Goal: Information Seeking & Learning: Learn about a topic

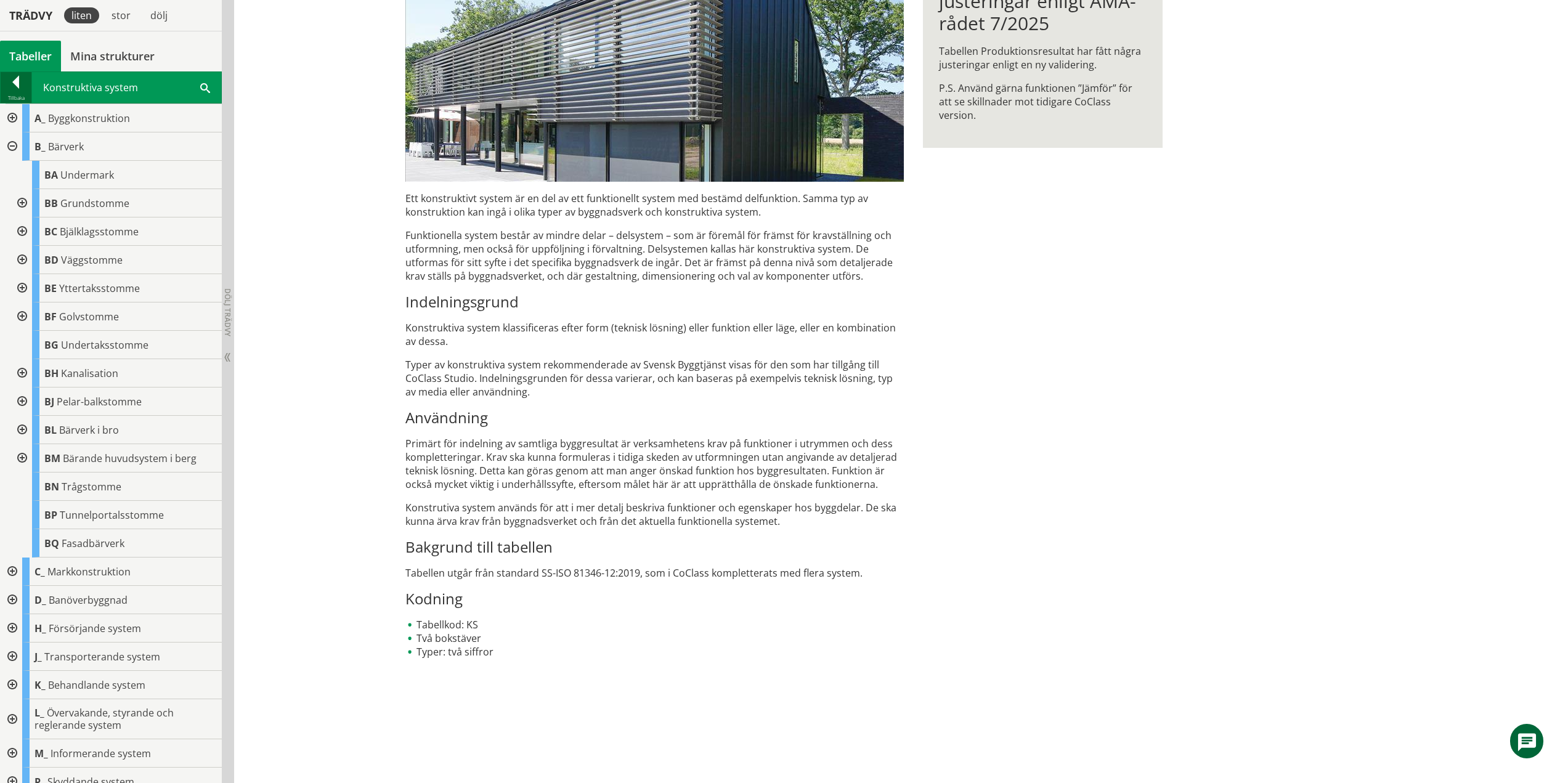
click at [15, 86] on div at bounding box center [16, 84] width 31 height 17
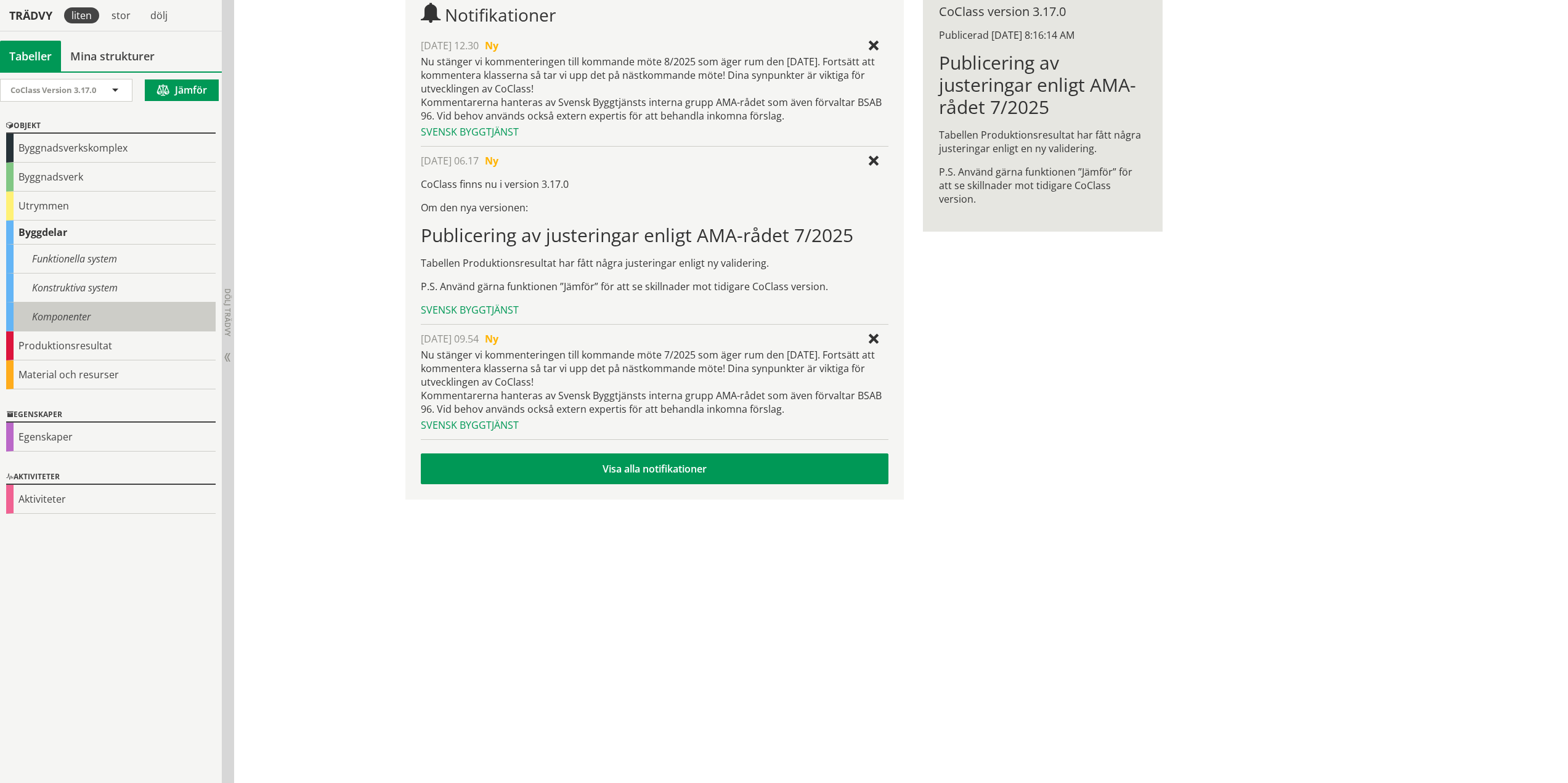
click at [82, 320] on div "Komponenter" at bounding box center [111, 317] width 209 height 29
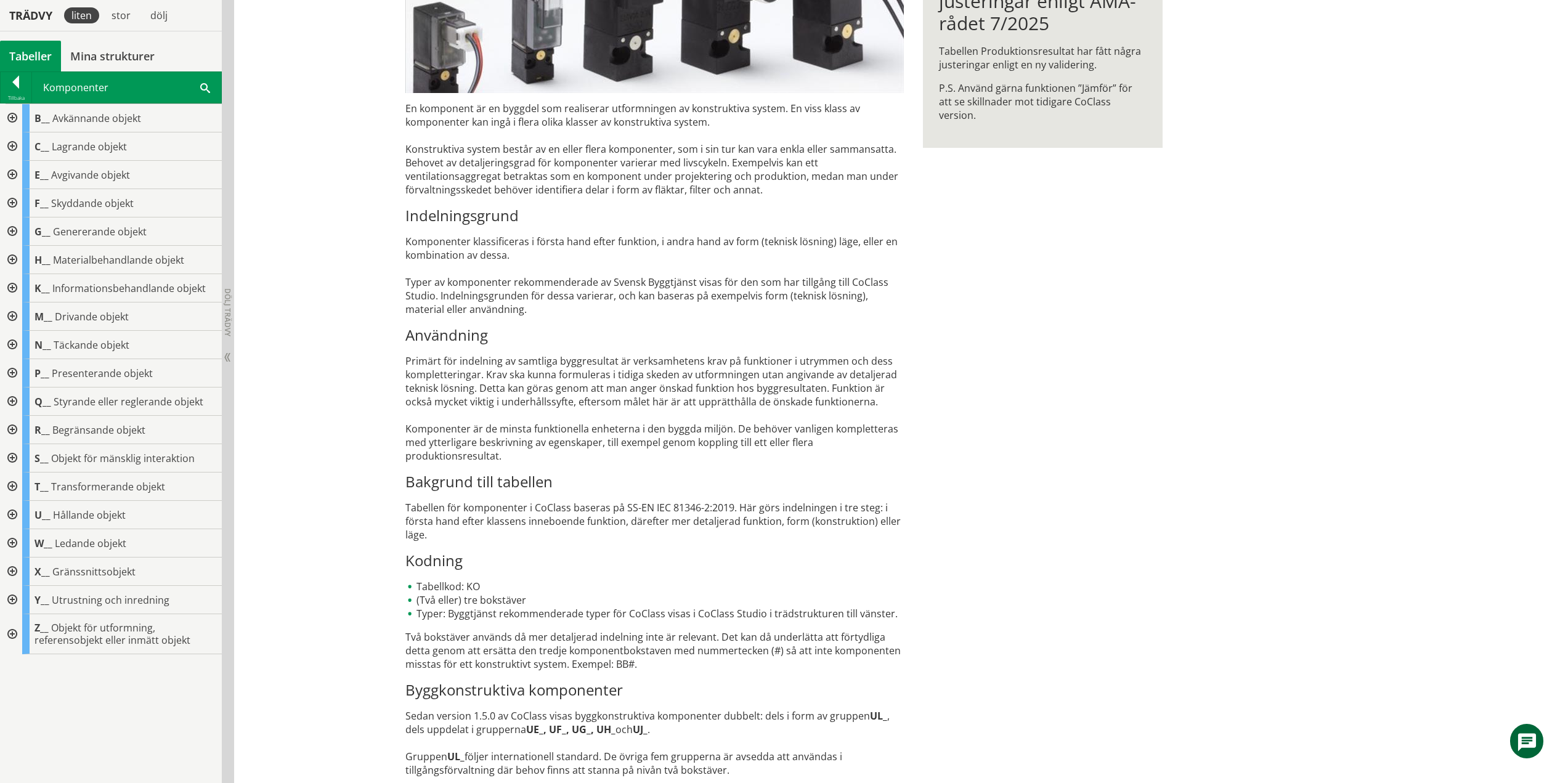
click at [9, 634] on div at bounding box center [10, 634] width 22 height 40
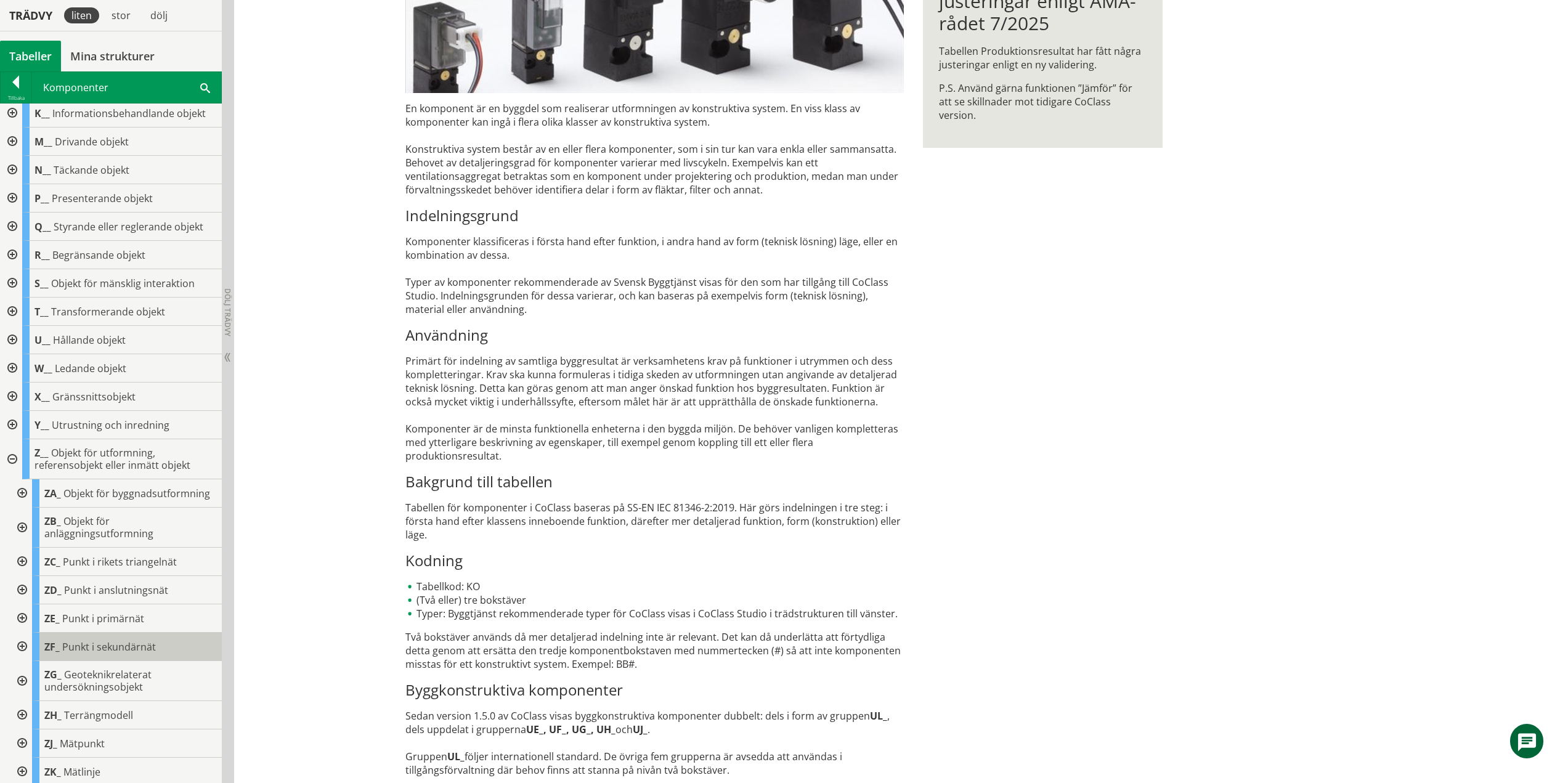
scroll to position [189, 0]
click at [13, 440] on div at bounding box center [10, 456] width 22 height 40
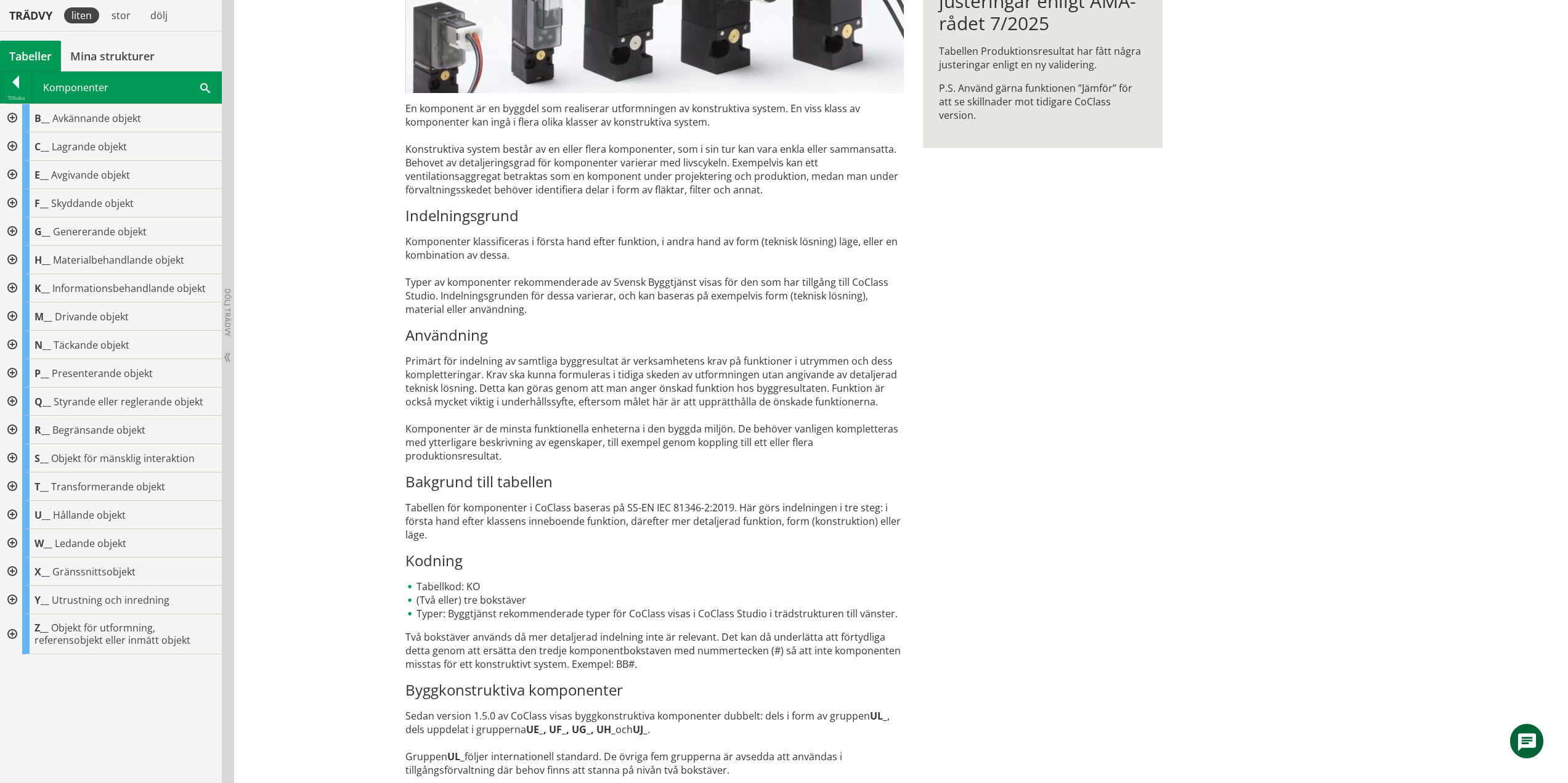
click at [13, 147] on div at bounding box center [10, 147] width 22 height 28
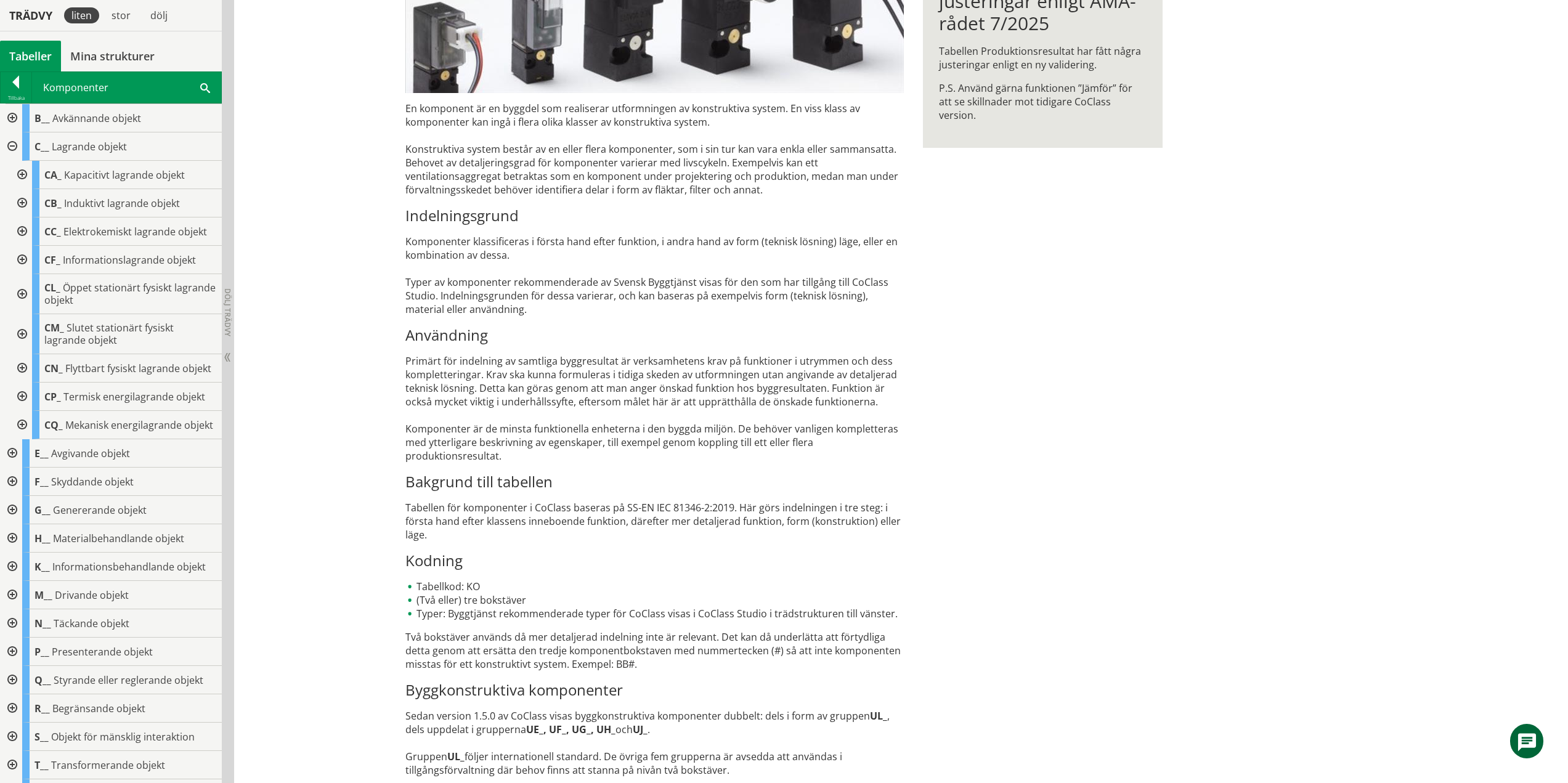
click at [5, 87] on div at bounding box center [16, 84] width 31 height 17
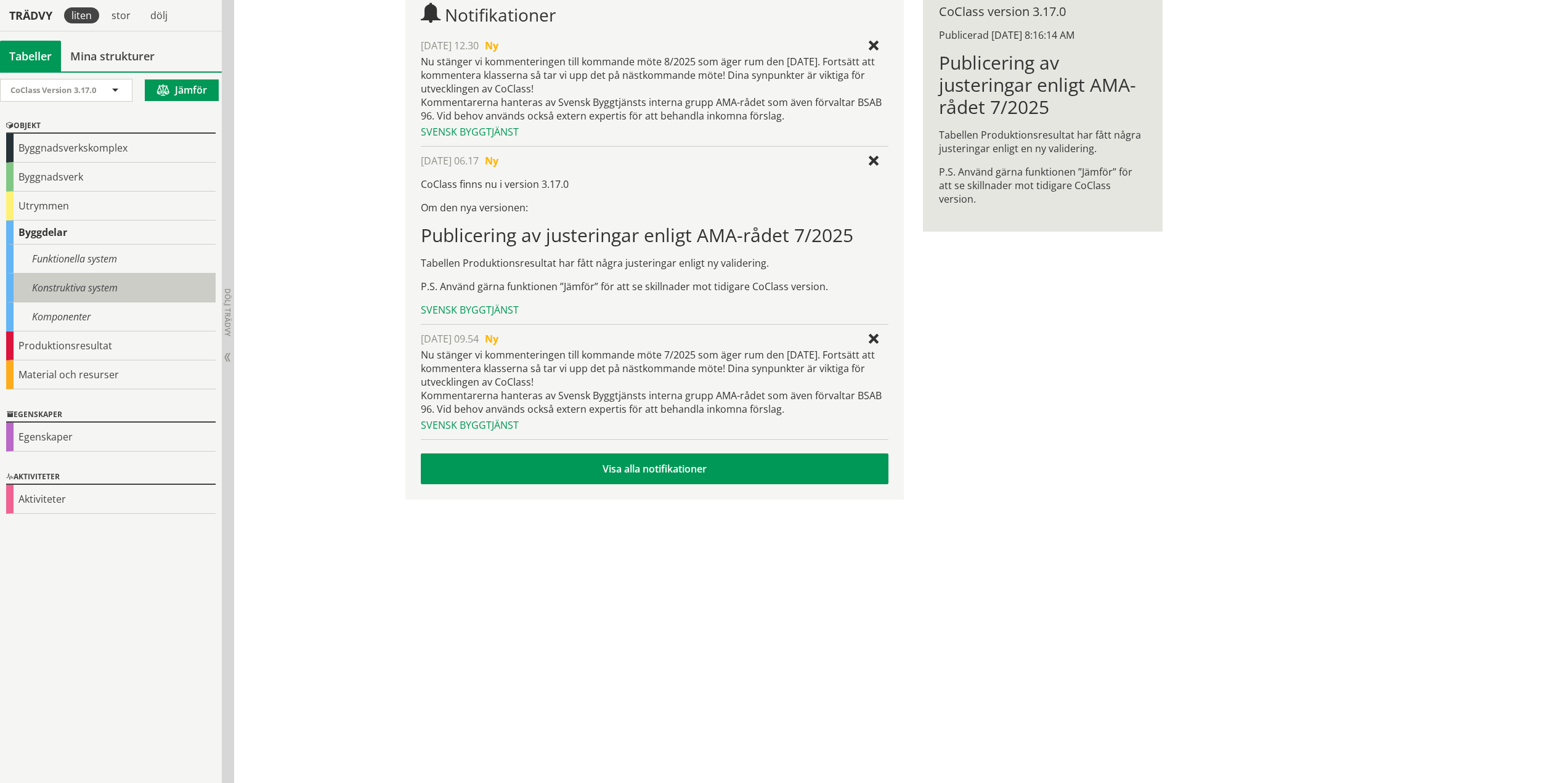
click at [82, 291] on div "Konstruktiva system" at bounding box center [111, 288] width 209 height 29
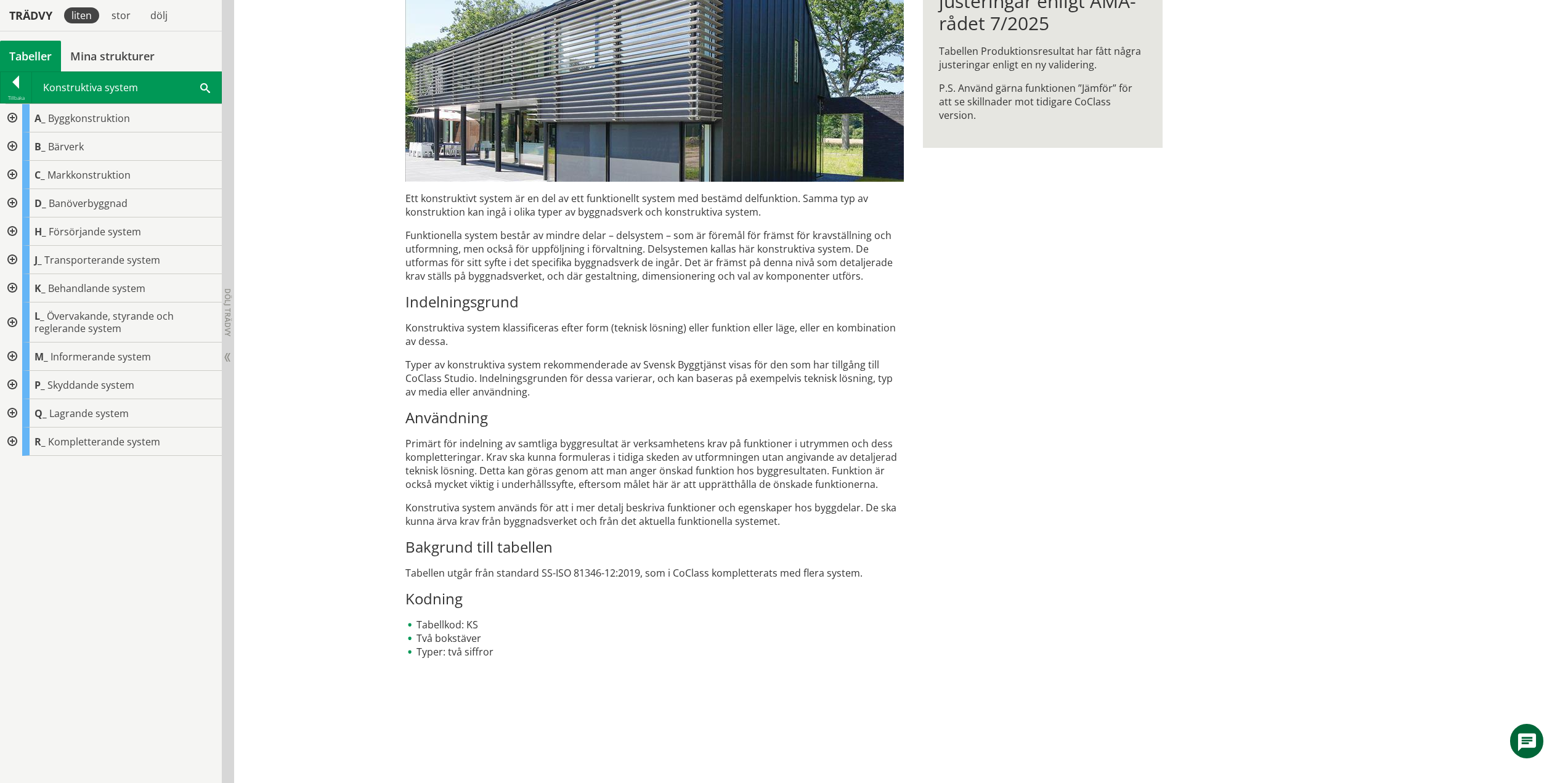
click at [7, 200] on div at bounding box center [10, 204] width 22 height 28
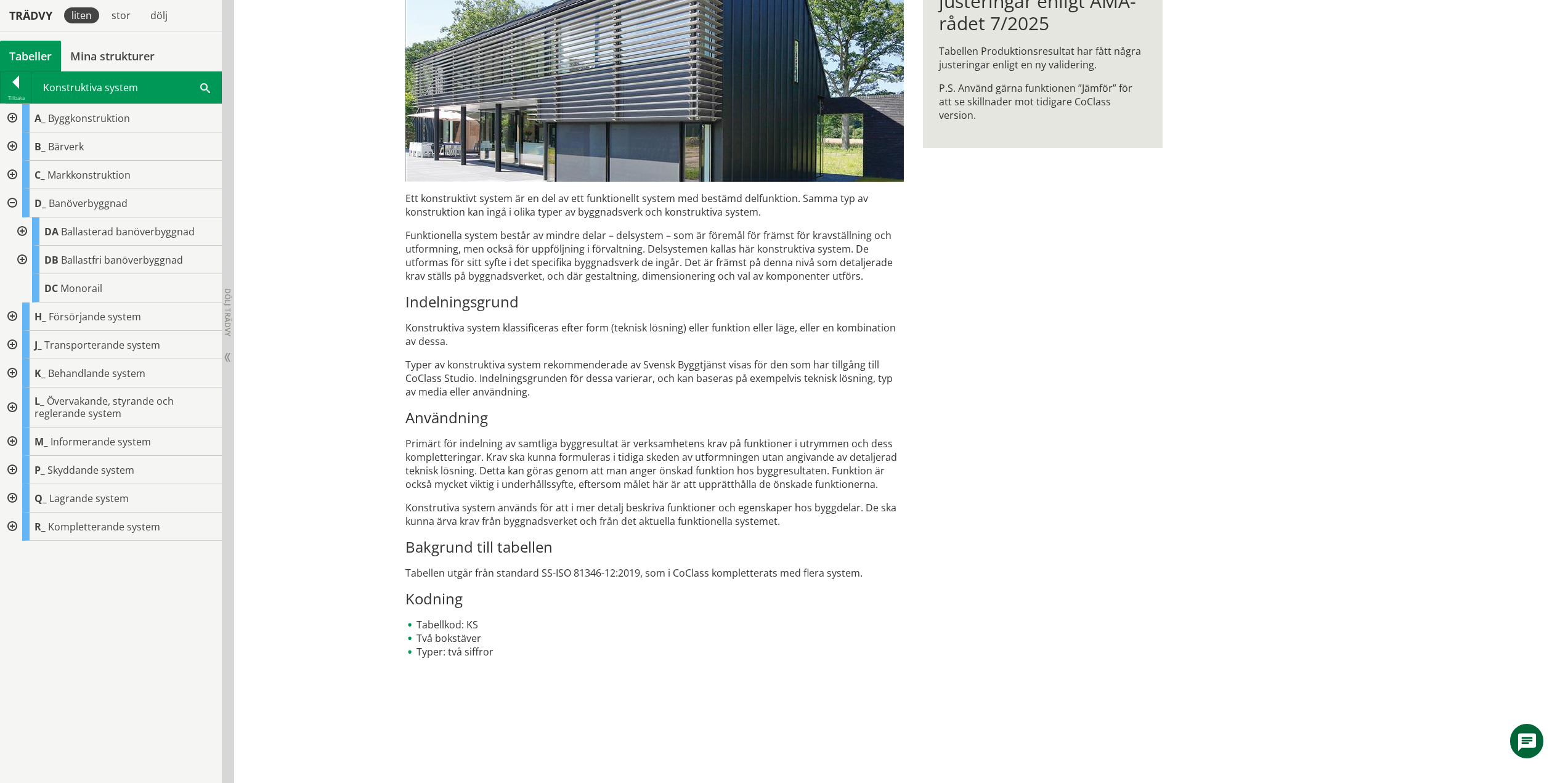
click at [13, 315] on div at bounding box center [10, 317] width 22 height 28
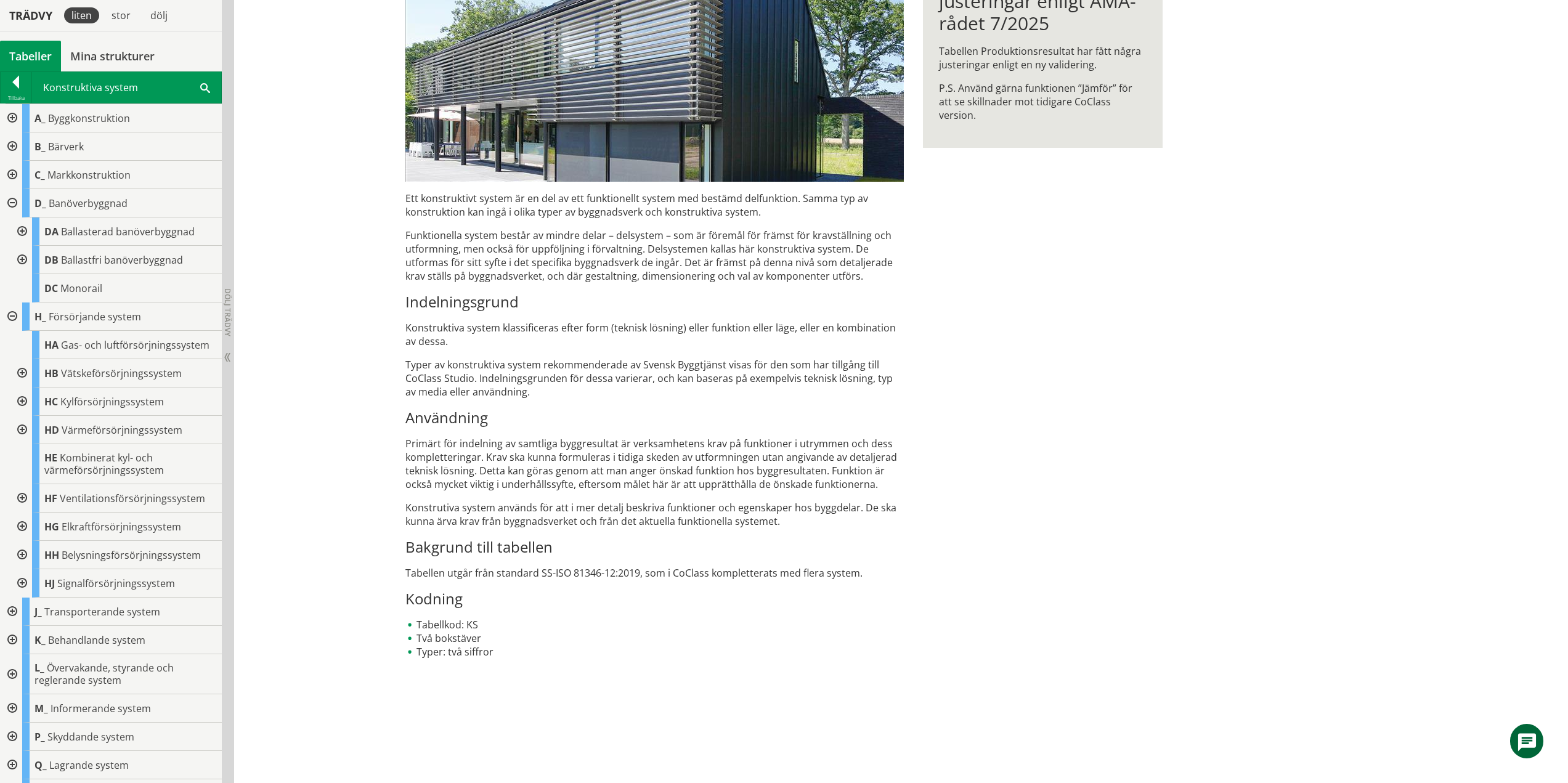
click at [285, 104] on div "KS Konstruktiva system Ett konstruktivt system är en del av ett funktionellt sy…" at bounding box center [900, 312] width 1334 height 940
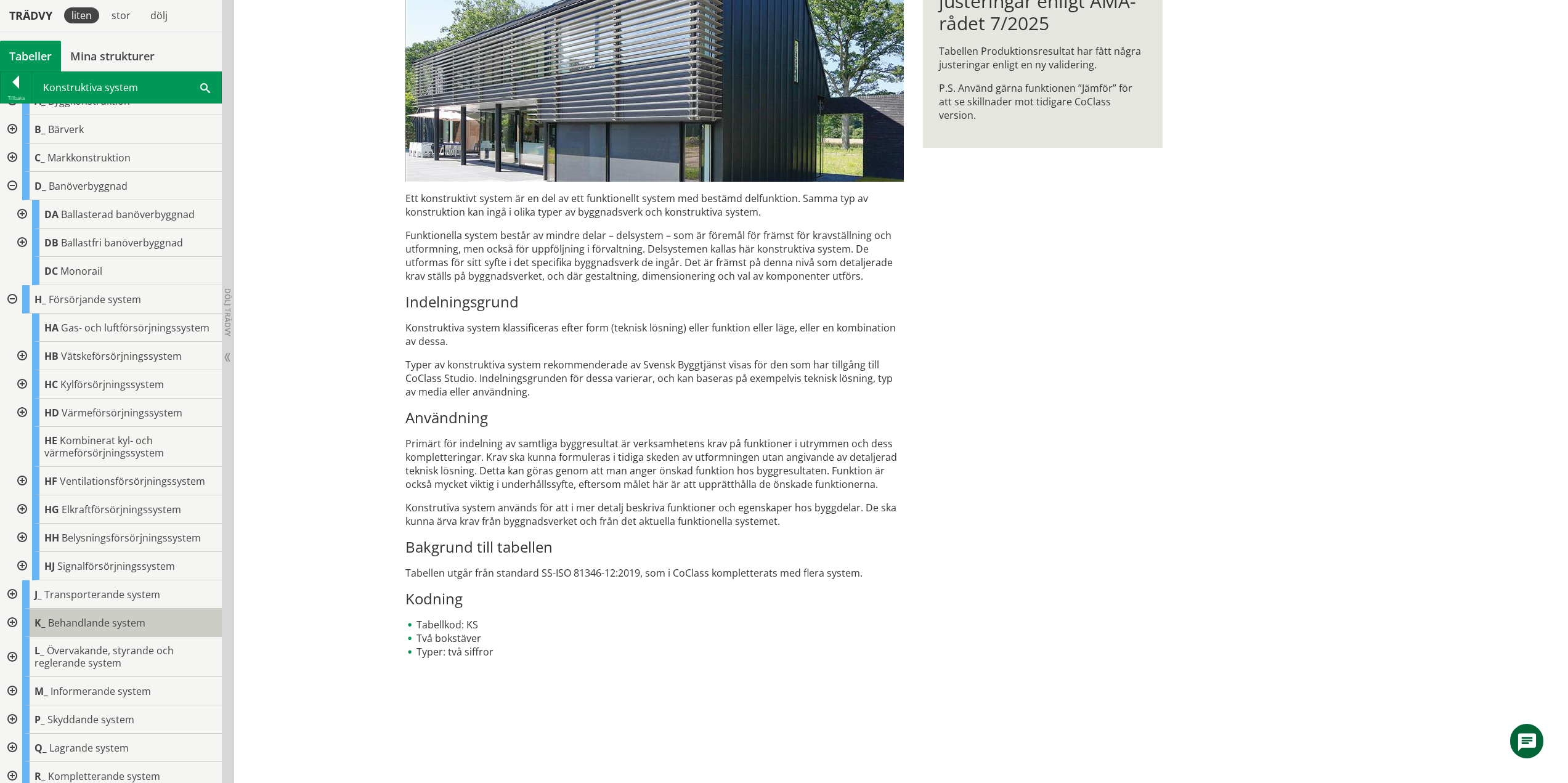
scroll to position [25, 0]
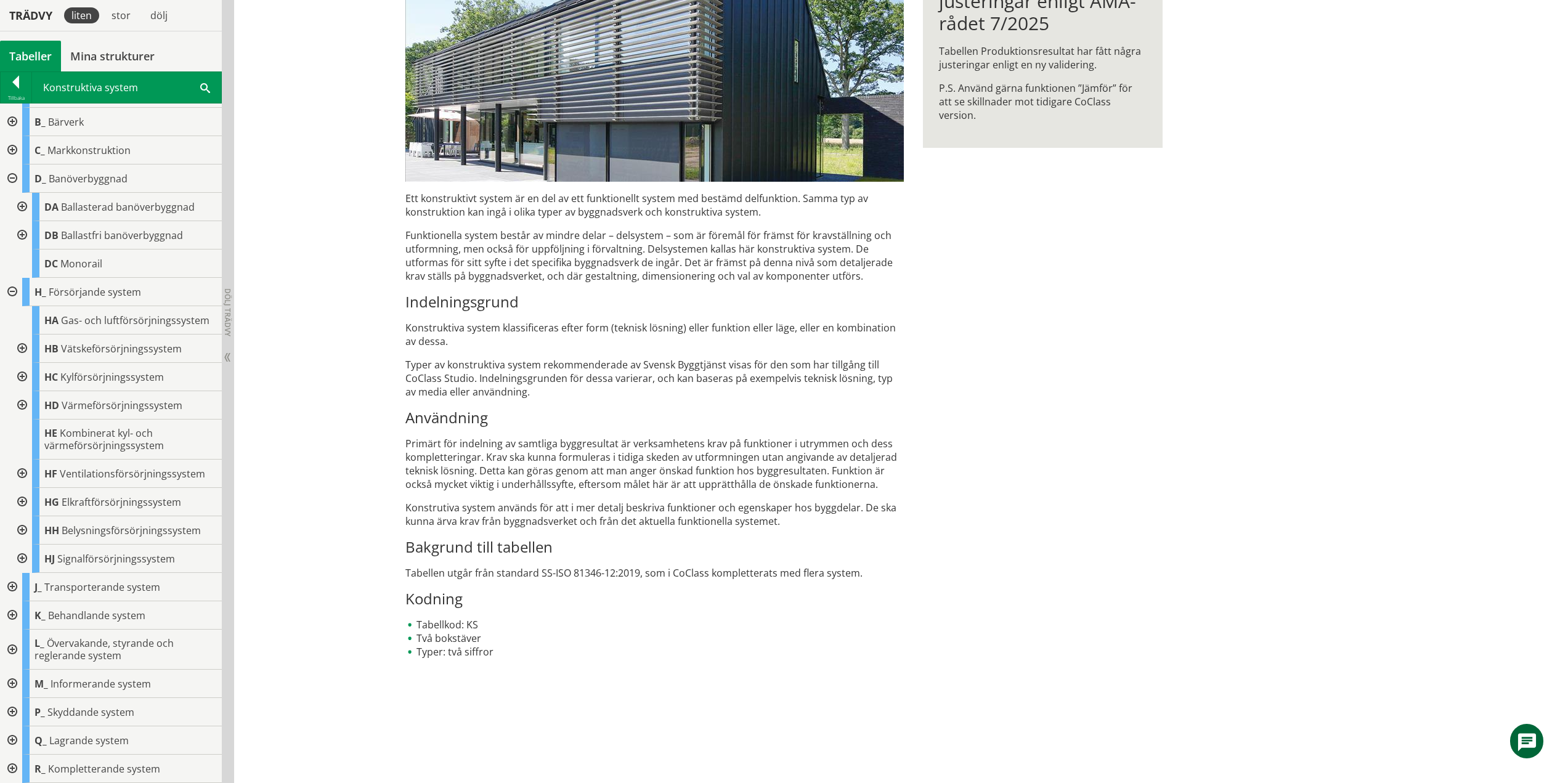
click at [9, 584] on div at bounding box center [10, 587] width 22 height 28
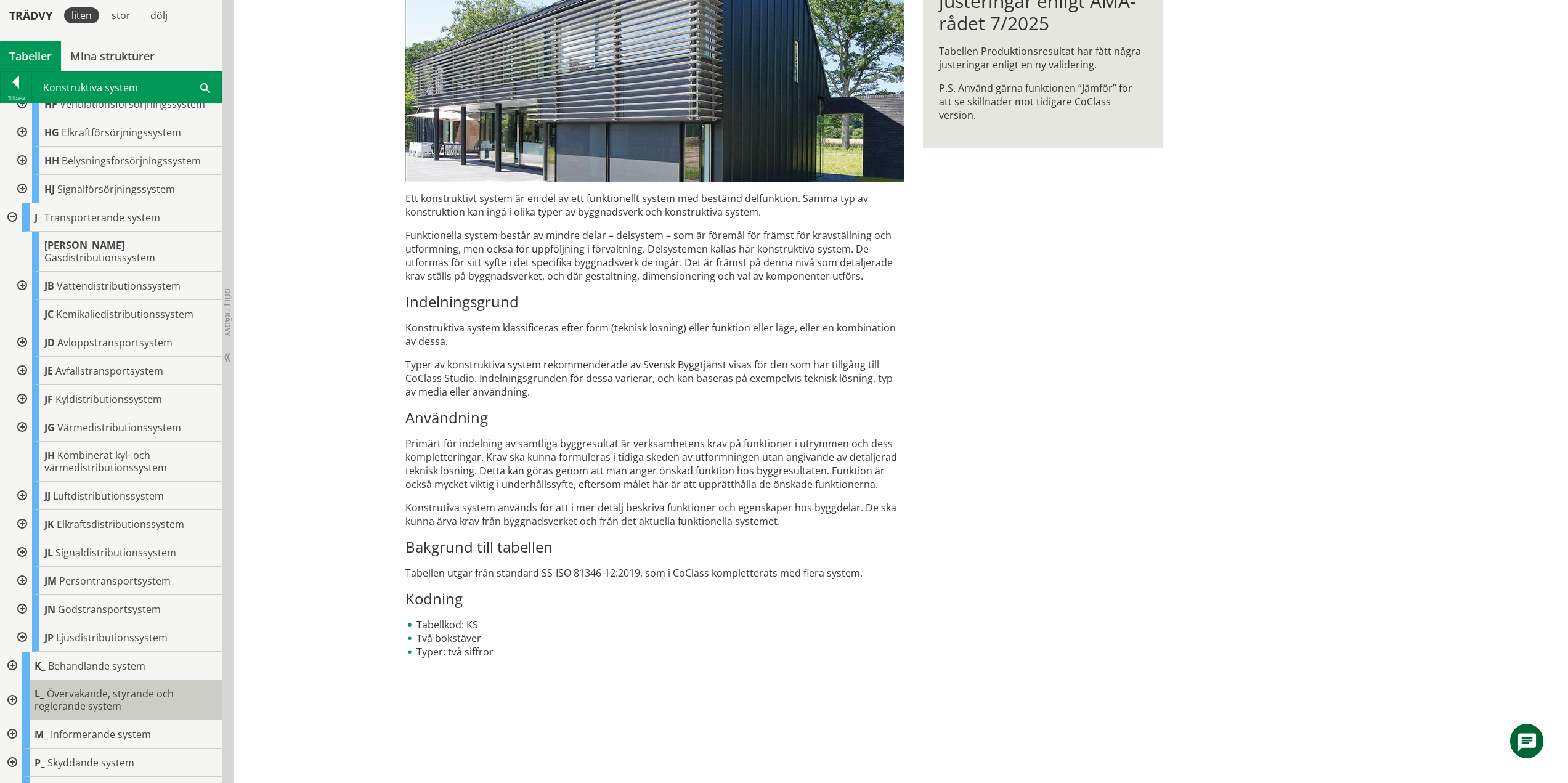
scroll to position [434, 0]
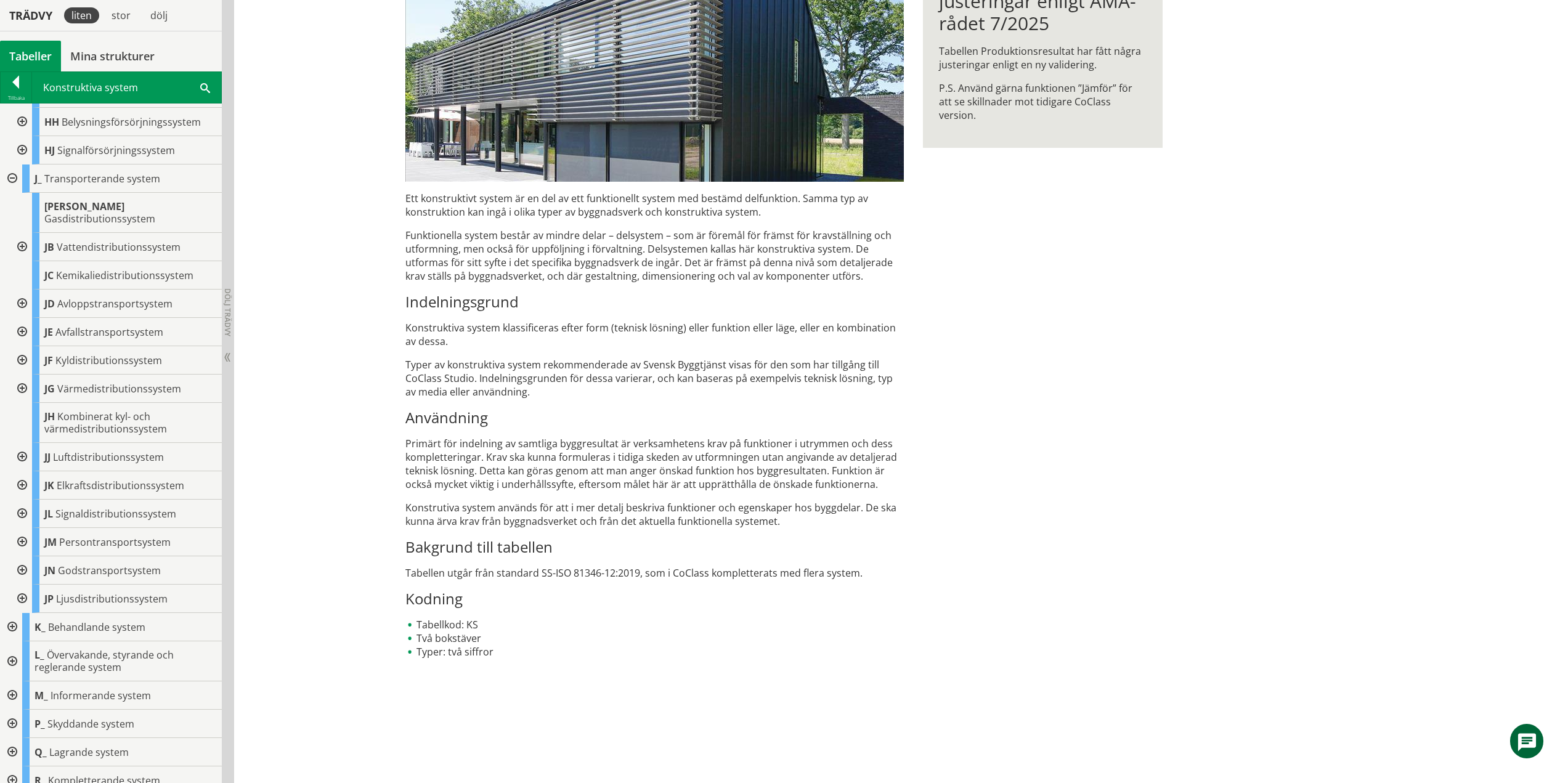
click at [9, 614] on div at bounding box center [10, 628] width 22 height 28
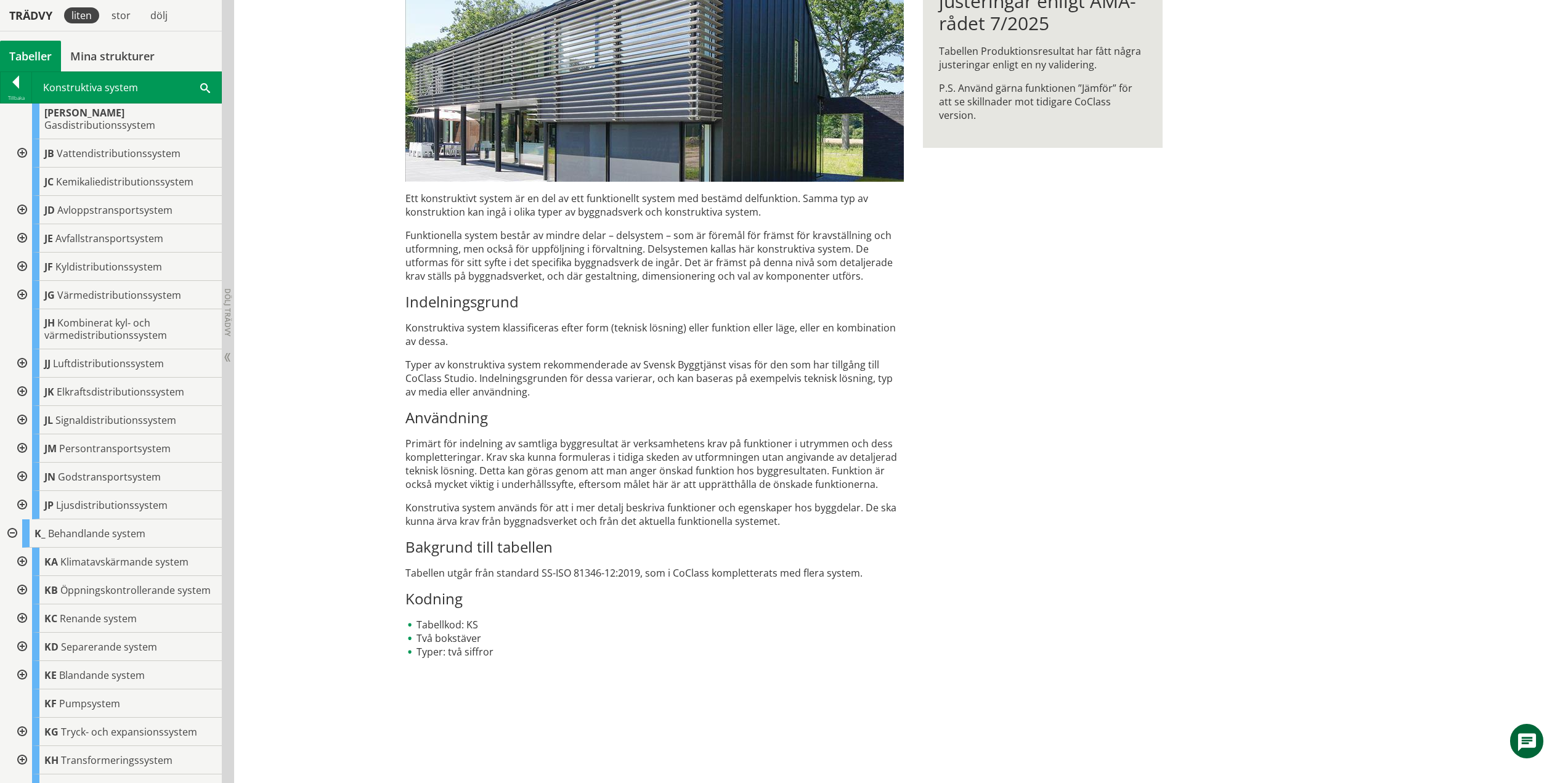
scroll to position [796, 0]
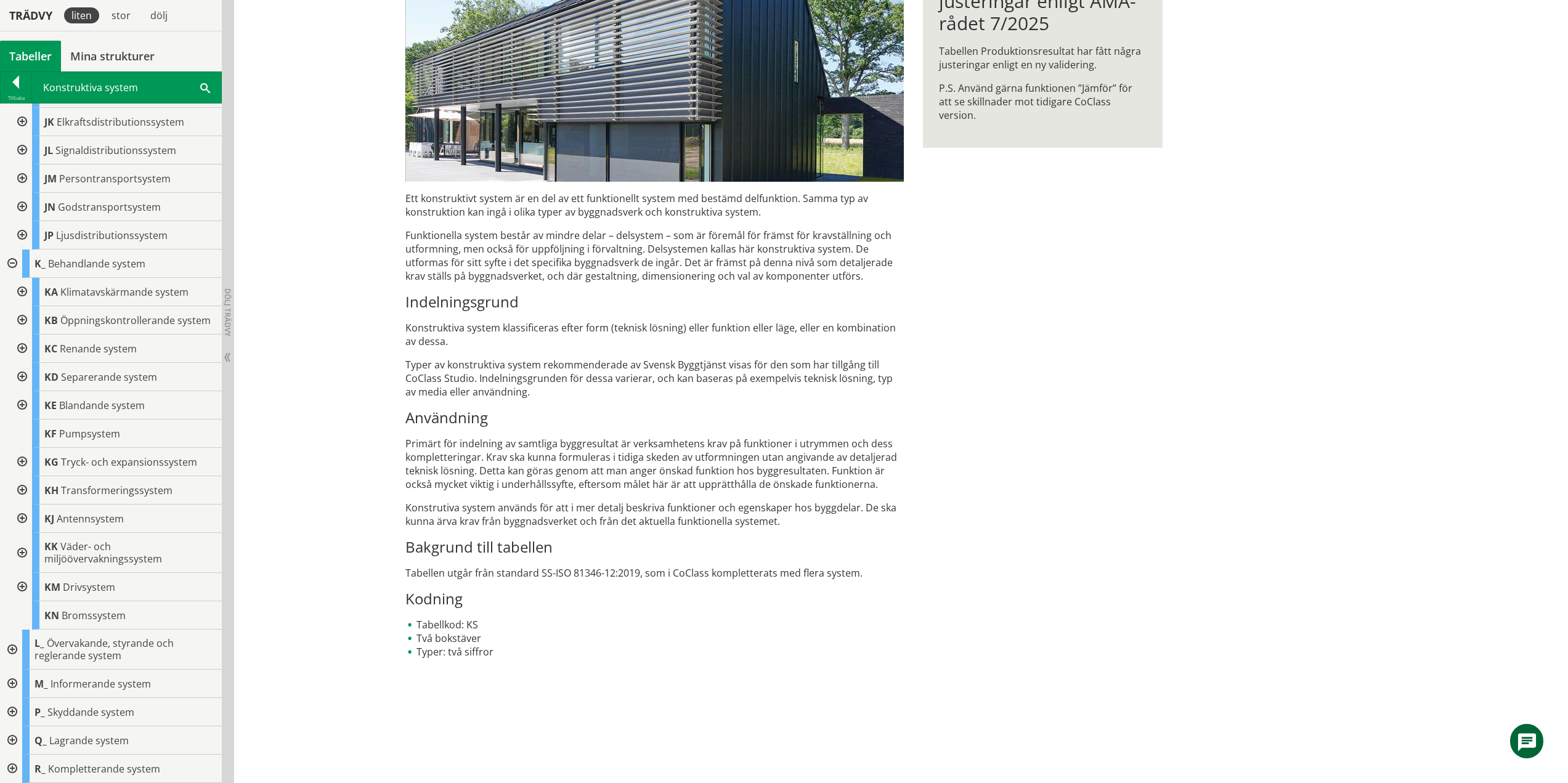
click at [13, 649] on div at bounding box center [10, 650] width 22 height 40
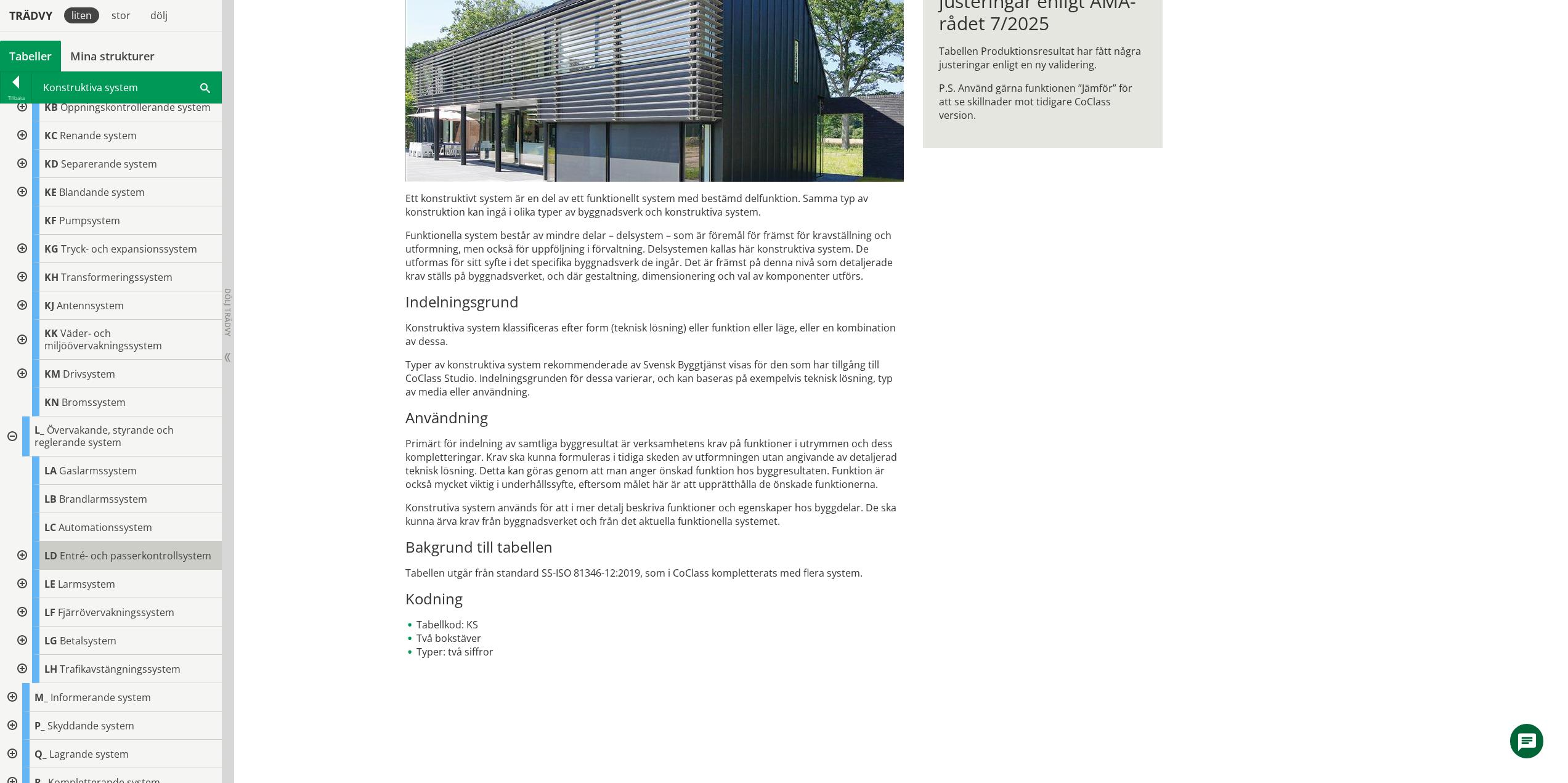
scroll to position [1035, 0]
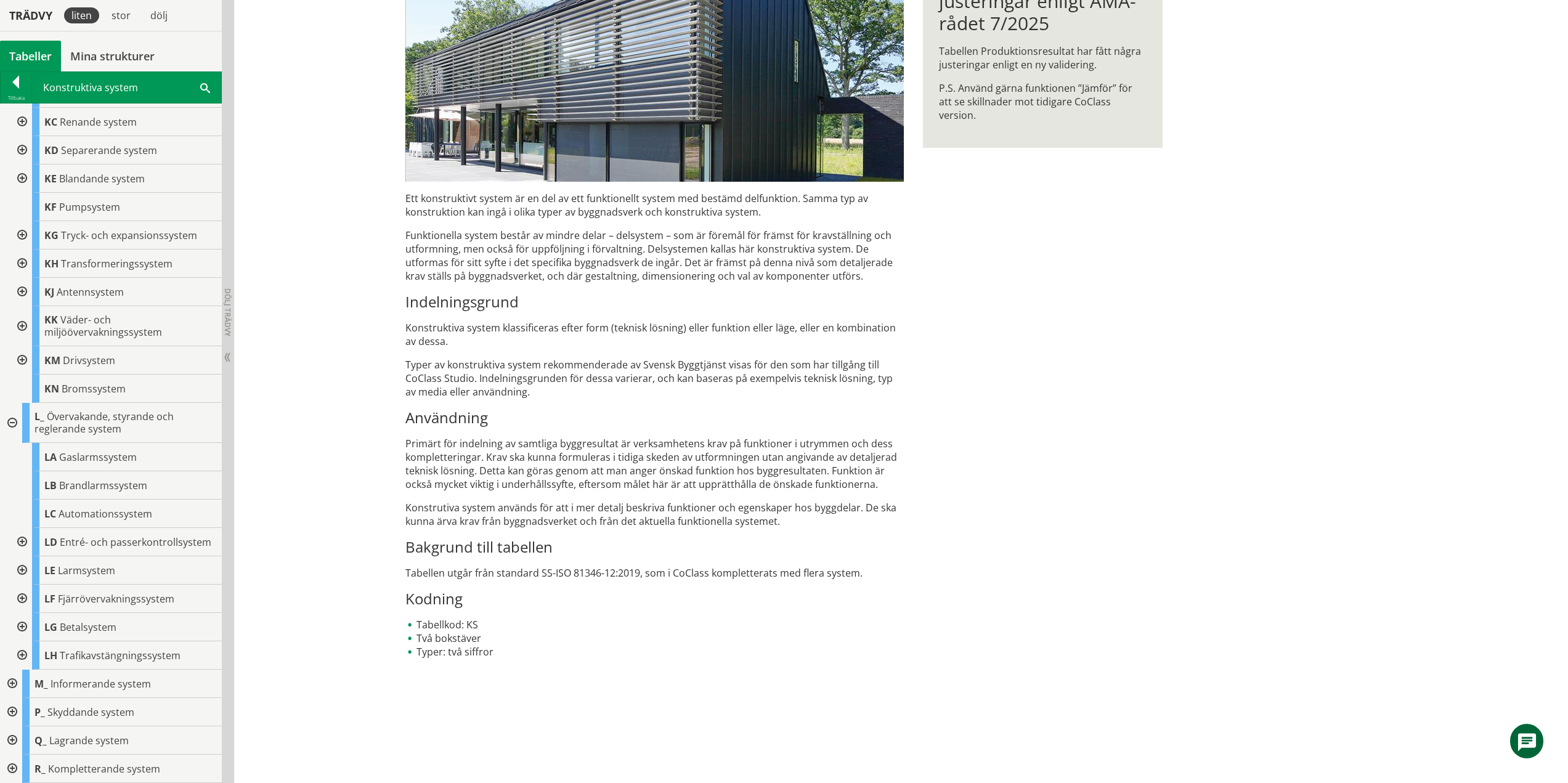
click at [13, 683] on div at bounding box center [10, 684] width 22 height 28
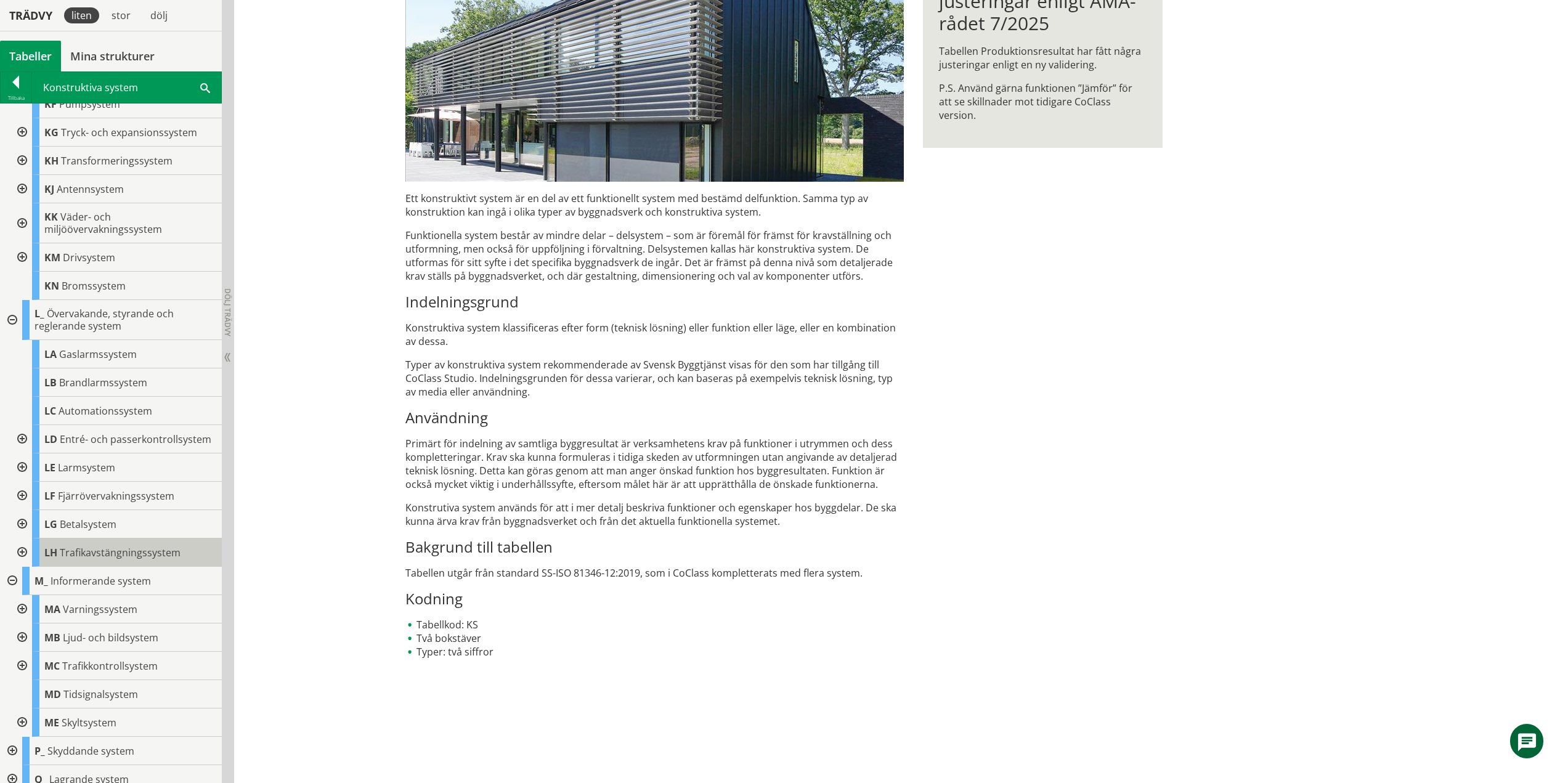
scroll to position [1177, 0]
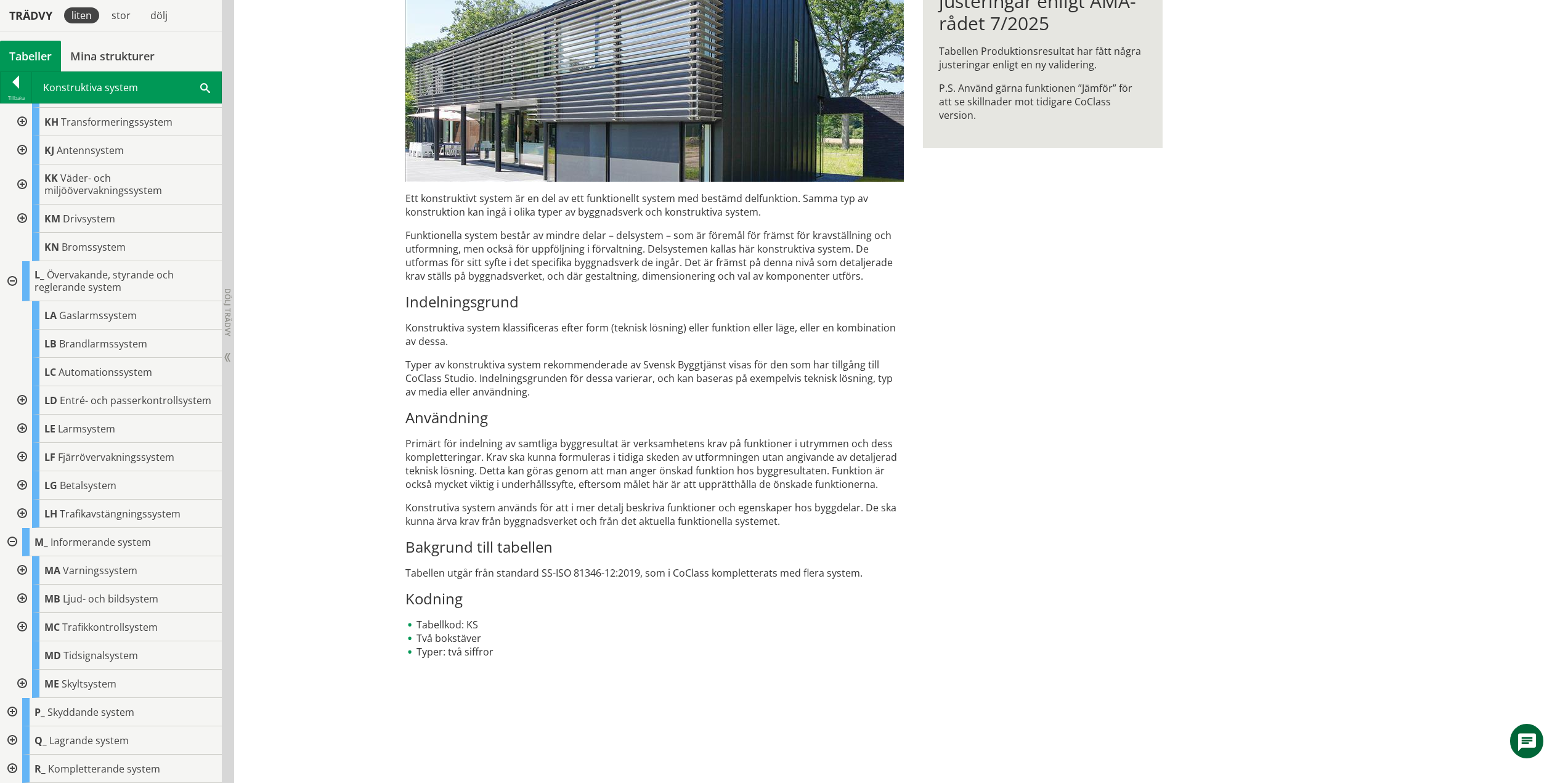
click at [9, 710] on div at bounding box center [10, 712] width 22 height 28
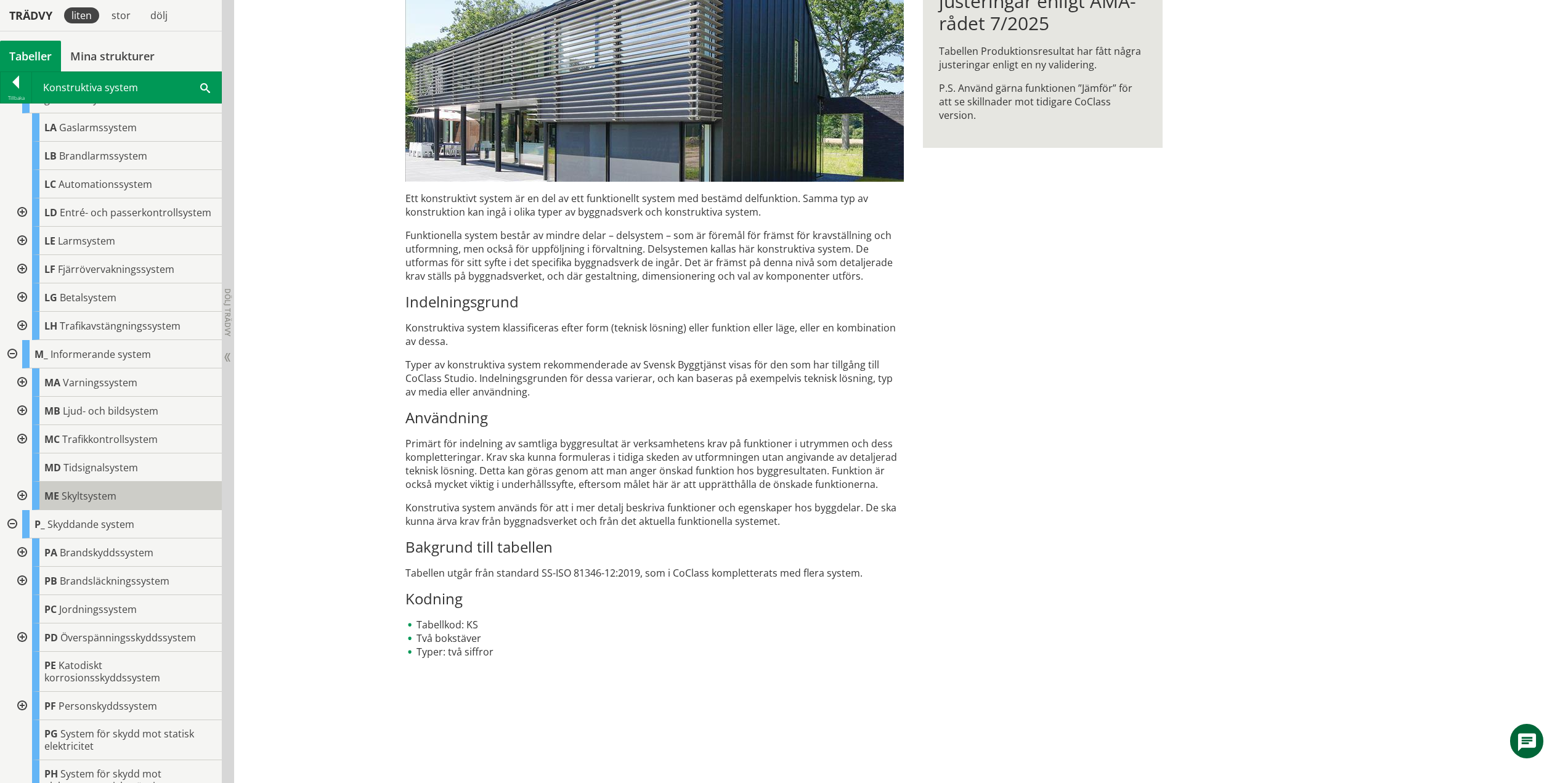
scroll to position [1479, 0]
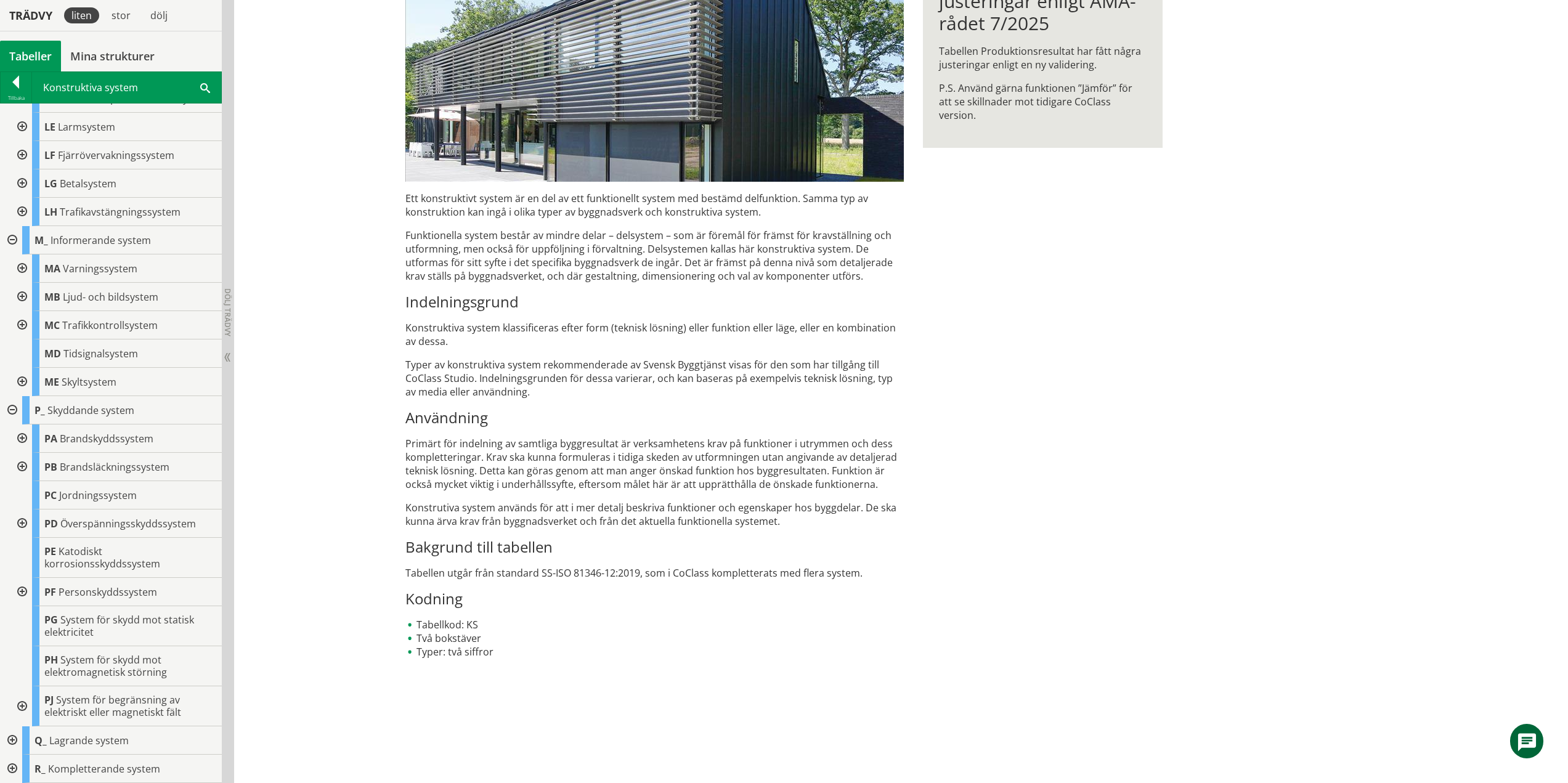
click at [8, 740] on div at bounding box center [10, 740] width 22 height 28
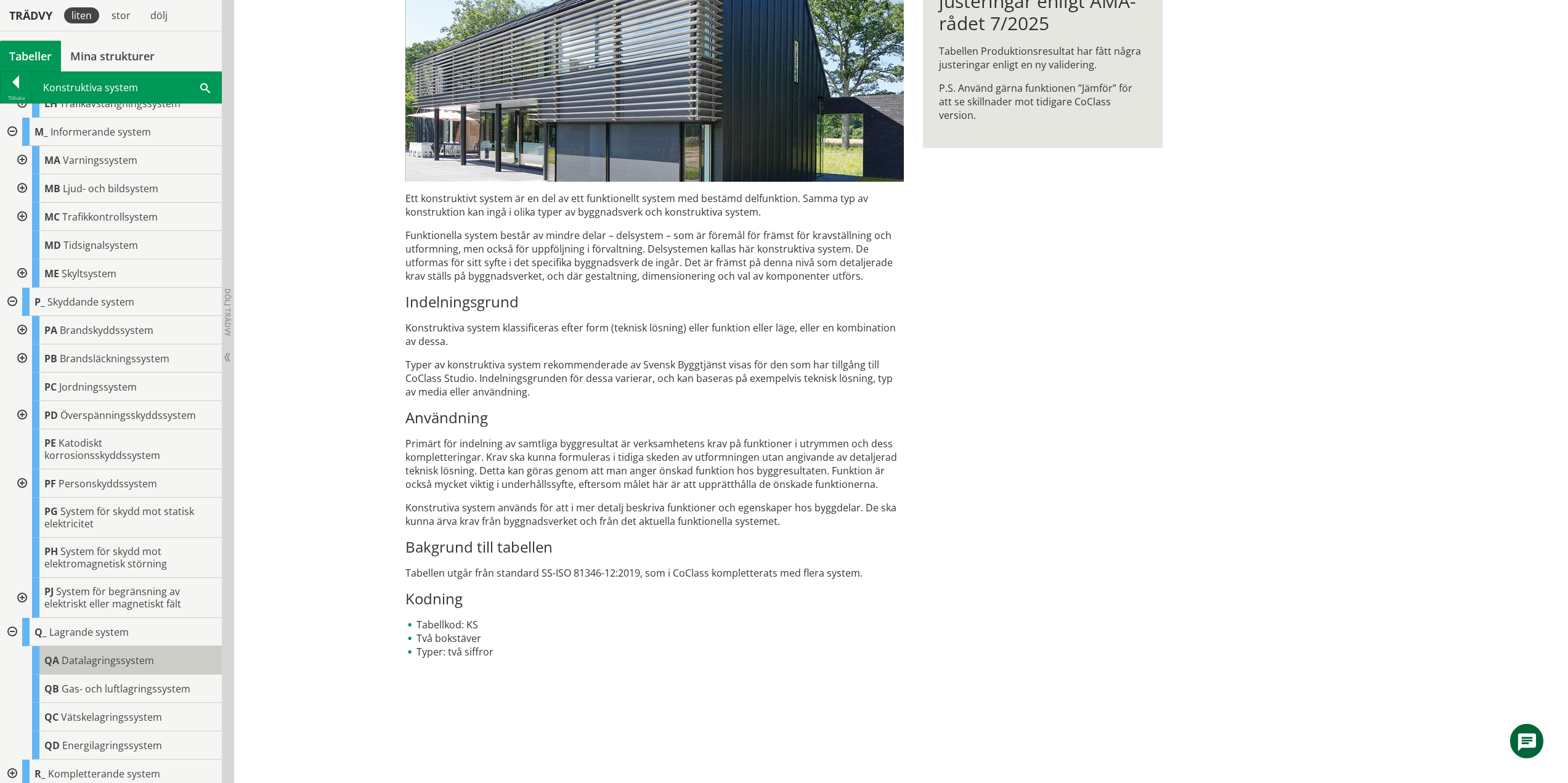
scroll to position [1593, 0]
click at [13, 767] on div at bounding box center [10, 769] width 22 height 28
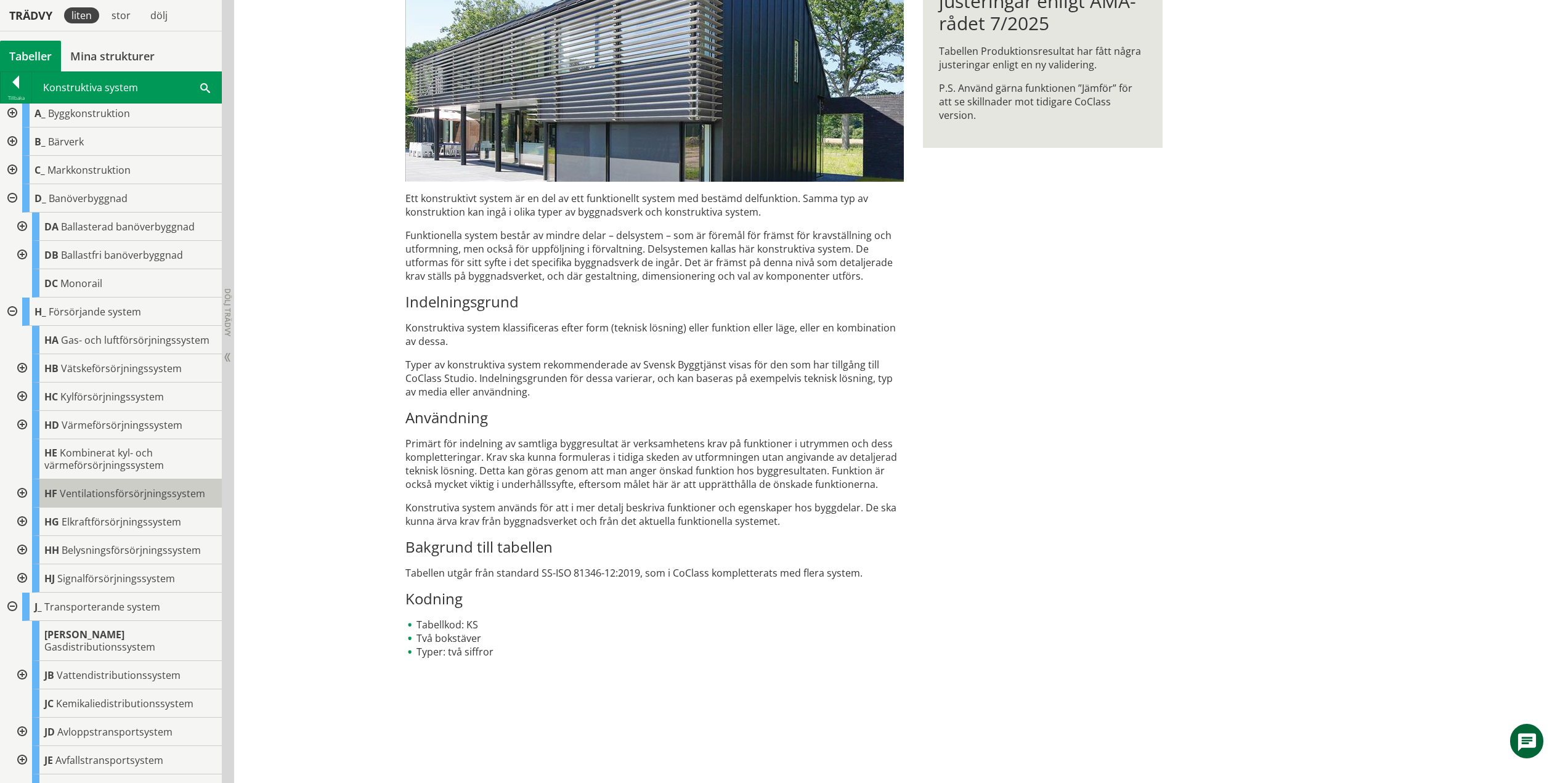
scroll to position [0, 0]
click at [25, 231] on div at bounding box center [20, 232] width 22 height 28
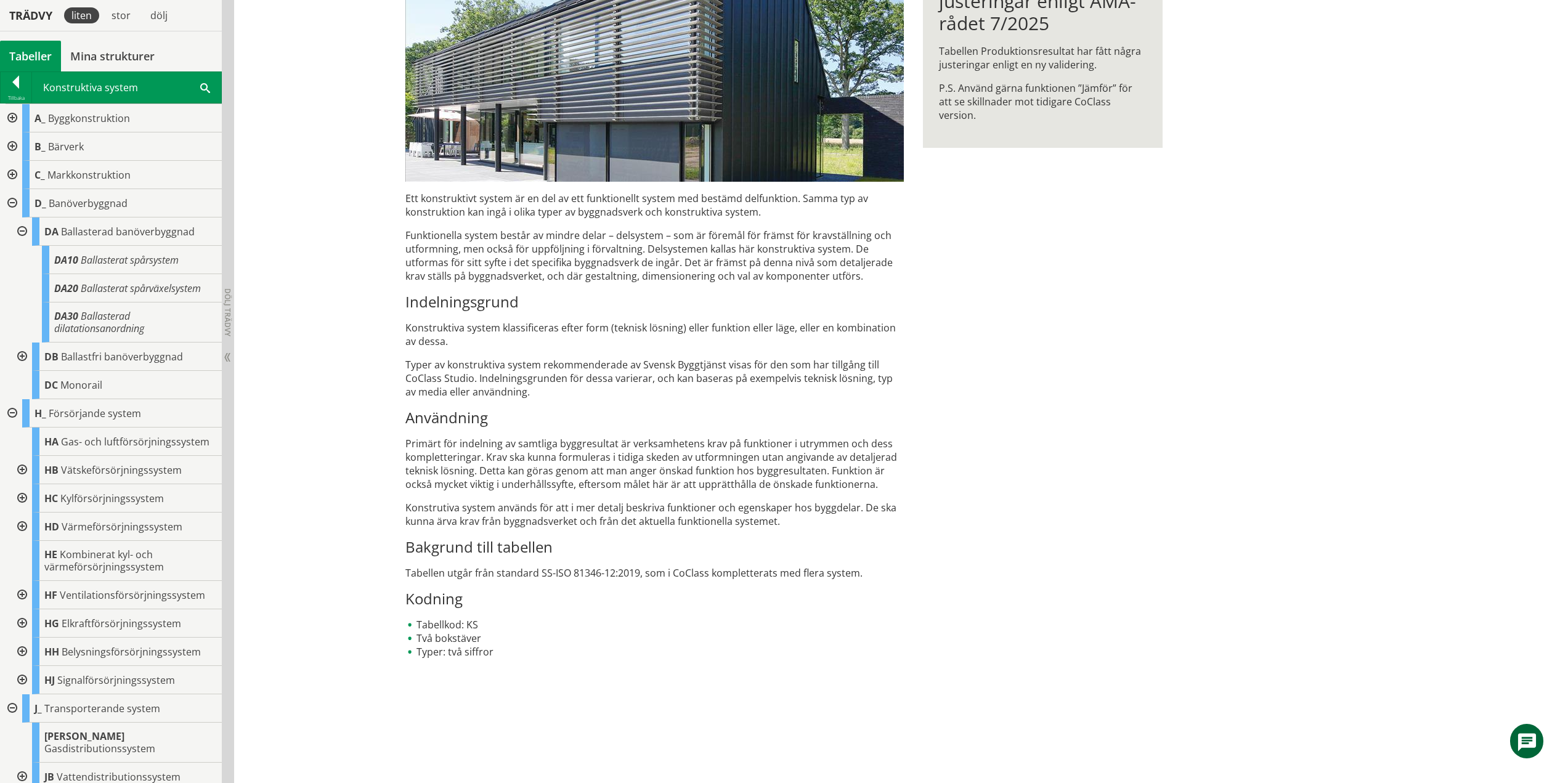
click at [25, 356] on div at bounding box center [20, 357] width 22 height 28
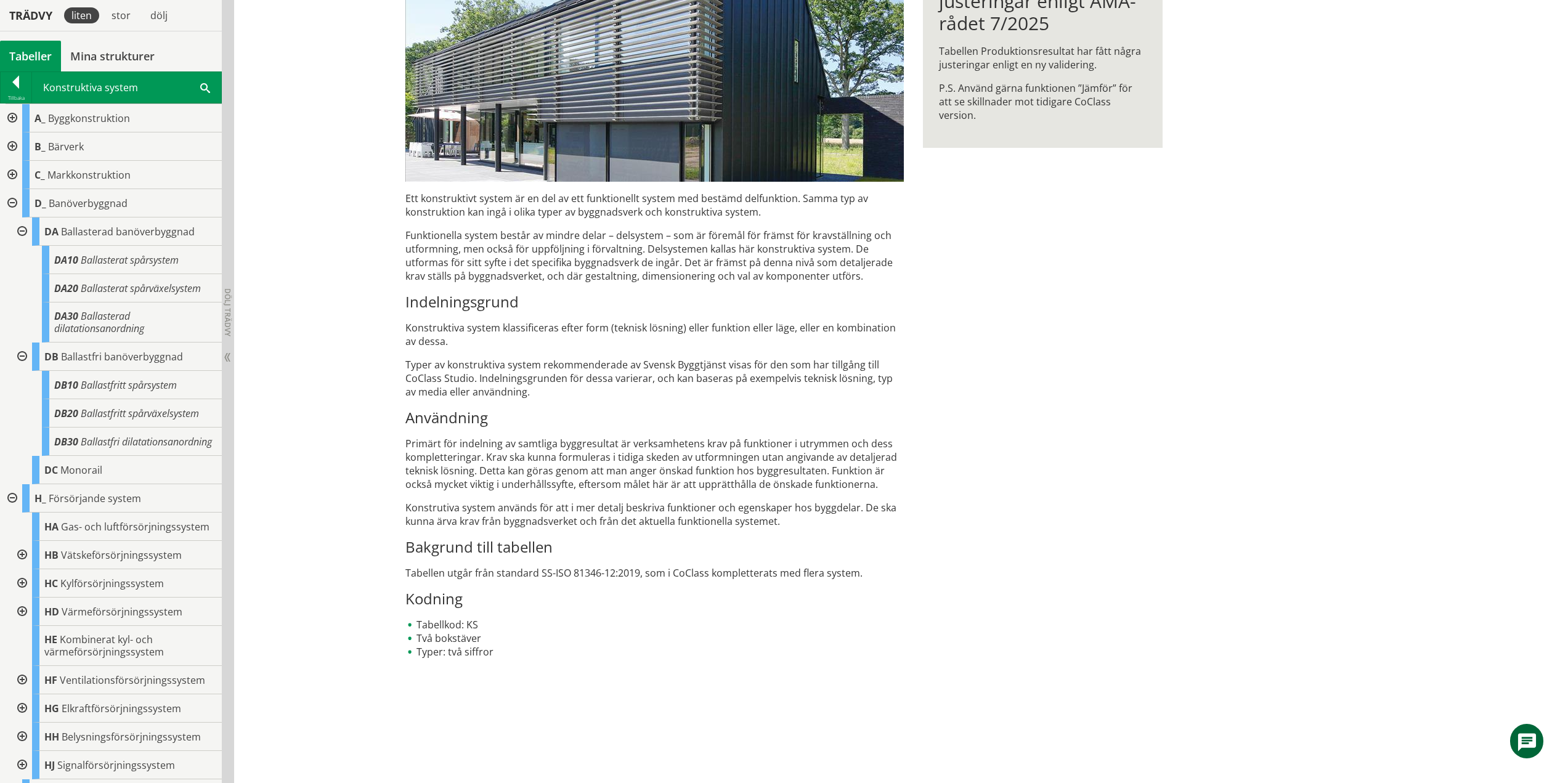
click at [20, 565] on div at bounding box center [20, 555] width 22 height 28
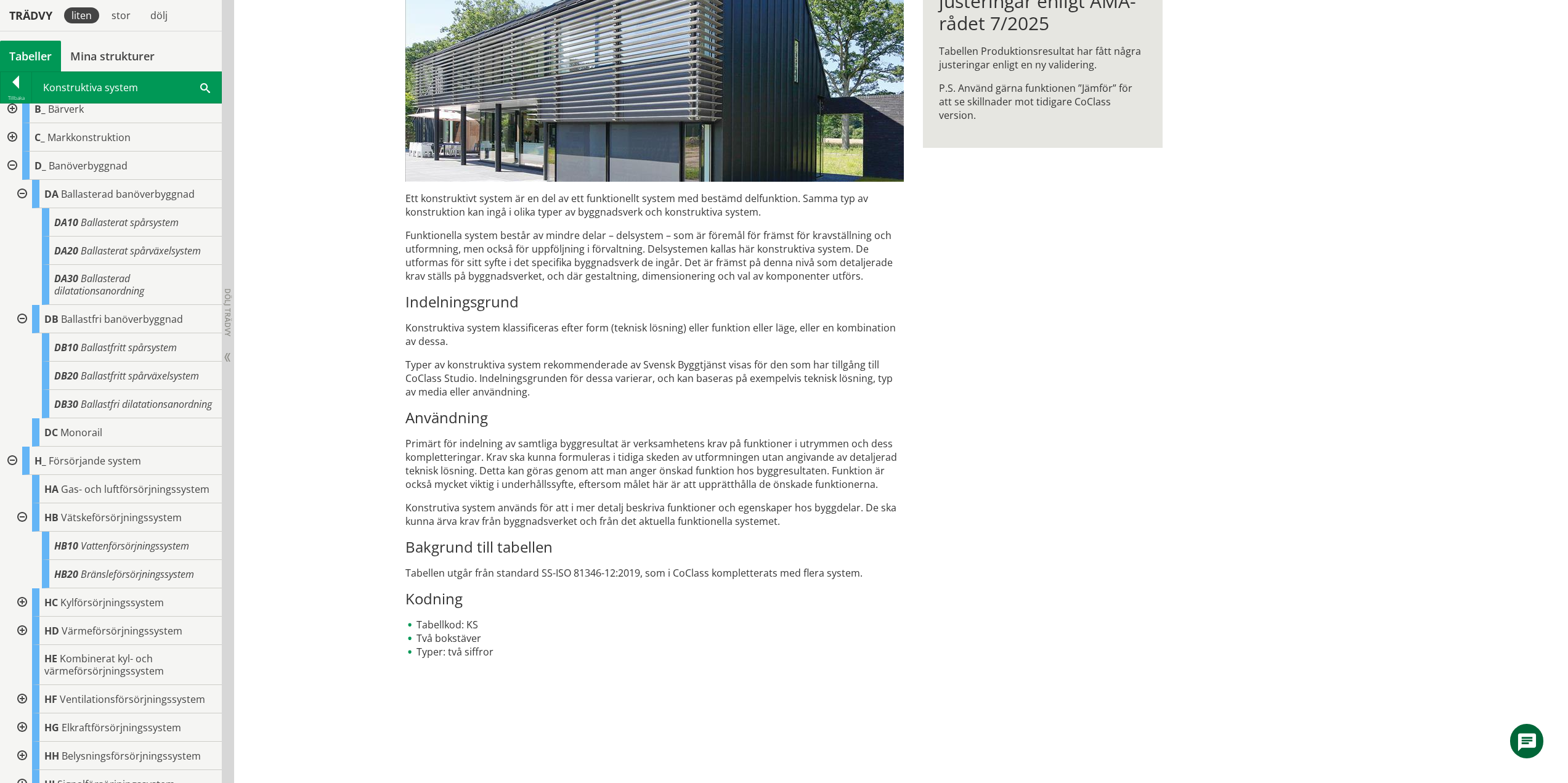
scroll to position [123, 0]
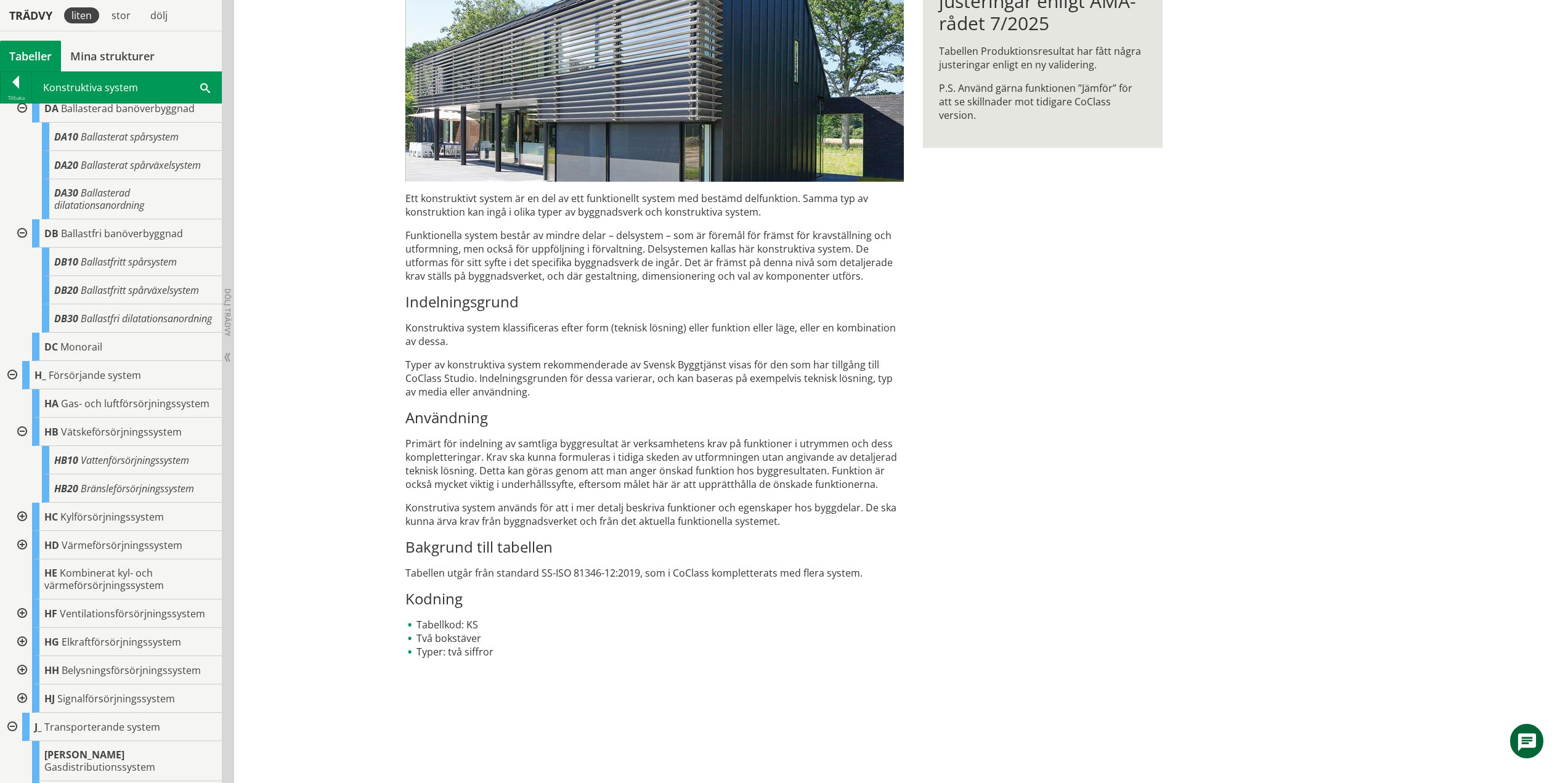
click at [21, 527] on div at bounding box center [20, 517] width 22 height 28
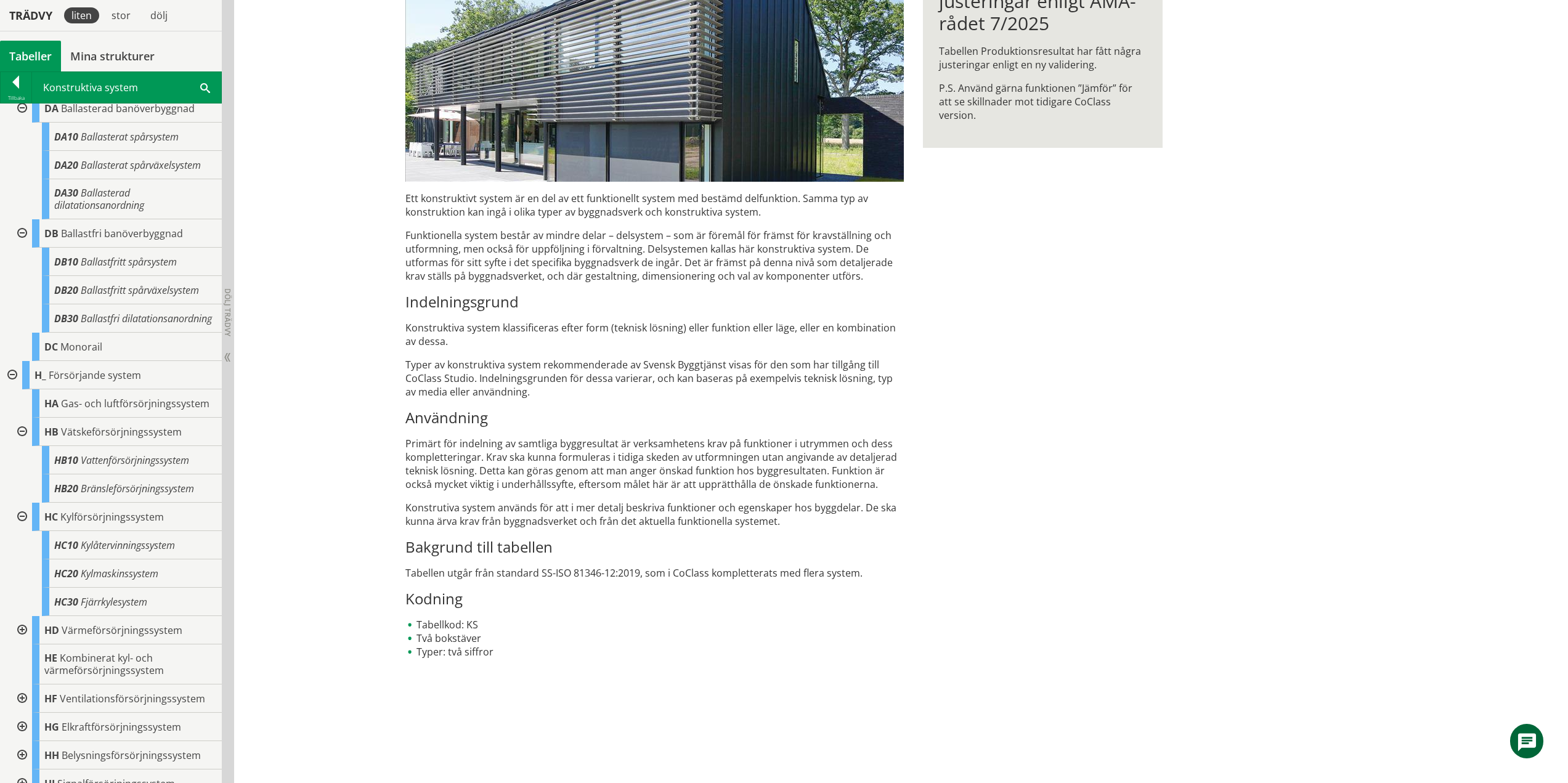
click at [22, 638] on div at bounding box center [20, 631] width 22 height 28
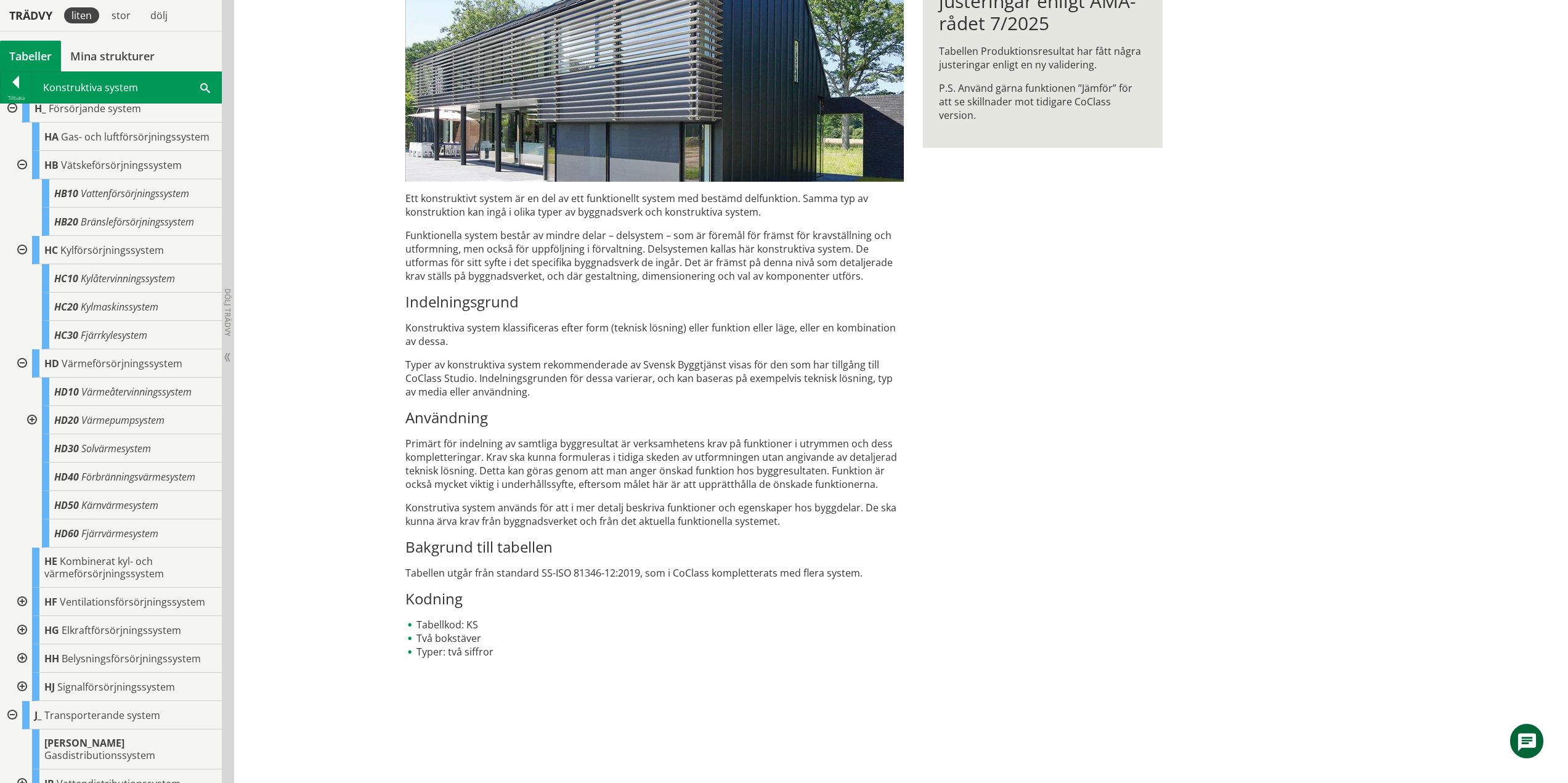
scroll to position [369, 0]
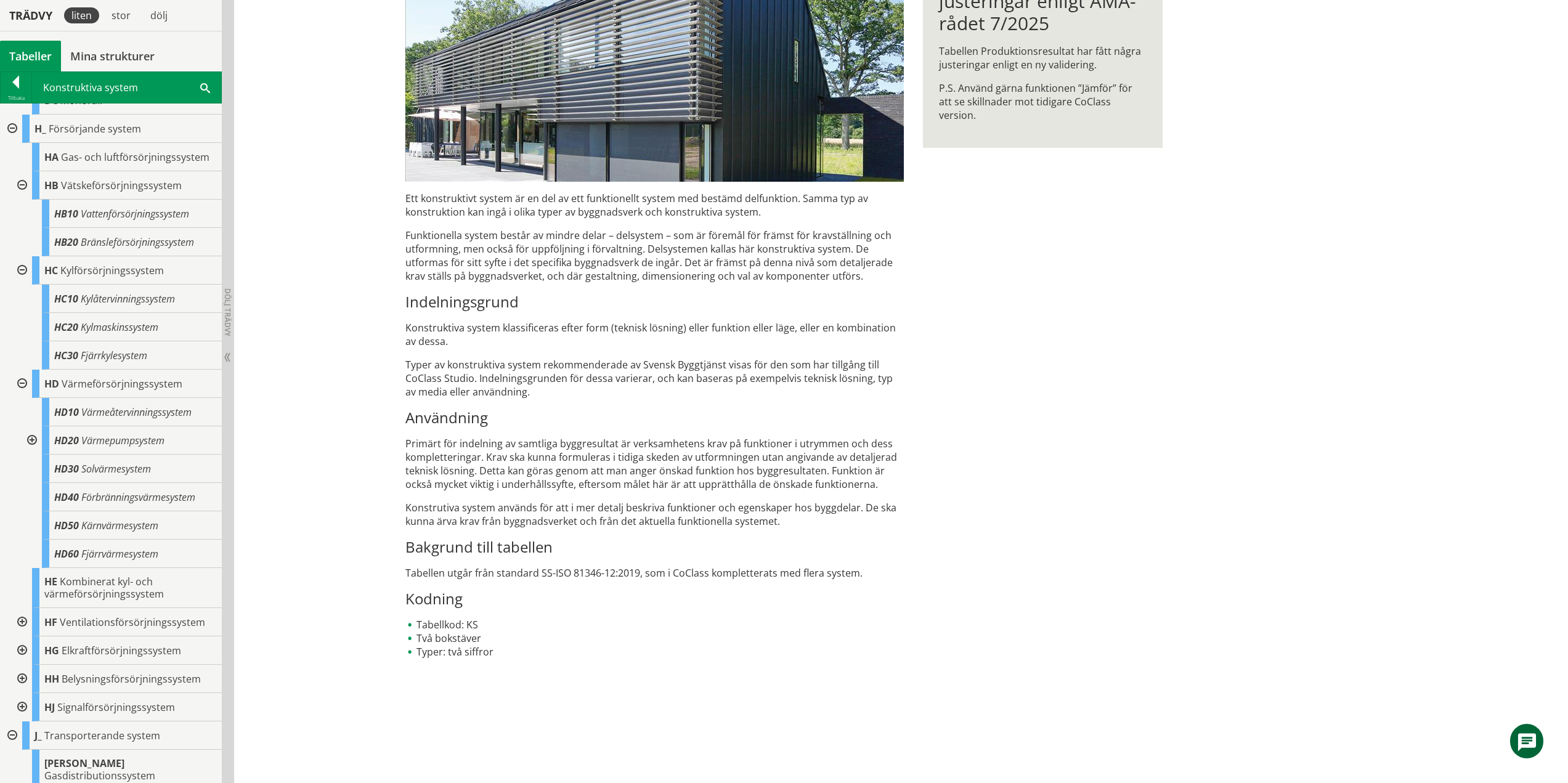
click at [19, 632] on div at bounding box center [20, 622] width 22 height 28
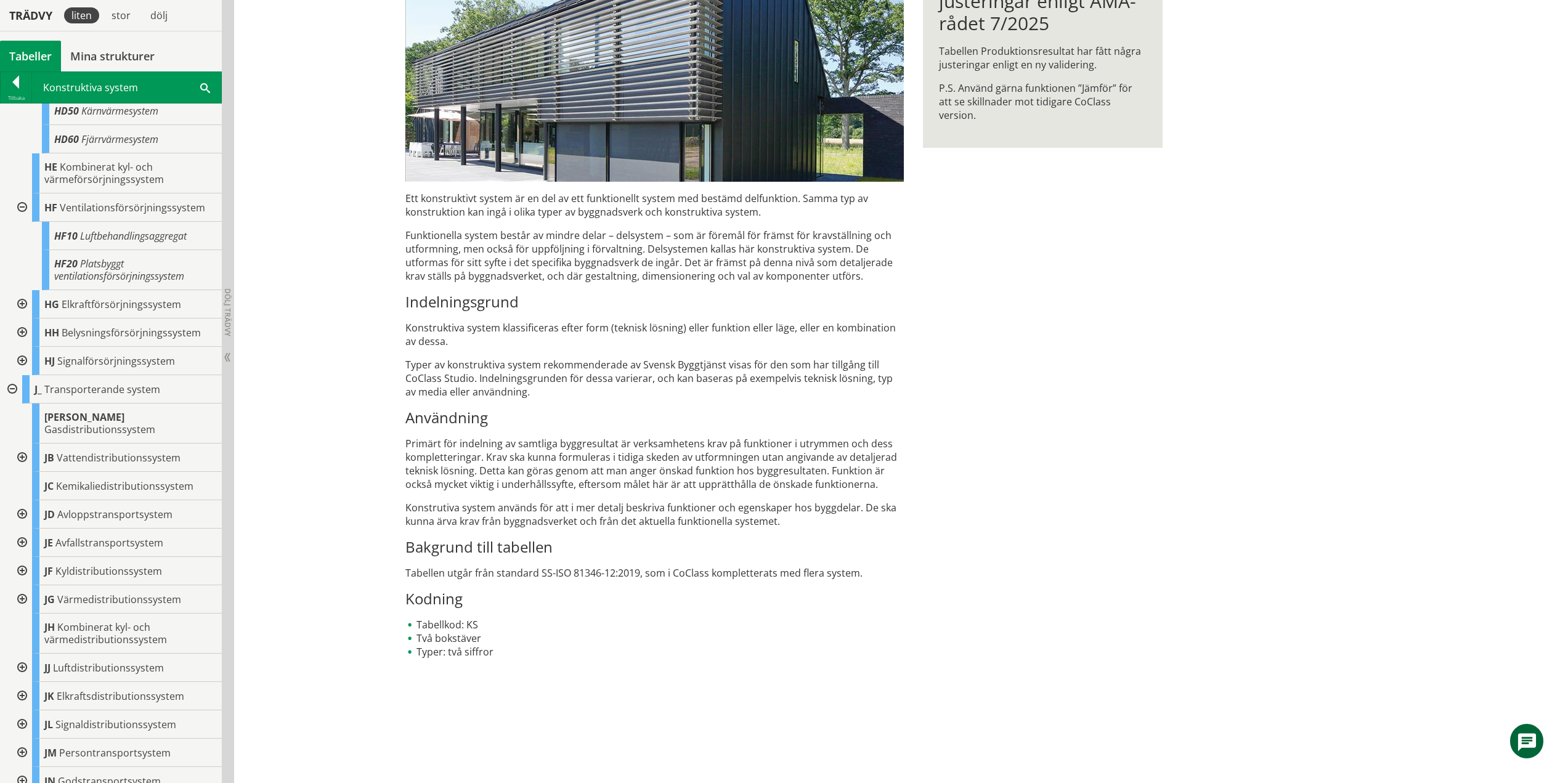
scroll to position [616, 0]
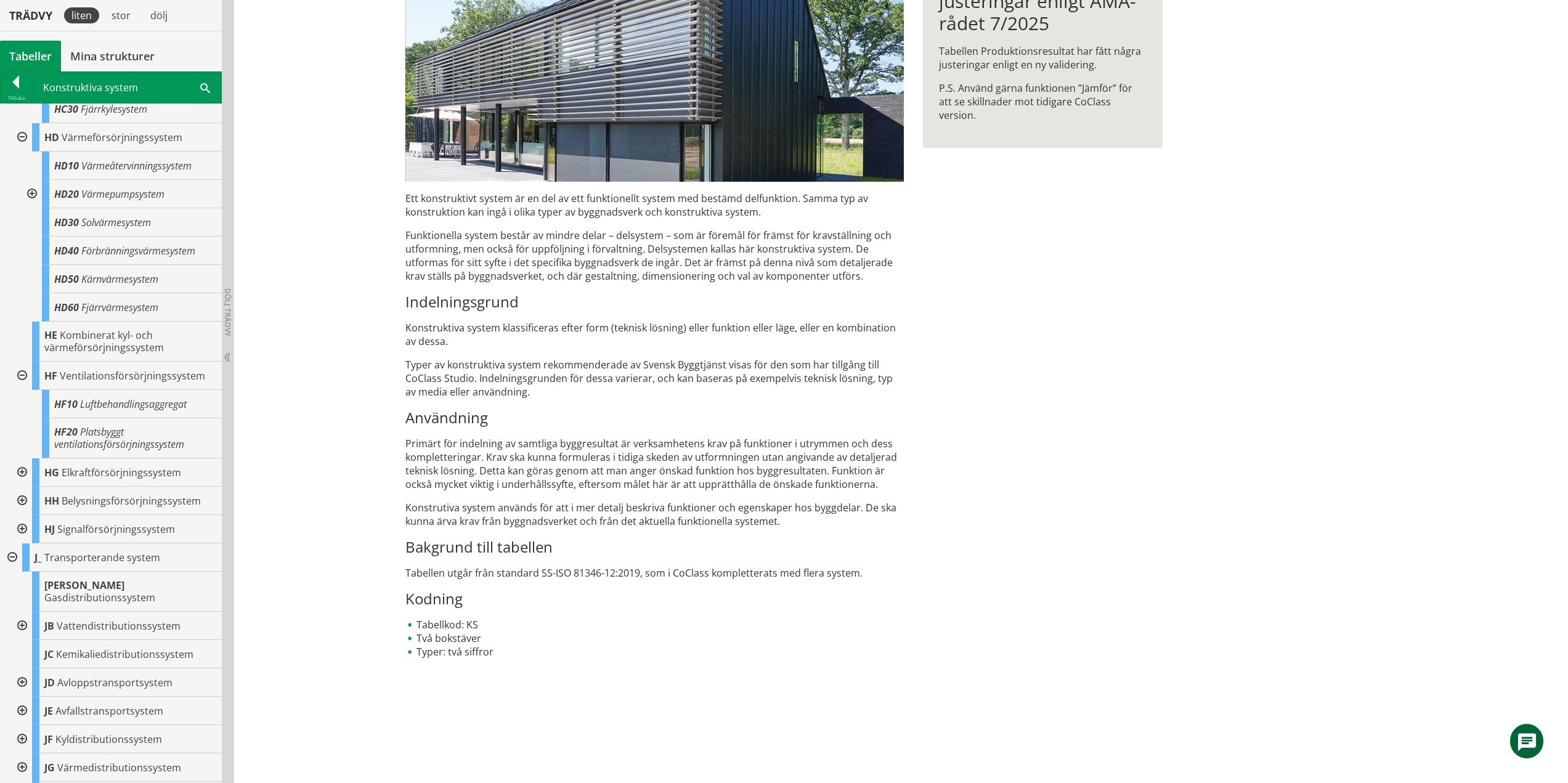
click at [22, 485] on div at bounding box center [20, 472] width 22 height 28
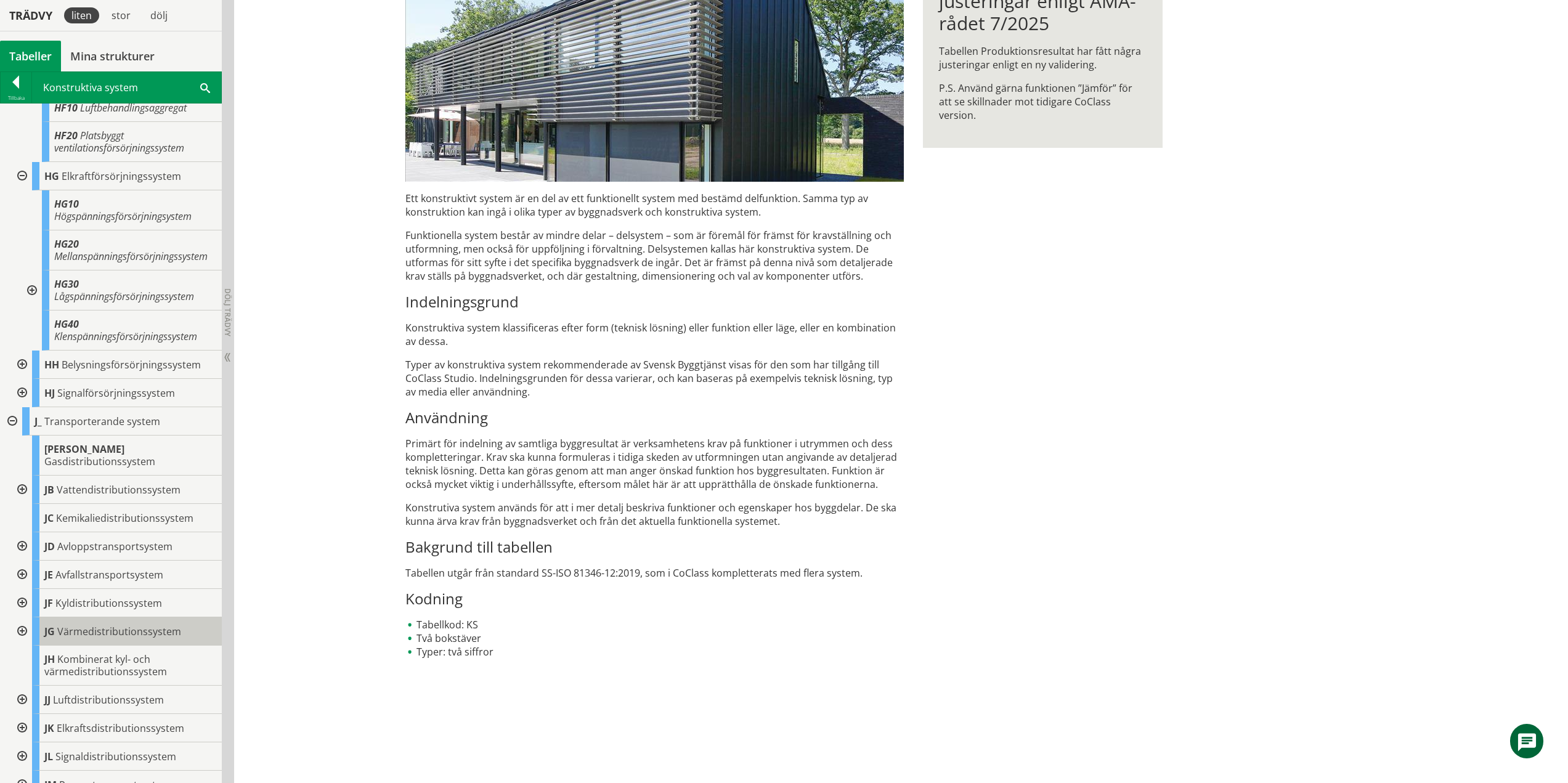
scroll to position [924, 0]
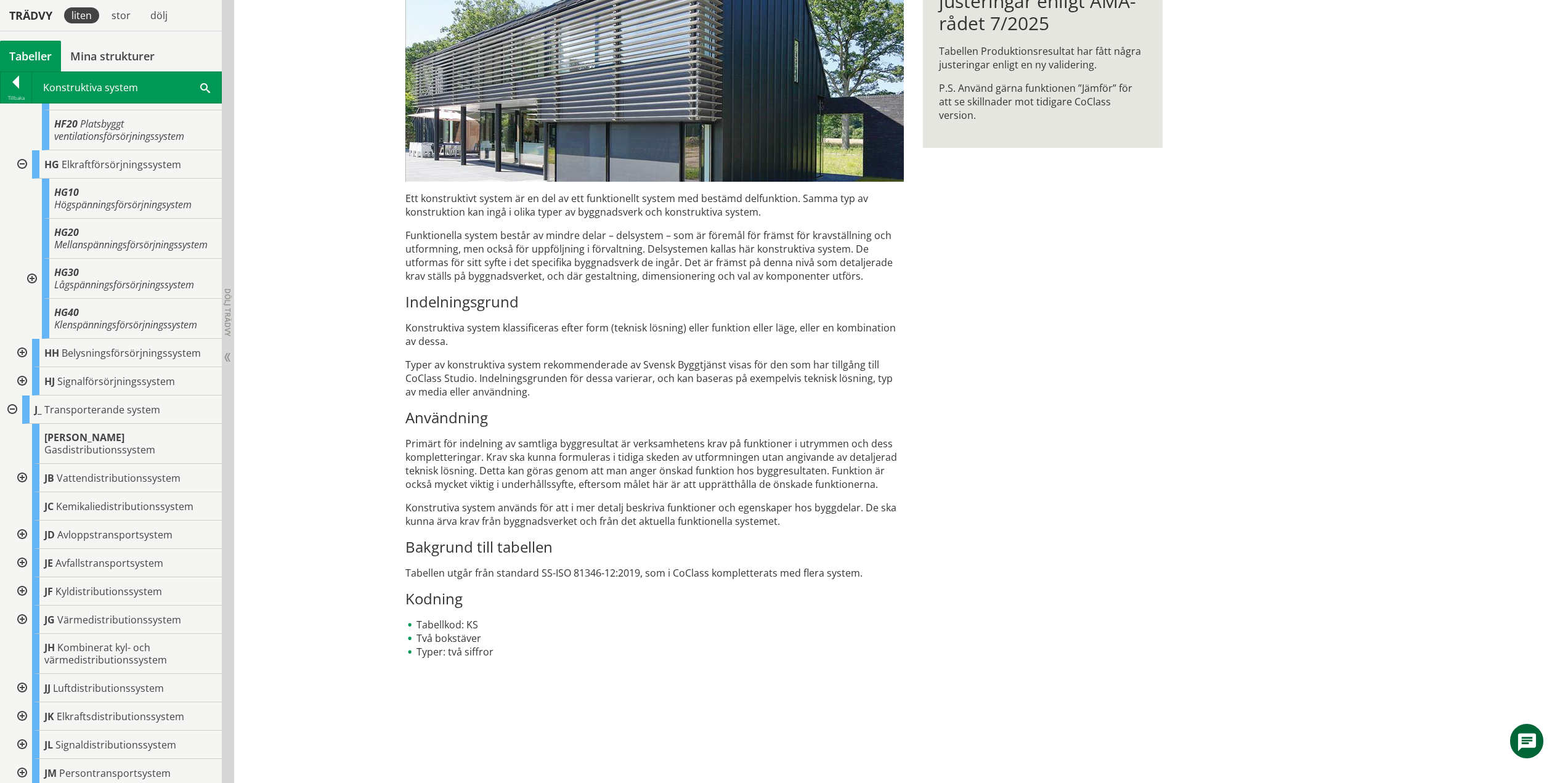
drag, startPoint x: 23, startPoint y: 376, endPoint x: 24, endPoint y: 384, distance: 8.1
click at [23, 367] on div at bounding box center [20, 353] width 22 height 28
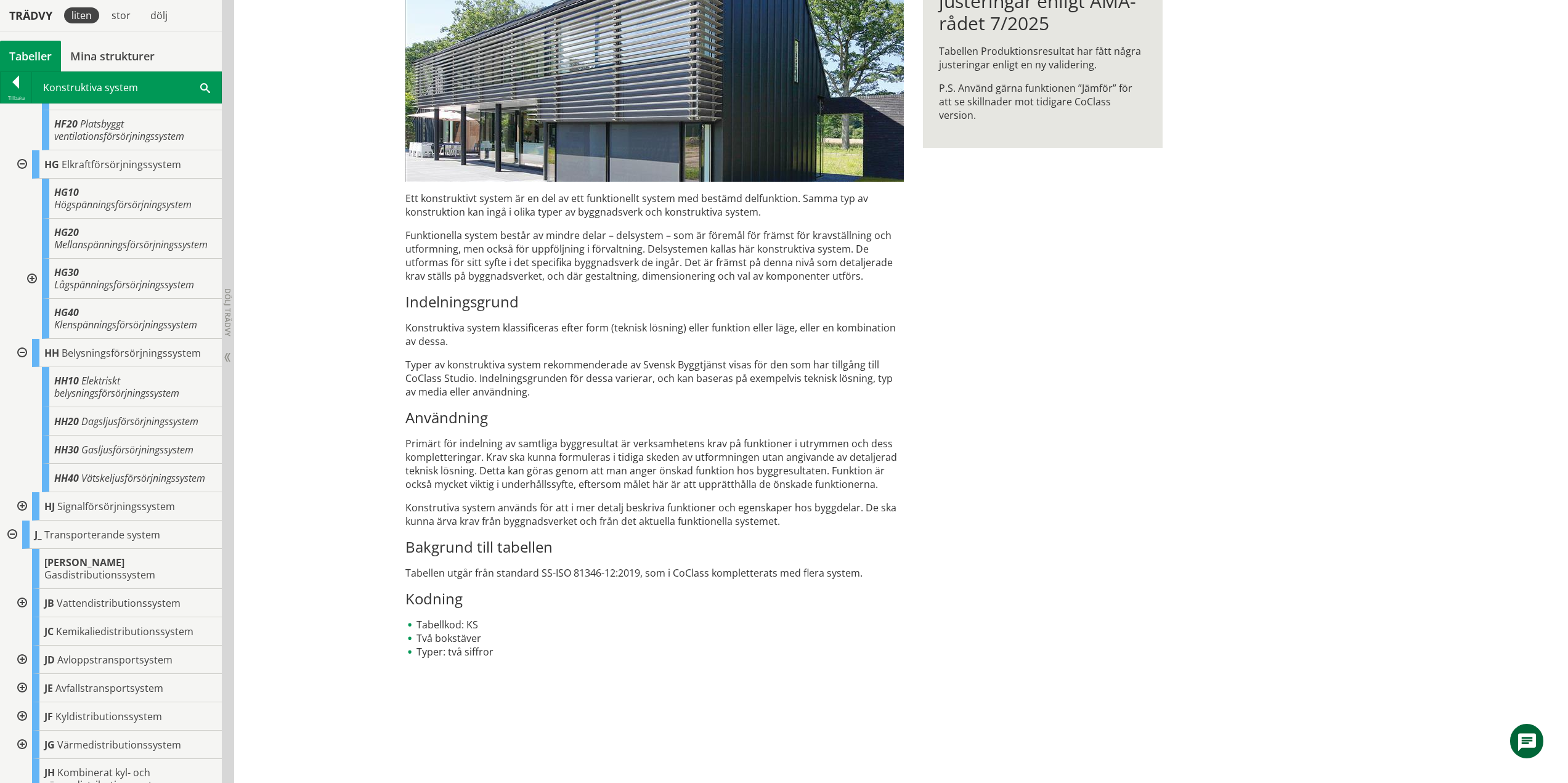
click at [22, 521] on div at bounding box center [20, 507] width 22 height 28
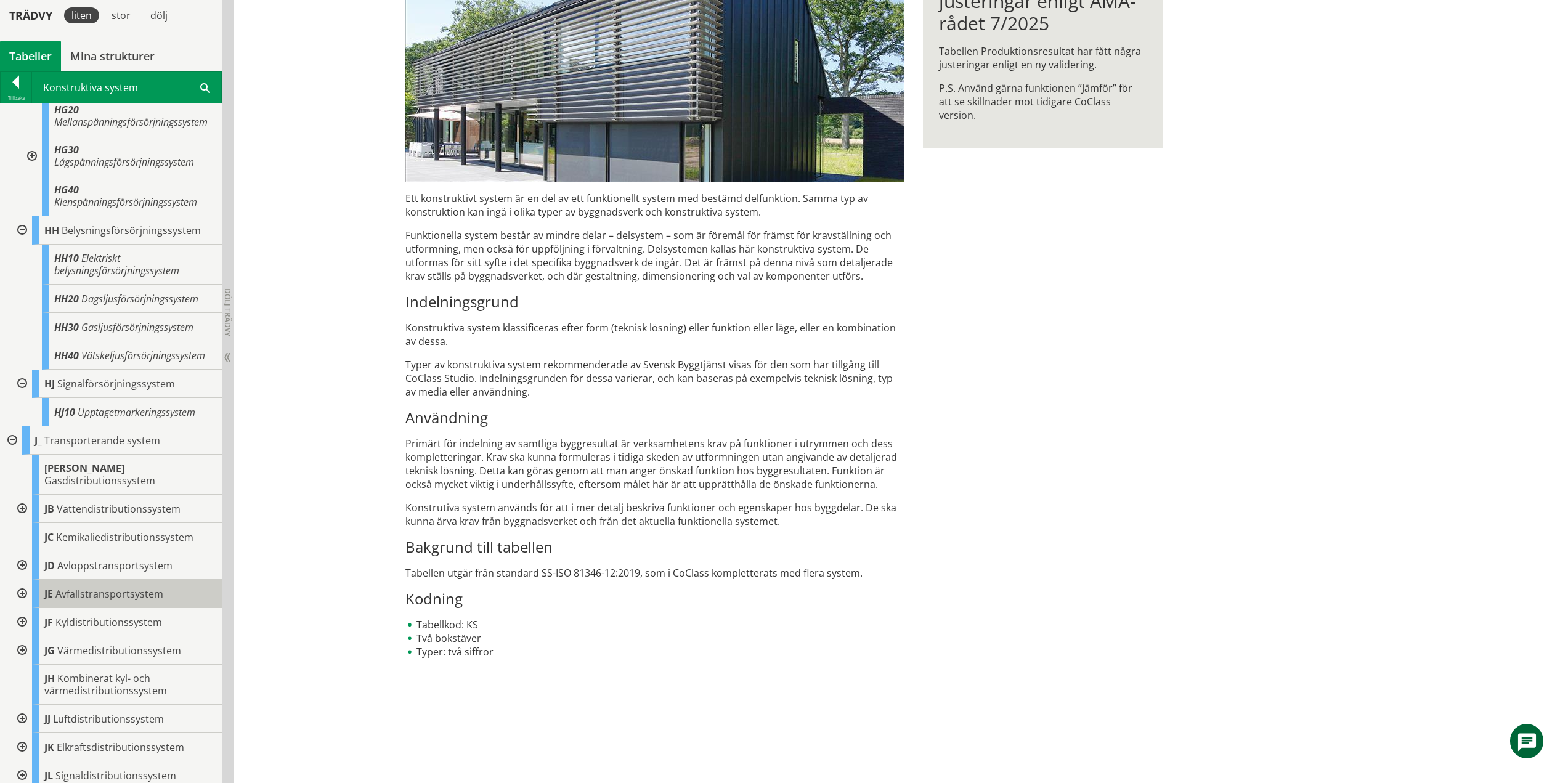
scroll to position [1047, 0]
click at [24, 522] on div at bounding box center [20, 508] width 22 height 28
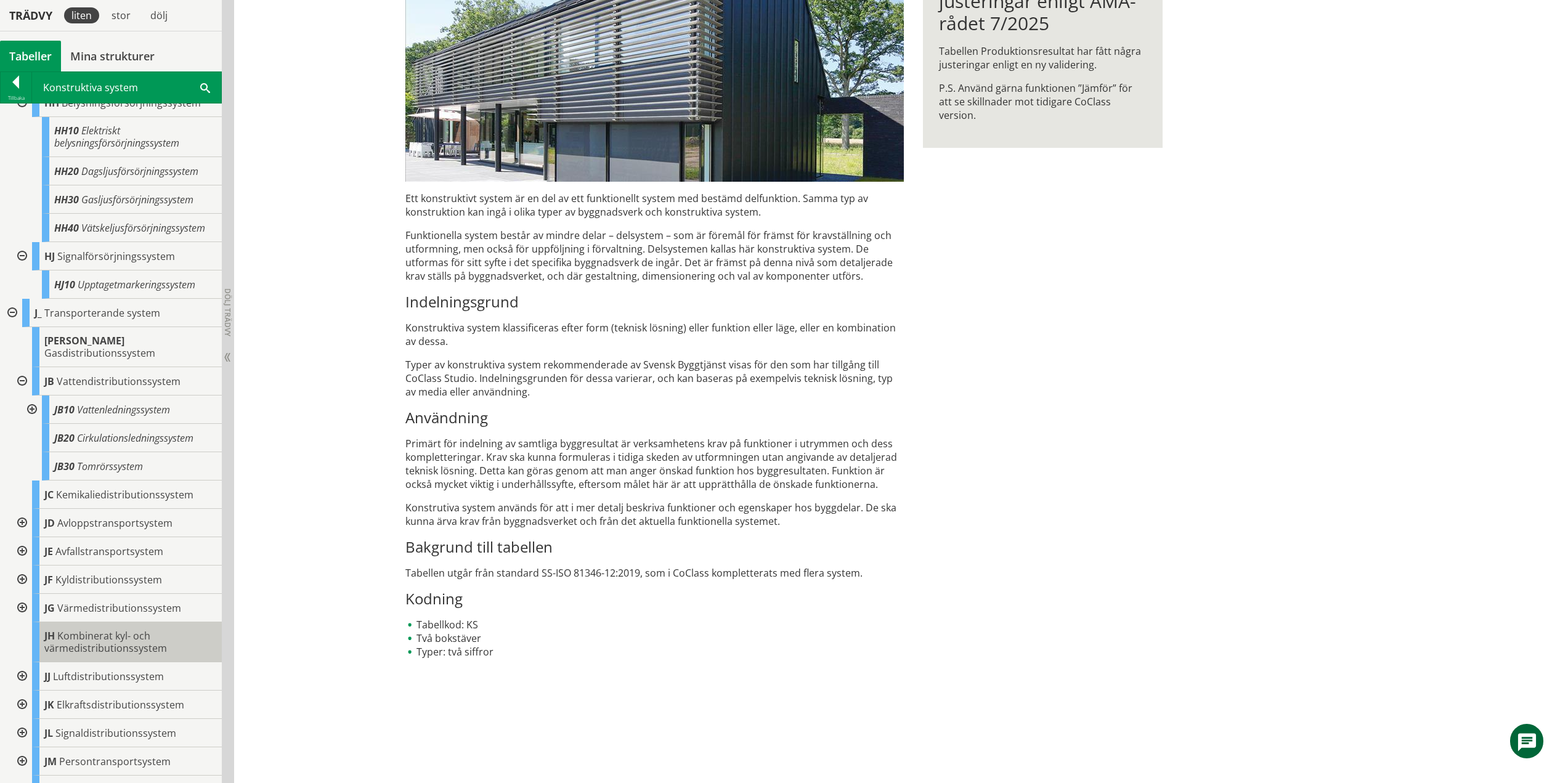
scroll to position [1233, 0]
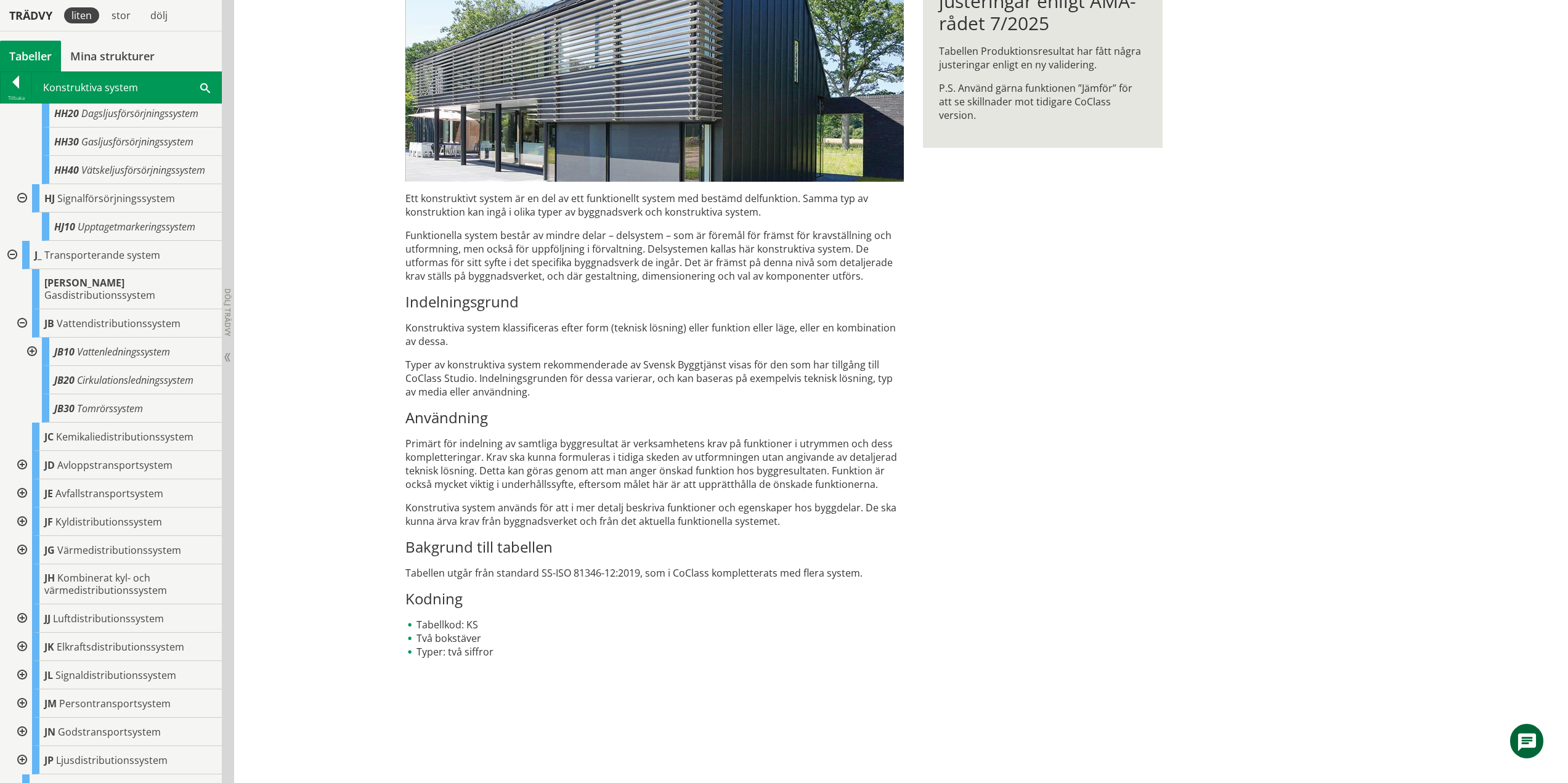
click at [20, 475] on div at bounding box center [20, 465] width 22 height 28
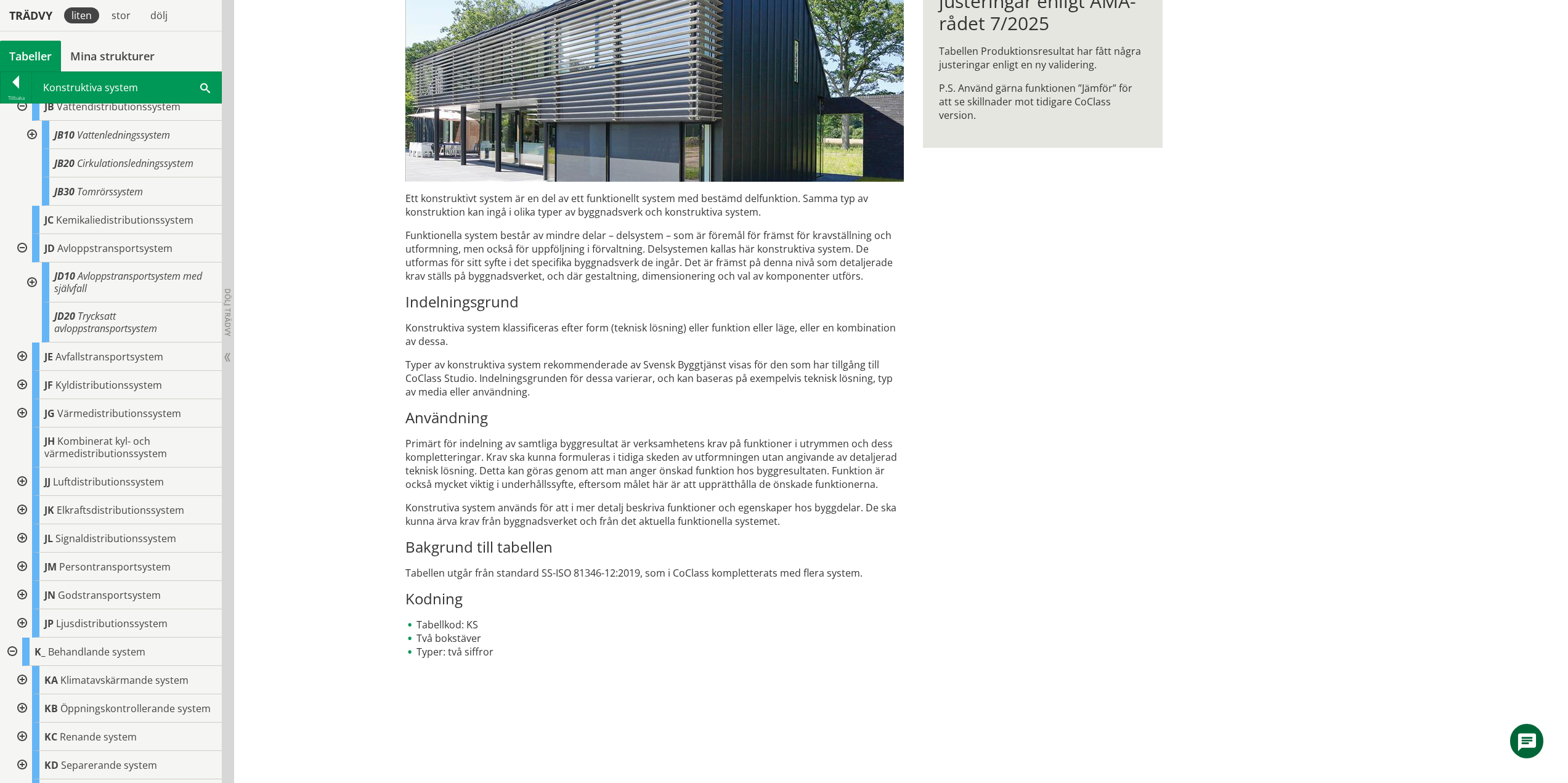
scroll to position [1417, 0]
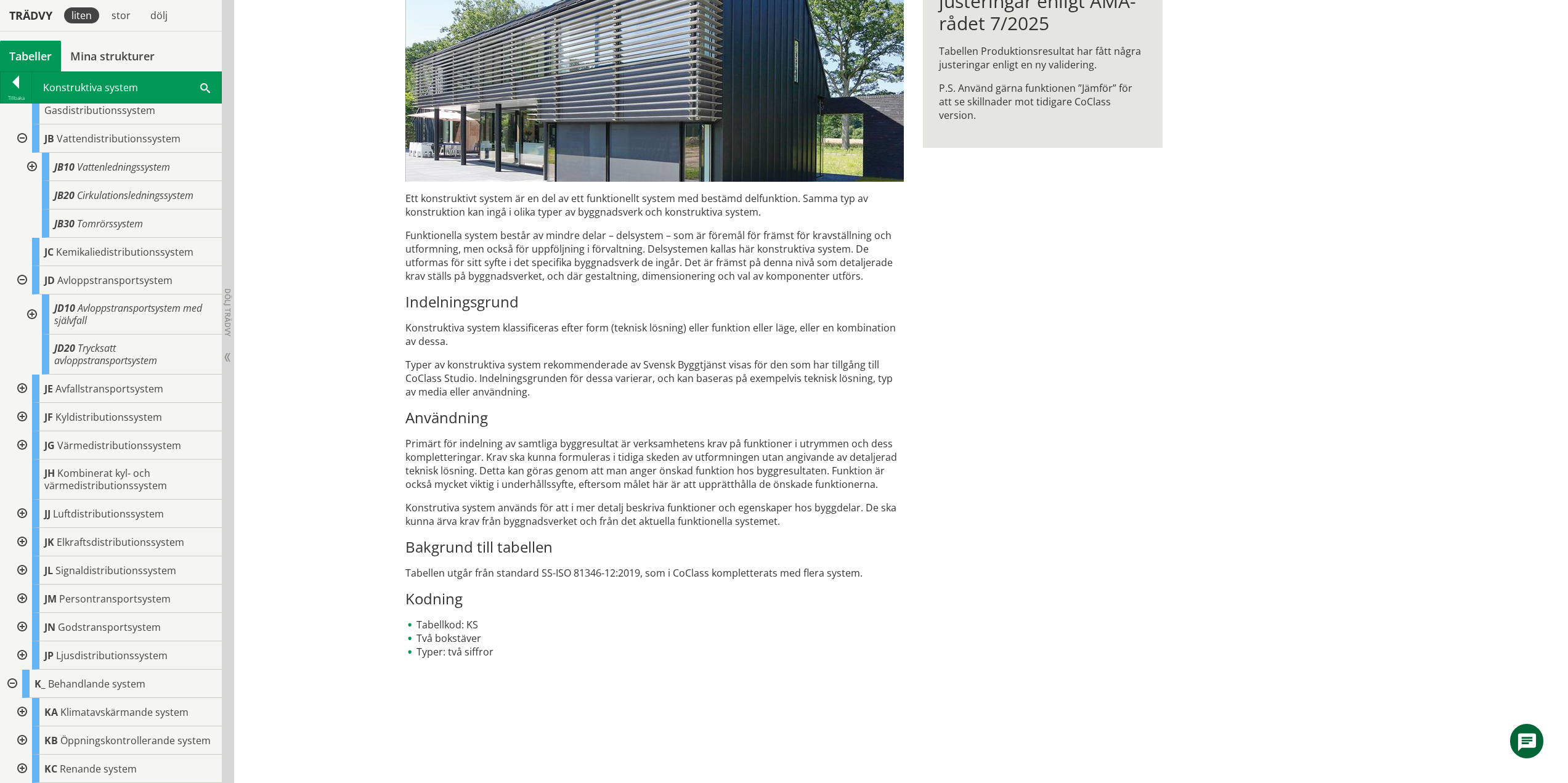
click at [22, 400] on div at bounding box center [20, 389] width 22 height 28
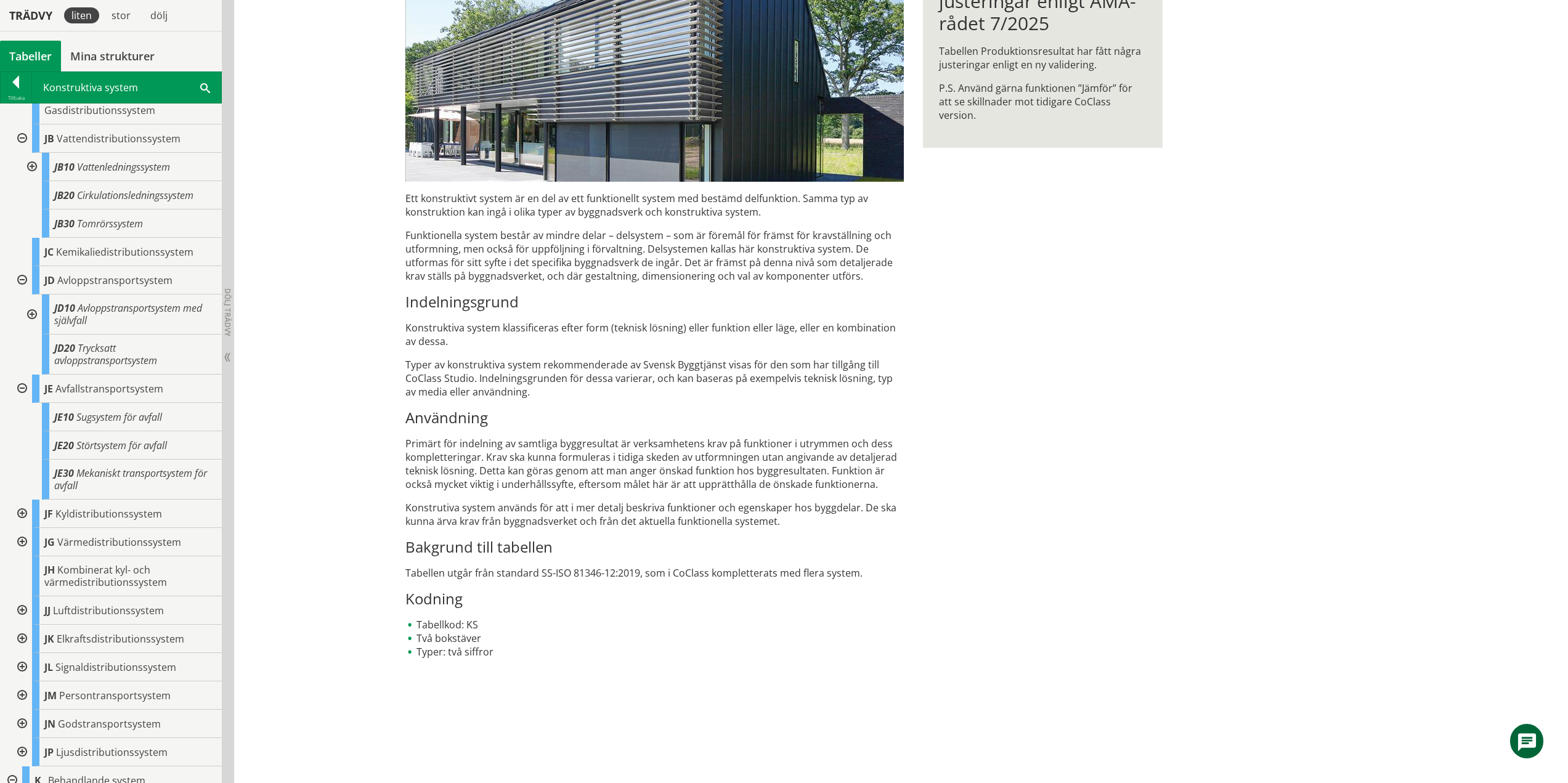
click at [20, 525] on div at bounding box center [20, 514] width 22 height 28
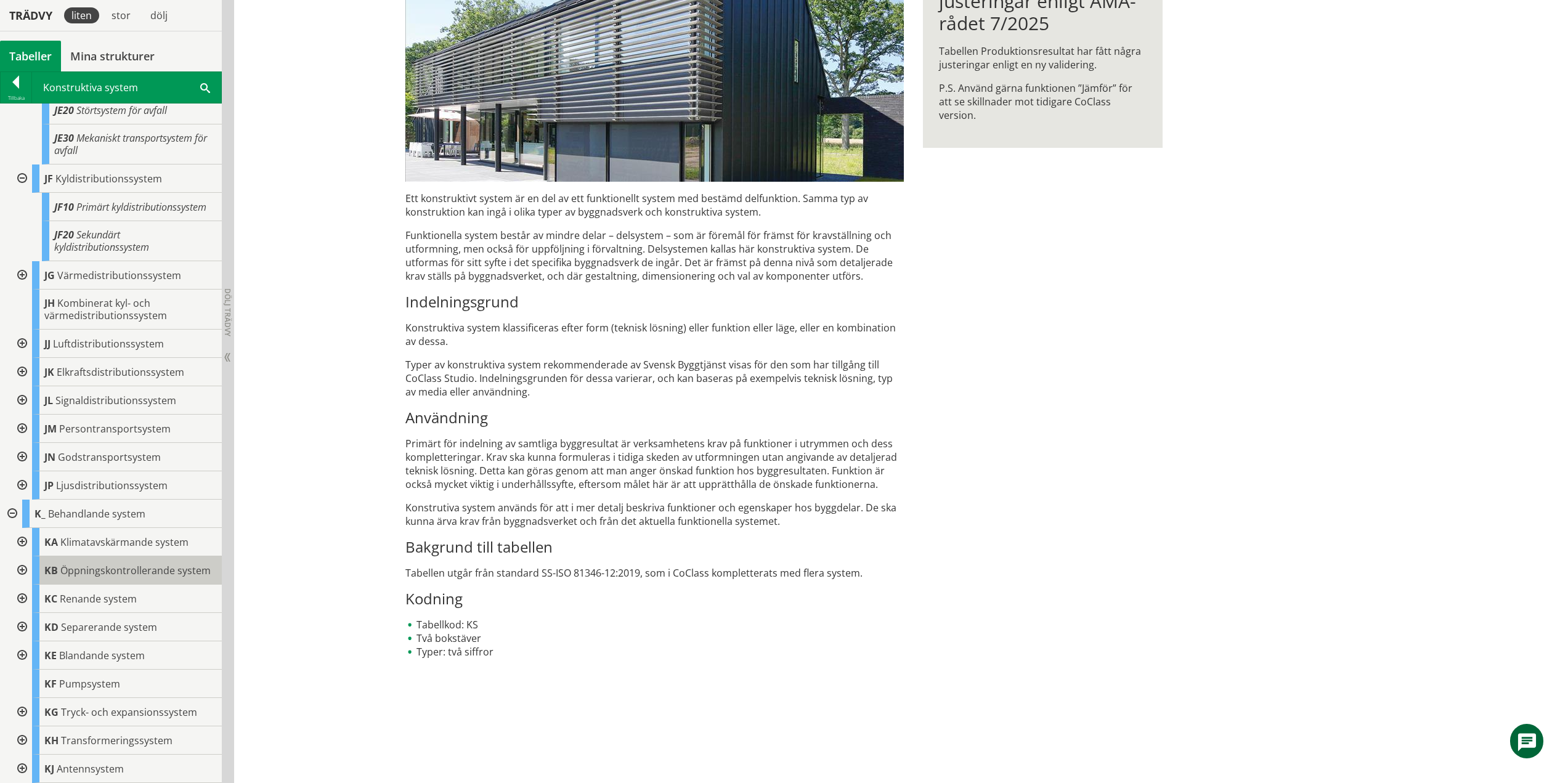
scroll to position [1848, 0]
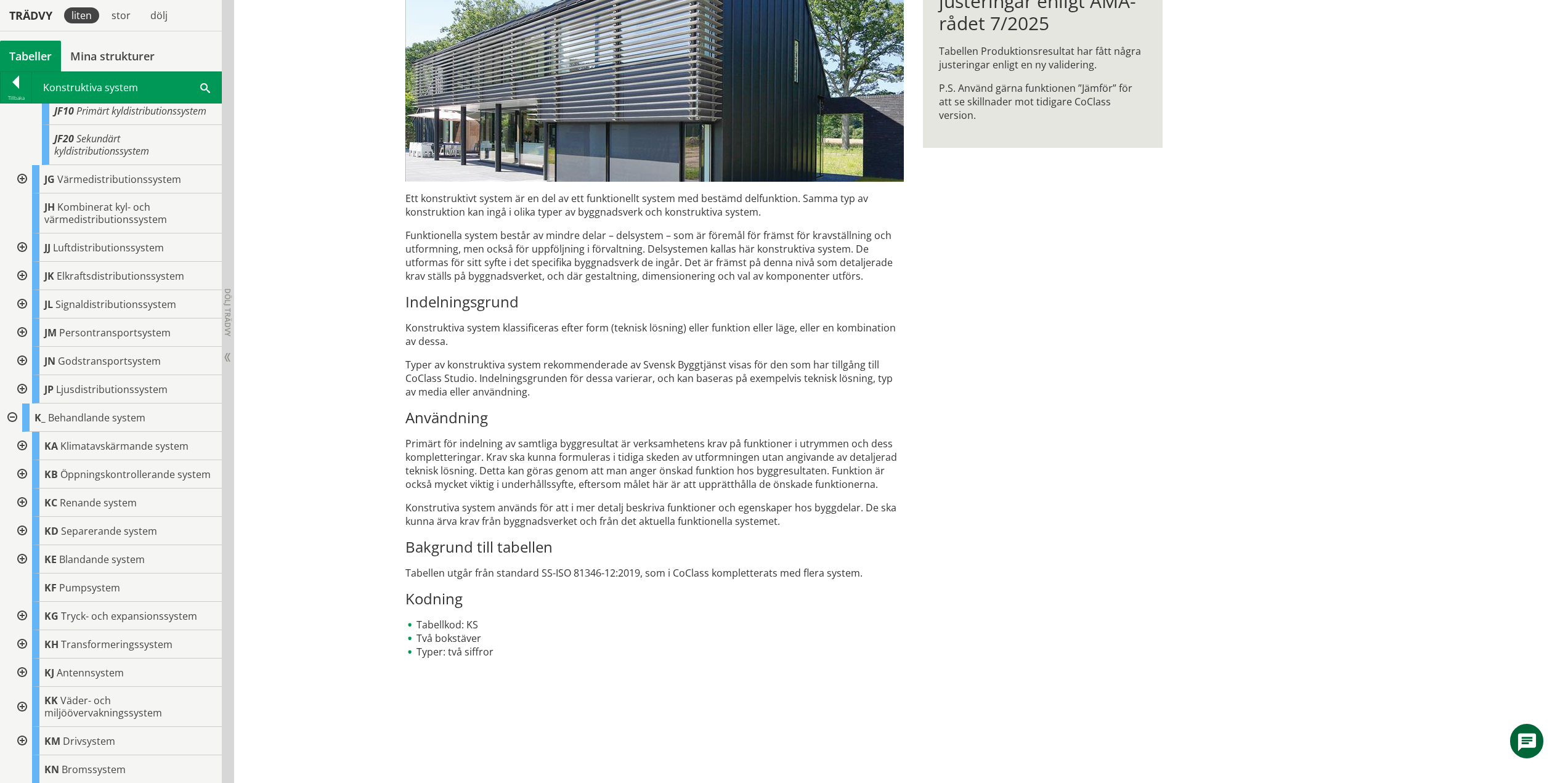
click at [20, 193] on div at bounding box center [20, 179] width 22 height 28
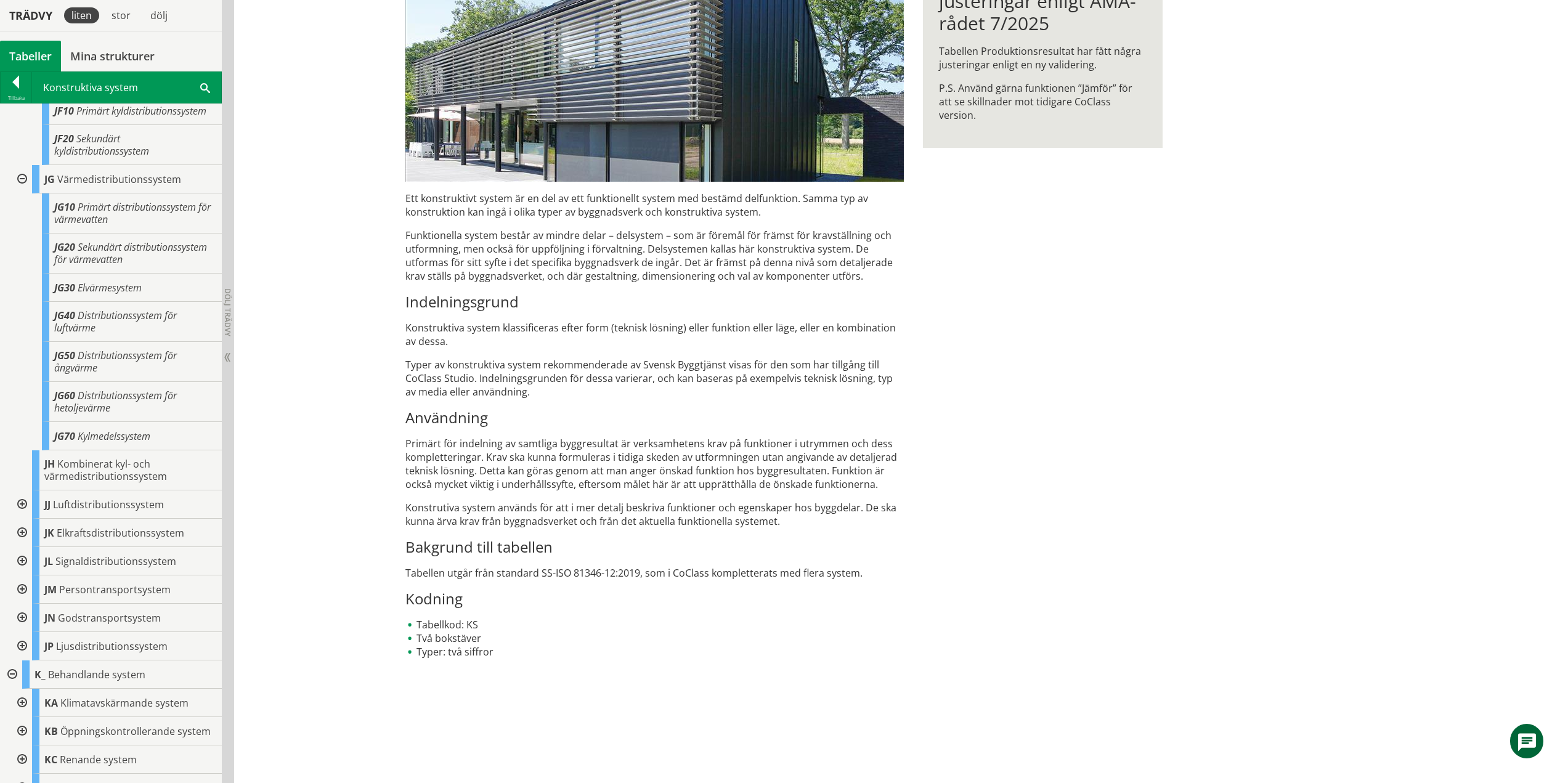
click at [25, 519] on div at bounding box center [20, 505] width 22 height 28
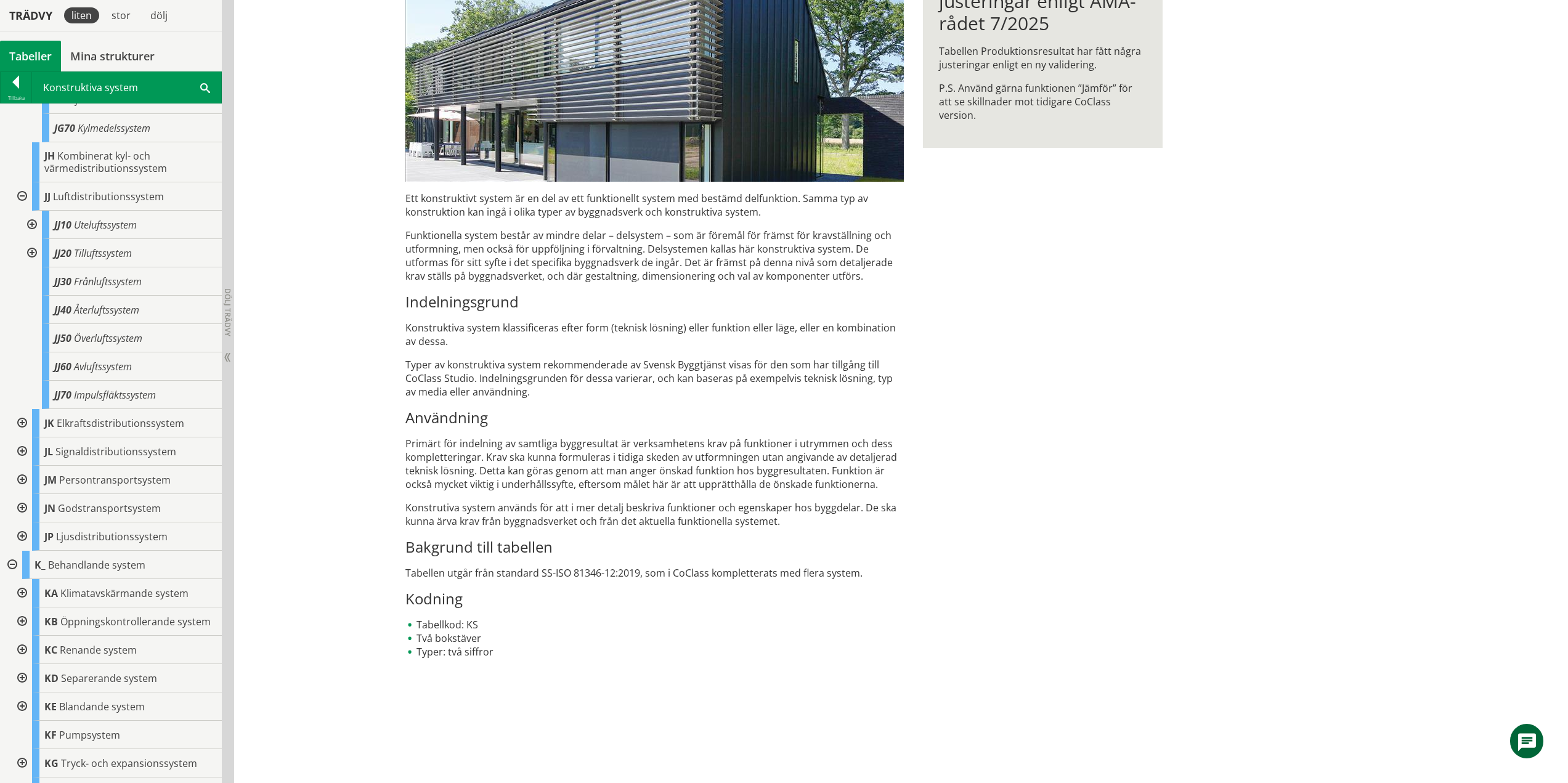
scroll to position [2095, 0]
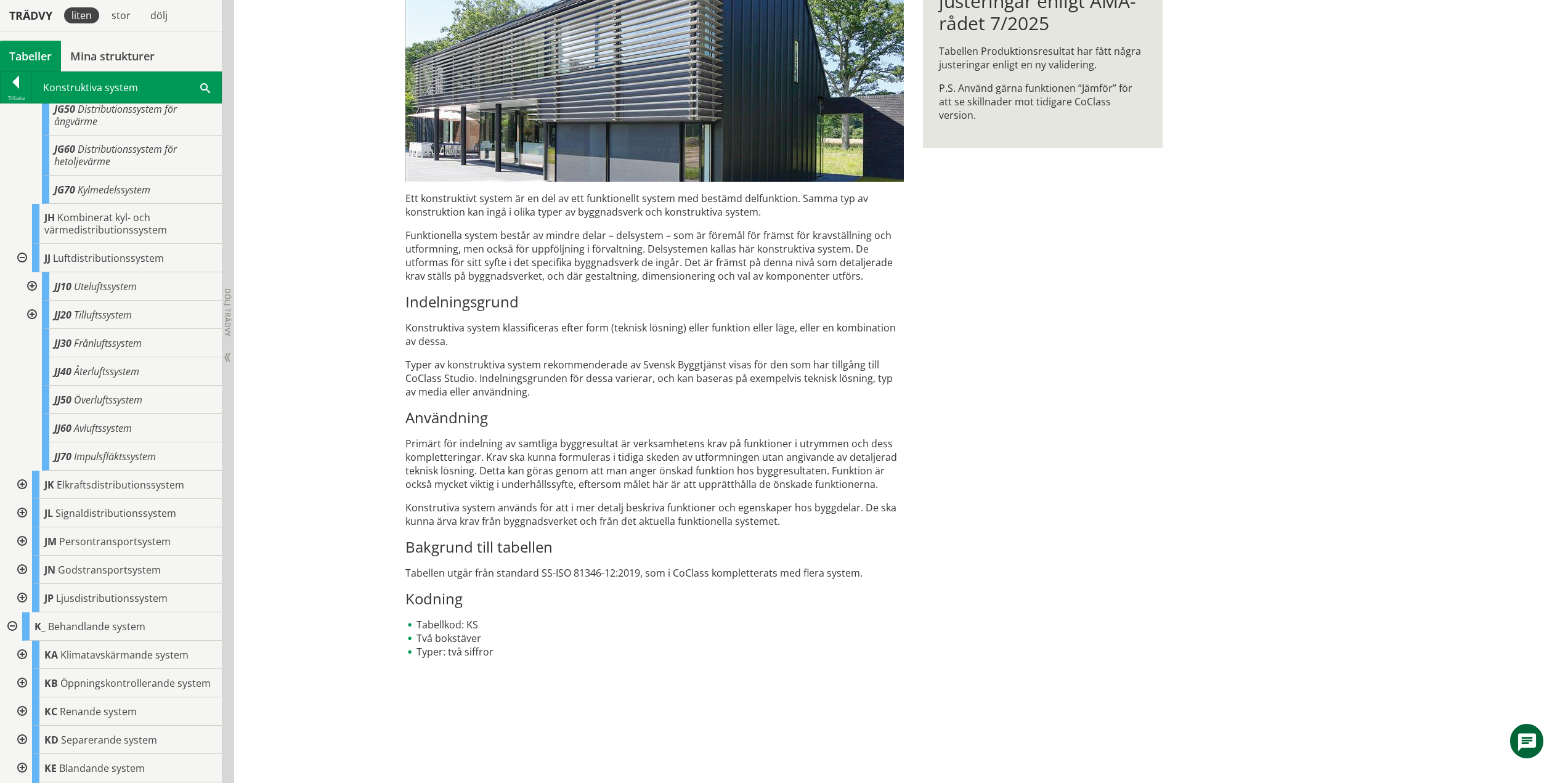
click at [27, 499] on div at bounding box center [20, 485] width 22 height 28
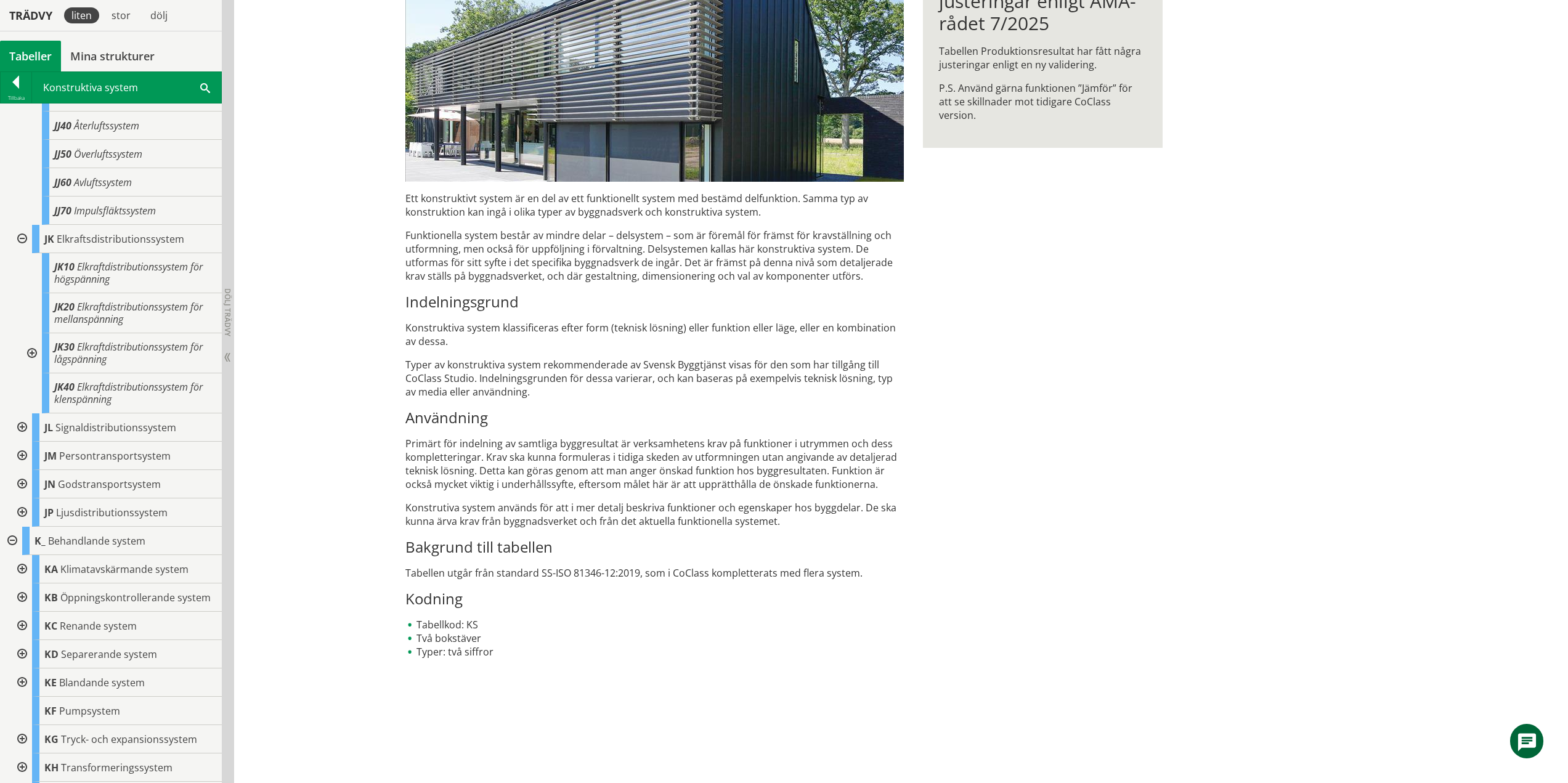
scroll to position [2341, 0]
click at [22, 441] on div at bounding box center [20, 427] width 22 height 28
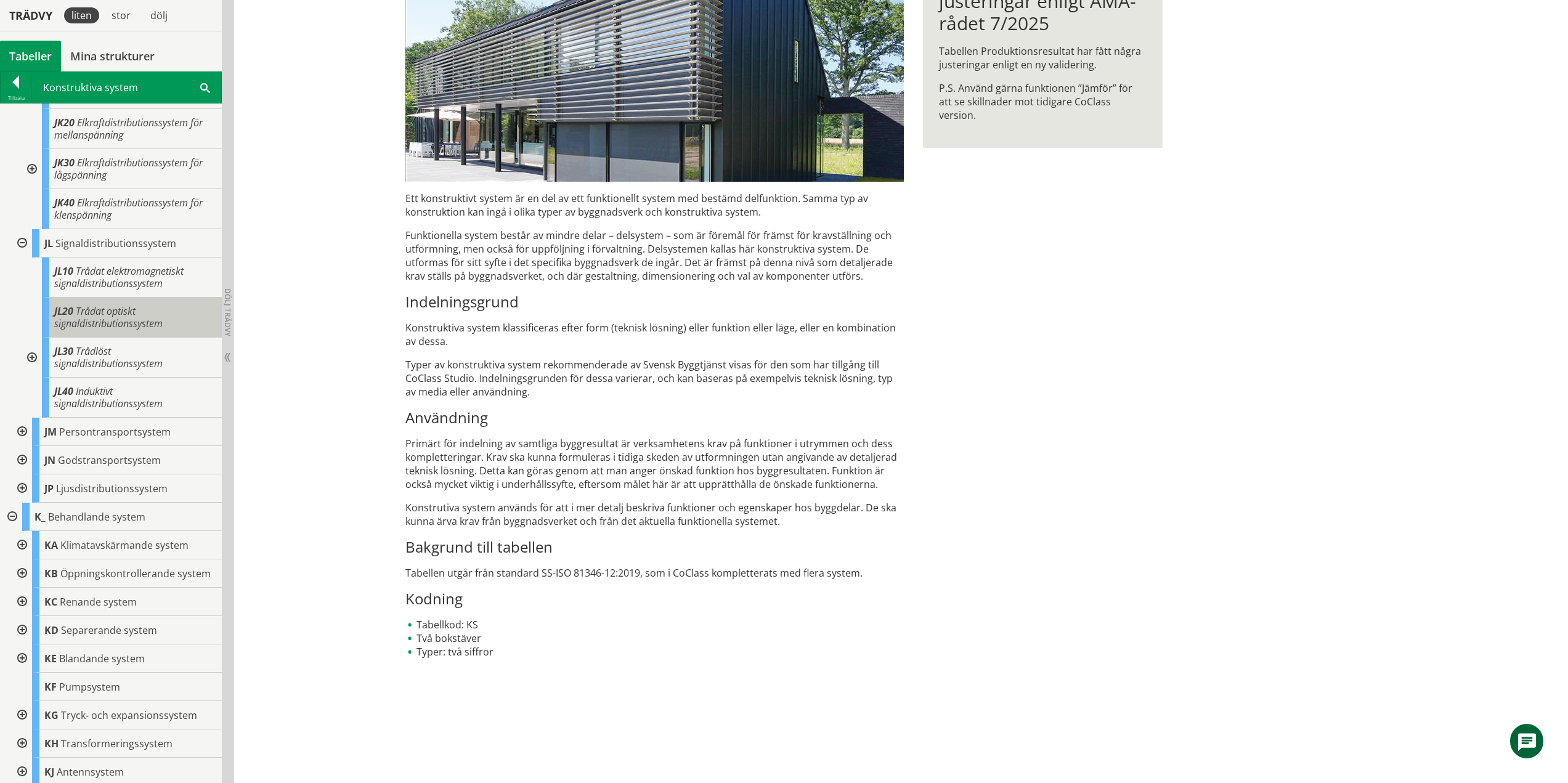
scroll to position [2526, 0]
click at [24, 445] on div at bounding box center [20, 431] width 22 height 28
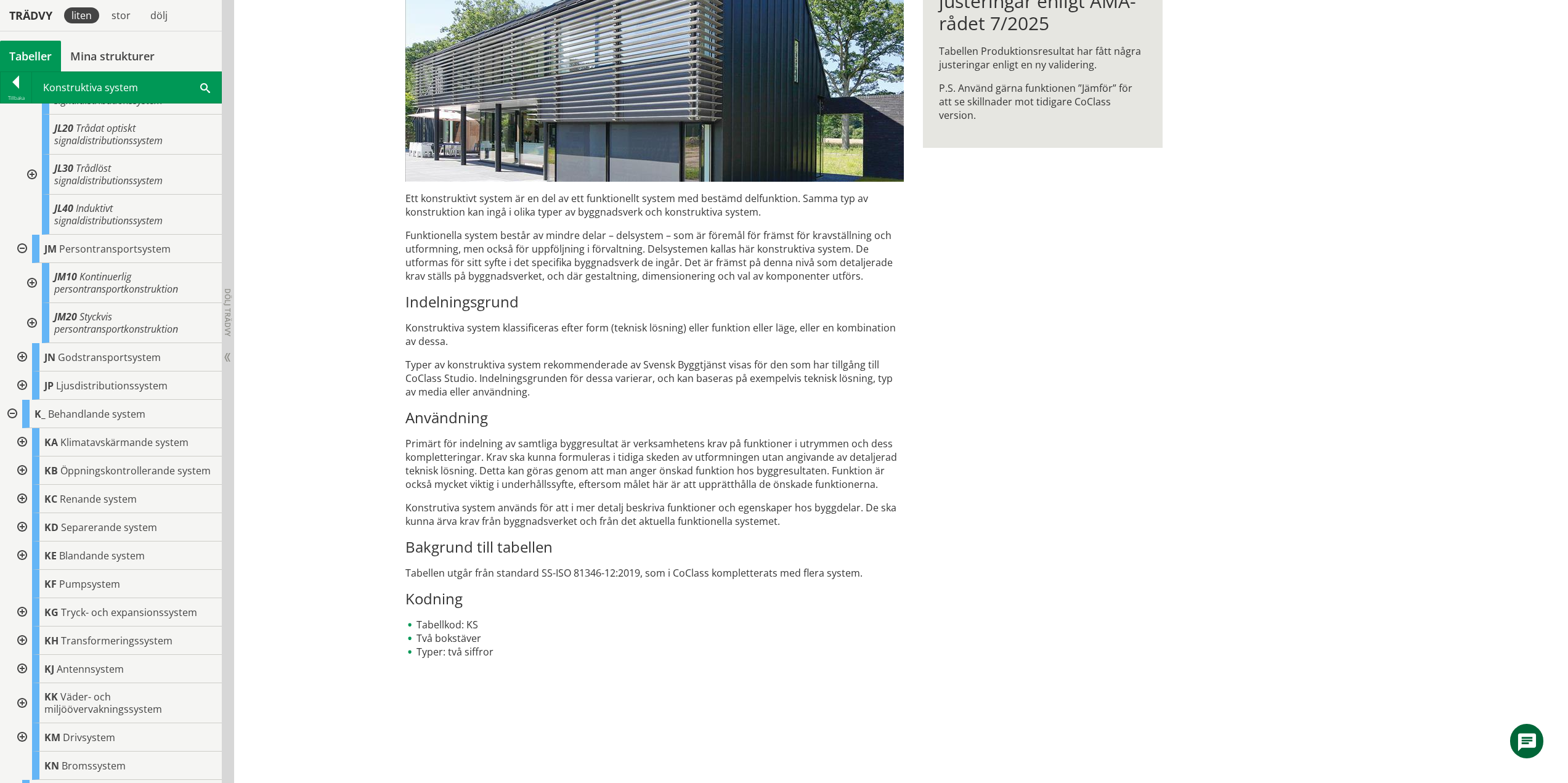
scroll to position [2712, 0]
drag, startPoint x: 21, startPoint y: 391, endPoint x: 9, endPoint y: 411, distance: 23.3
click at [21, 368] on div at bounding box center [20, 354] width 22 height 28
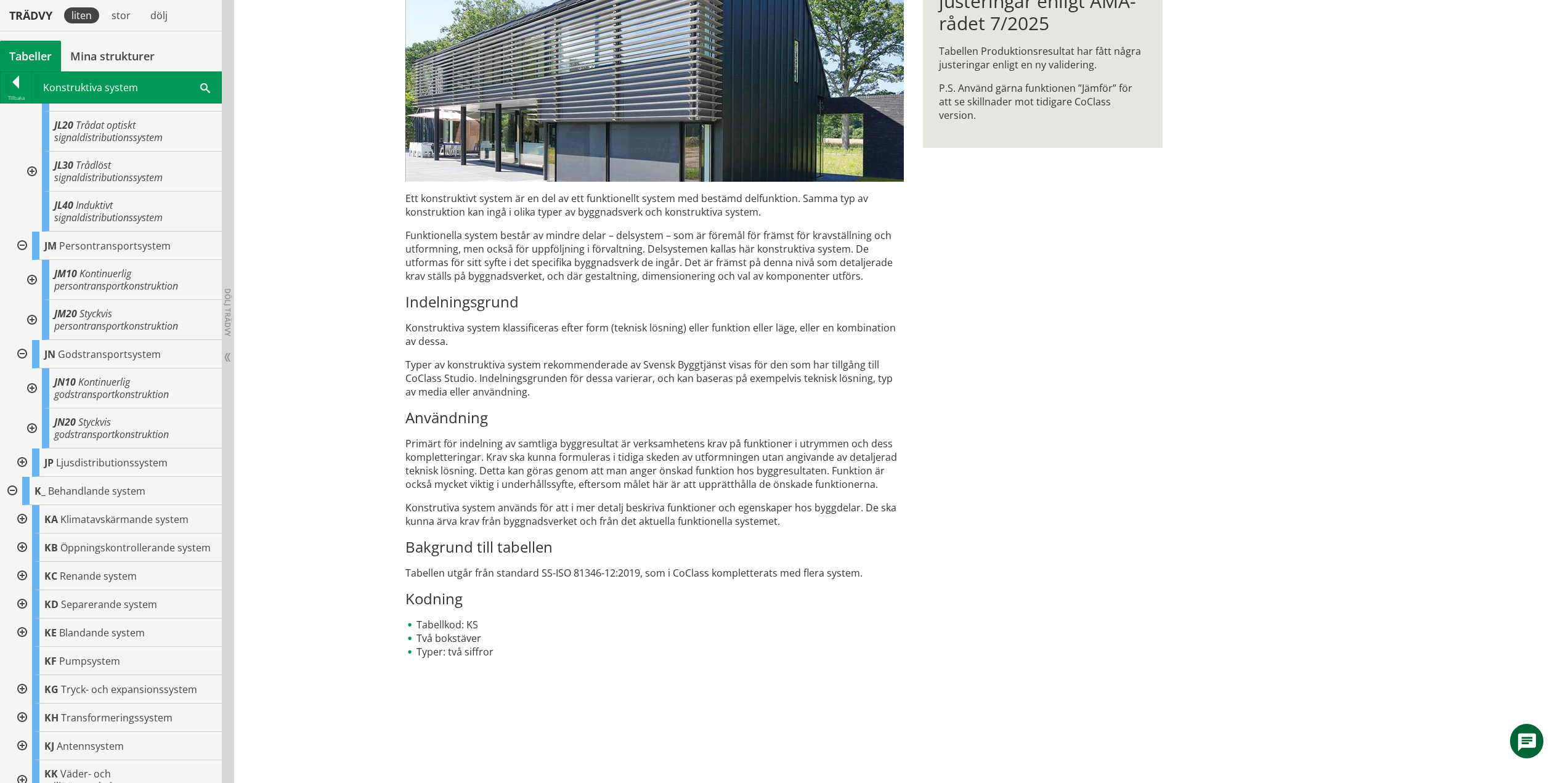
click at [25, 477] on div at bounding box center [20, 463] width 22 height 28
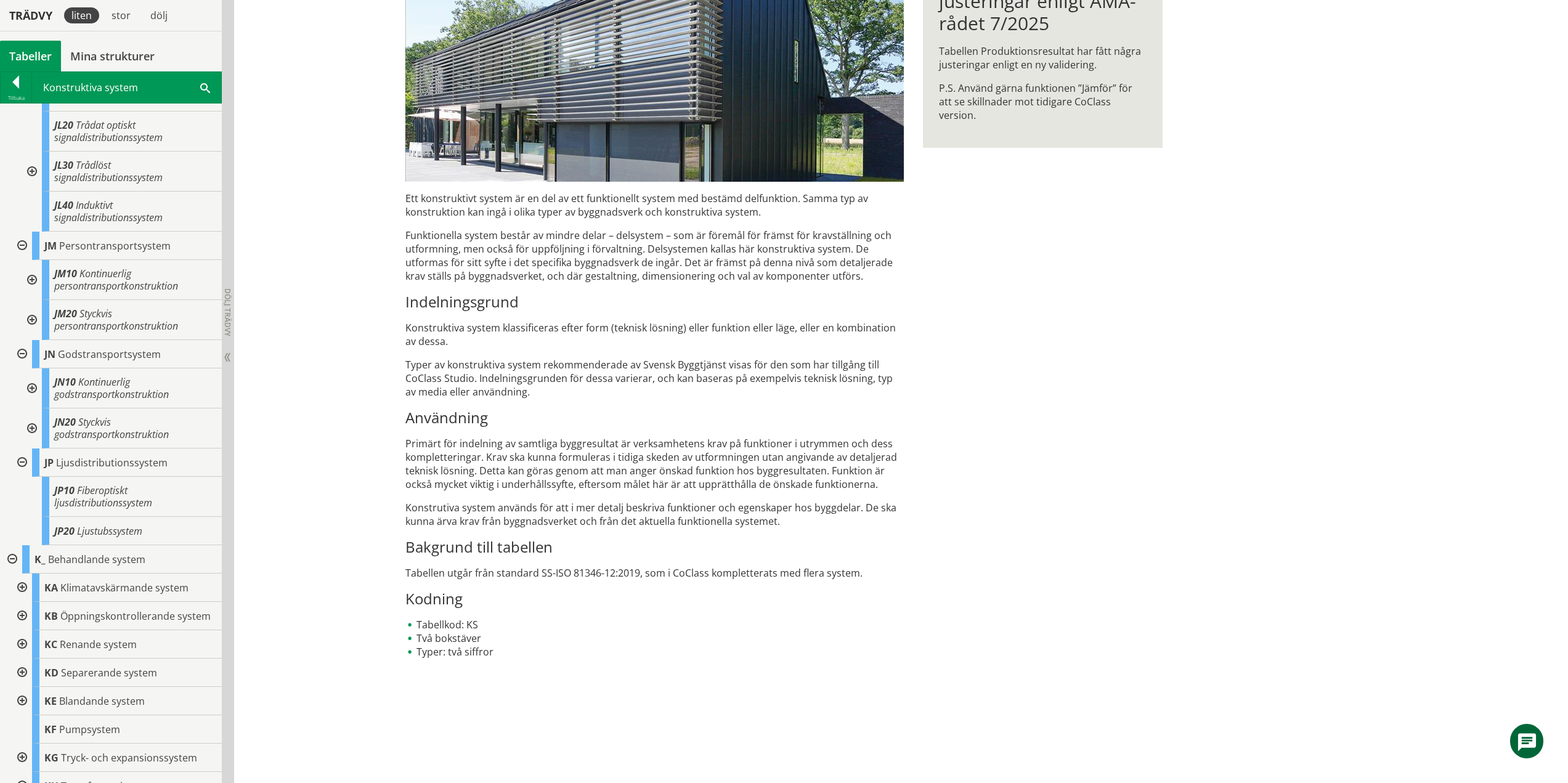
click at [22, 602] on div at bounding box center [20, 588] width 22 height 28
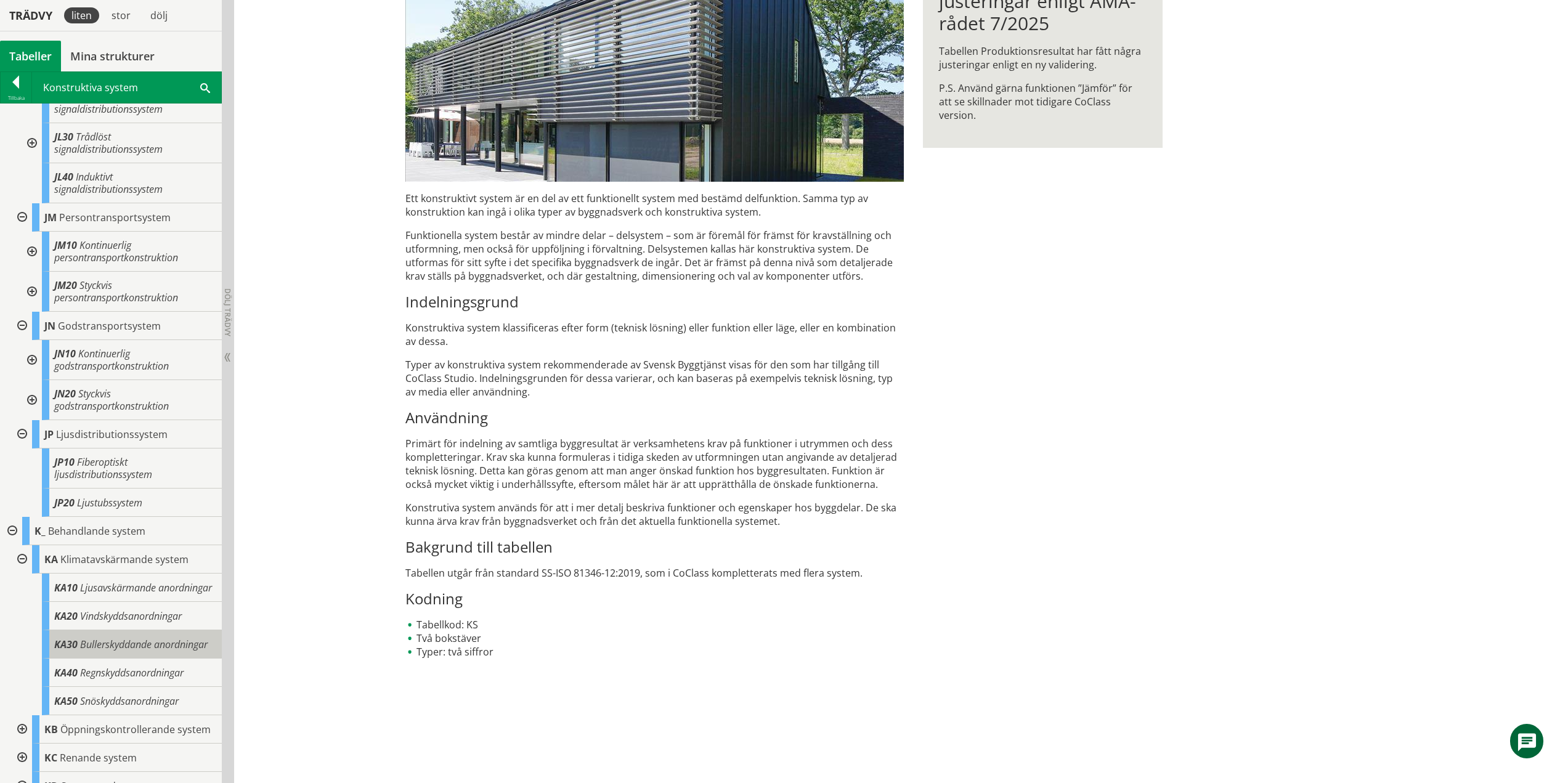
scroll to position [2752, 0]
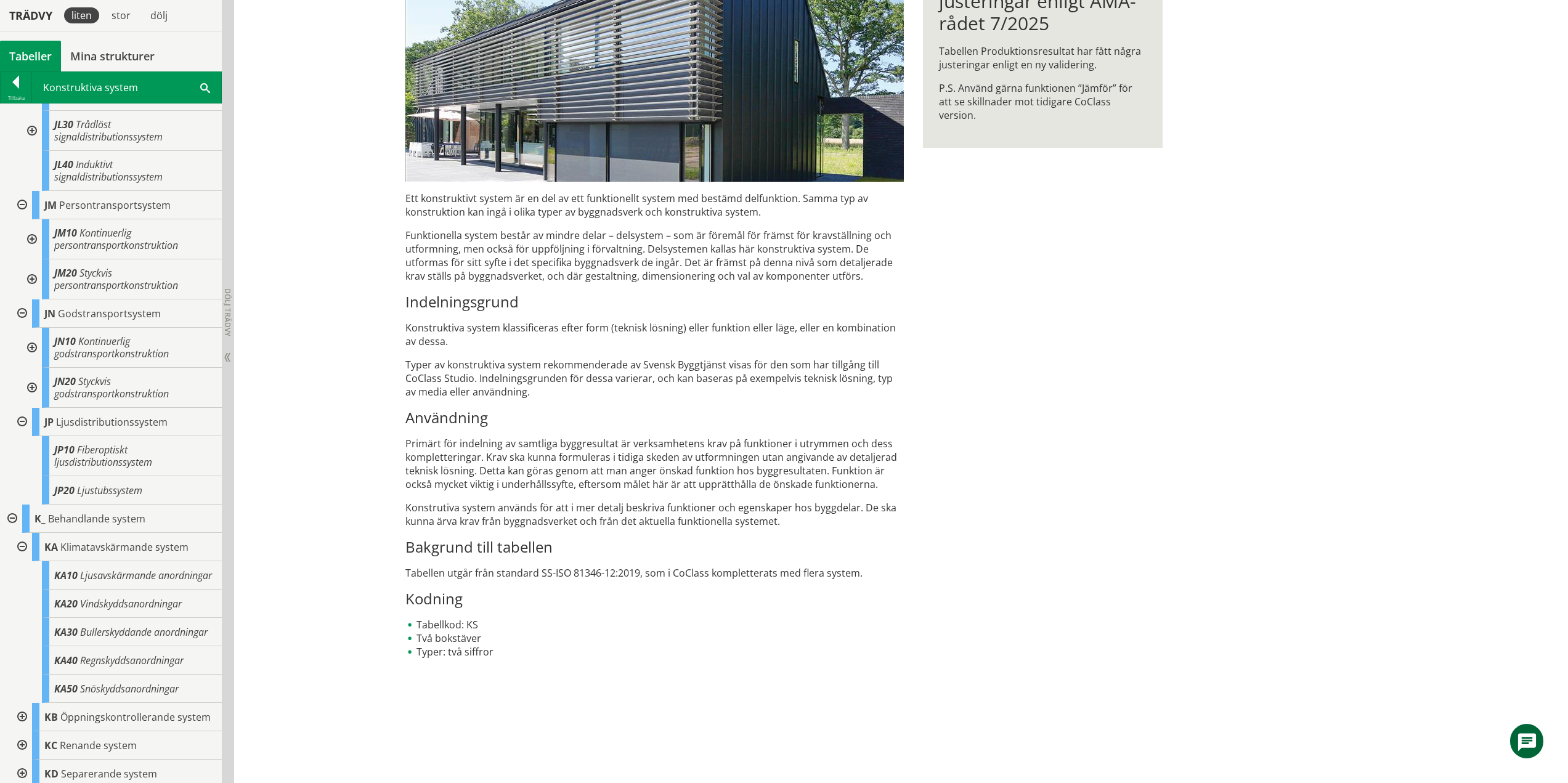
drag, startPoint x: 145, startPoint y: 650, endPoint x: 349, endPoint y: 668, distance: 204.8
click at [349, 669] on div "KS Konstruktiva system Ett konstruktivt system är en del av ett funktionellt sy…" at bounding box center [900, 312] width 1334 height 940
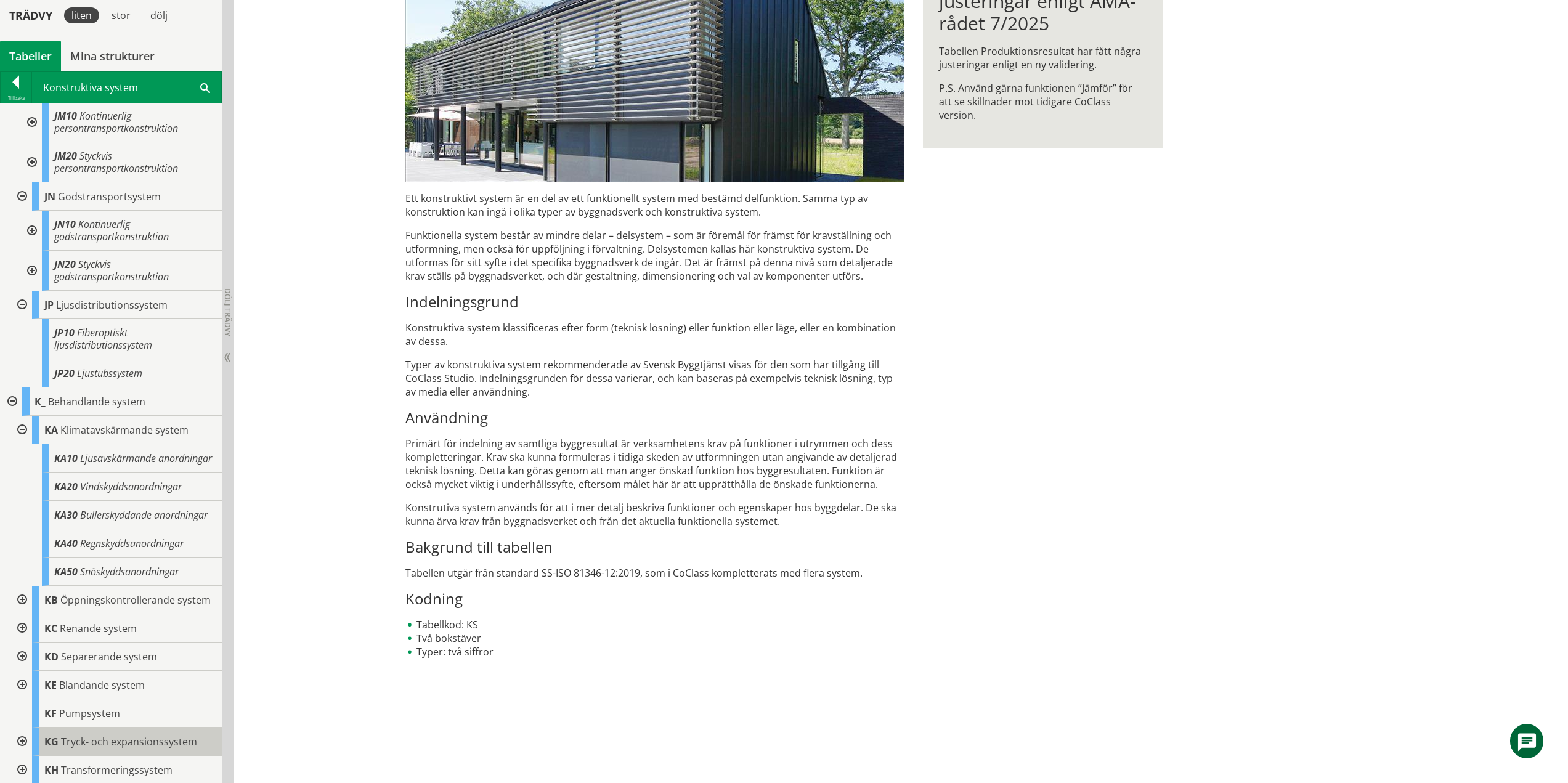
scroll to position [3060, 0]
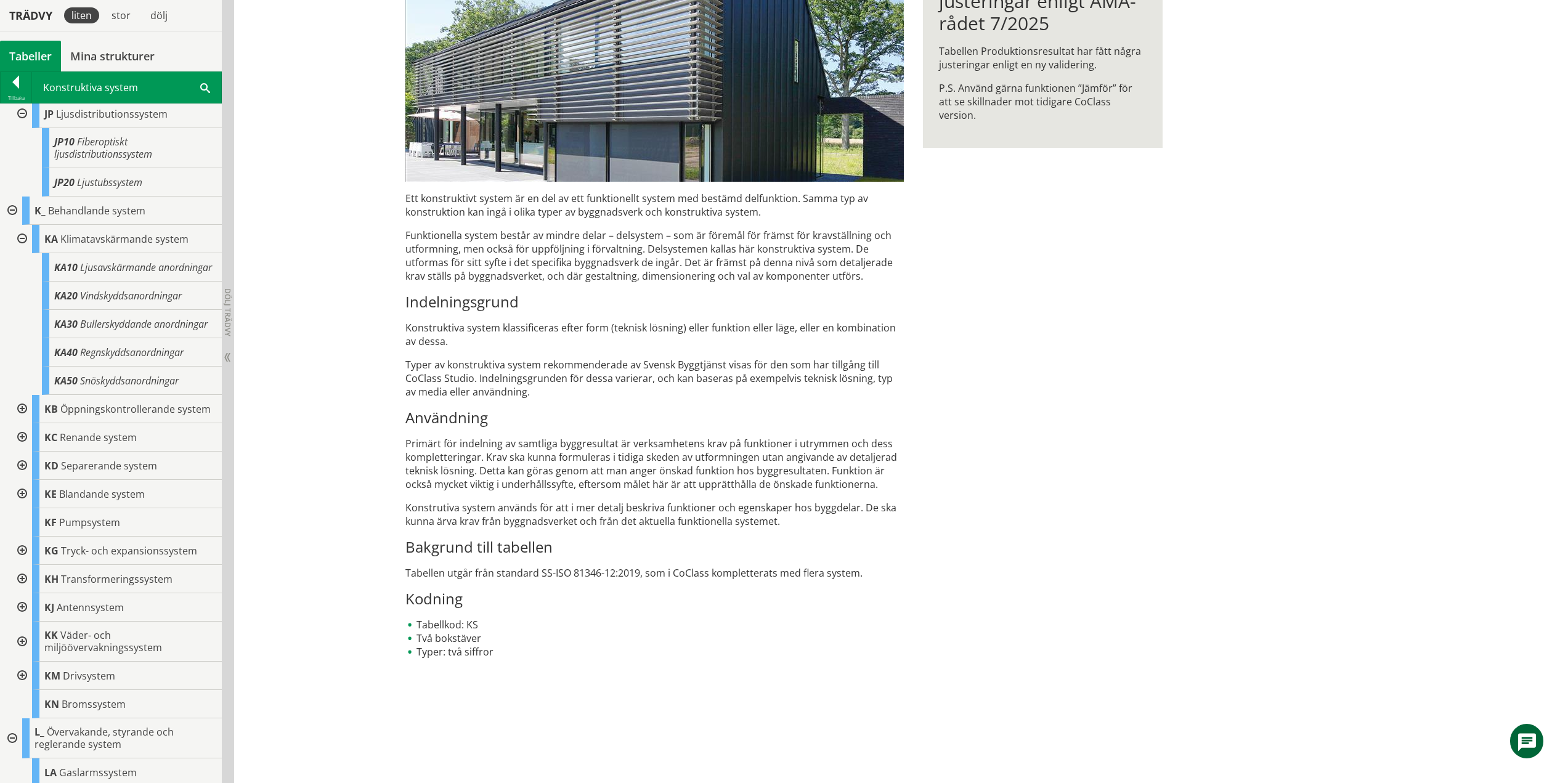
click at [20, 423] on div at bounding box center [20, 409] width 22 height 28
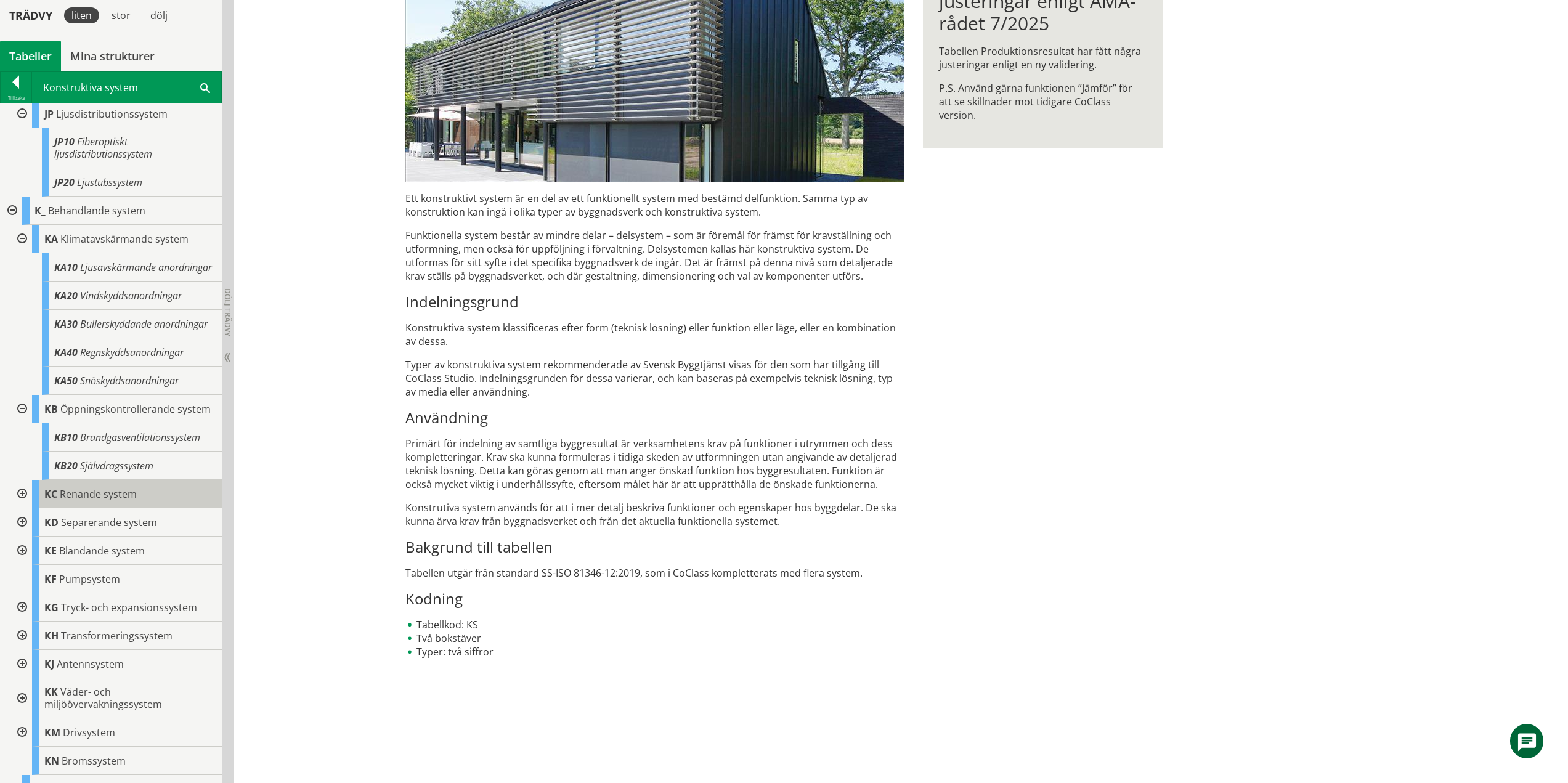
scroll to position [3183, 0]
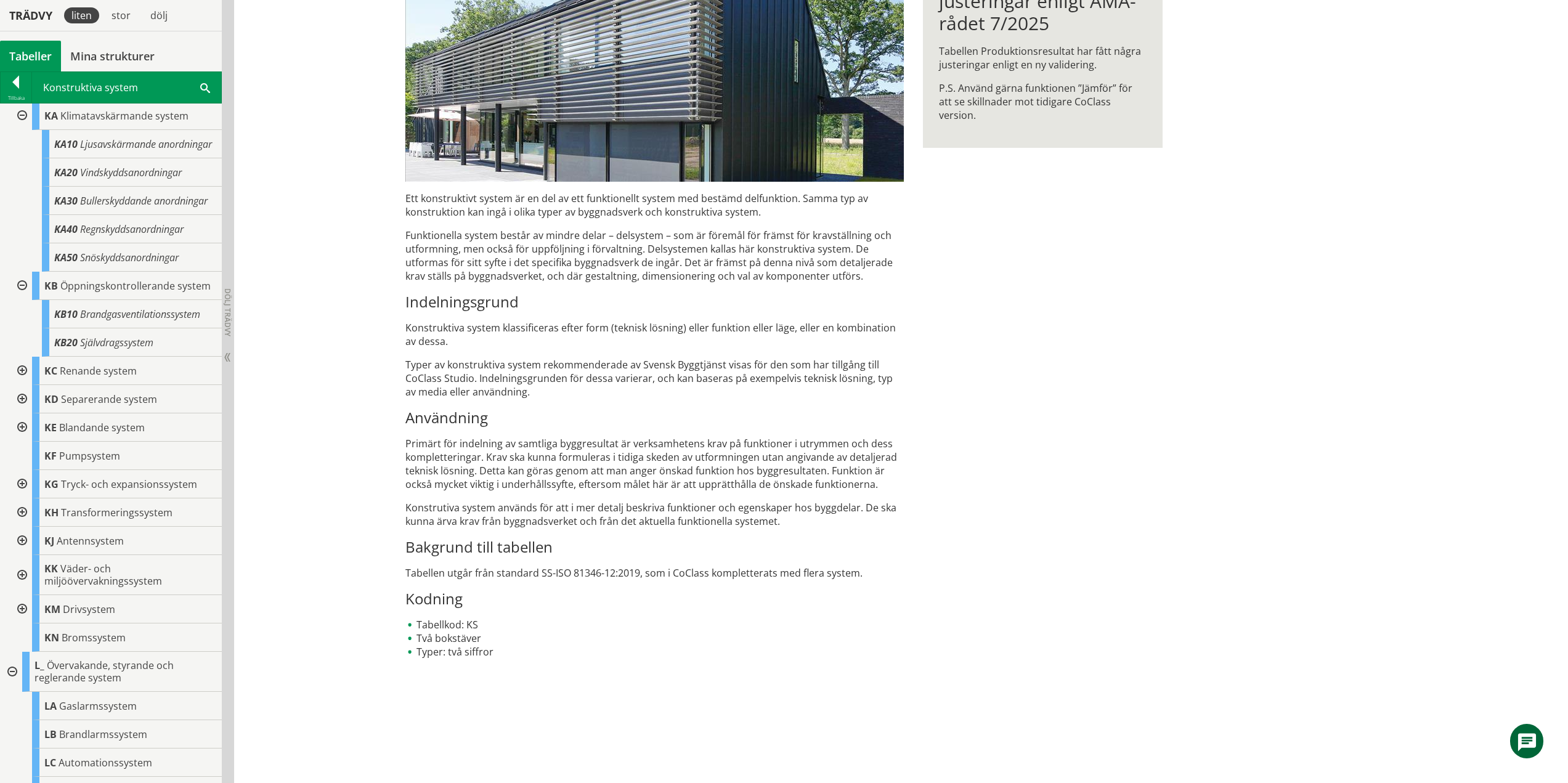
click at [24, 385] on div at bounding box center [20, 371] width 22 height 28
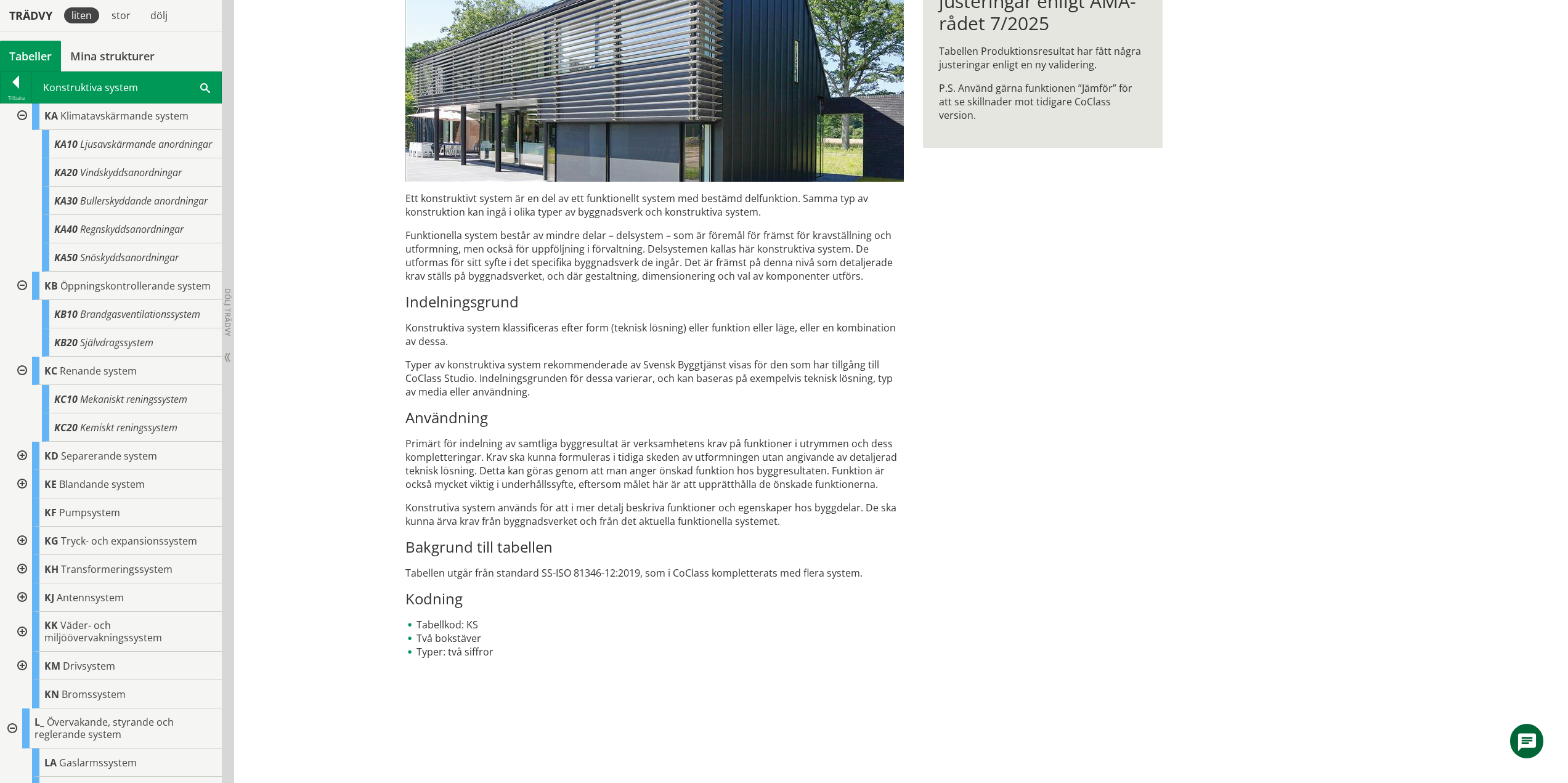
click at [19, 471] on div at bounding box center [20, 456] width 22 height 28
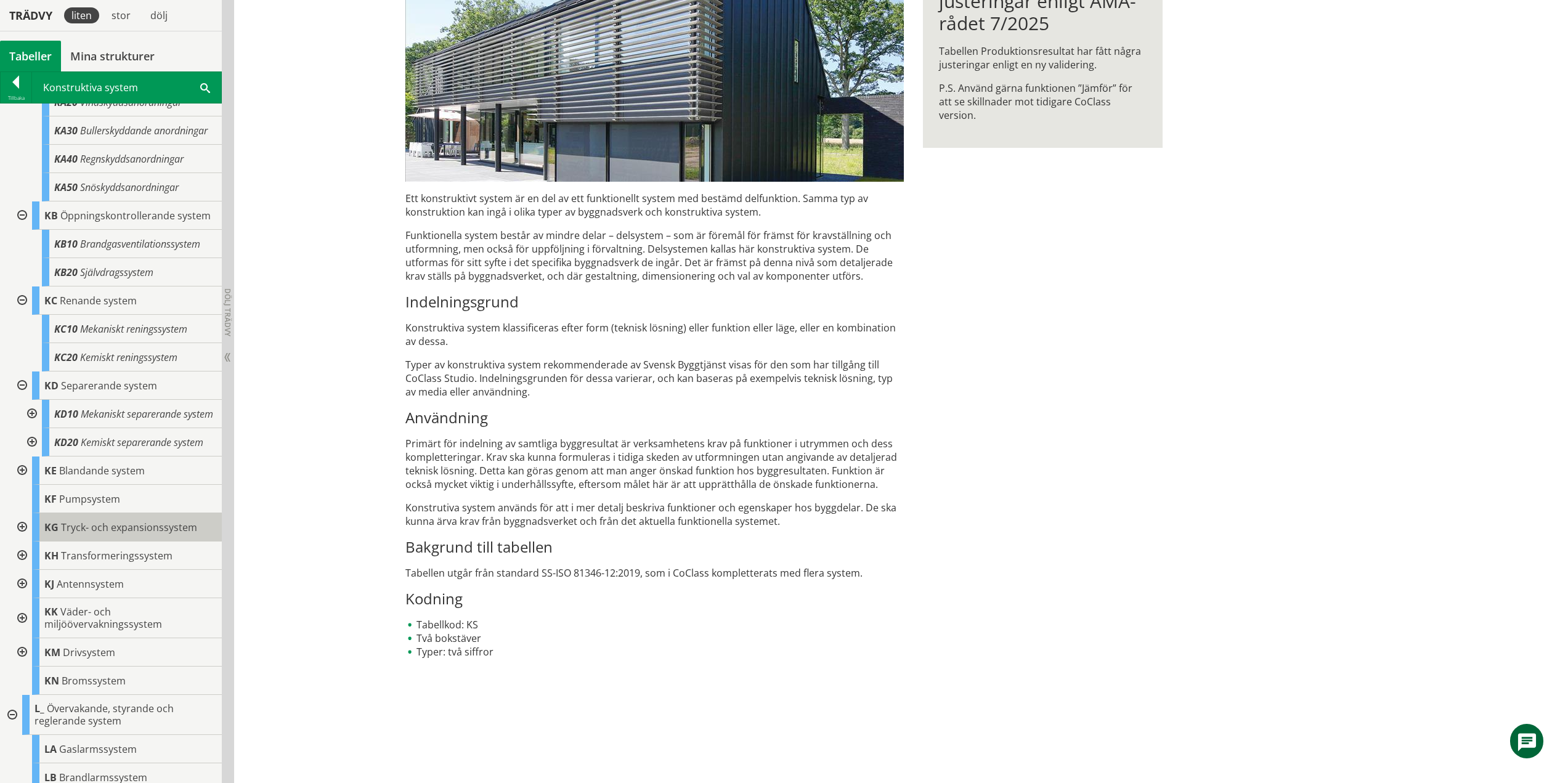
scroll to position [3245, 0]
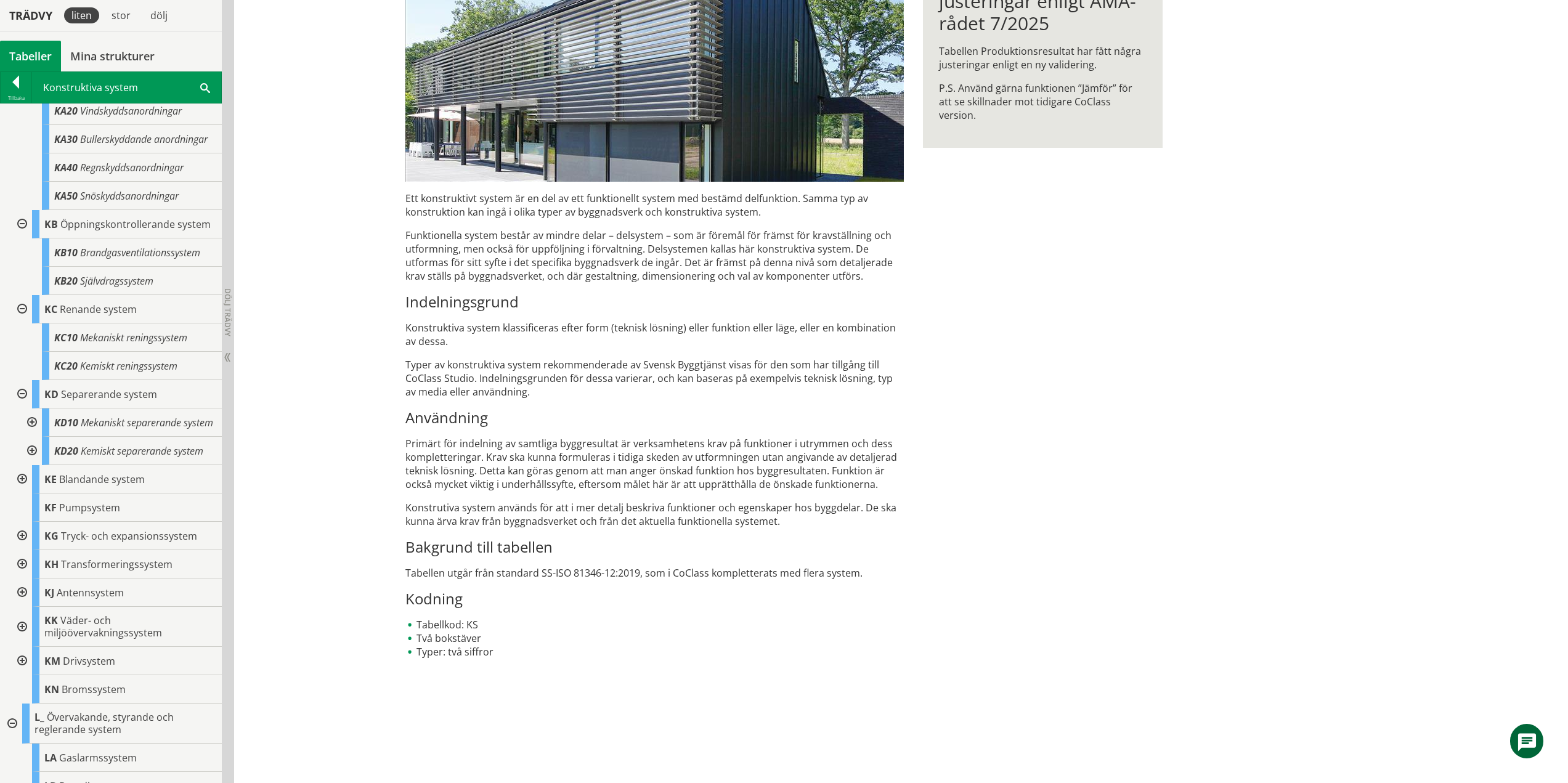
click at [25, 493] on div at bounding box center [20, 479] width 22 height 28
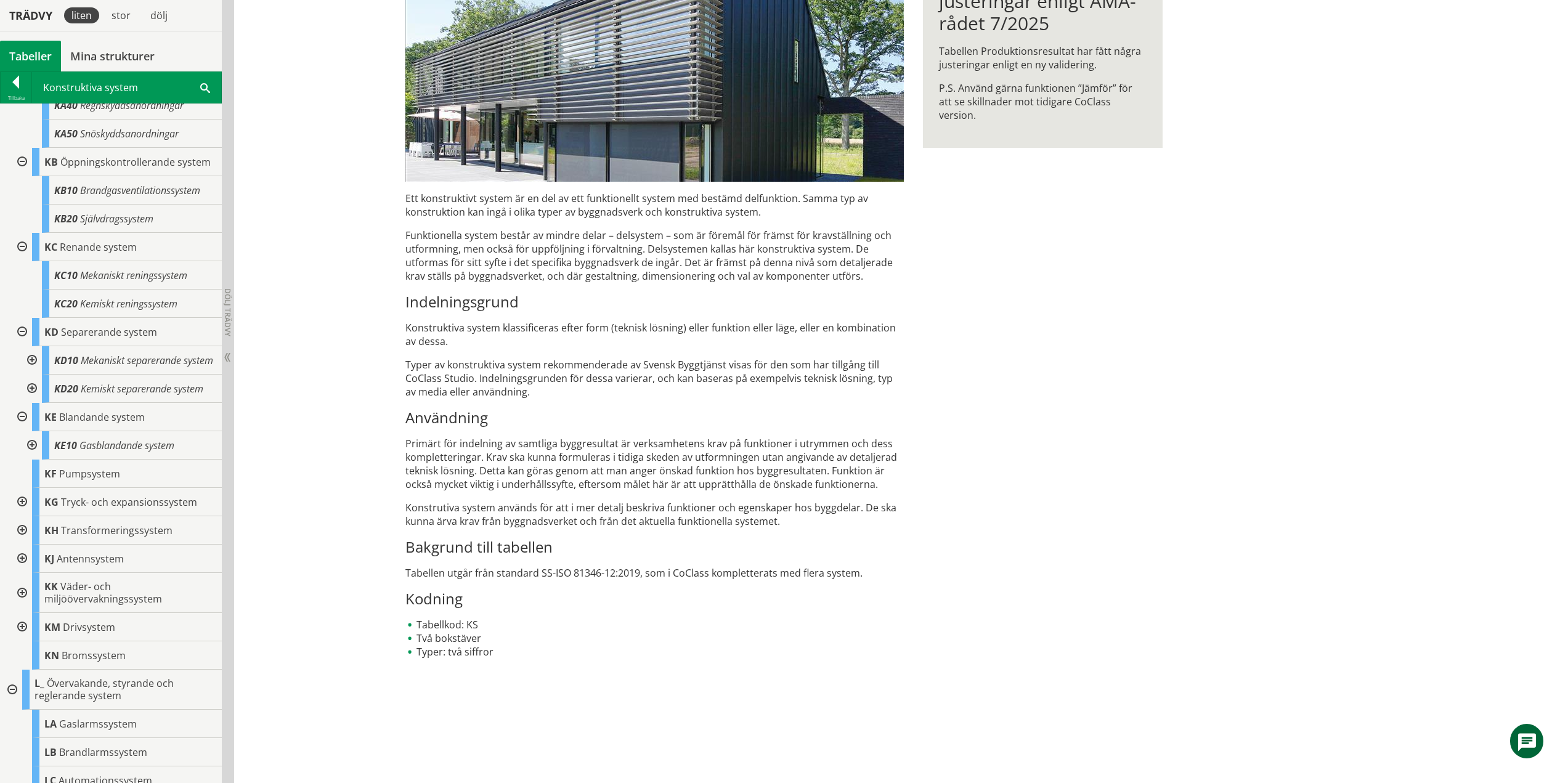
scroll to position [3491, 0]
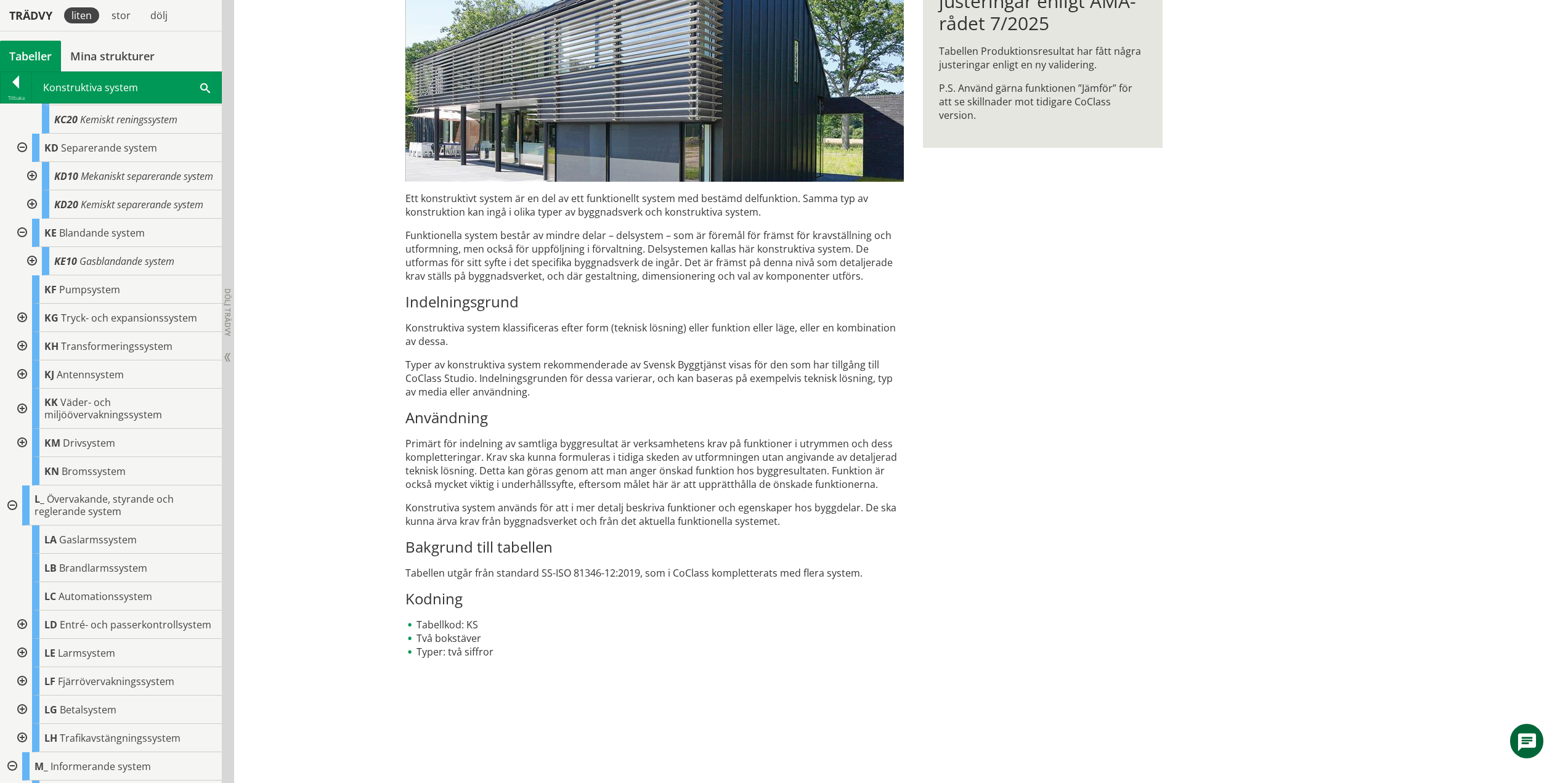
drag, startPoint x: 20, startPoint y: 398, endPoint x: 28, endPoint y: 425, distance: 28.2
click at [20, 332] on div at bounding box center [20, 318] width 22 height 28
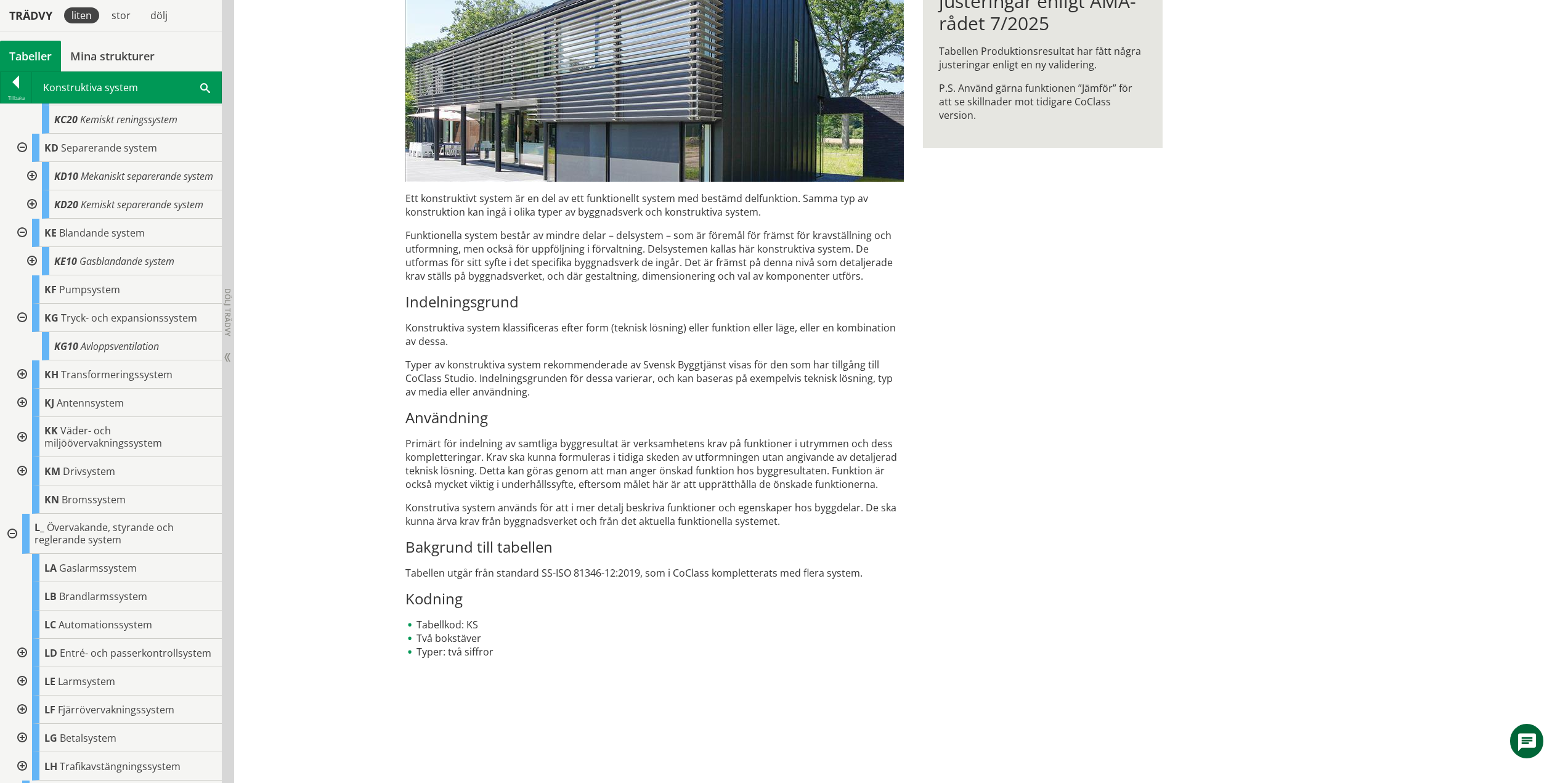
click at [22, 389] on div at bounding box center [20, 375] width 22 height 28
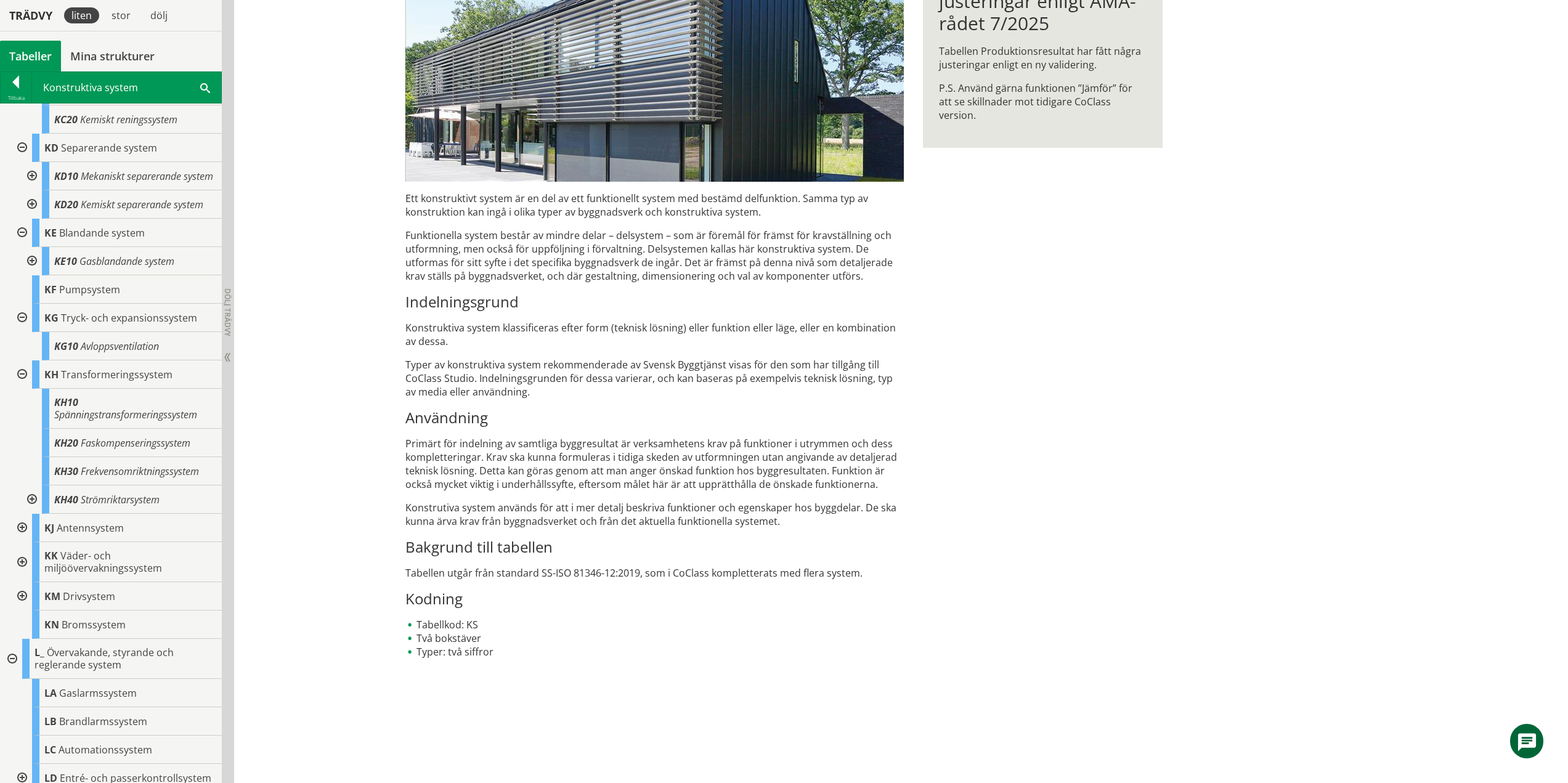
click at [22, 543] on div at bounding box center [20, 528] width 22 height 28
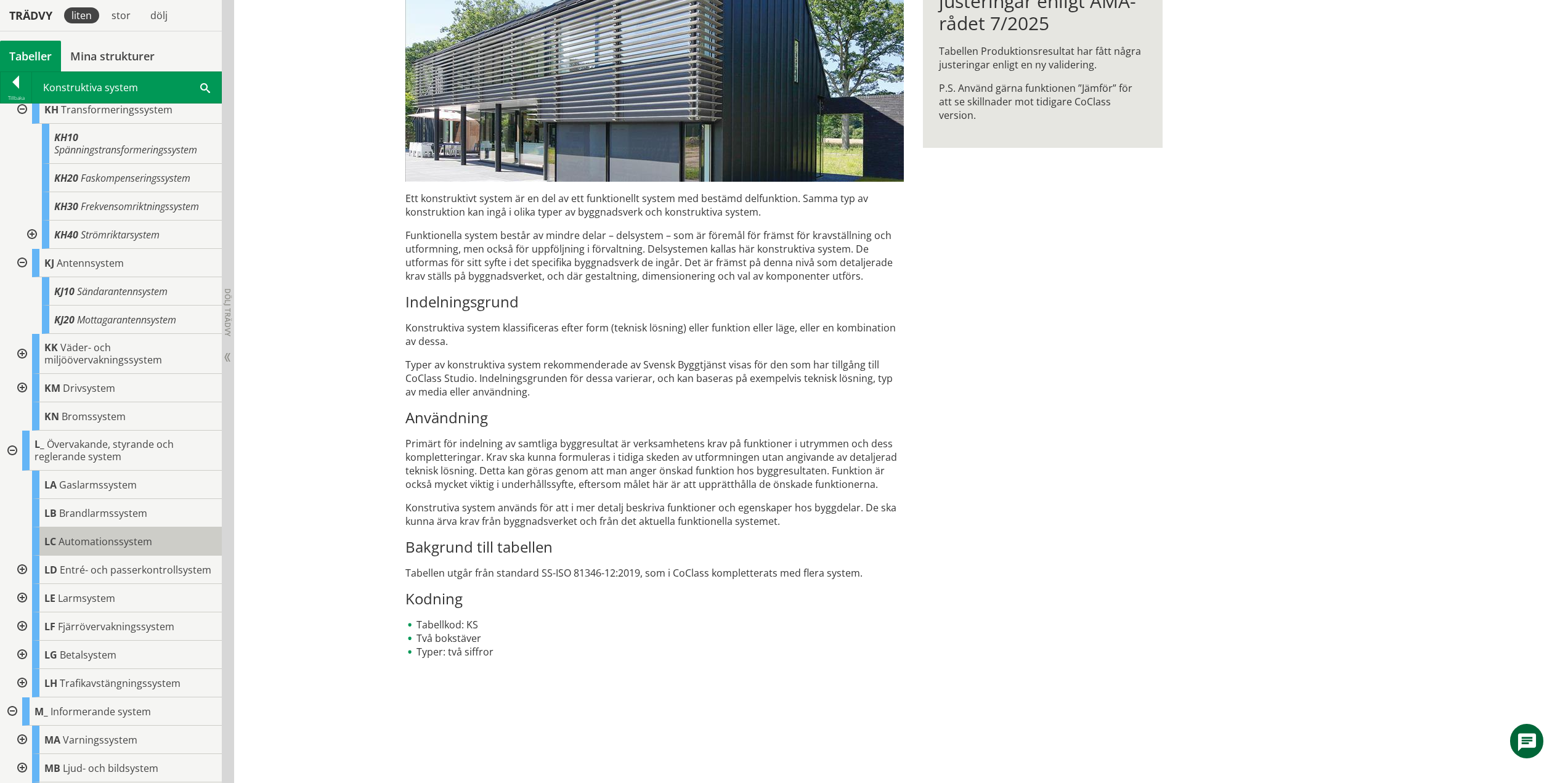
scroll to position [3738, 0]
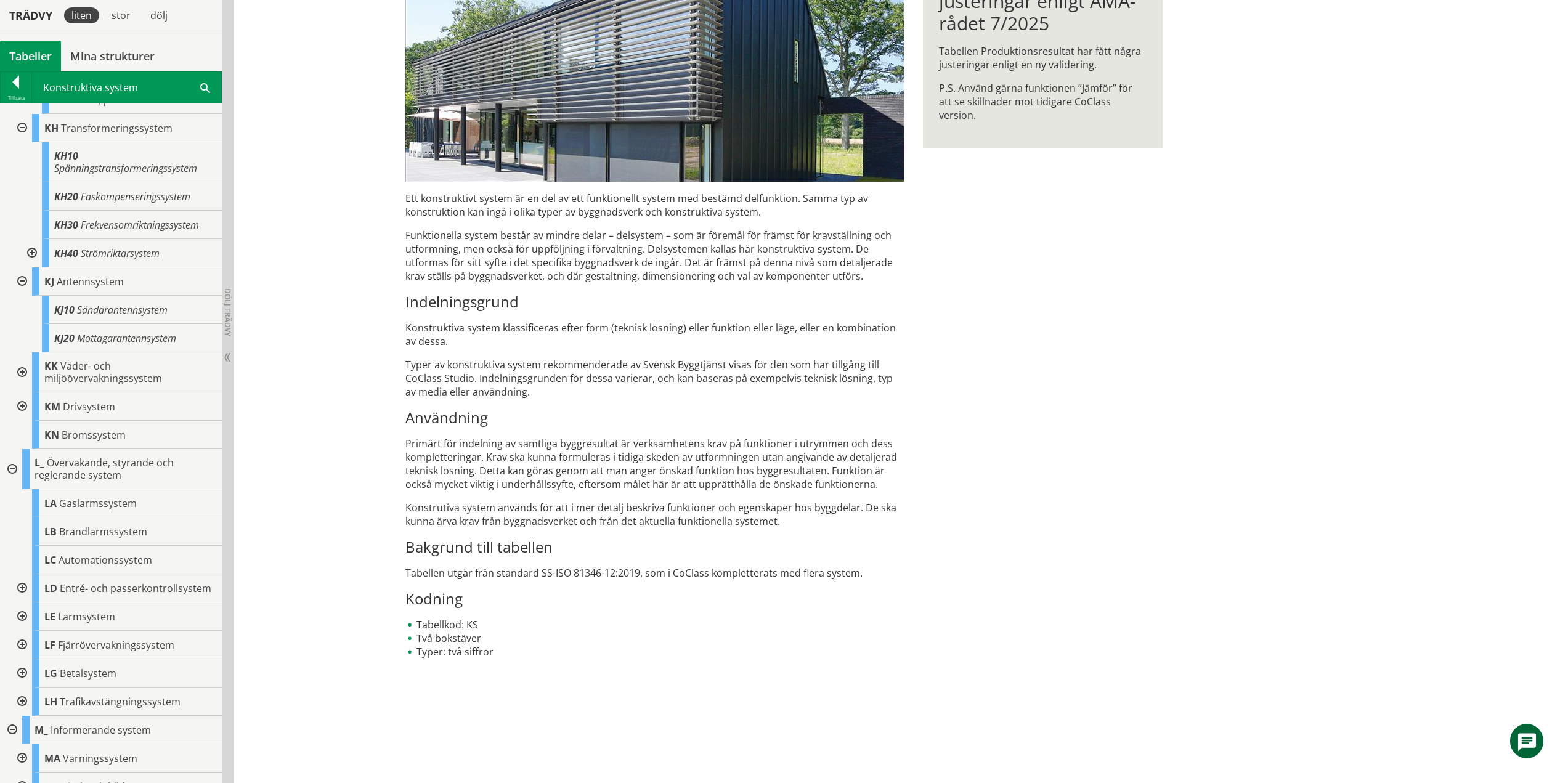
click at [21, 393] on div at bounding box center [20, 372] width 22 height 40
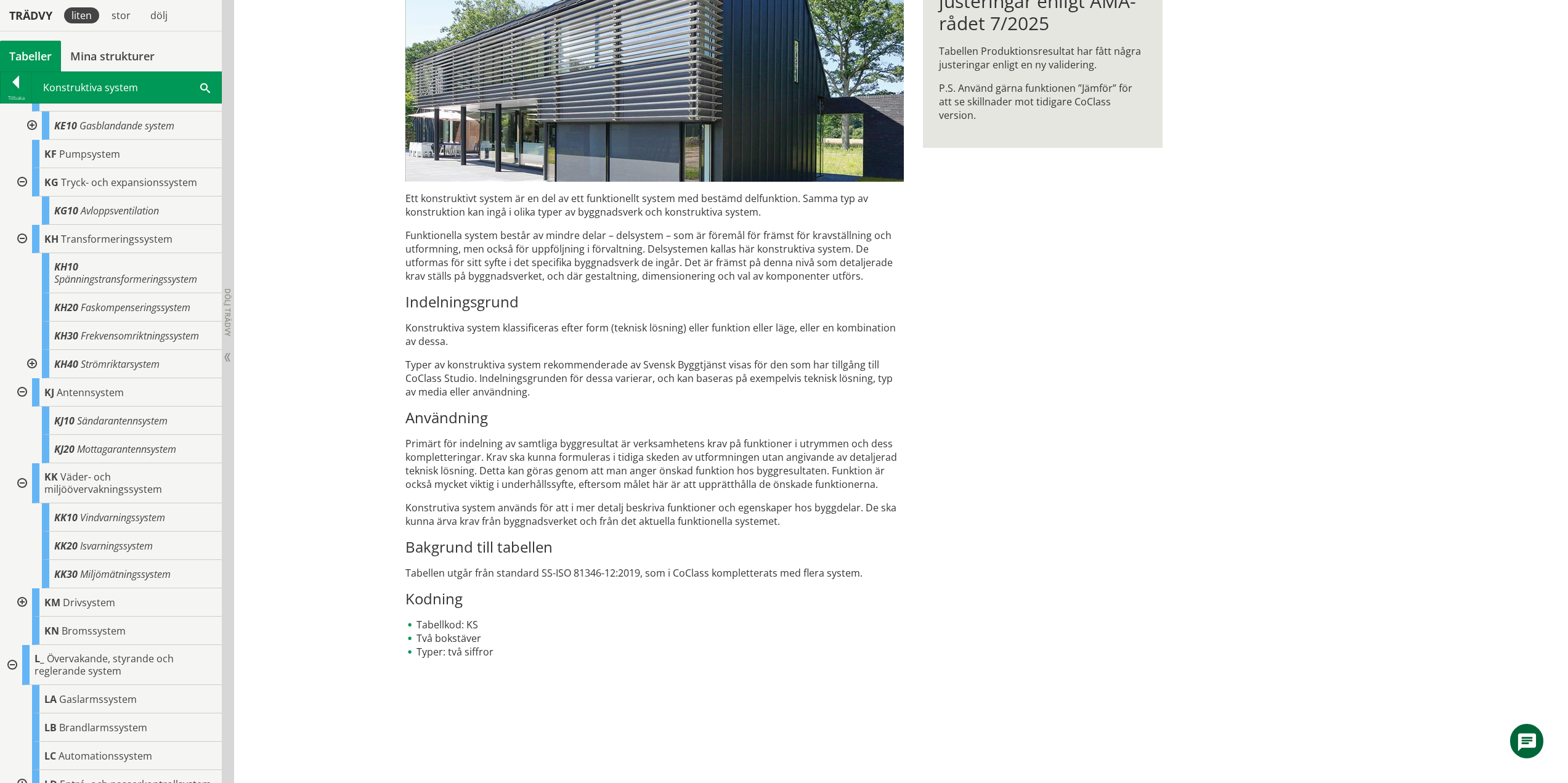
scroll to position [3873, 0]
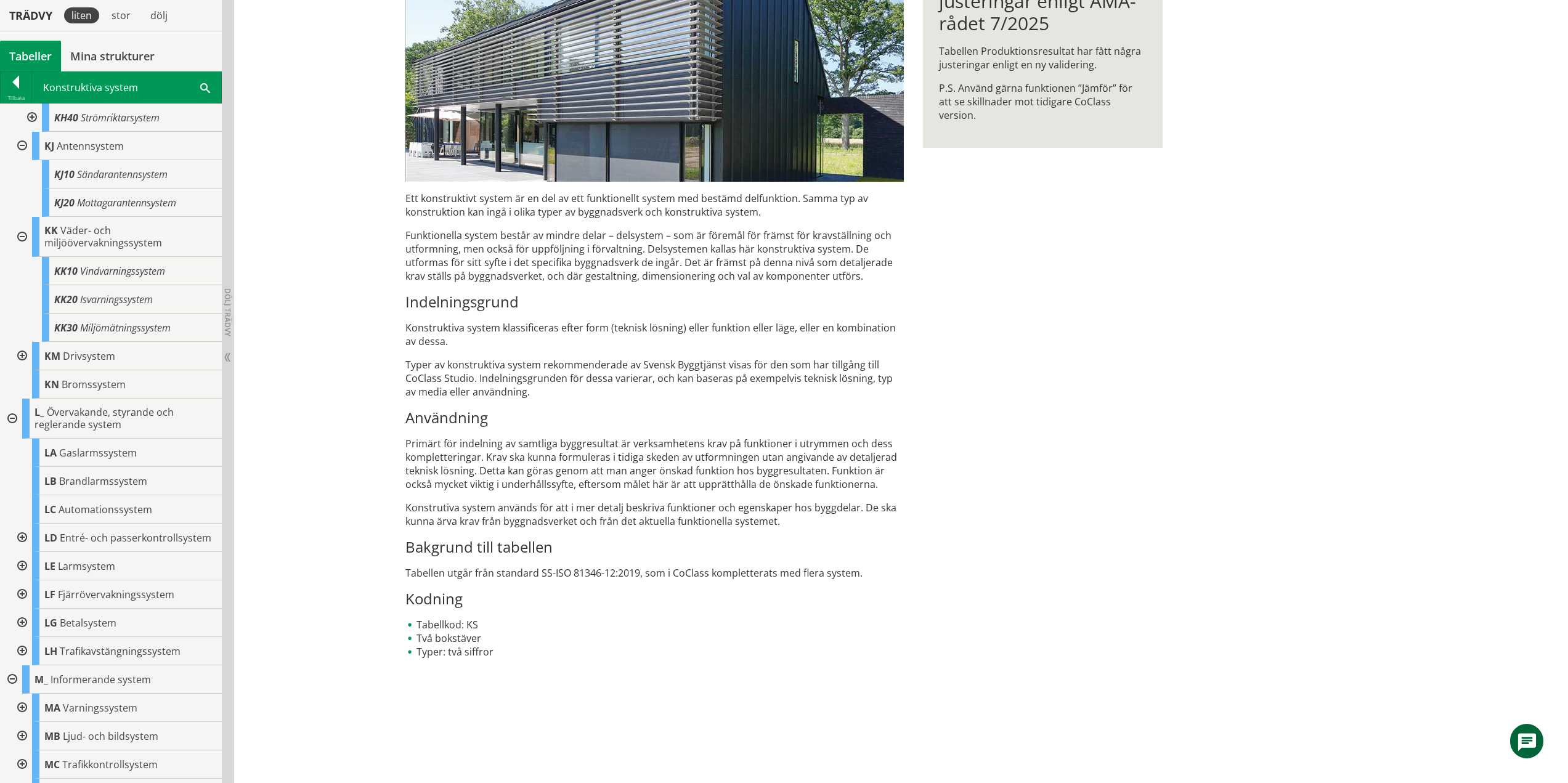
click at [24, 370] on div at bounding box center [20, 356] width 22 height 28
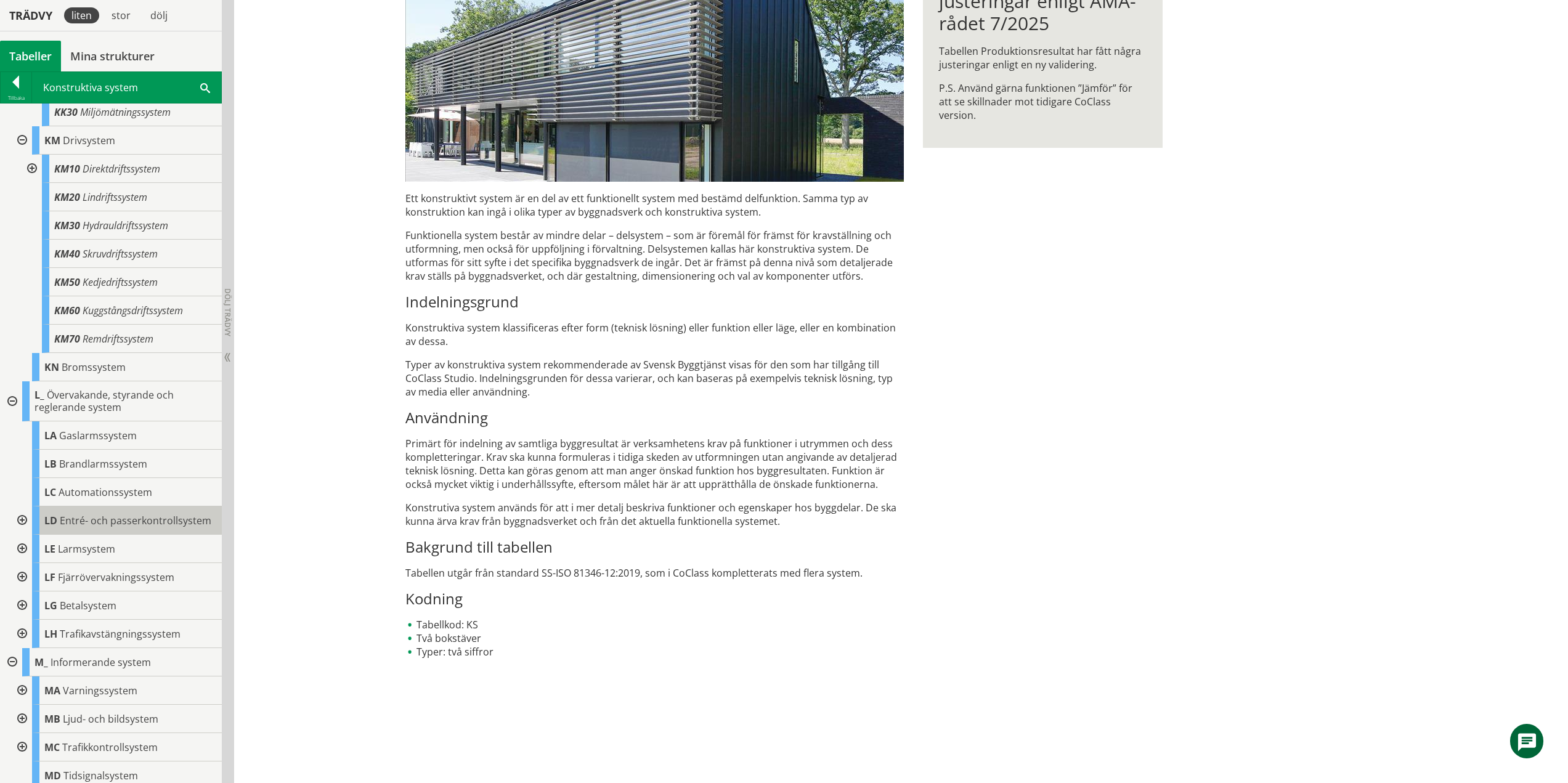
scroll to position [4120, 0]
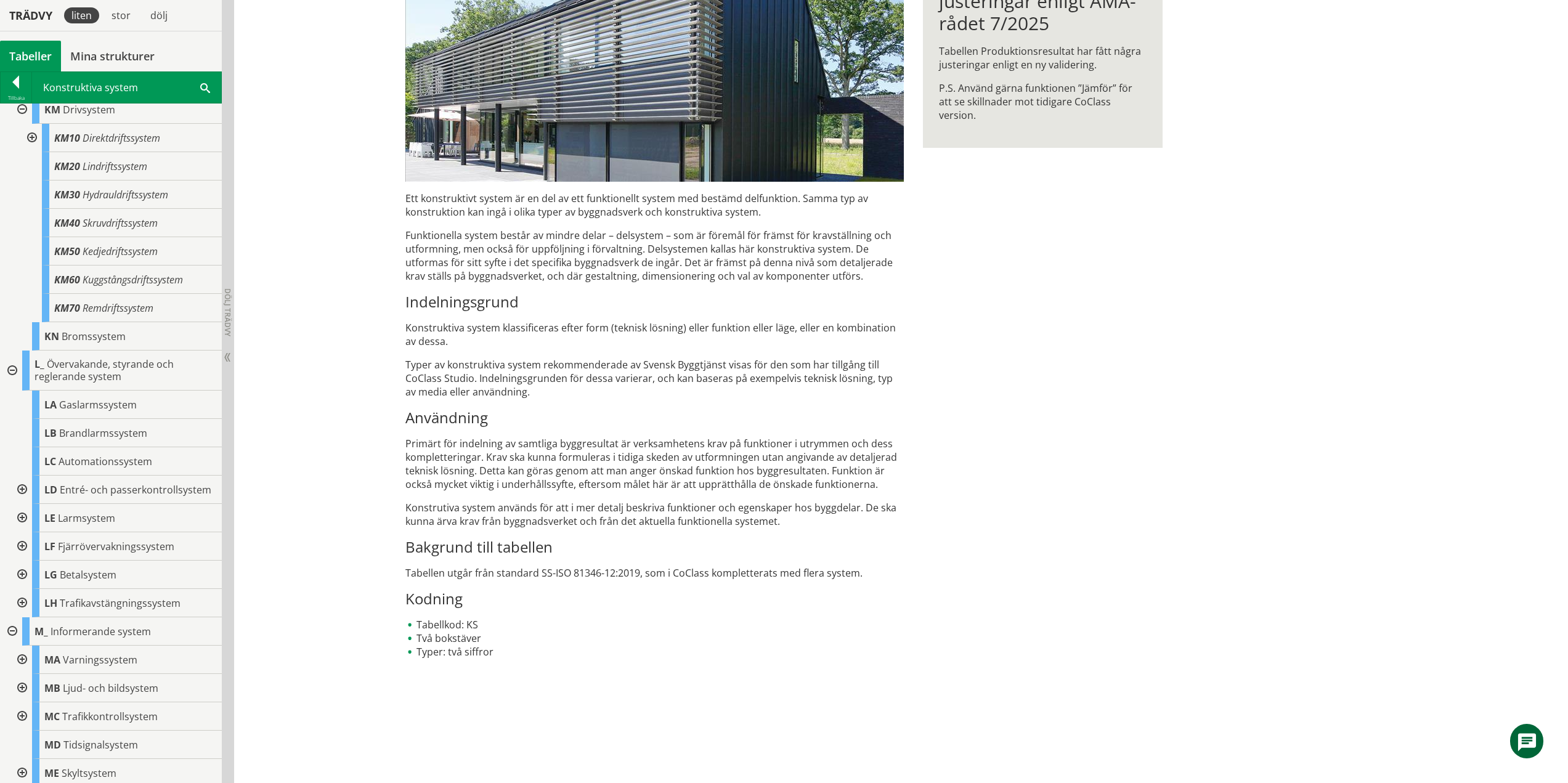
click at [20, 504] on div at bounding box center [20, 489] width 22 height 28
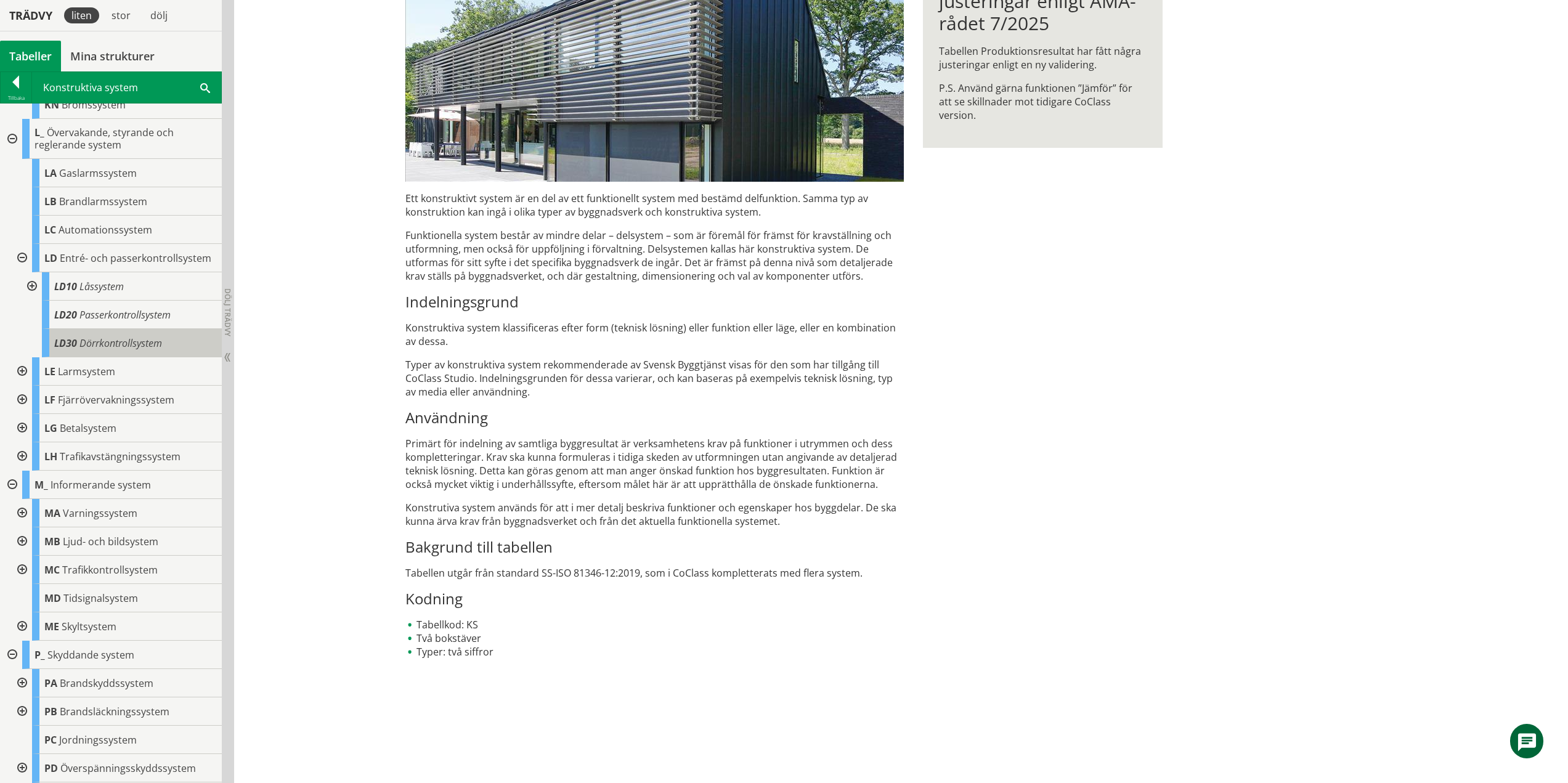
scroll to position [4367, 0]
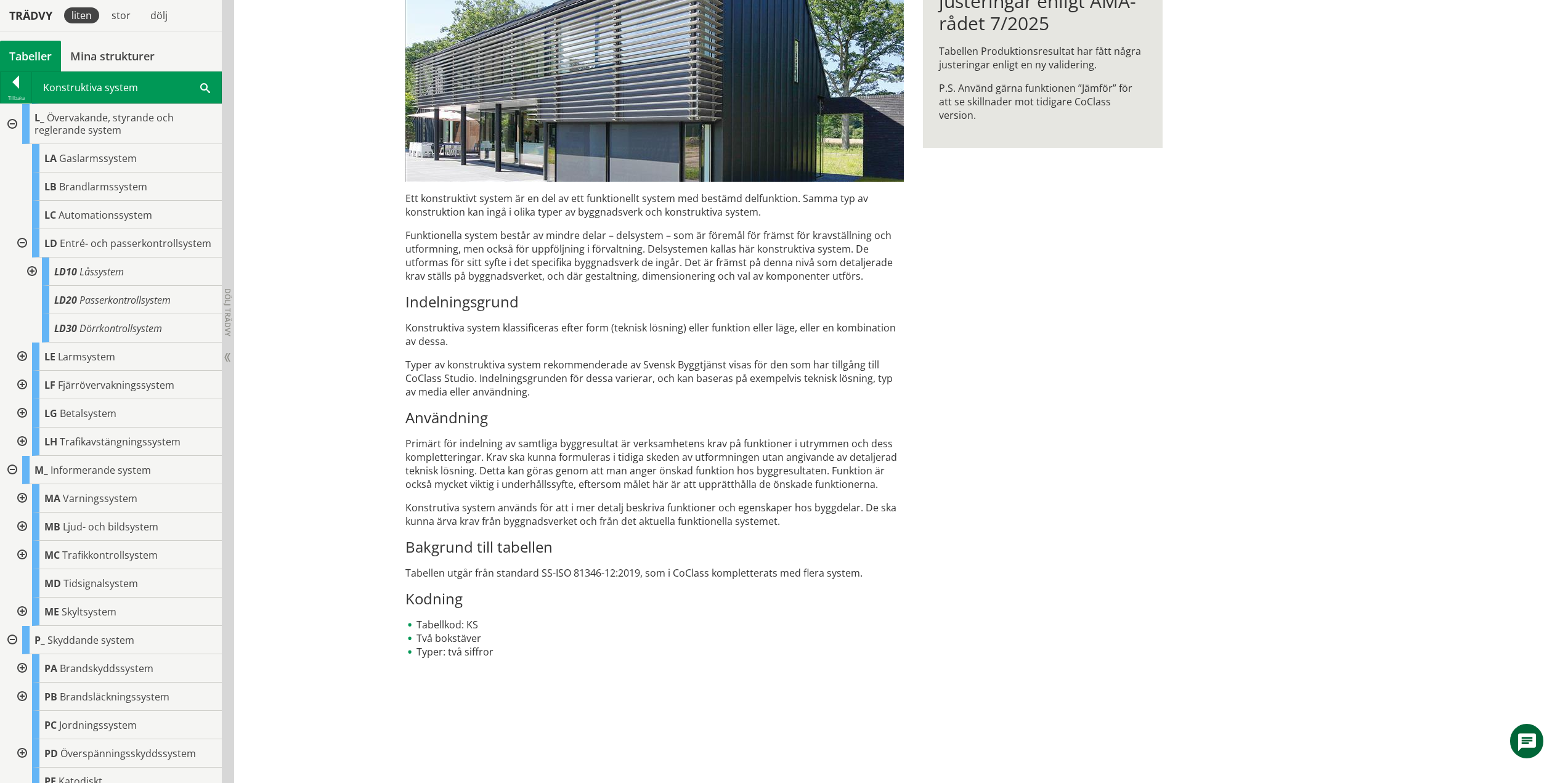
click at [24, 371] on div at bounding box center [20, 357] width 22 height 28
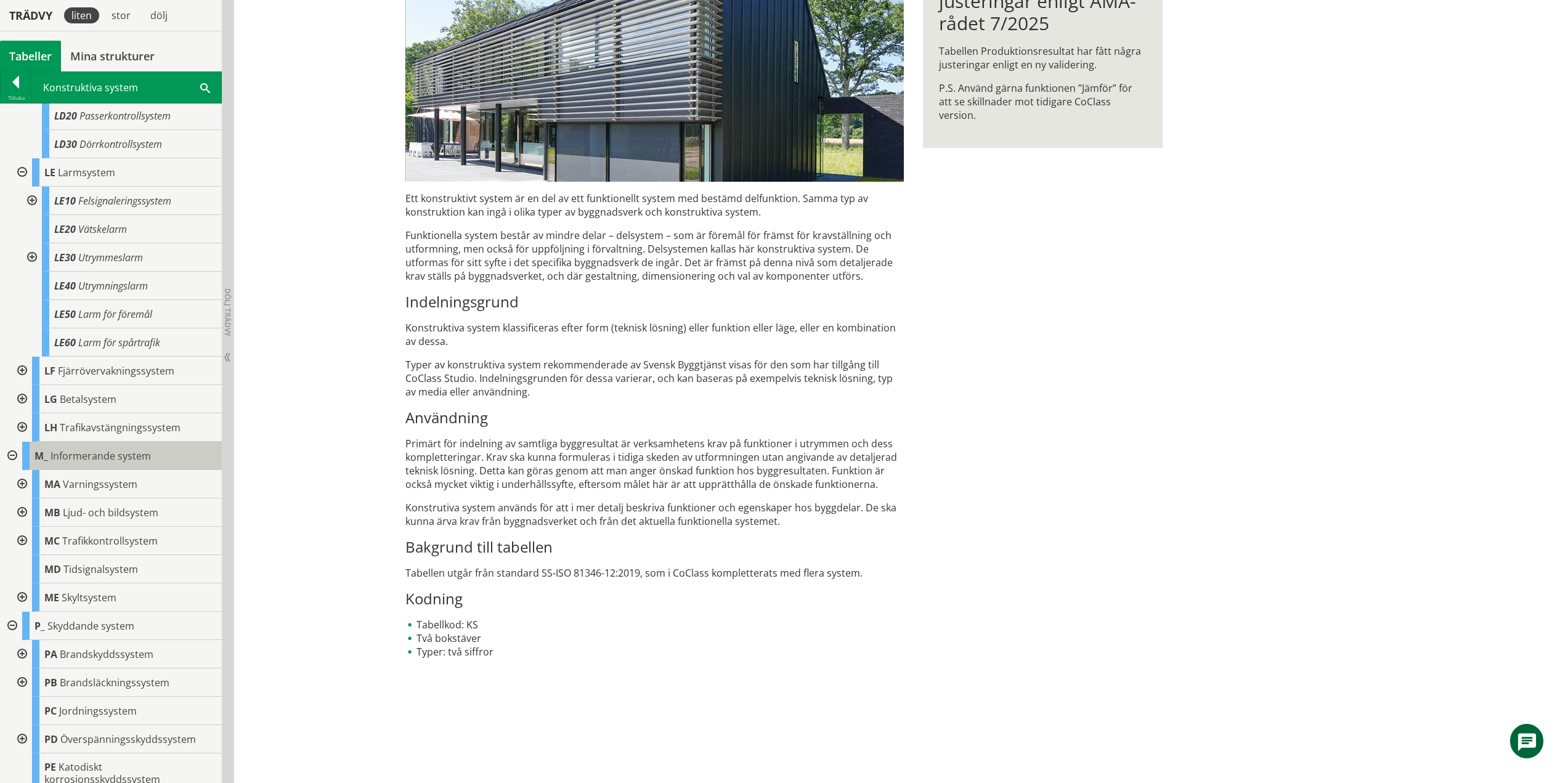
scroll to position [4551, 0]
click at [22, 384] on div at bounding box center [20, 370] width 22 height 28
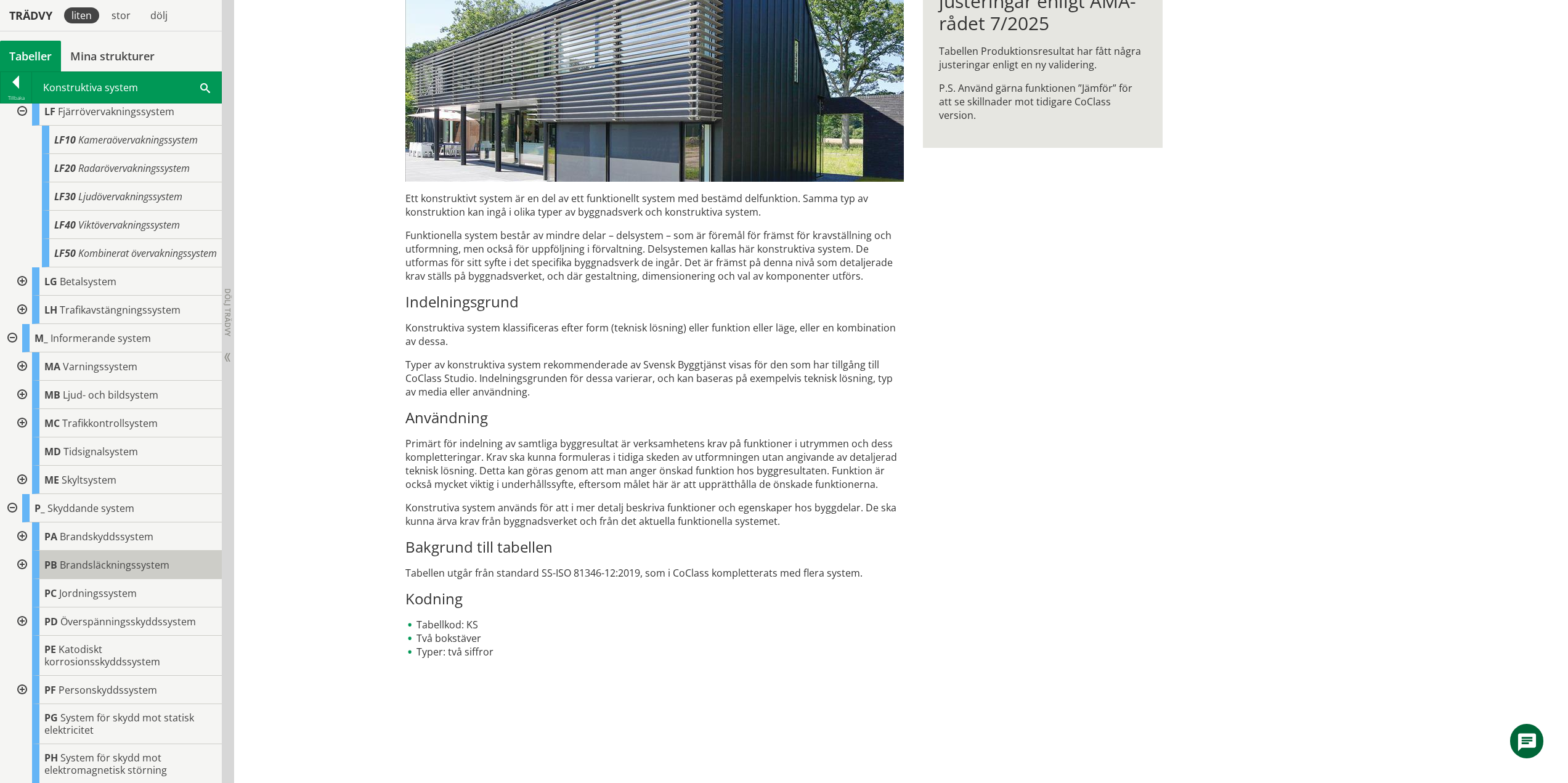
scroll to position [4859, 0]
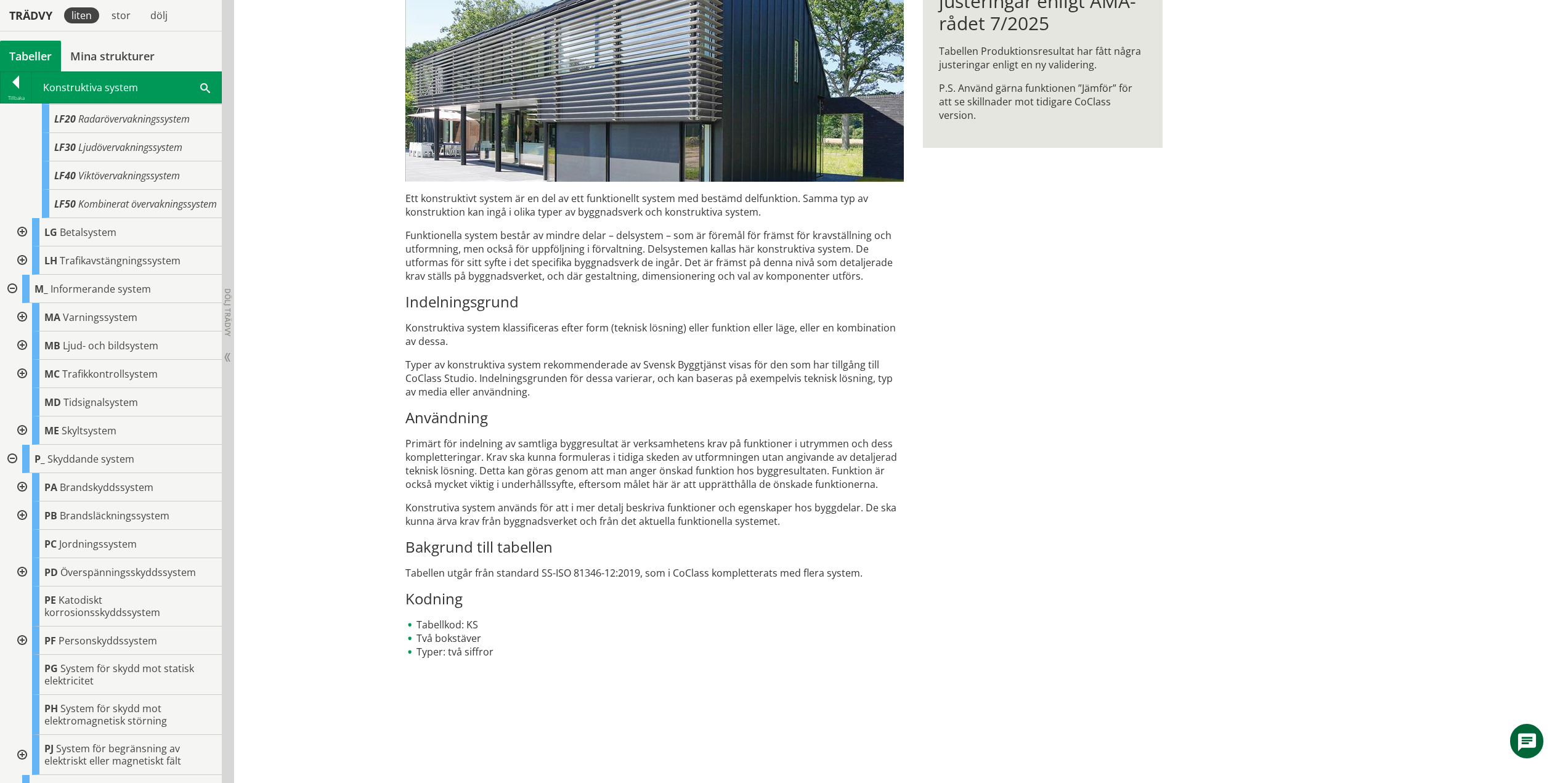
click at [20, 246] on div at bounding box center [20, 232] width 22 height 28
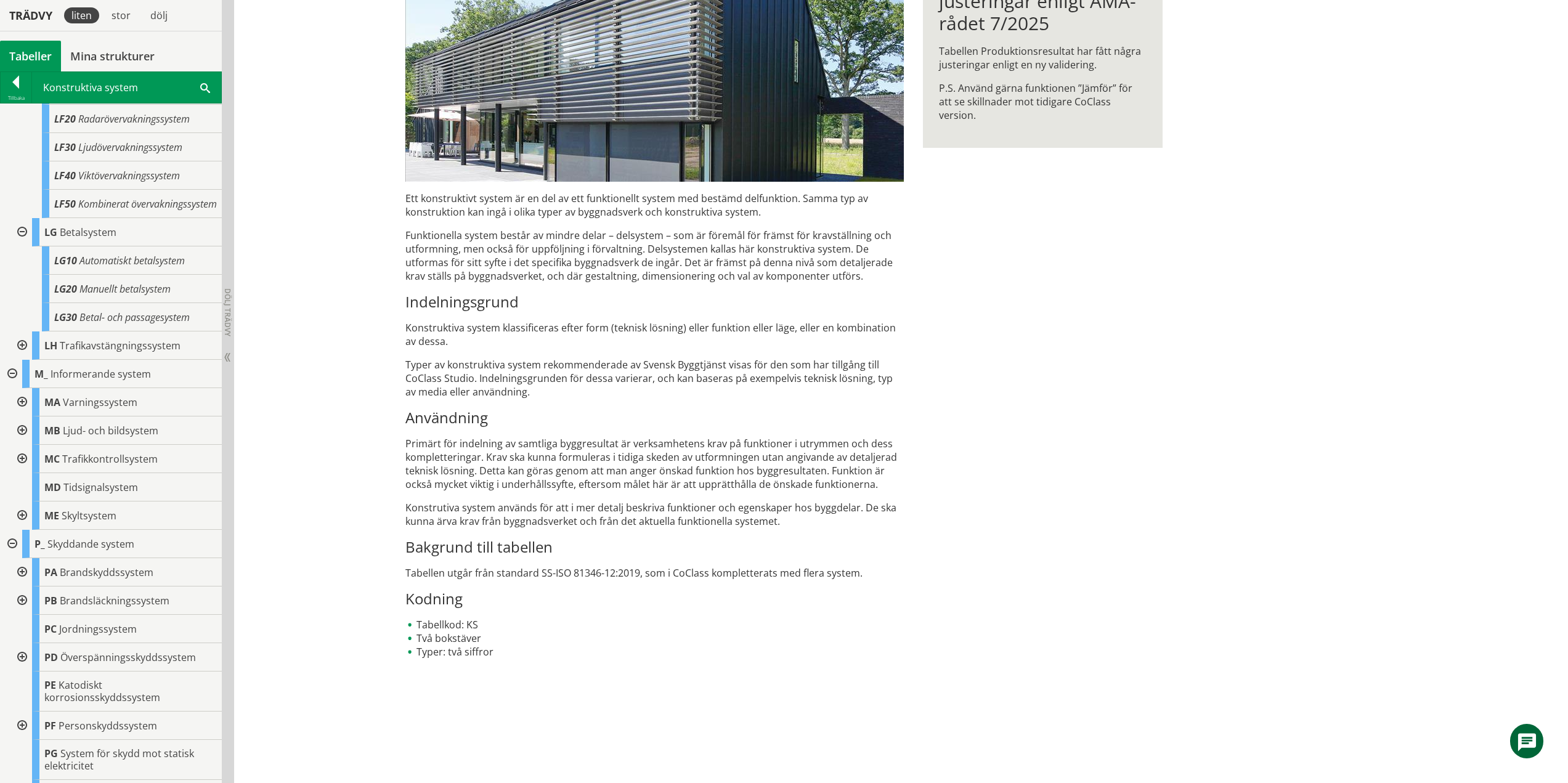
click at [24, 360] on div at bounding box center [20, 346] width 22 height 28
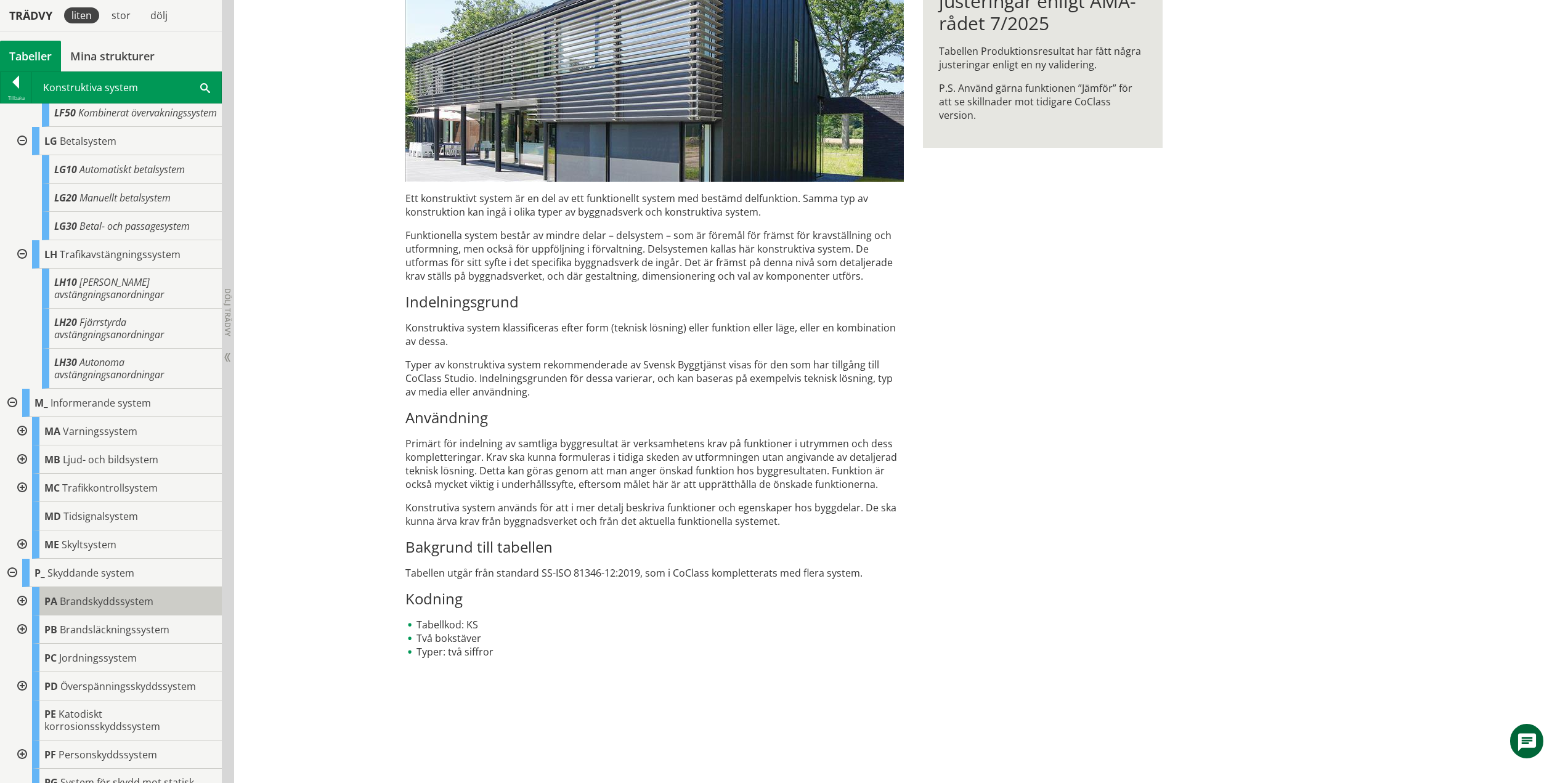
scroll to position [5106, 0]
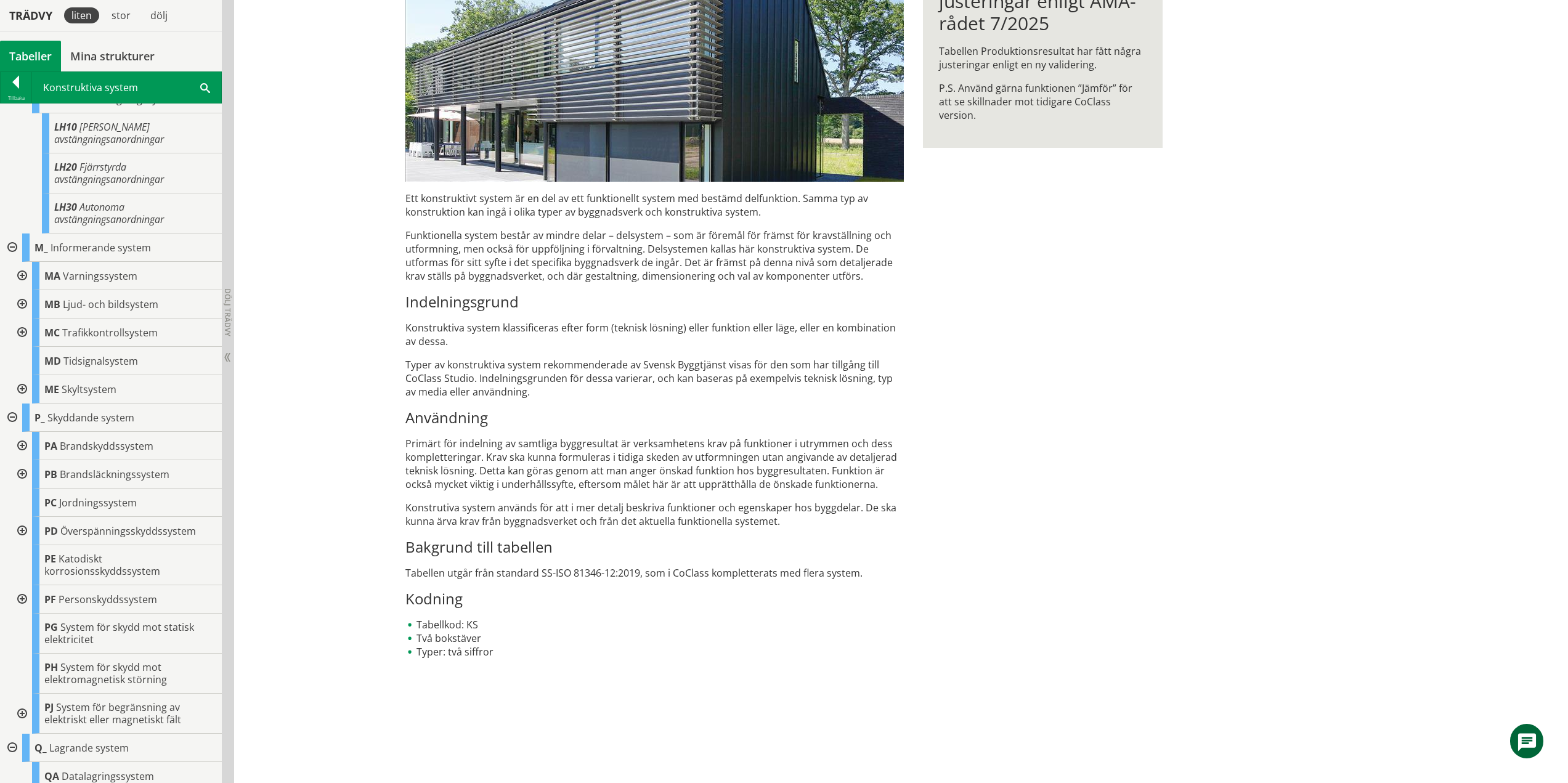
click at [23, 291] on div at bounding box center [20, 276] width 22 height 28
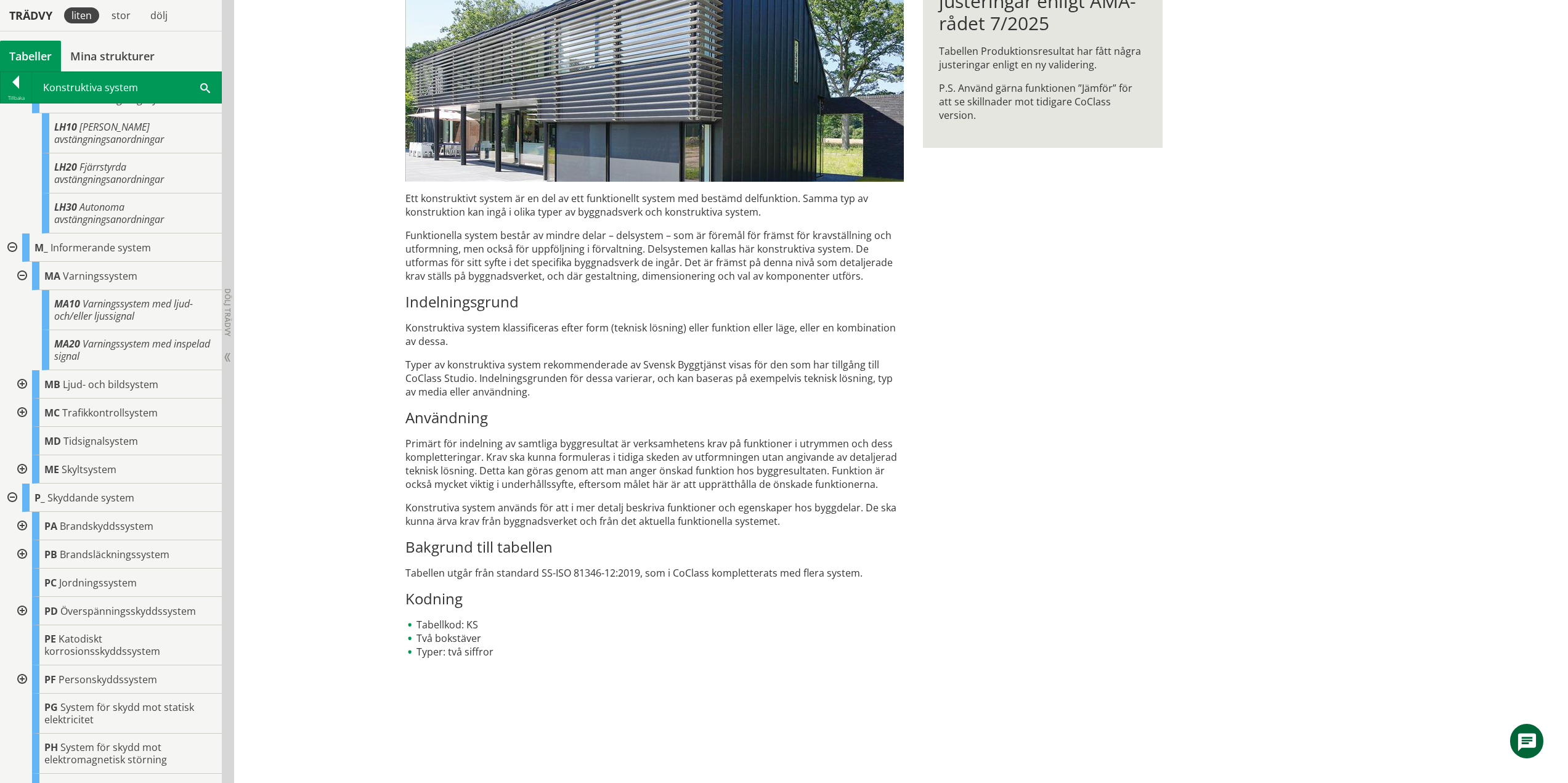
click at [24, 399] on div at bounding box center [20, 384] width 22 height 28
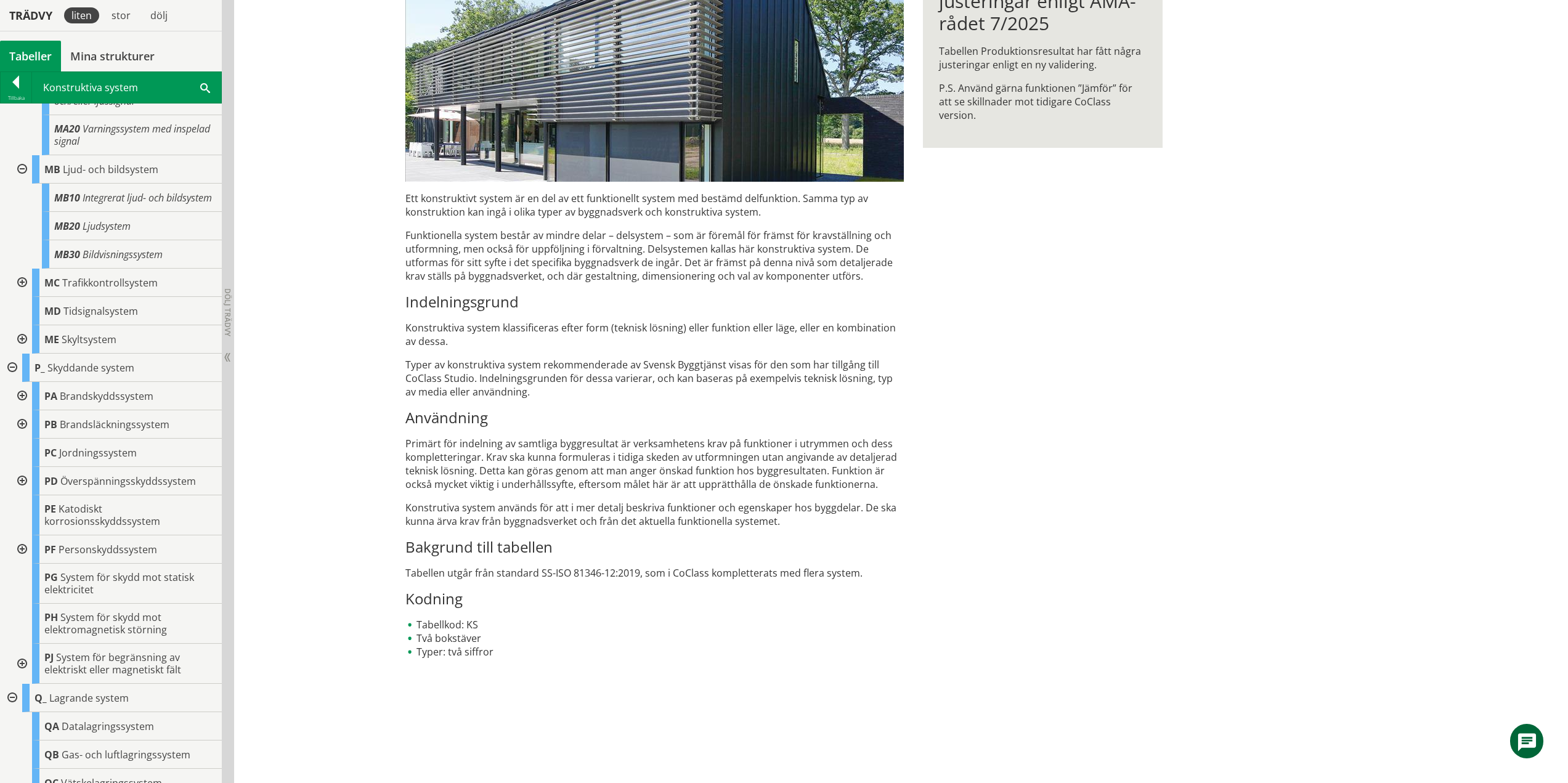
scroll to position [5352, 0]
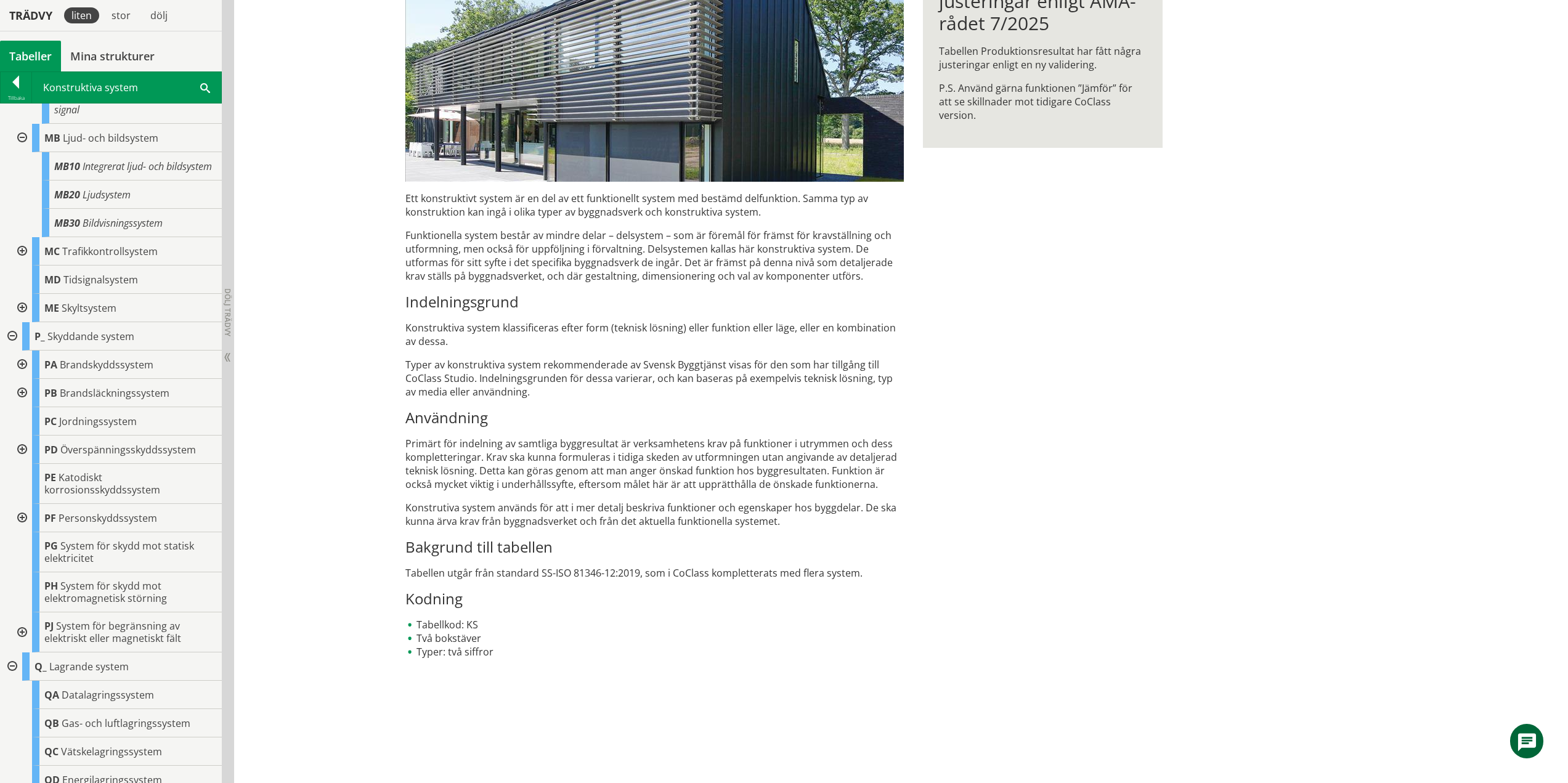
click at [26, 265] on div at bounding box center [20, 252] width 22 height 28
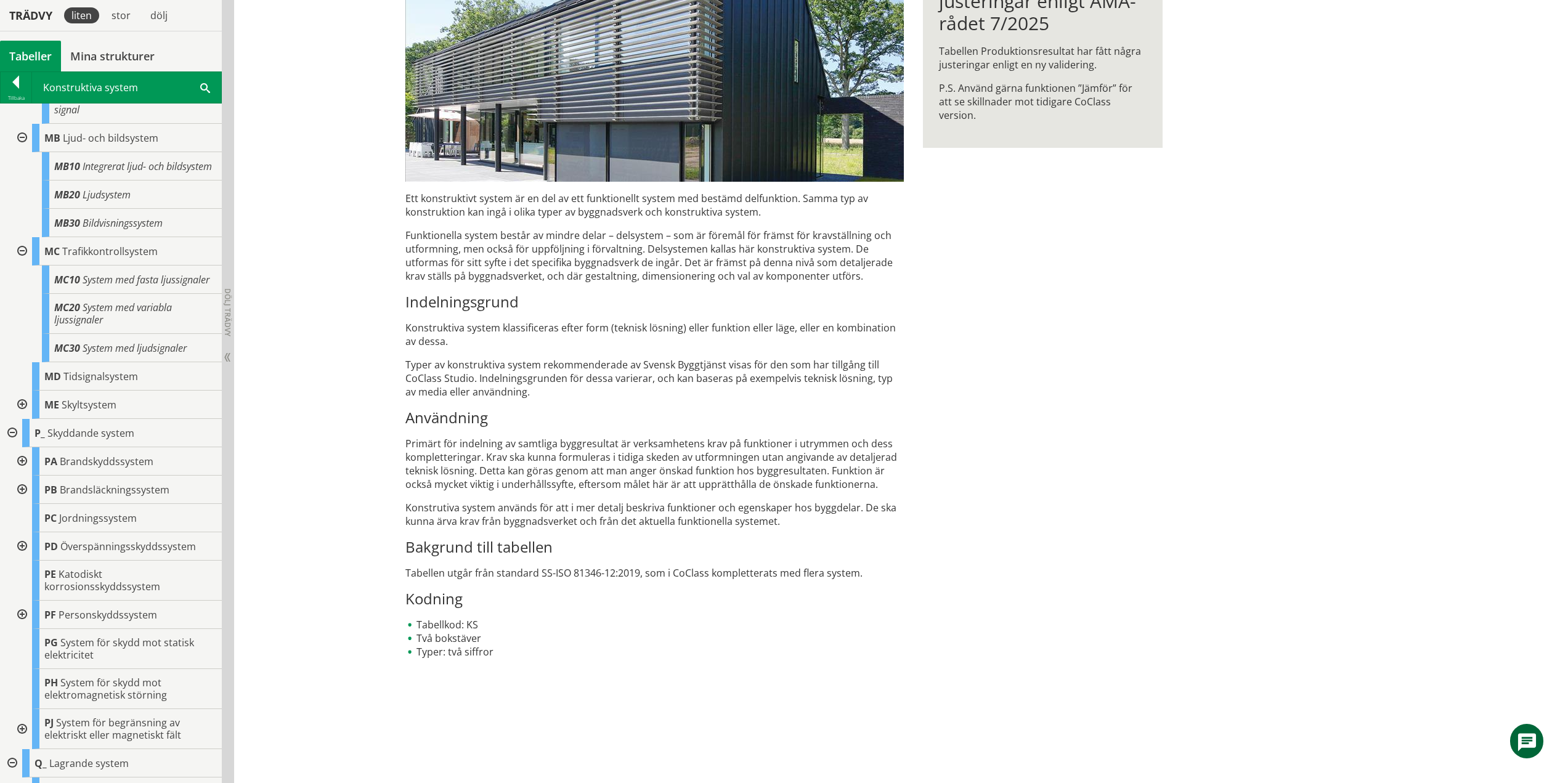
click at [20, 419] on div at bounding box center [20, 405] width 22 height 28
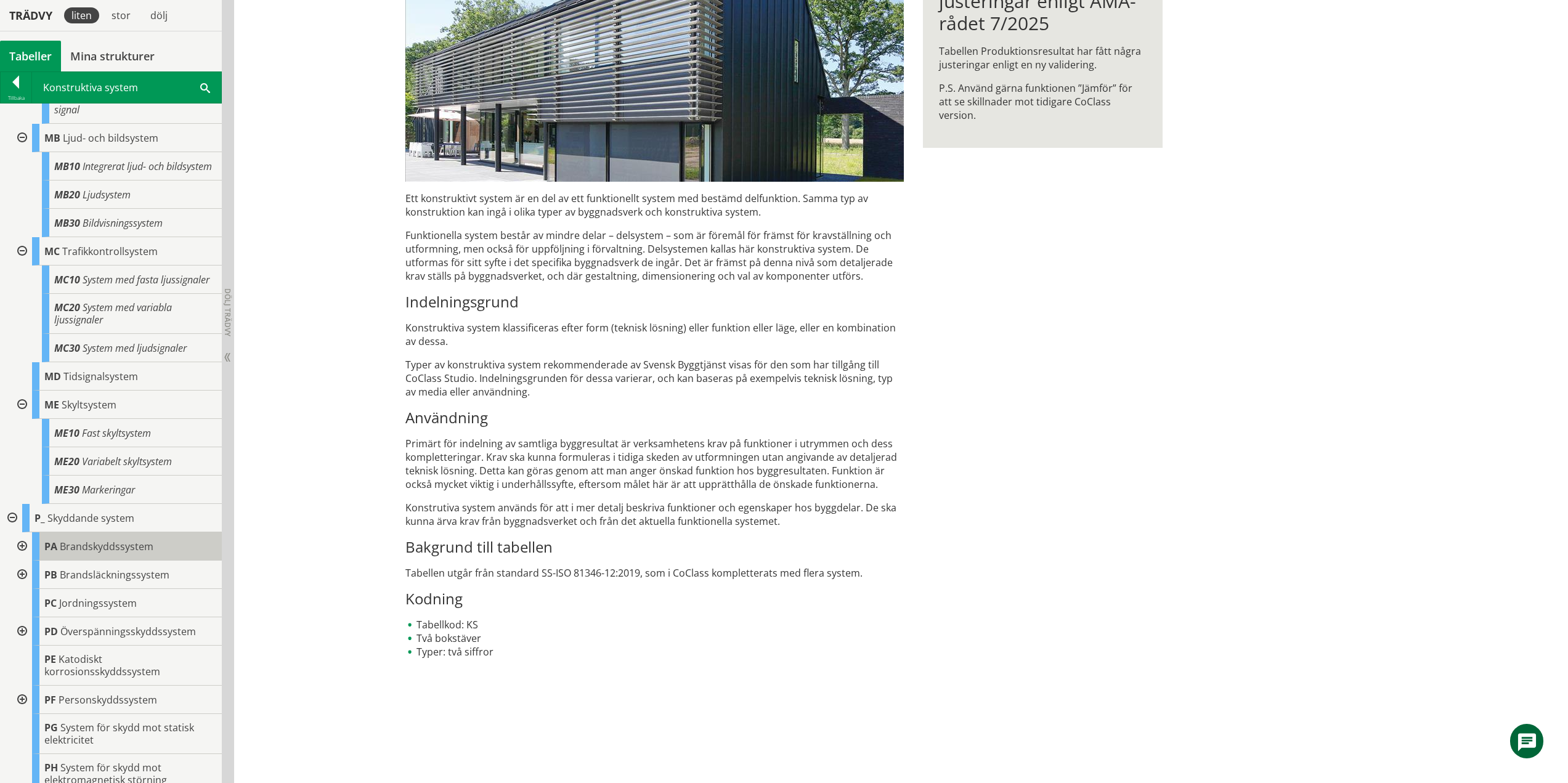
scroll to position [5537, 0]
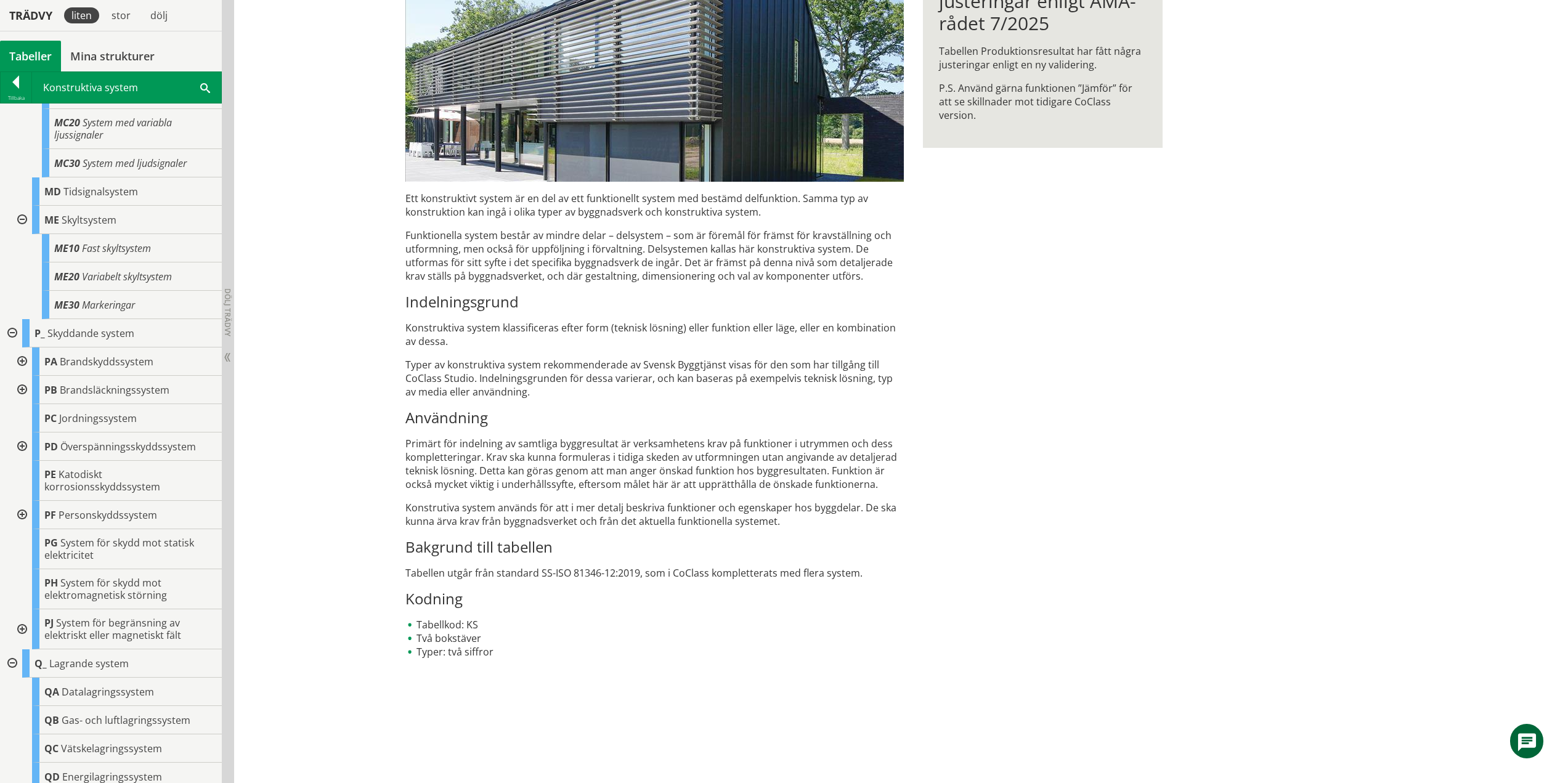
click at [22, 376] on div at bounding box center [20, 362] width 22 height 28
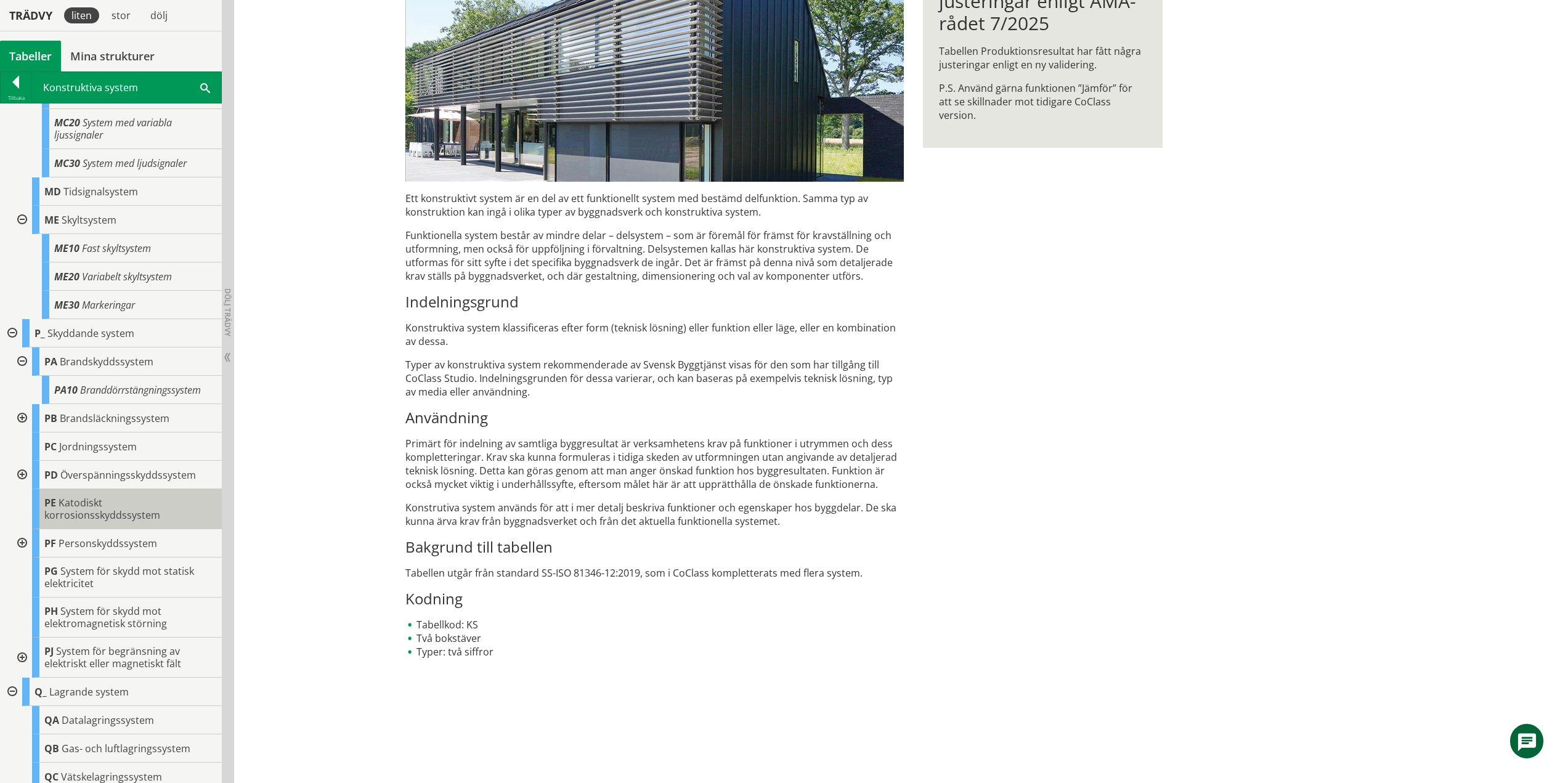
scroll to position [5721, 0]
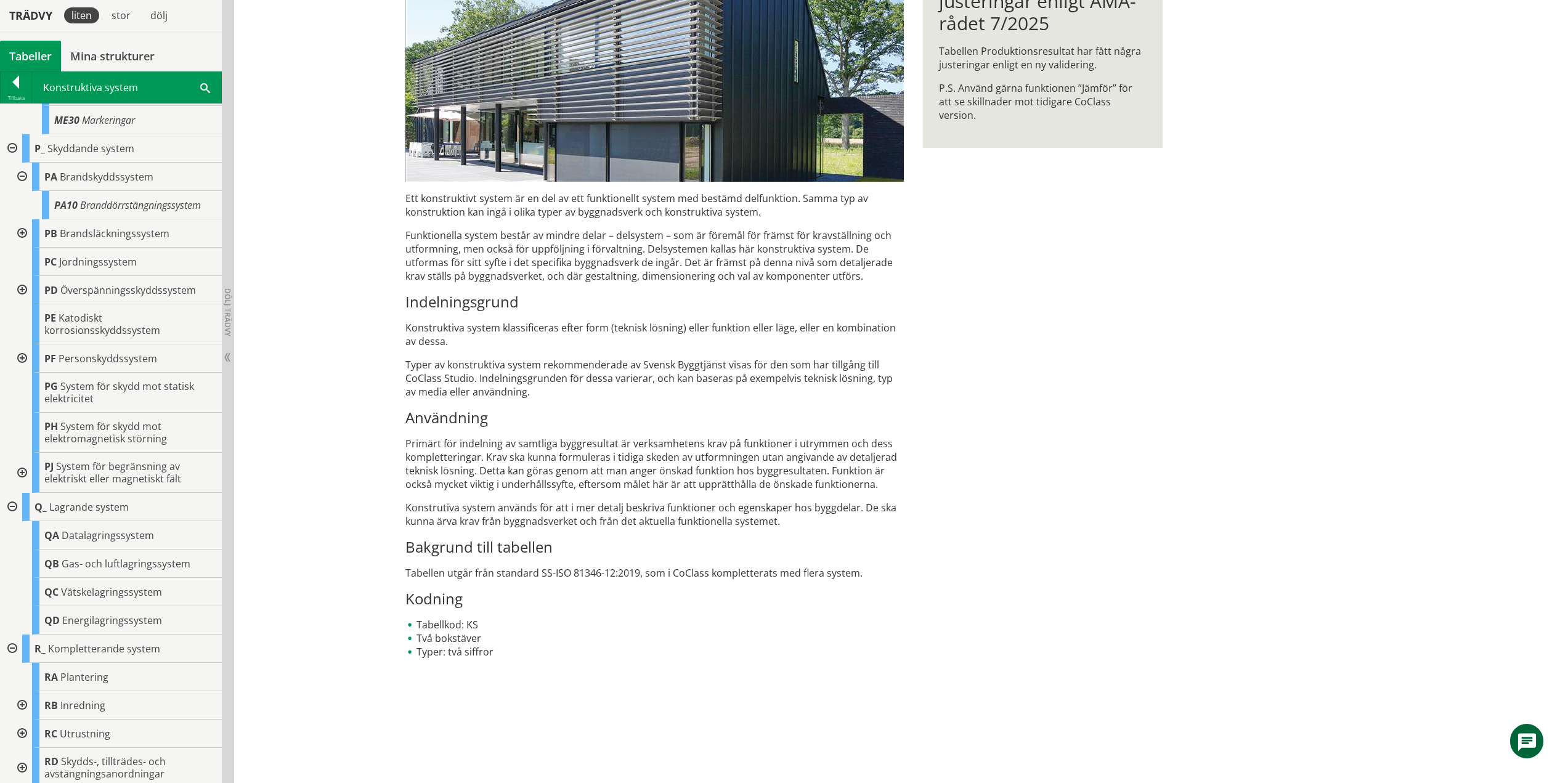
click at [22, 248] on div at bounding box center [20, 234] width 22 height 28
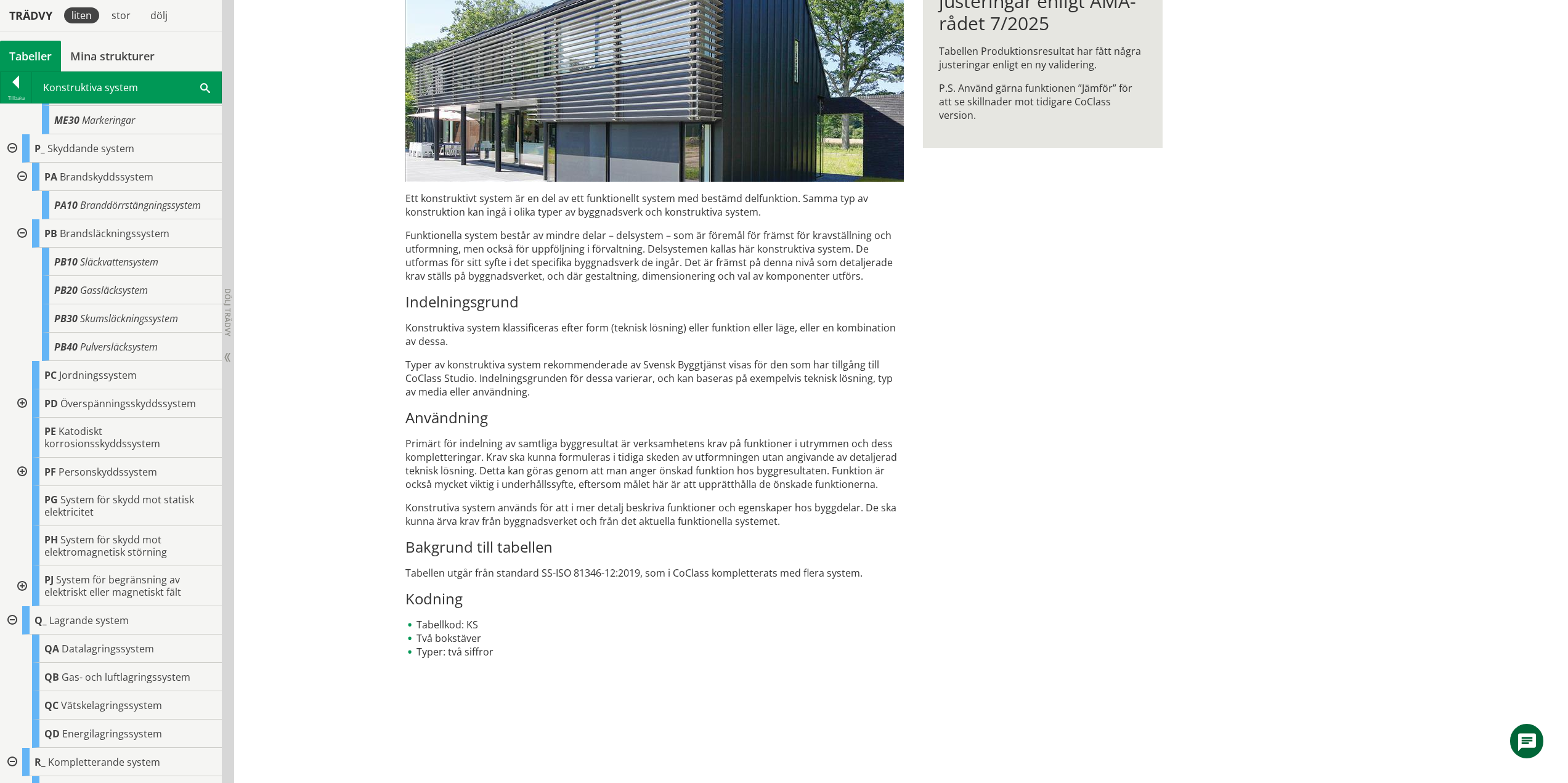
click at [22, 418] on div at bounding box center [20, 403] width 22 height 28
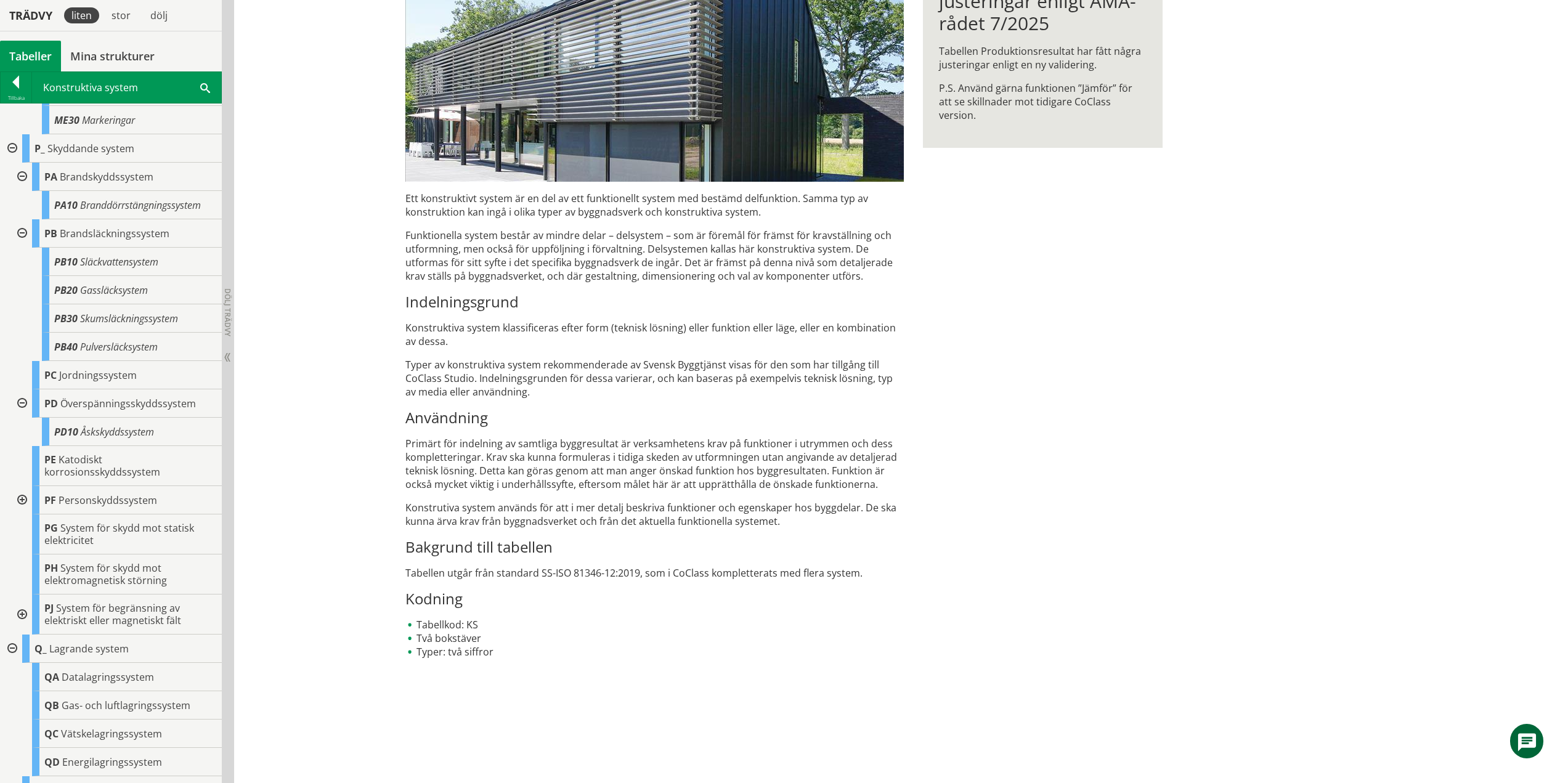
scroll to position [5907, 0]
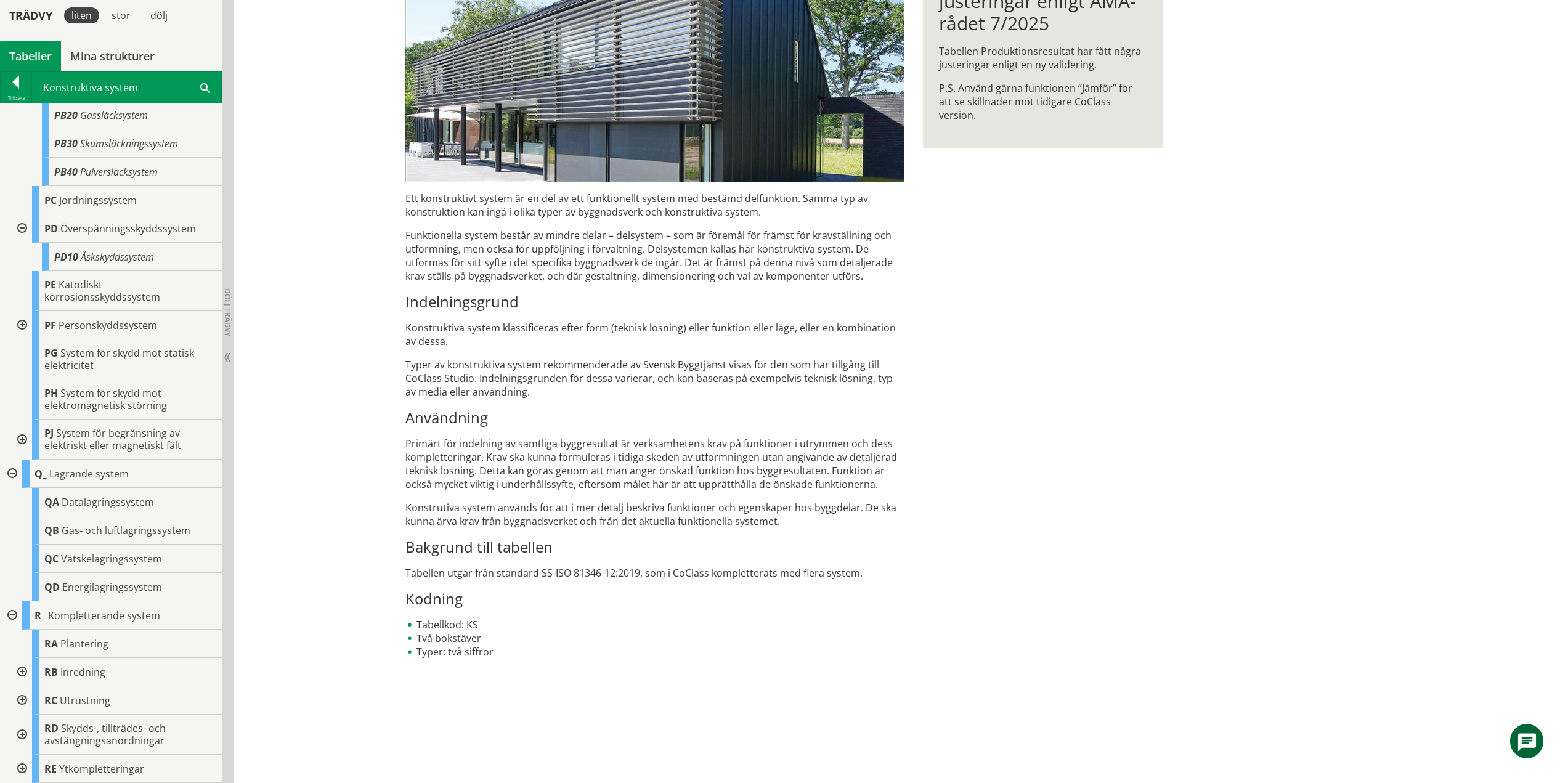
click at [17, 340] on div at bounding box center [20, 326] width 22 height 28
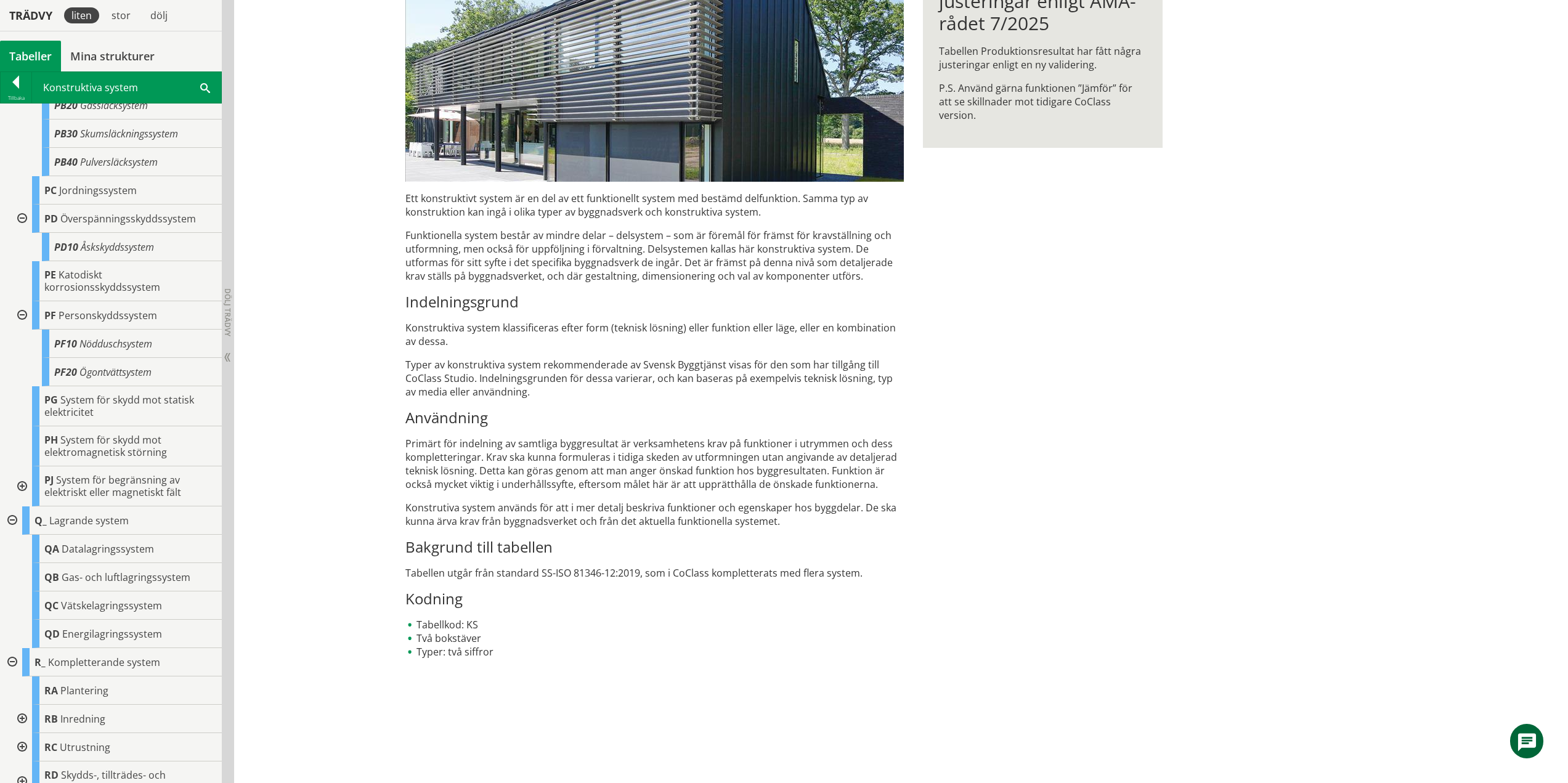
click at [8, 404] on div "P_ Skyddande system PA Brandskyddssystem PA10 Branddörrstängningssystem PB Bran…" at bounding box center [111, 228] width 222 height 557
click at [24, 507] on div at bounding box center [20, 487] width 22 height 40
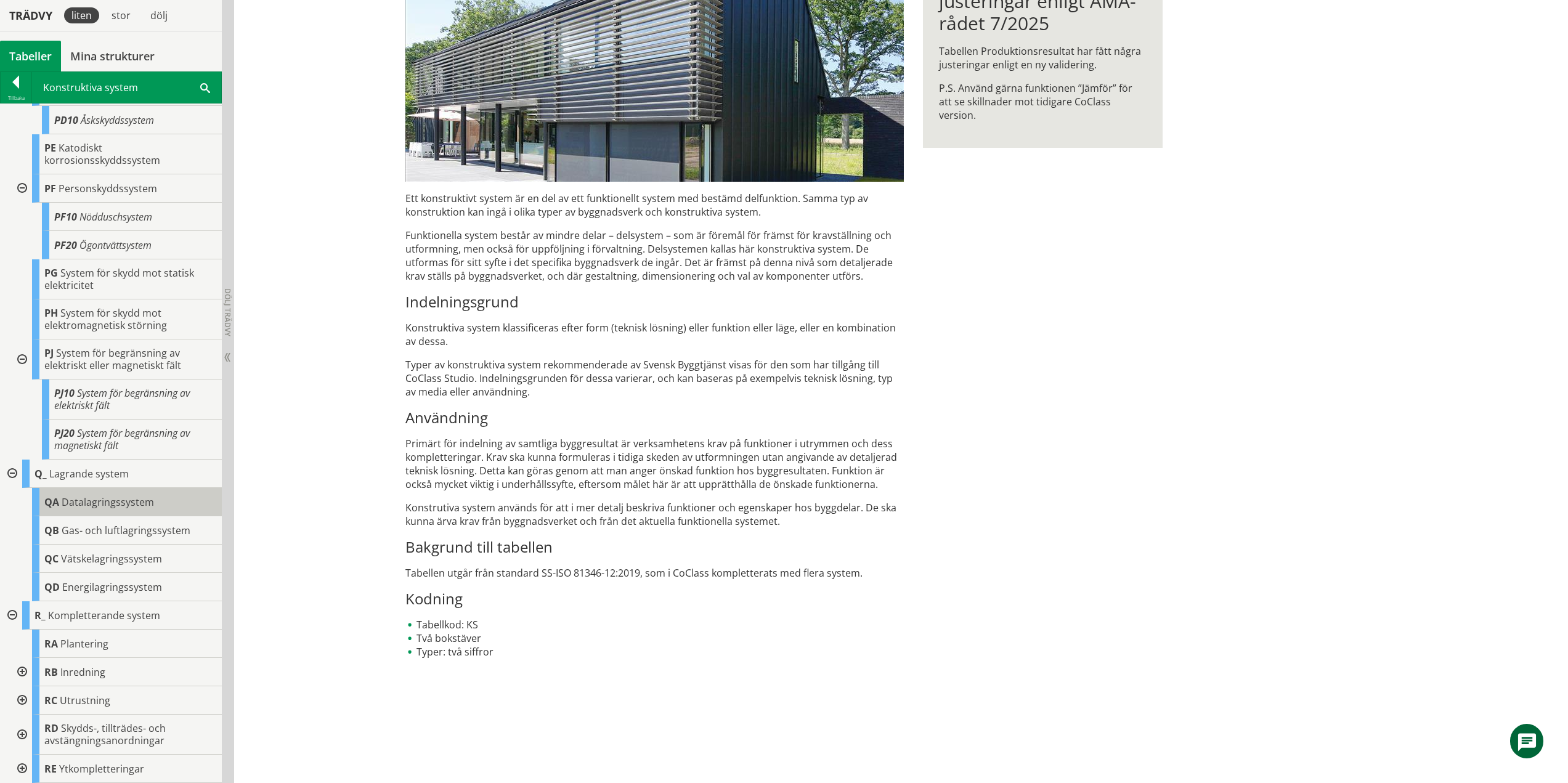
scroll to position [6164, 0]
click at [24, 670] on div at bounding box center [20, 672] width 22 height 28
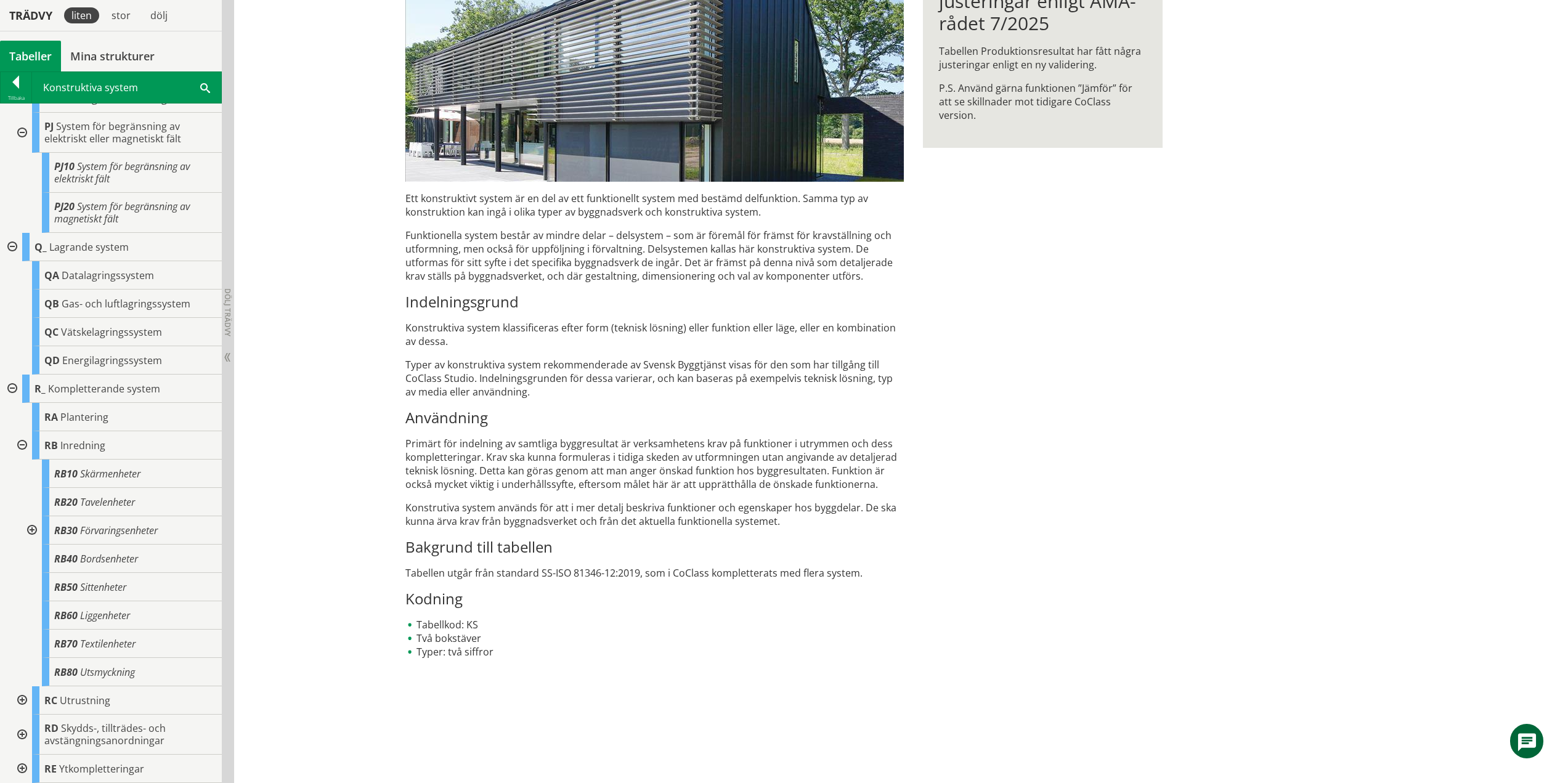
scroll to position [6391, 0]
click at [26, 698] on div at bounding box center [20, 701] width 22 height 28
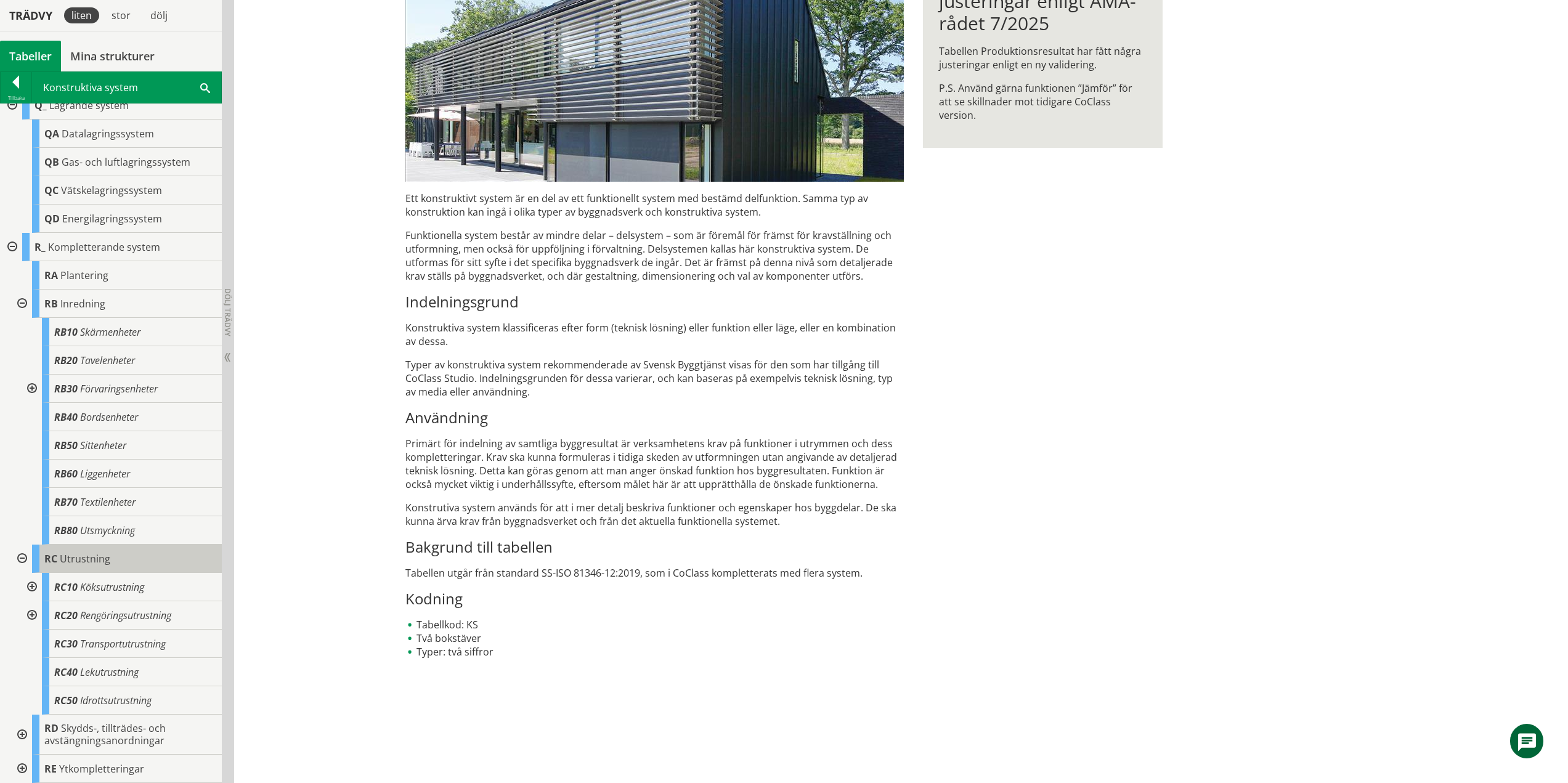
scroll to position [6532, 0]
click at [23, 734] on div at bounding box center [20, 735] width 22 height 40
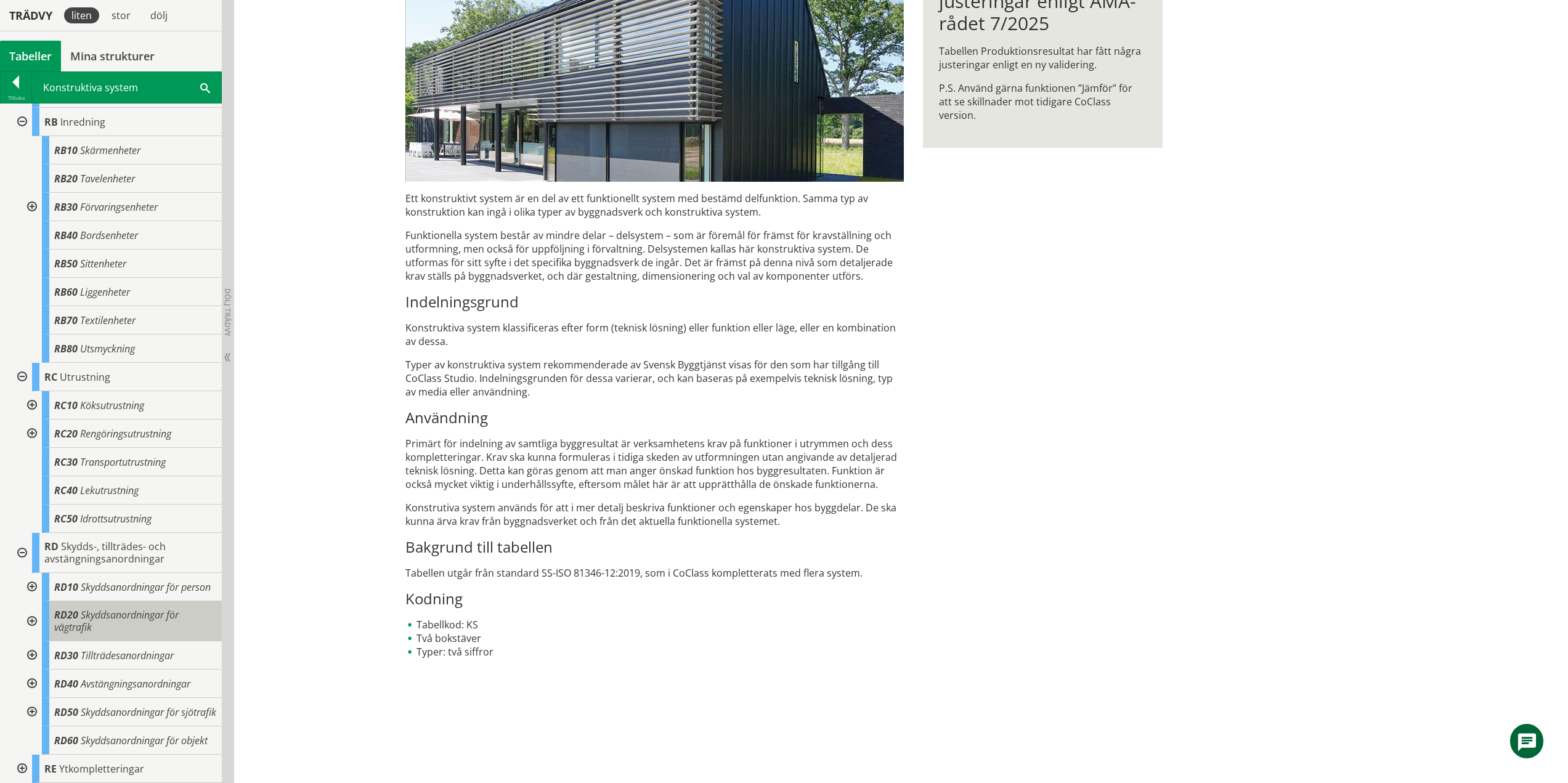
scroll to position [6749, 0]
click at [20, 768] on div at bounding box center [20, 769] width 22 height 28
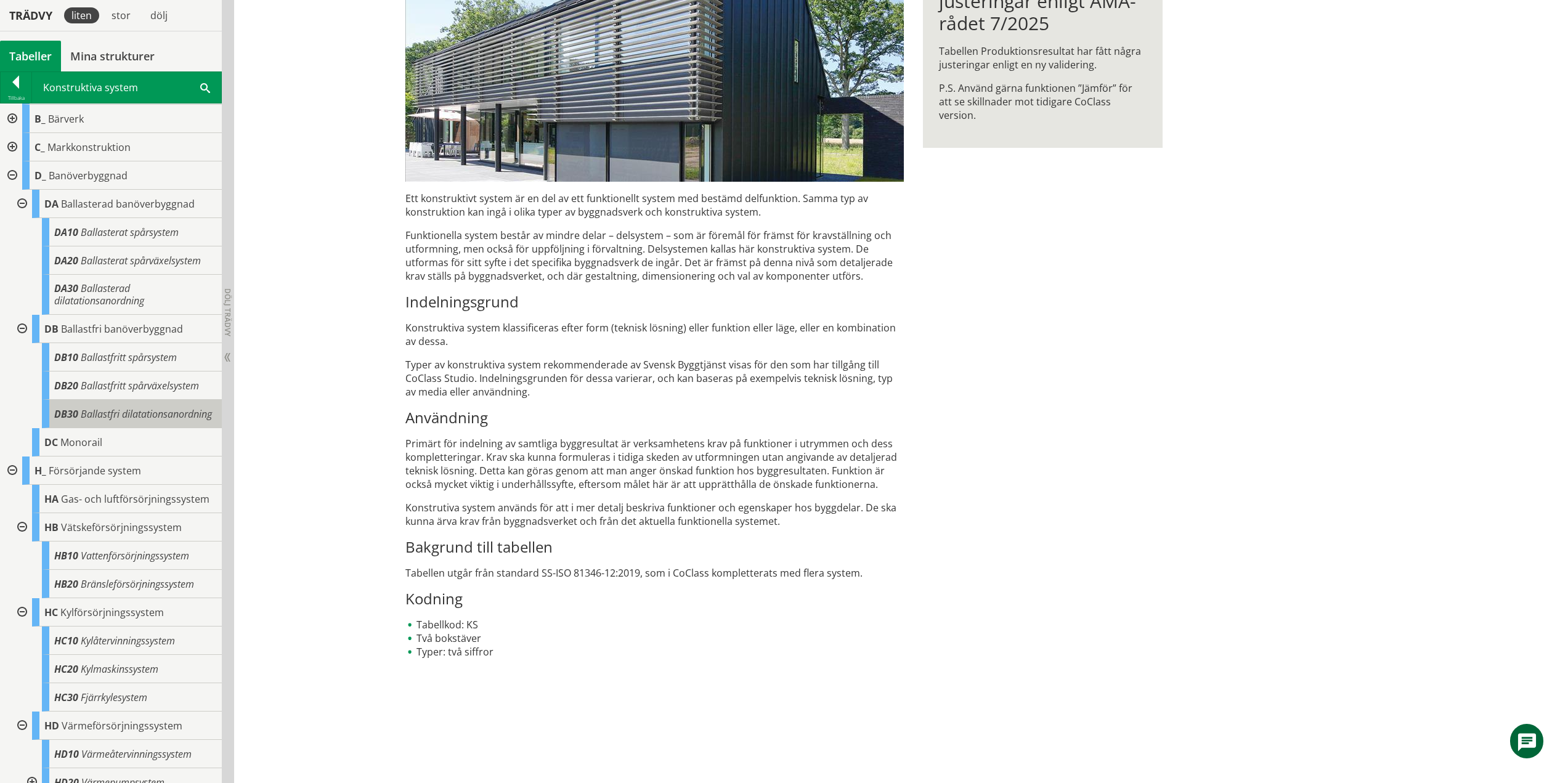
scroll to position [0, 0]
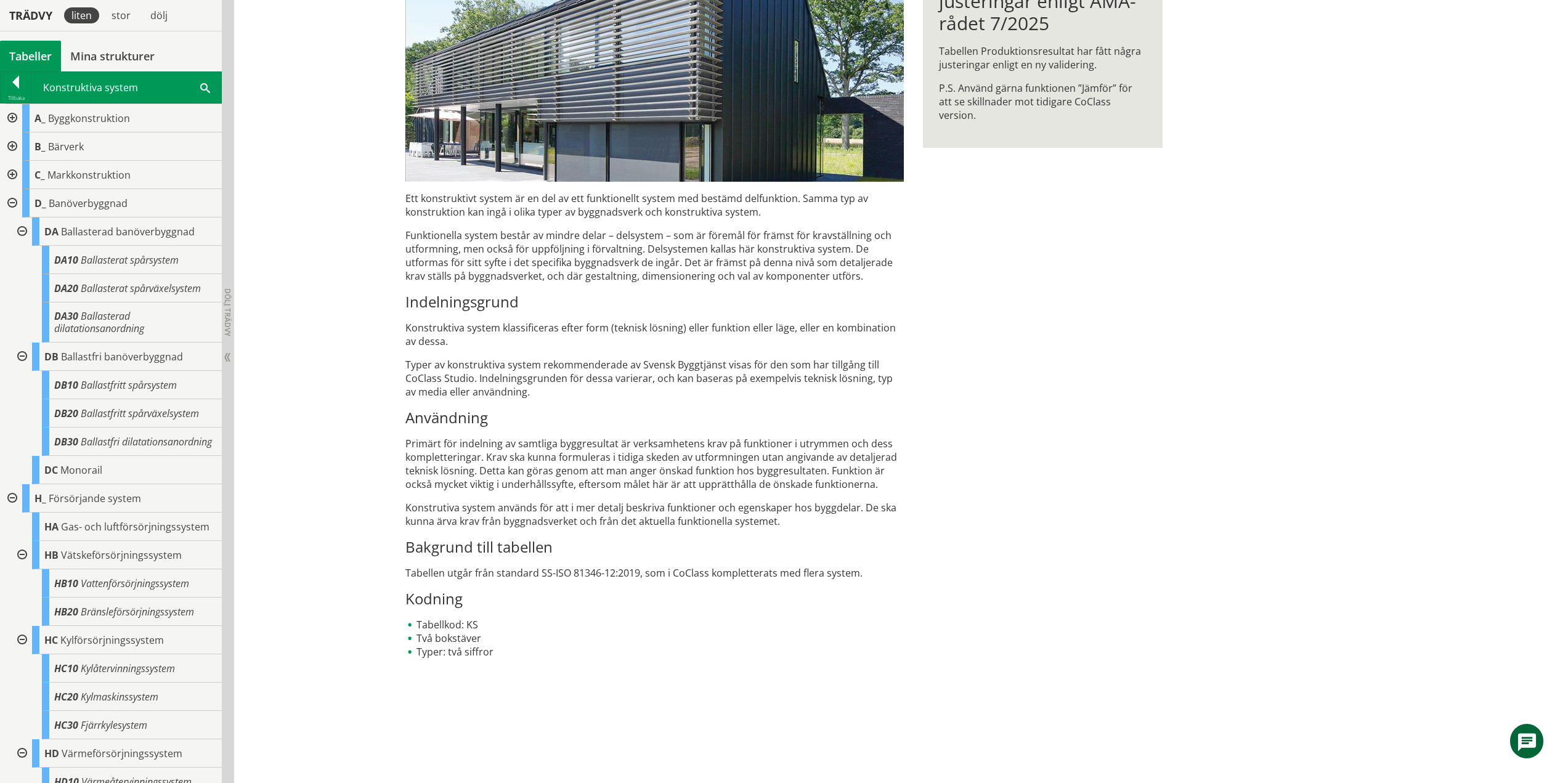
click at [13, 119] on div at bounding box center [10, 118] width 22 height 28
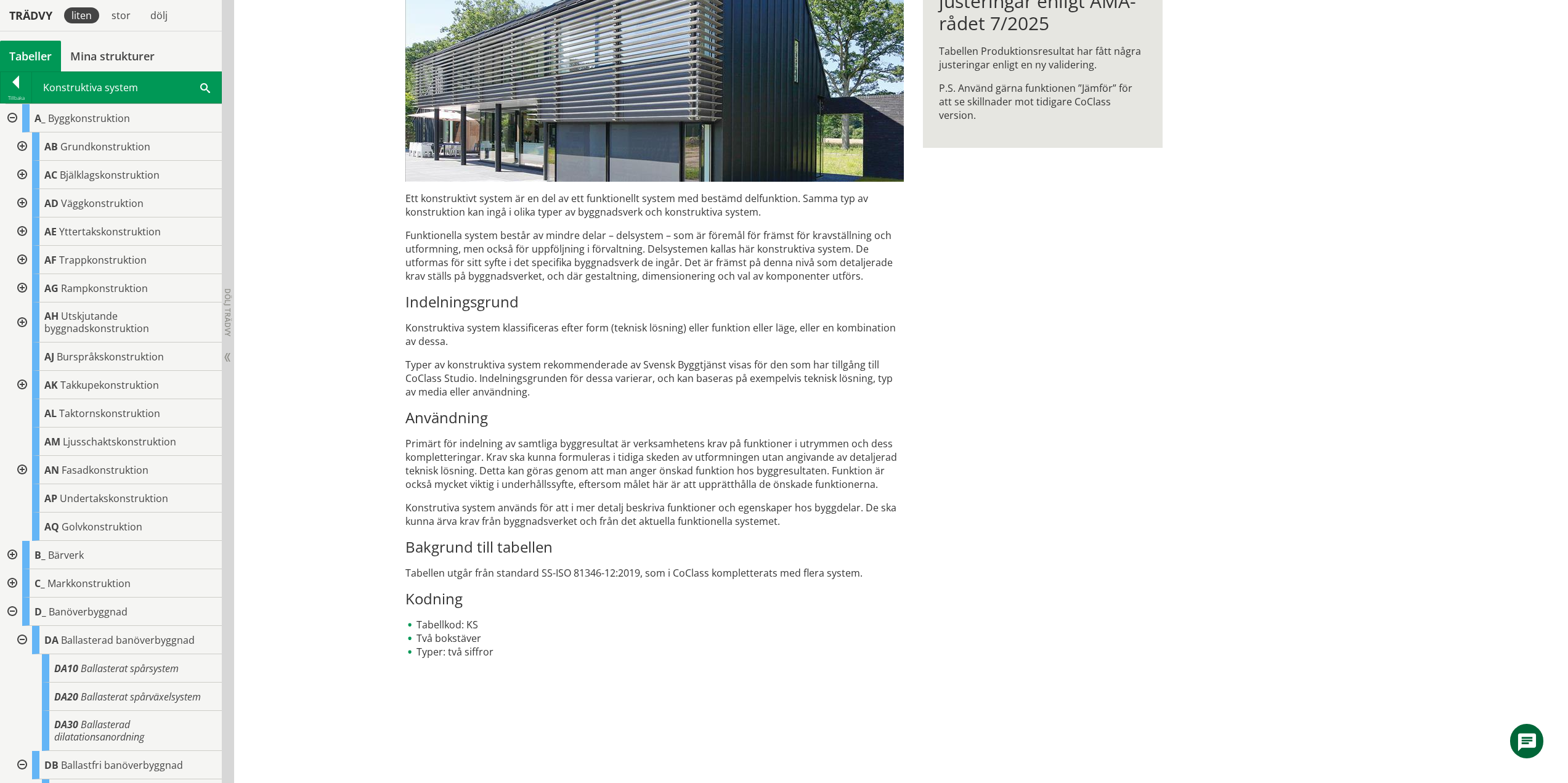
click at [24, 144] on div at bounding box center [20, 147] width 22 height 28
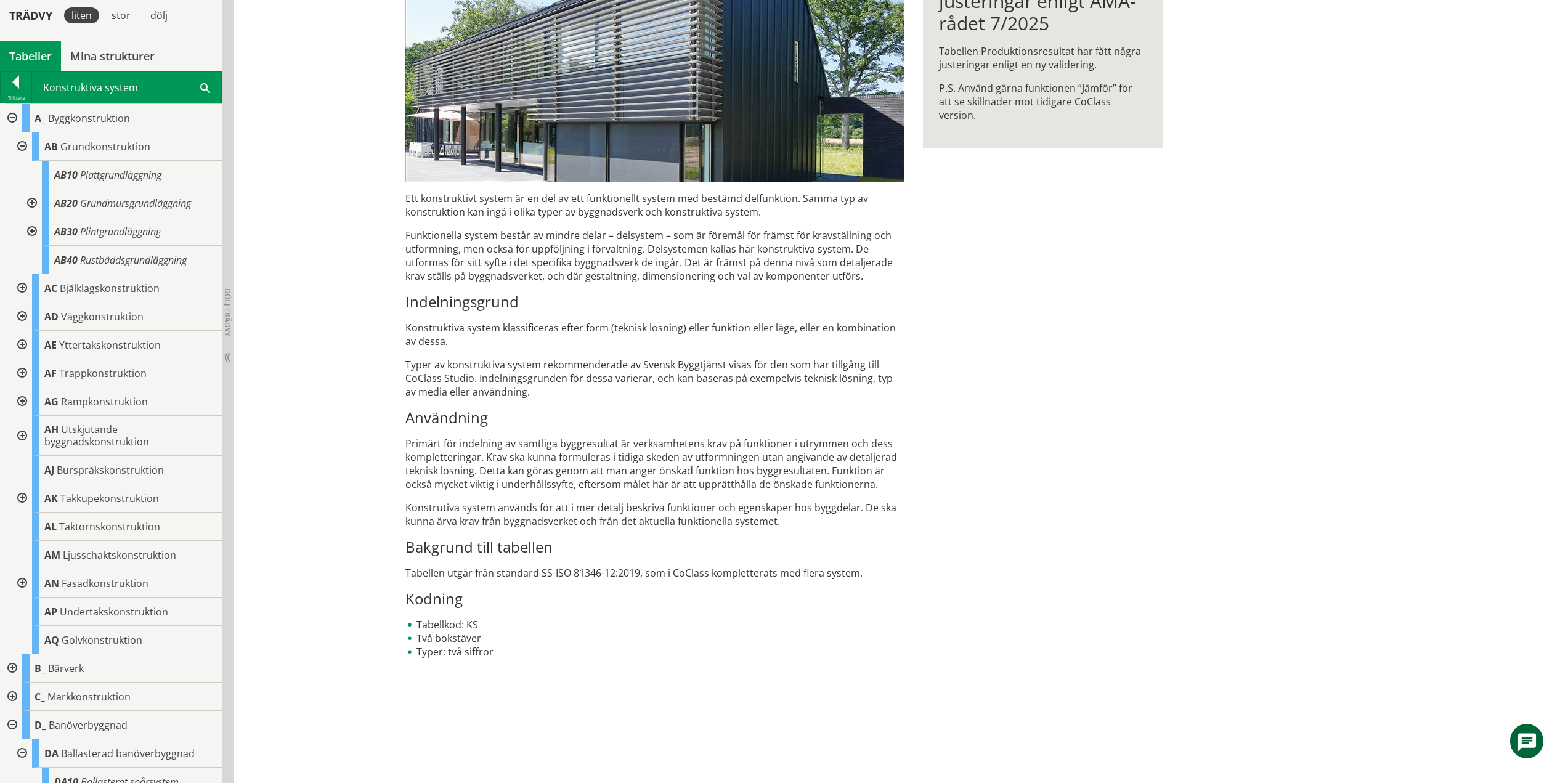
click at [20, 286] on div at bounding box center [20, 289] width 22 height 28
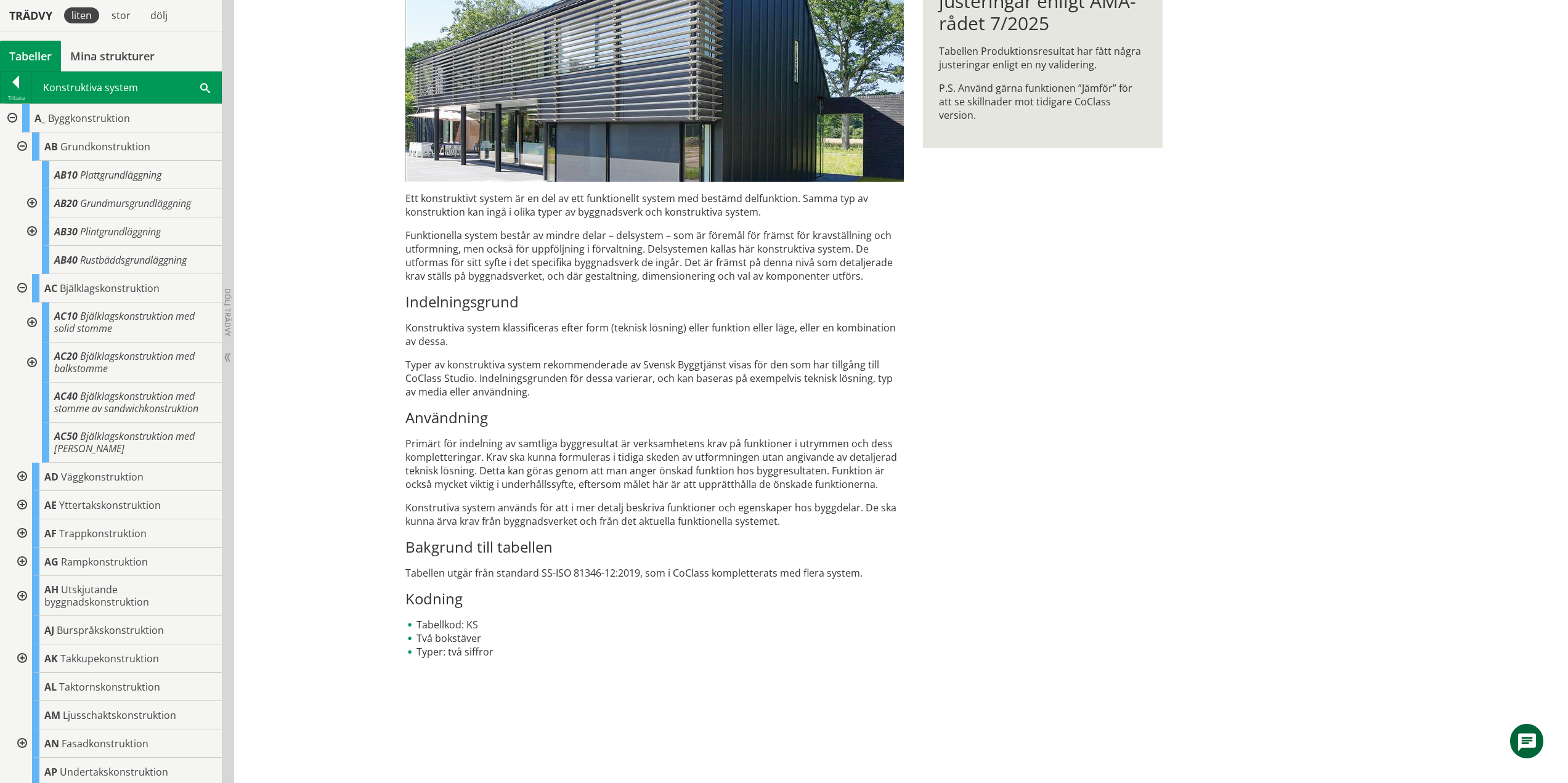
click at [22, 146] on div at bounding box center [20, 147] width 22 height 28
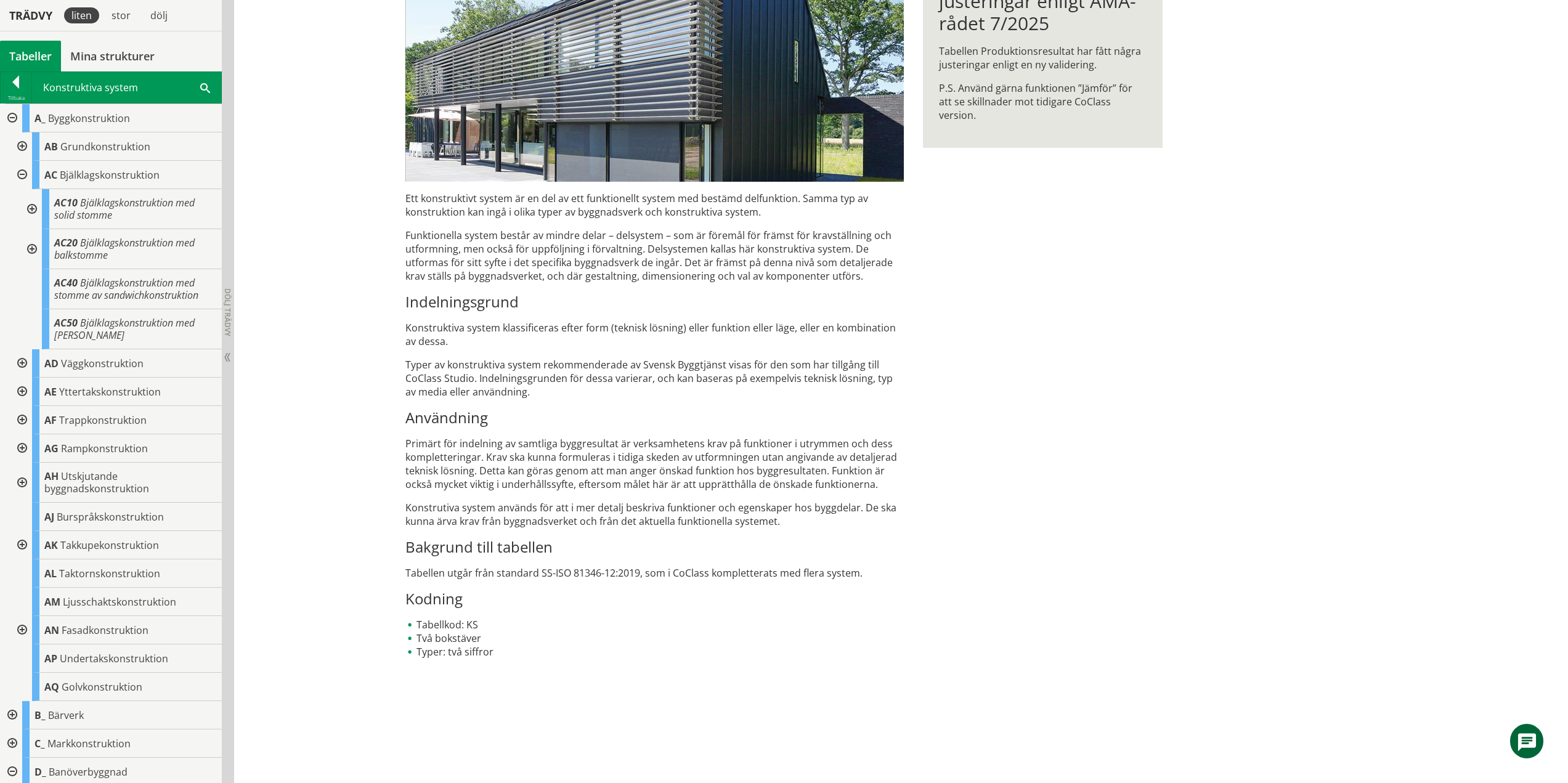
click at [24, 174] on div at bounding box center [20, 175] width 22 height 28
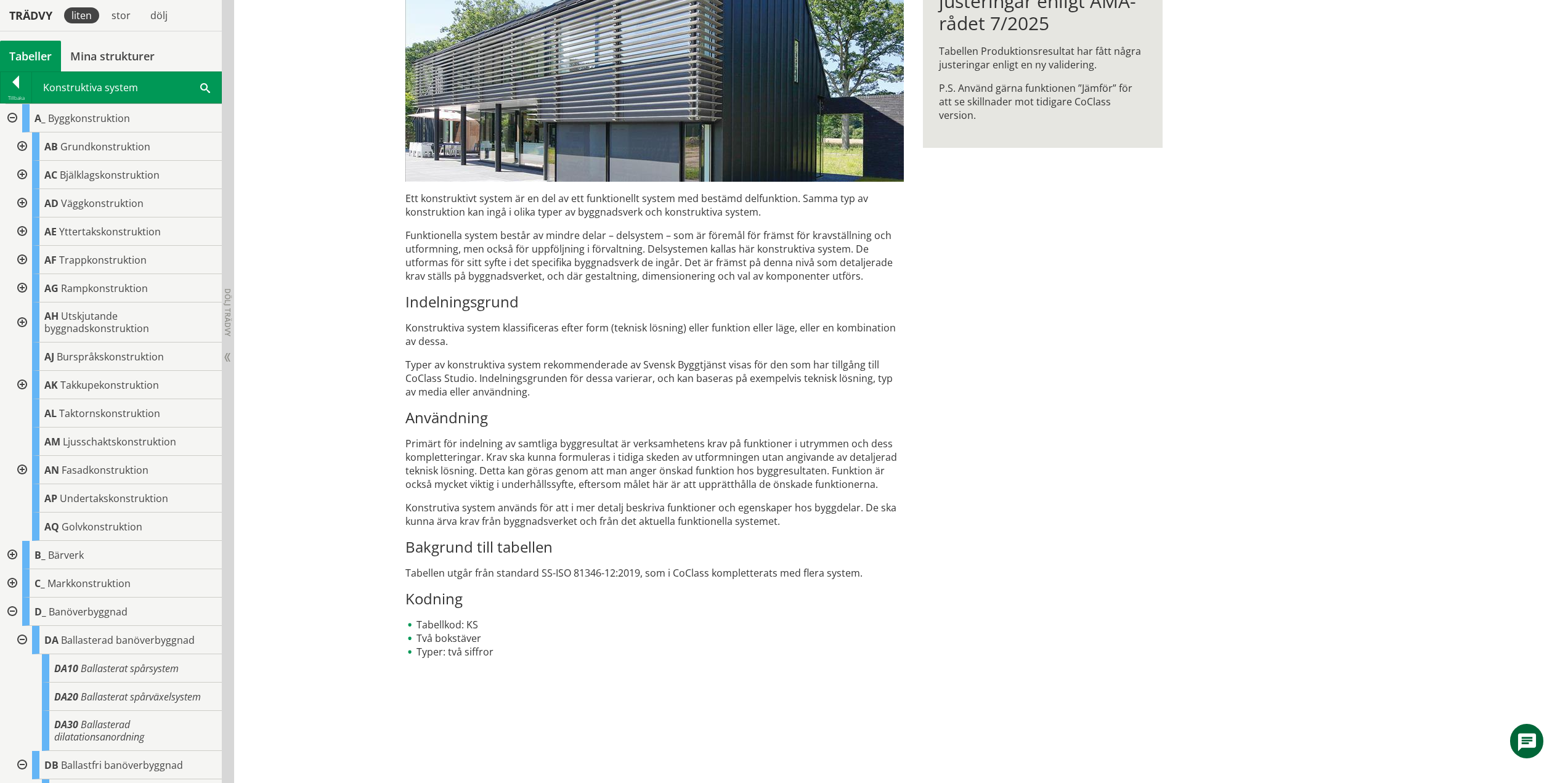
click at [20, 205] on div at bounding box center [20, 204] width 22 height 28
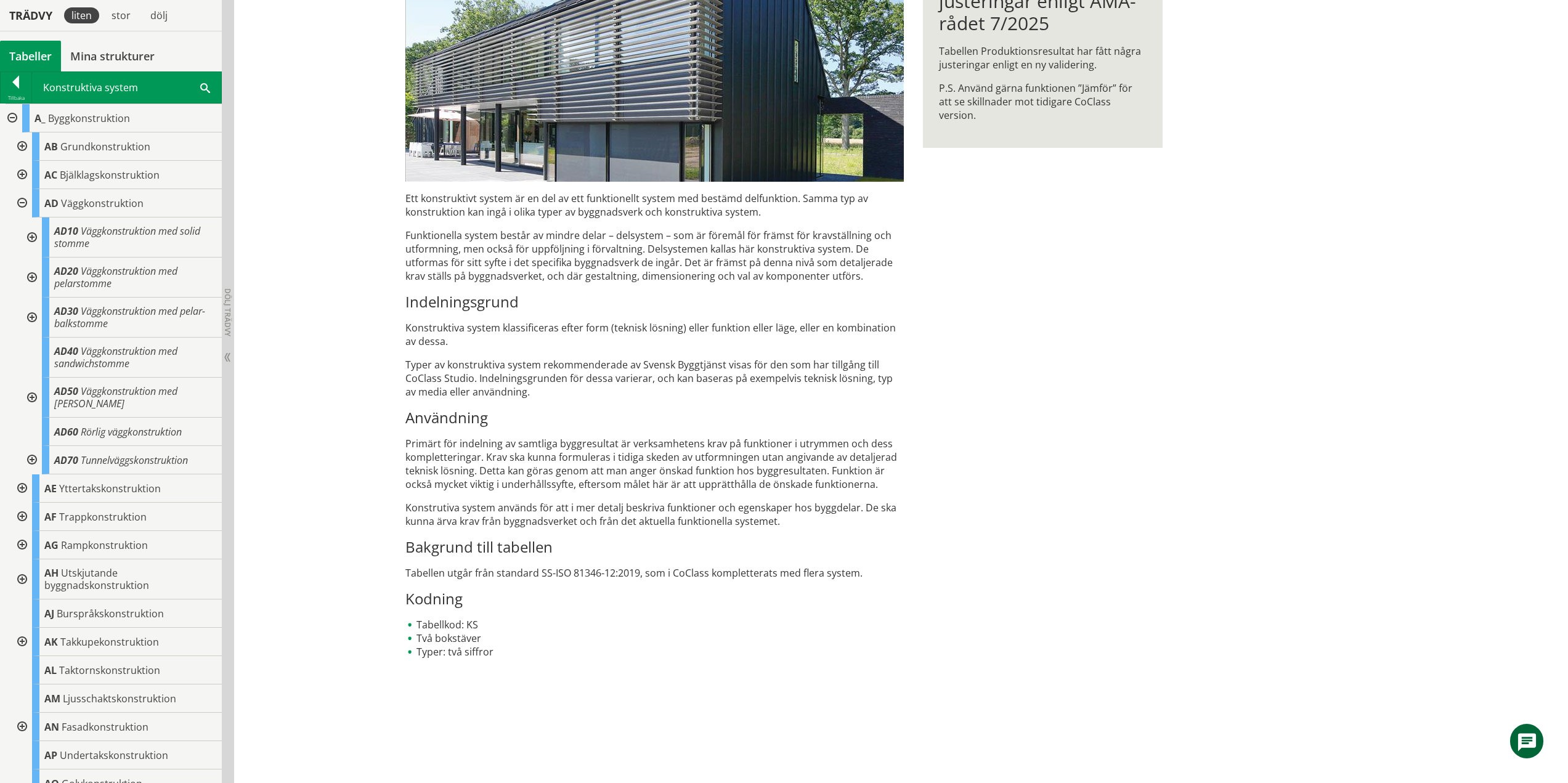
click at [27, 486] on div at bounding box center [20, 489] width 22 height 28
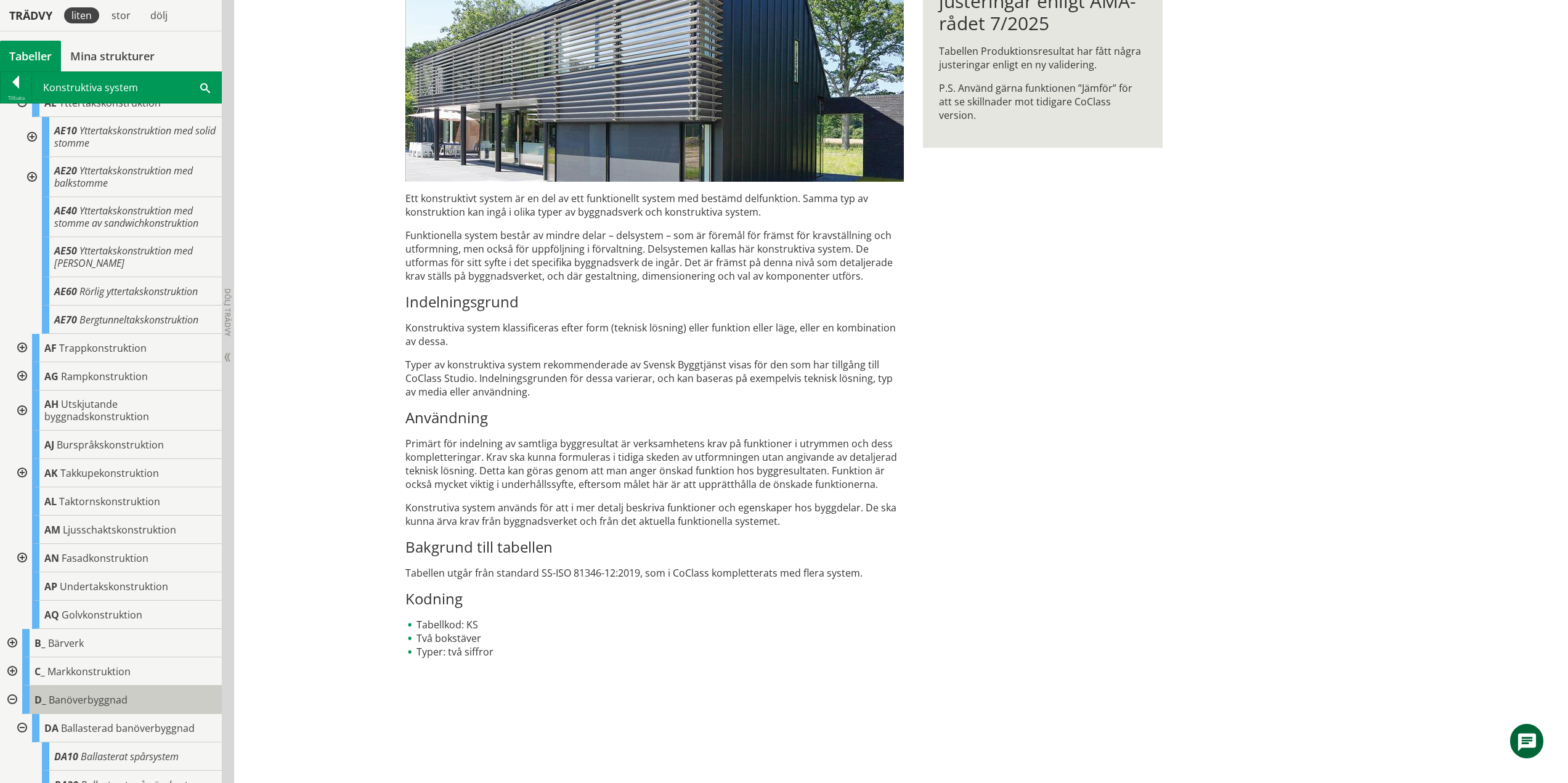
scroll to position [493, 0]
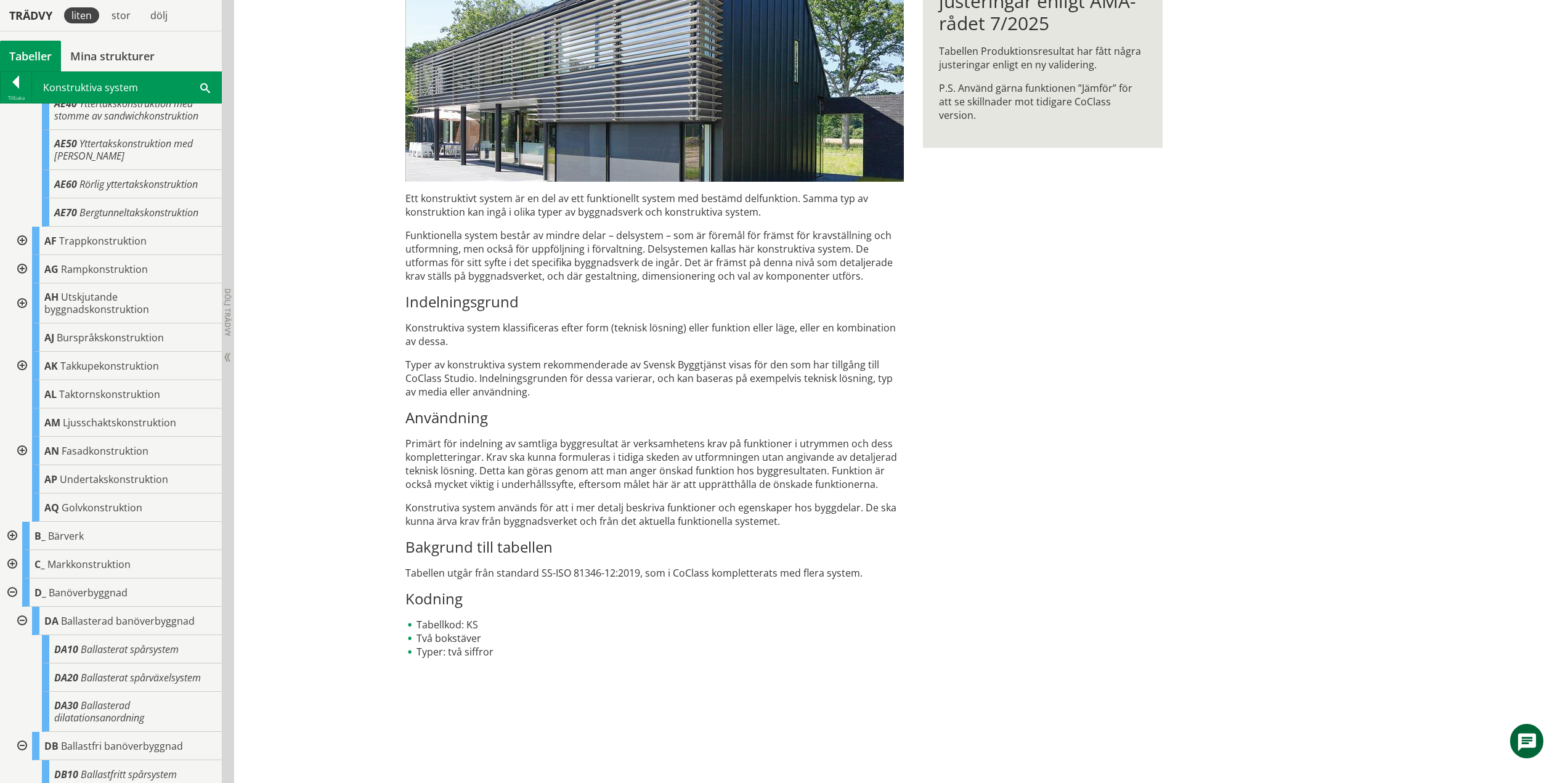
click at [17, 236] on div at bounding box center [20, 240] width 22 height 28
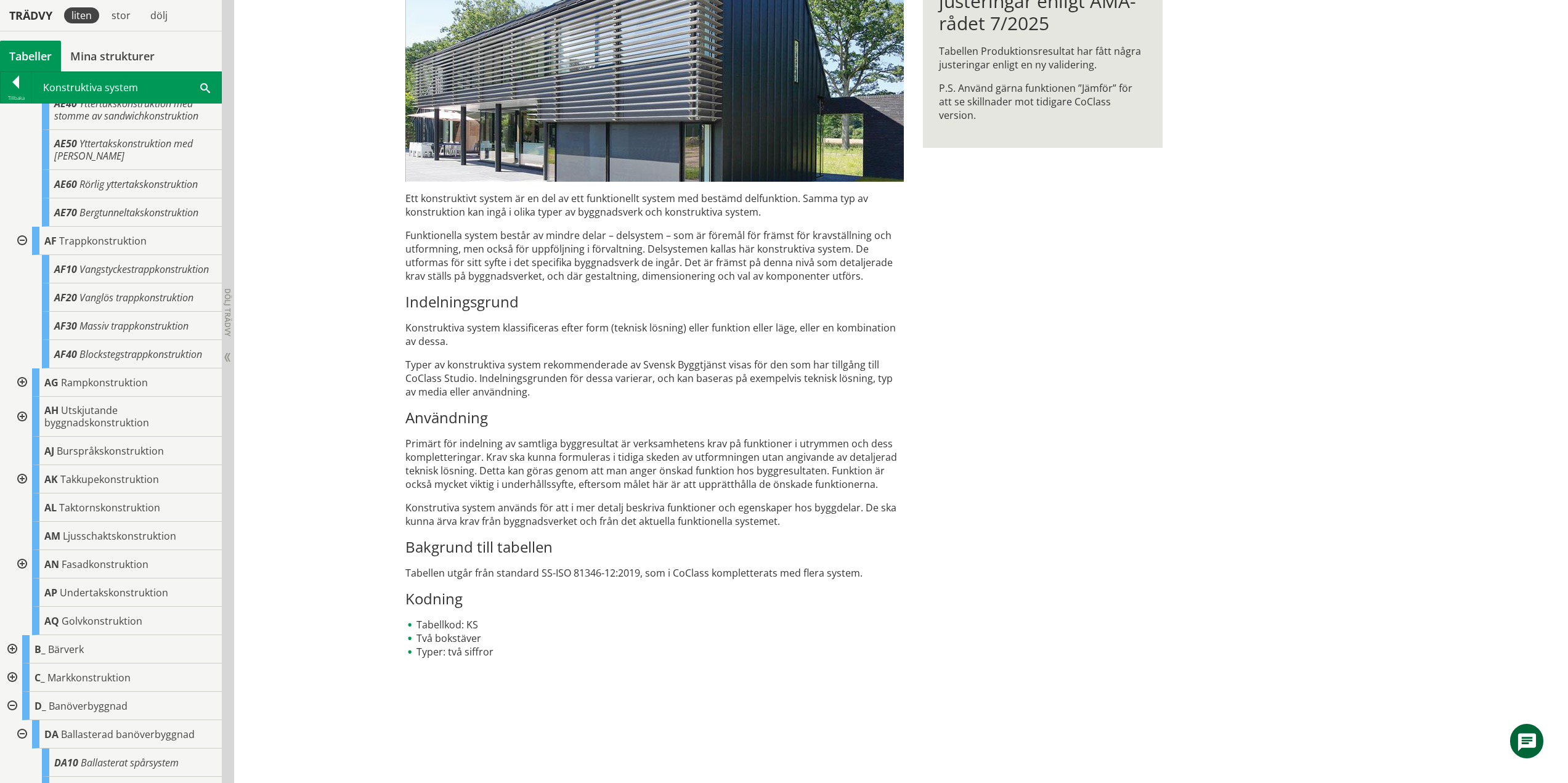
click at [20, 394] on div at bounding box center [20, 383] width 22 height 28
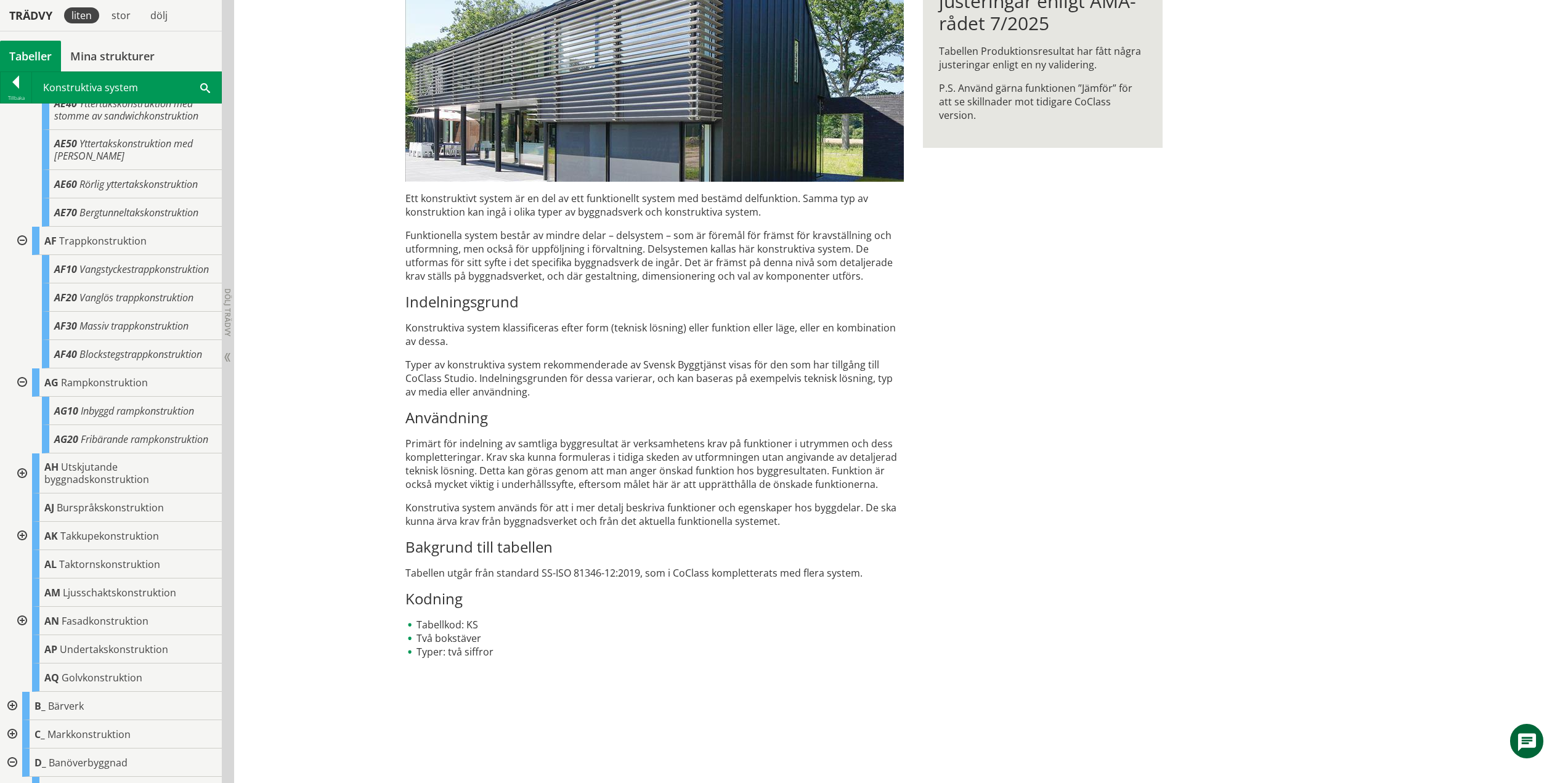
click at [19, 493] on div at bounding box center [20, 473] width 22 height 40
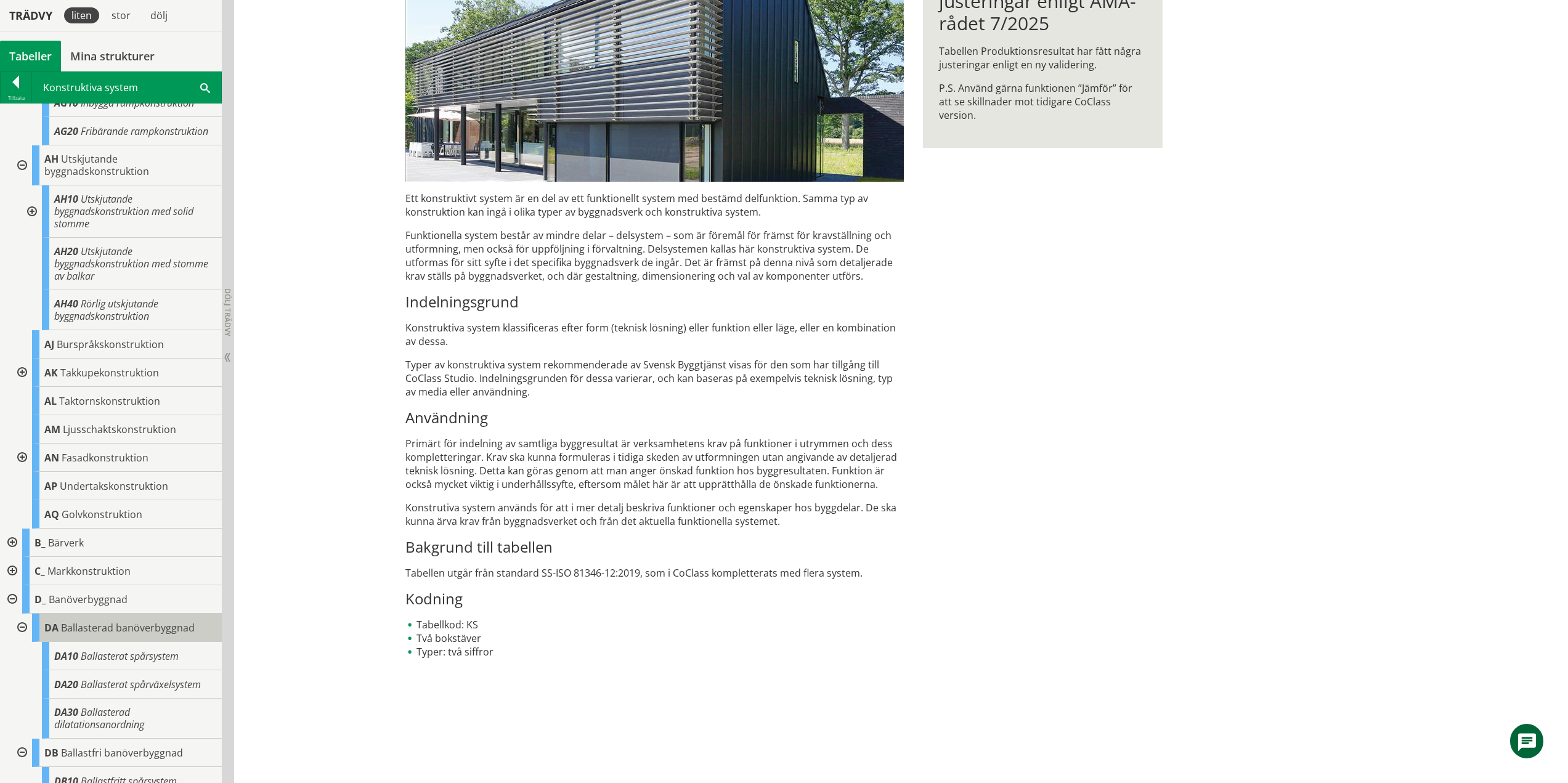
scroll to position [739, 0]
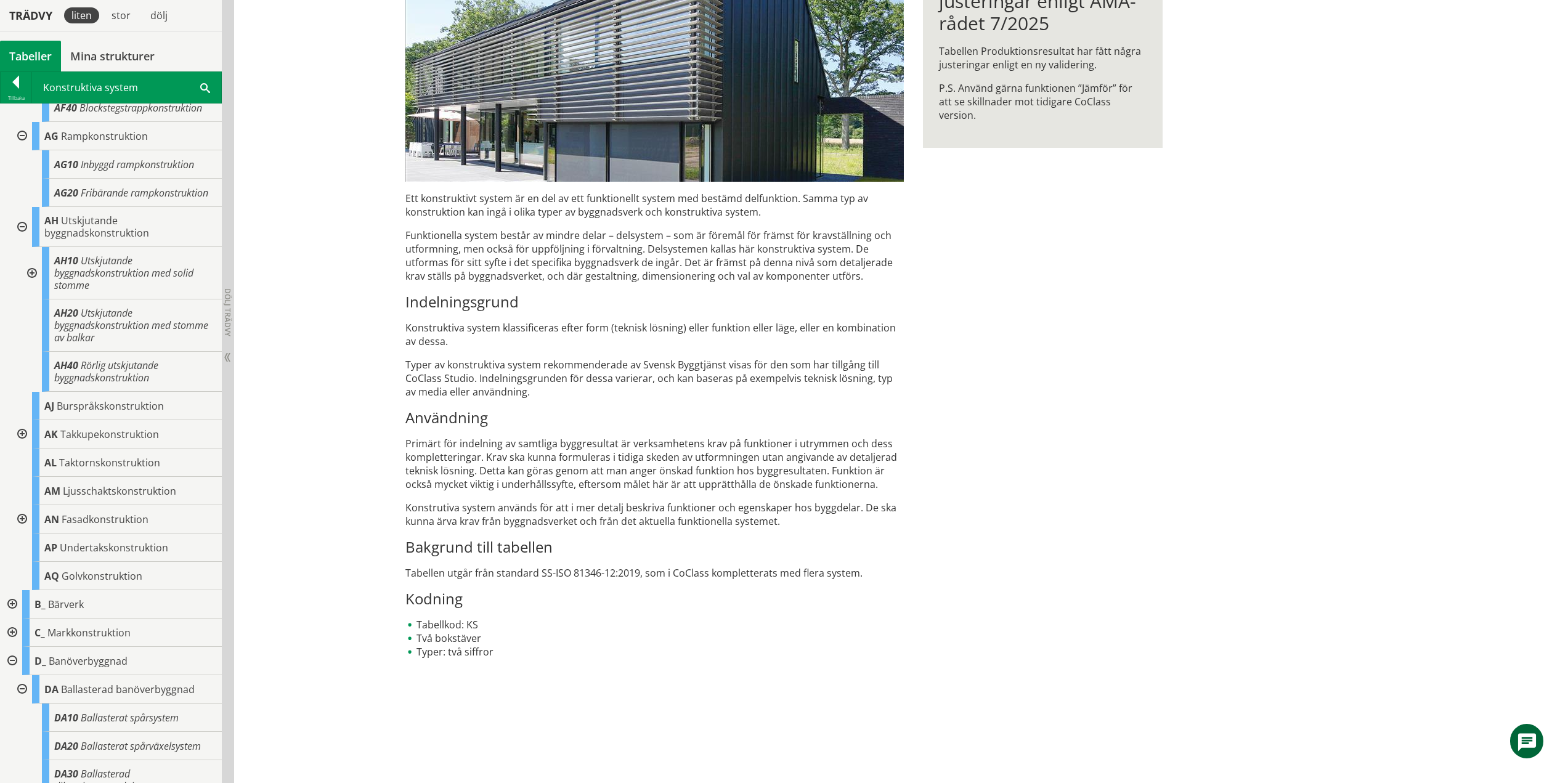
click at [24, 449] on div at bounding box center [20, 435] width 22 height 28
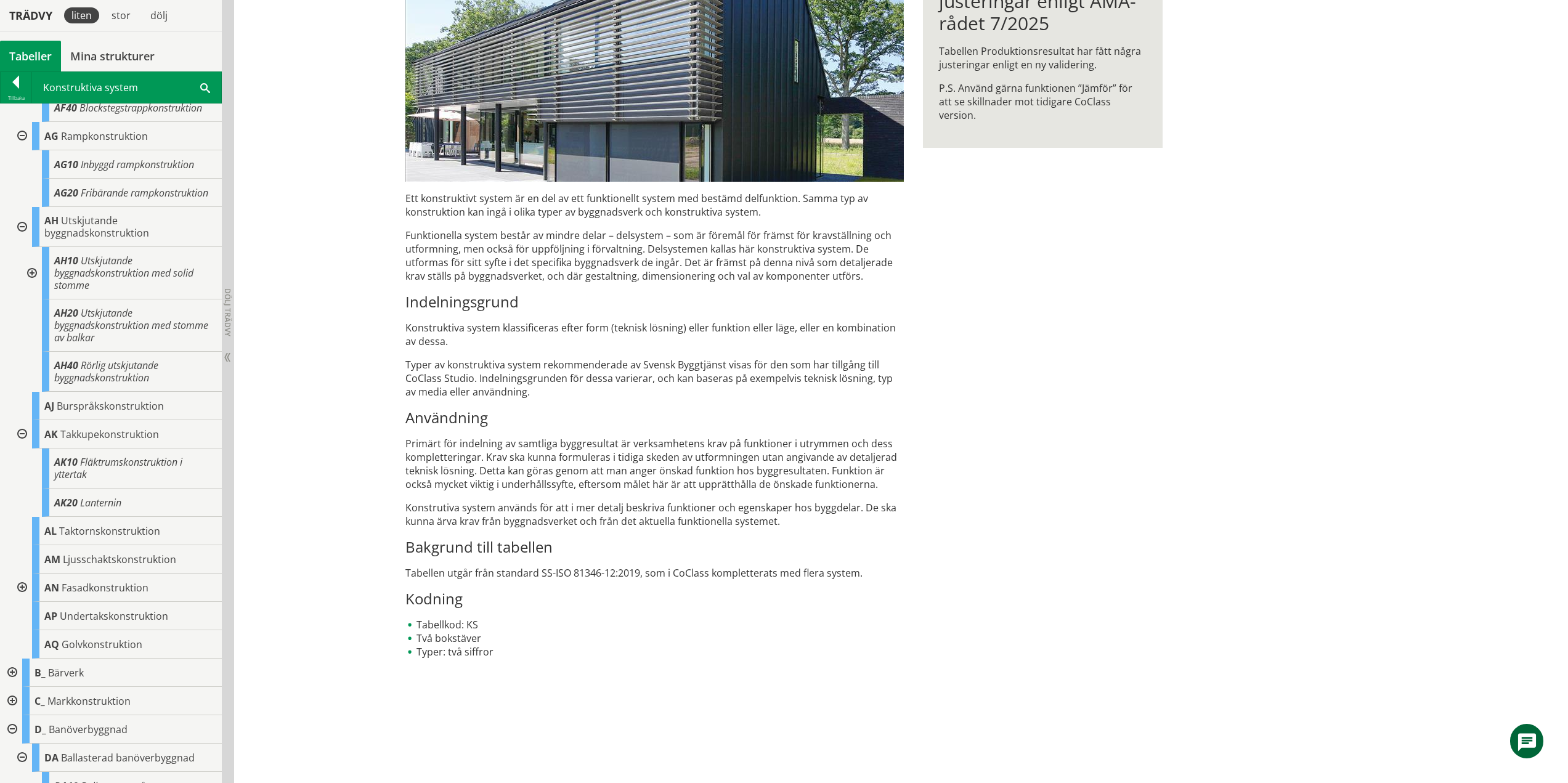
click at [21, 602] on div at bounding box center [20, 588] width 22 height 28
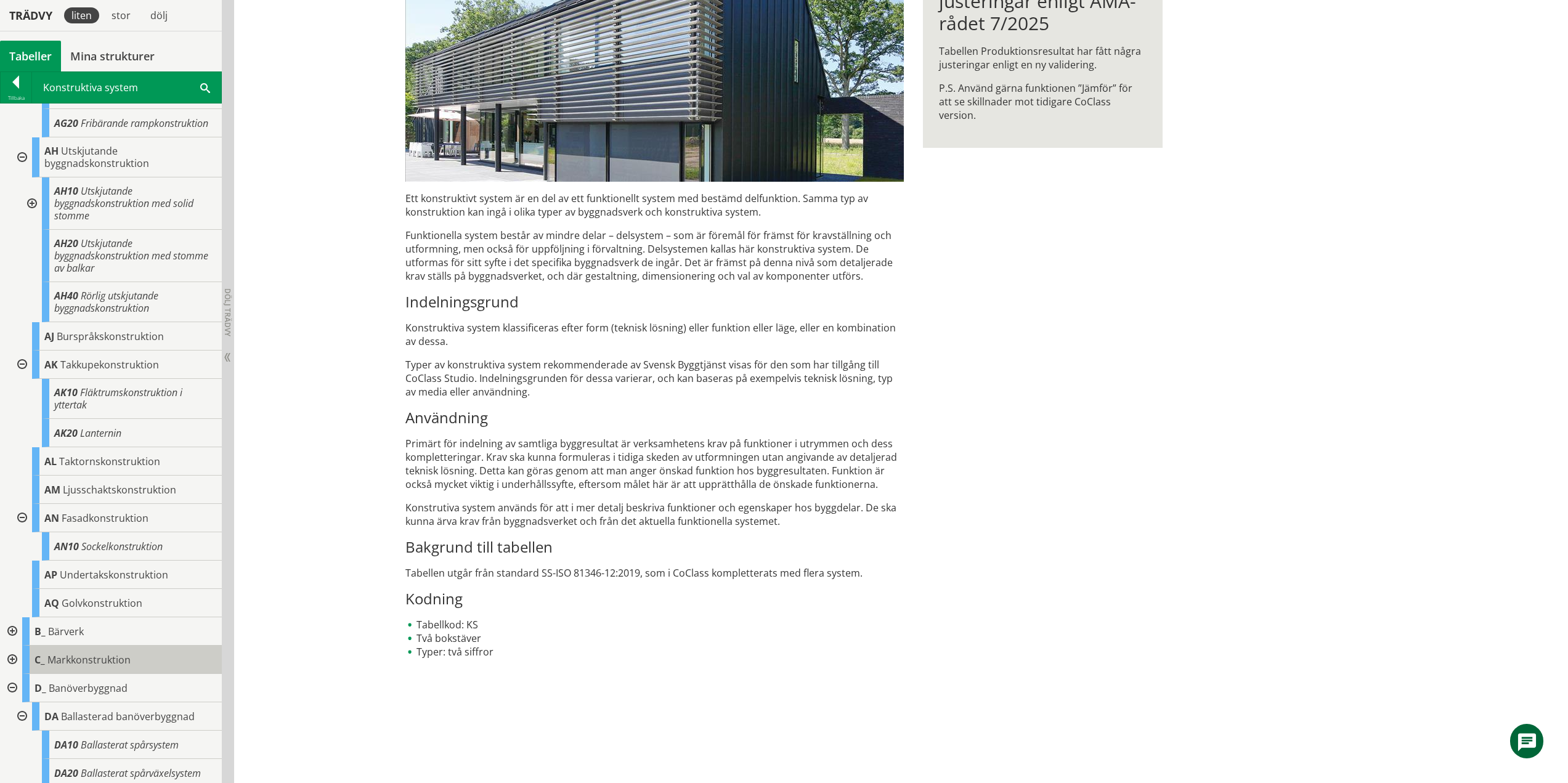
scroll to position [924, 0]
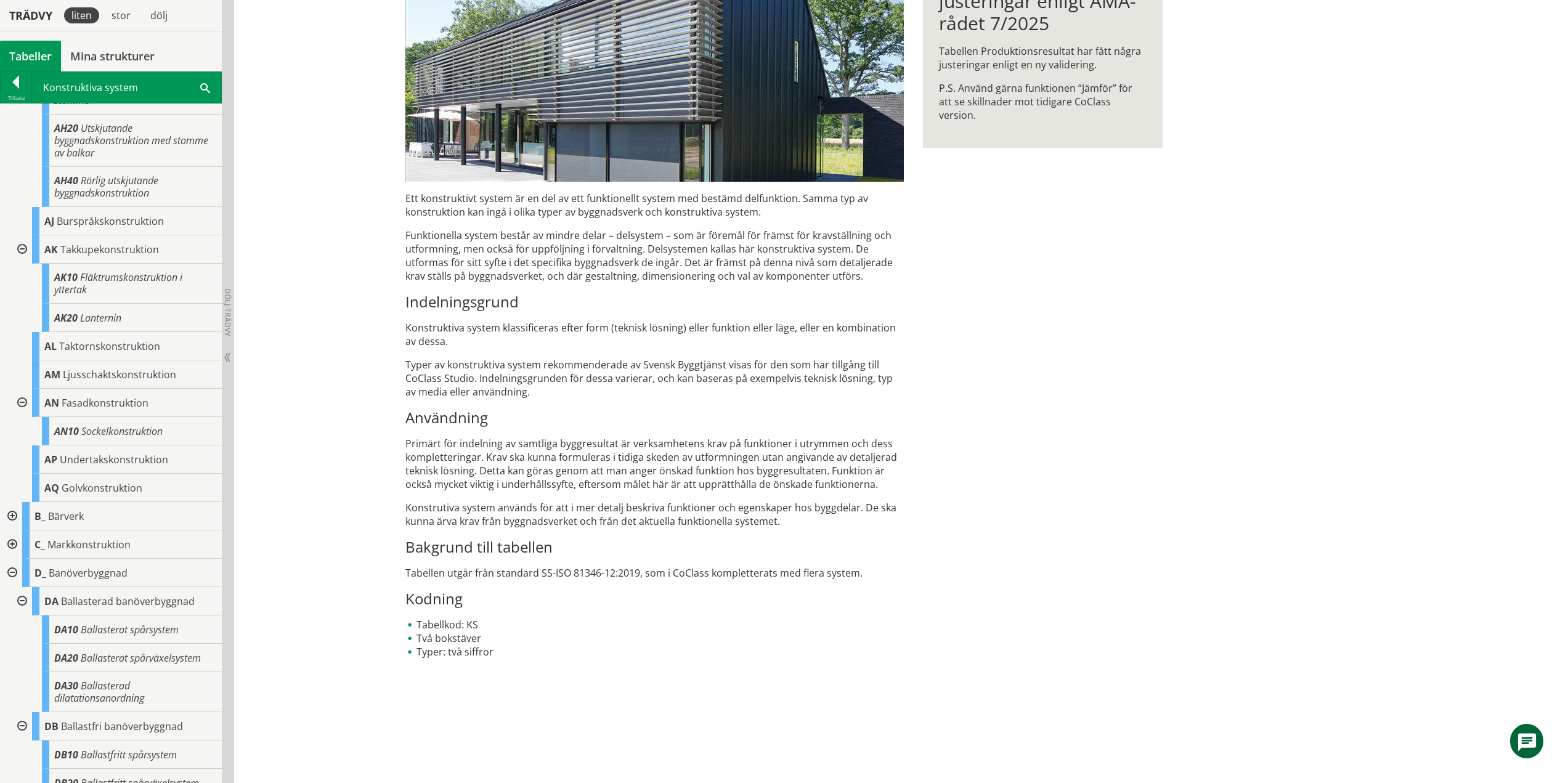
click at [15, 530] on div at bounding box center [10, 516] width 22 height 28
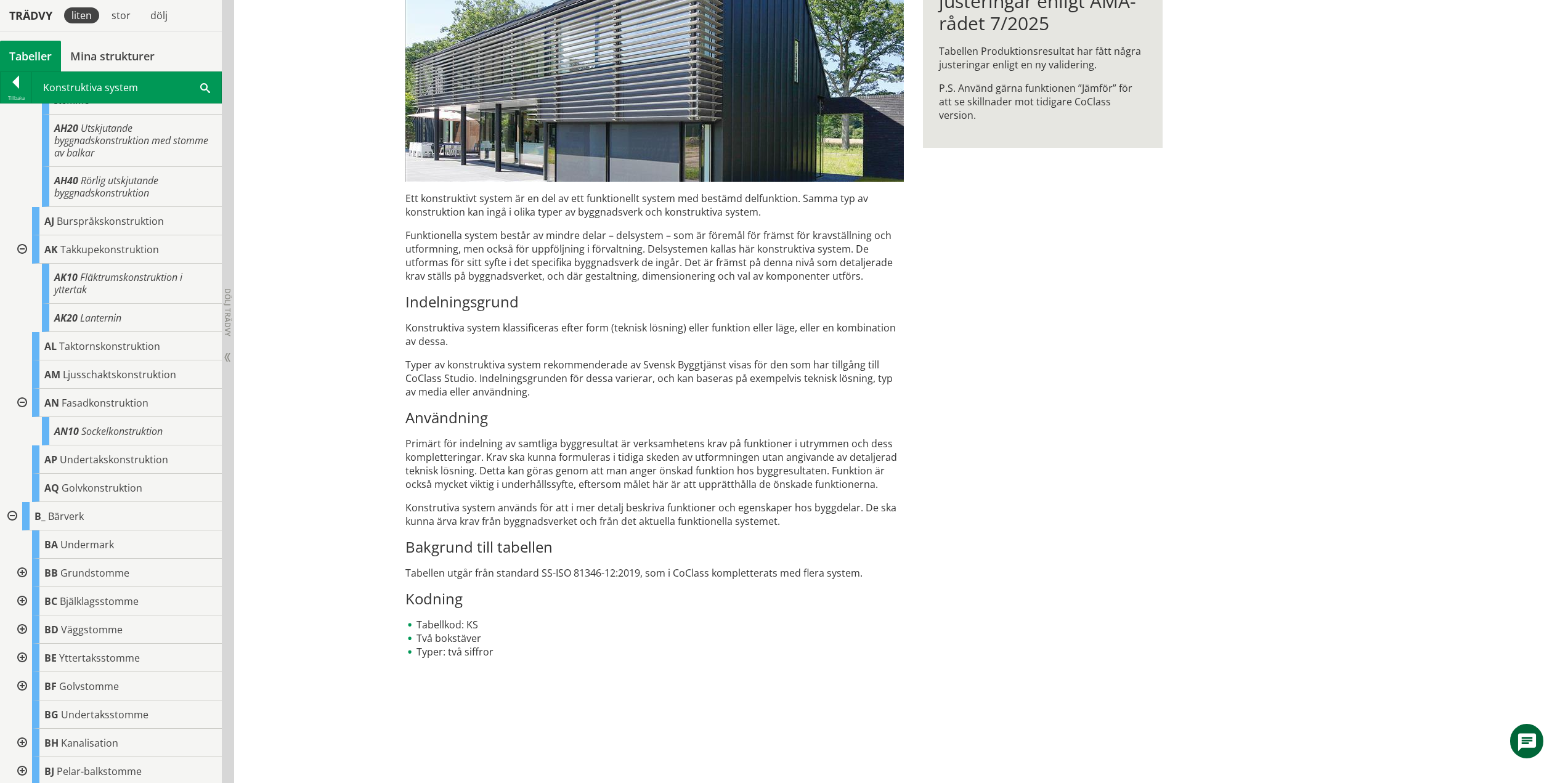
click at [22, 587] on div at bounding box center [20, 573] width 22 height 28
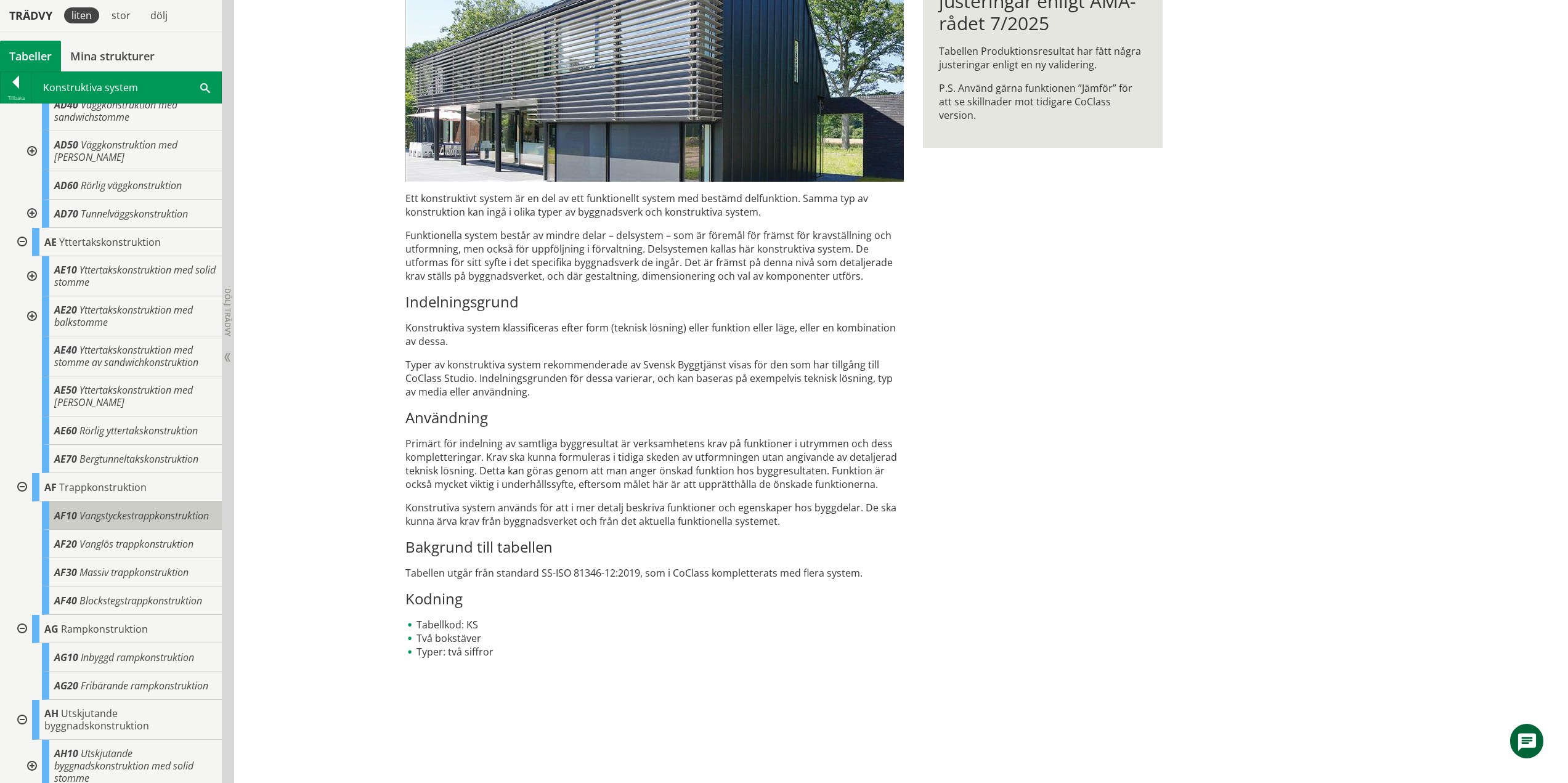
scroll to position [0, 0]
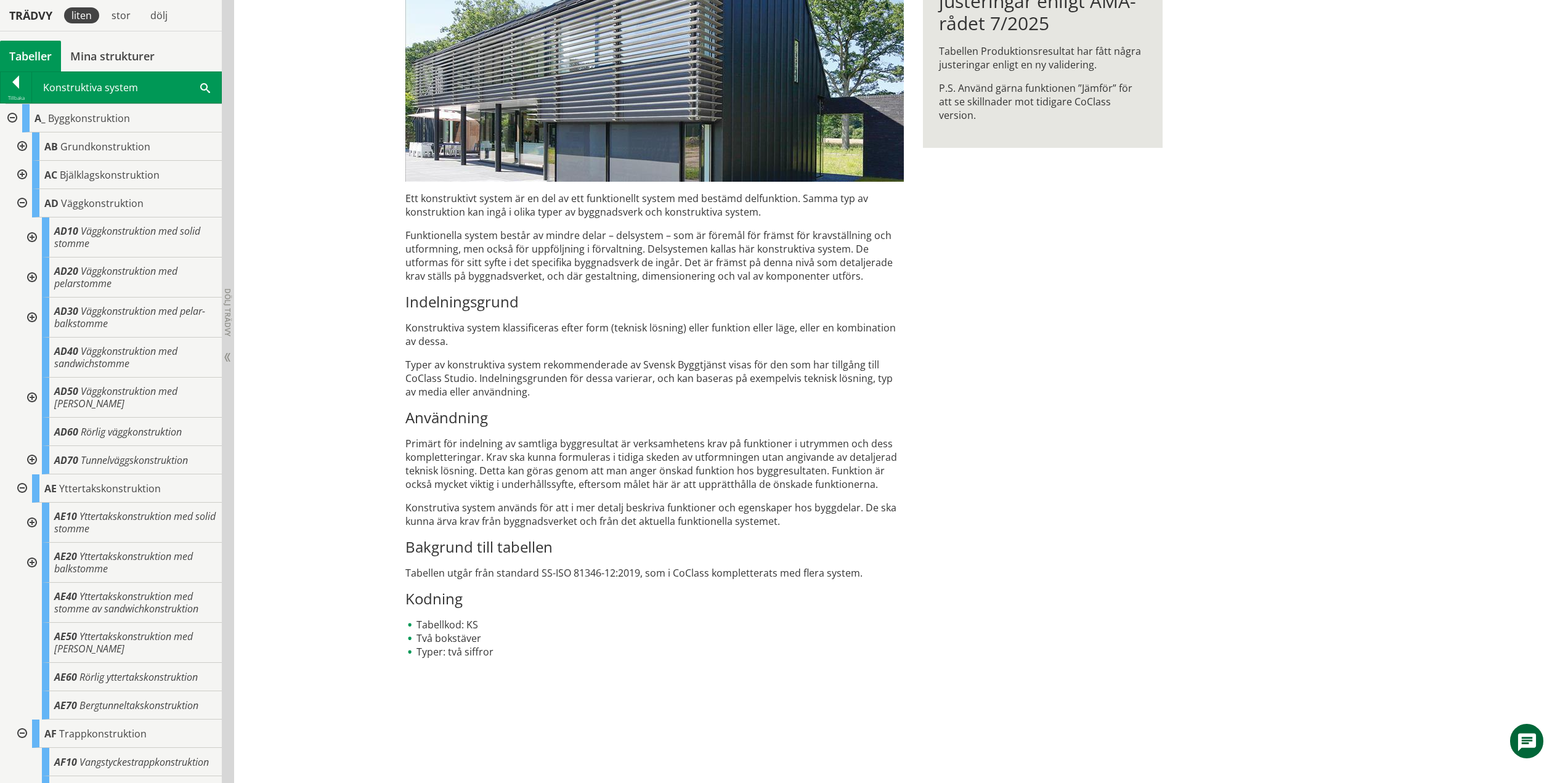
click at [17, 201] on div at bounding box center [20, 204] width 22 height 28
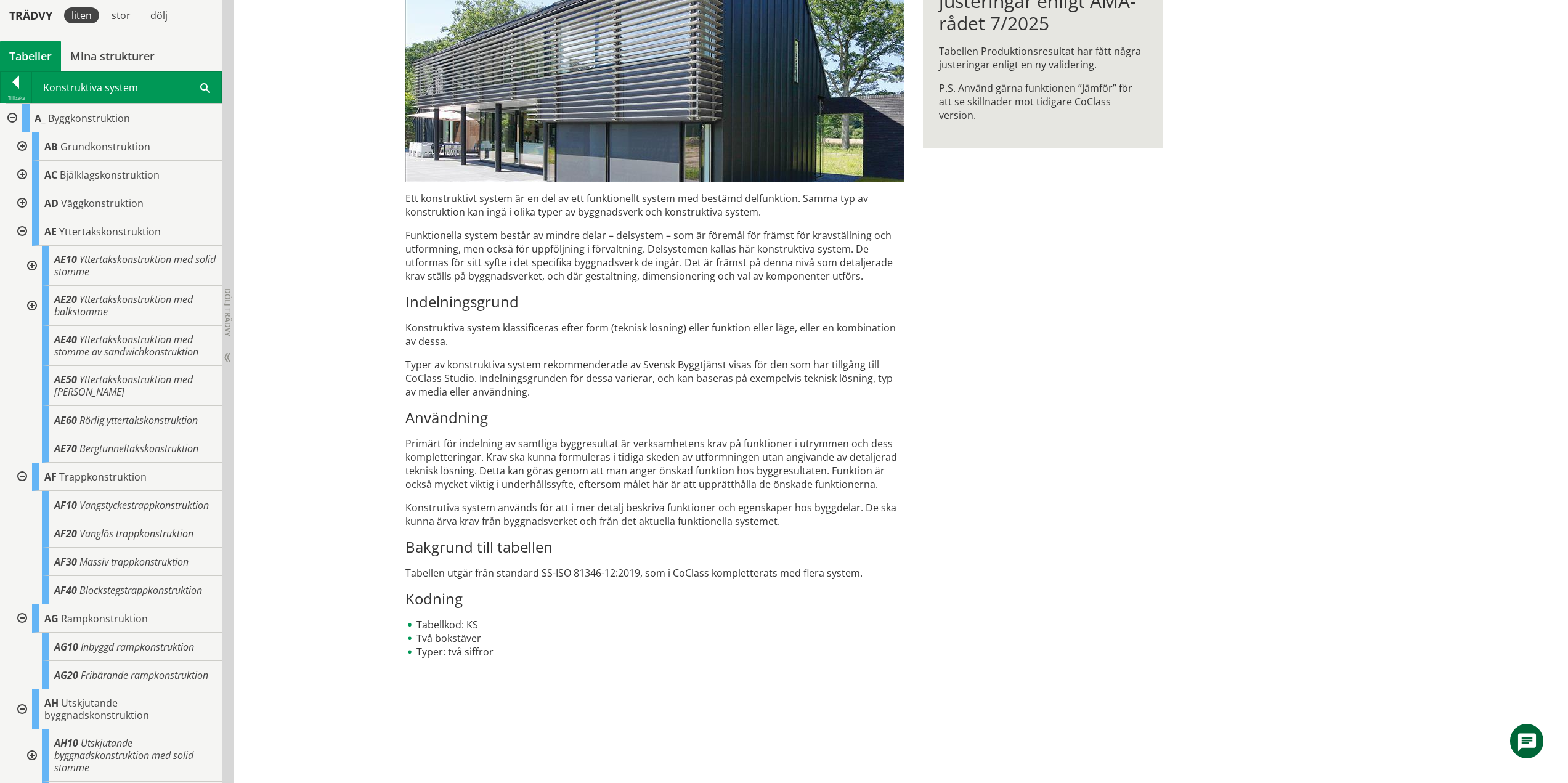
click at [24, 236] on div at bounding box center [20, 232] width 22 height 28
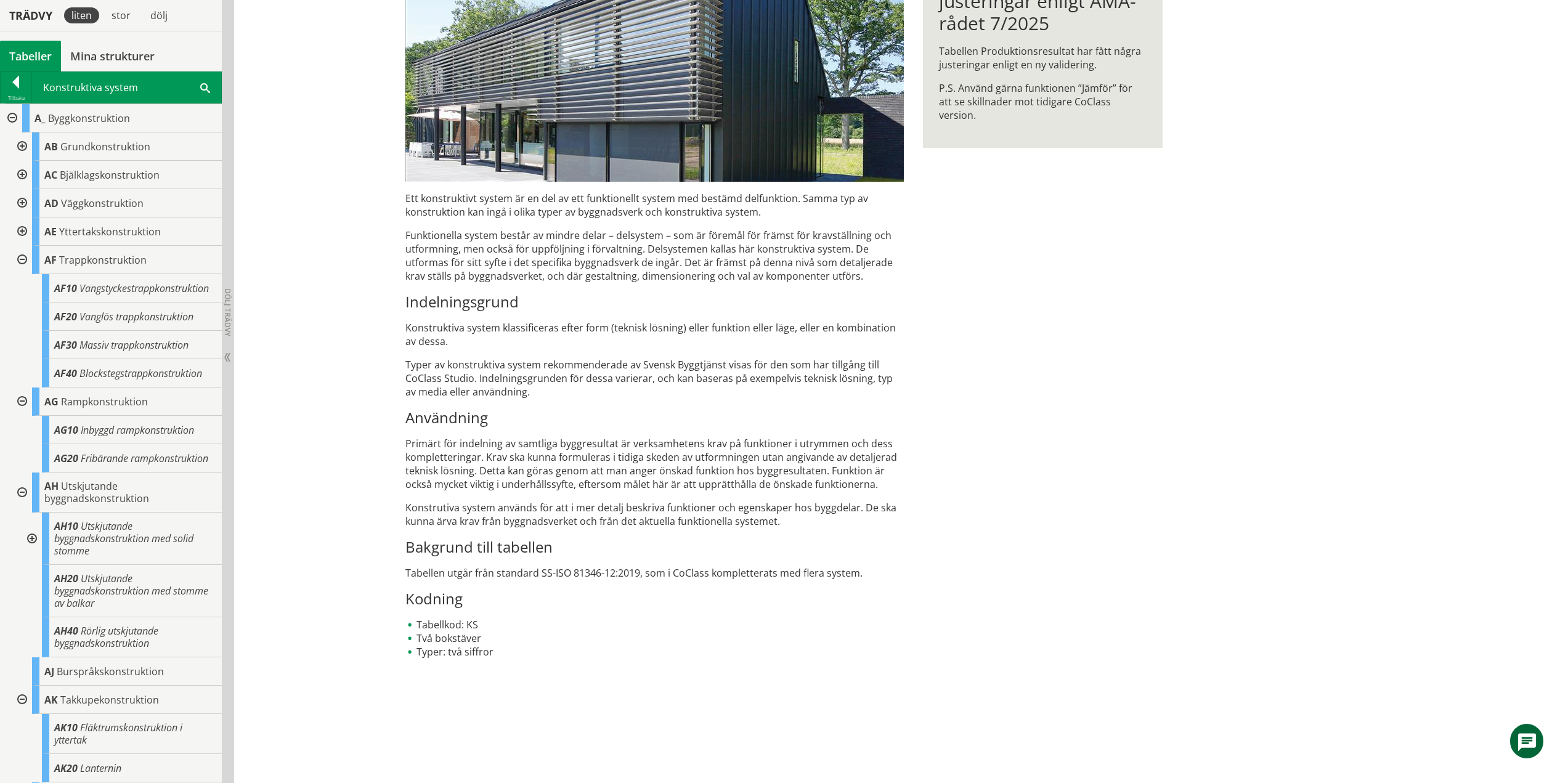
click at [22, 260] on div at bounding box center [20, 260] width 22 height 28
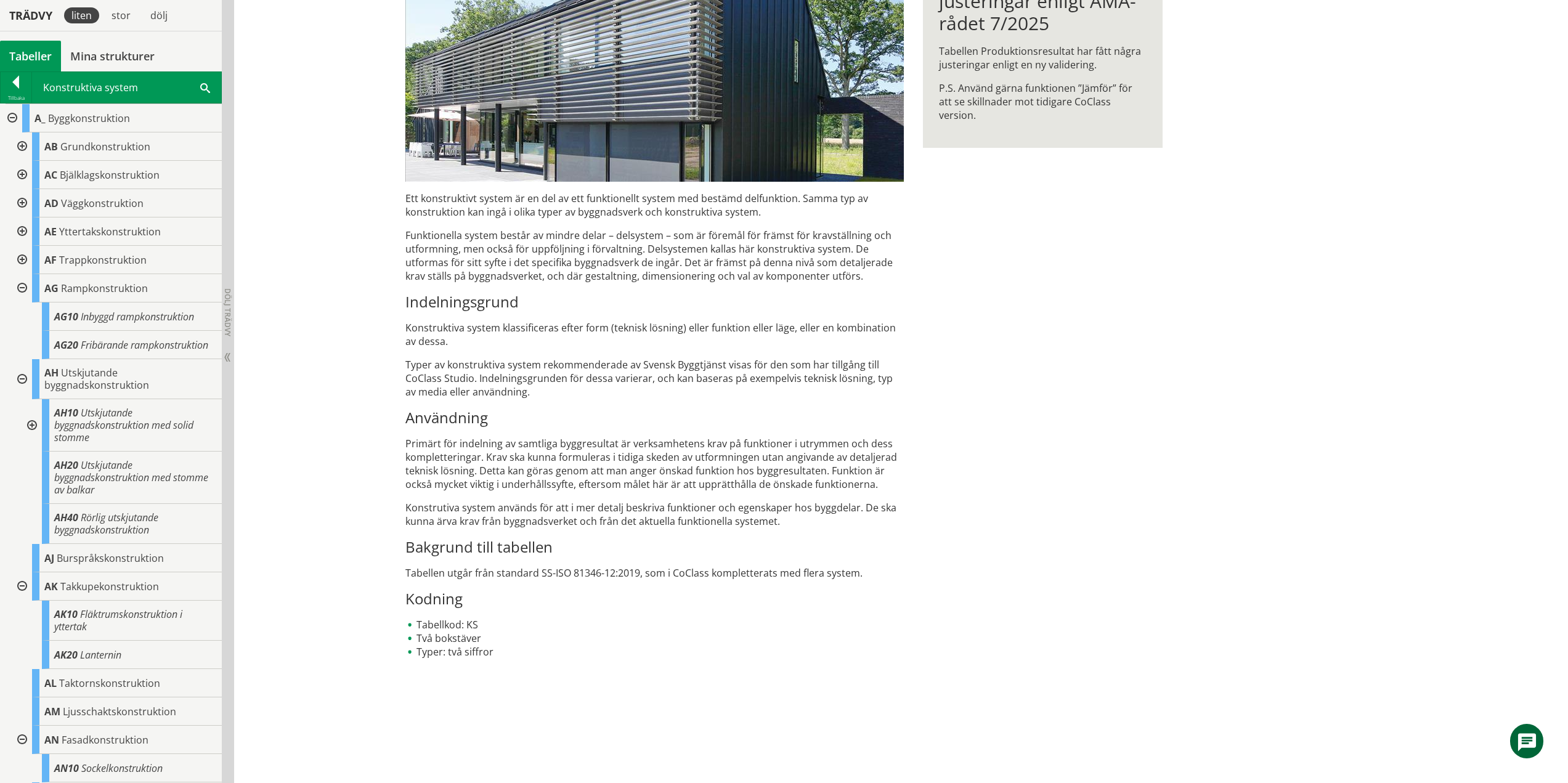
click at [22, 290] on div at bounding box center [20, 289] width 22 height 28
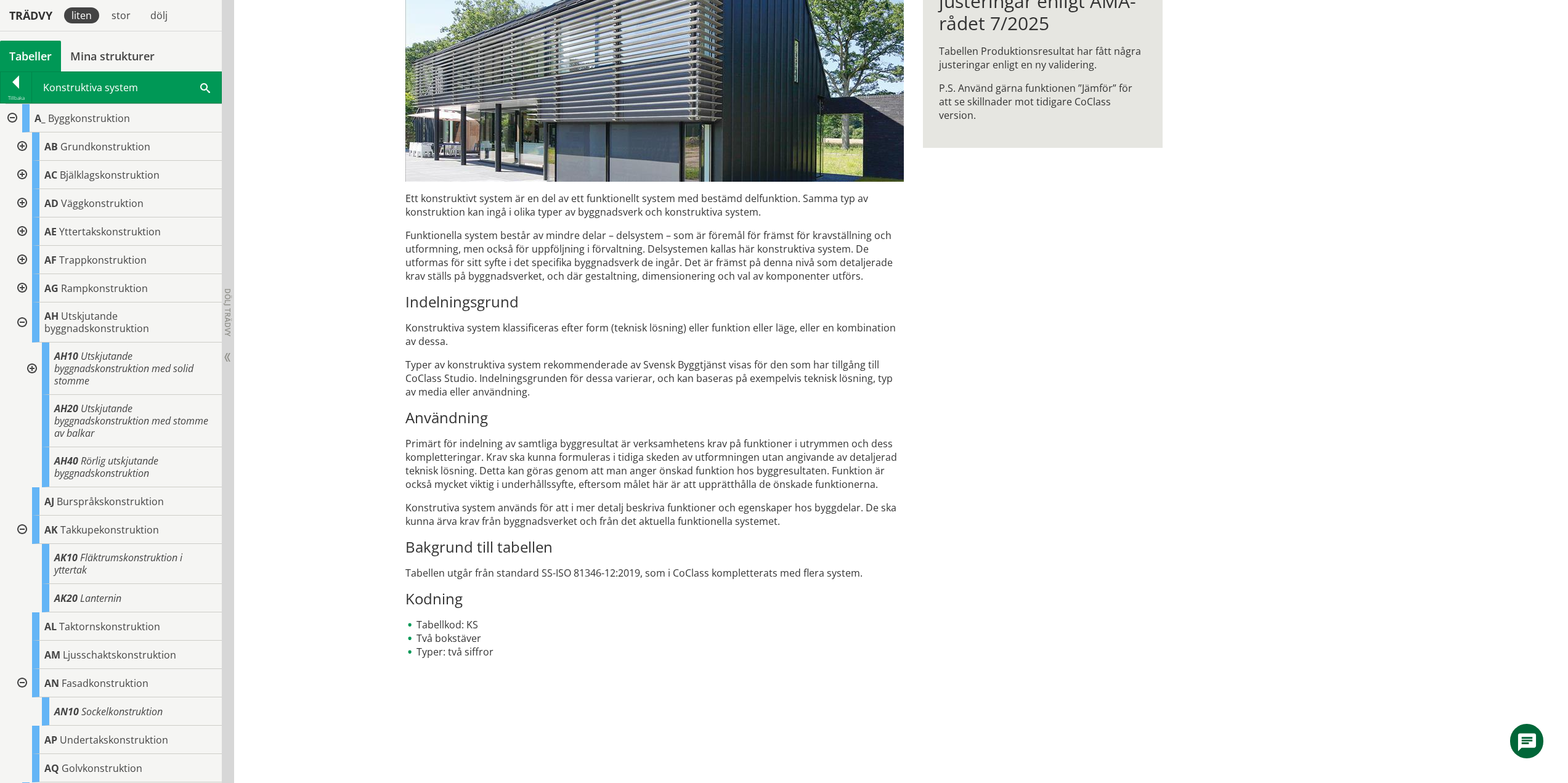
click at [19, 319] on div at bounding box center [20, 323] width 22 height 40
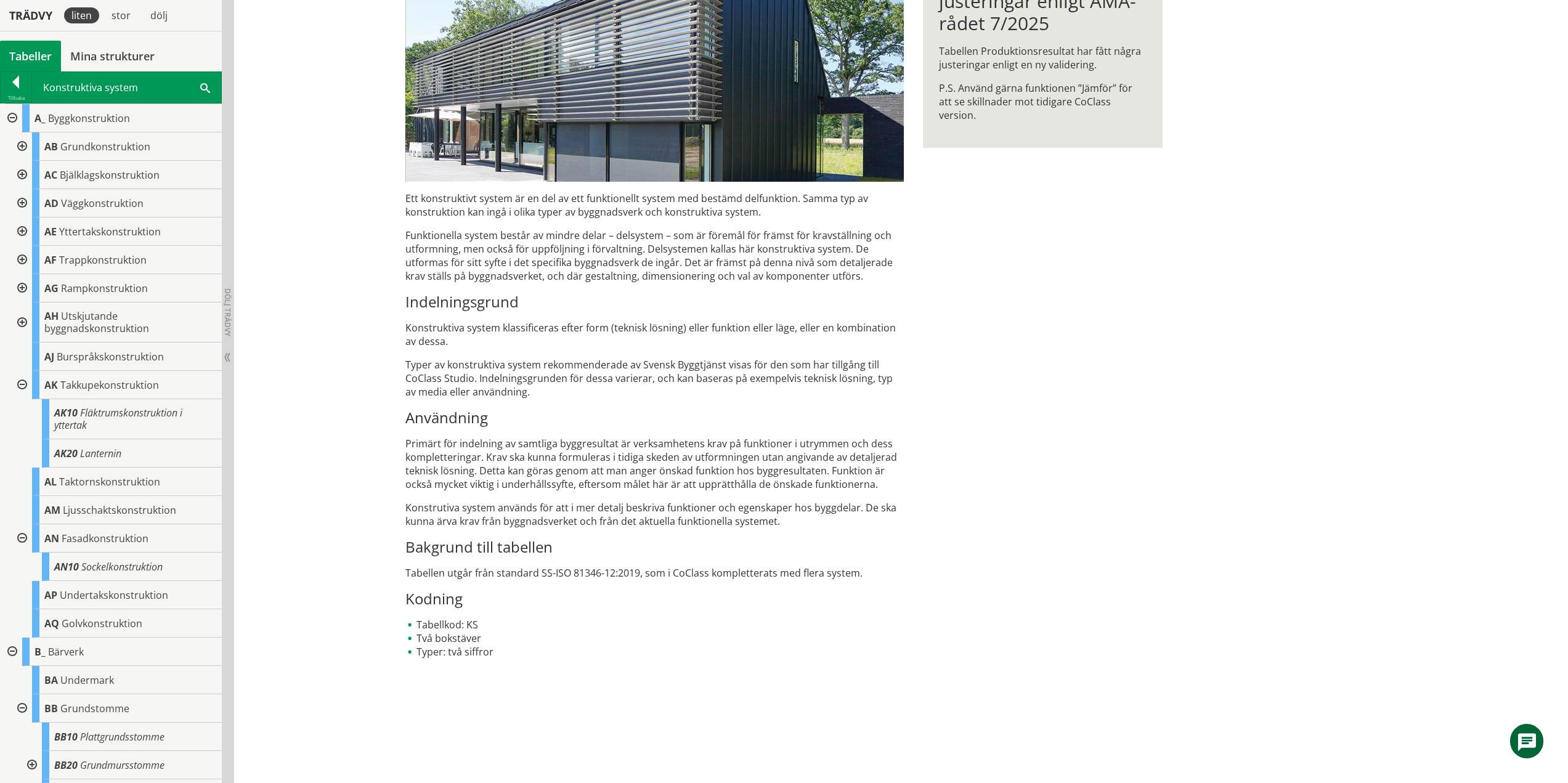
click at [22, 385] on div at bounding box center [20, 385] width 22 height 28
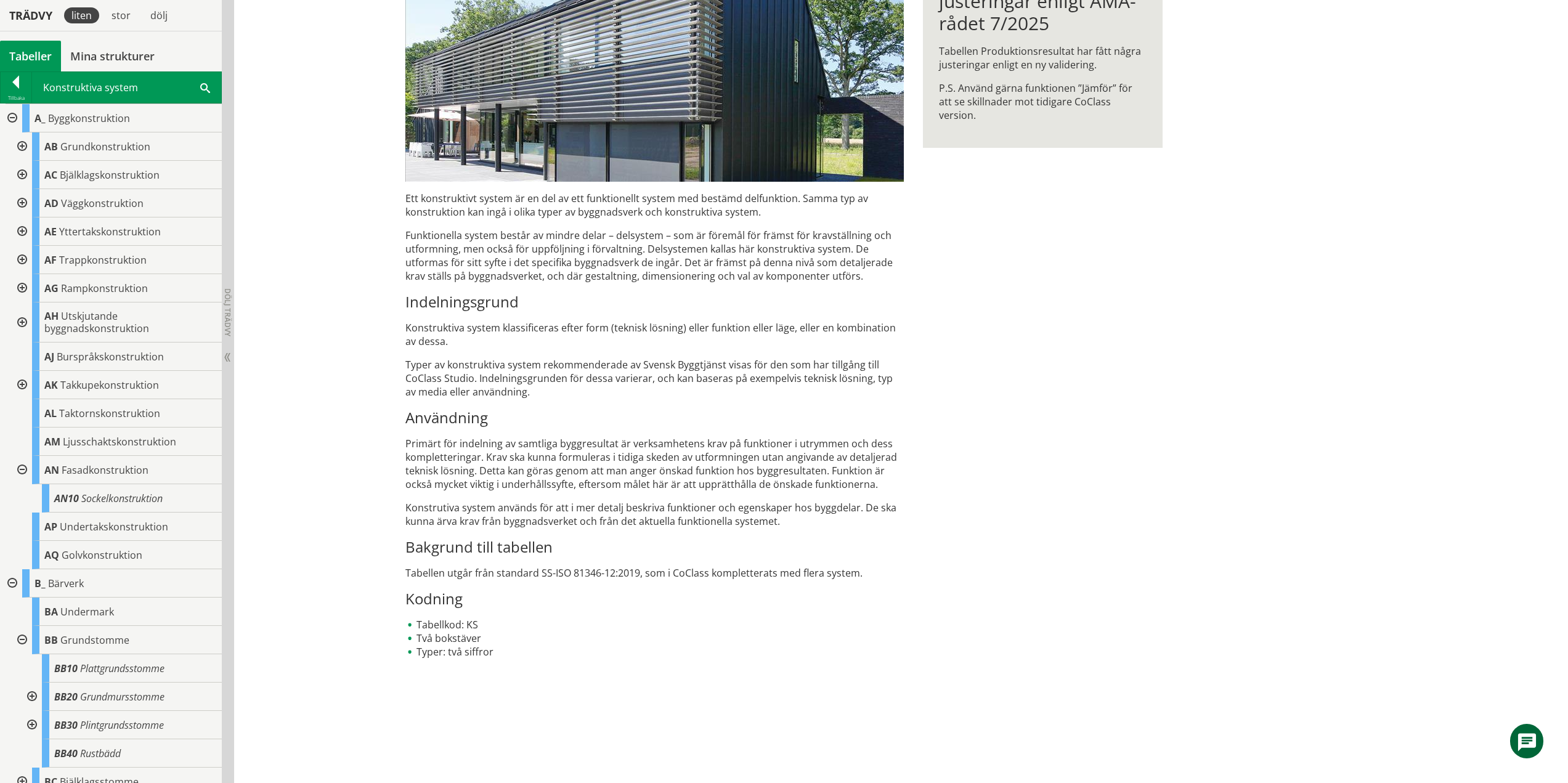
click at [24, 472] on div at bounding box center [20, 471] width 22 height 28
click at [20, 142] on div at bounding box center [20, 147] width 22 height 28
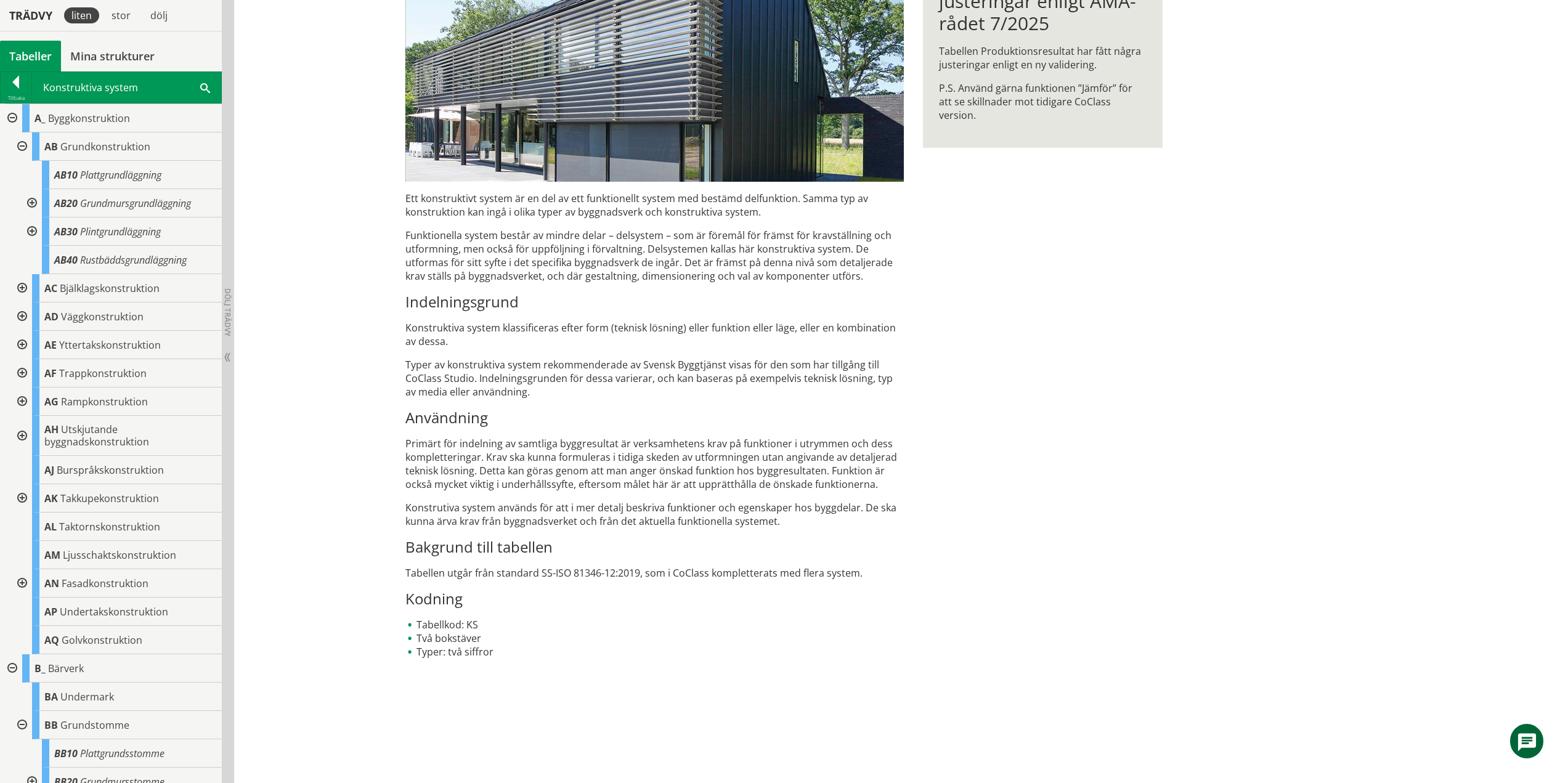
click at [32, 203] on div at bounding box center [30, 204] width 22 height 28
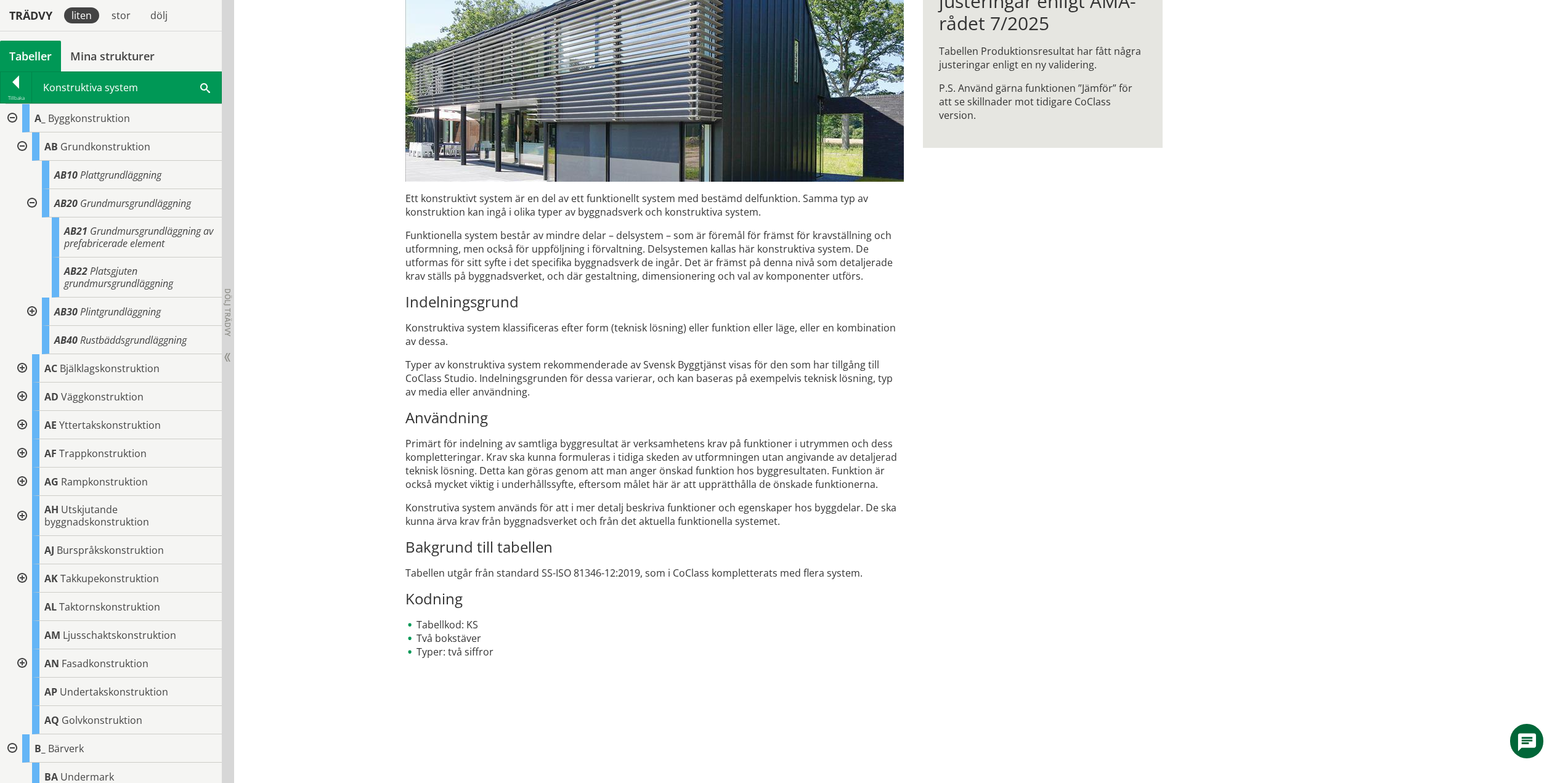
click at [29, 205] on div at bounding box center [30, 204] width 22 height 28
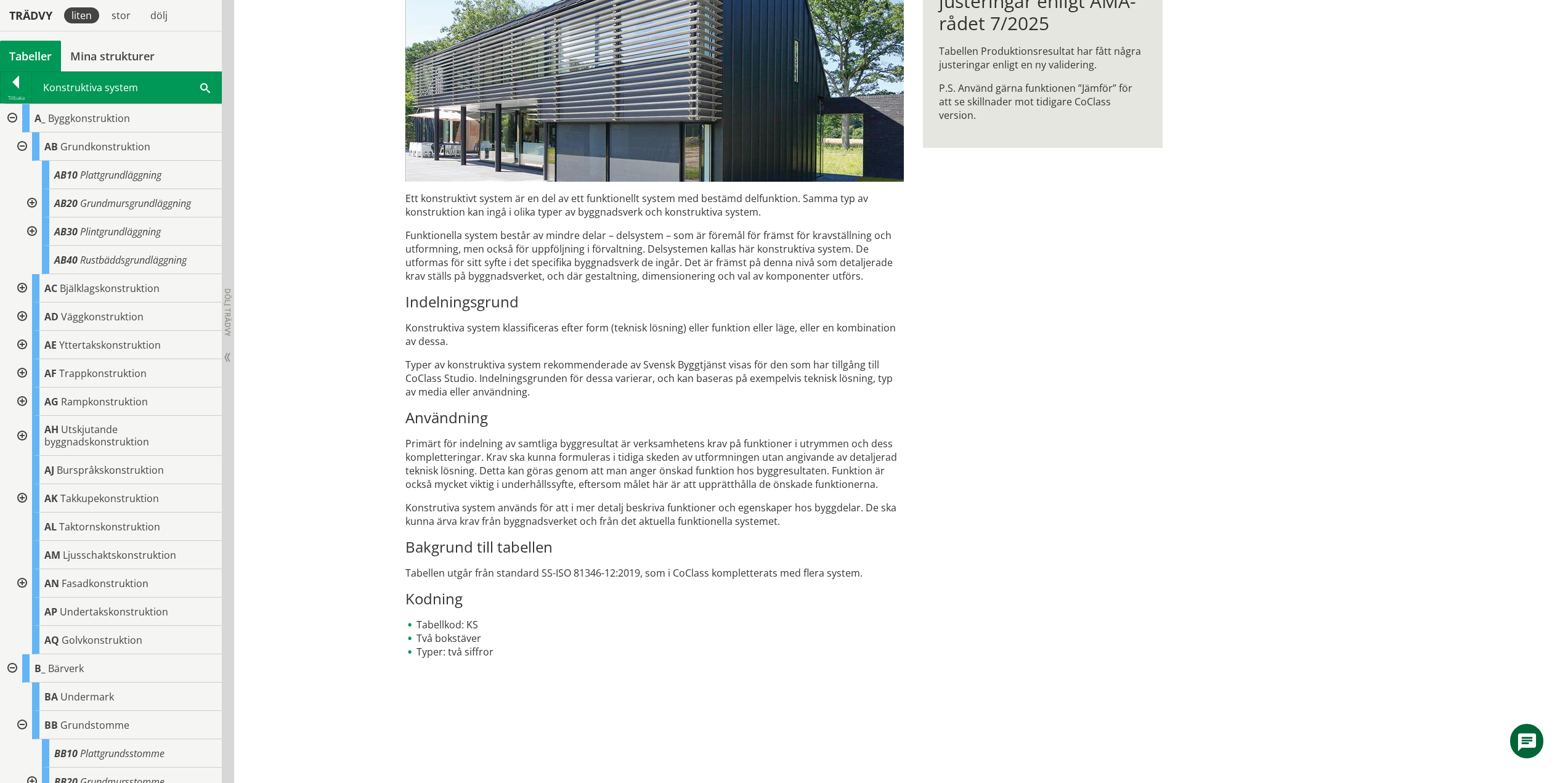
click at [29, 233] on div at bounding box center [30, 232] width 22 height 28
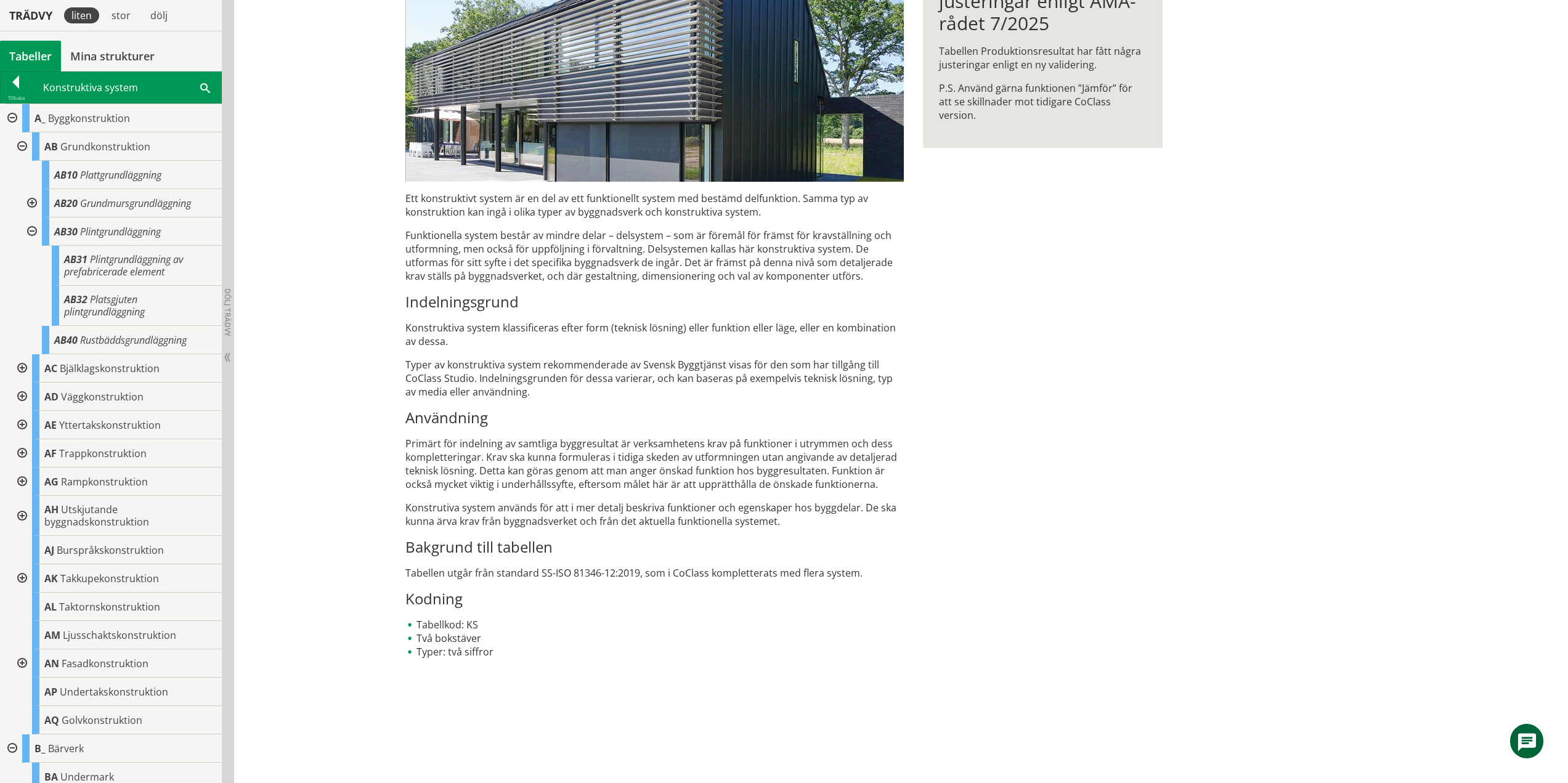
click at [32, 230] on div at bounding box center [30, 232] width 22 height 28
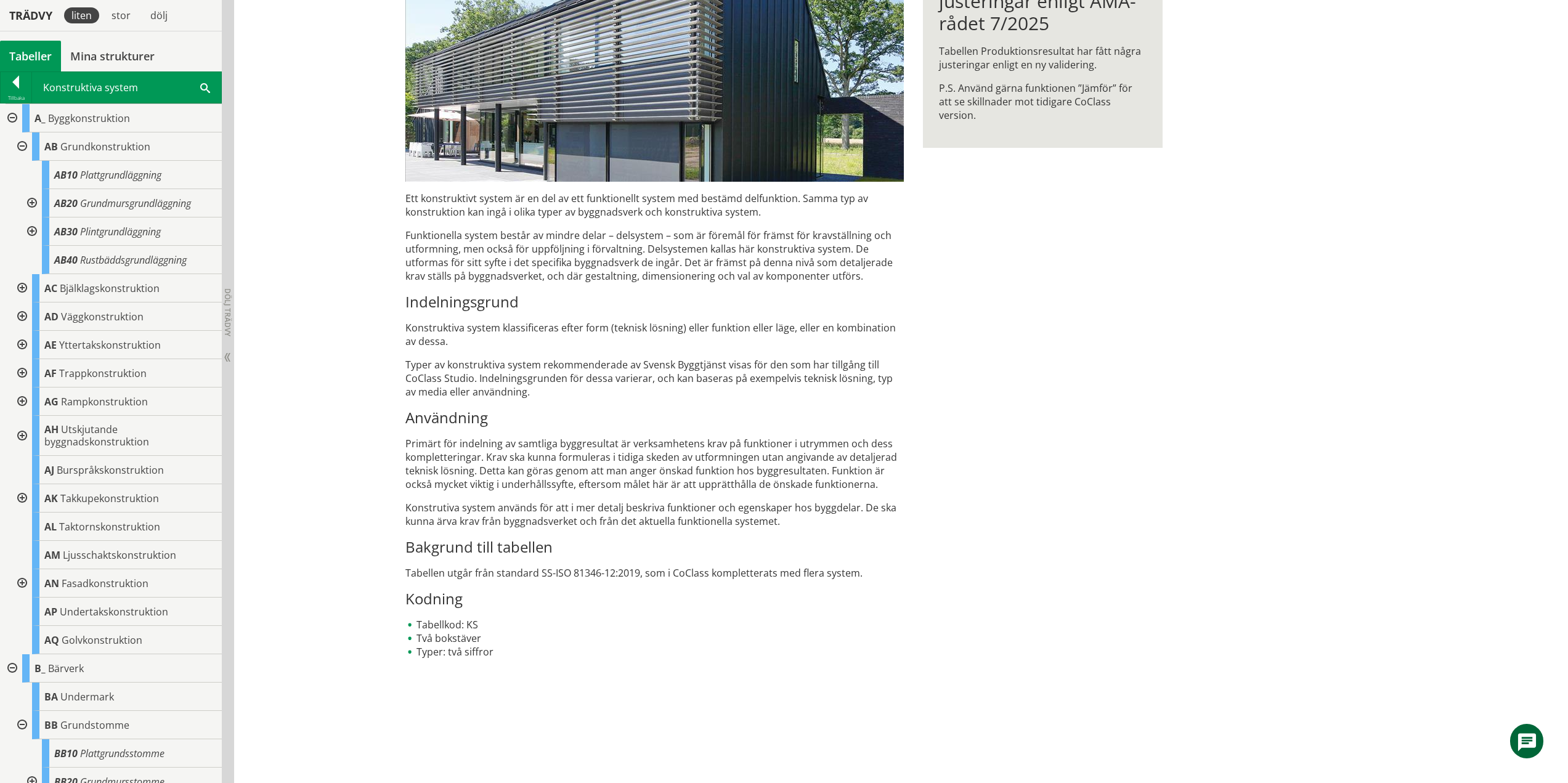
click at [24, 143] on div at bounding box center [20, 147] width 22 height 28
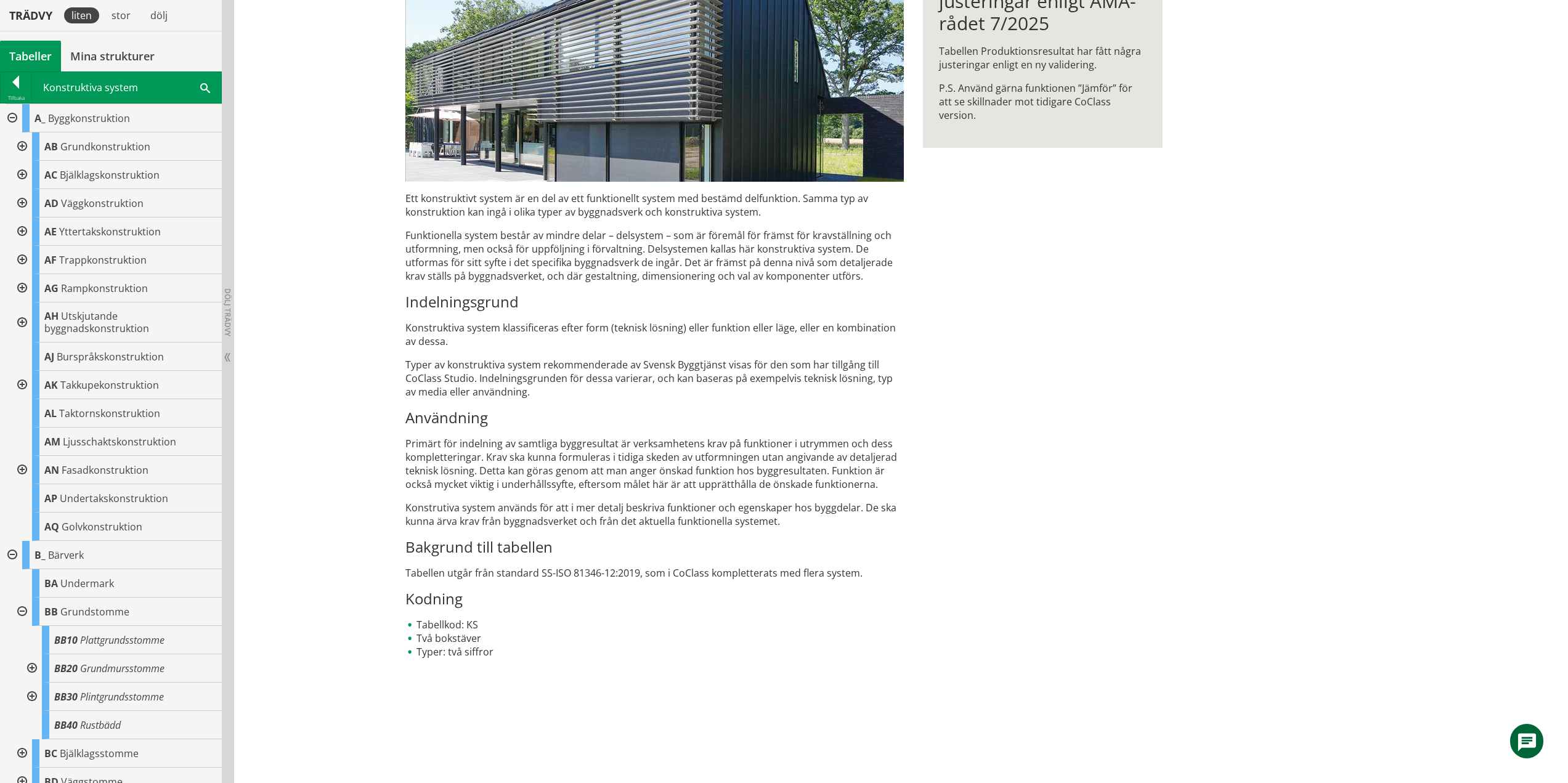
click at [23, 172] on div at bounding box center [20, 175] width 22 height 28
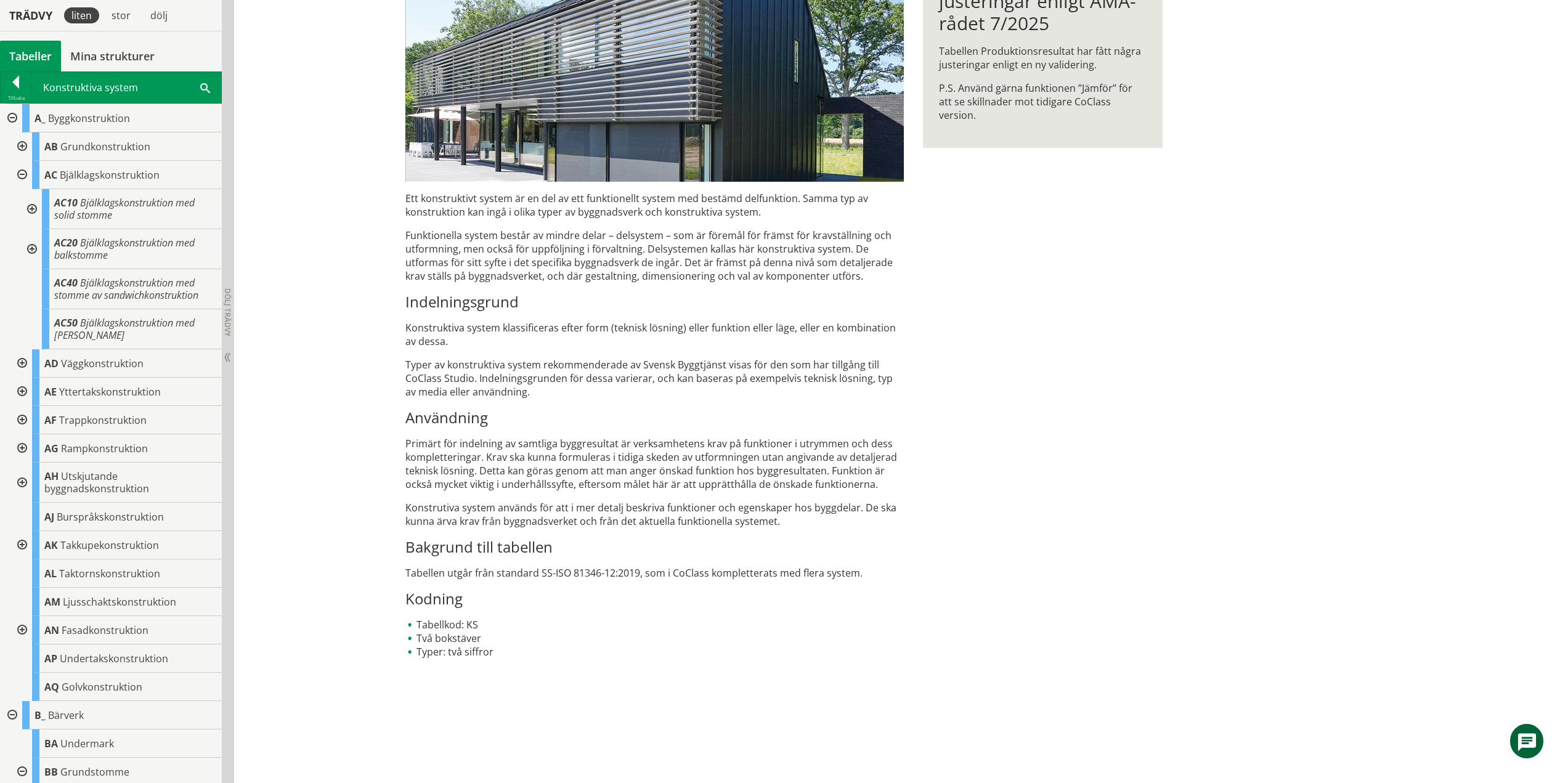
click at [31, 207] on div at bounding box center [30, 209] width 22 height 40
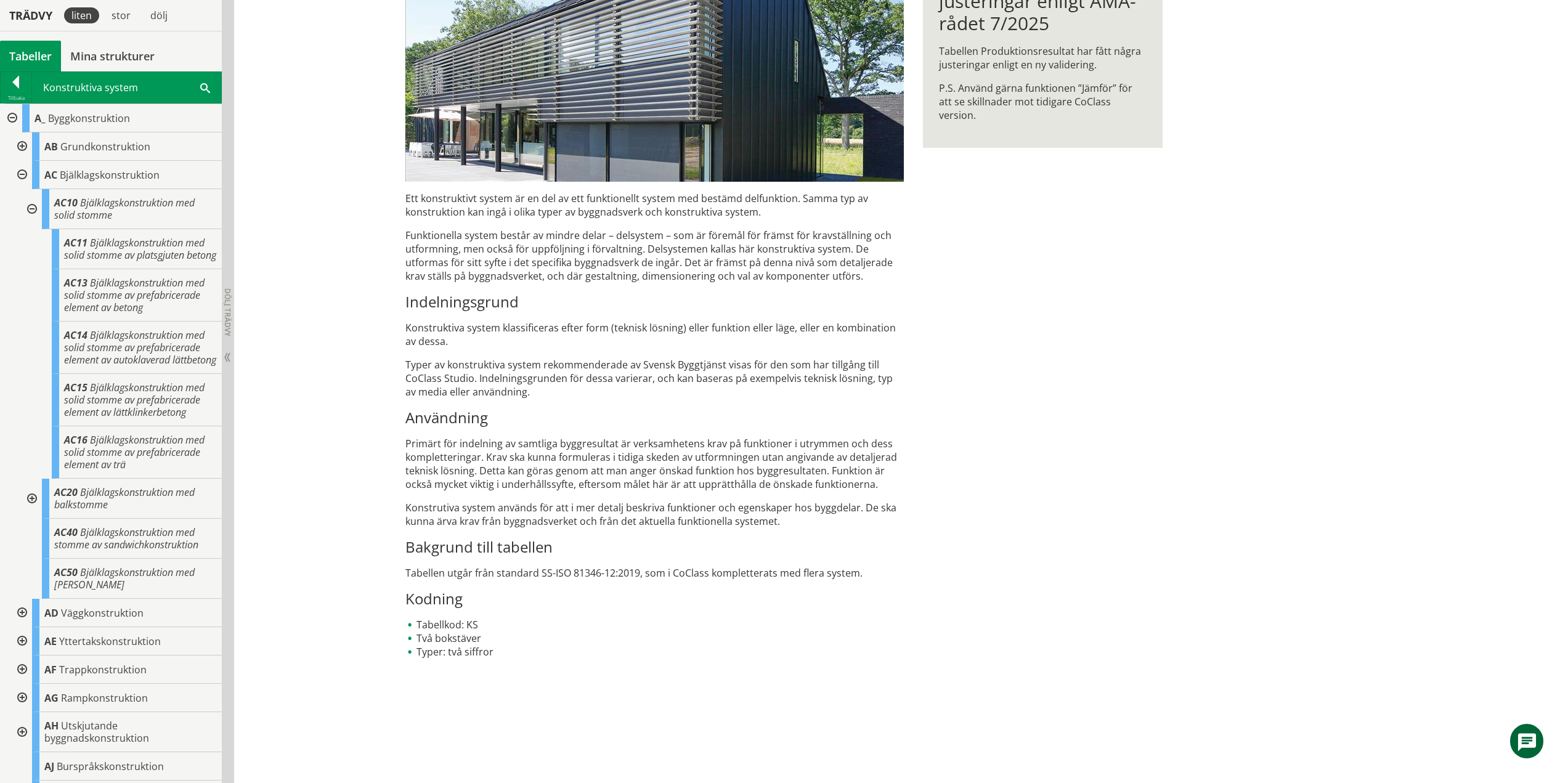
click at [32, 518] on div at bounding box center [30, 499] width 22 height 40
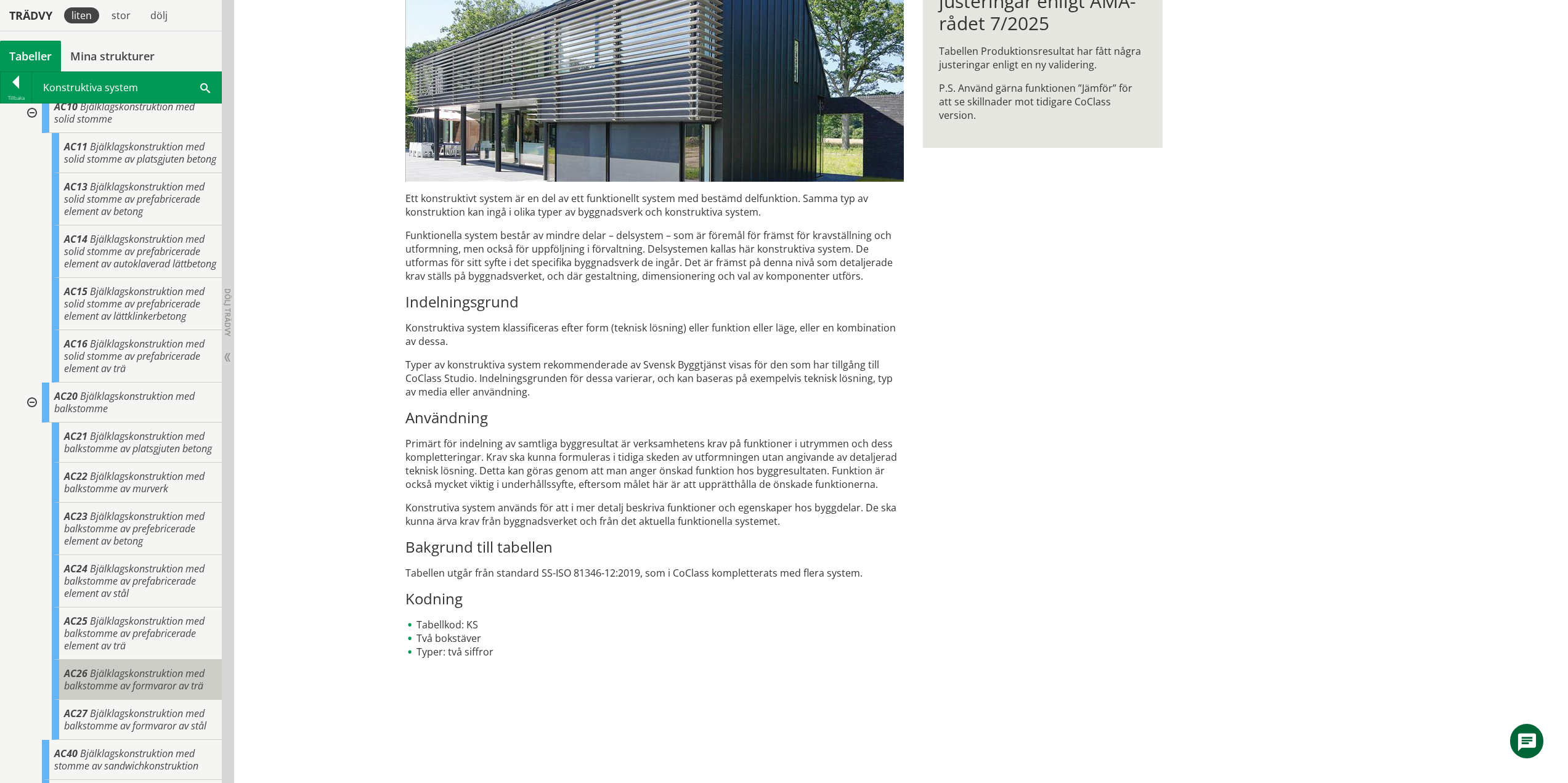
scroll to position [185, 0]
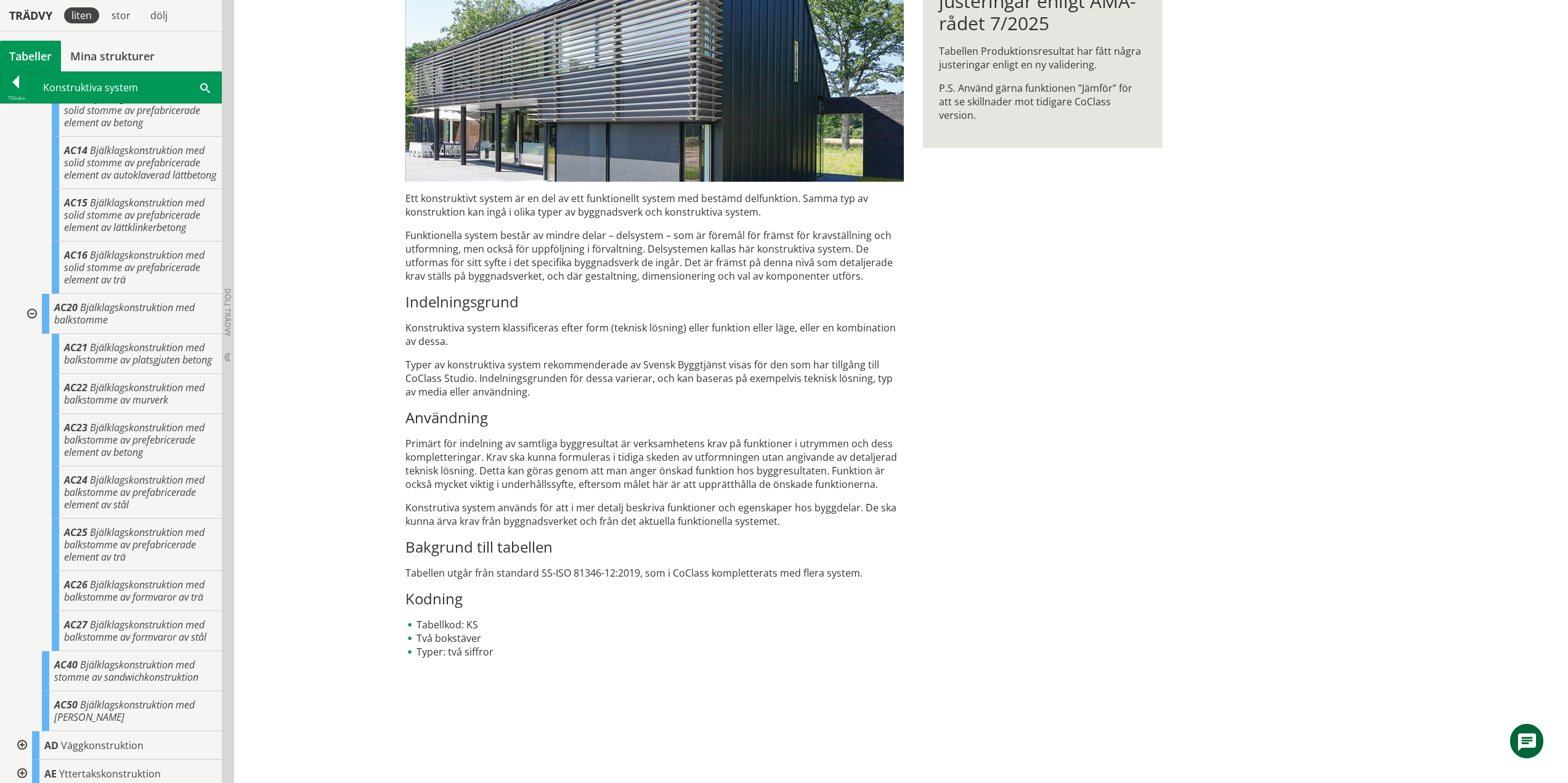
click at [32, 334] on div at bounding box center [30, 313] width 22 height 40
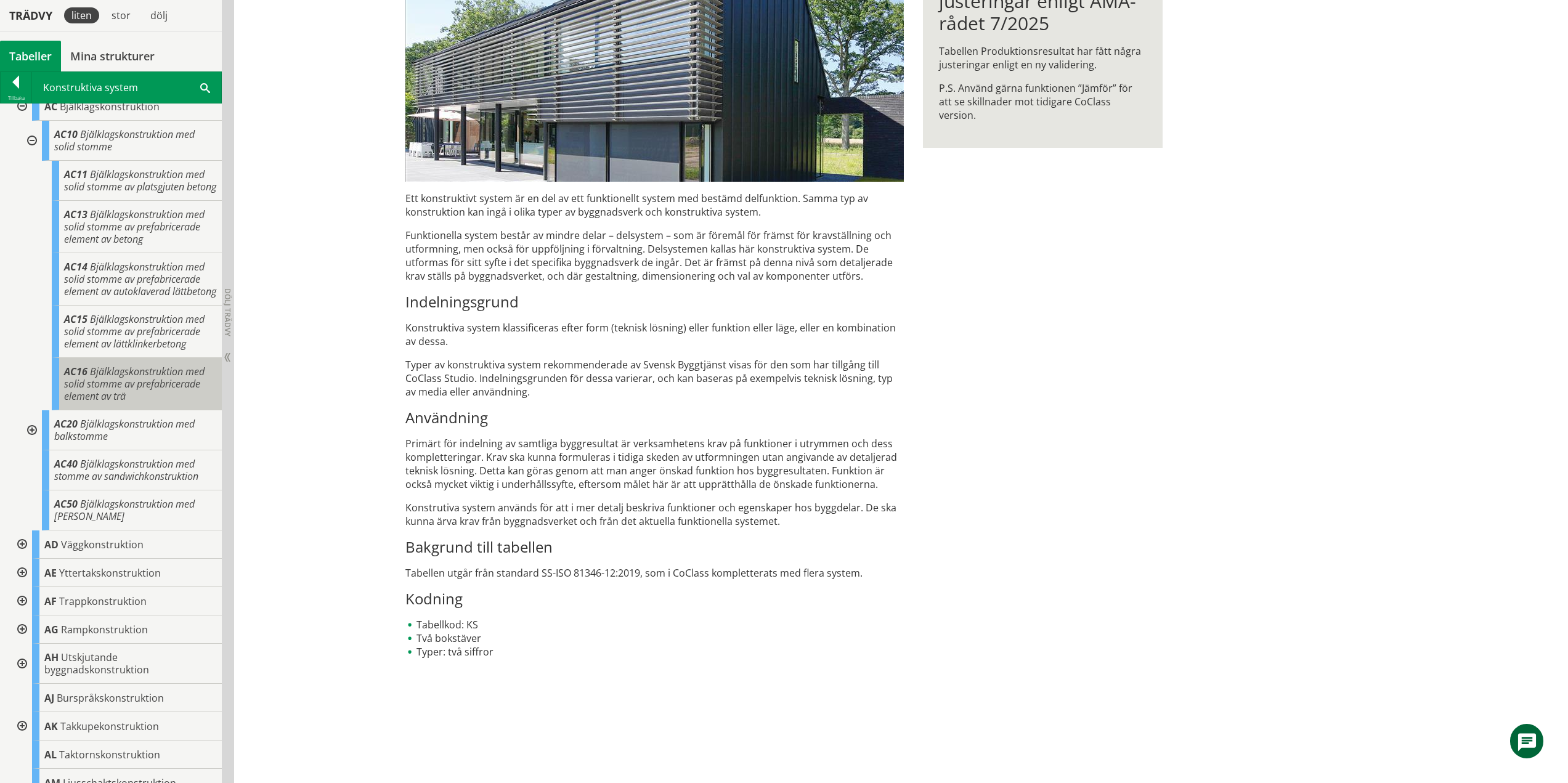
scroll to position [0, 0]
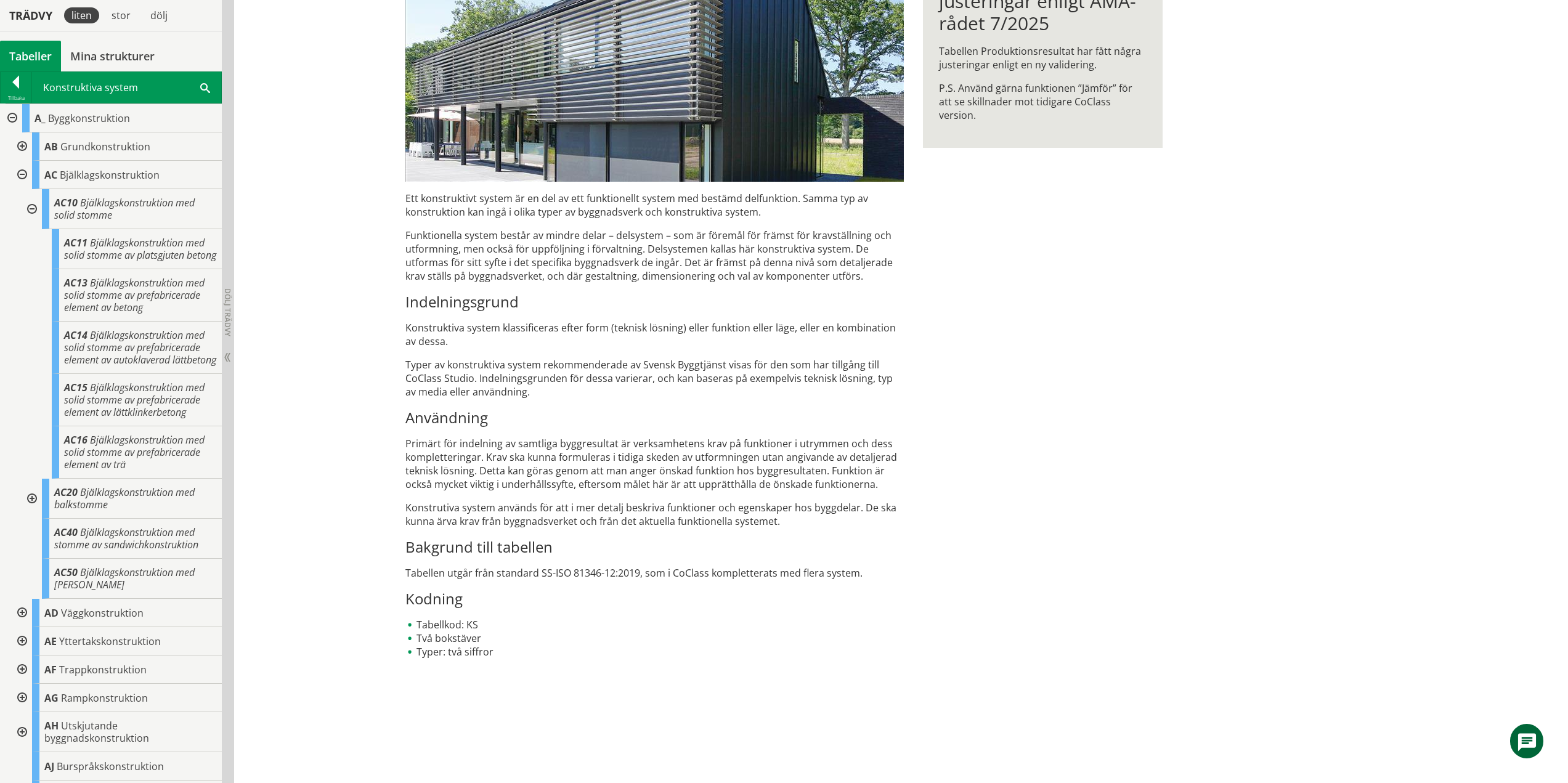
click at [31, 206] on div at bounding box center [30, 209] width 22 height 40
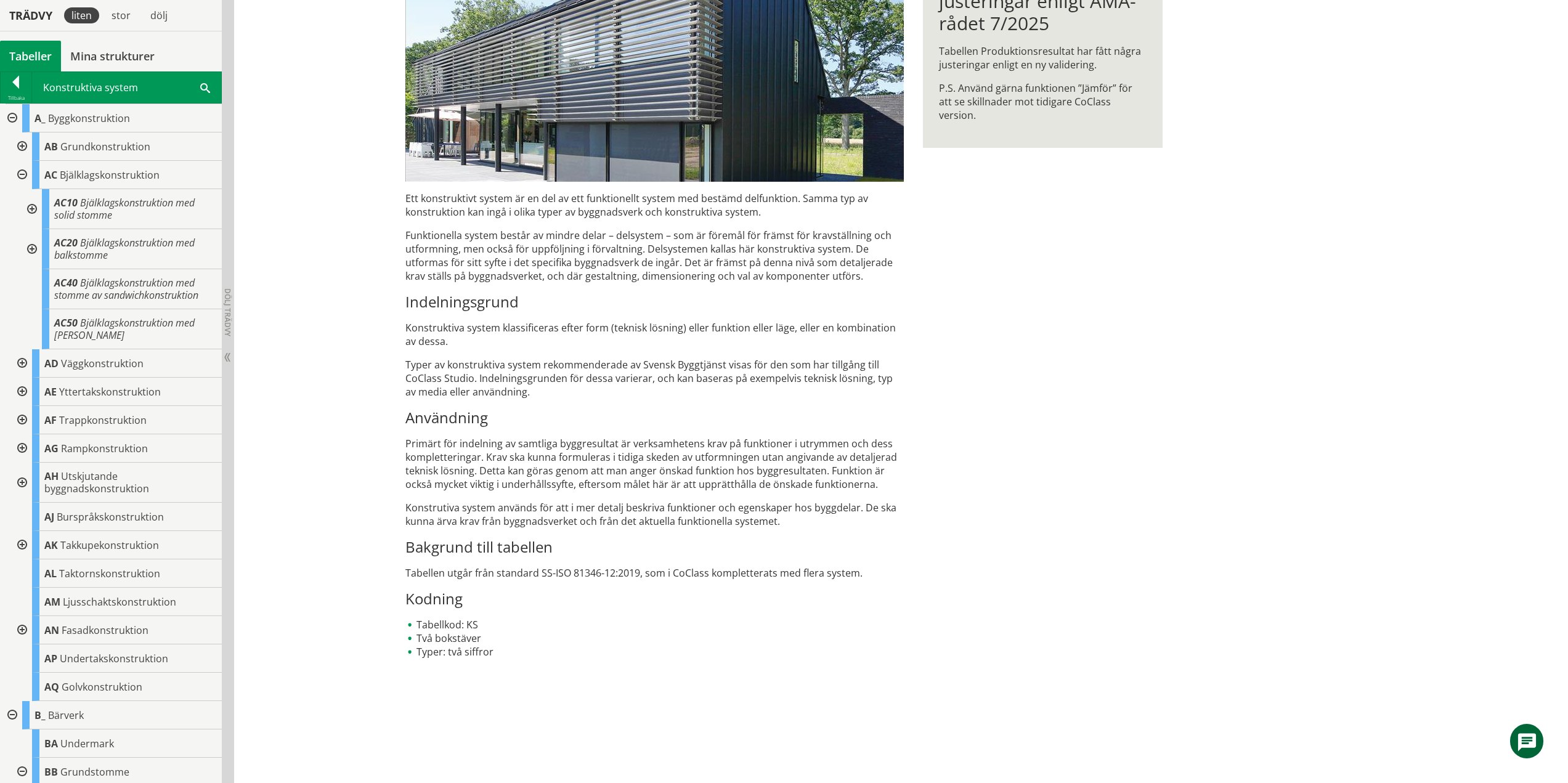
click at [24, 174] on div at bounding box center [20, 175] width 22 height 28
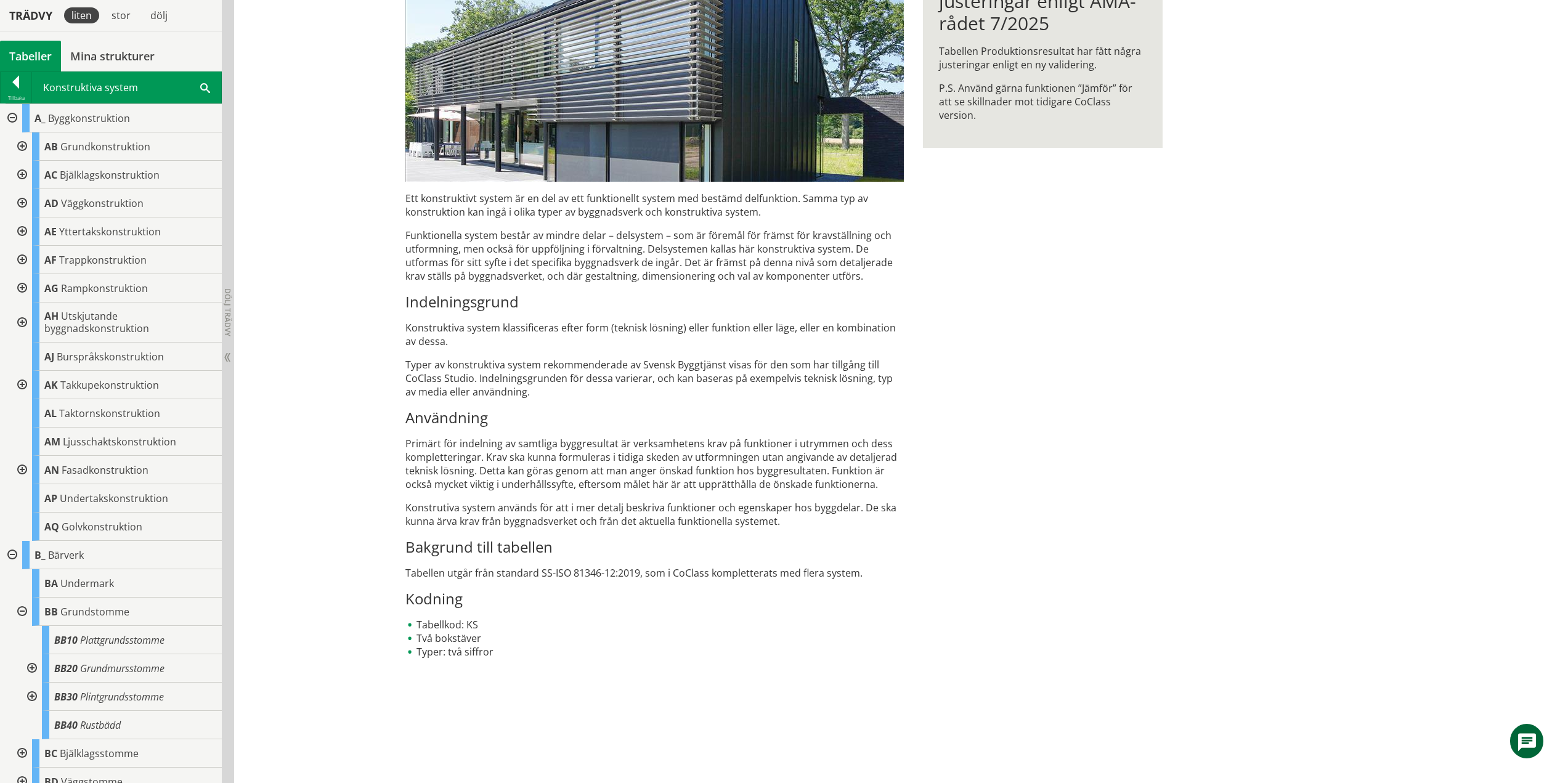
click at [20, 202] on div at bounding box center [20, 204] width 22 height 28
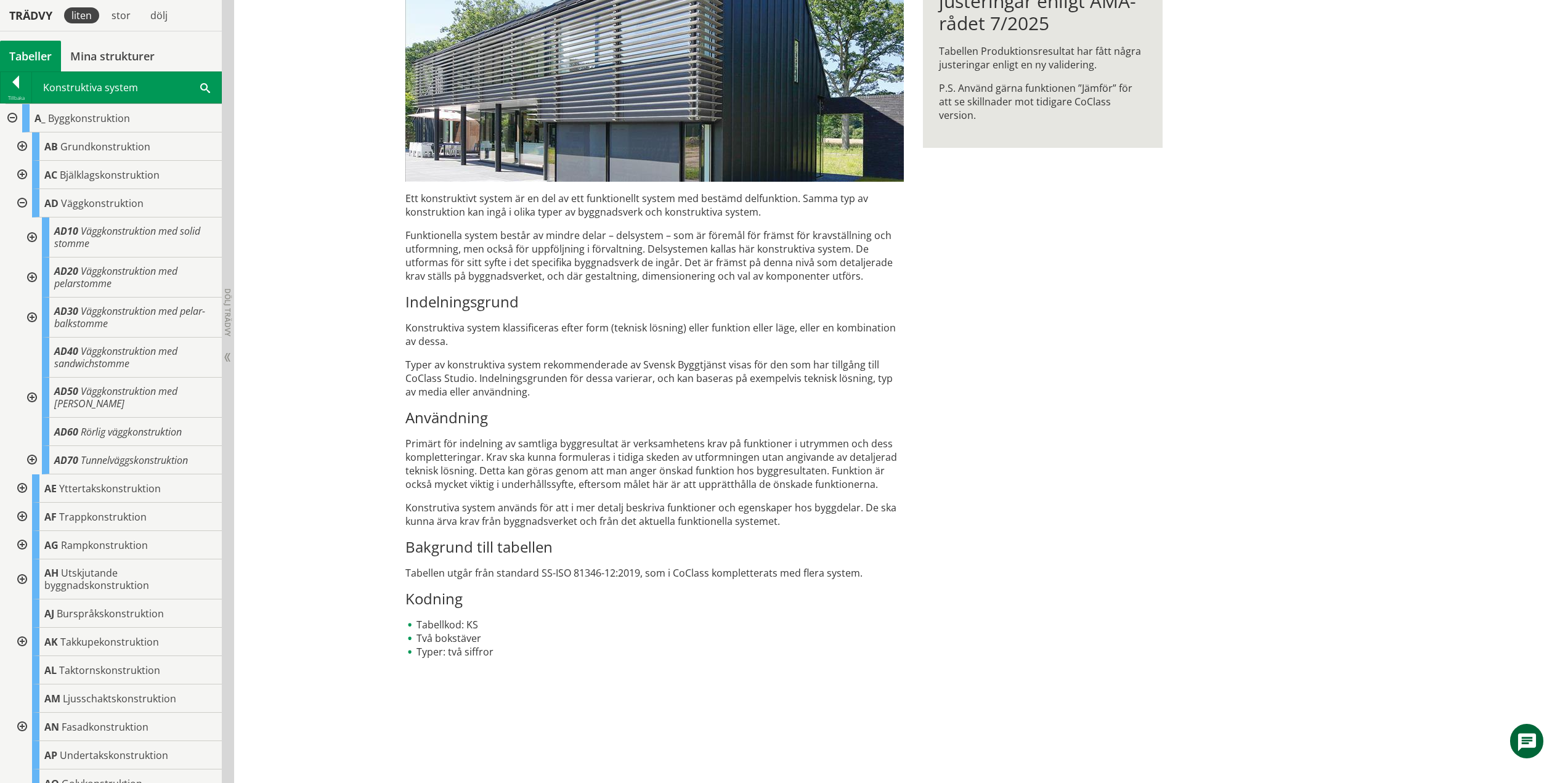
click at [29, 238] on div at bounding box center [30, 238] width 22 height 40
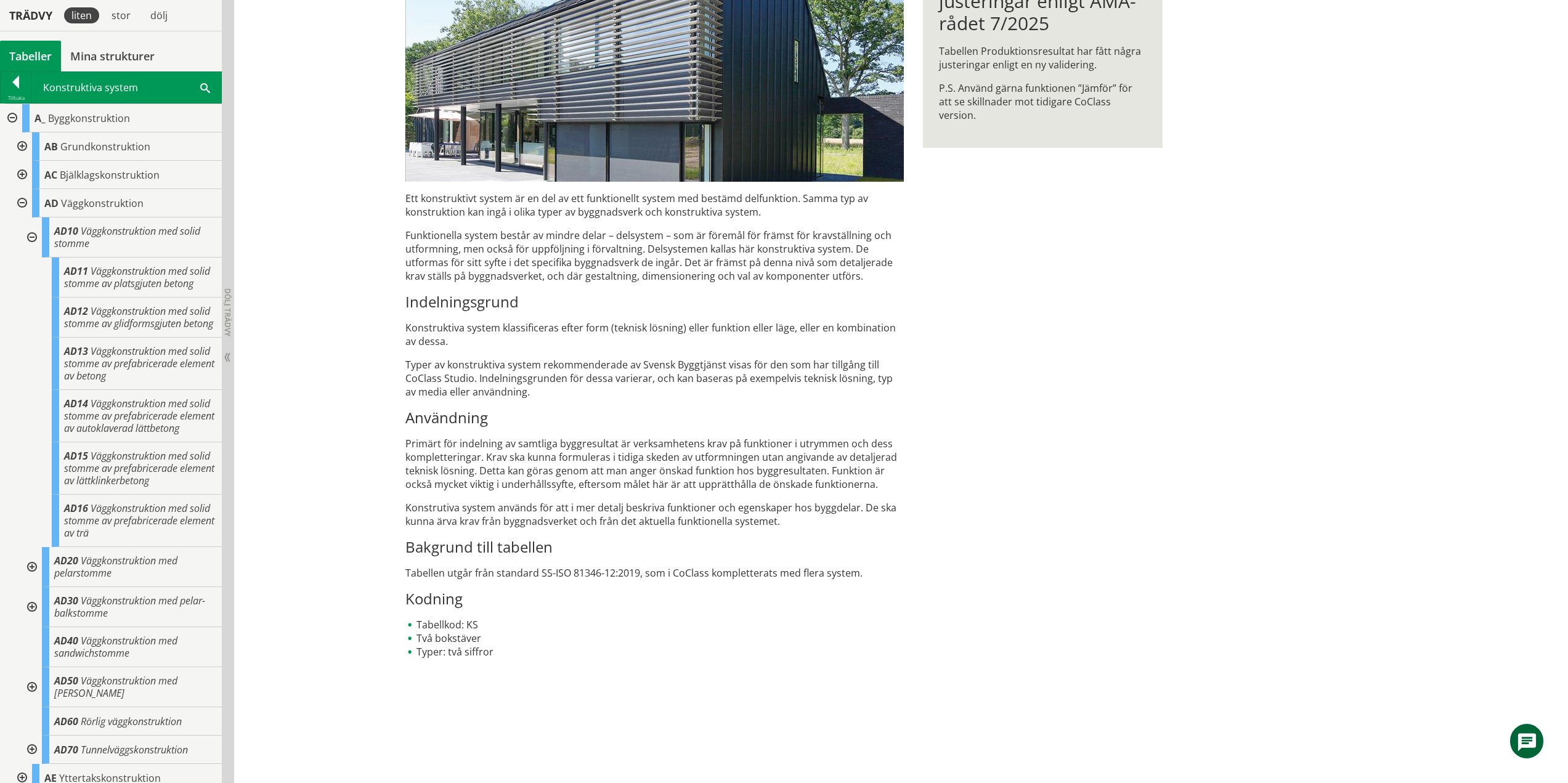
click at [347, 105] on div "KS Konstruktiva system Ett konstruktivt system är en del av ett funktionellt sy…" at bounding box center [900, 312] width 1334 height 940
click at [32, 240] on div at bounding box center [30, 238] width 22 height 40
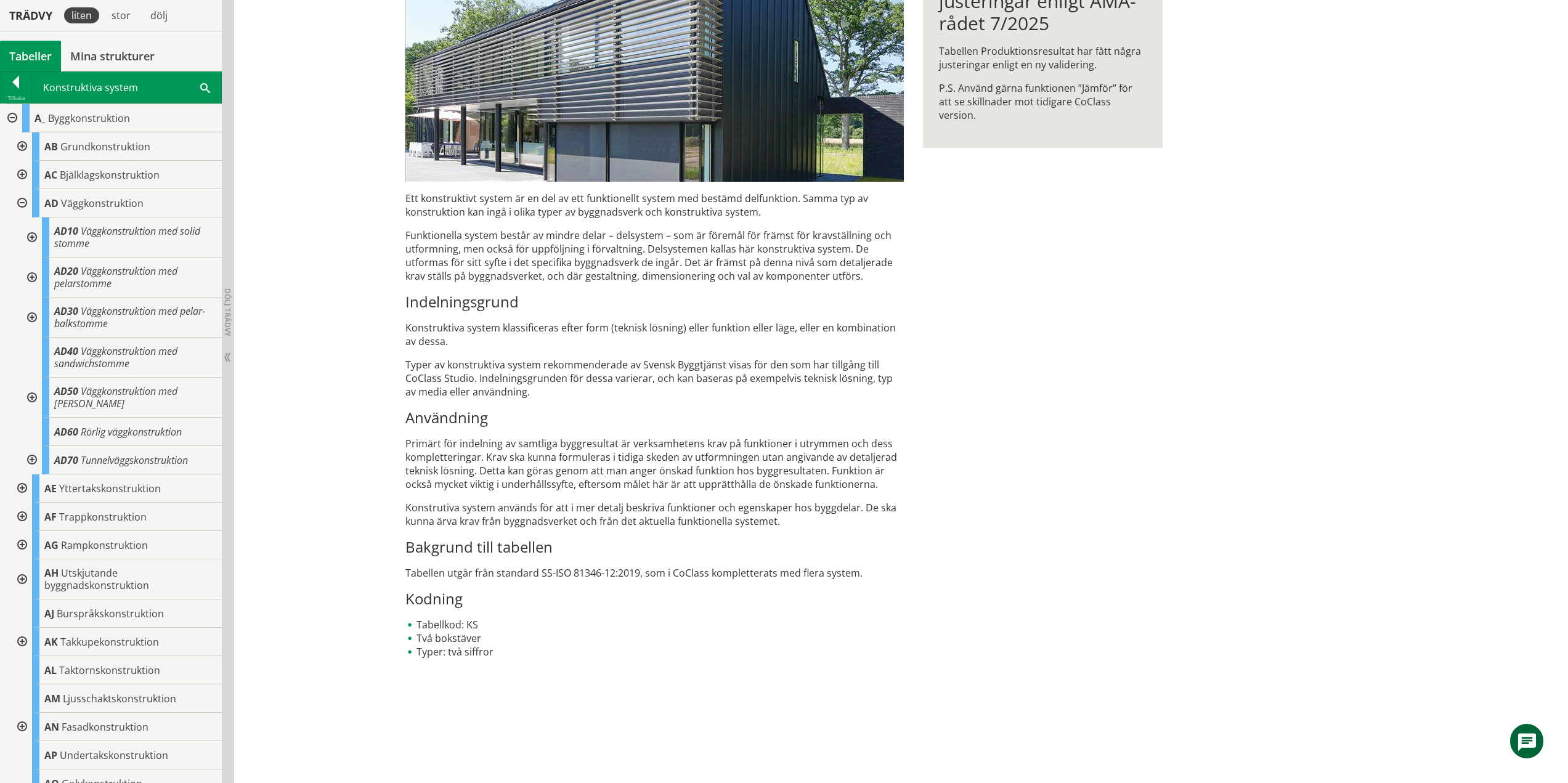
click at [34, 280] on div at bounding box center [30, 277] width 22 height 40
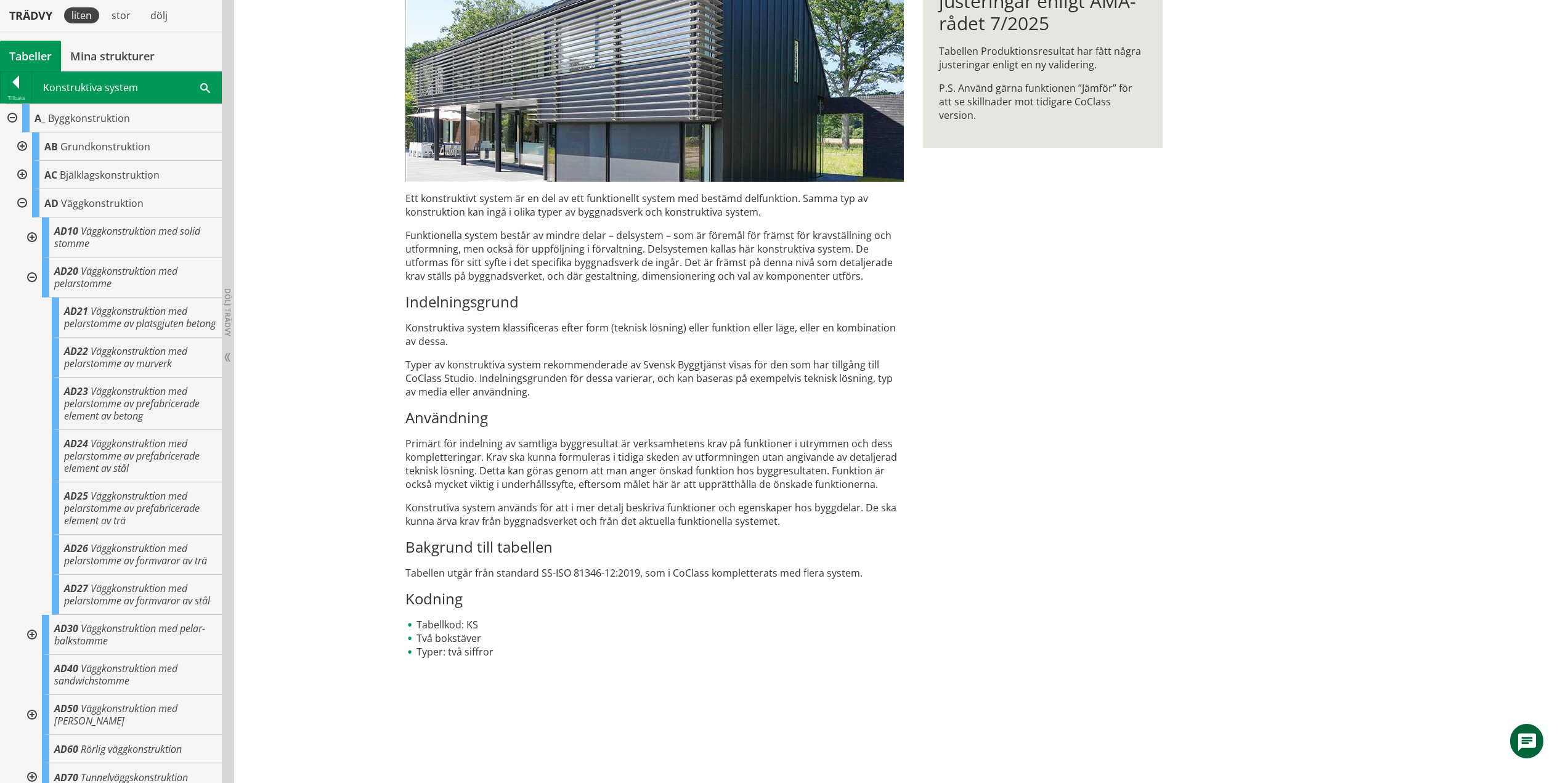
click at [28, 273] on div at bounding box center [30, 277] width 22 height 40
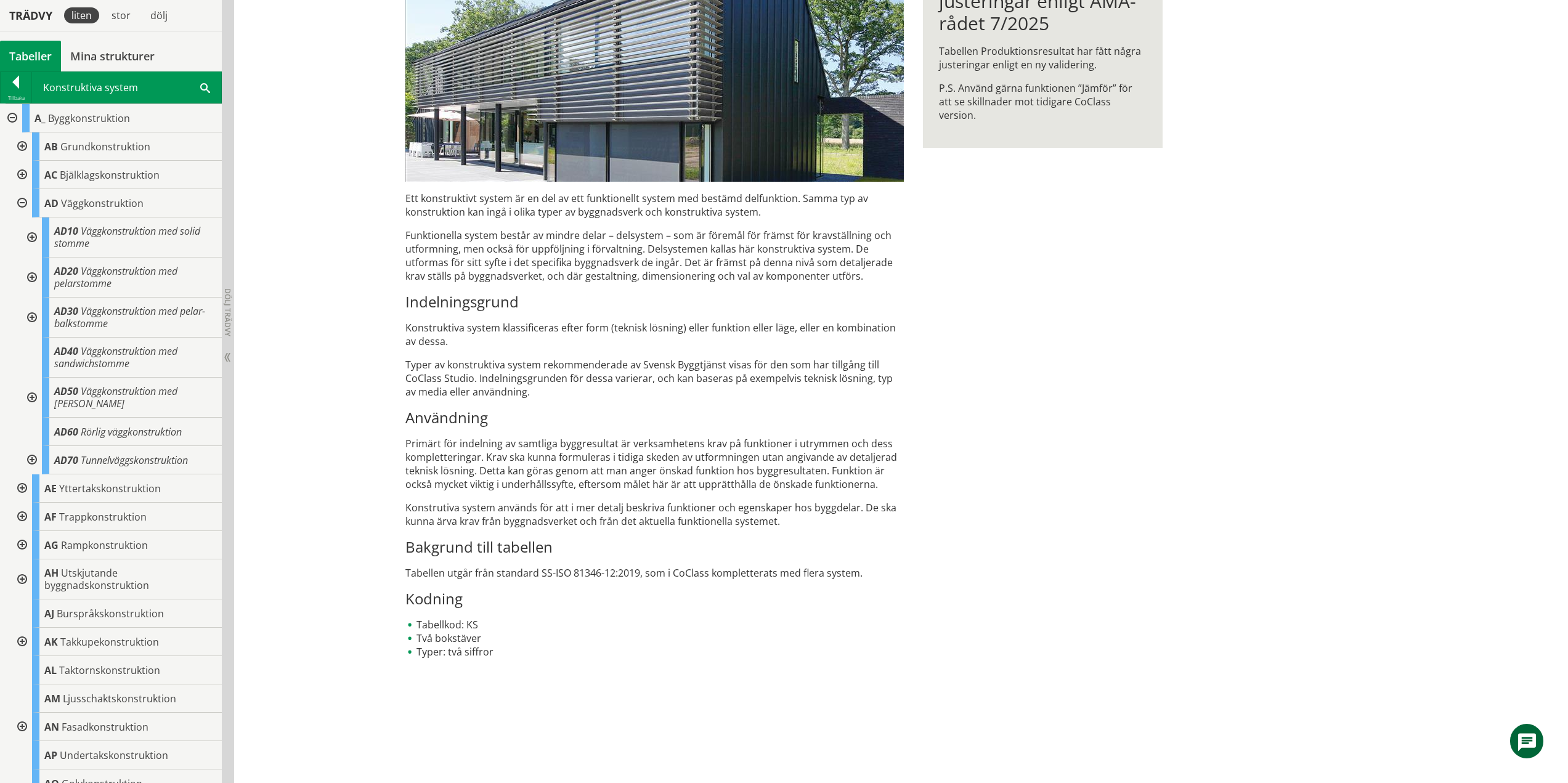
click at [34, 311] on div at bounding box center [30, 317] width 22 height 40
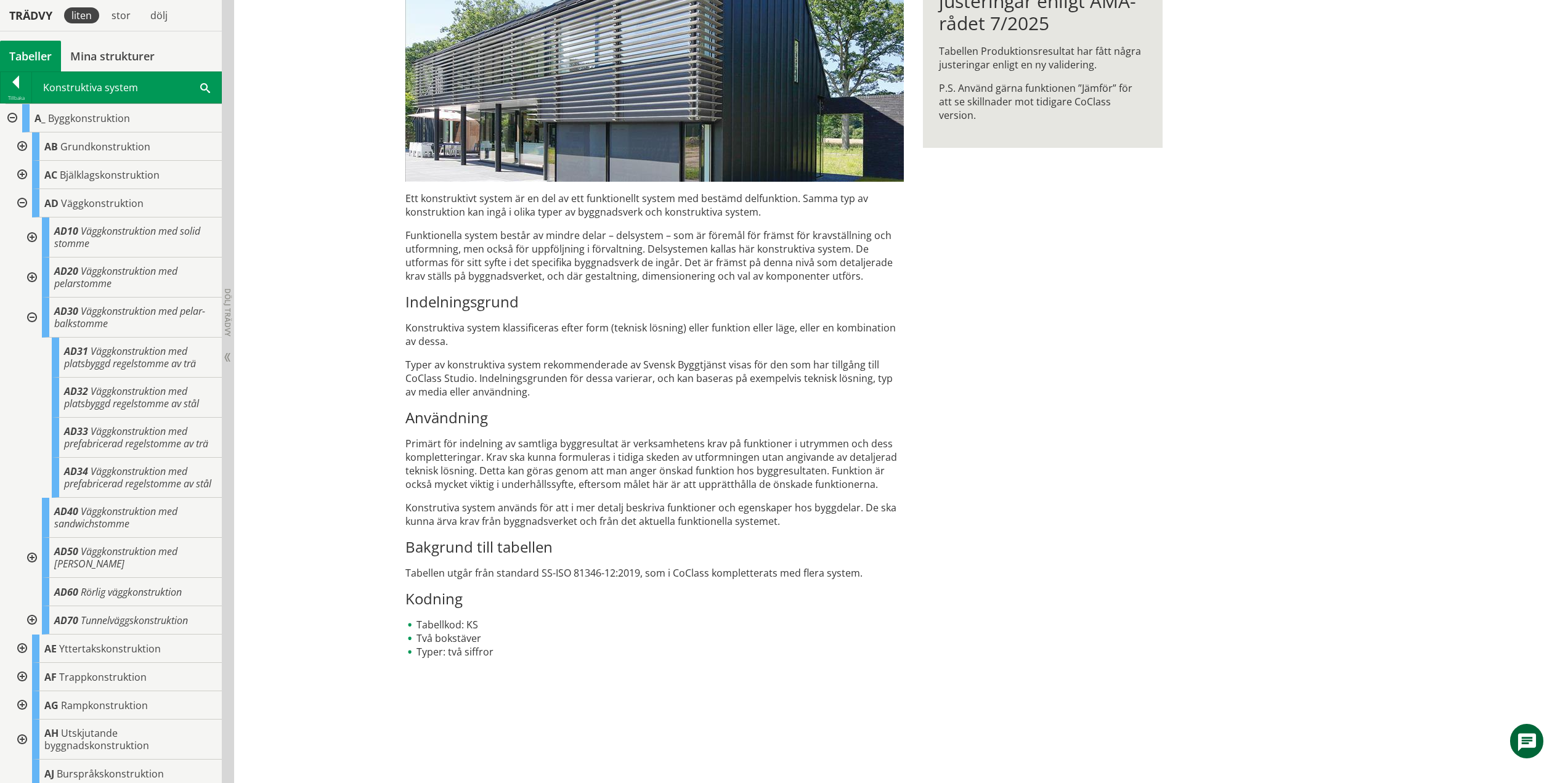
drag, startPoint x: 29, startPoint y: 579, endPoint x: 20, endPoint y: 585, distance: 10.8
click at [29, 578] on div at bounding box center [30, 558] width 22 height 40
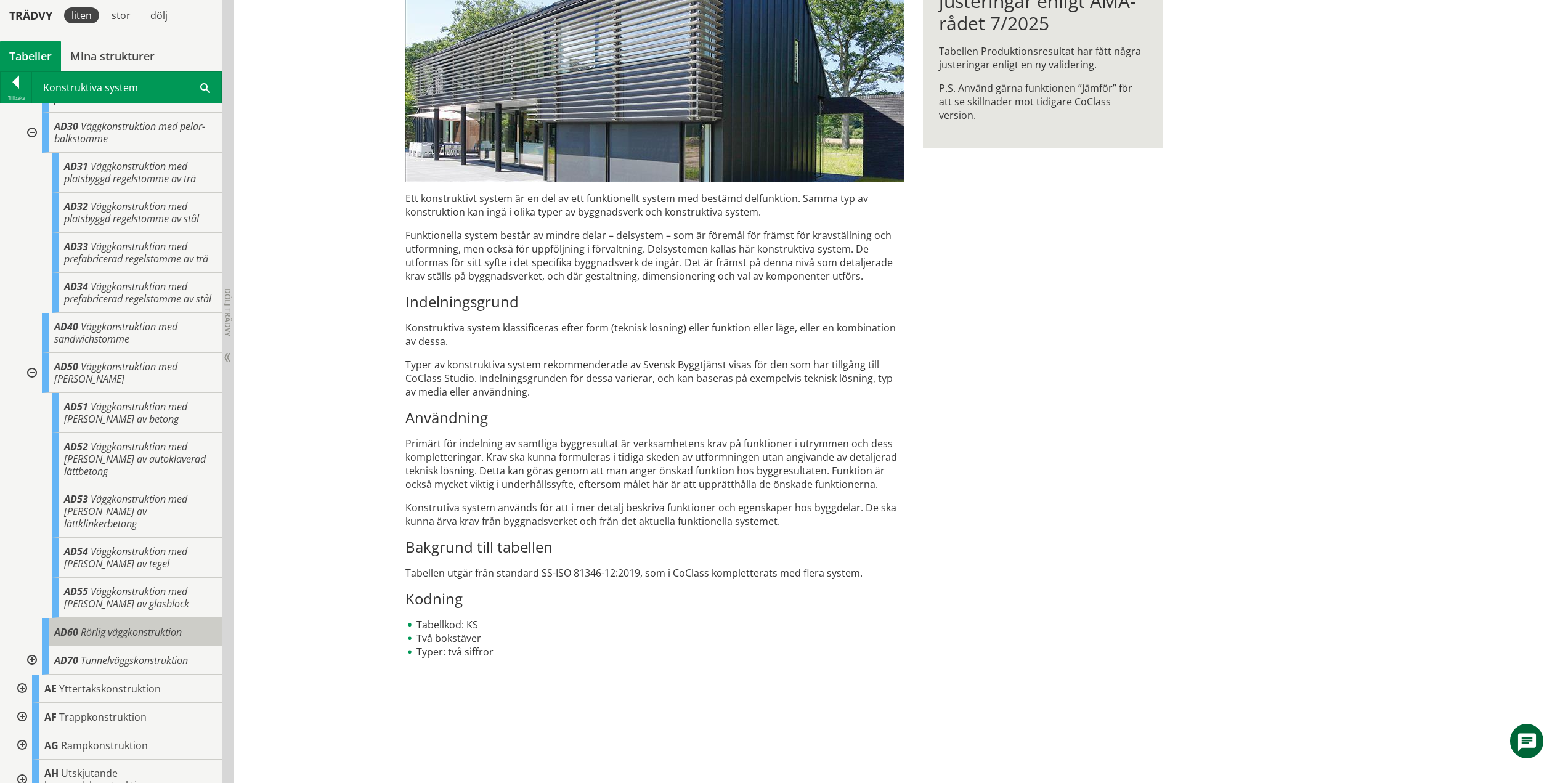
scroll to position [246, 0]
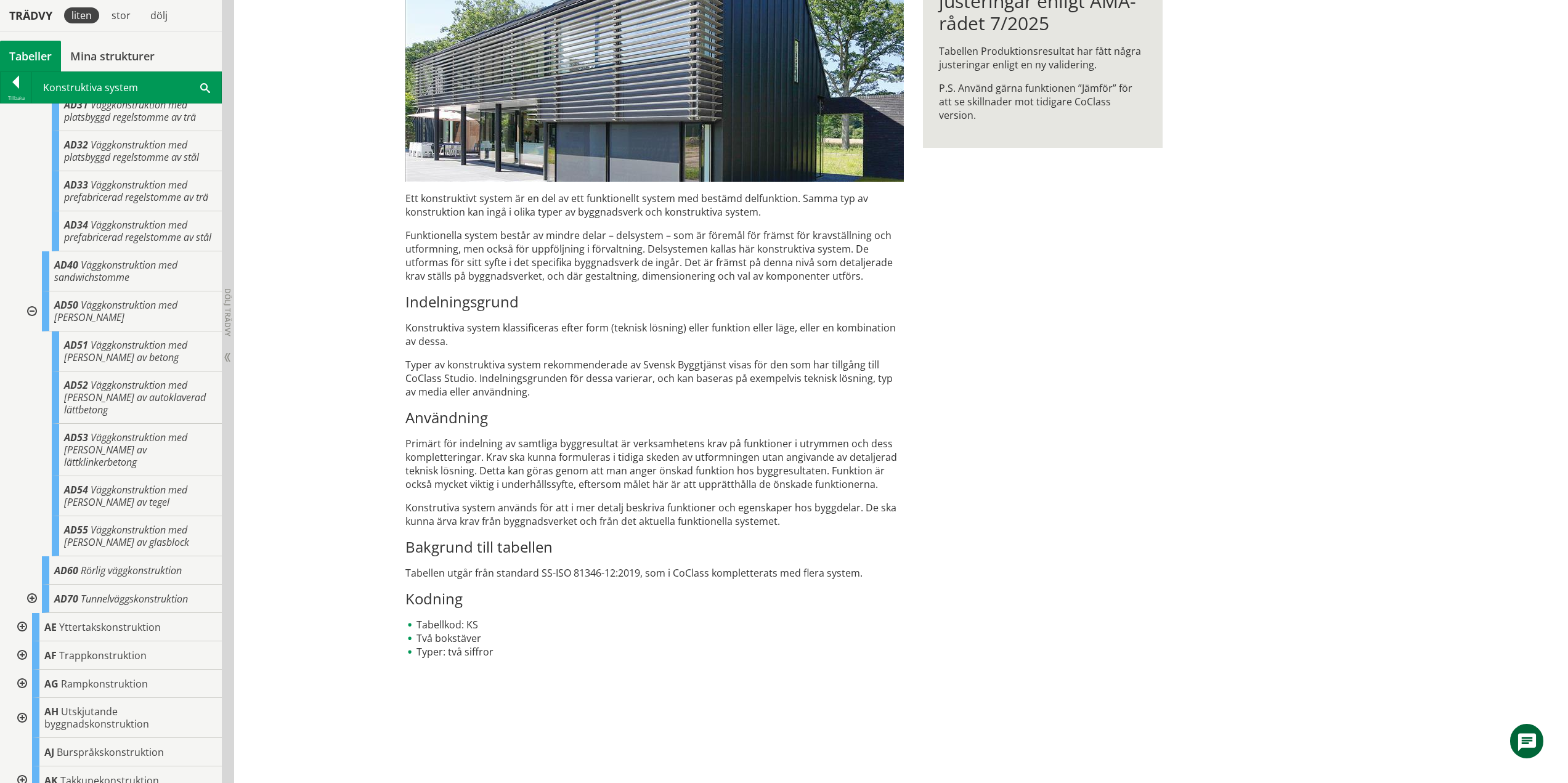
click at [33, 614] on div at bounding box center [30, 599] width 22 height 28
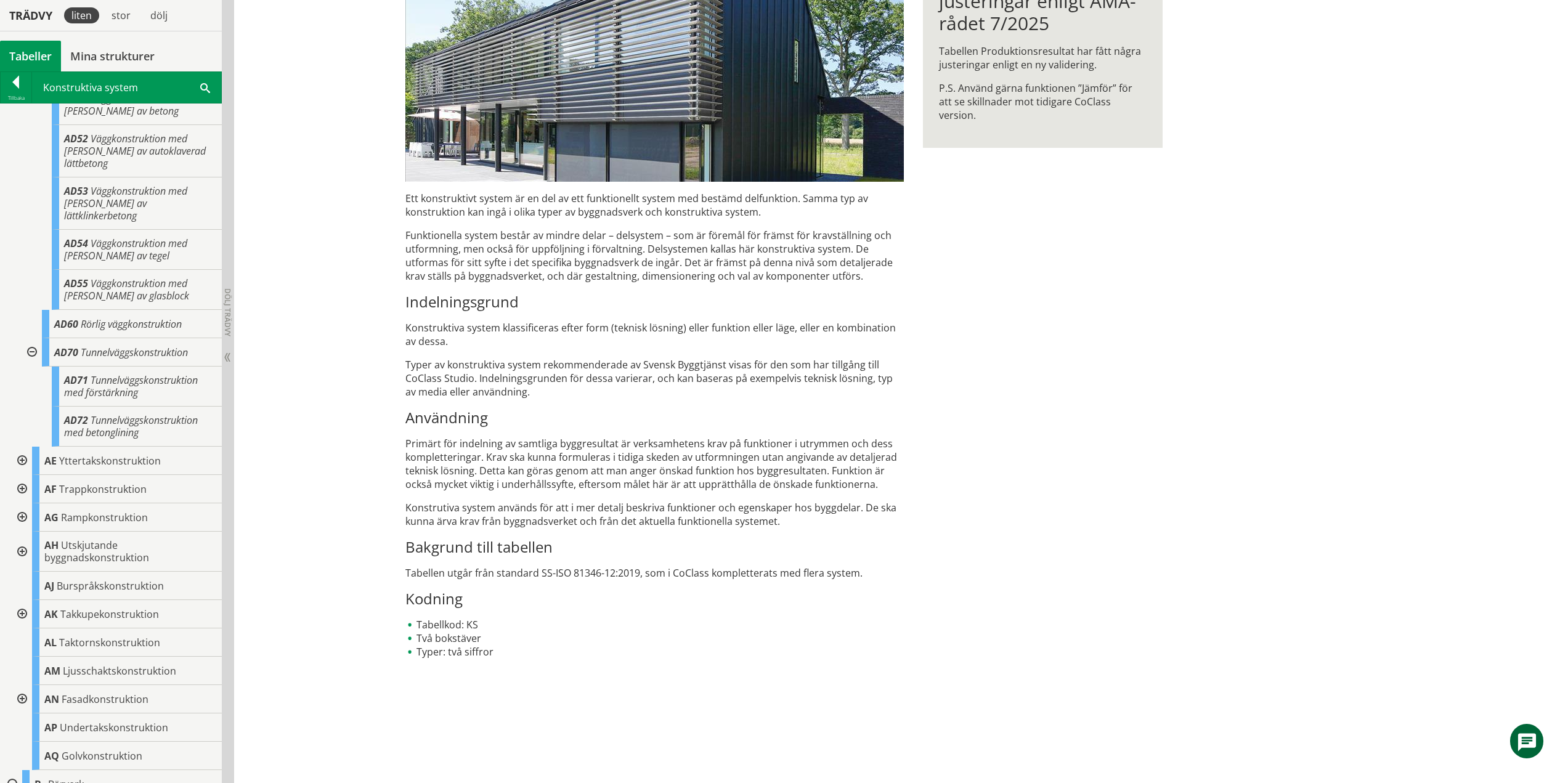
click at [27, 366] on div at bounding box center [30, 352] width 22 height 28
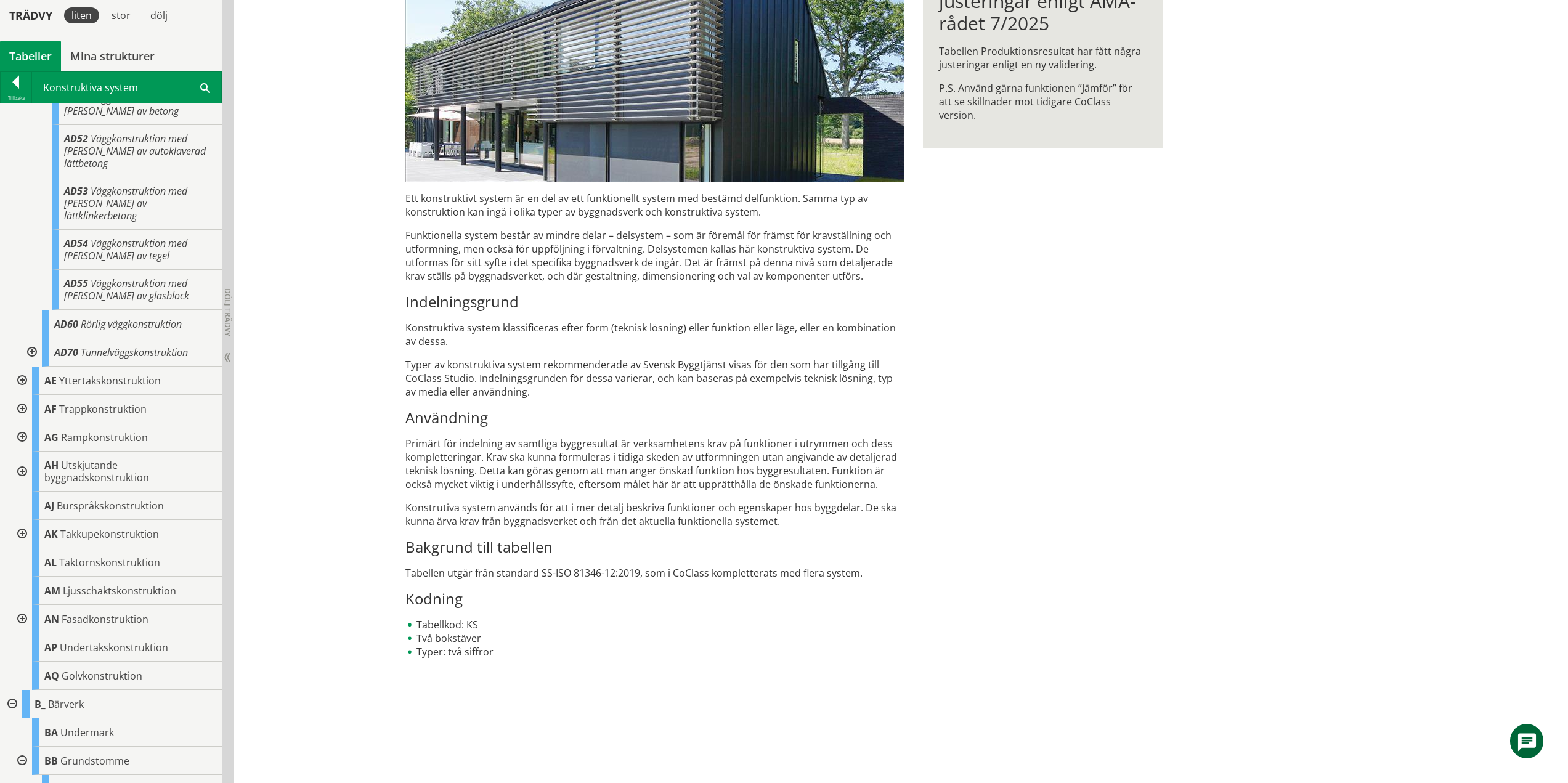
click at [24, 395] on div at bounding box center [20, 381] width 22 height 28
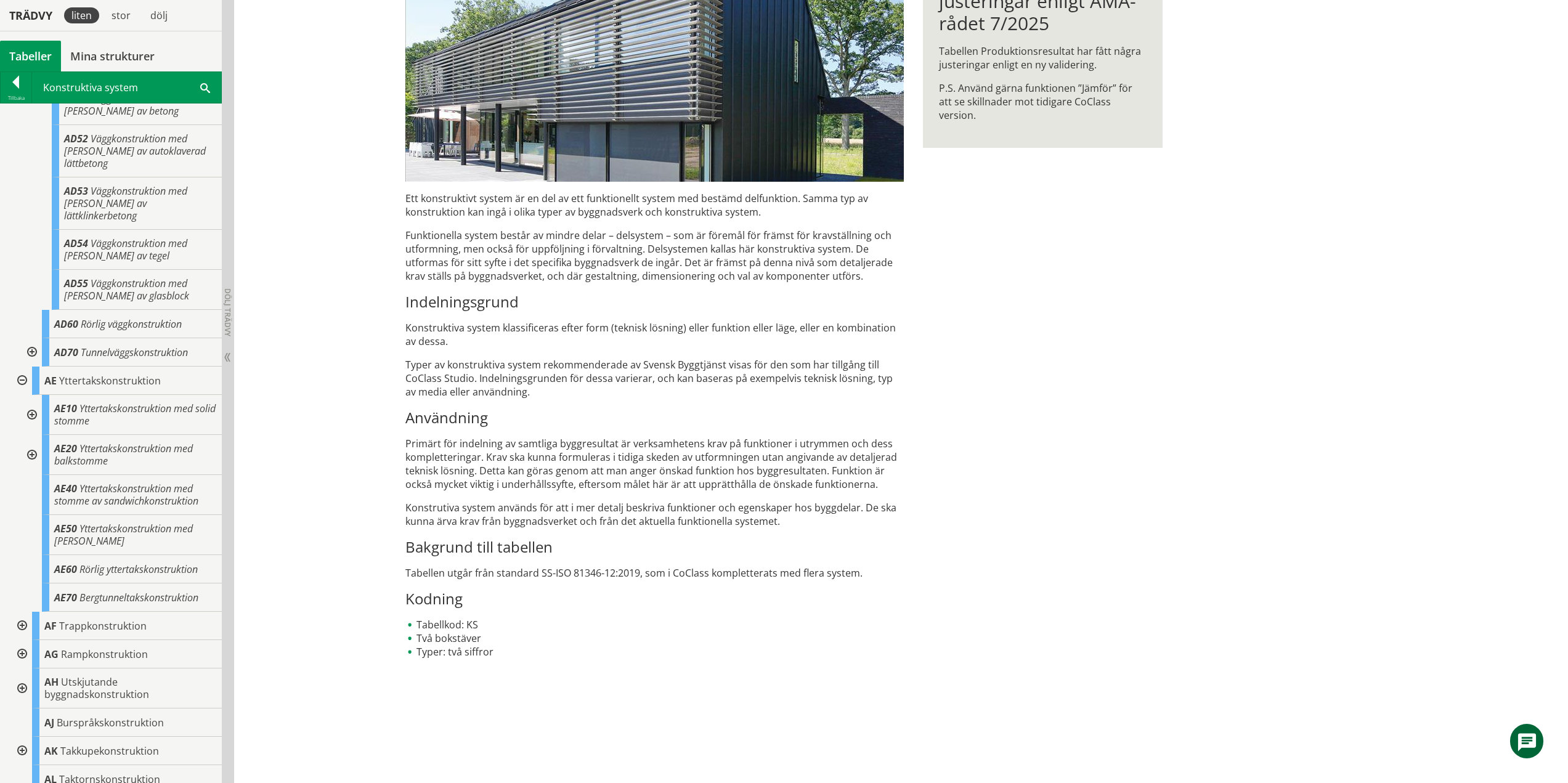
drag, startPoint x: 34, startPoint y: 436, endPoint x: 34, endPoint y: 450, distance: 14.0
click at [34, 435] on div at bounding box center [30, 415] width 22 height 40
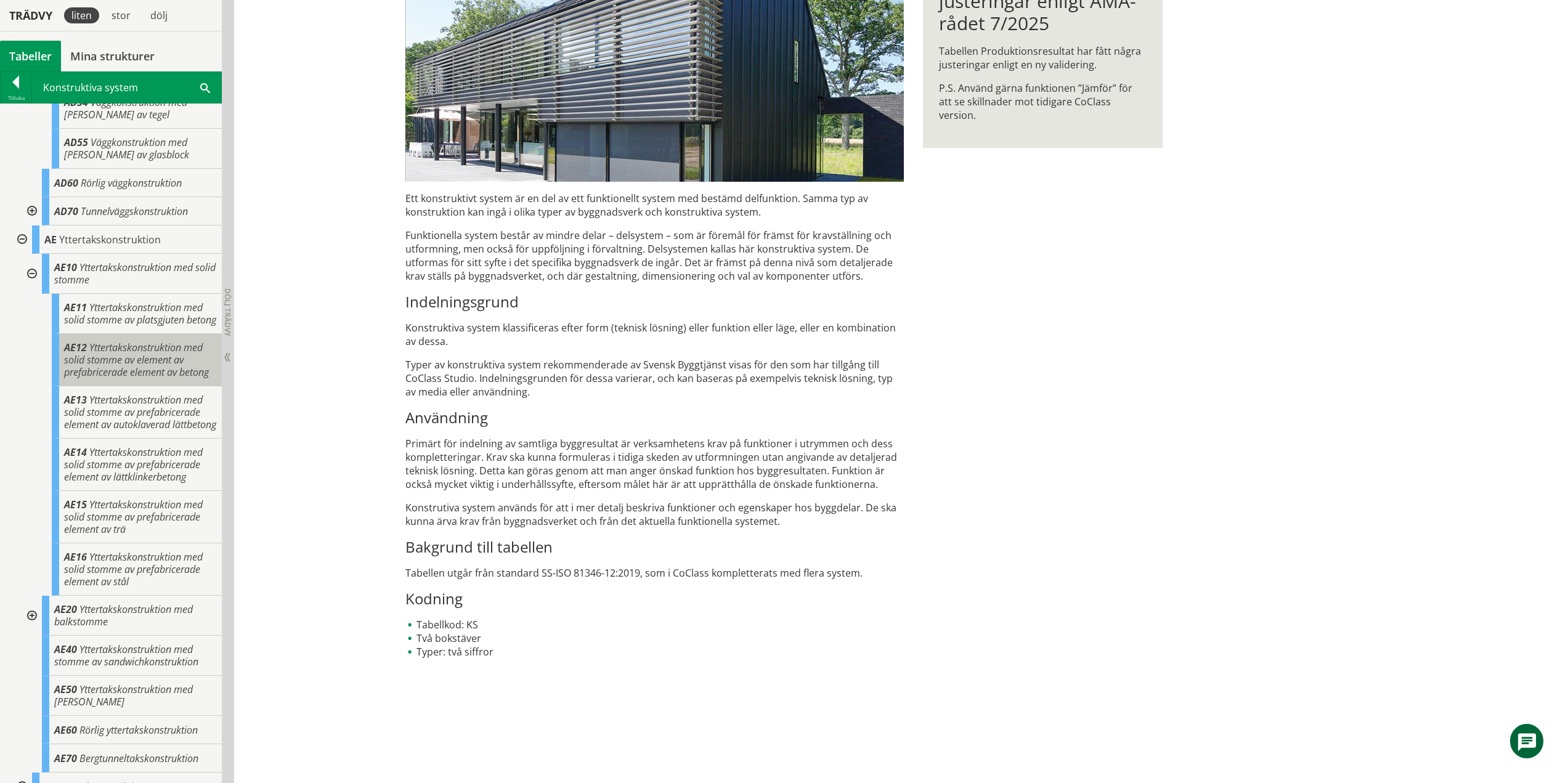
scroll to position [616, 0]
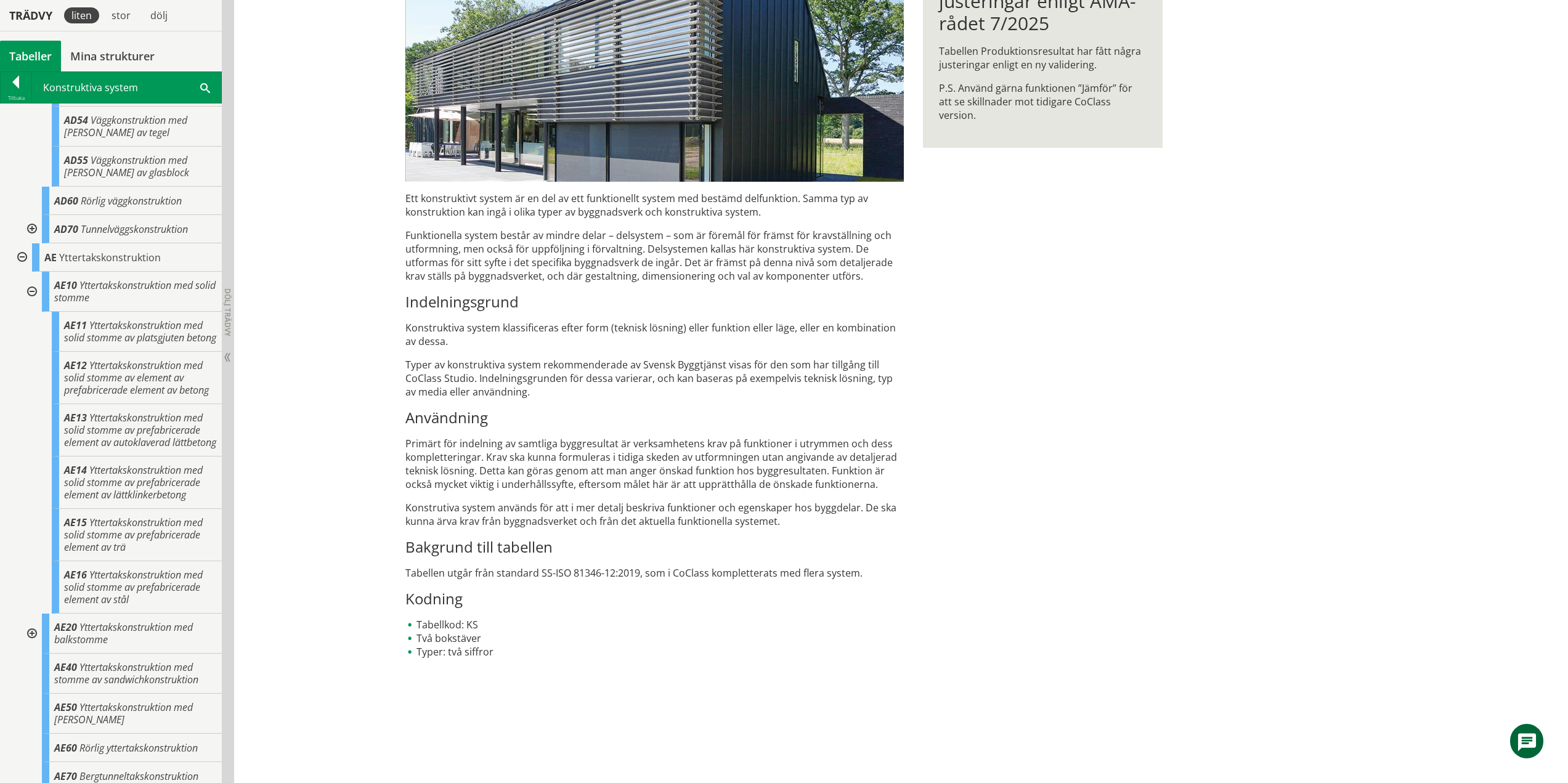
drag, startPoint x: 29, startPoint y: 316, endPoint x: 34, endPoint y: 328, distance: 13.0
click at [29, 311] on div at bounding box center [30, 292] width 22 height 40
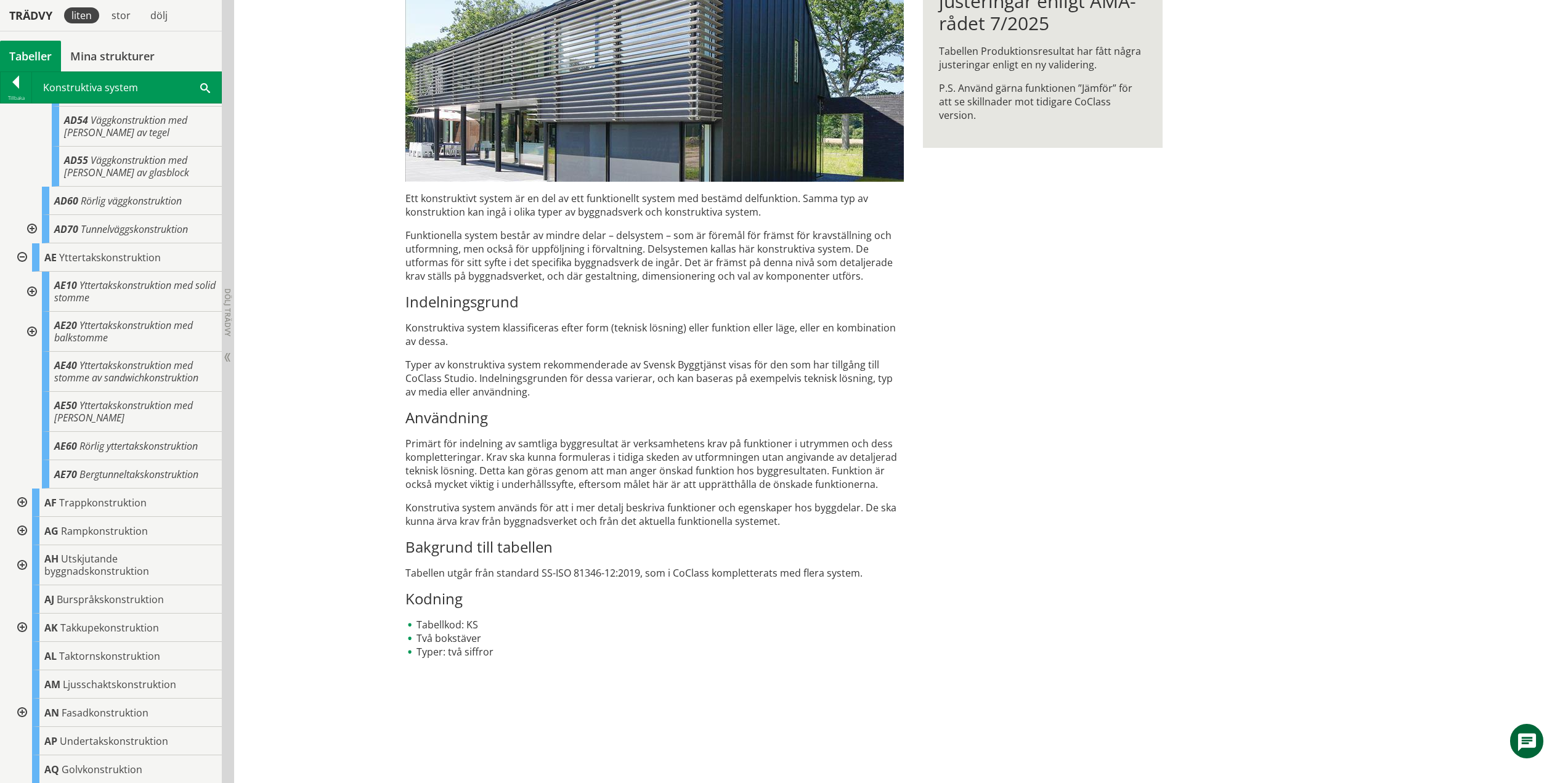
click at [36, 352] on div at bounding box center [30, 331] width 22 height 40
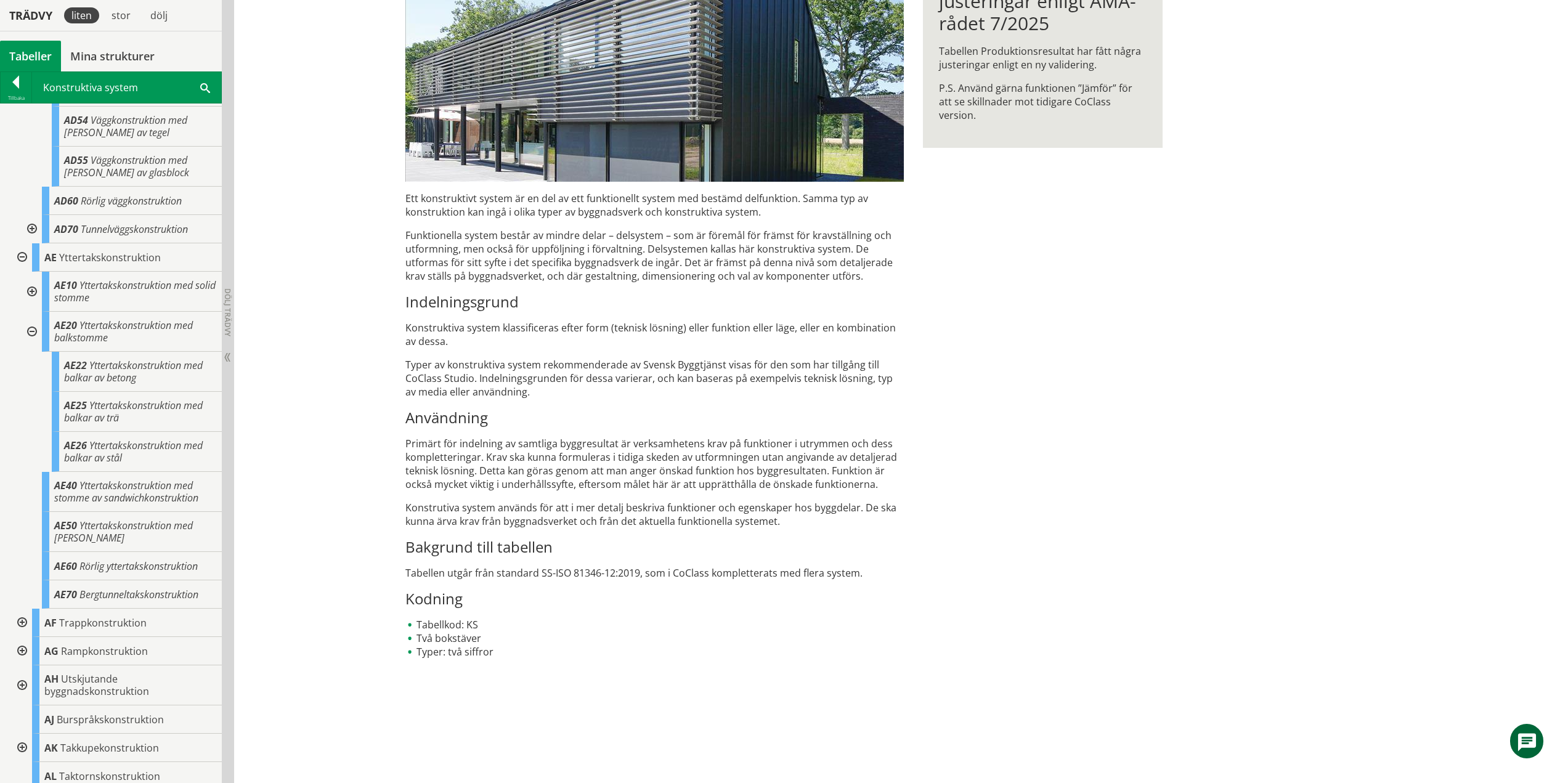
click at [37, 352] on div at bounding box center [30, 331] width 22 height 40
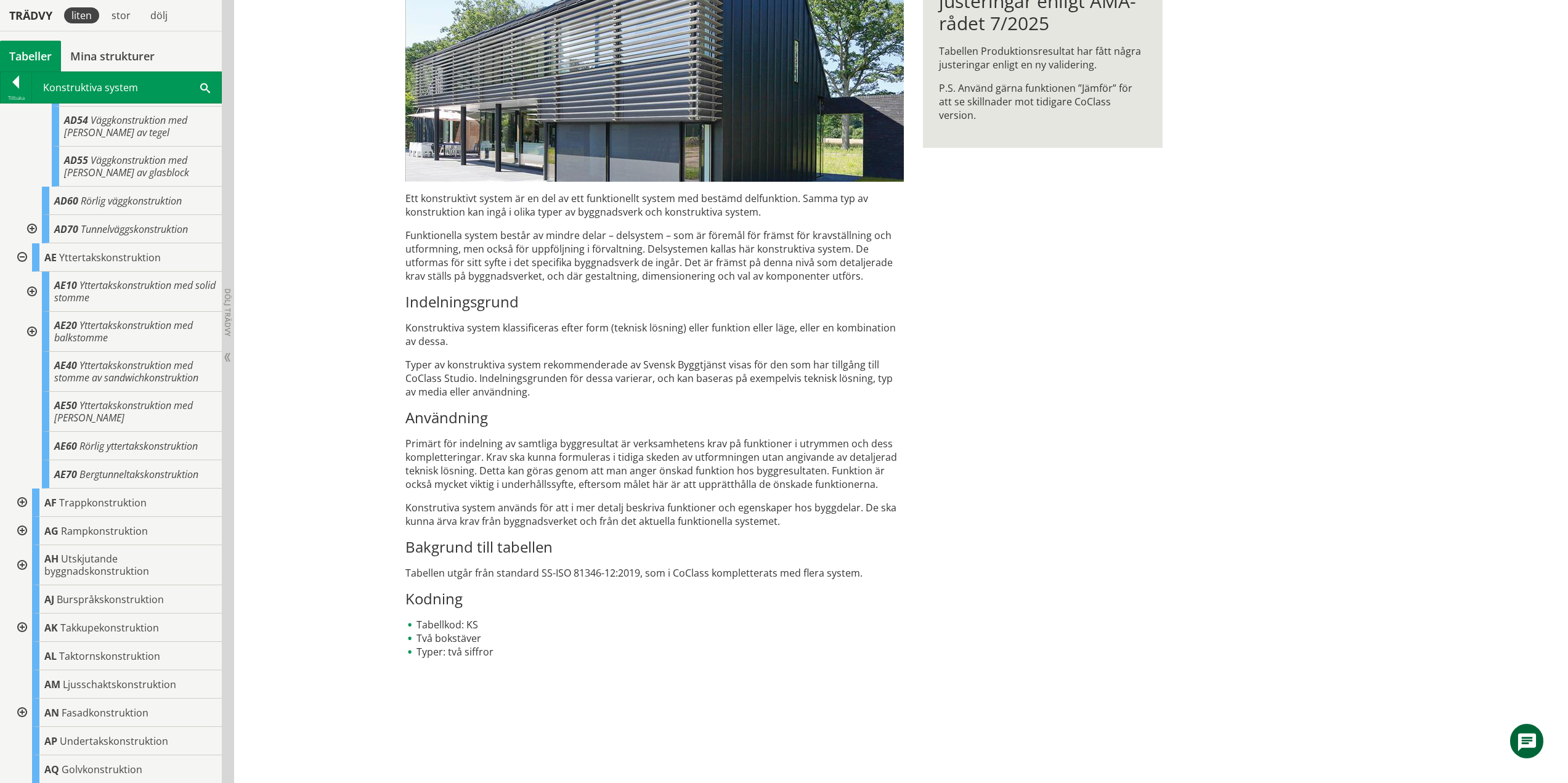
click at [21, 272] on div at bounding box center [20, 258] width 22 height 28
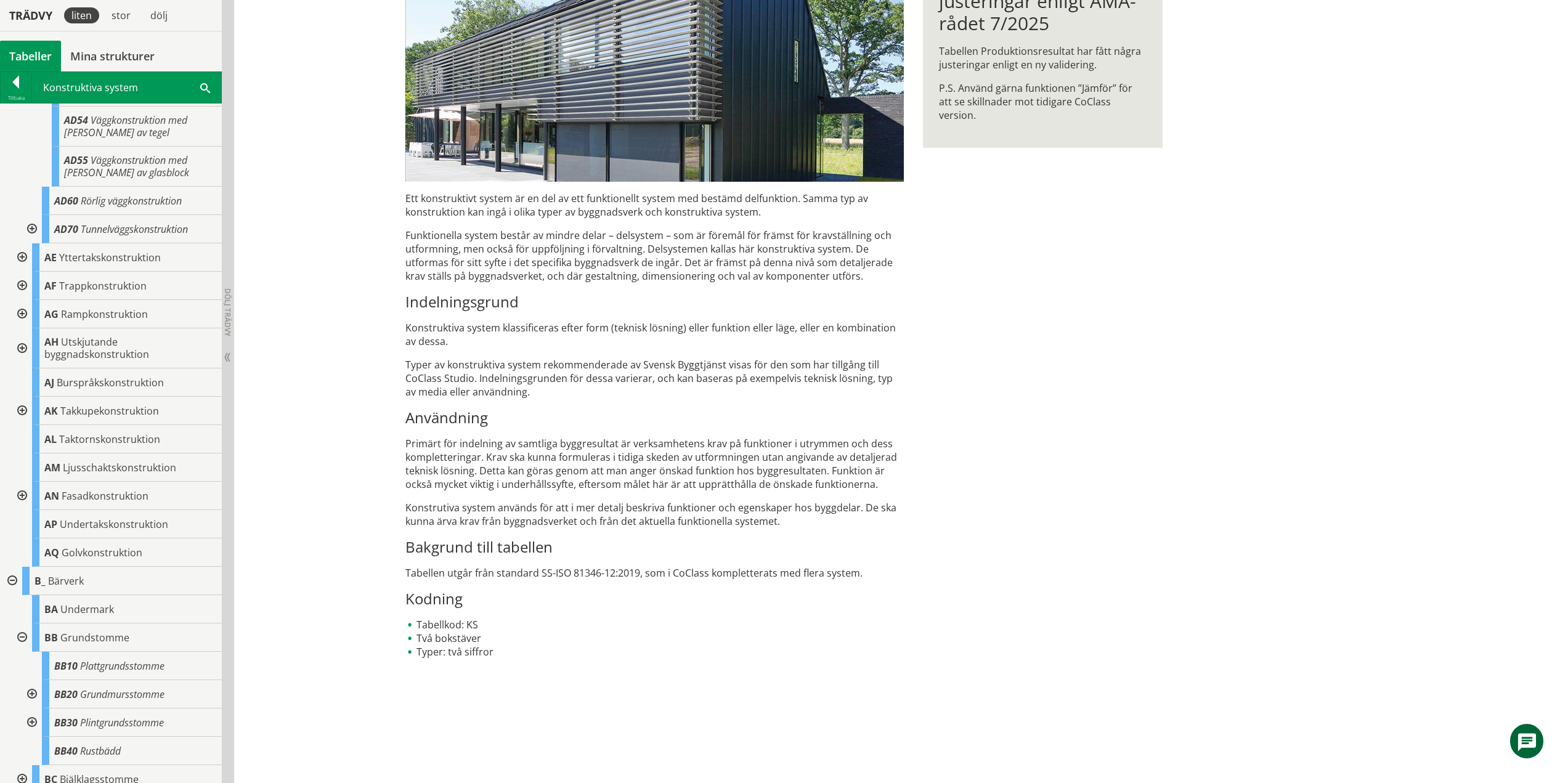
click at [23, 300] on div at bounding box center [20, 286] width 22 height 28
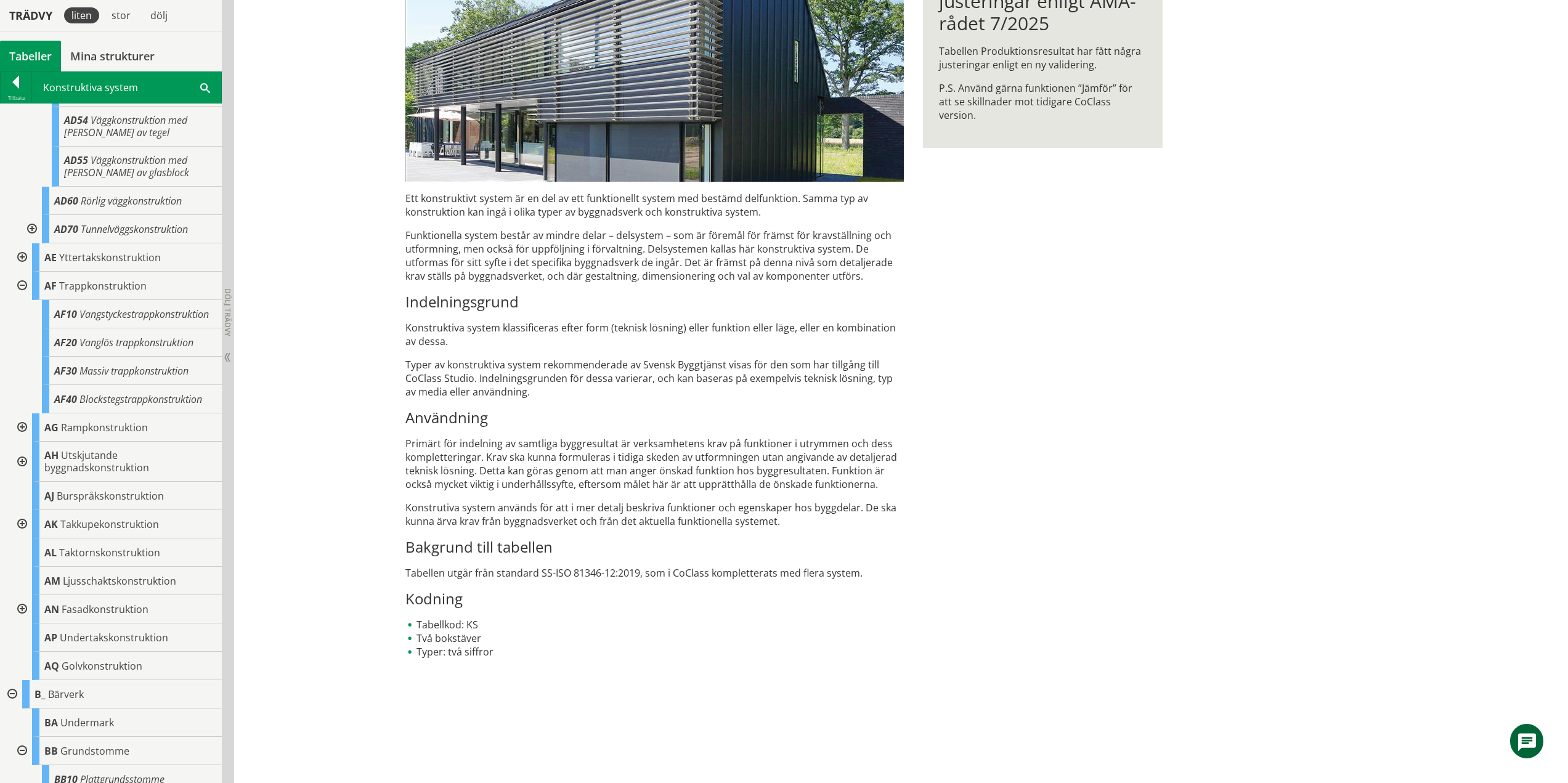
click at [22, 300] on div at bounding box center [20, 286] width 22 height 28
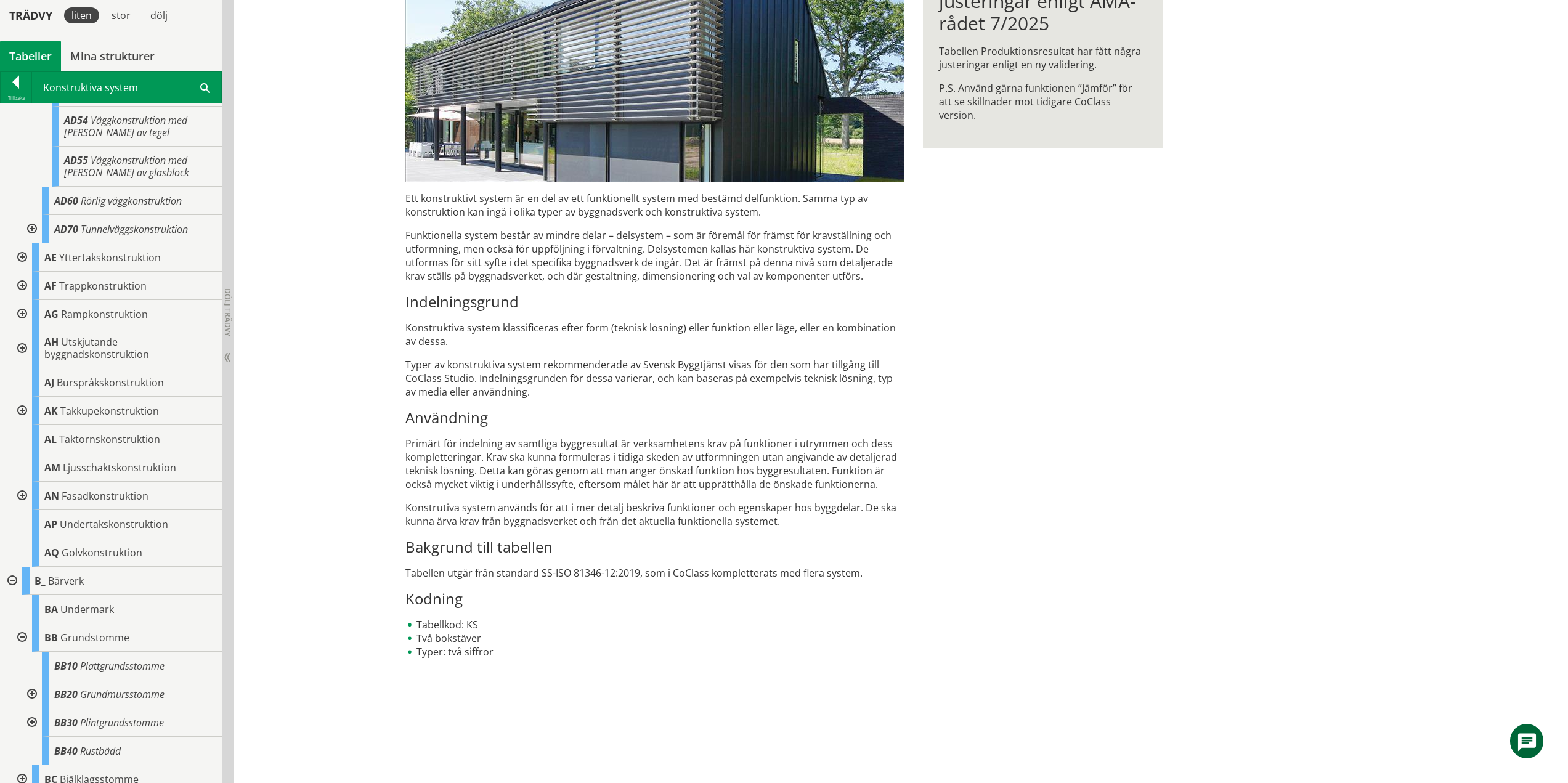
click at [23, 329] on div at bounding box center [20, 314] width 22 height 28
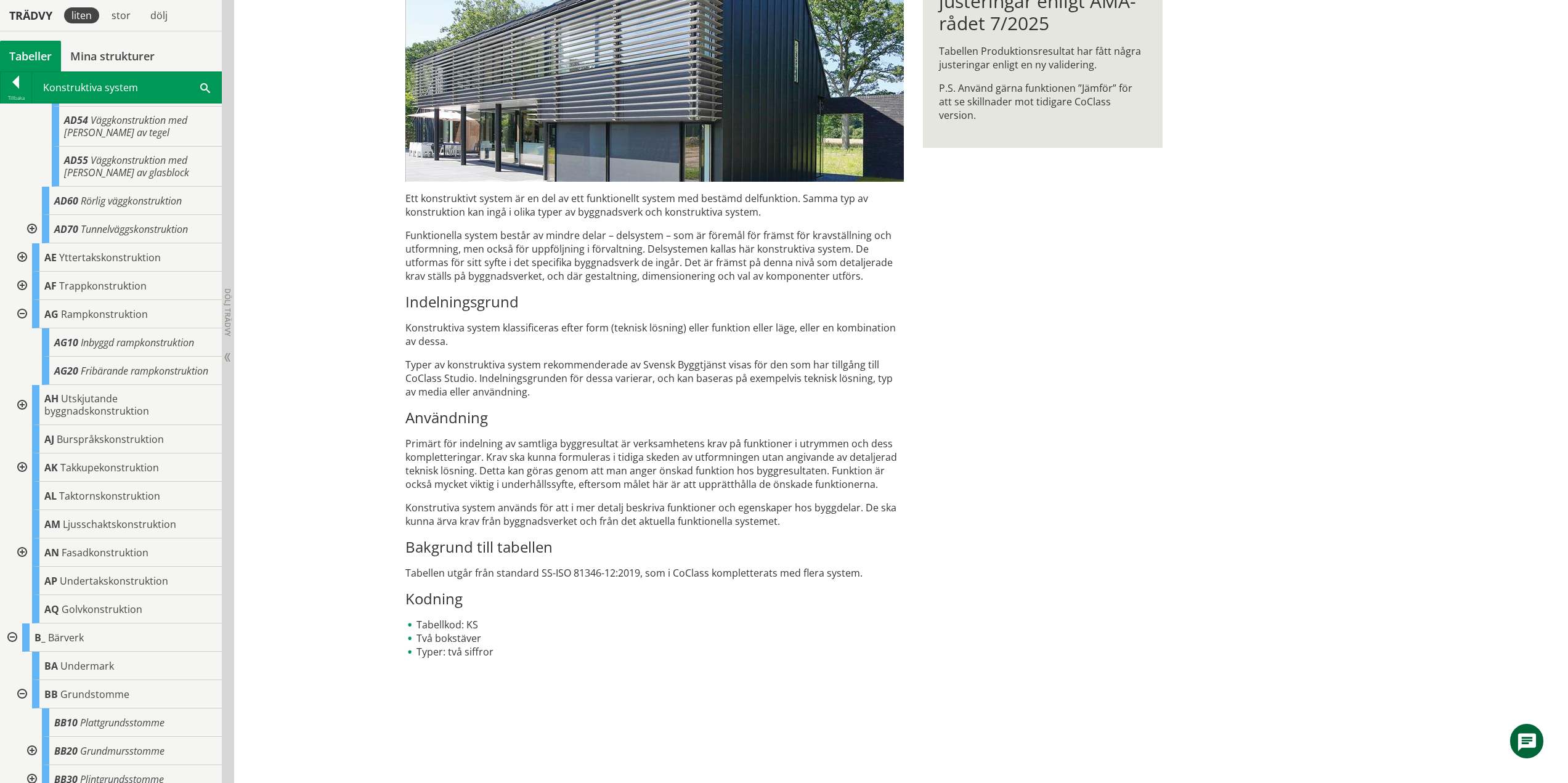
click at [24, 329] on div at bounding box center [20, 314] width 22 height 28
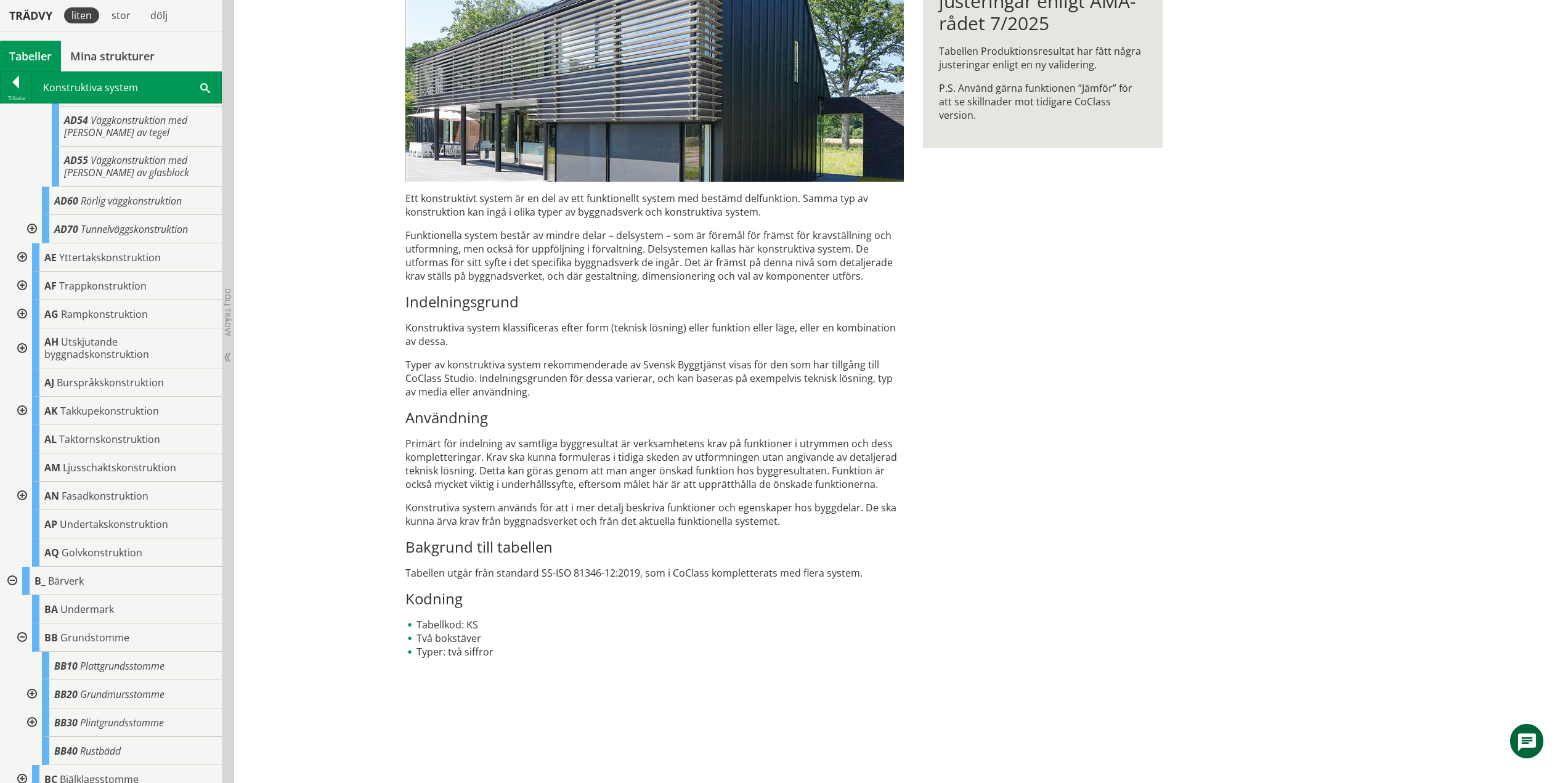
click at [22, 368] on div at bounding box center [20, 348] width 22 height 40
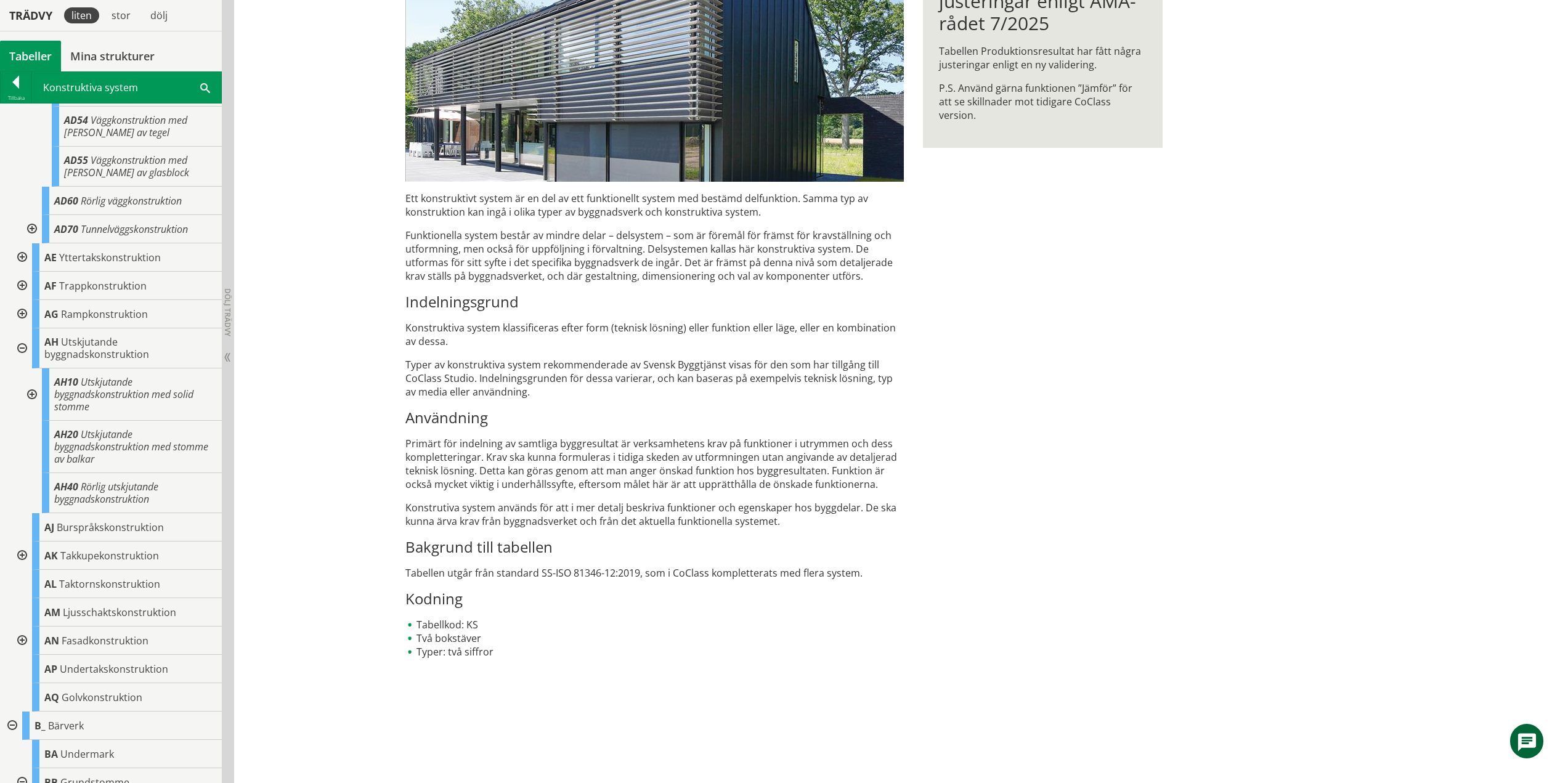
click at [32, 419] on div at bounding box center [30, 394] width 22 height 52
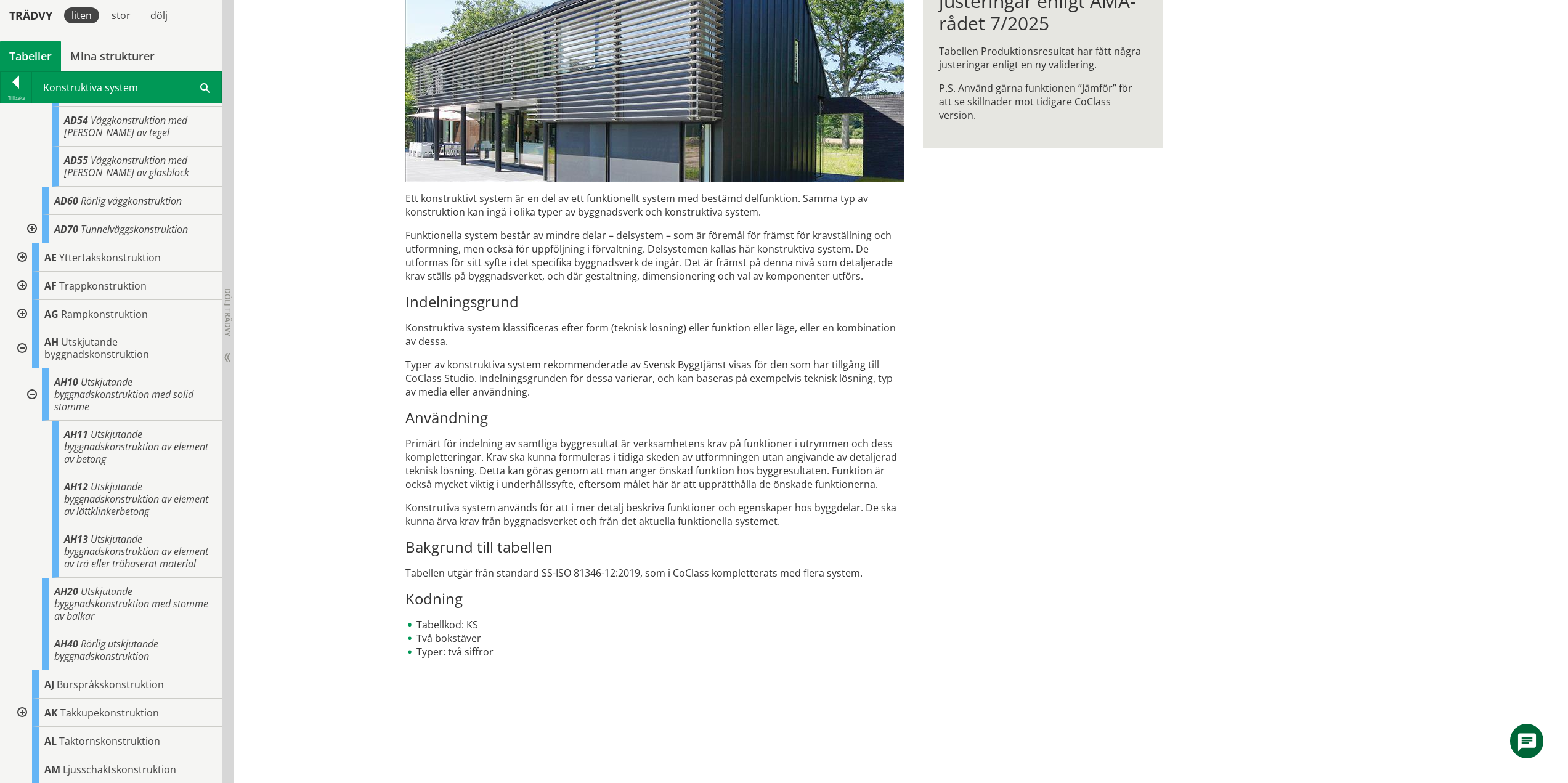
click at [32, 420] on div at bounding box center [30, 394] width 22 height 52
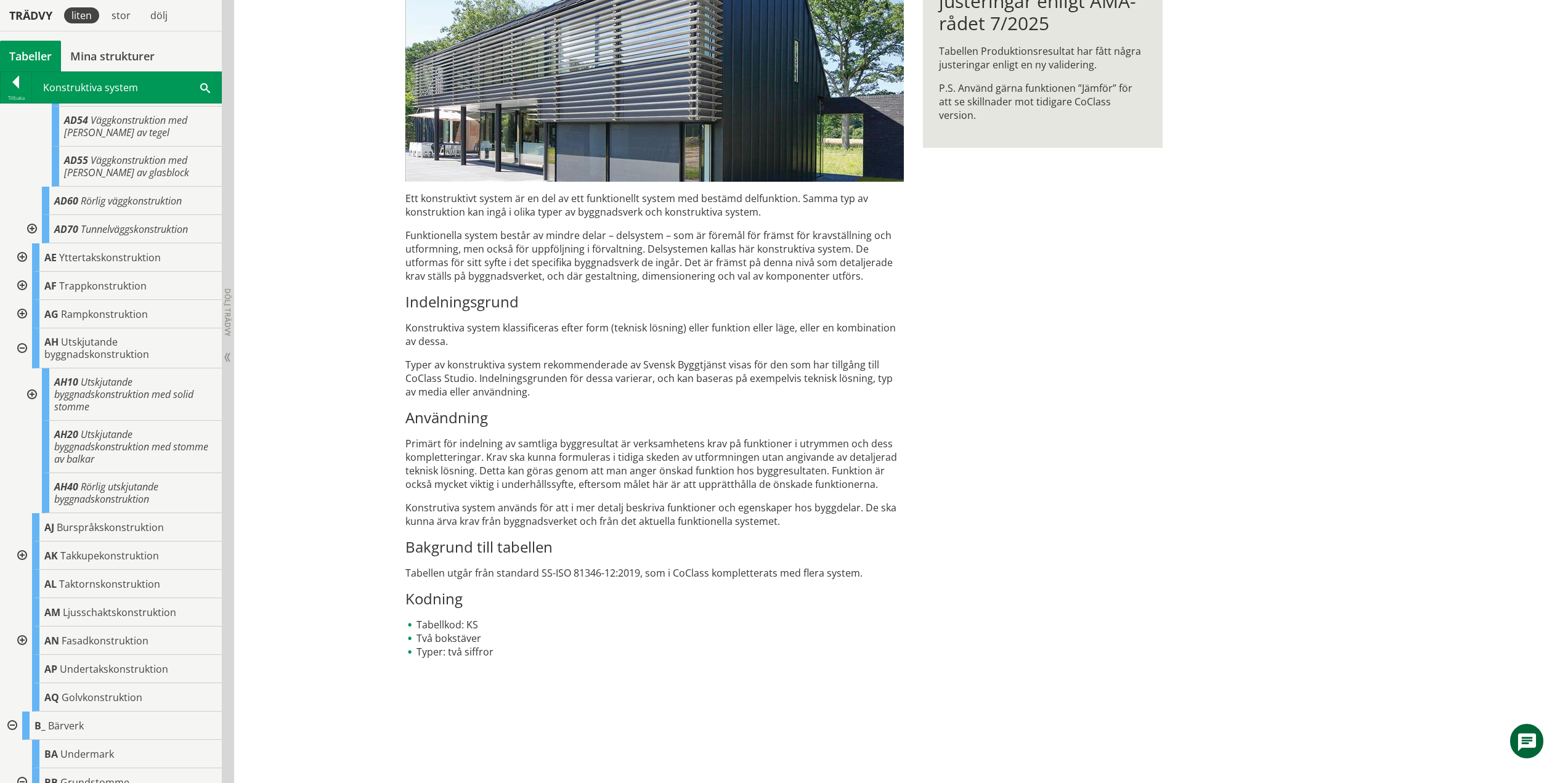
click at [20, 368] on div at bounding box center [20, 348] width 22 height 40
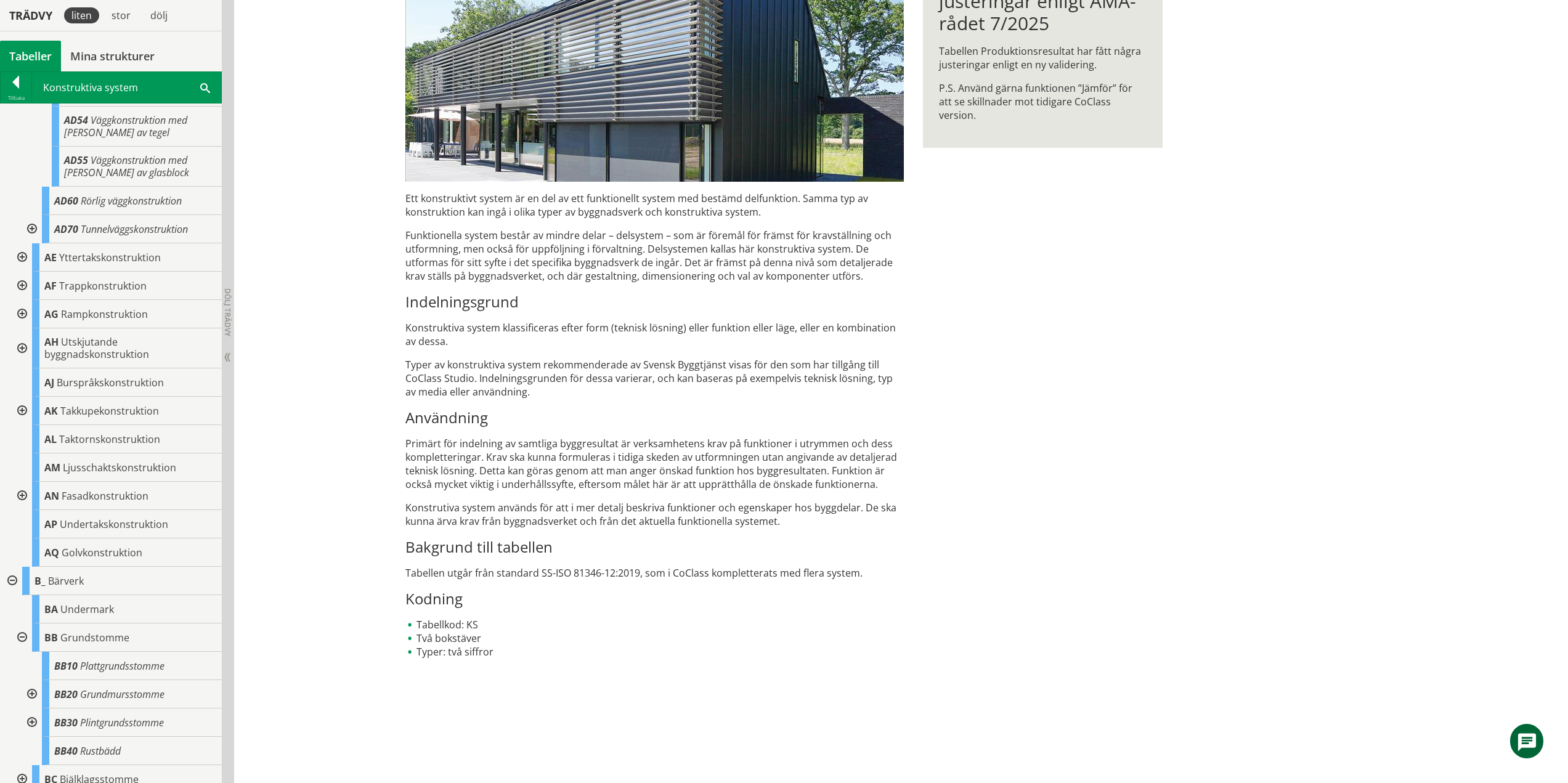
click at [24, 425] on div at bounding box center [20, 411] width 22 height 28
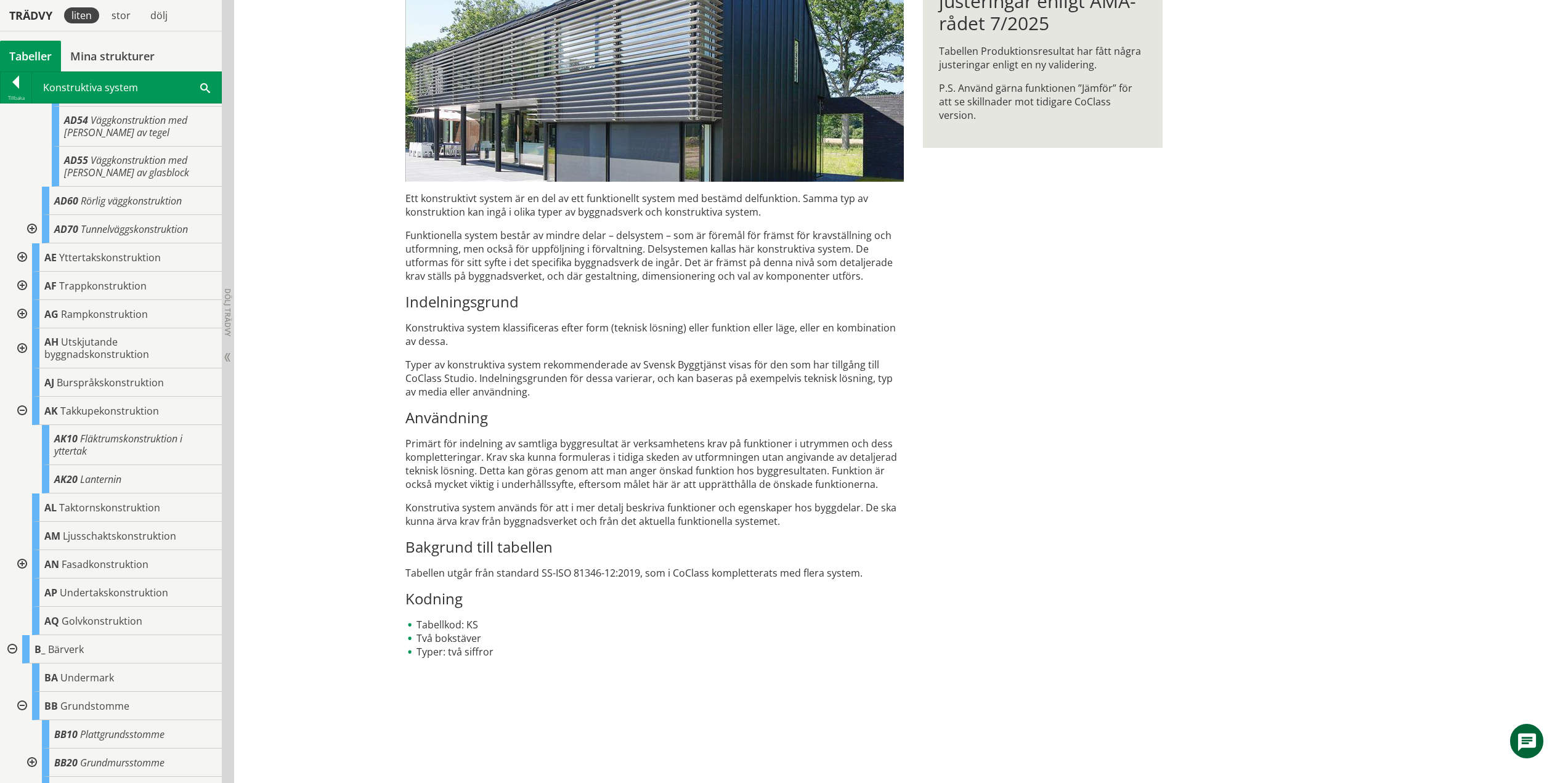
click at [24, 578] on div at bounding box center [20, 564] width 22 height 28
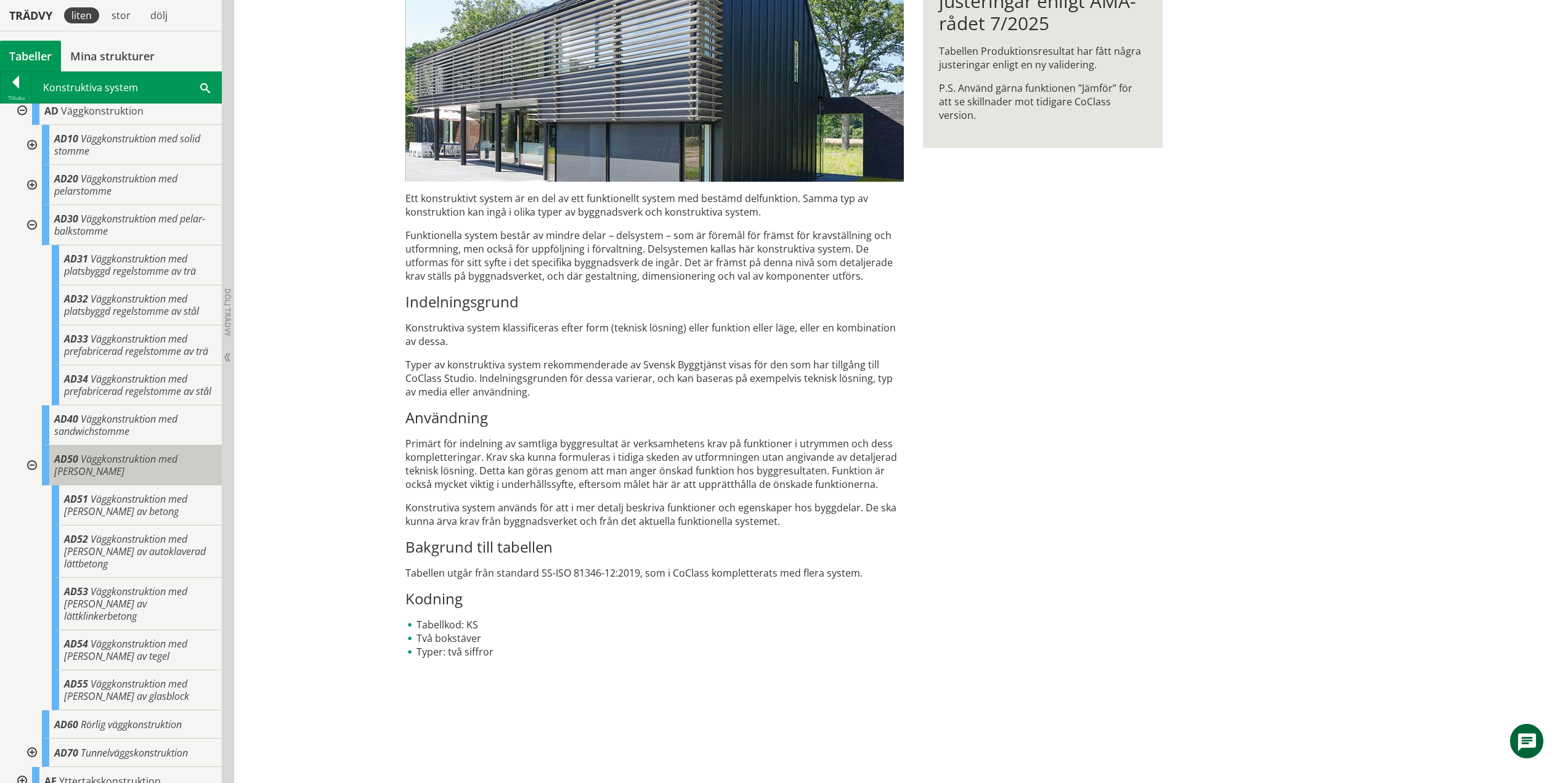
scroll to position [0, 0]
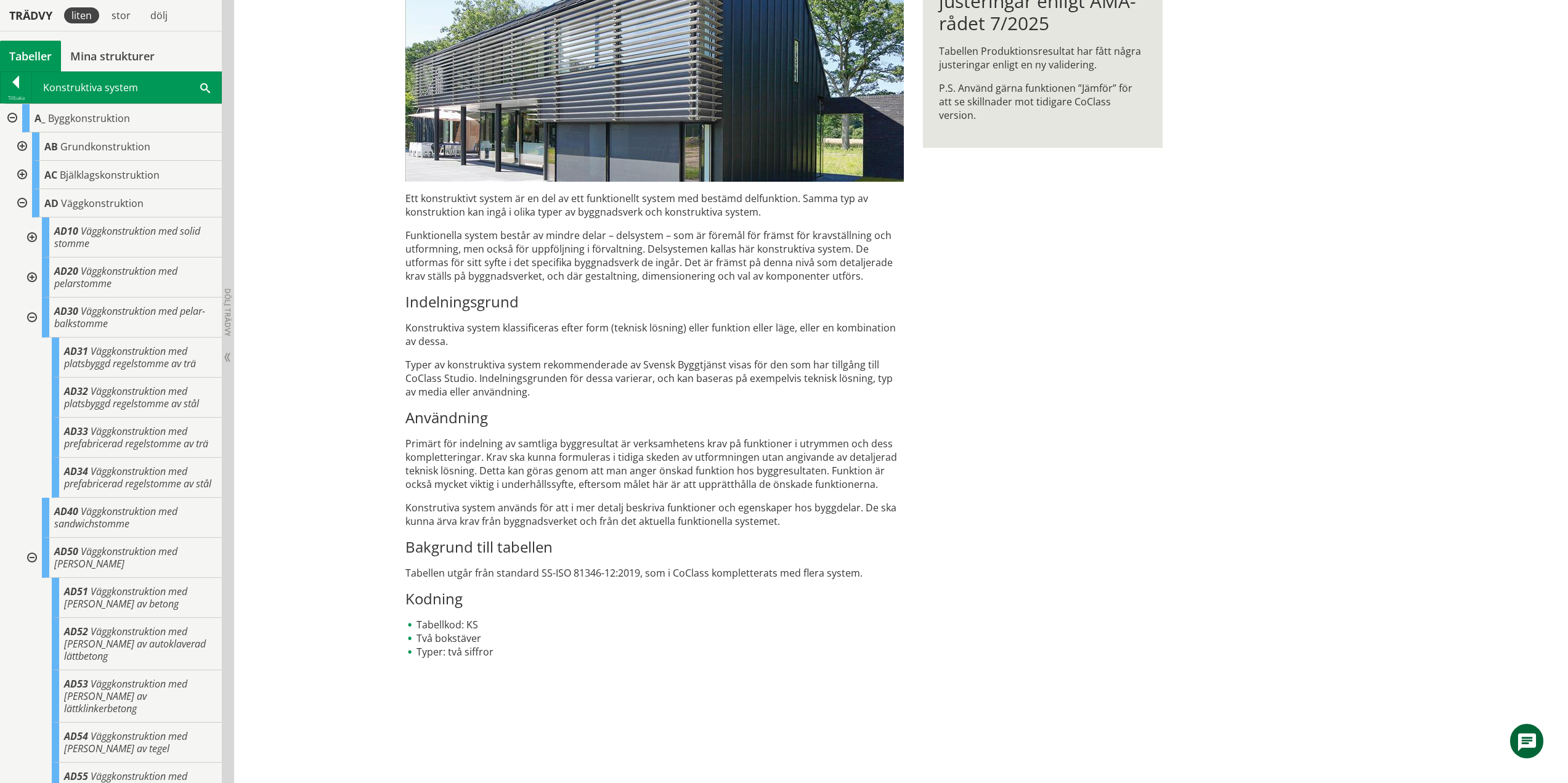
click at [13, 116] on div at bounding box center [10, 118] width 22 height 28
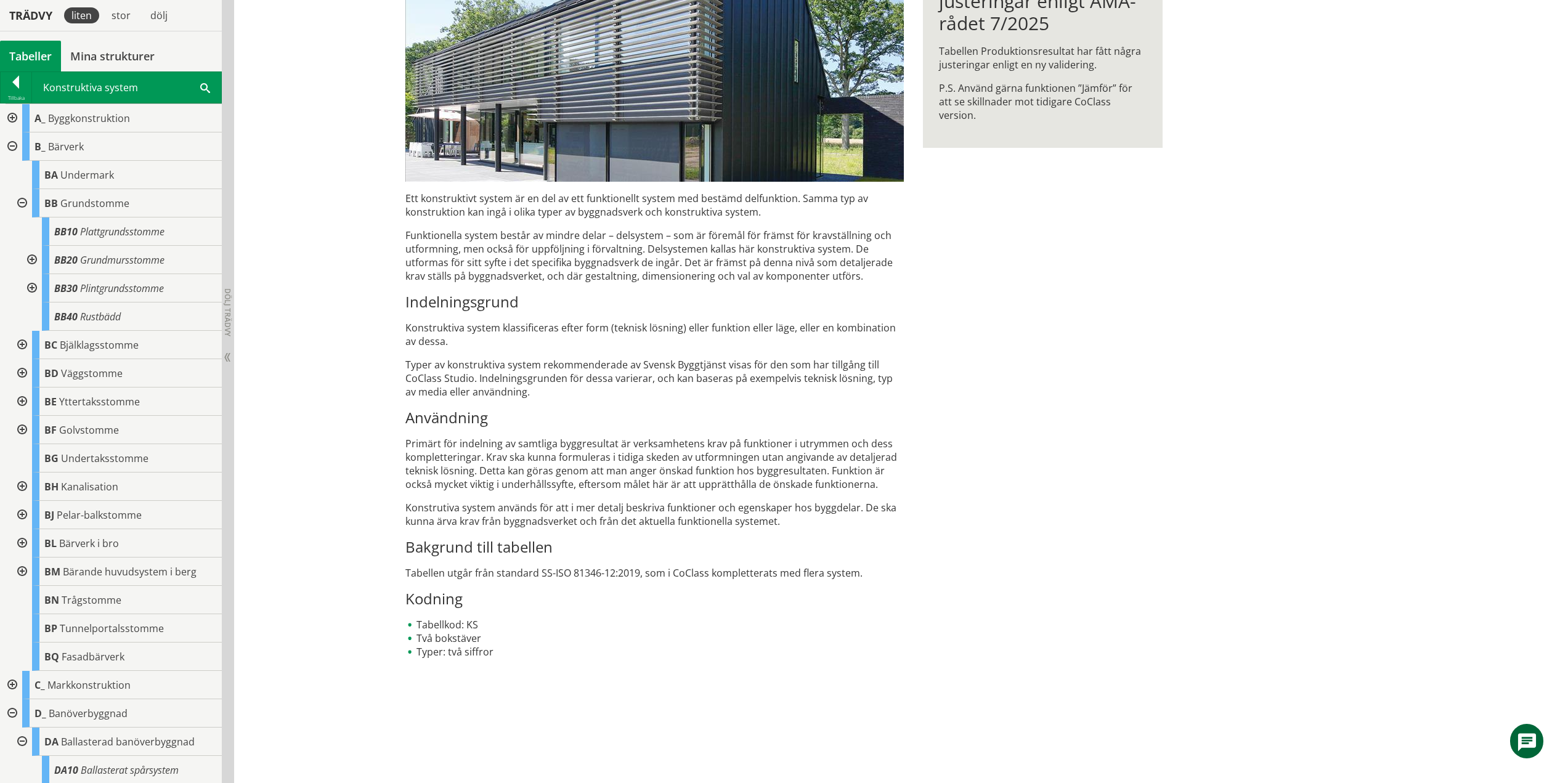
click at [24, 203] on div at bounding box center [20, 204] width 22 height 28
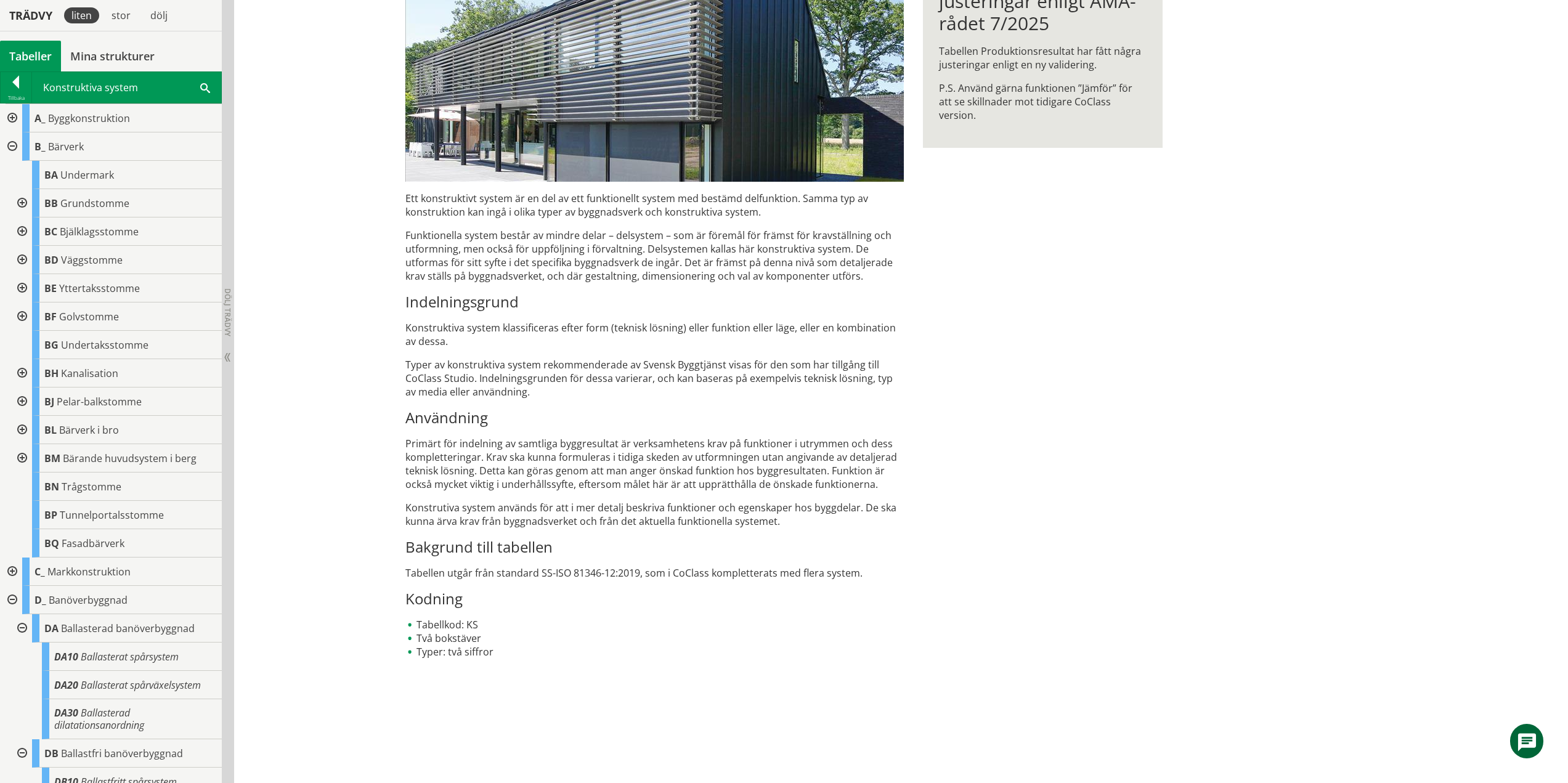
click at [24, 203] on div at bounding box center [20, 204] width 22 height 28
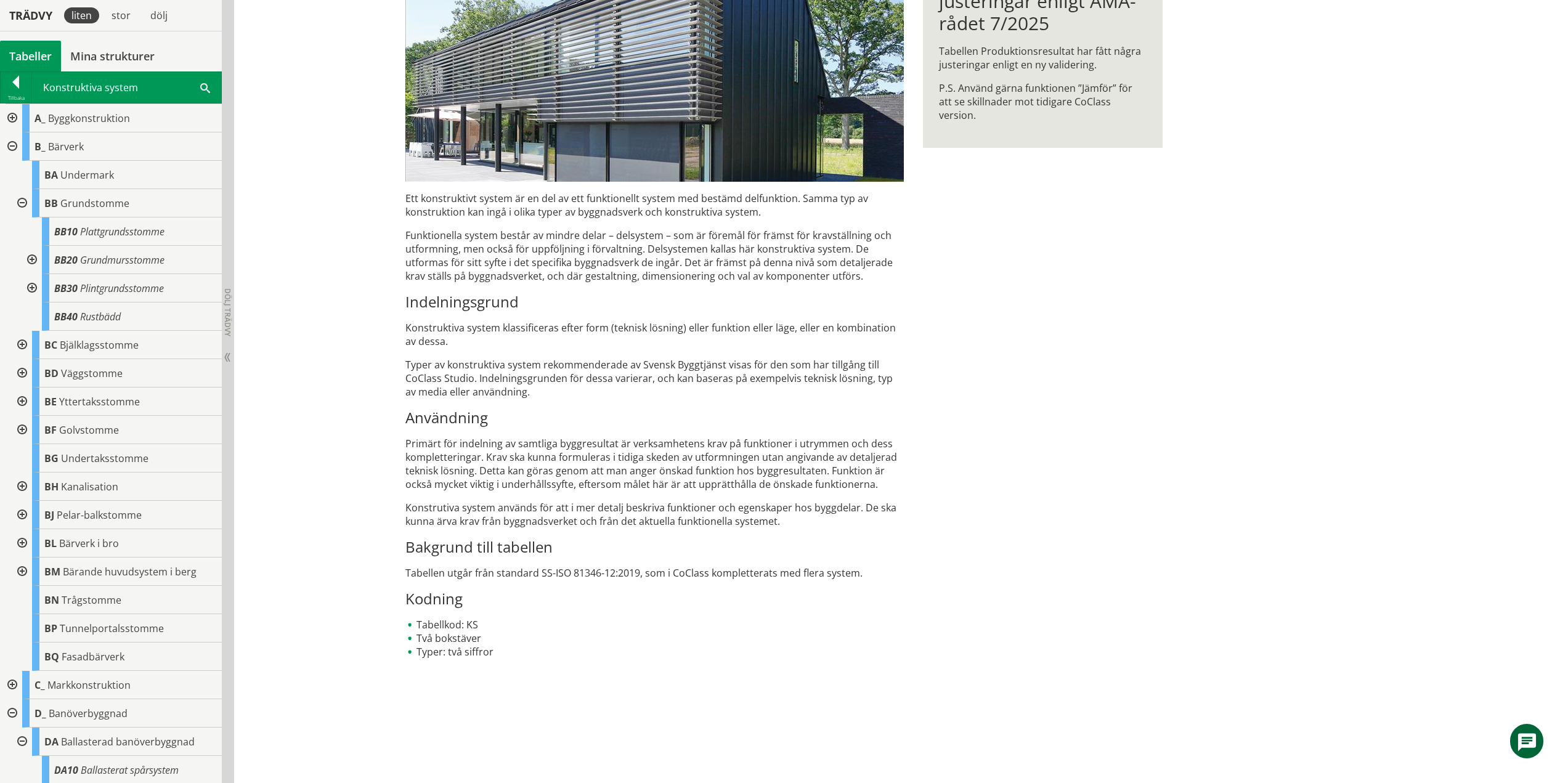
click at [31, 258] on div at bounding box center [30, 260] width 22 height 28
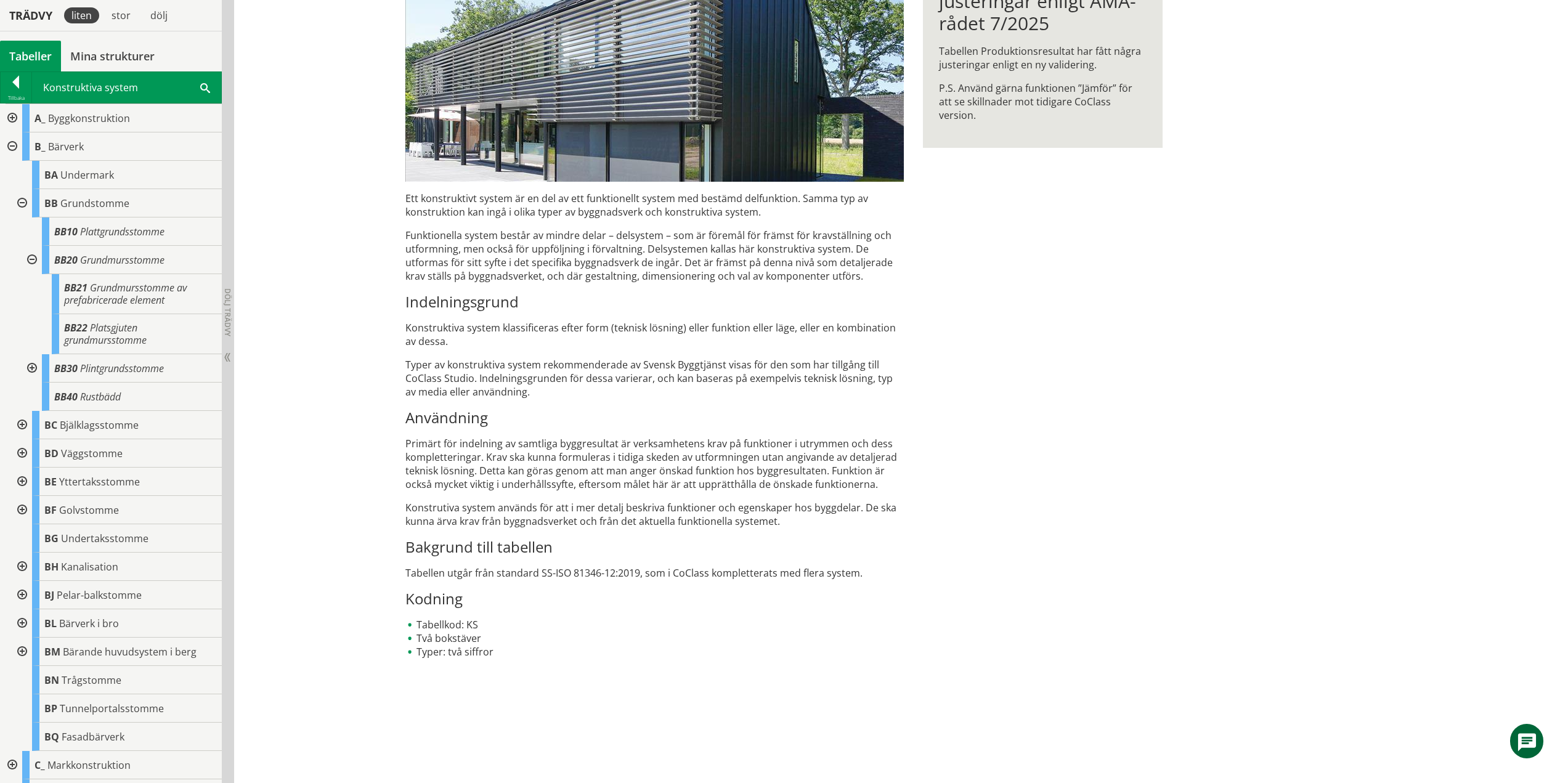
click at [31, 366] on div at bounding box center [30, 368] width 22 height 28
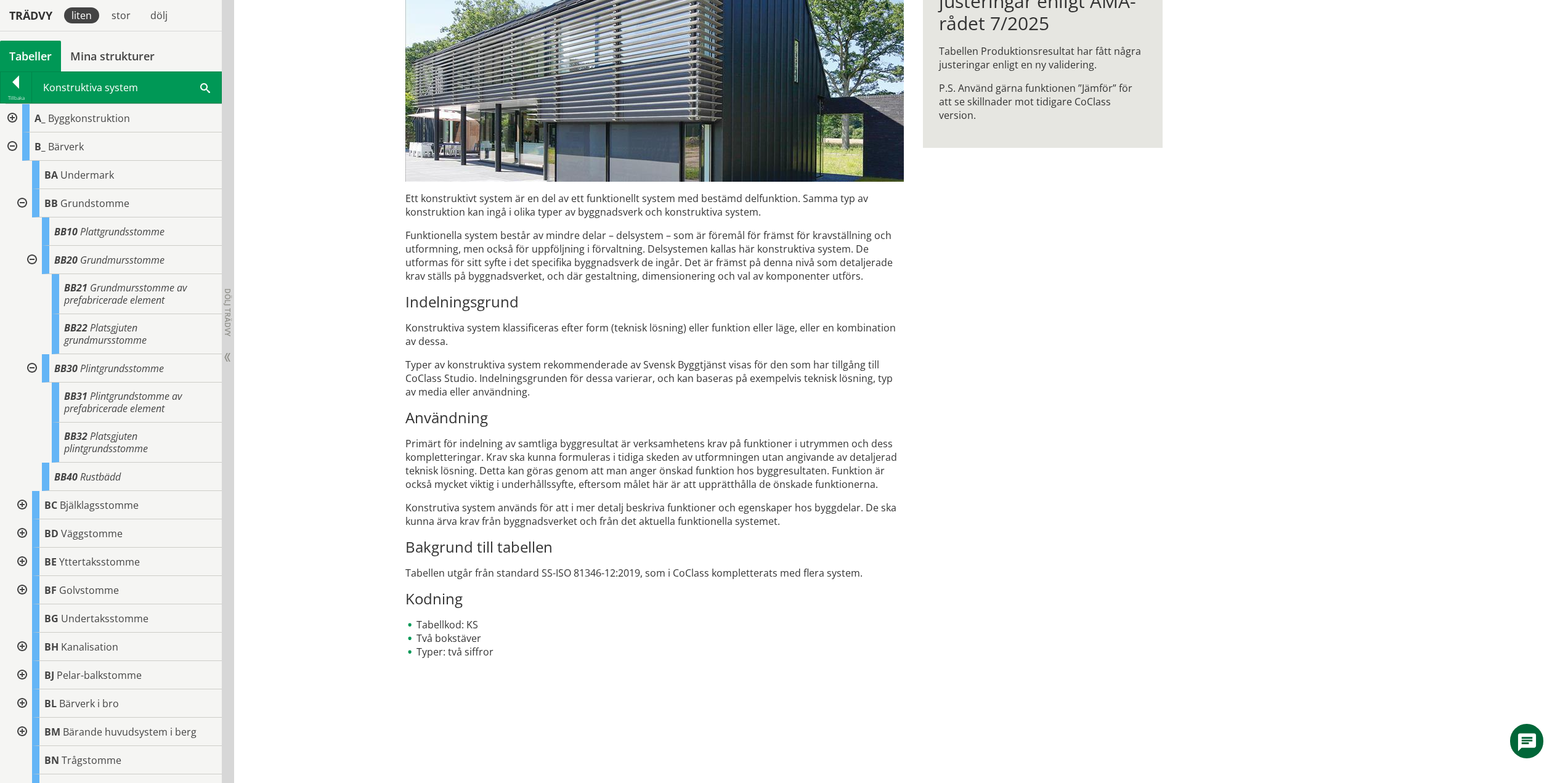
click at [31, 257] on div at bounding box center [30, 260] width 22 height 28
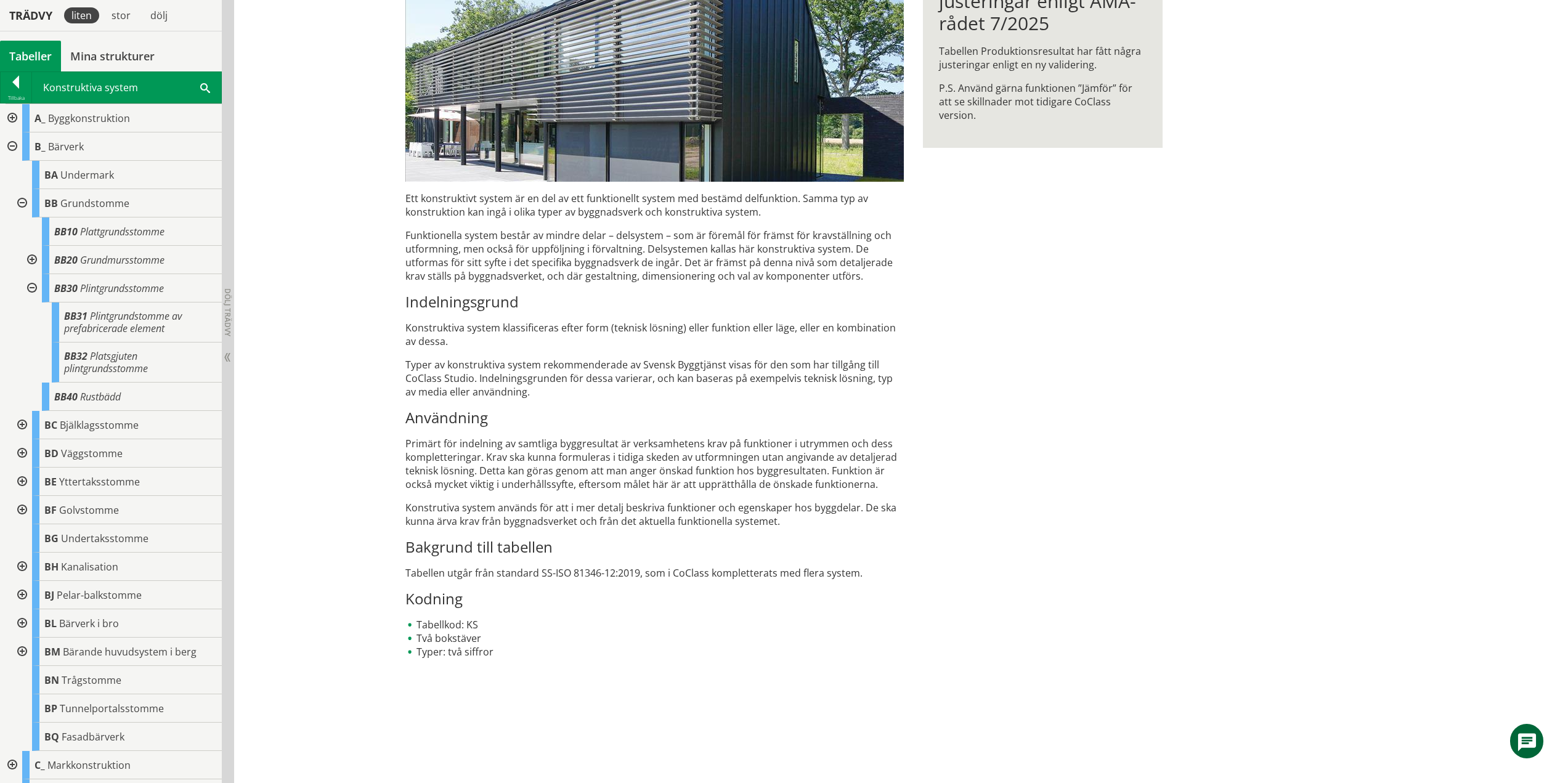
click at [31, 286] on div at bounding box center [30, 289] width 22 height 28
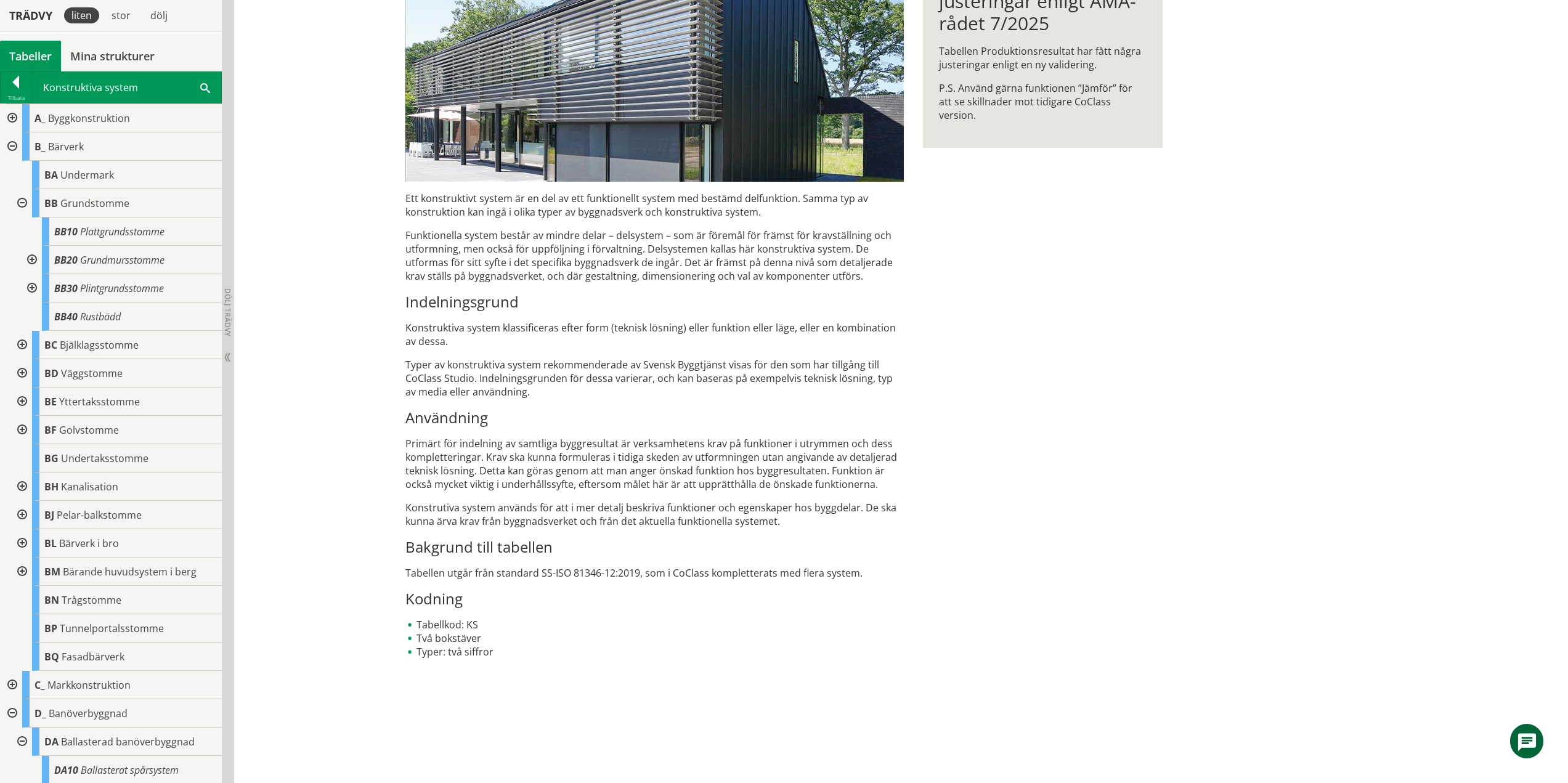
click at [32, 282] on div at bounding box center [30, 289] width 22 height 28
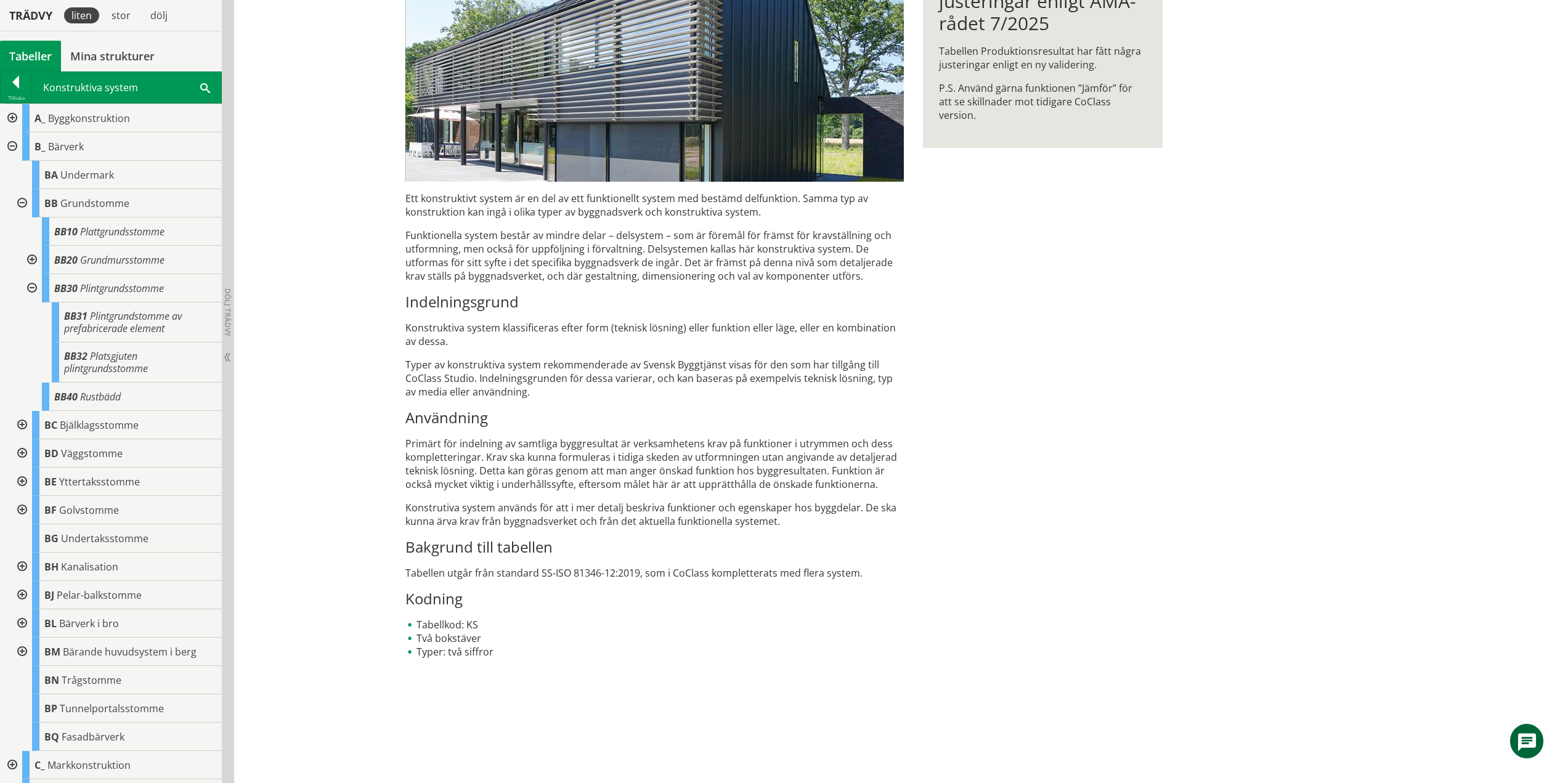
click at [32, 284] on div at bounding box center [30, 289] width 22 height 28
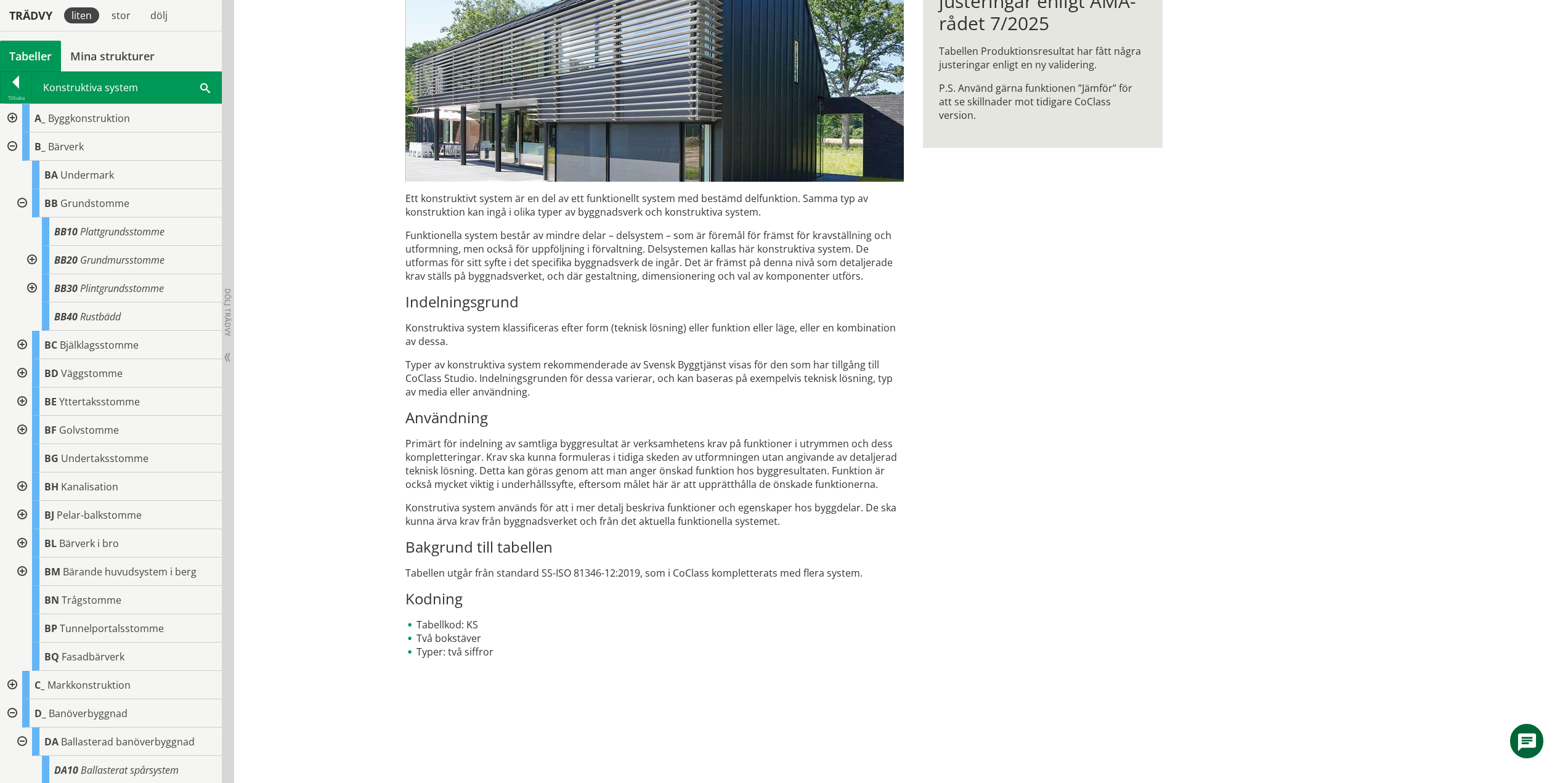
click at [22, 202] on div at bounding box center [20, 204] width 22 height 28
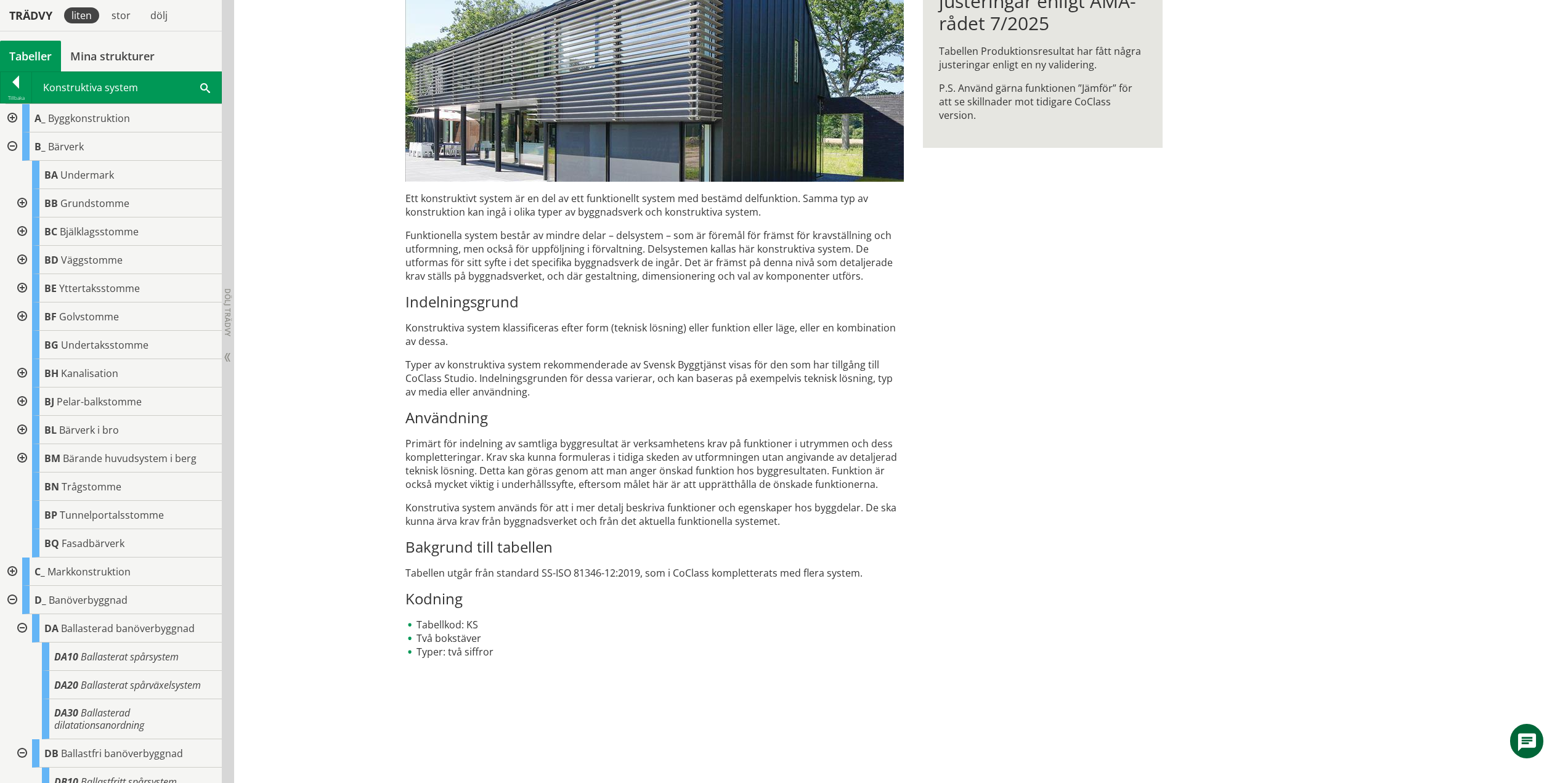
click at [24, 234] on div at bounding box center [20, 232] width 22 height 28
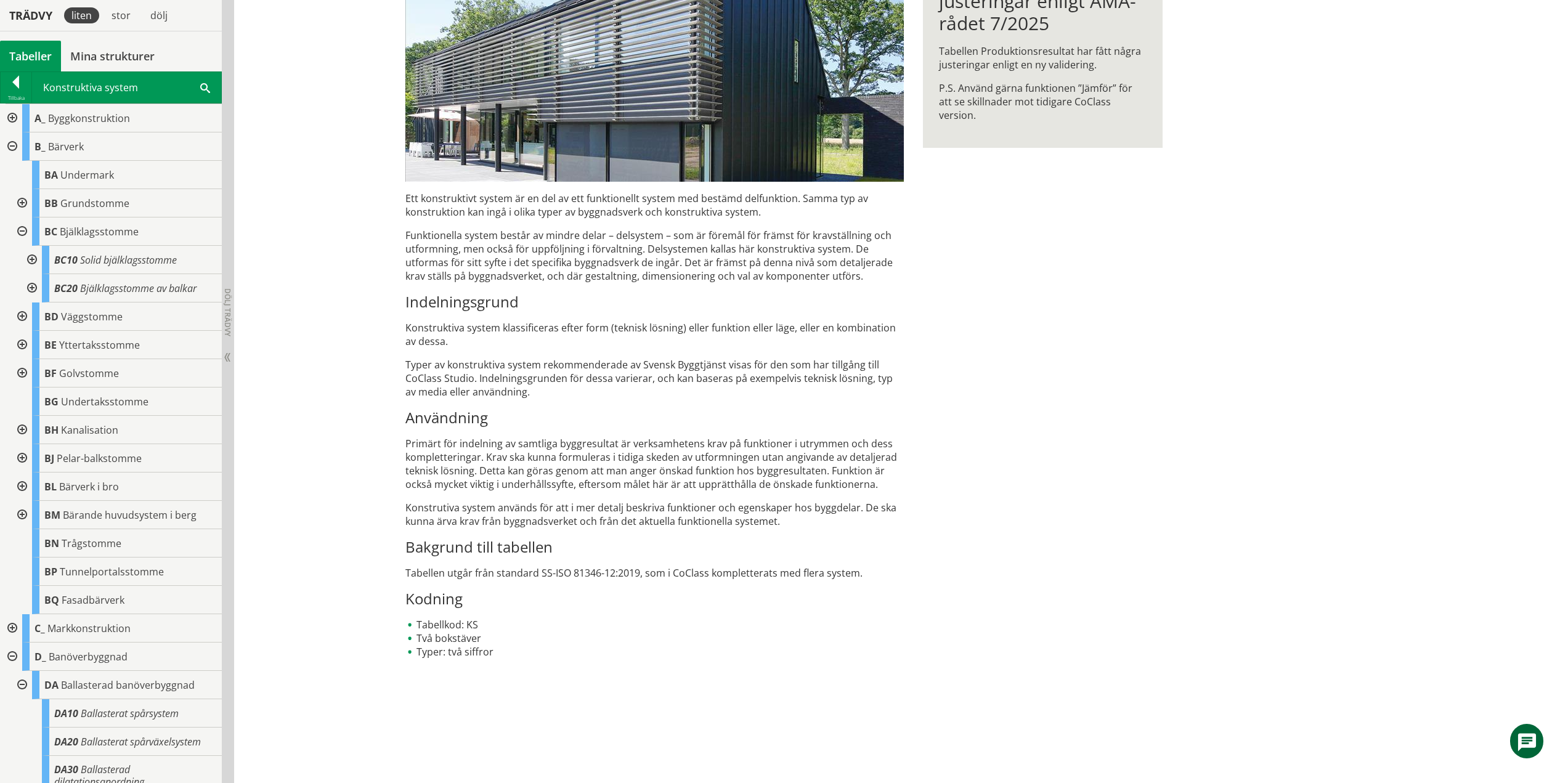
click at [31, 258] on div at bounding box center [30, 260] width 22 height 28
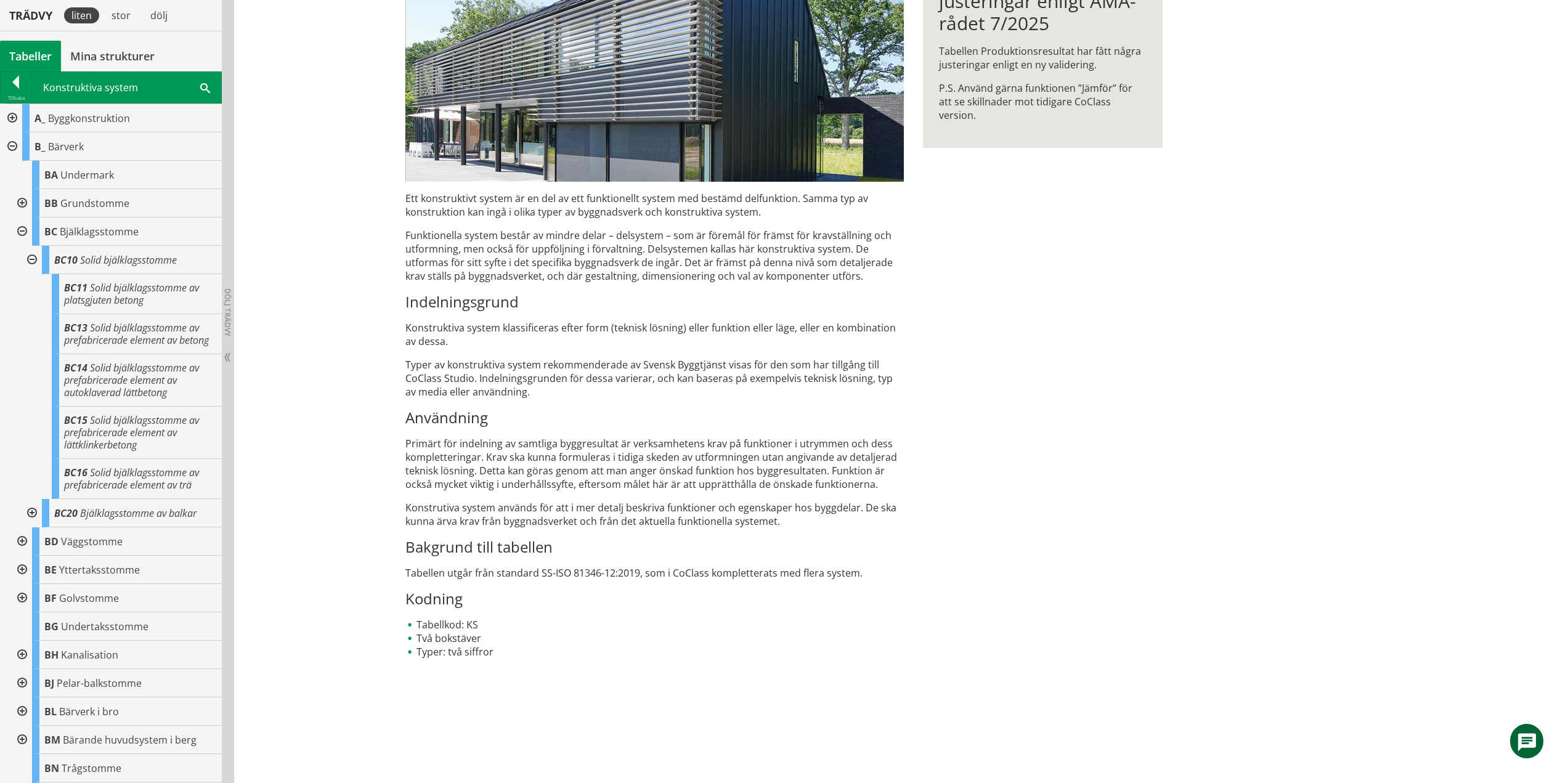
drag, startPoint x: 31, startPoint y: 258, endPoint x: 36, endPoint y: 264, distance: 7.8
click at [31, 258] on div at bounding box center [30, 260] width 22 height 28
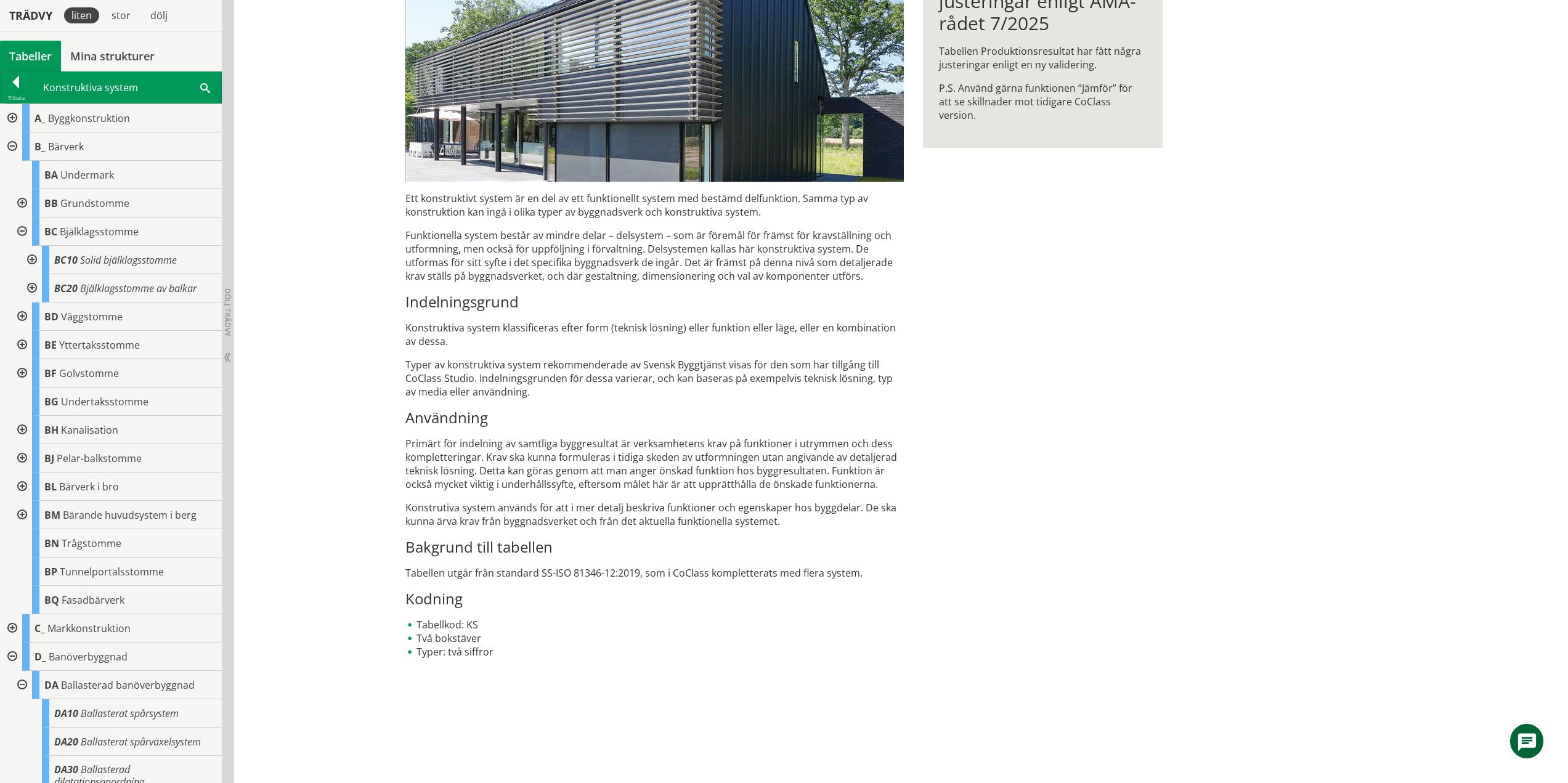
click at [35, 289] on div at bounding box center [30, 289] width 22 height 28
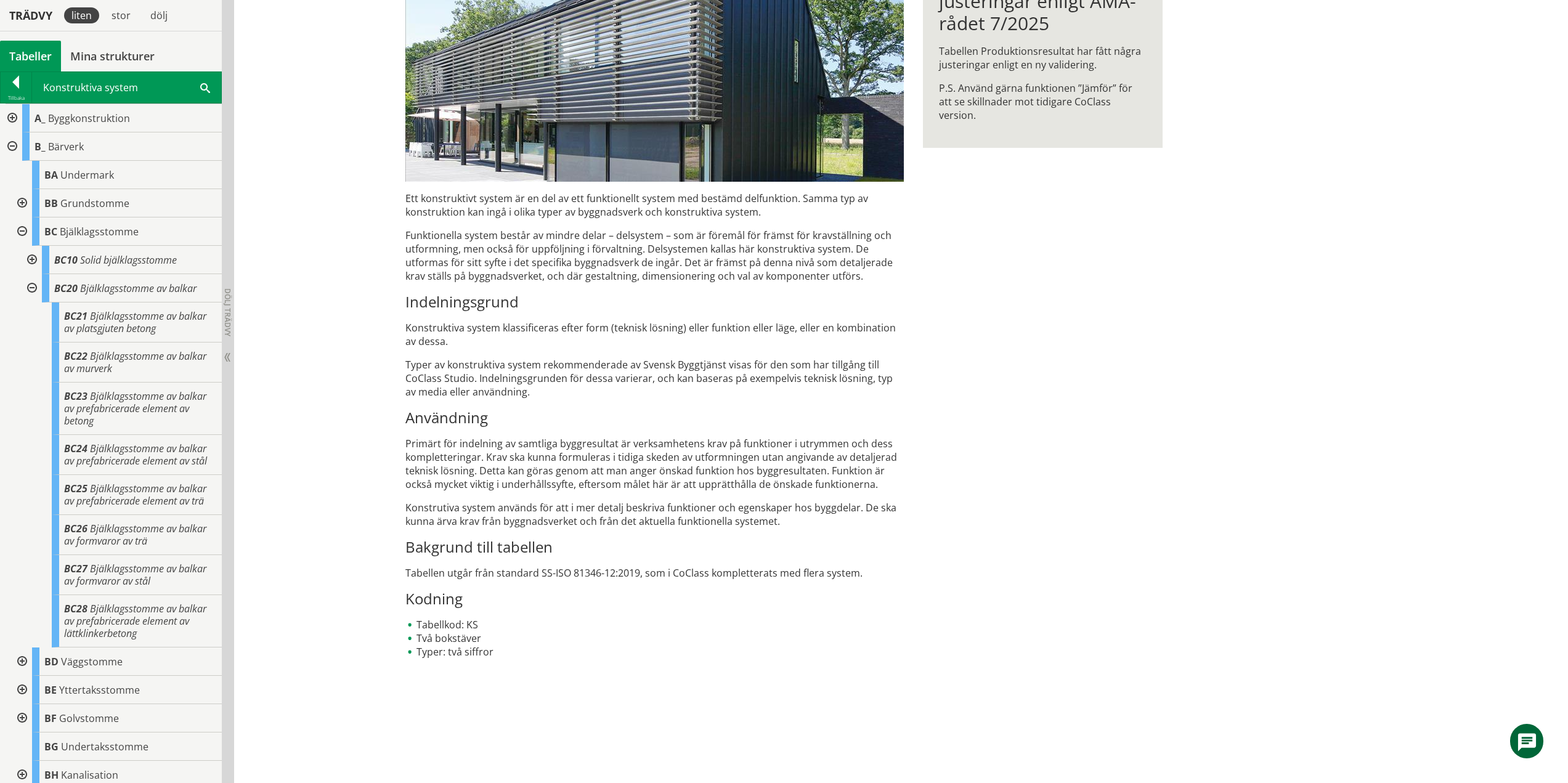
click at [30, 286] on div at bounding box center [30, 289] width 22 height 28
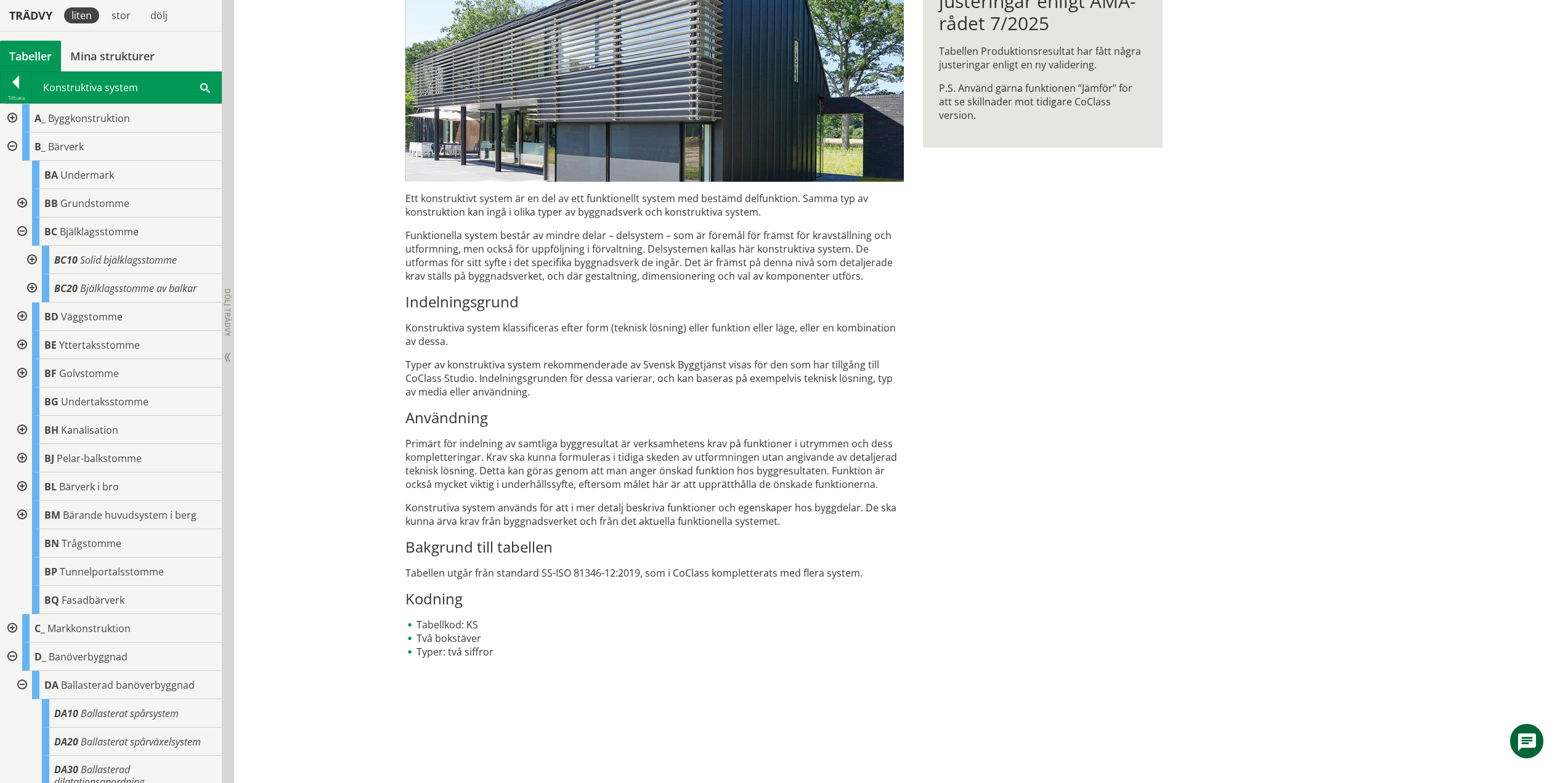
click at [19, 311] on div at bounding box center [20, 317] width 22 height 28
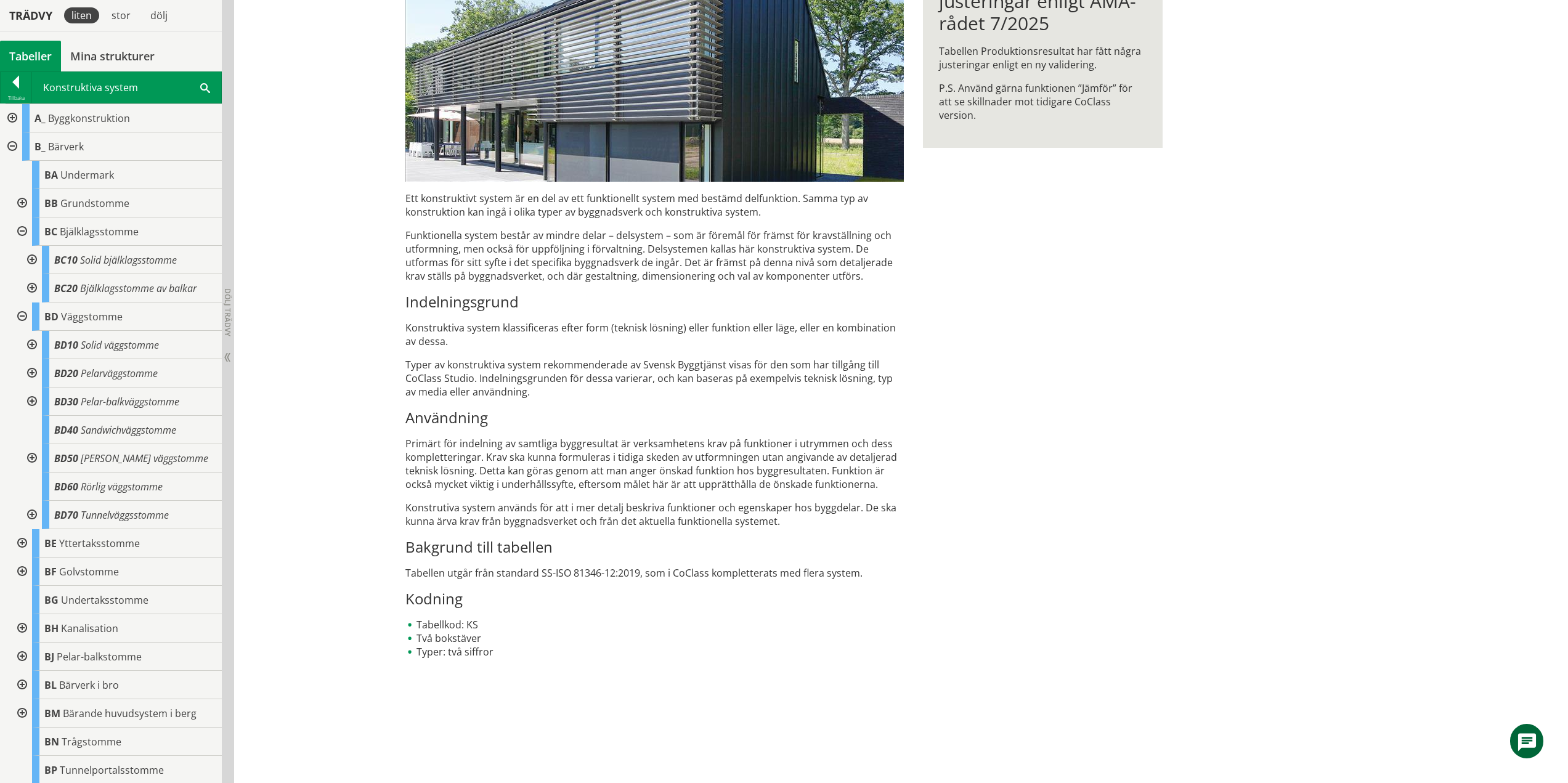
click at [20, 229] on div at bounding box center [20, 232] width 22 height 28
click at [31, 291] on div at bounding box center [30, 289] width 22 height 28
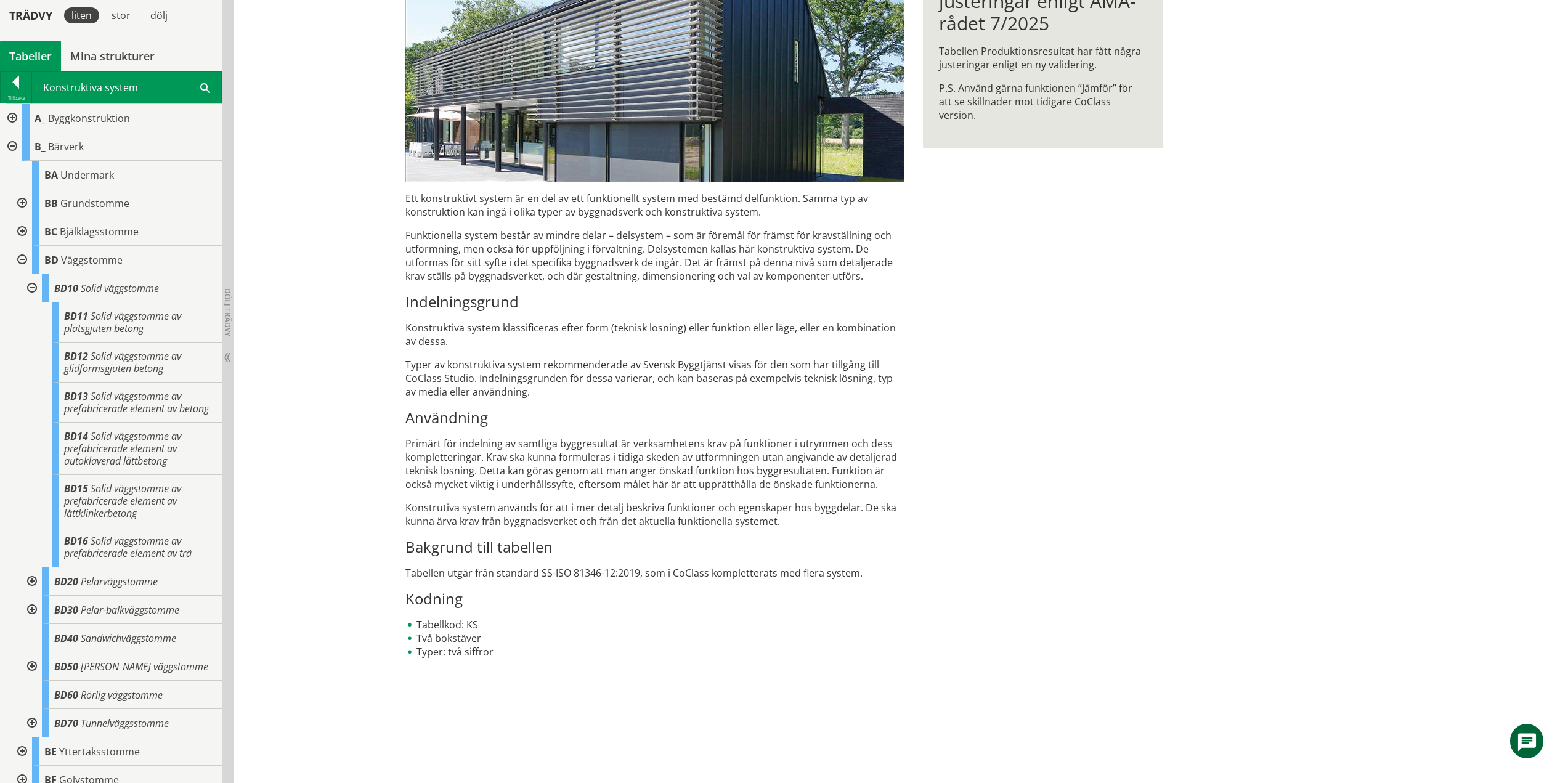
click at [31, 286] on div at bounding box center [30, 289] width 22 height 28
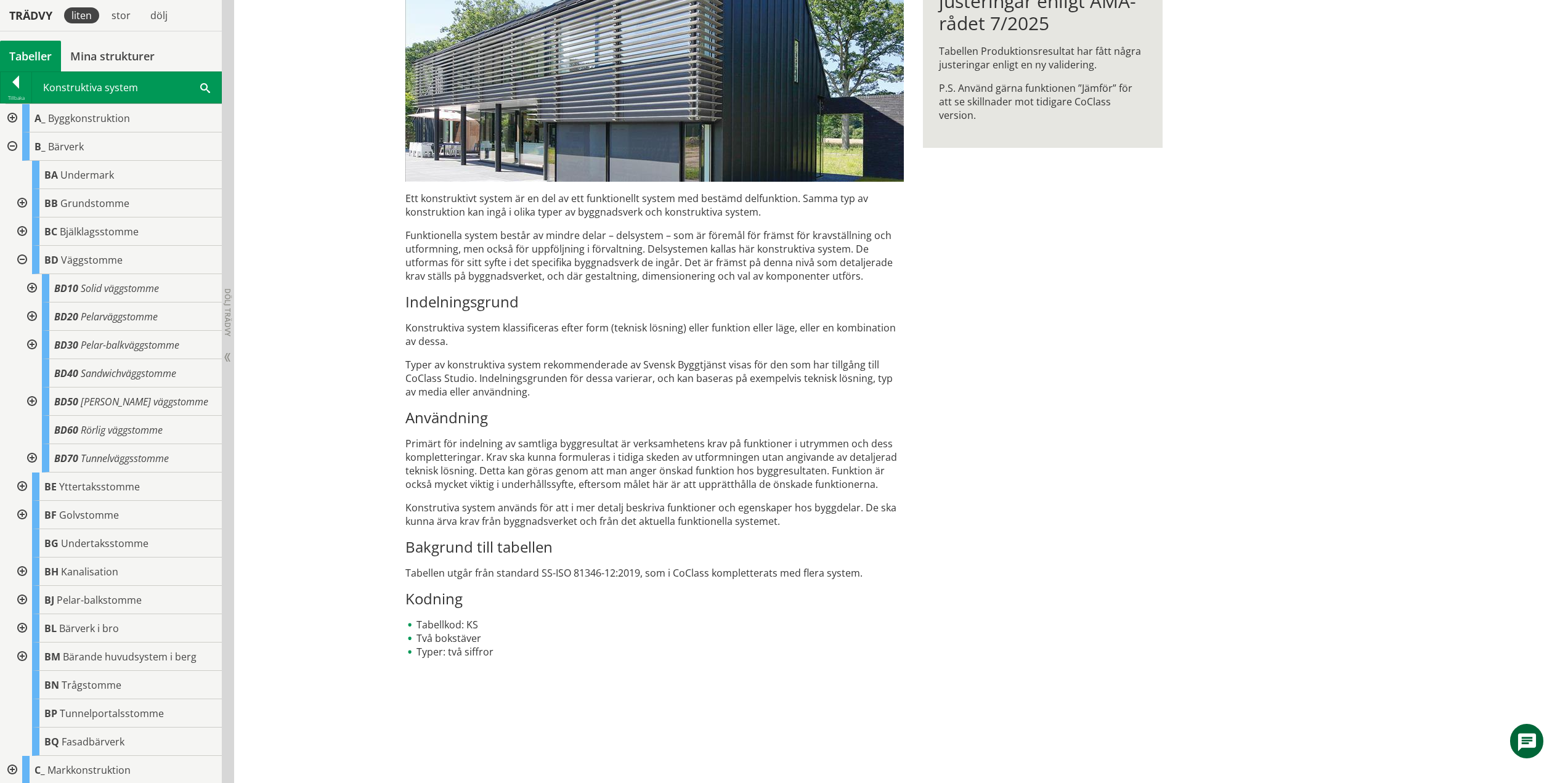
click at [38, 317] on div at bounding box center [30, 317] width 22 height 28
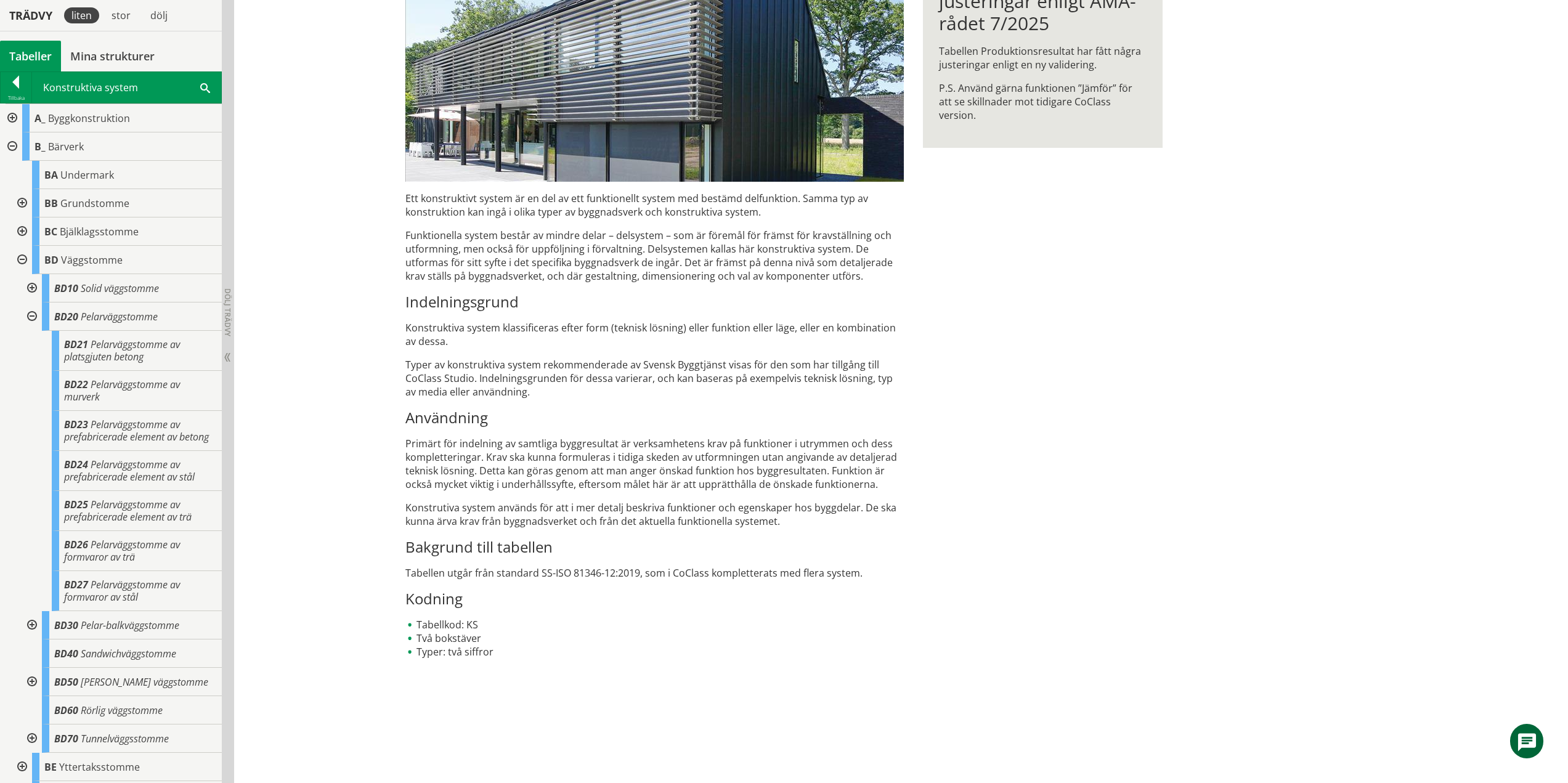
click at [29, 314] on div at bounding box center [30, 317] width 22 height 28
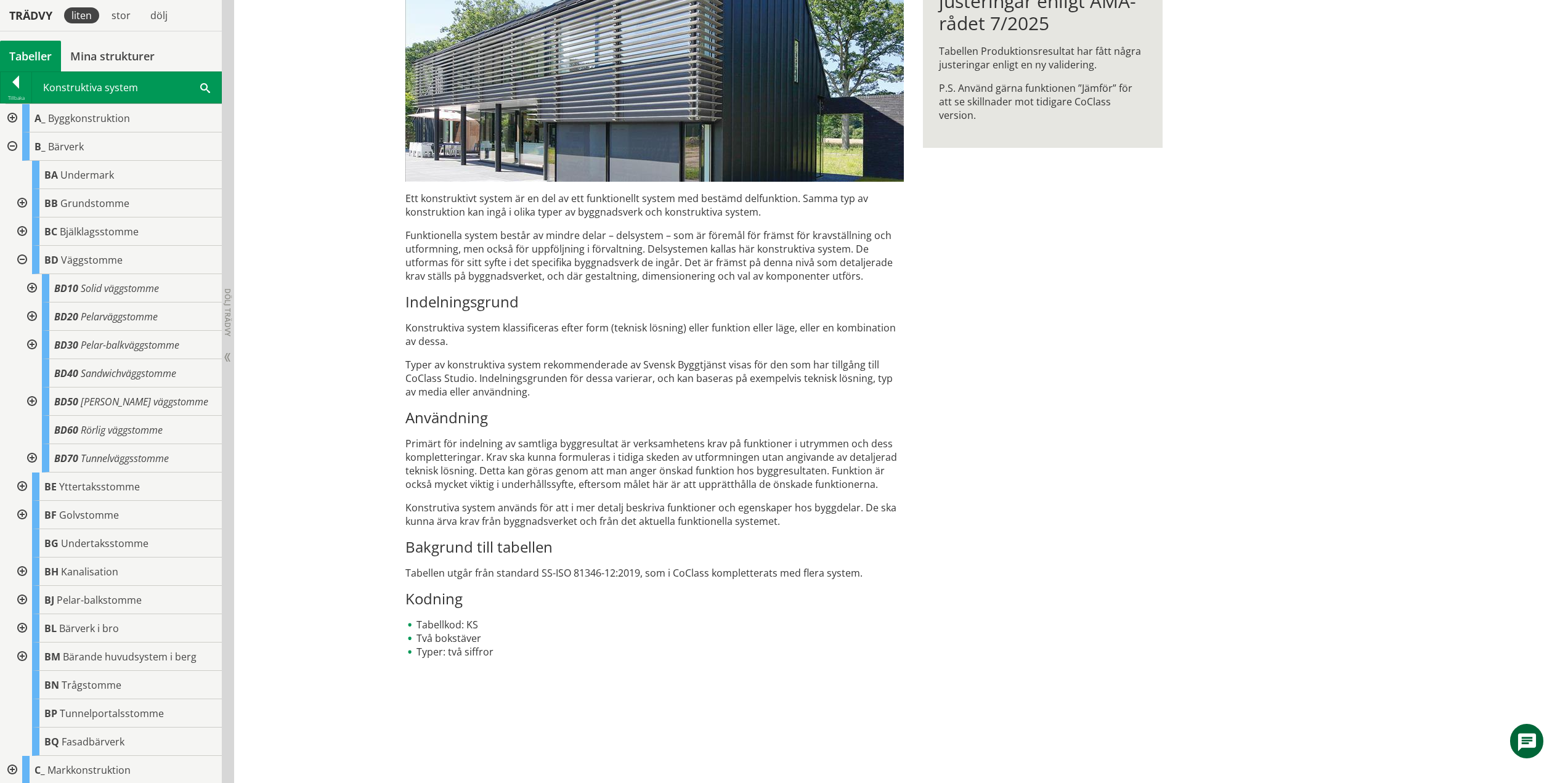
click at [33, 346] on div at bounding box center [30, 345] width 22 height 28
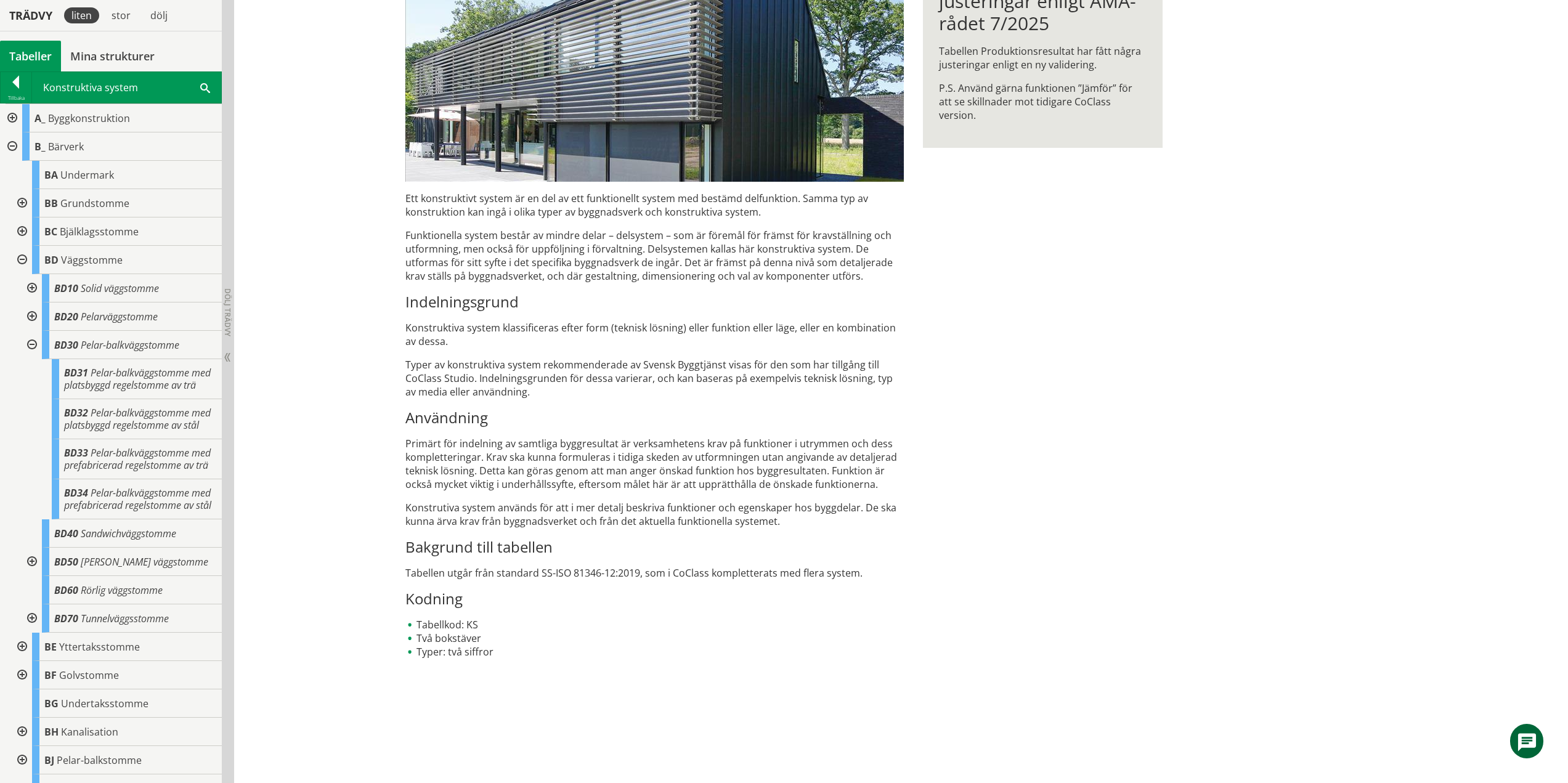
click at [34, 344] on div at bounding box center [30, 345] width 22 height 28
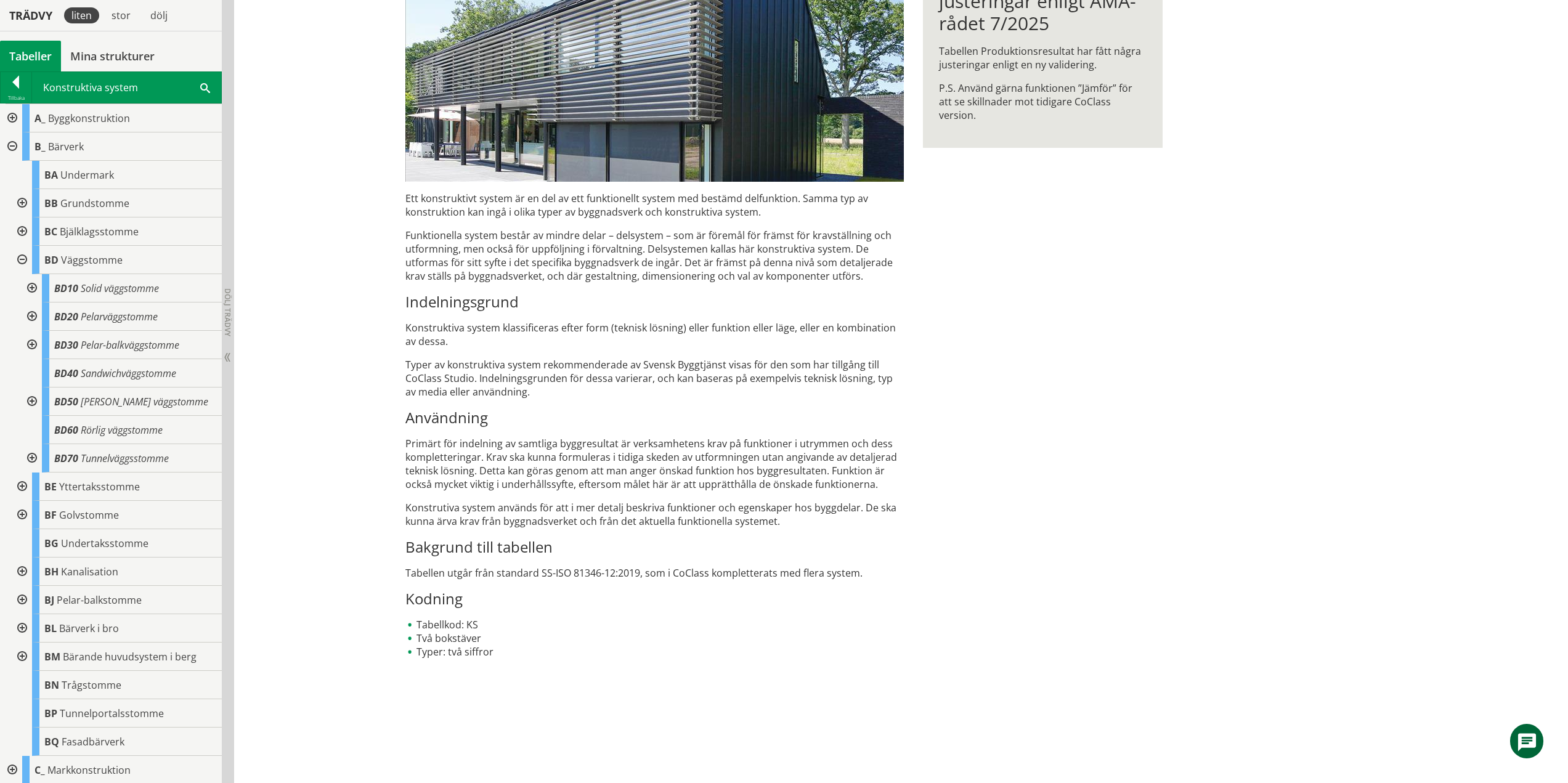
click at [33, 400] on div at bounding box center [30, 401] width 22 height 28
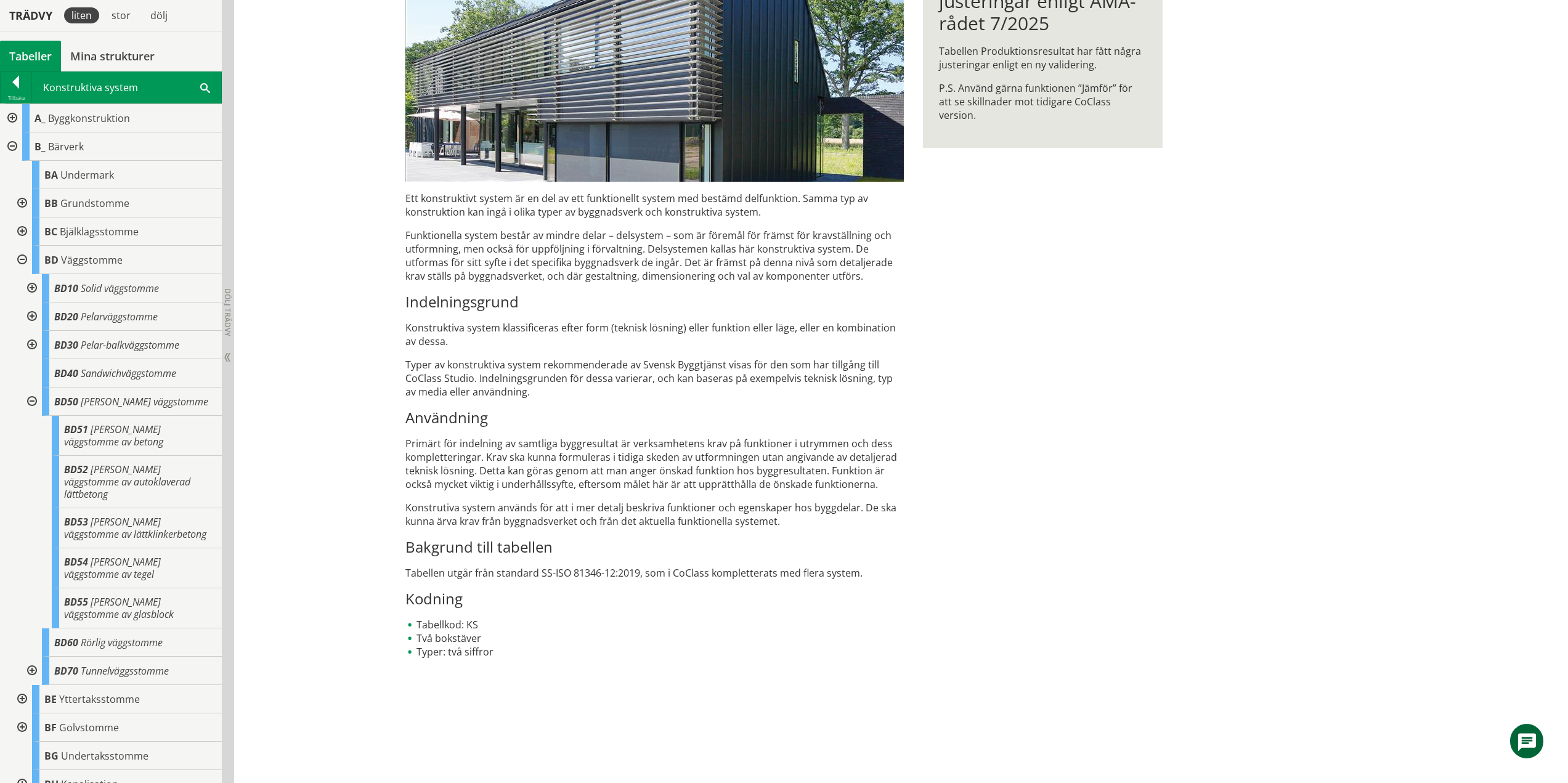
click at [29, 658] on div at bounding box center [30, 671] width 22 height 28
click at [15, 144] on div at bounding box center [10, 147] width 22 height 28
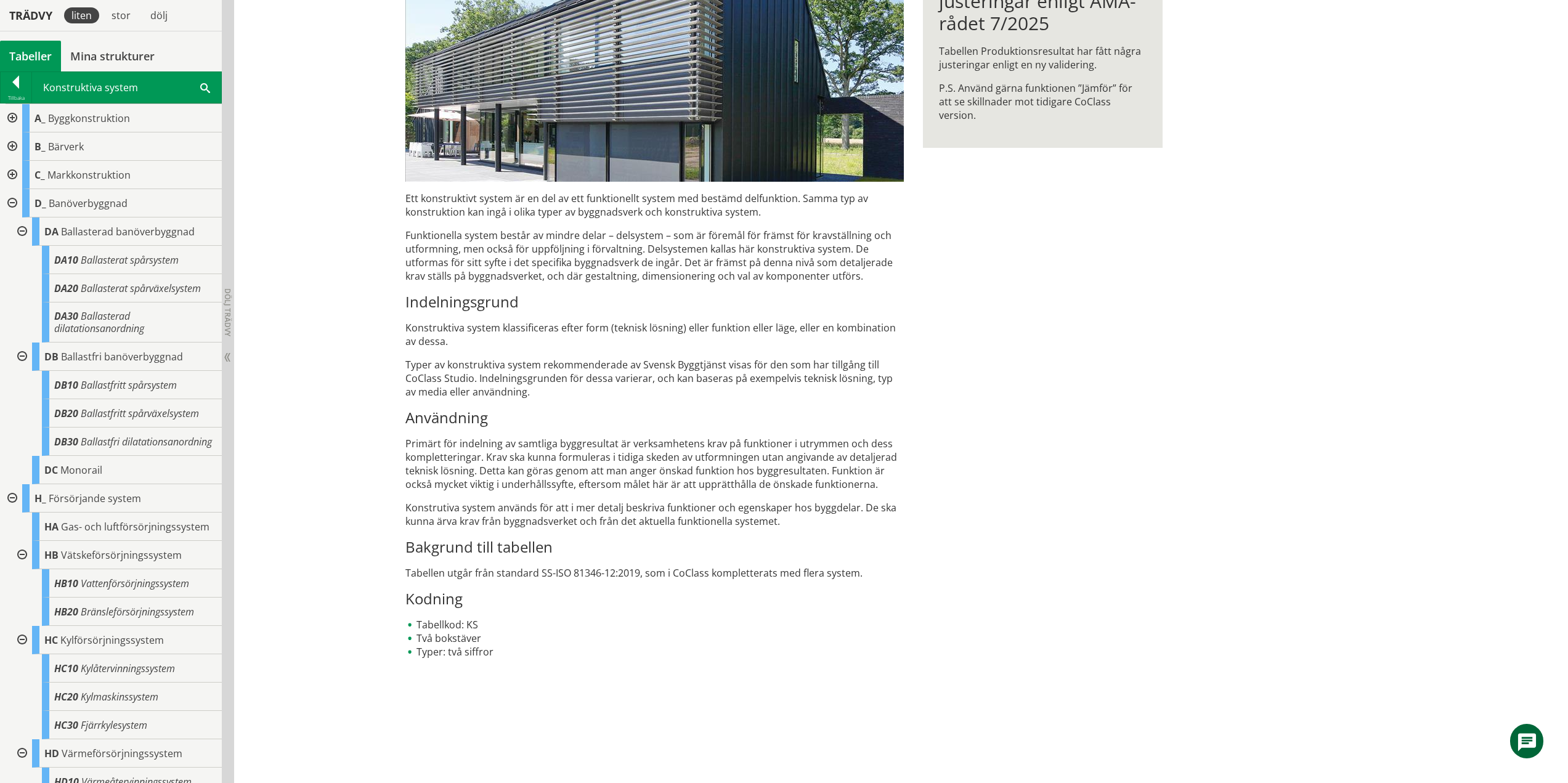
click at [16, 174] on div at bounding box center [10, 175] width 22 height 28
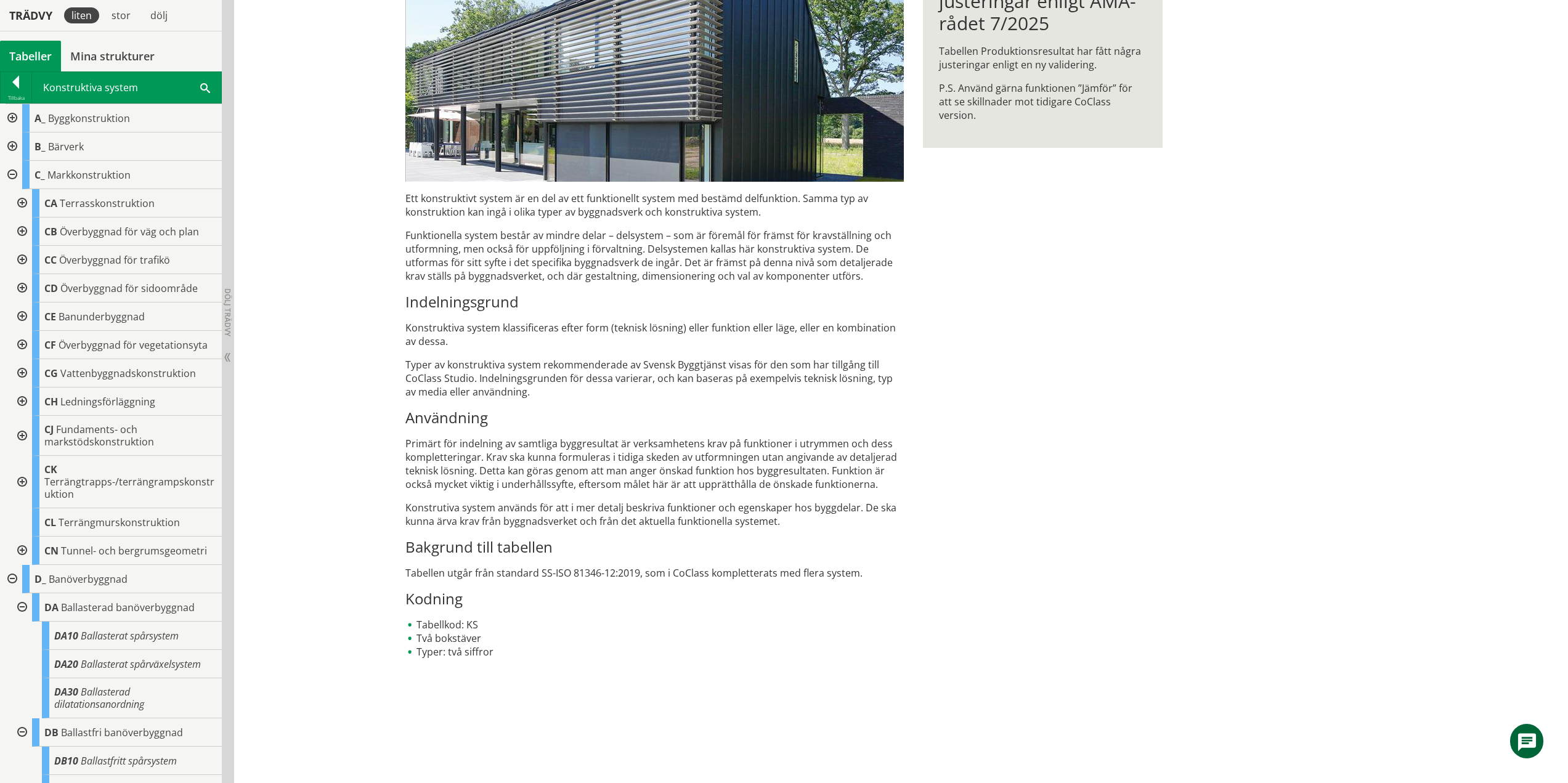
click at [20, 201] on div at bounding box center [20, 204] width 22 height 28
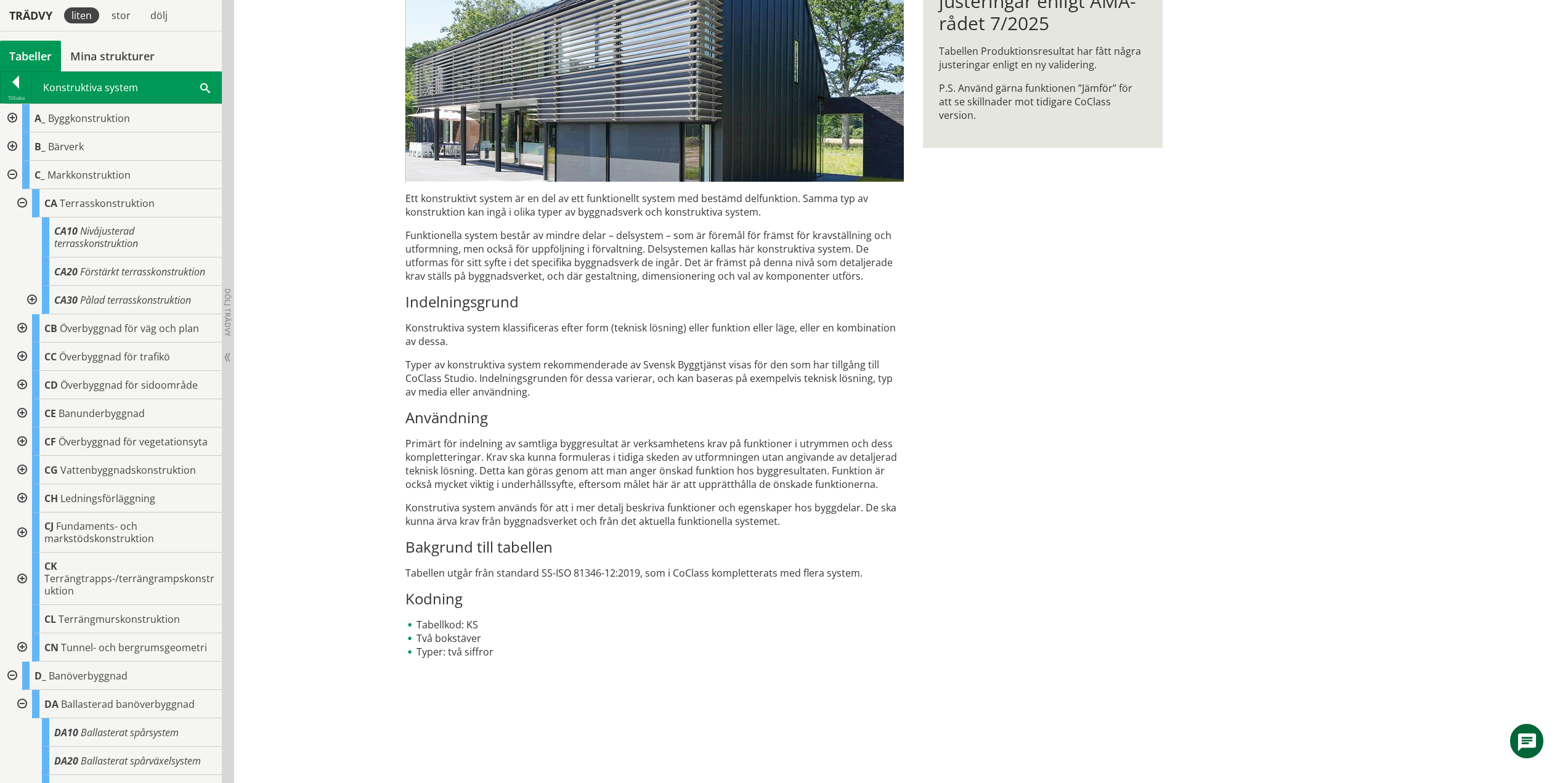
click at [33, 297] on div at bounding box center [30, 300] width 22 height 28
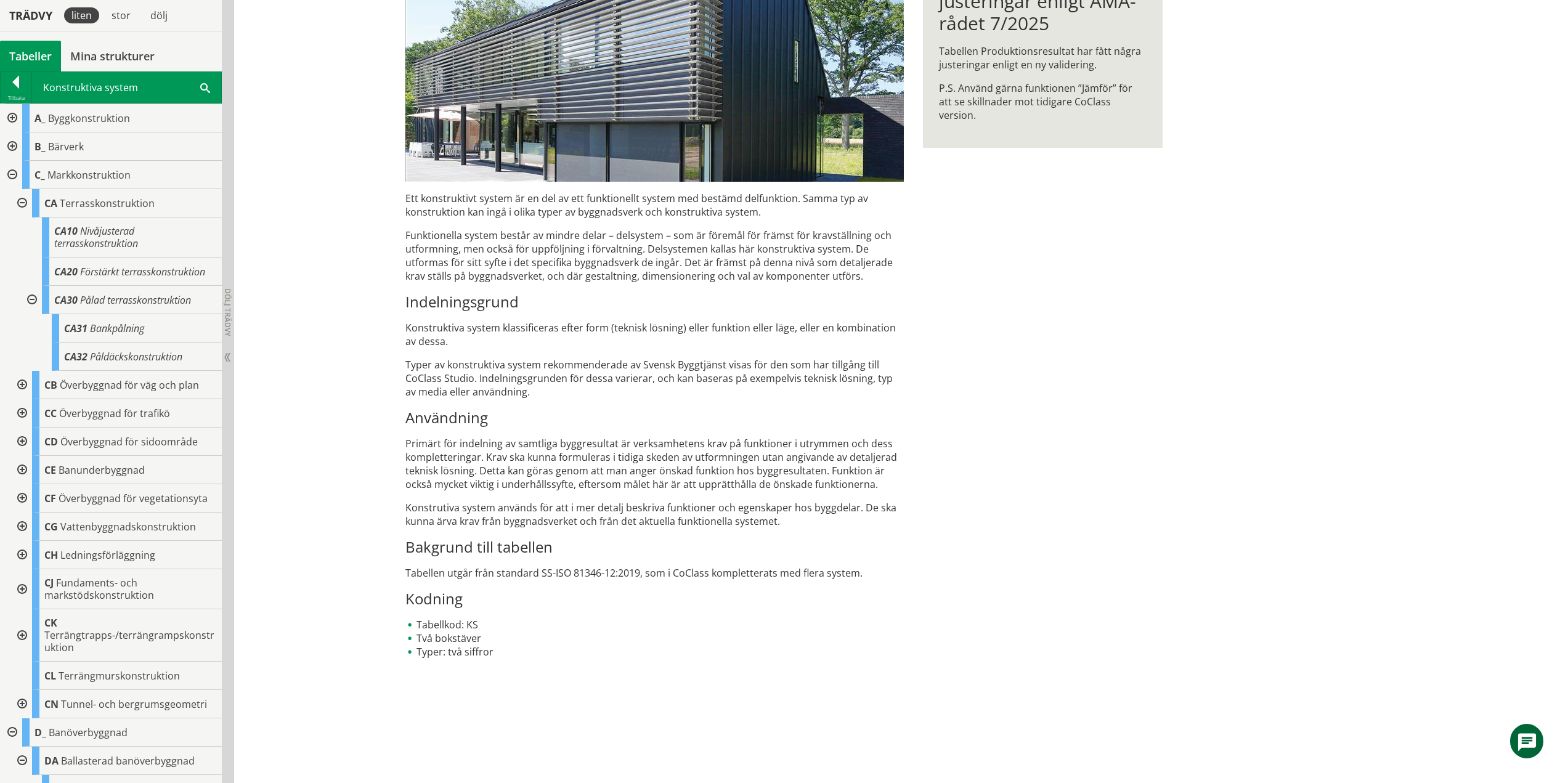
click at [31, 299] on div at bounding box center [30, 300] width 22 height 28
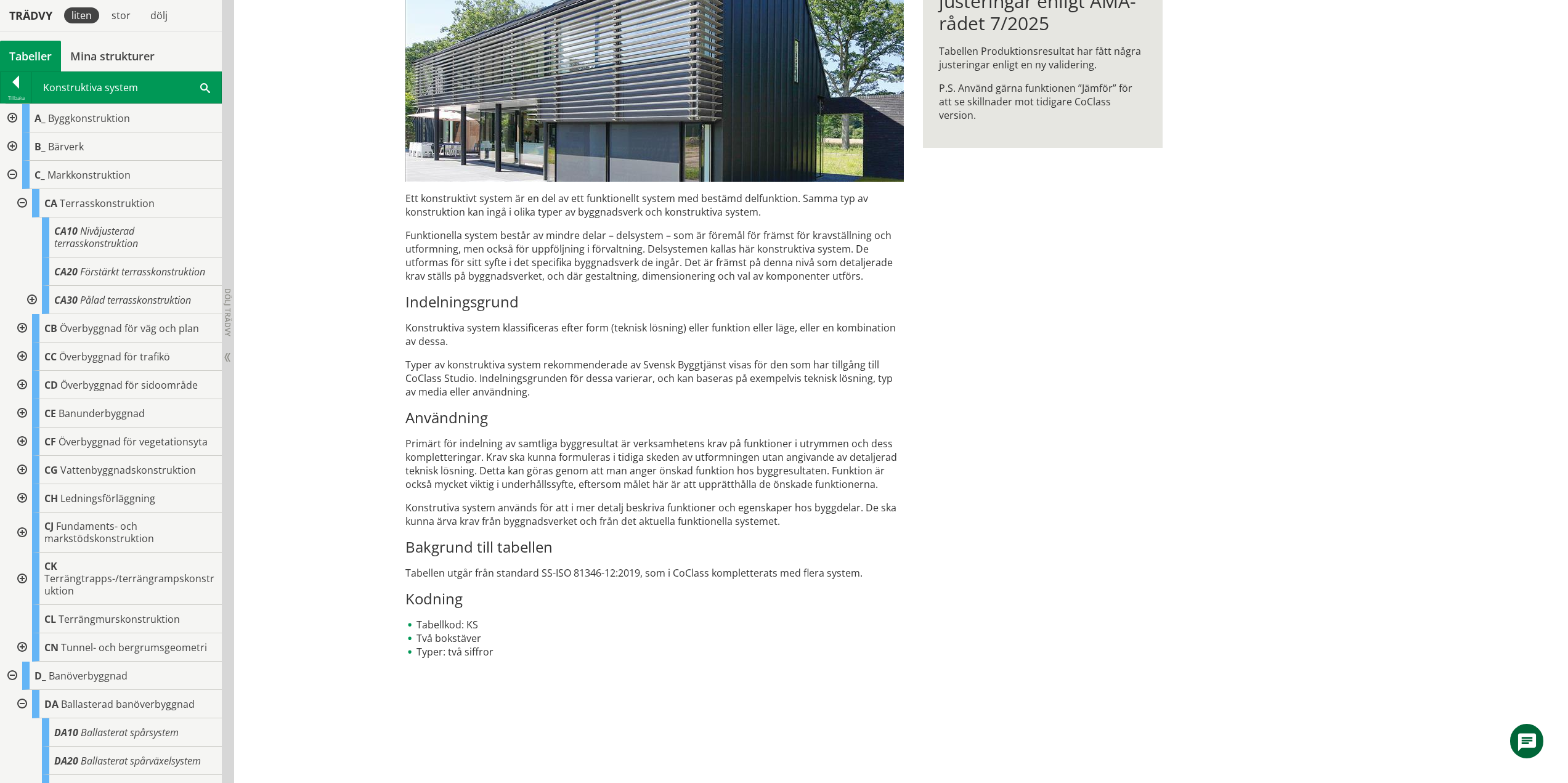
click at [22, 202] on div at bounding box center [20, 204] width 22 height 28
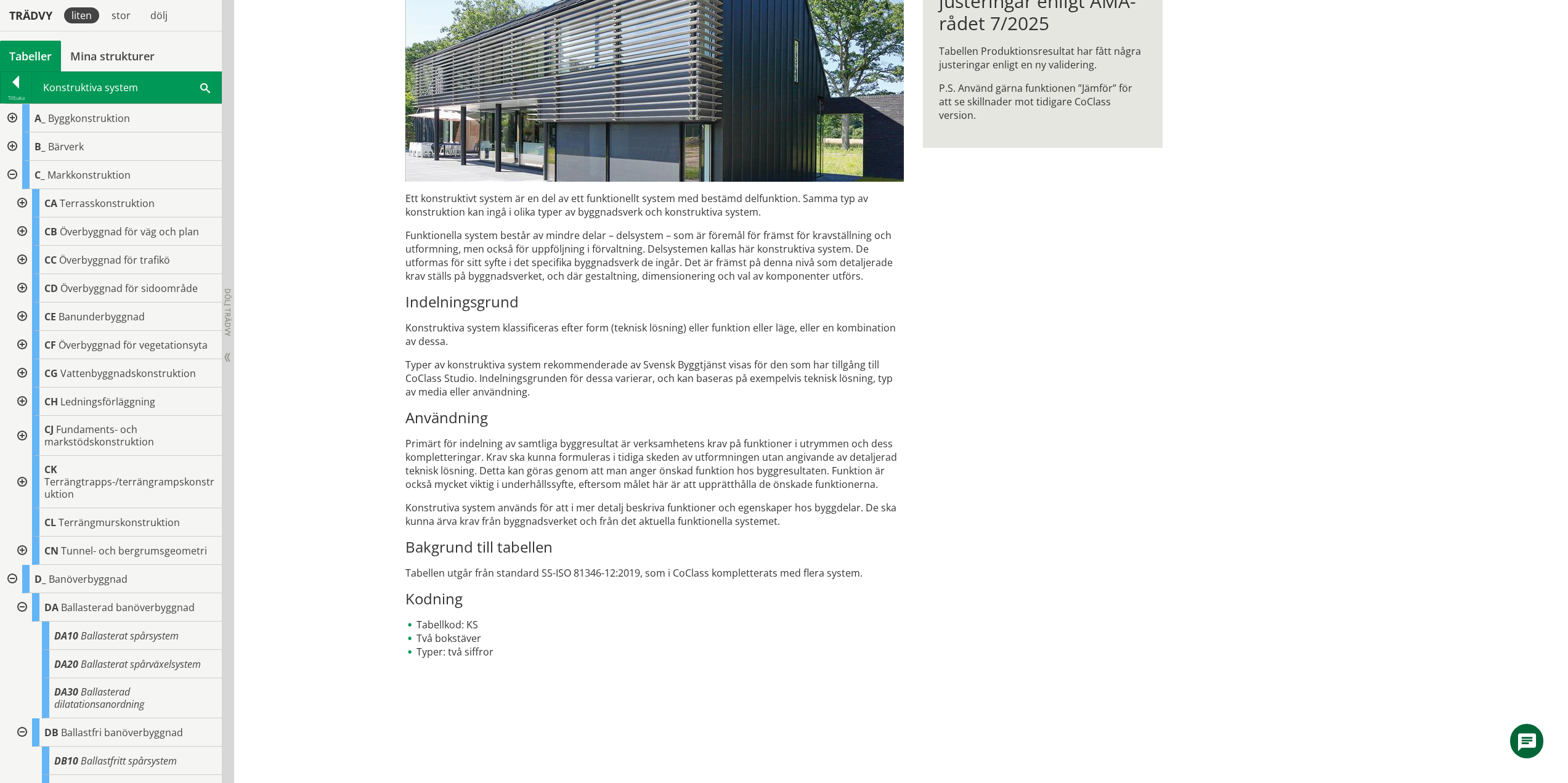
click at [18, 227] on div at bounding box center [20, 232] width 22 height 28
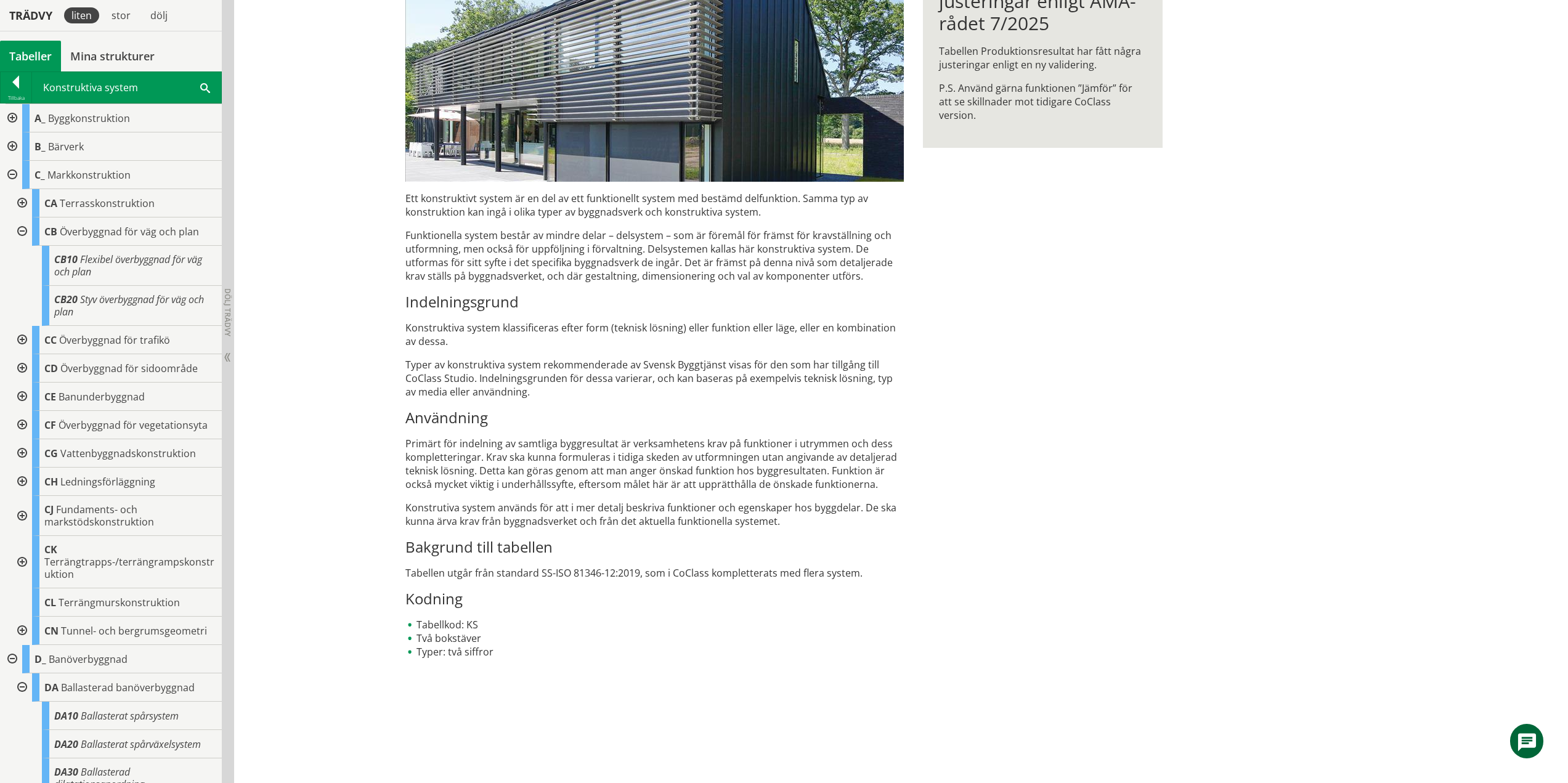
click at [26, 232] on div at bounding box center [20, 232] width 22 height 28
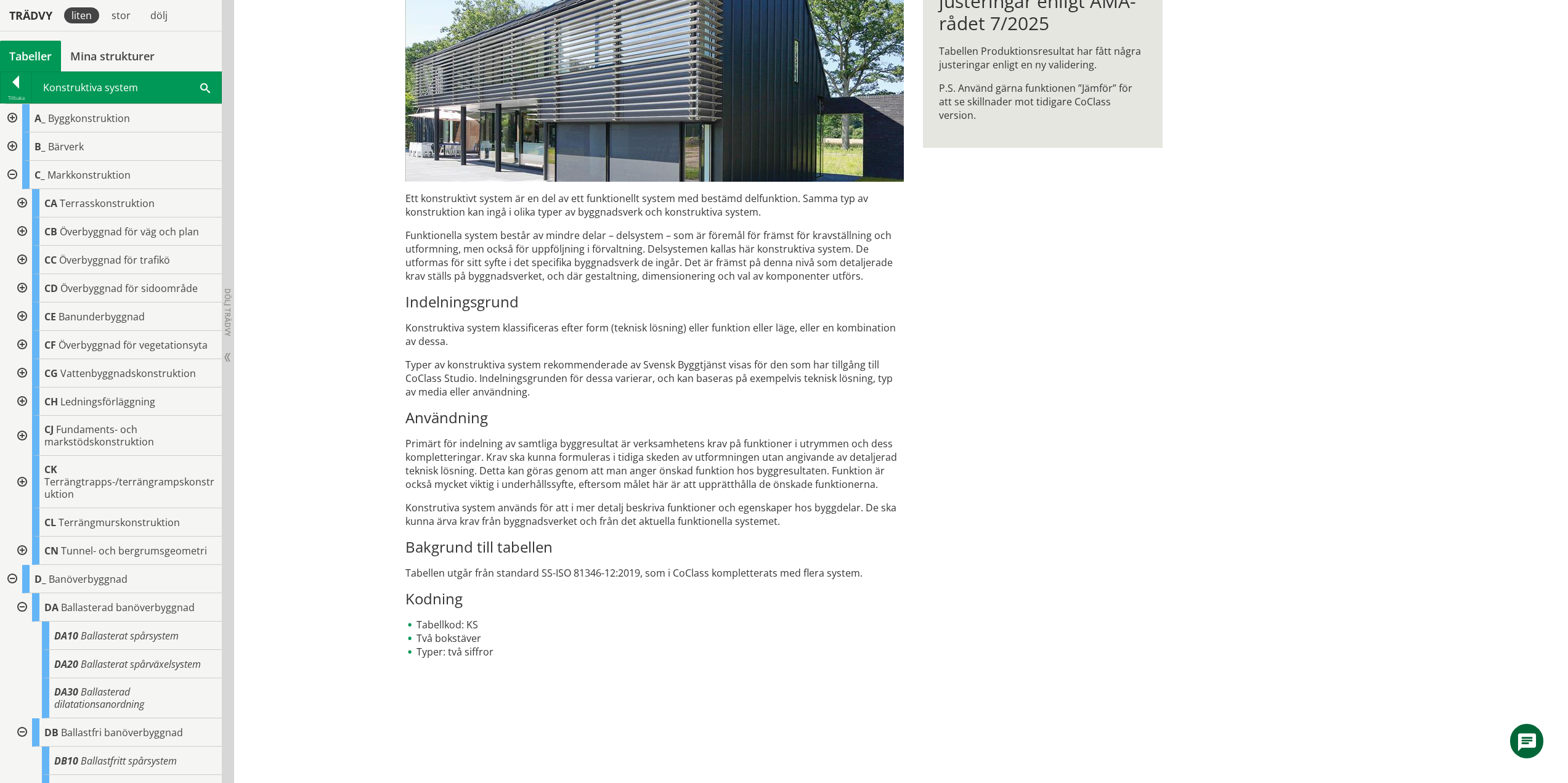
click at [20, 258] on div at bounding box center [20, 260] width 22 height 28
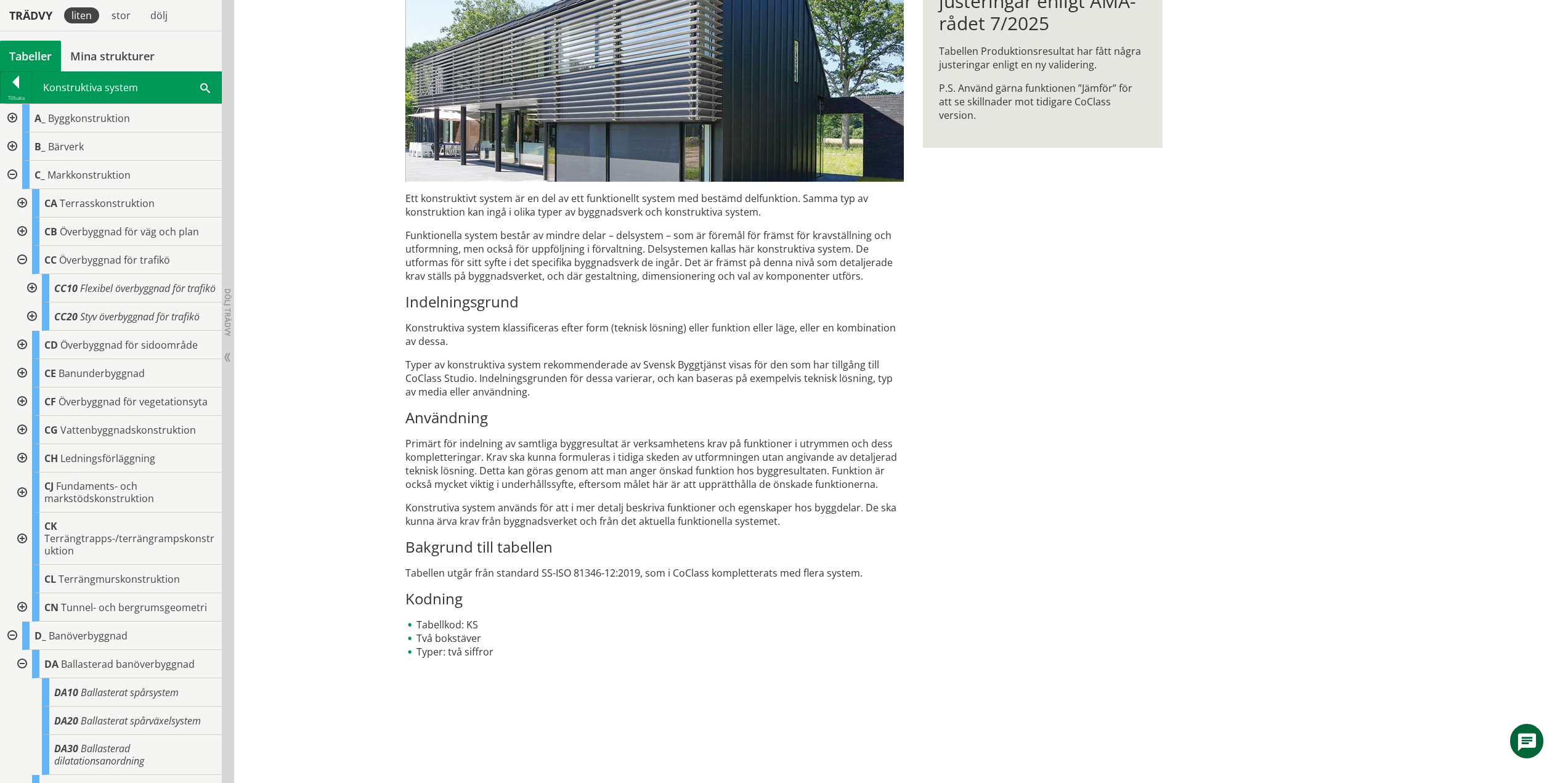
click at [35, 294] on div at bounding box center [30, 289] width 22 height 28
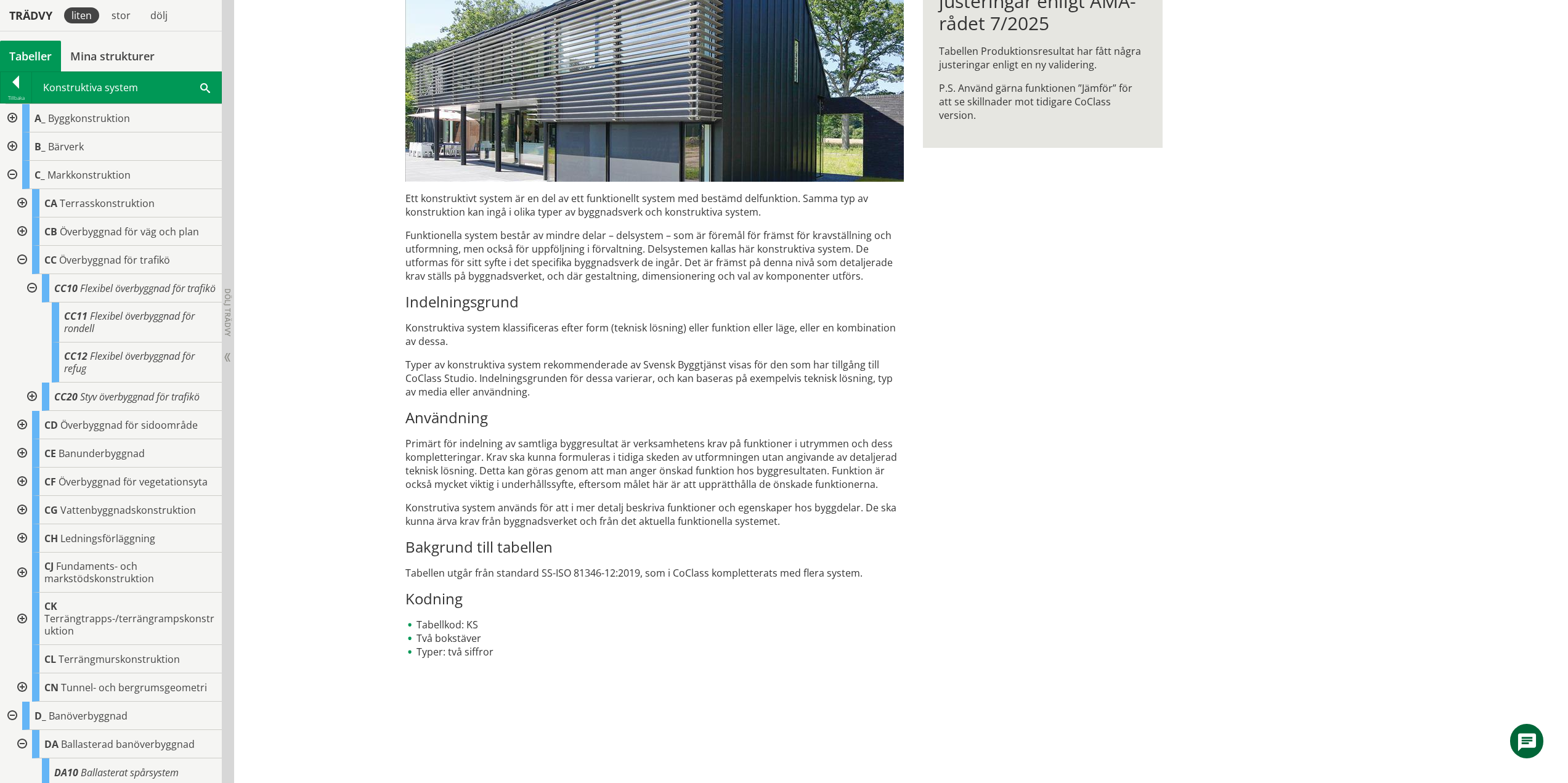
click at [32, 294] on div at bounding box center [30, 289] width 22 height 28
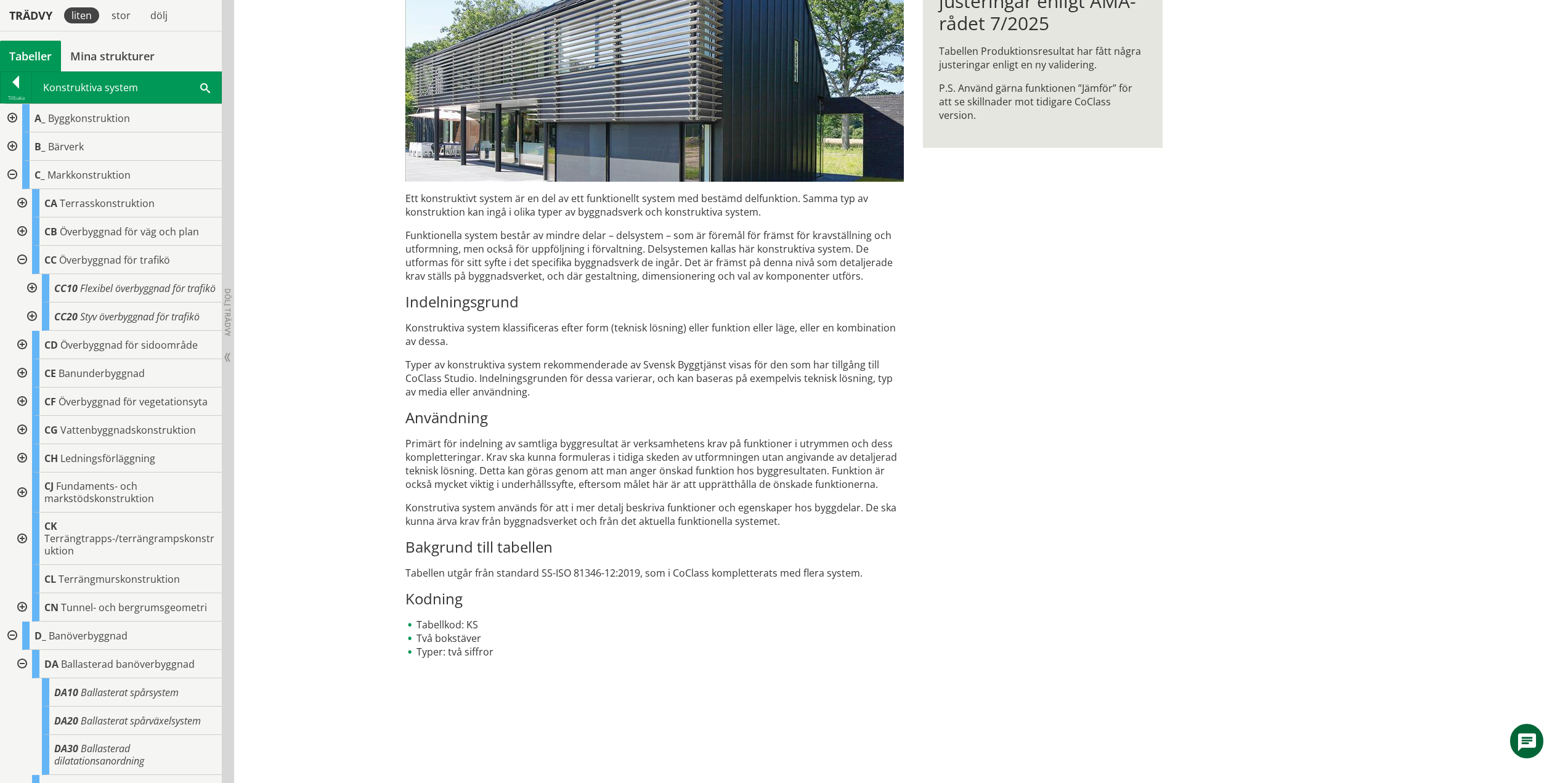
click at [36, 329] on div at bounding box center [30, 317] width 22 height 28
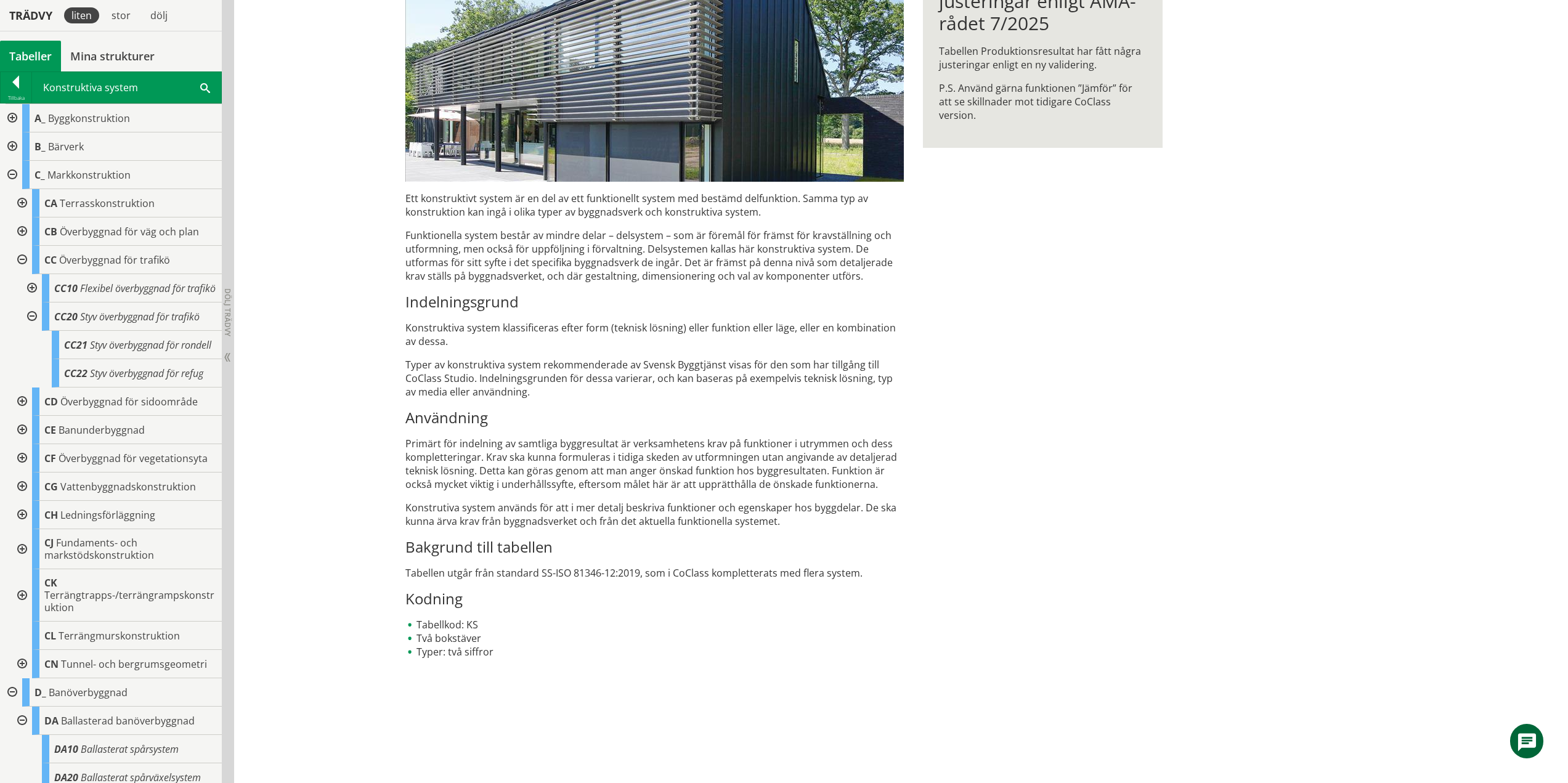
click at [31, 328] on div at bounding box center [30, 317] width 22 height 28
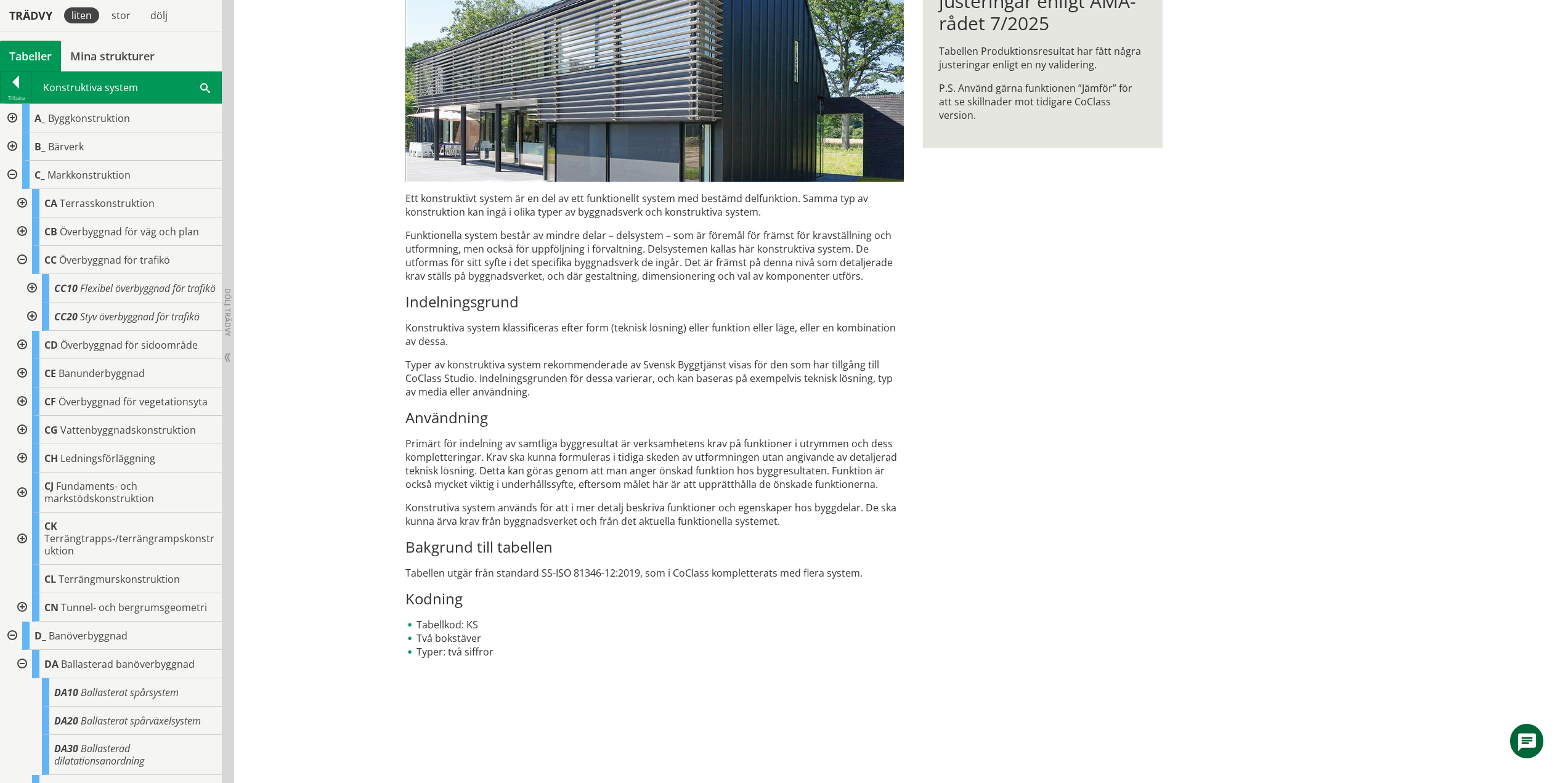
click at [26, 259] on div at bounding box center [20, 260] width 22 height 28
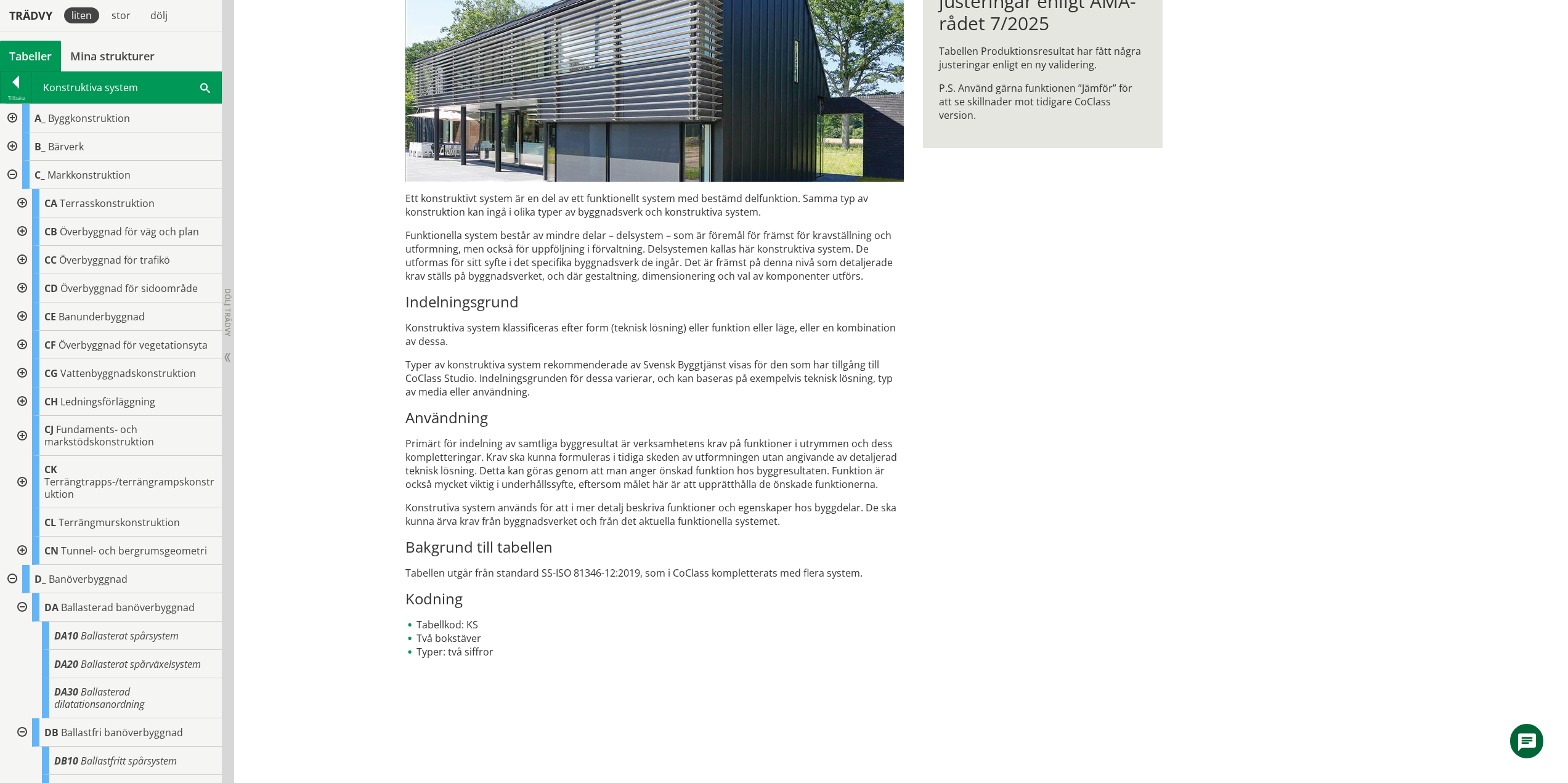
click at [24, 287] on div at bounding box center [20, 289] width 22 height 28
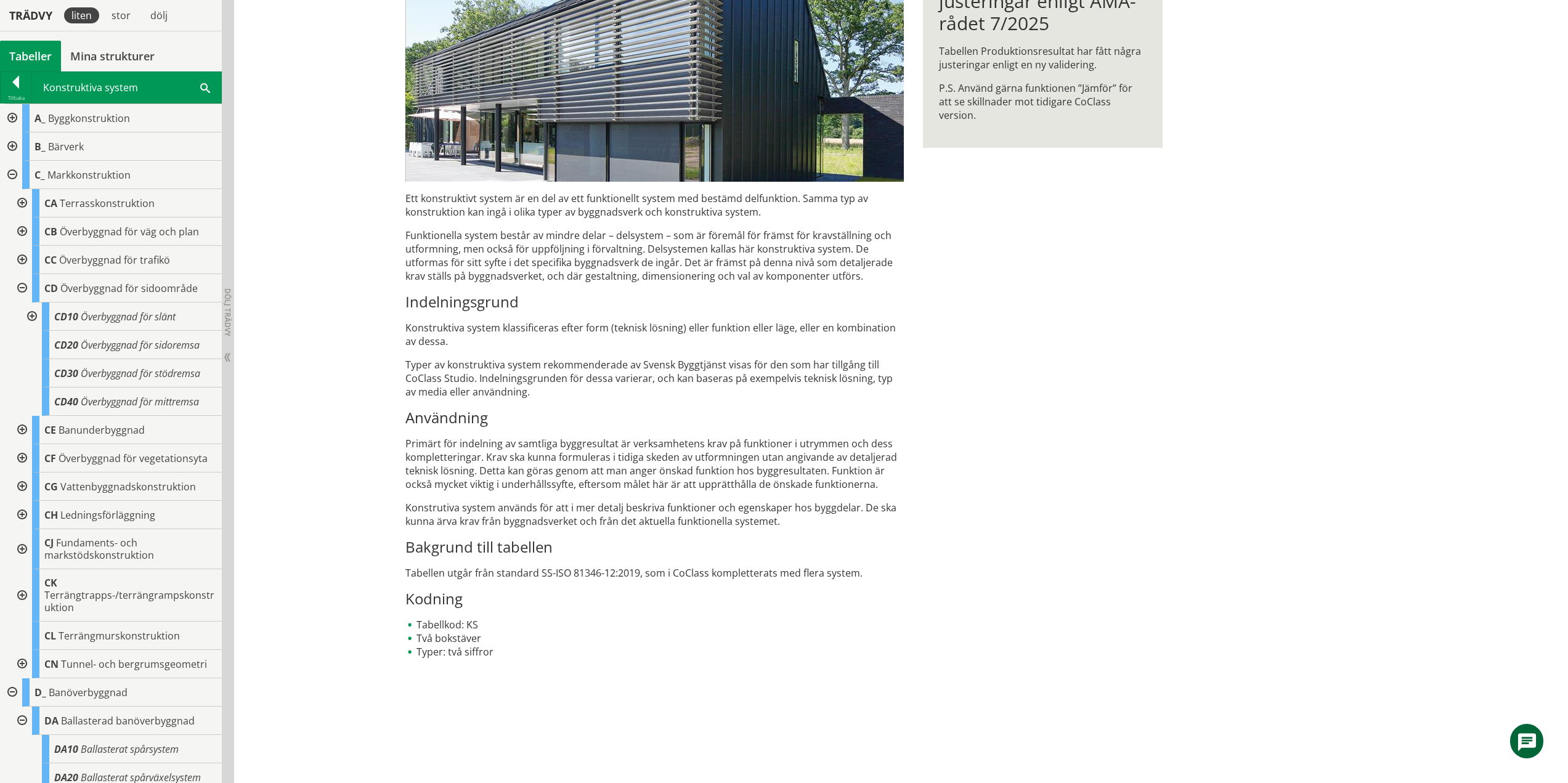
click at [35, 313] on div at bounding box center [30, 317] width 22 height 28
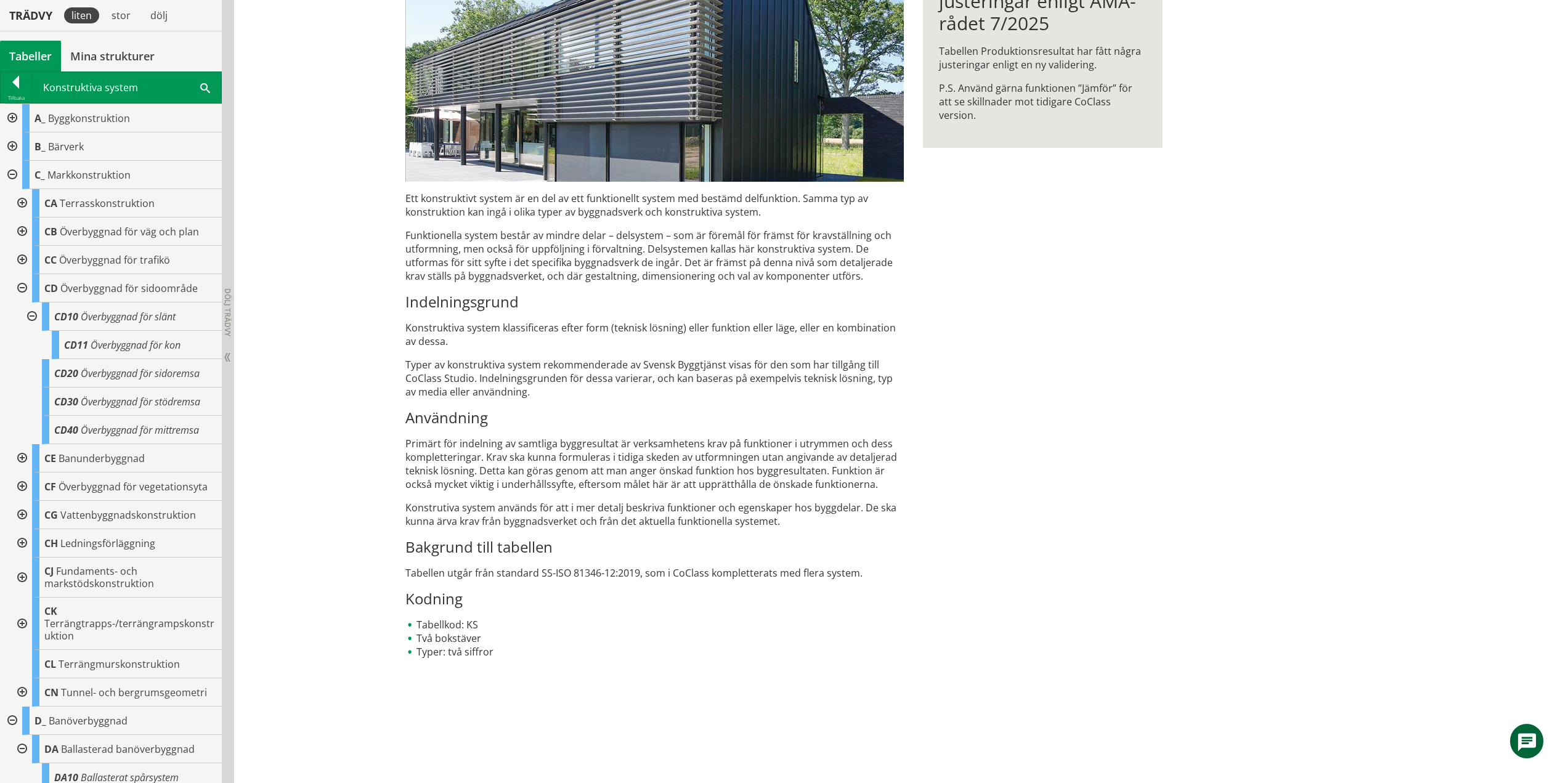
click at [33, 314] on div at bounding box center [30, 317] width 22 height 28
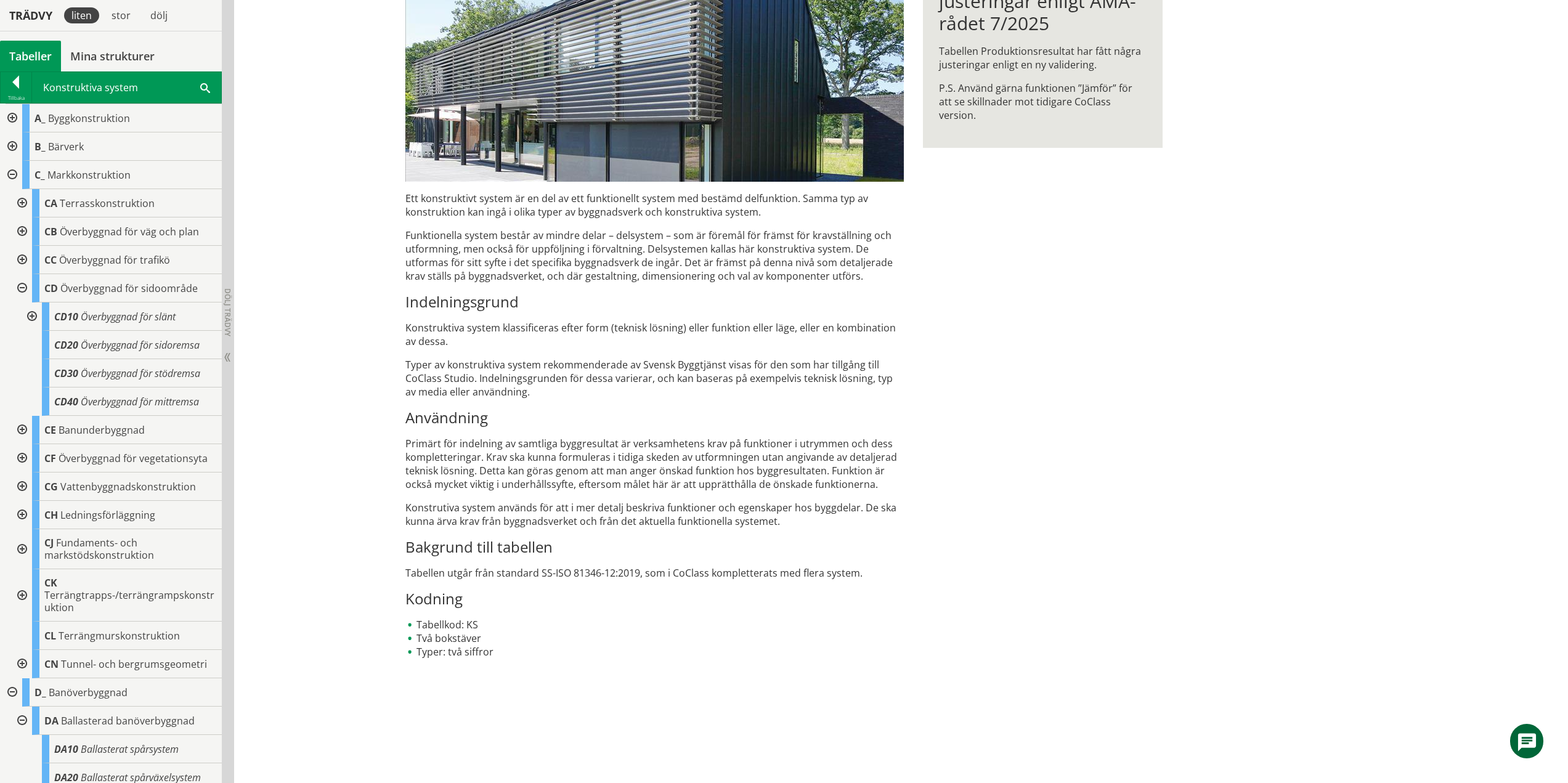
click at [22, 286] on div at bounding box center [20, 289] width 22 height 28
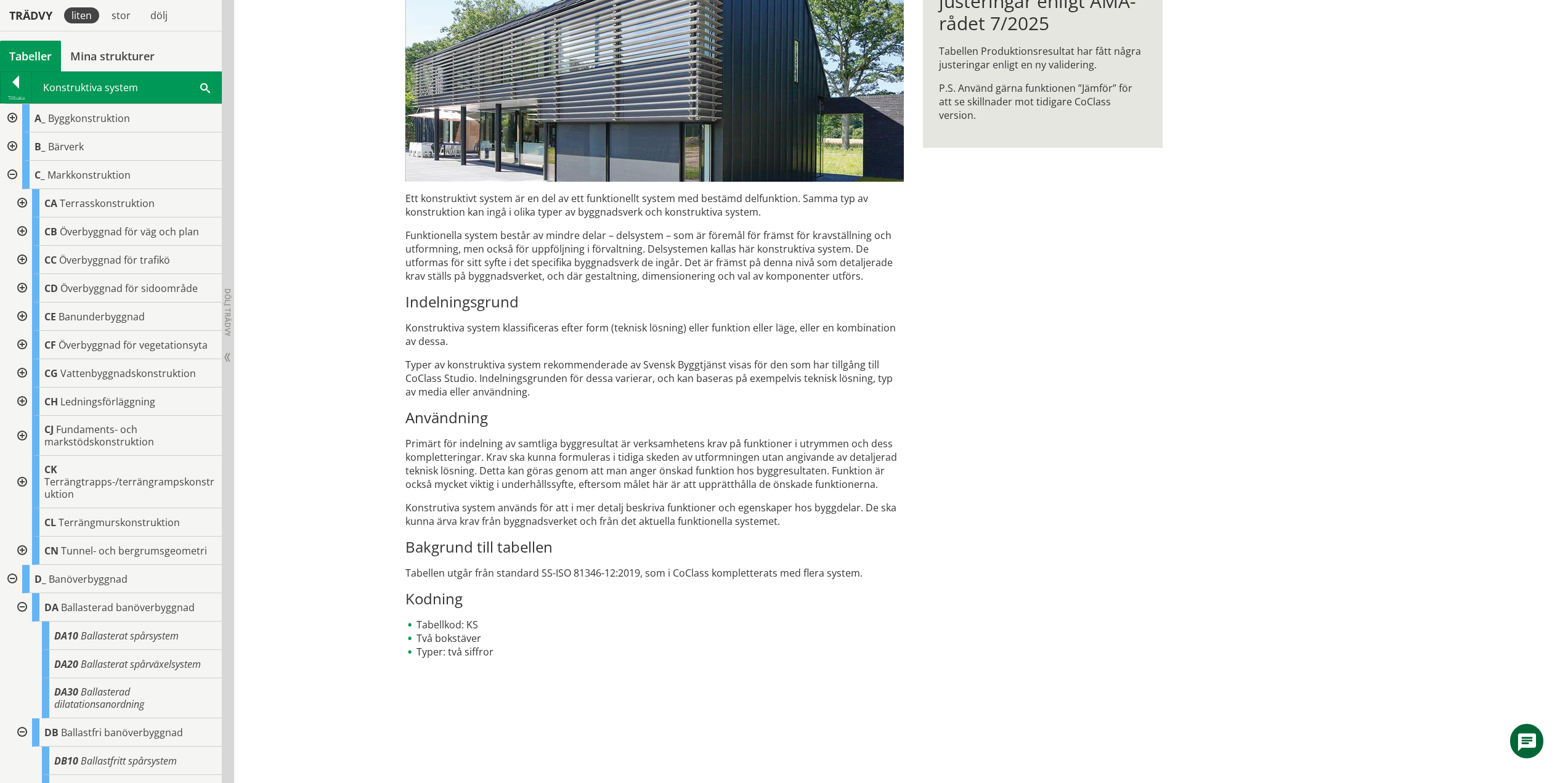
click at [20, 318] on div at bounding box center [20, 317] width 22 height 28
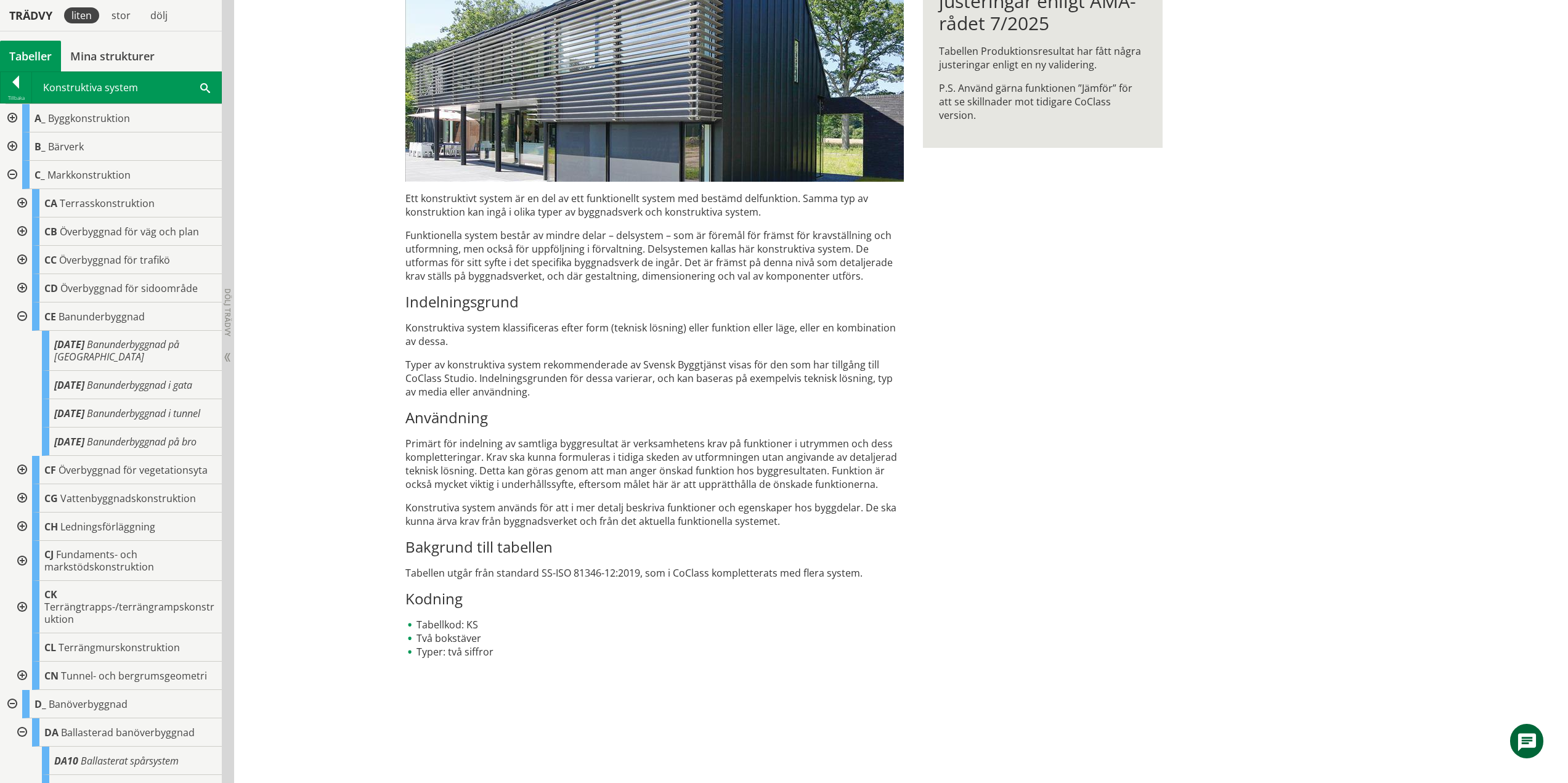
click at [20, 318] on div at bounding box center [20, 317] width 22 height 28
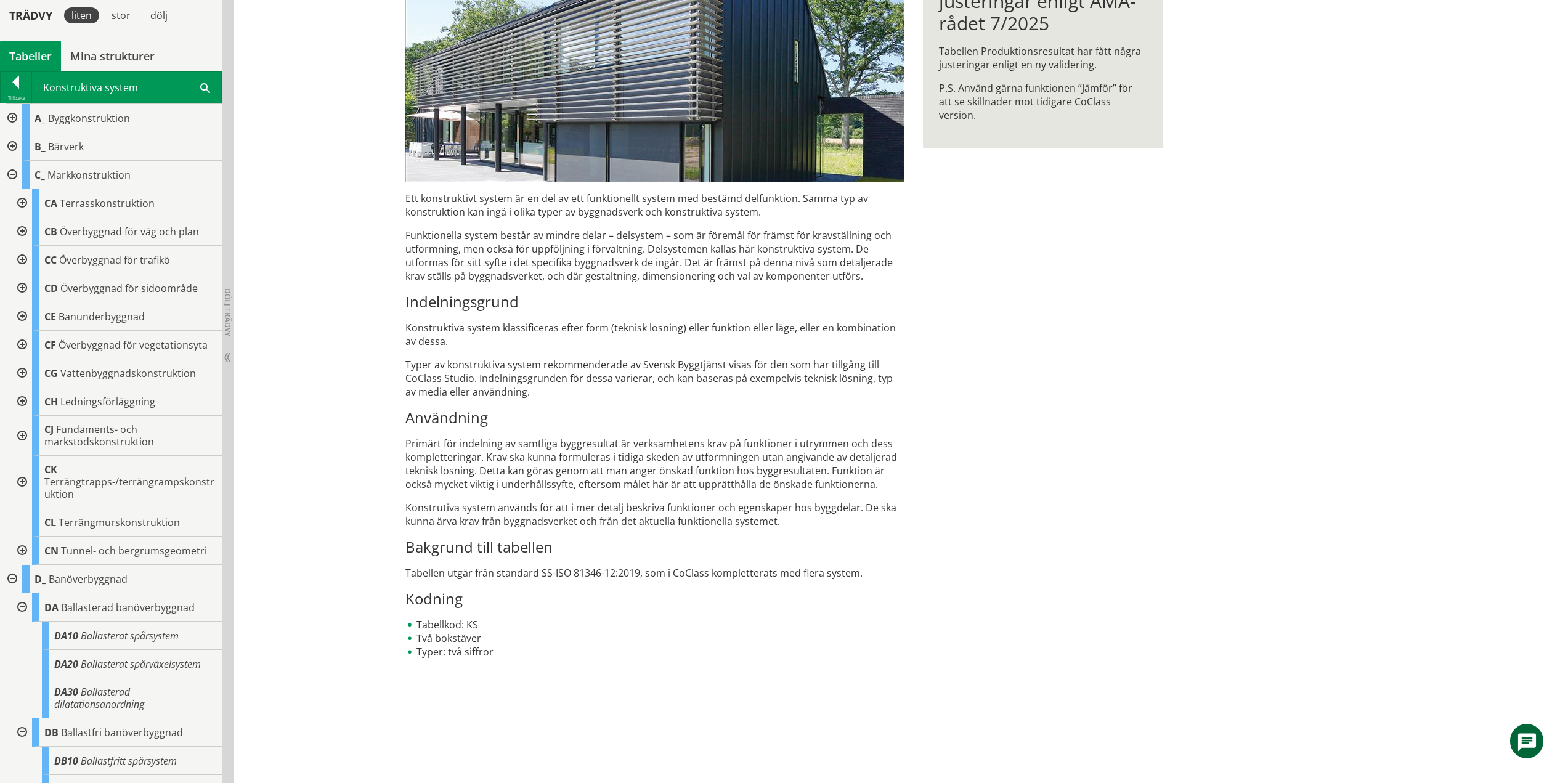
click at [20, 345] on div at bounding box center [20, 345] width 22 height 28
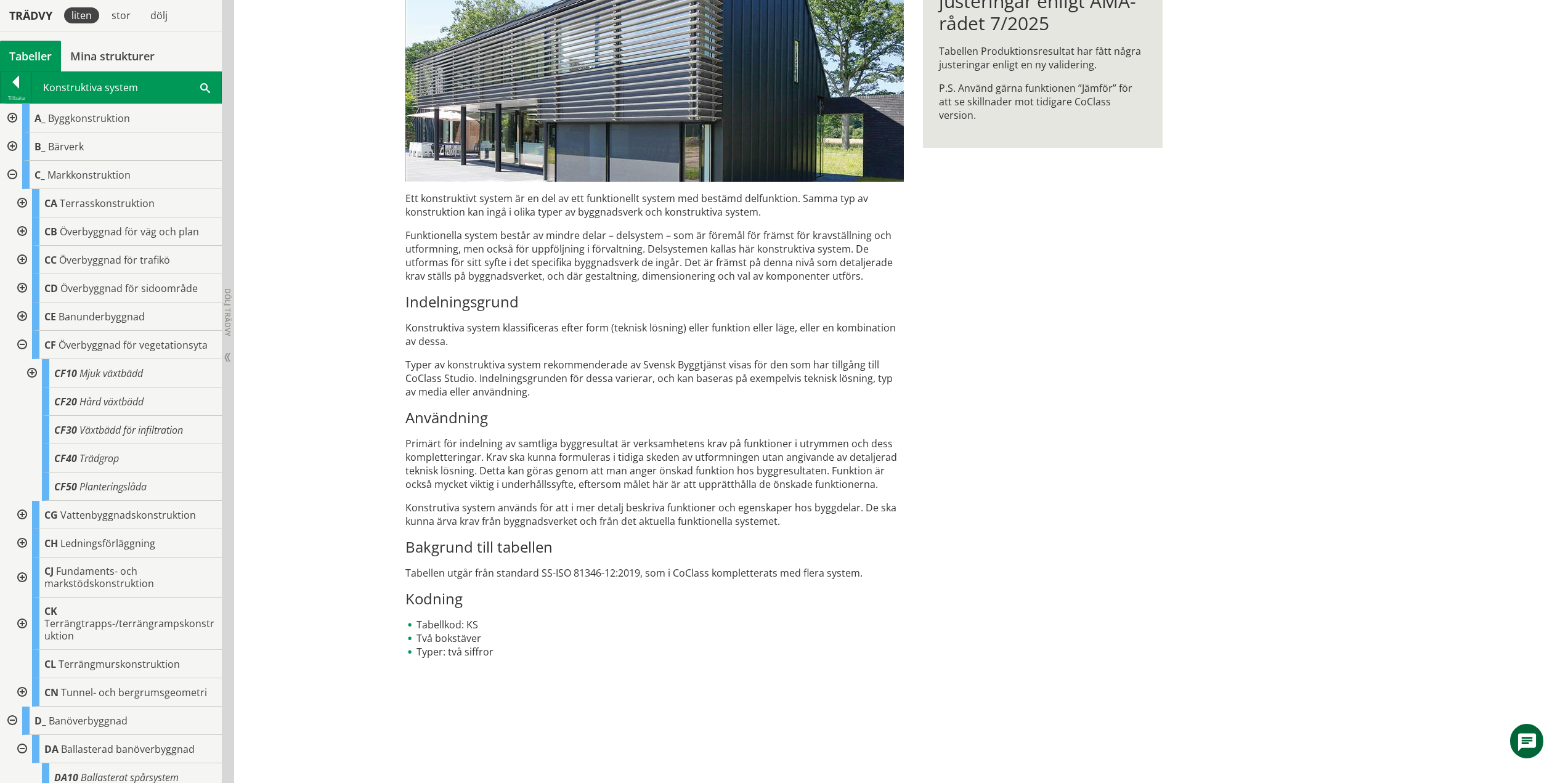
click at [37, 373] on div at bounding box center [30, 373] width 22 height 28
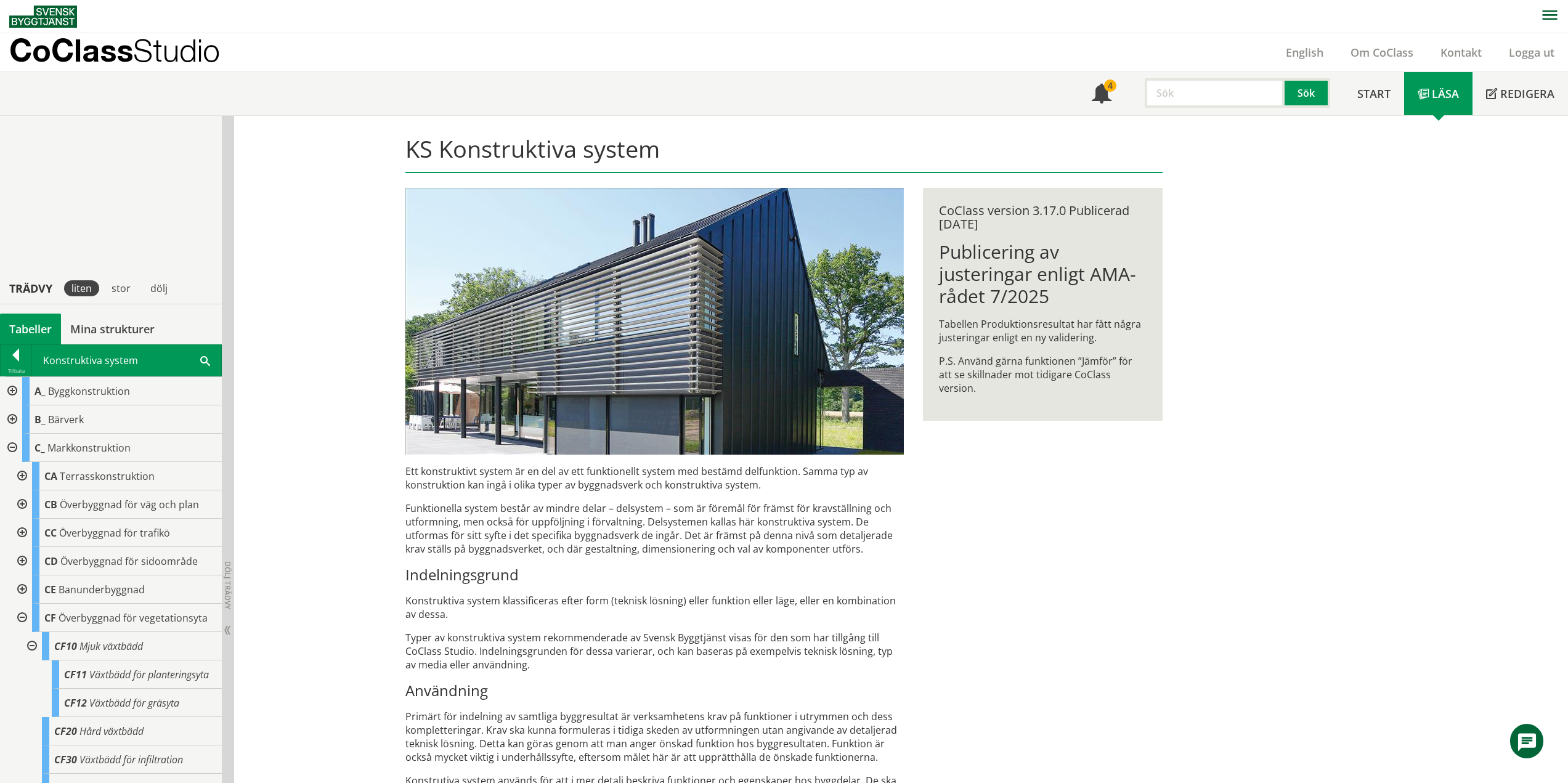
scroll to position [273, 0]
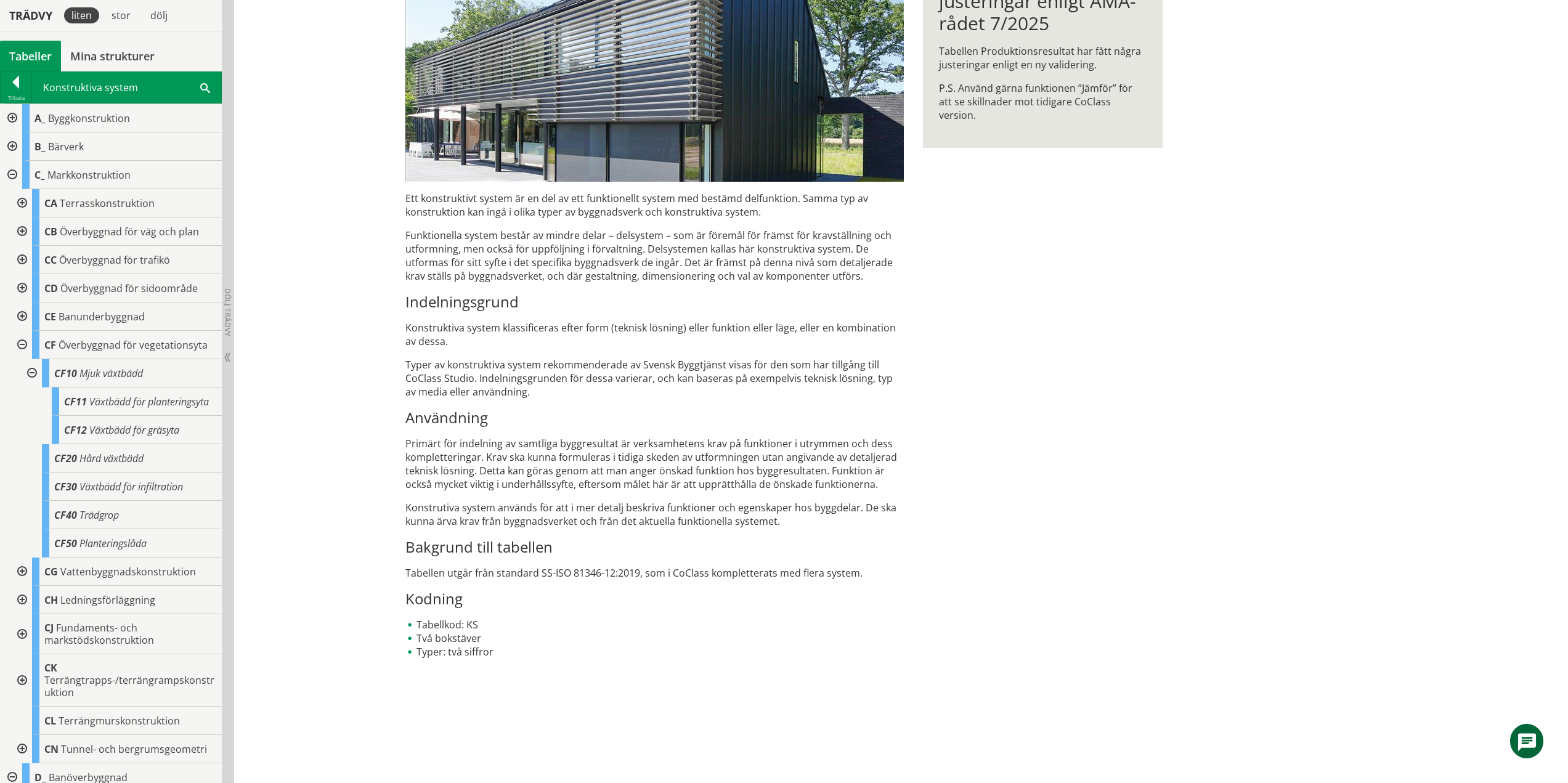
click at [28, 371] on div at bounding box center [30, 373] width 22 height 28
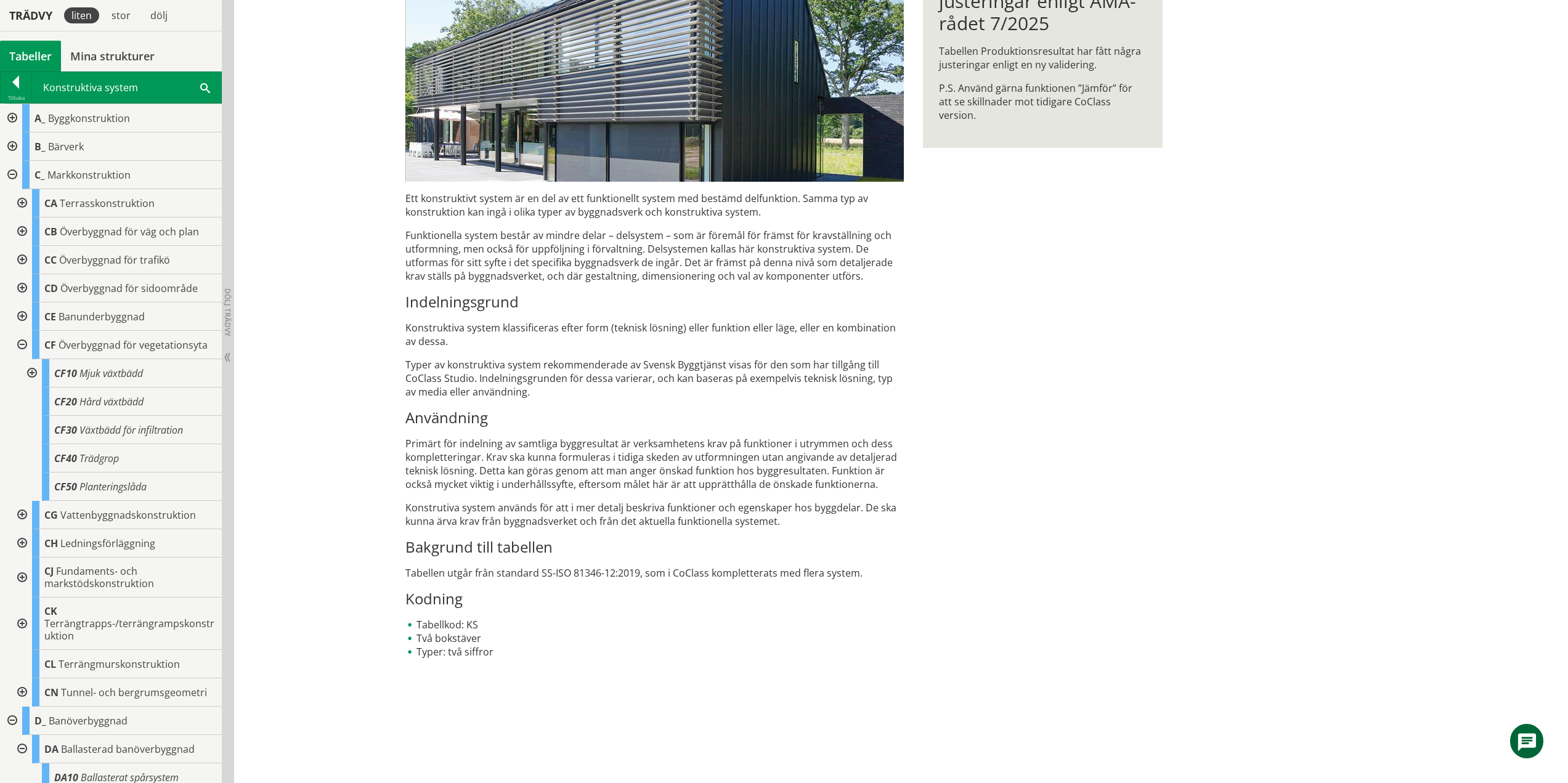
click at [25, 345] on div at bounding box center [20, 345] width 22 height 28
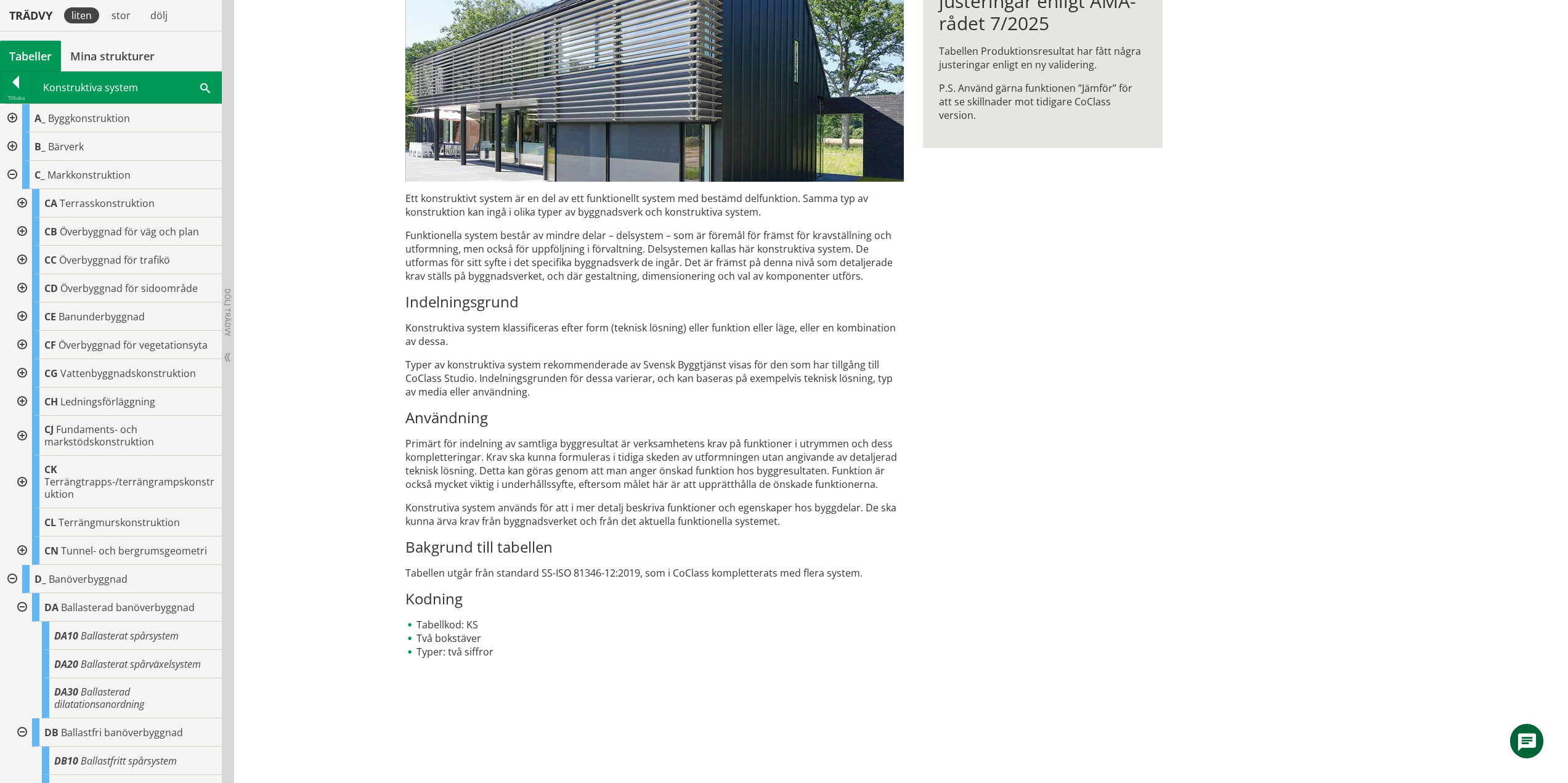
click at [26, 371] on div at bounding box center [20, 373] width 22 height 28
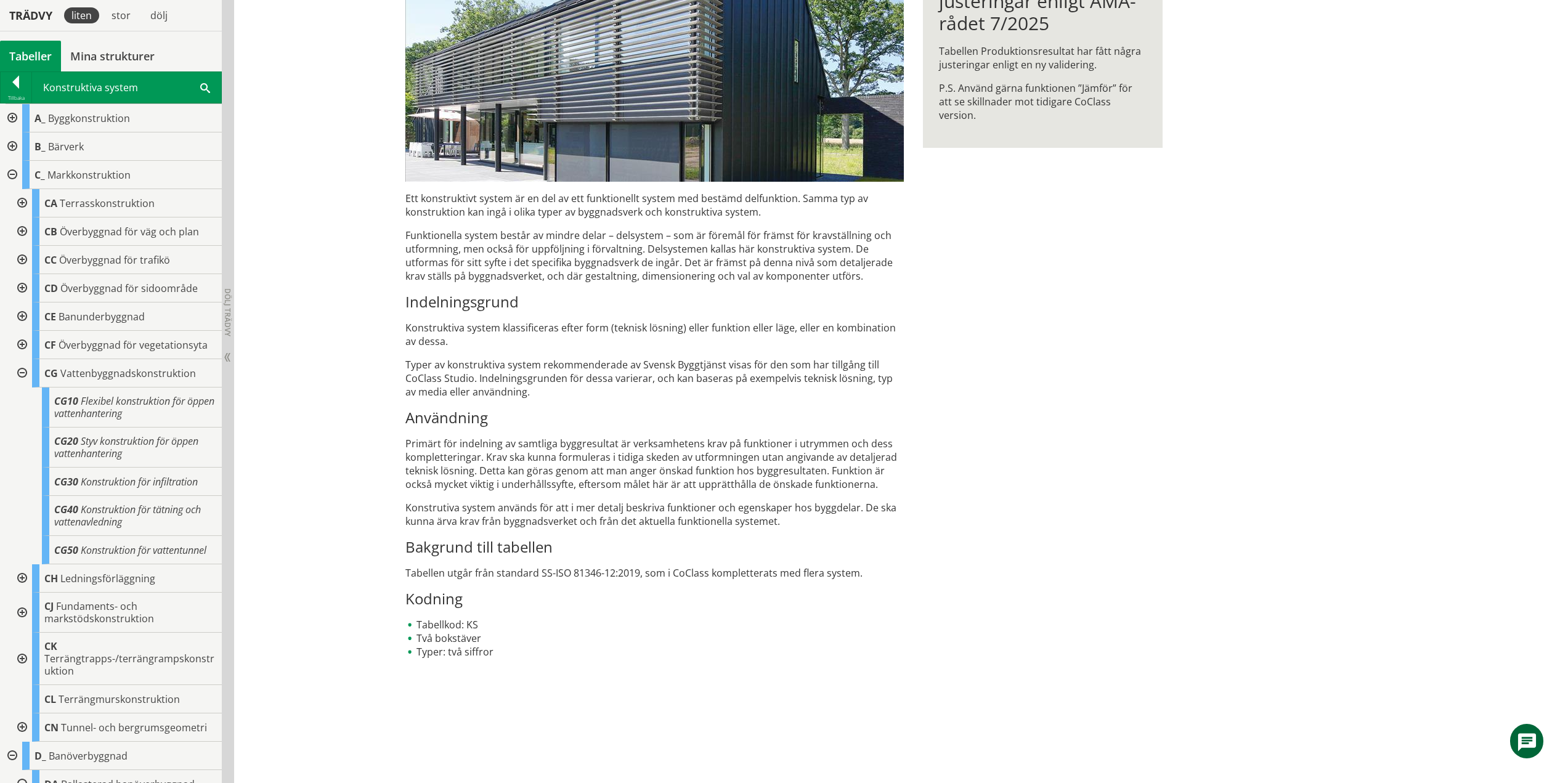
click at [20, 342] on div at bounding box center [20, 345] width 22 height 28
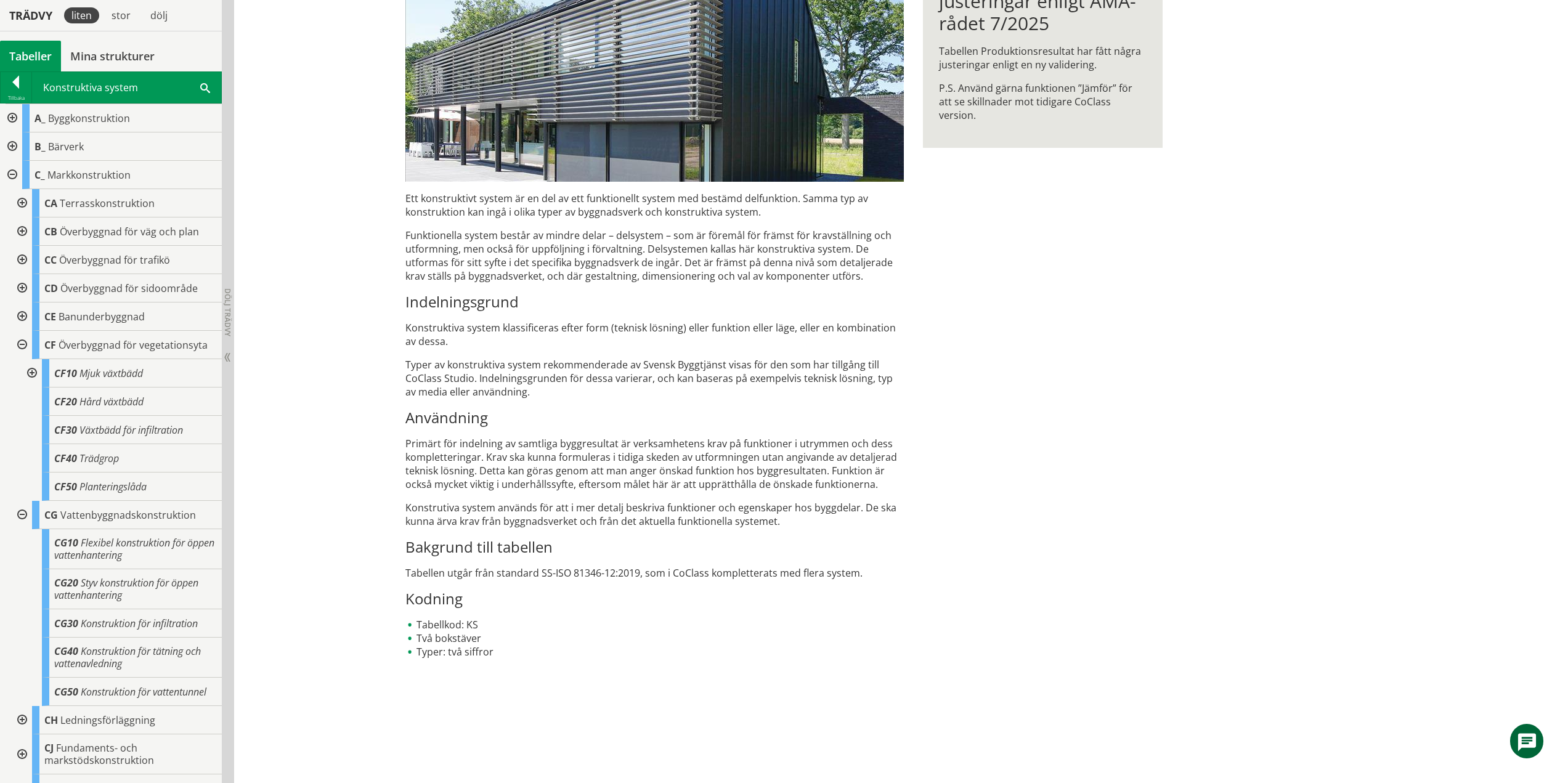
click at [27, 344] on div at bounding box center [20, 345] width 22 height 28
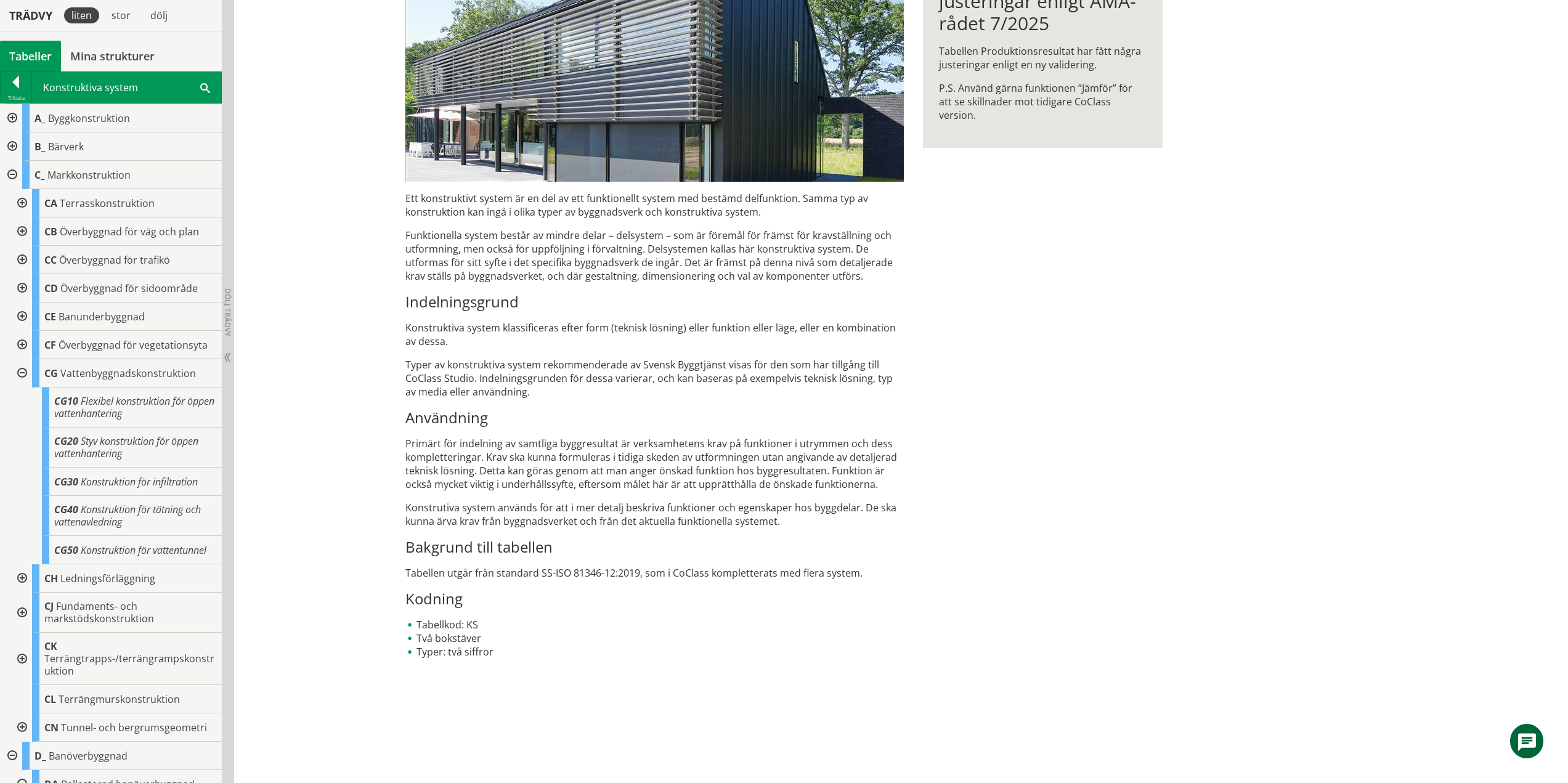
click at [22, 371] on div at bounding box center [20, 373] width 22 height 28
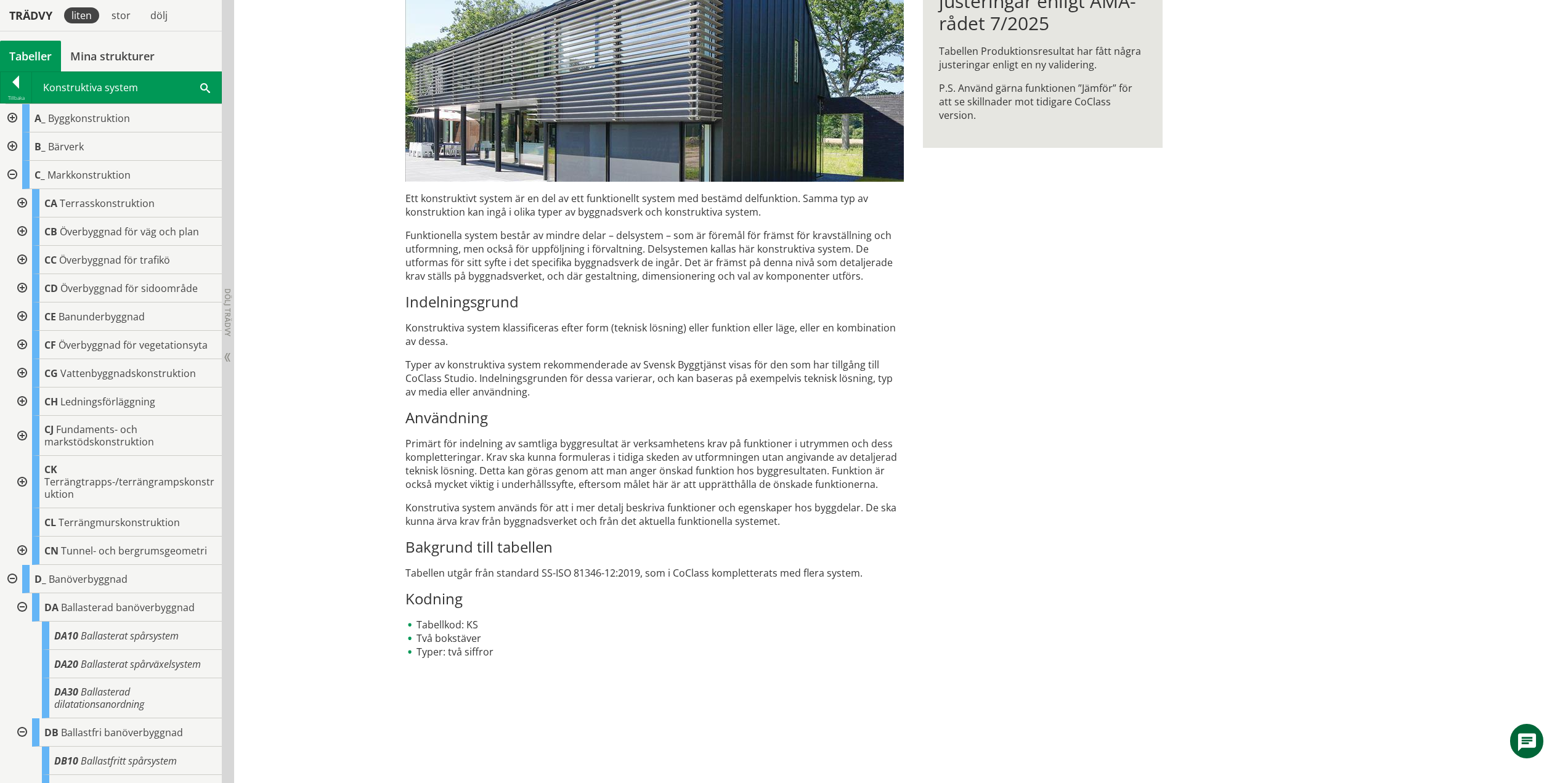
click at [22, 401] on div at bounding box center [20, 401] width 22 height 28
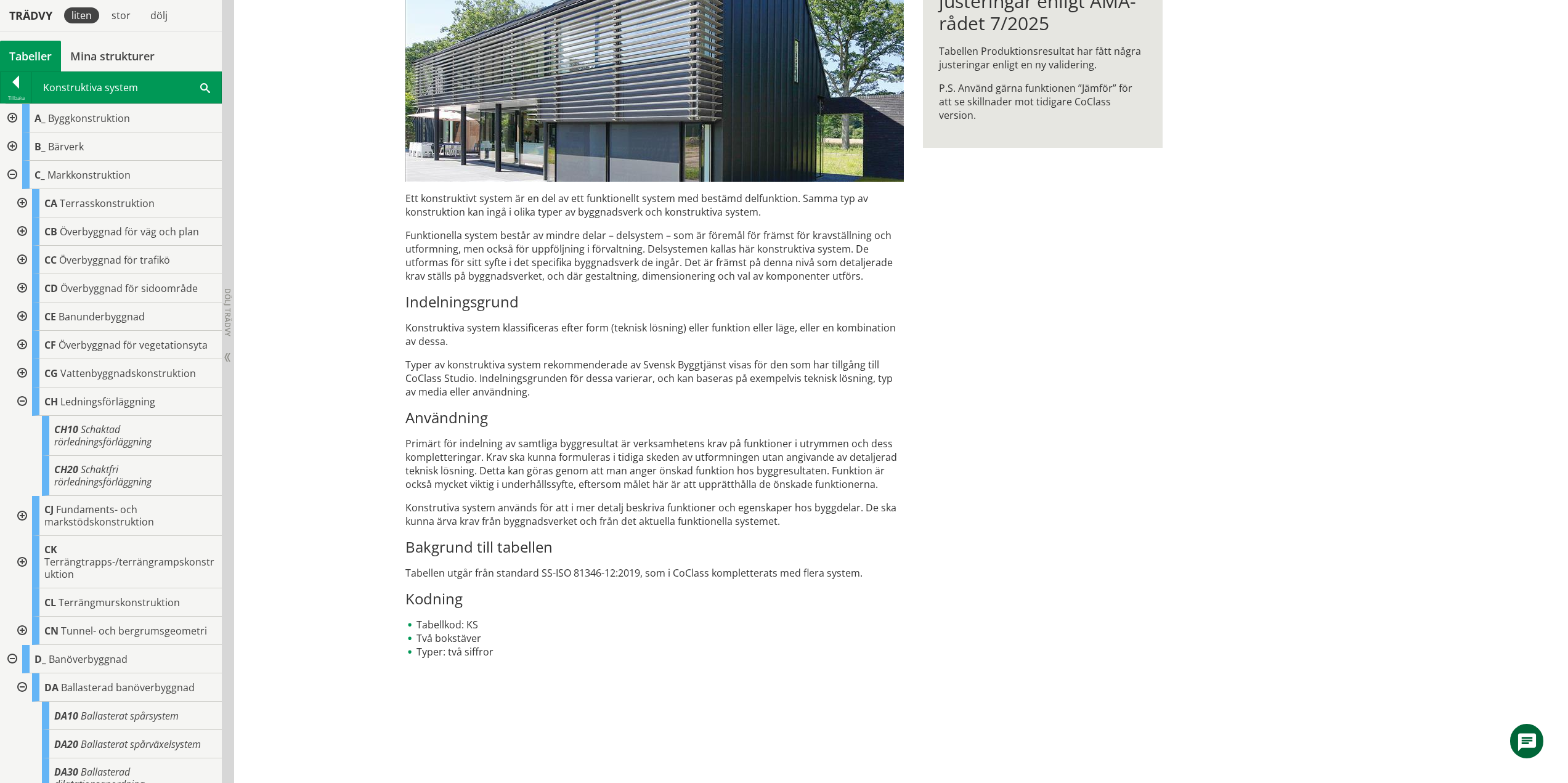
click at [24, 400] on div at bounding box center [20, 401] width 22 height 28
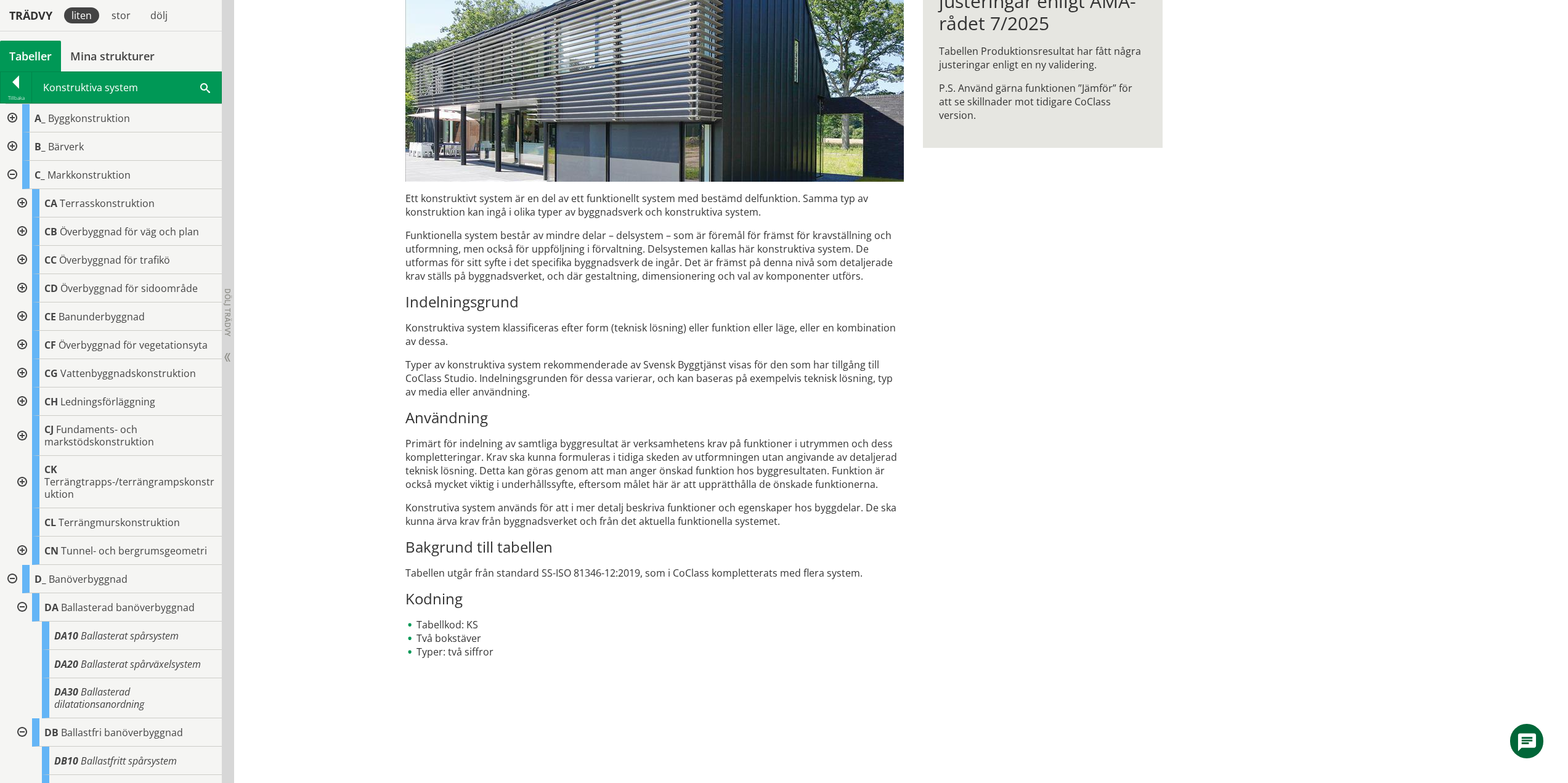
click at [21, 438] on div at bounding box center [20, 436] width 22 height 40
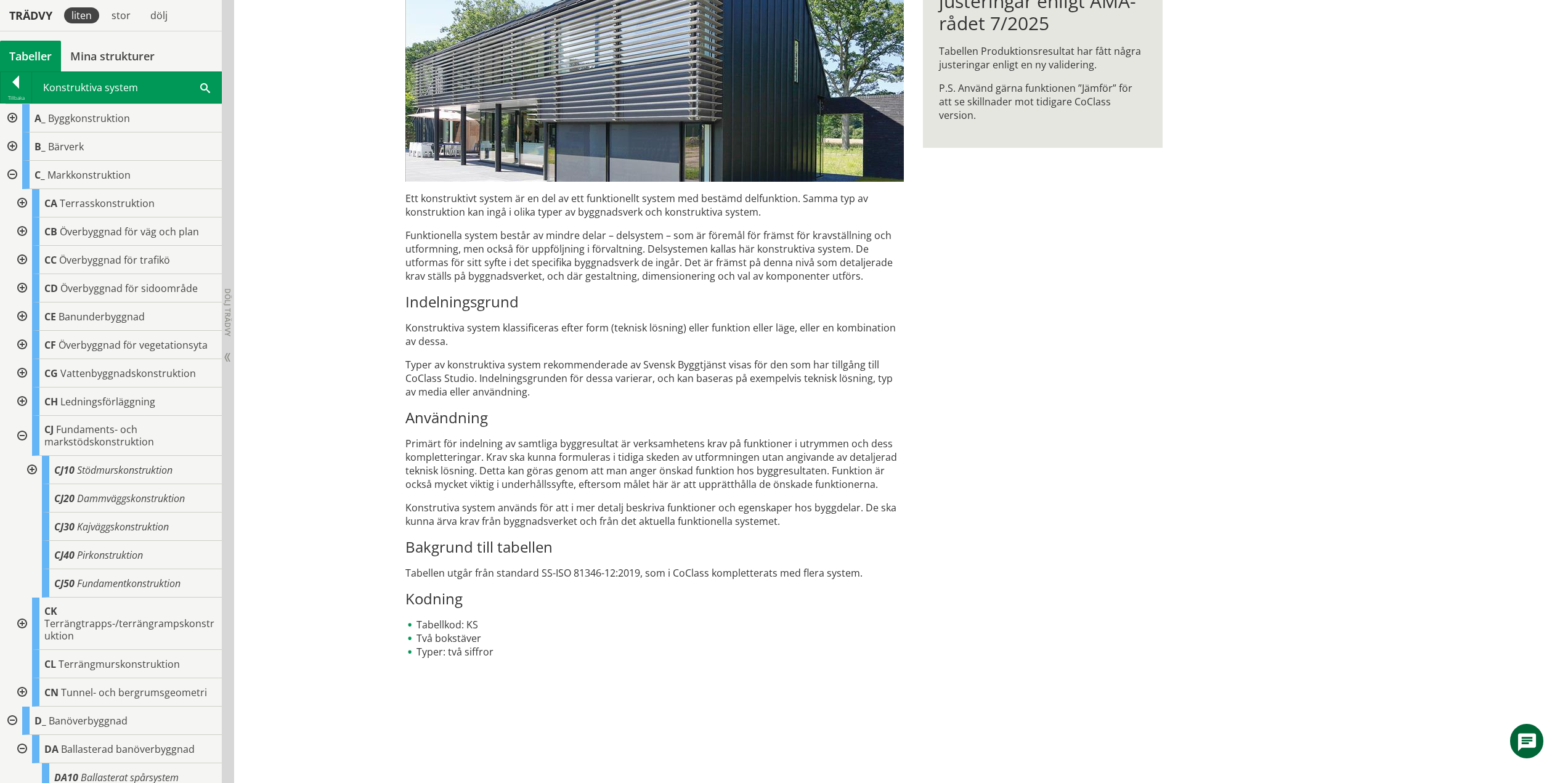
click at [29, 468] on div at bounding box center [30, 471] width 22 height 28
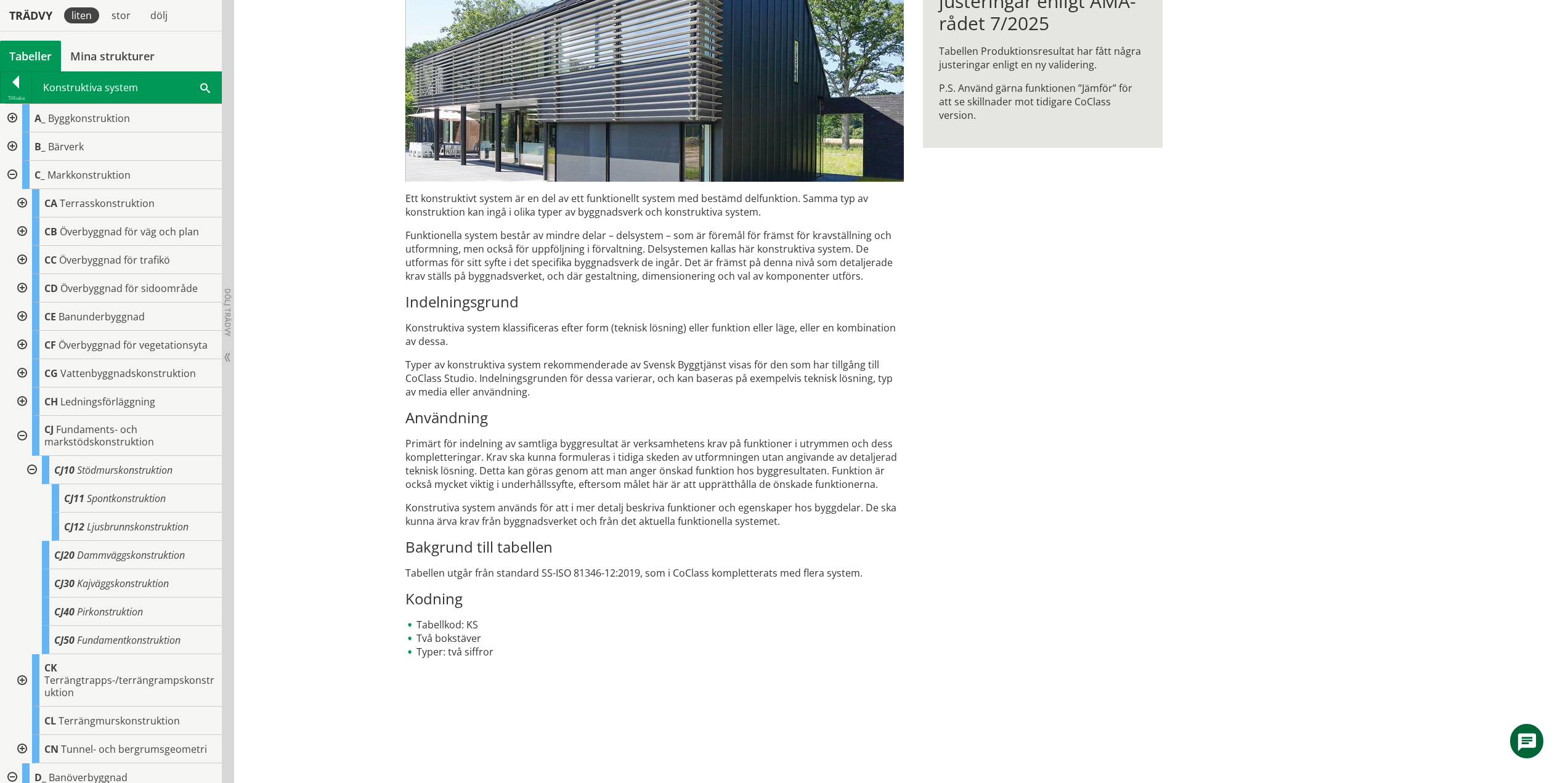
click at [29, 471] on div at bounding box center [30, 471] width 22 height 28
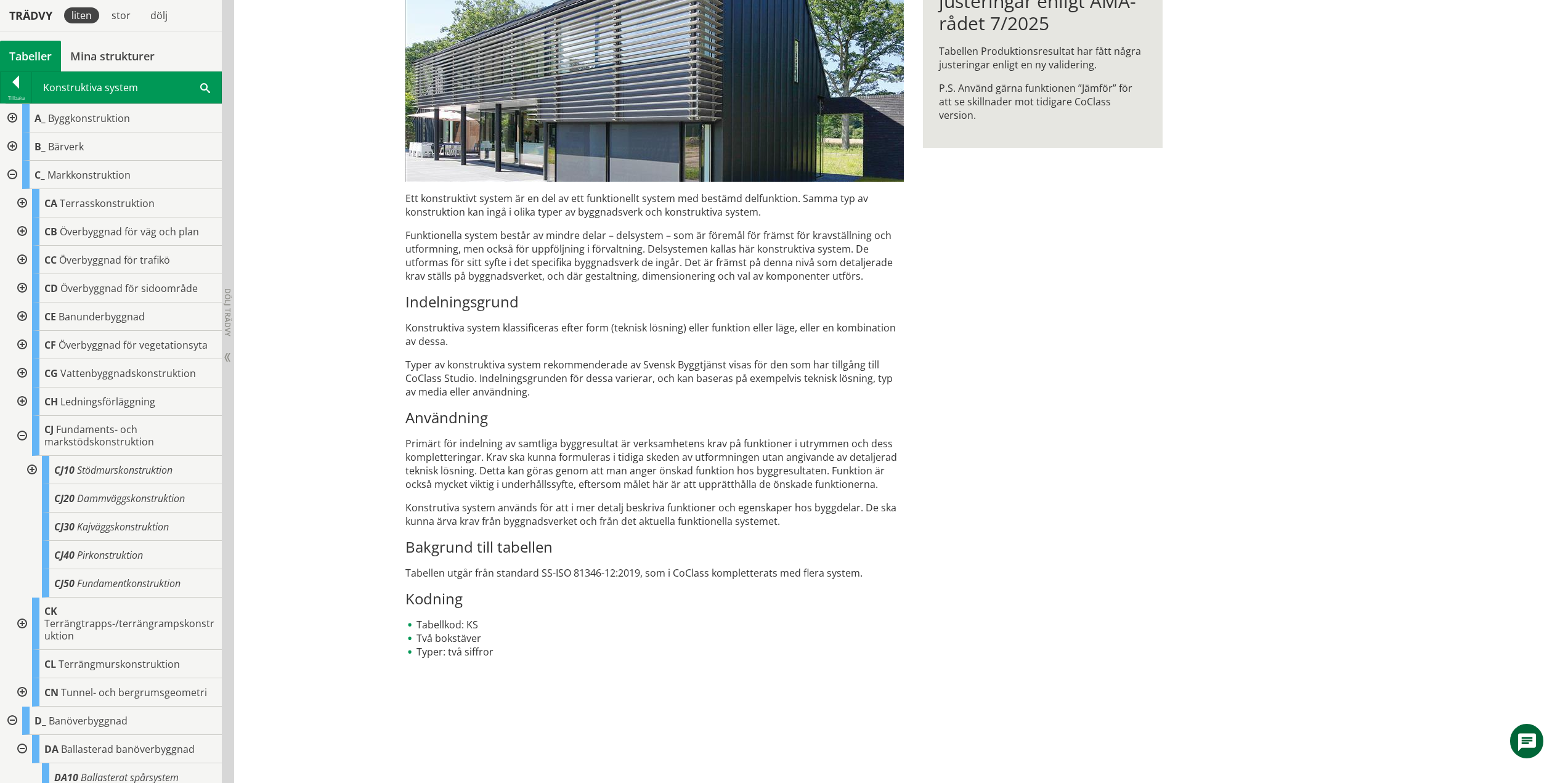
click at [23, 434] on div at bounding box center [20, 436] width 22 height 40
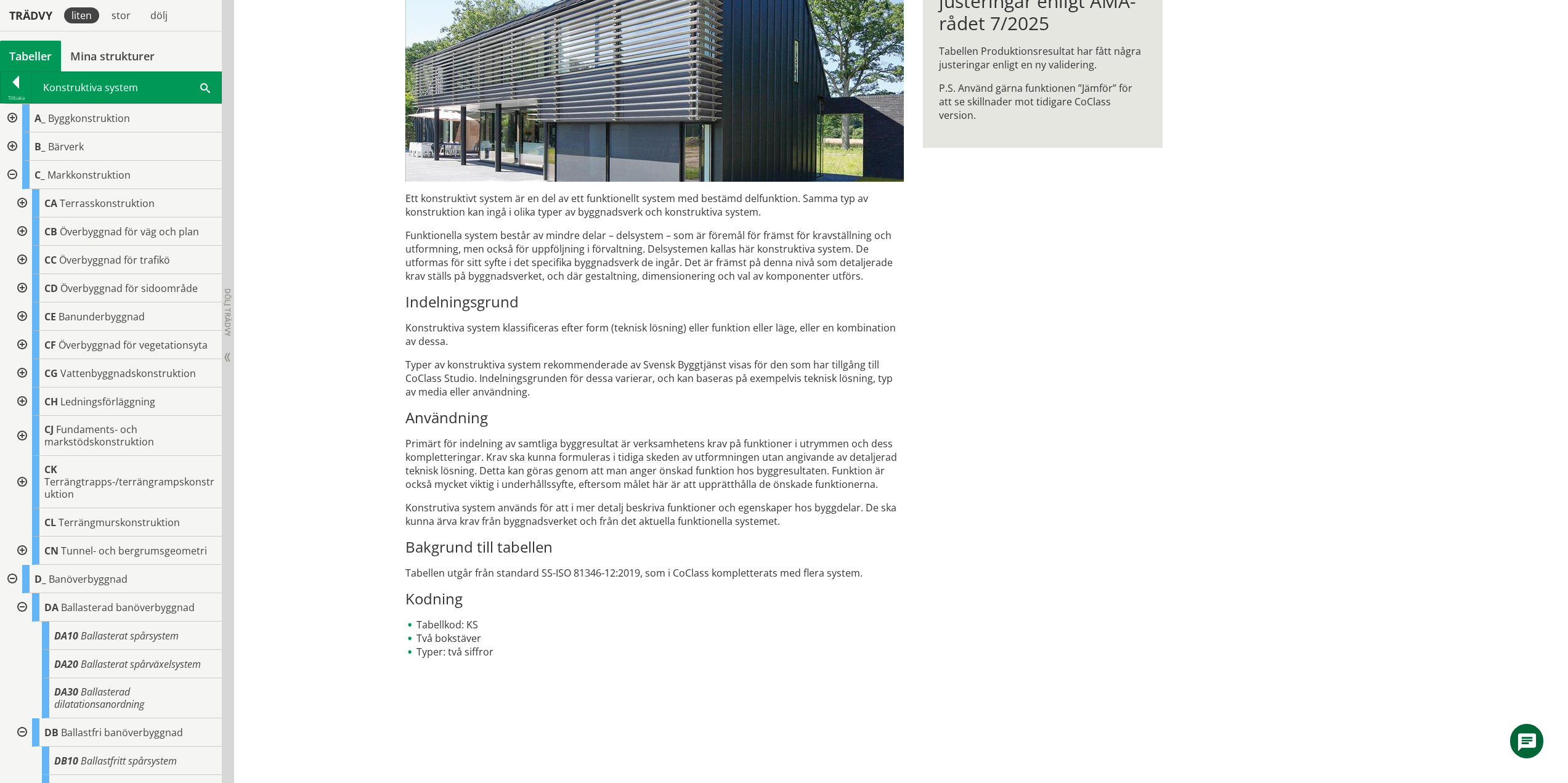
click at [20, 481] on div at bounding box center [20, 482] width 22 height 52
click at [20, 549] on div at bounding box center [20, 551] width 22 height 28
click at [24, 548] on div at bounding box center [20, 551] width 22 height 28
click at [9, 172] on div at bounding box center [10, 175] width 22 height 28
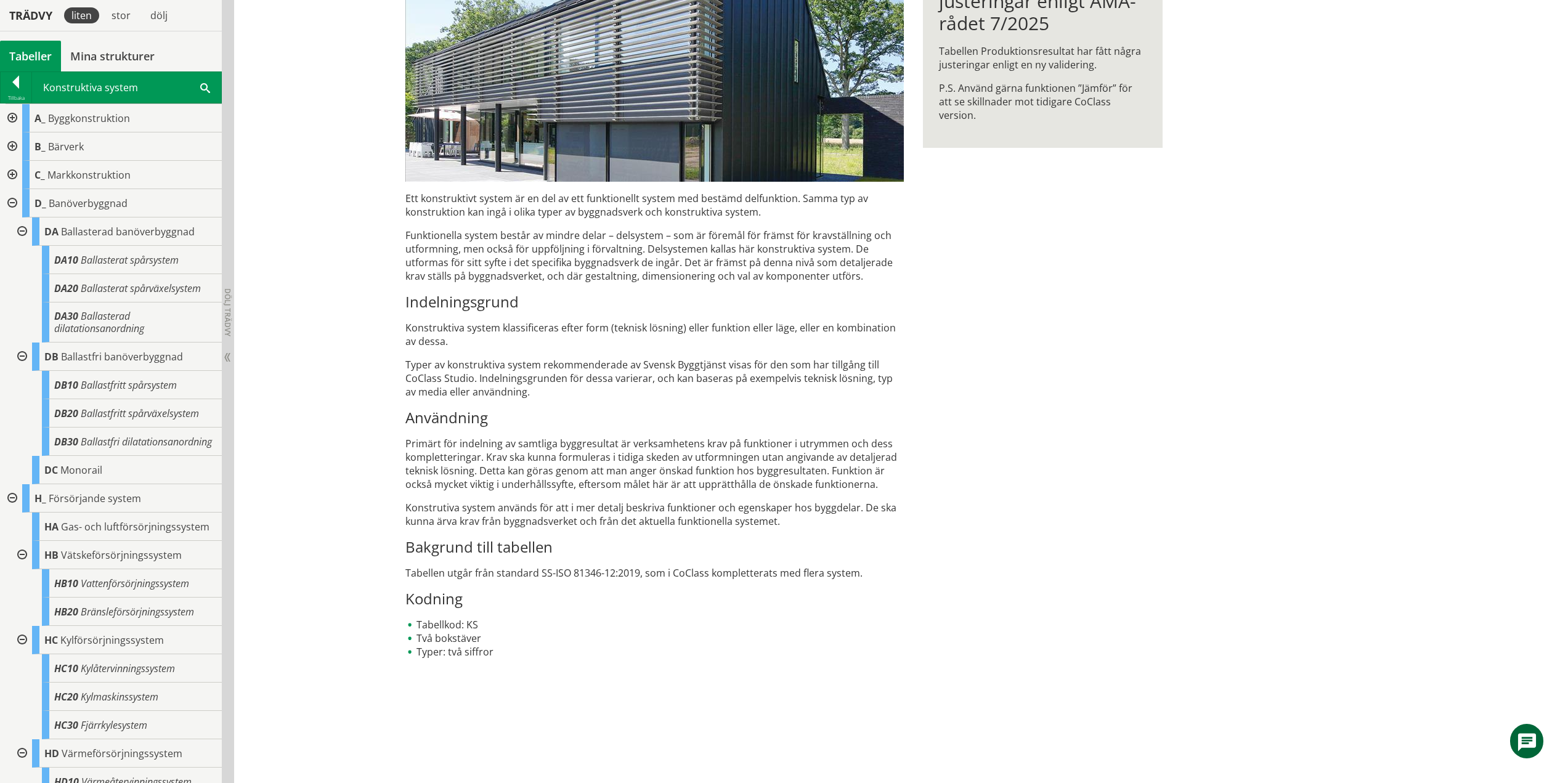
click at [22, 230] on div at bounding box center [20, 232] width 22 height 28
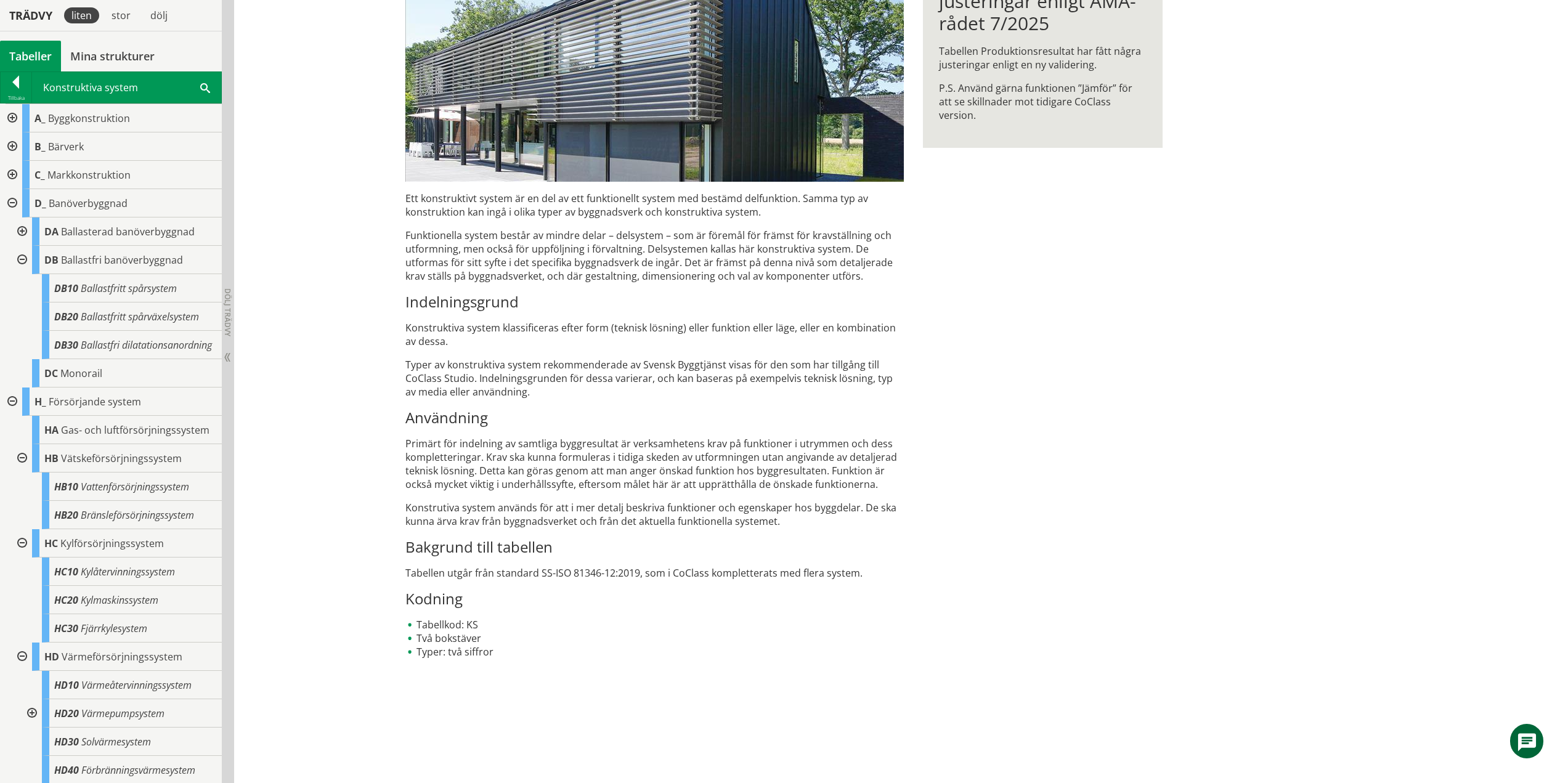
click at [22, 258] on div at bounding box center [20, 260] width 22 height 28
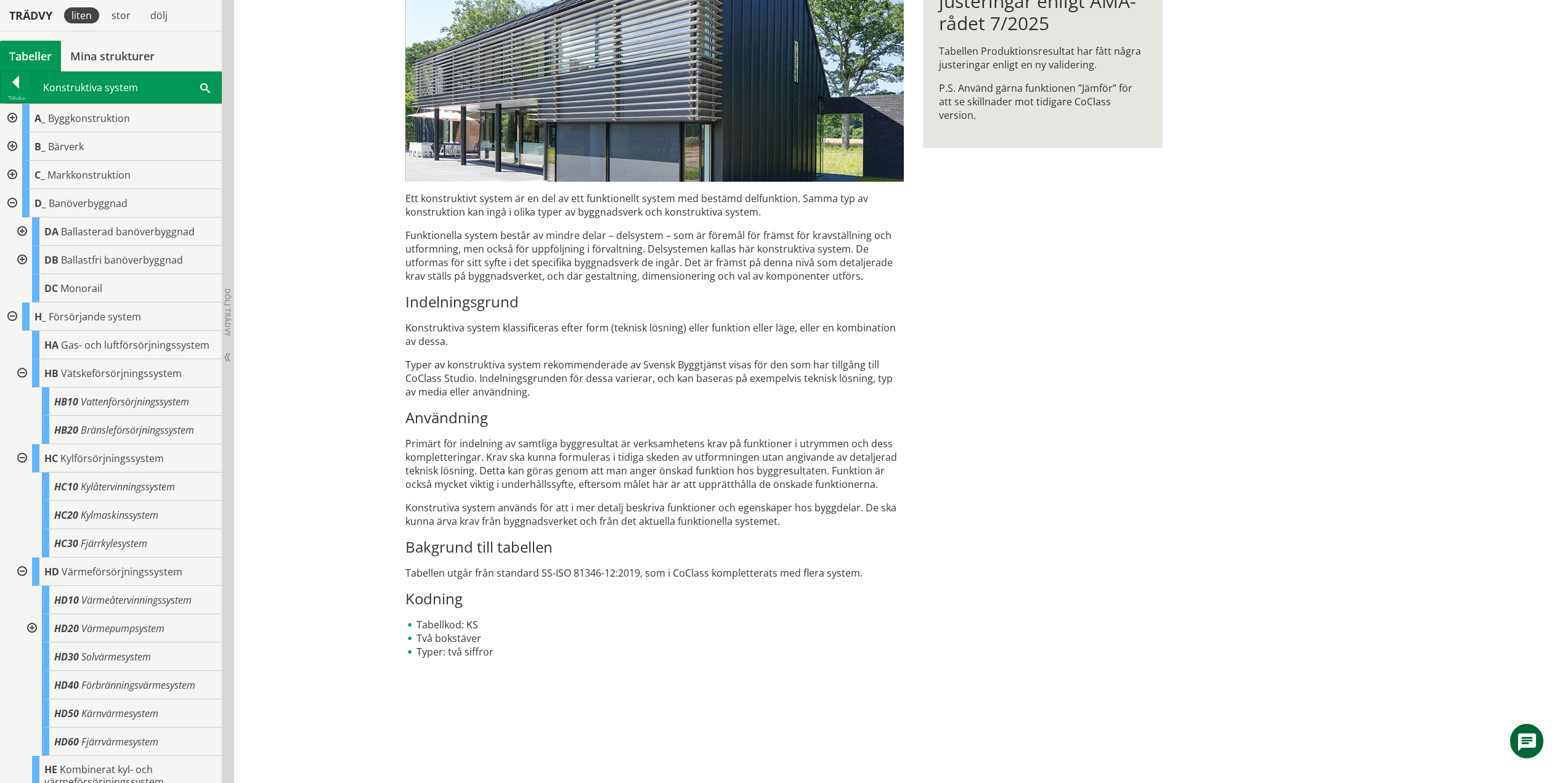
click at [12, 198] on div at bounding box center [10, 204] width 22 height 28
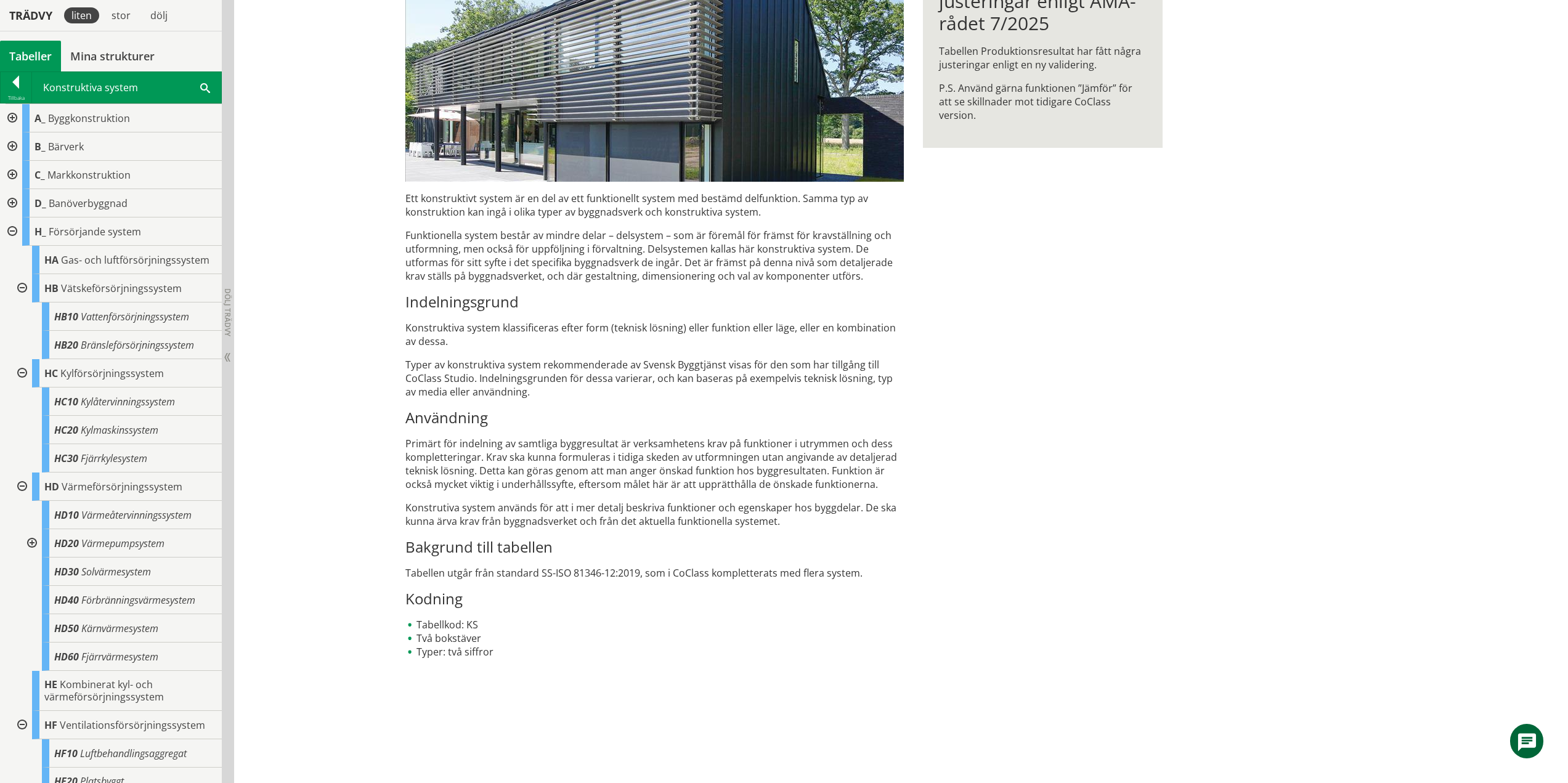
click at [13, 232] on div at bounding box center [10, 232] width 22 height 28
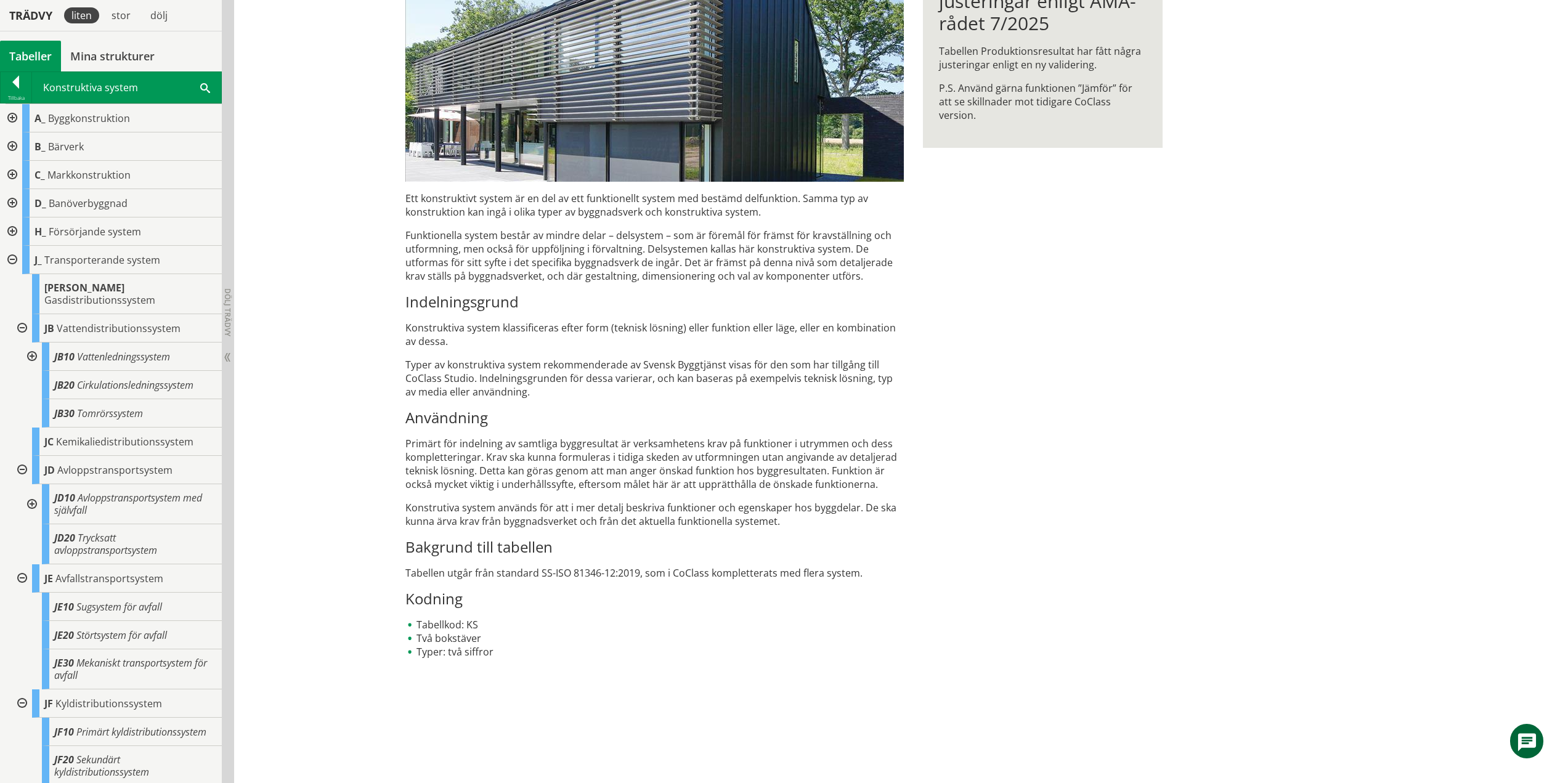
click at [13, 232] on div at bounding box center [10, 232] width 22 height 28
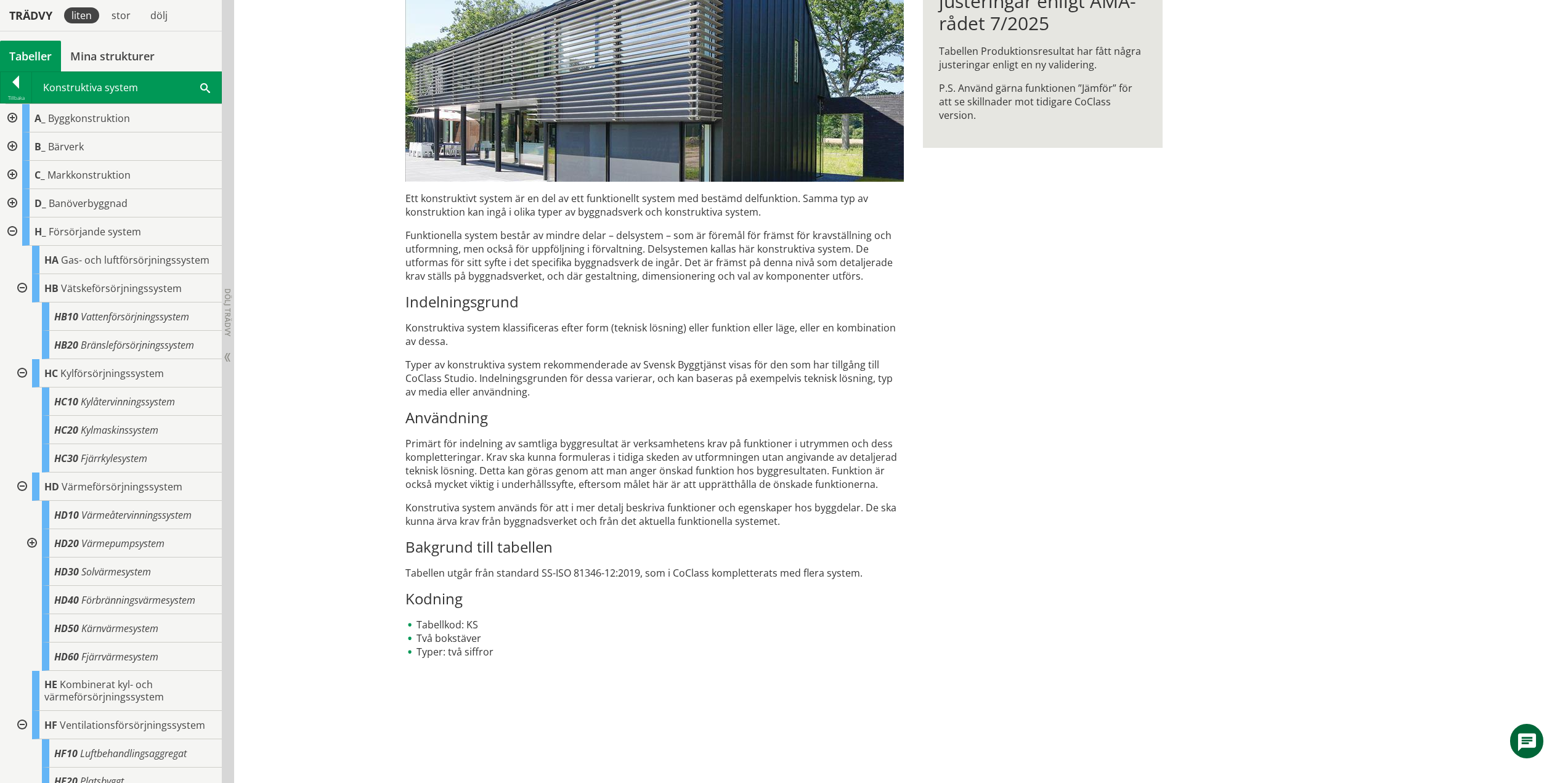
click at [25, 288] on div at bounding box center [20, 289] width 22 height 28
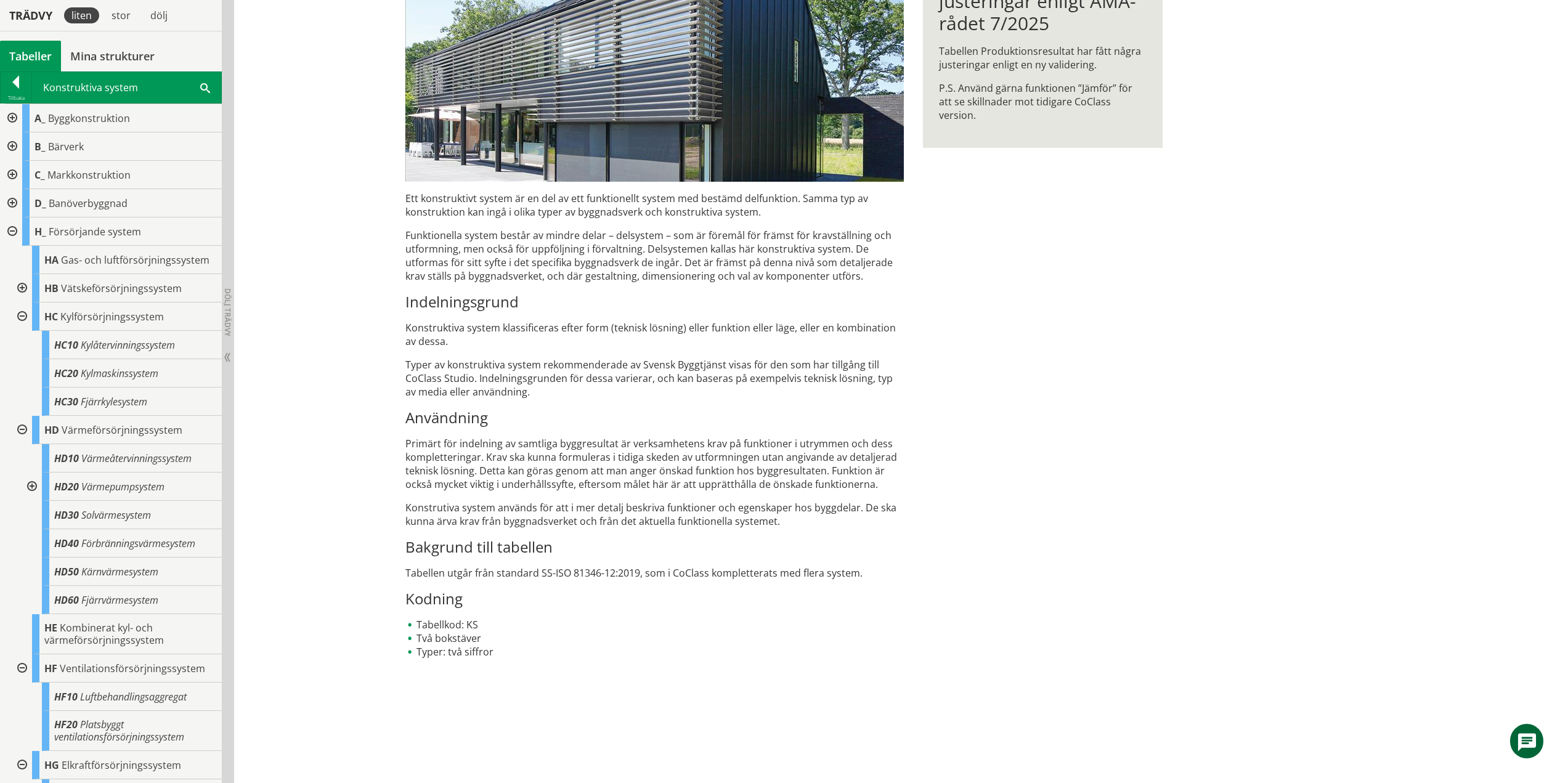
click at [23, 314] on div at bounding box center [20, 317] width 22 height 28
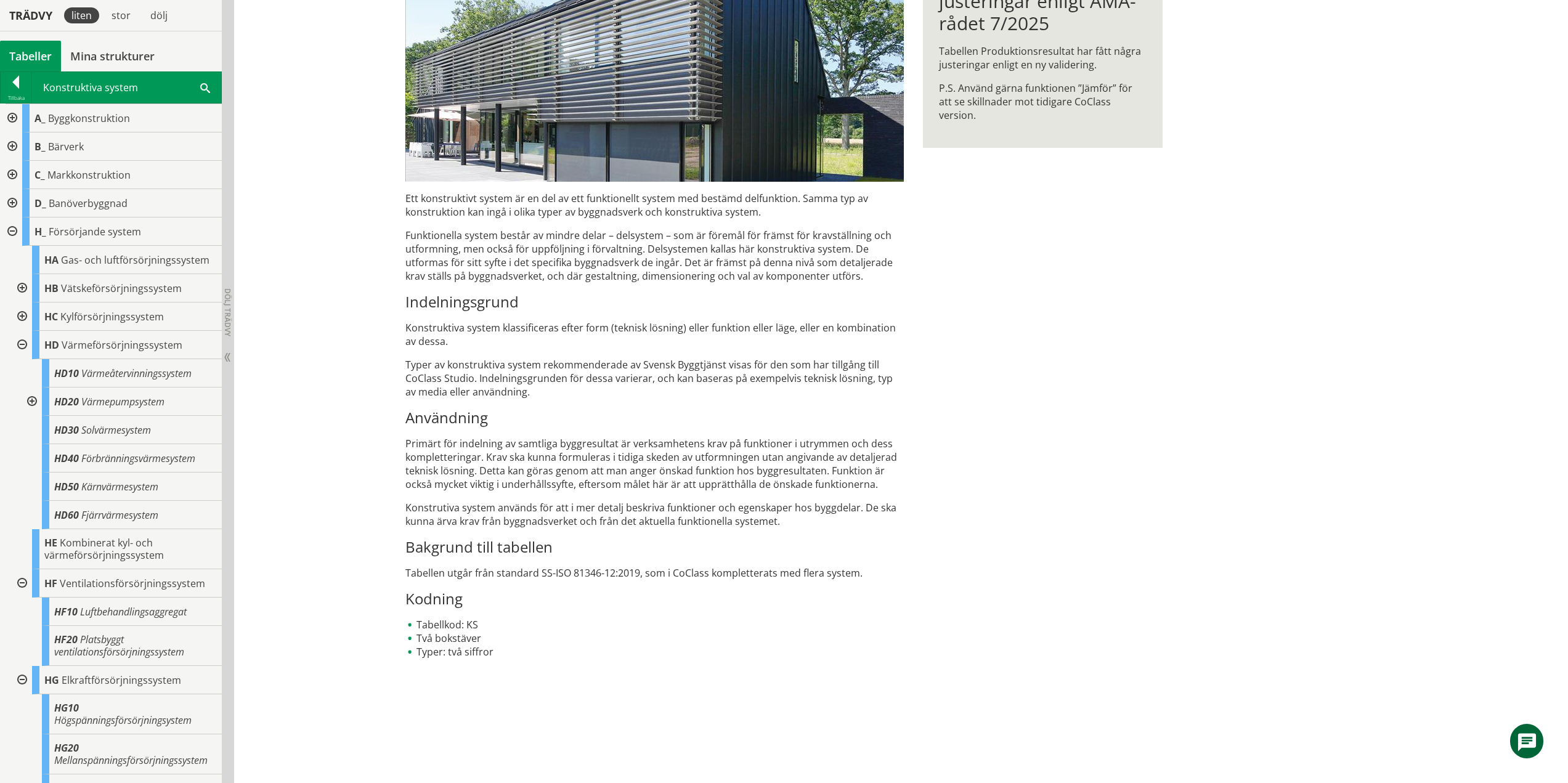
click at [31, 402] on div at bounding box center [30, 401] width 22 height 28
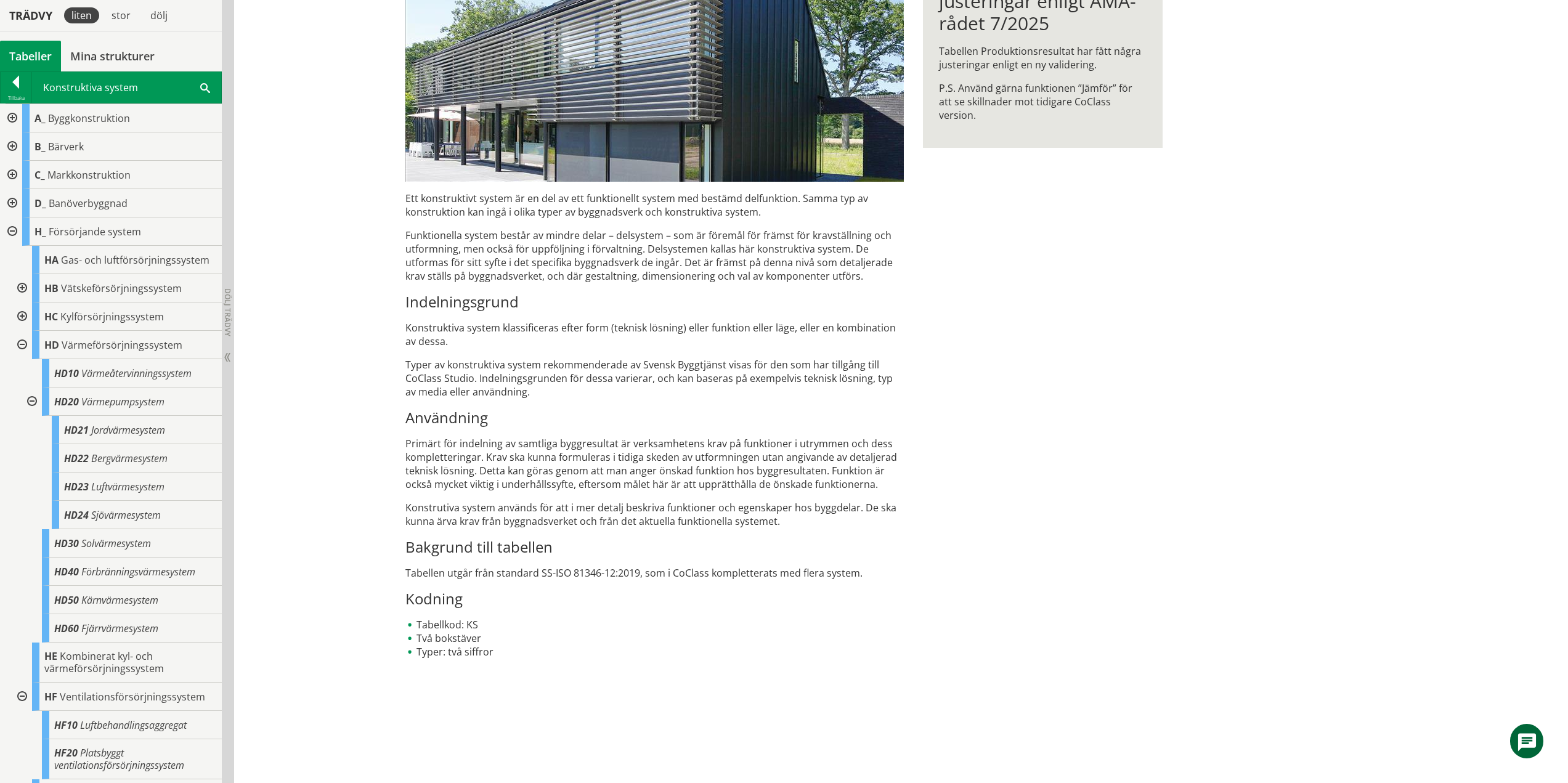
click at [34, 399] on div at bounding box center [30, 401] width 22 height 28
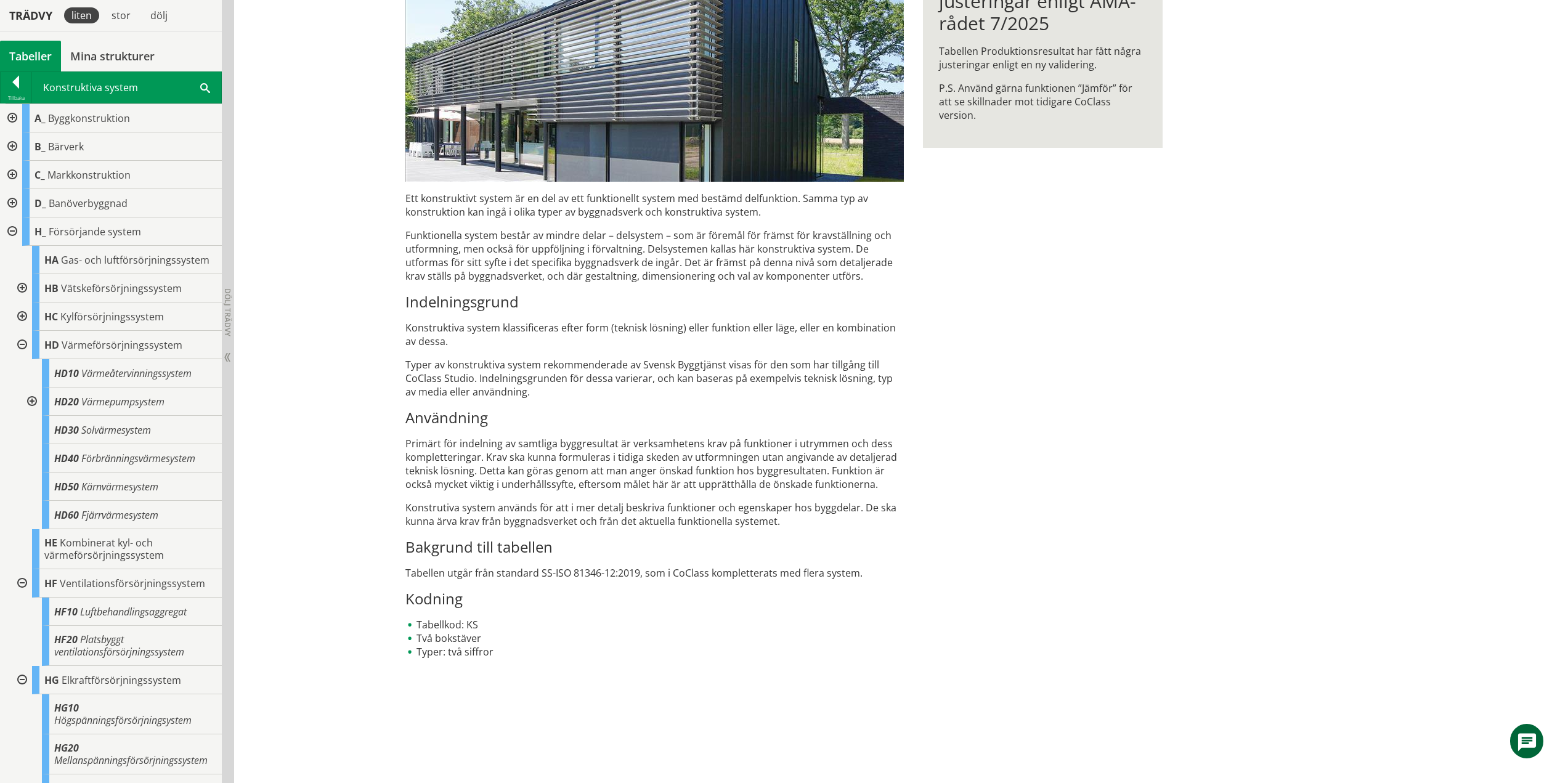
click at [20, 344] on div at bounding box center [20, 345] width 22 height 28
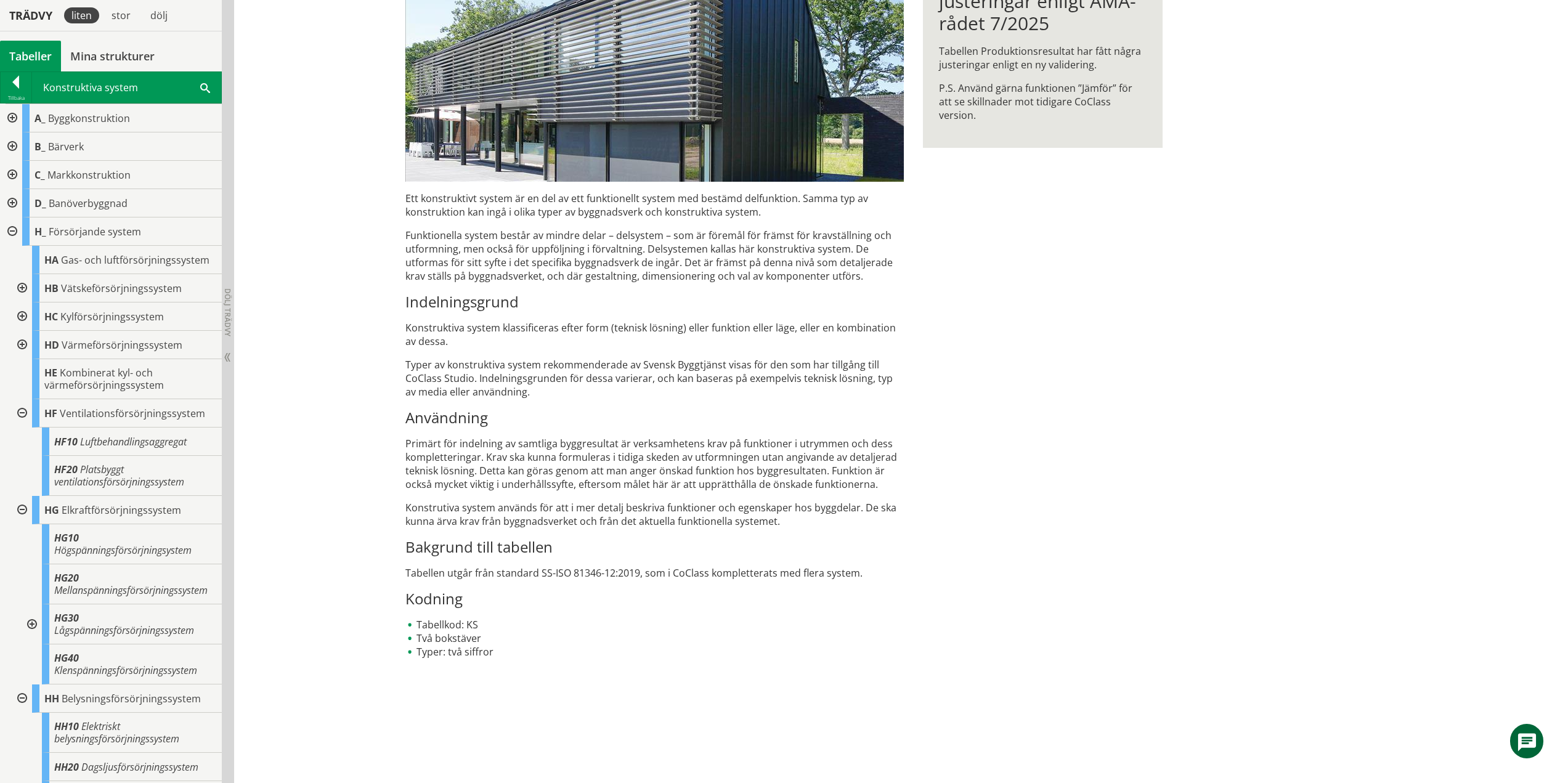
click at [21, 412] on div at bounding box center [20, 414] width 22 height 28
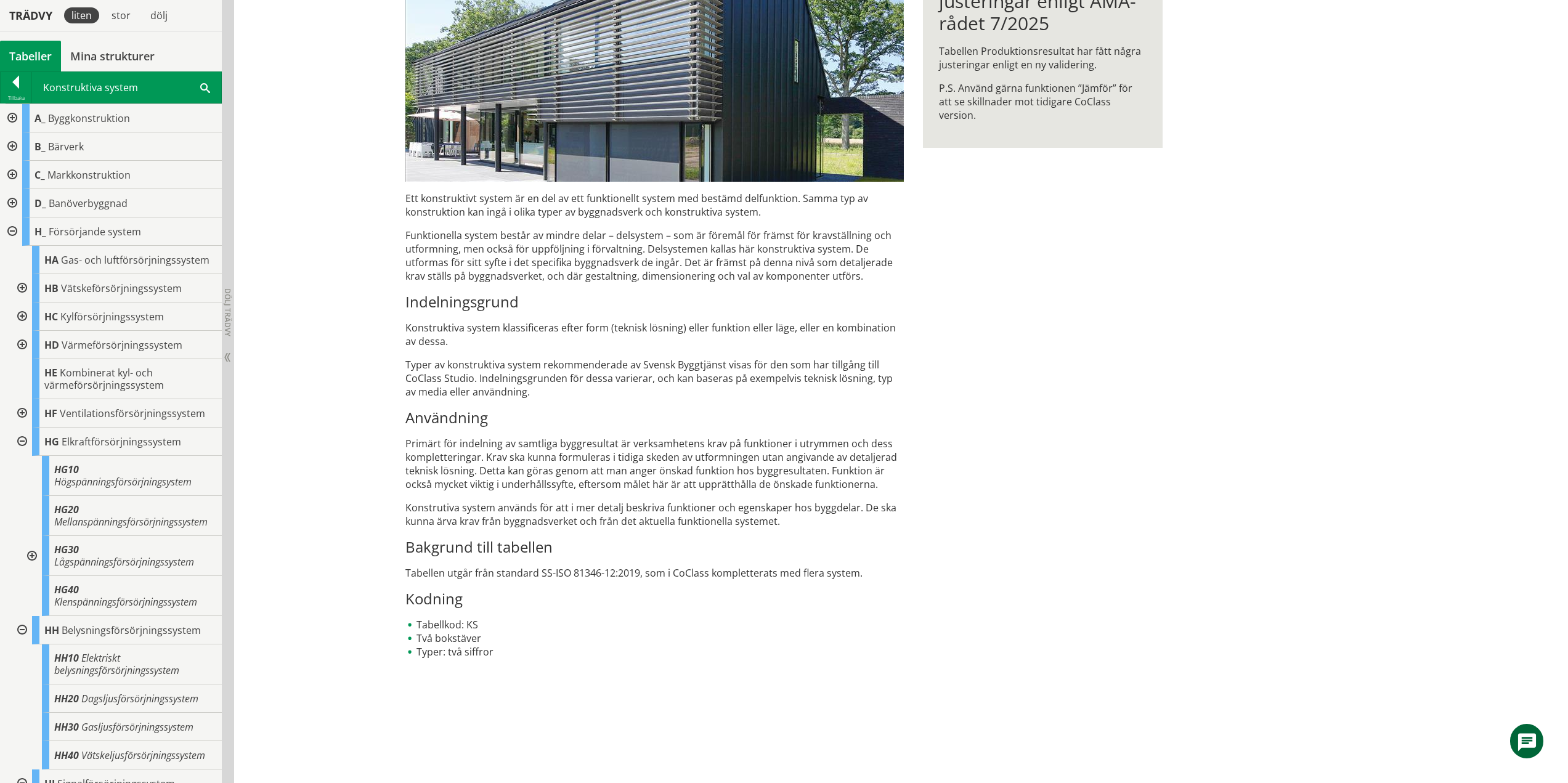
click at [32, 569] on div at bounding box center [30, 556] width 22 height 40
click at [22, 440] on div at bounding box center [20, 442] width 22 height 28
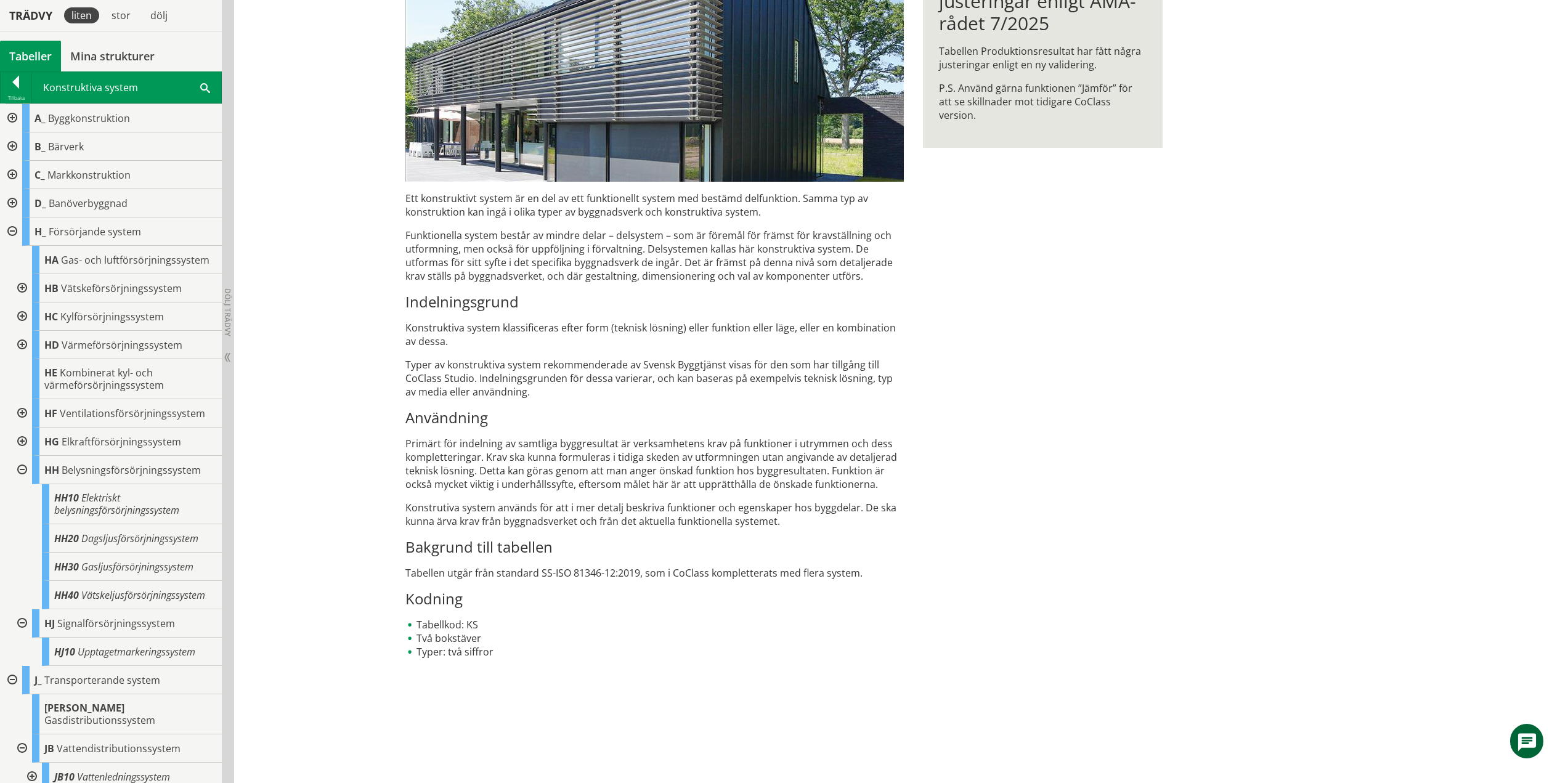
click at [24, 471] on div at bounding box center [20, 471] width 22 height 28
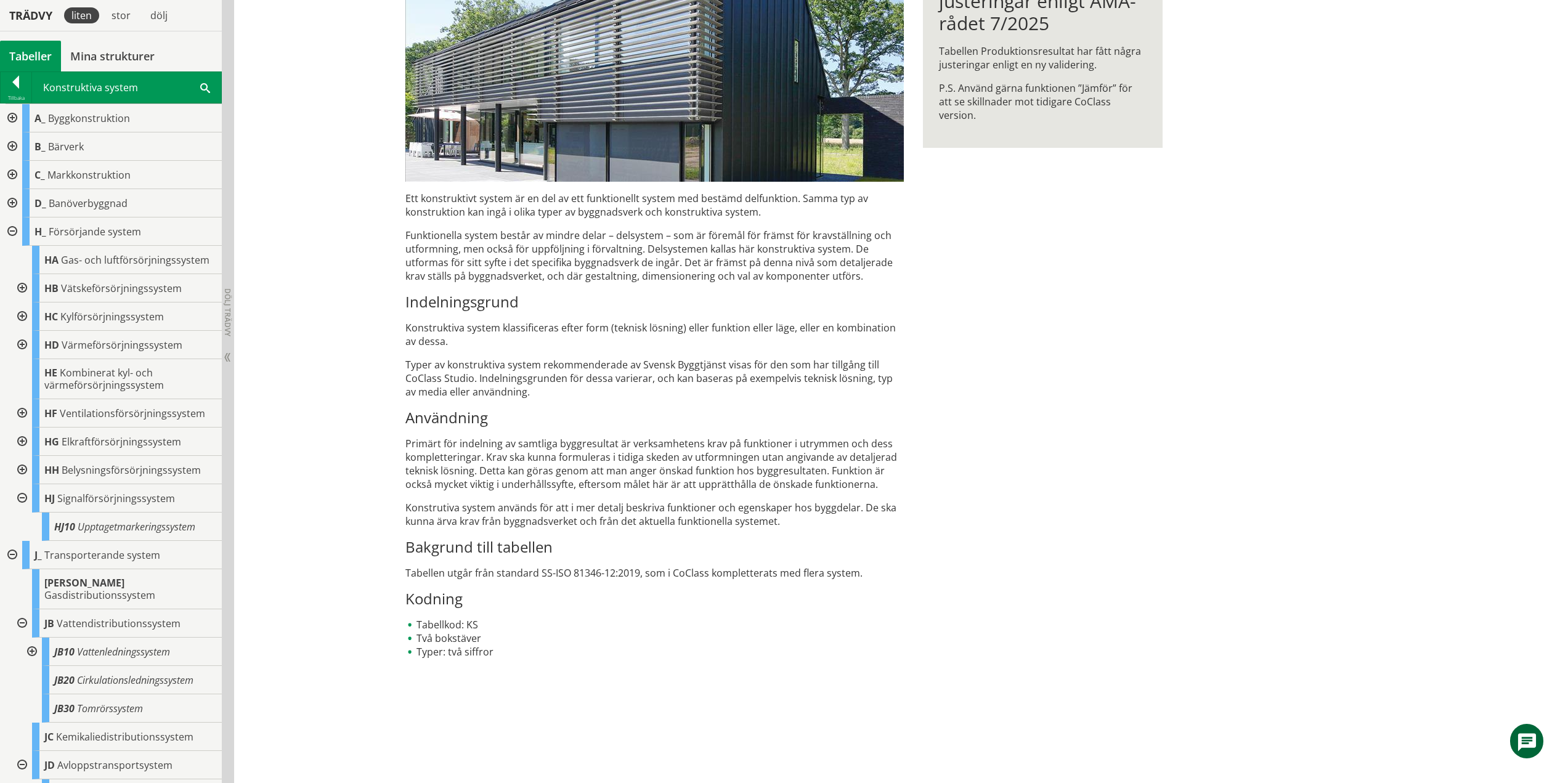
click at [24, 496] on div at bounding box center [20, 499] width 22 height 28
click at [11, 228] on div at bounding box center [10, 232] width 22 height 28
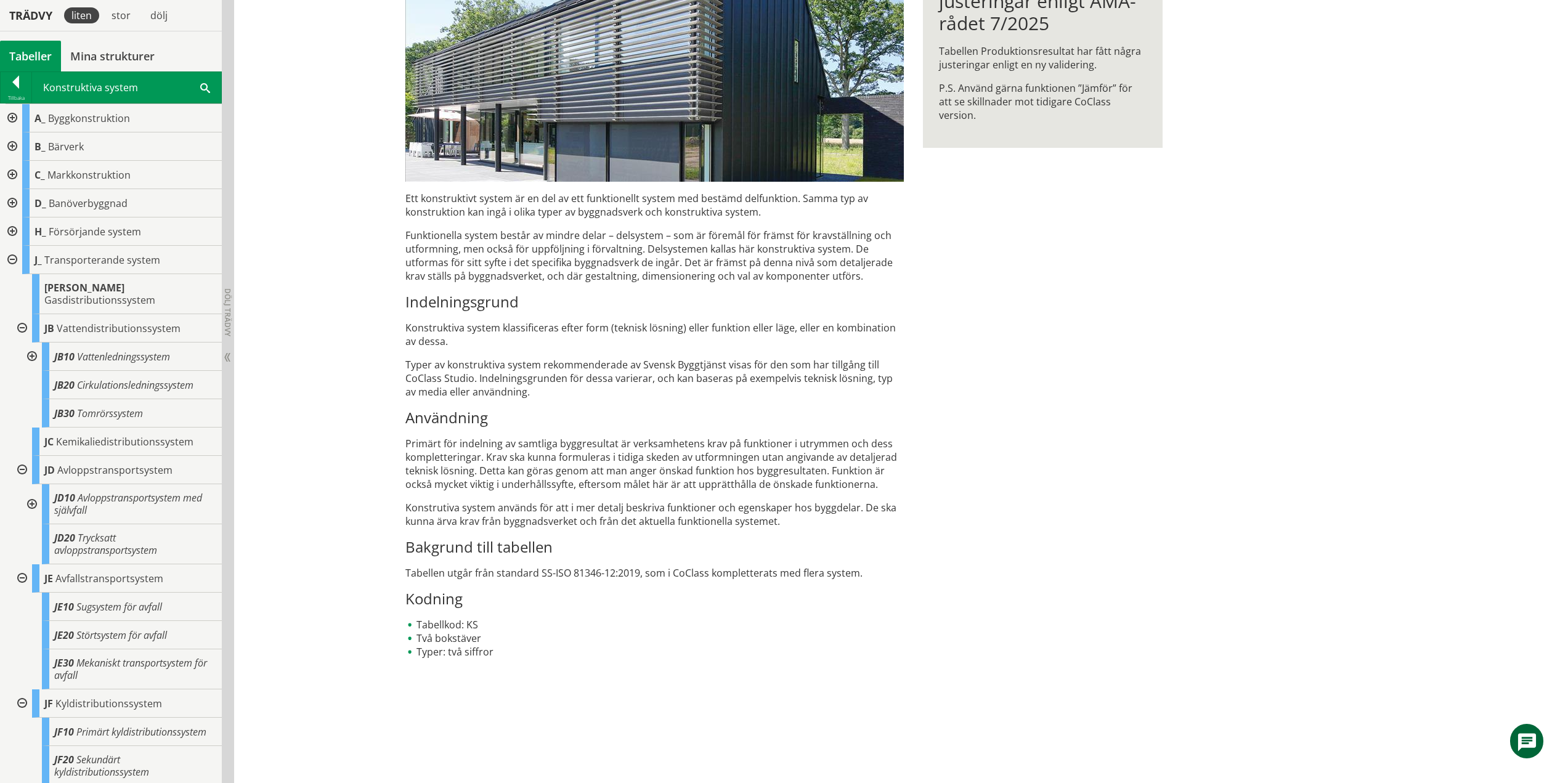
click at [31, 343] on div at bounding box center [30, 357] width 22 height 28
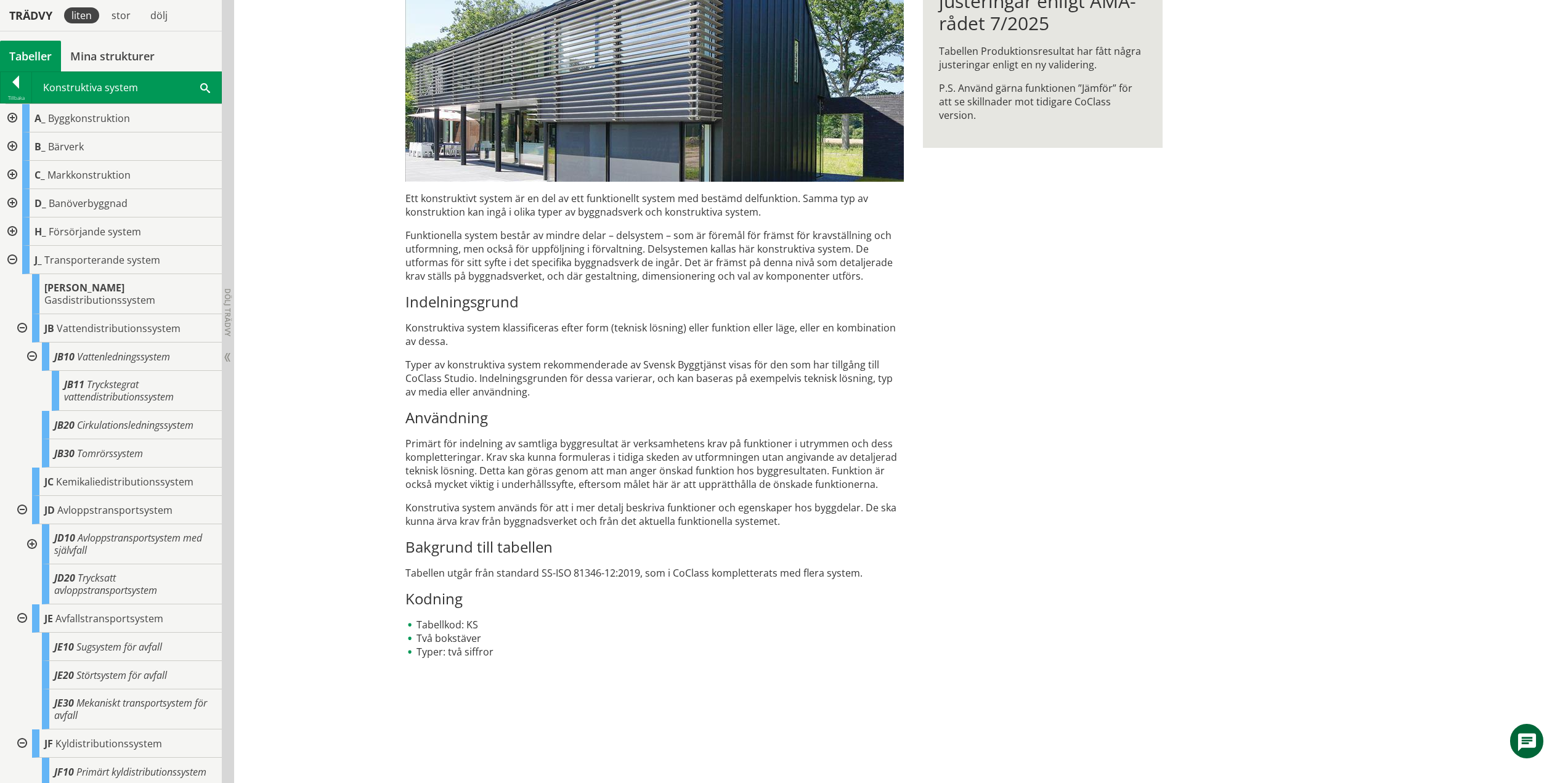
drag, startPoint x: 31, startPoint y: 345, endPoint x: 27, endPoint y: 322, distance: 23.3
click at [31, 344] on div at bounding box center [30, 357] width 22 height 28
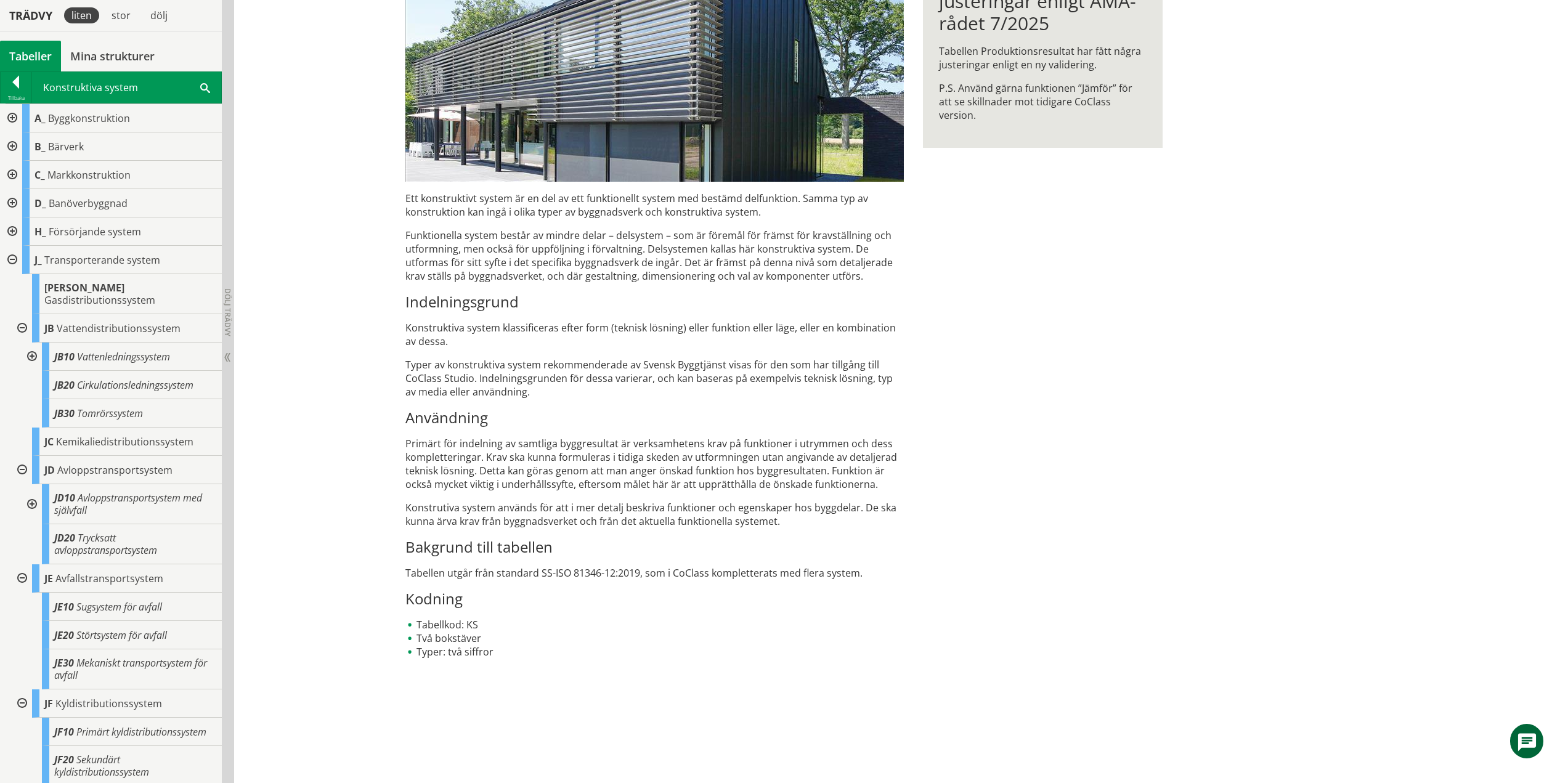
click at [21, 315] on div at bounding box center [20, 329] width 22 height 28
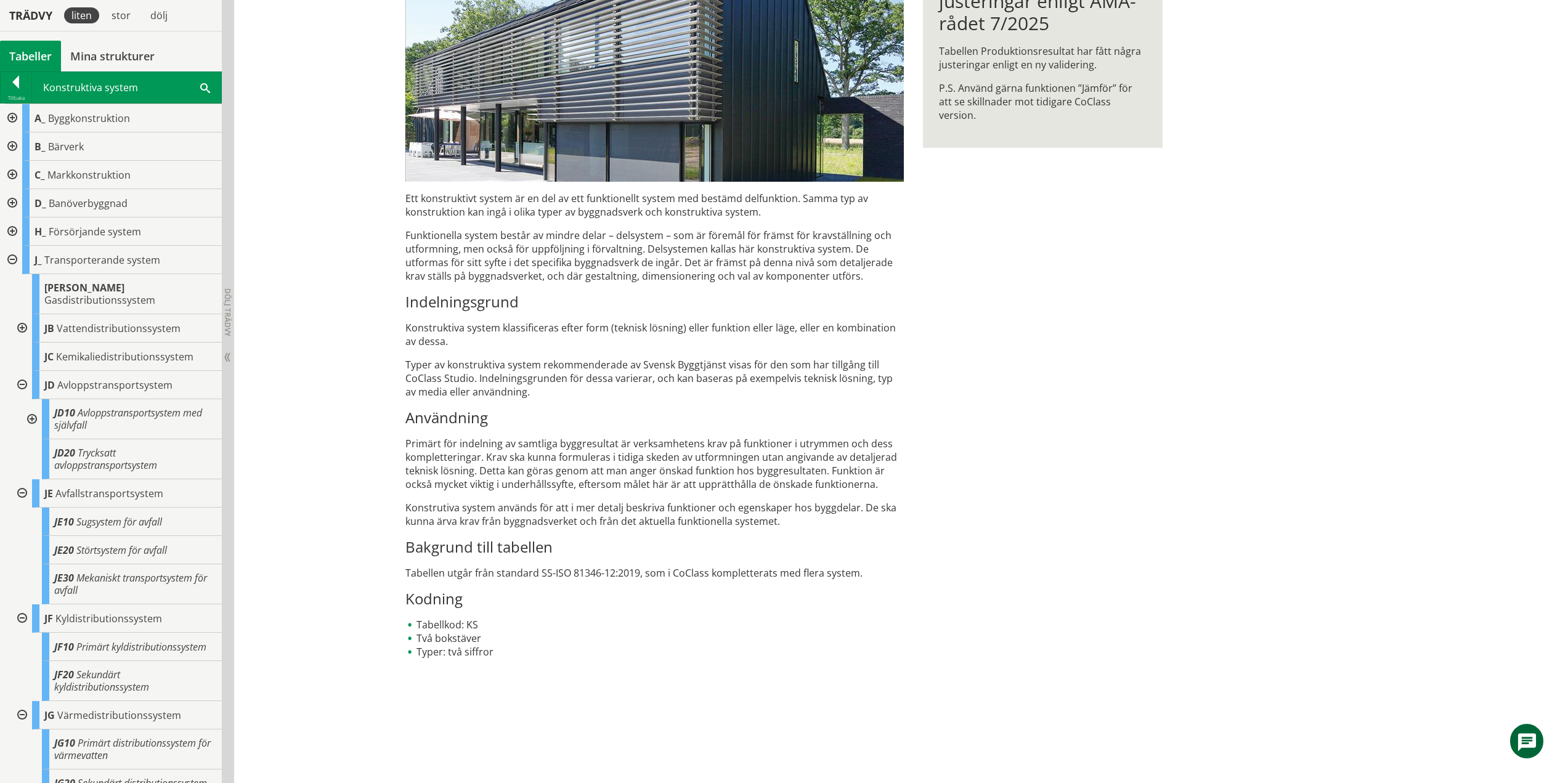
click at [24, 314] on div at bounding box center [20, 329] width 22 height 28
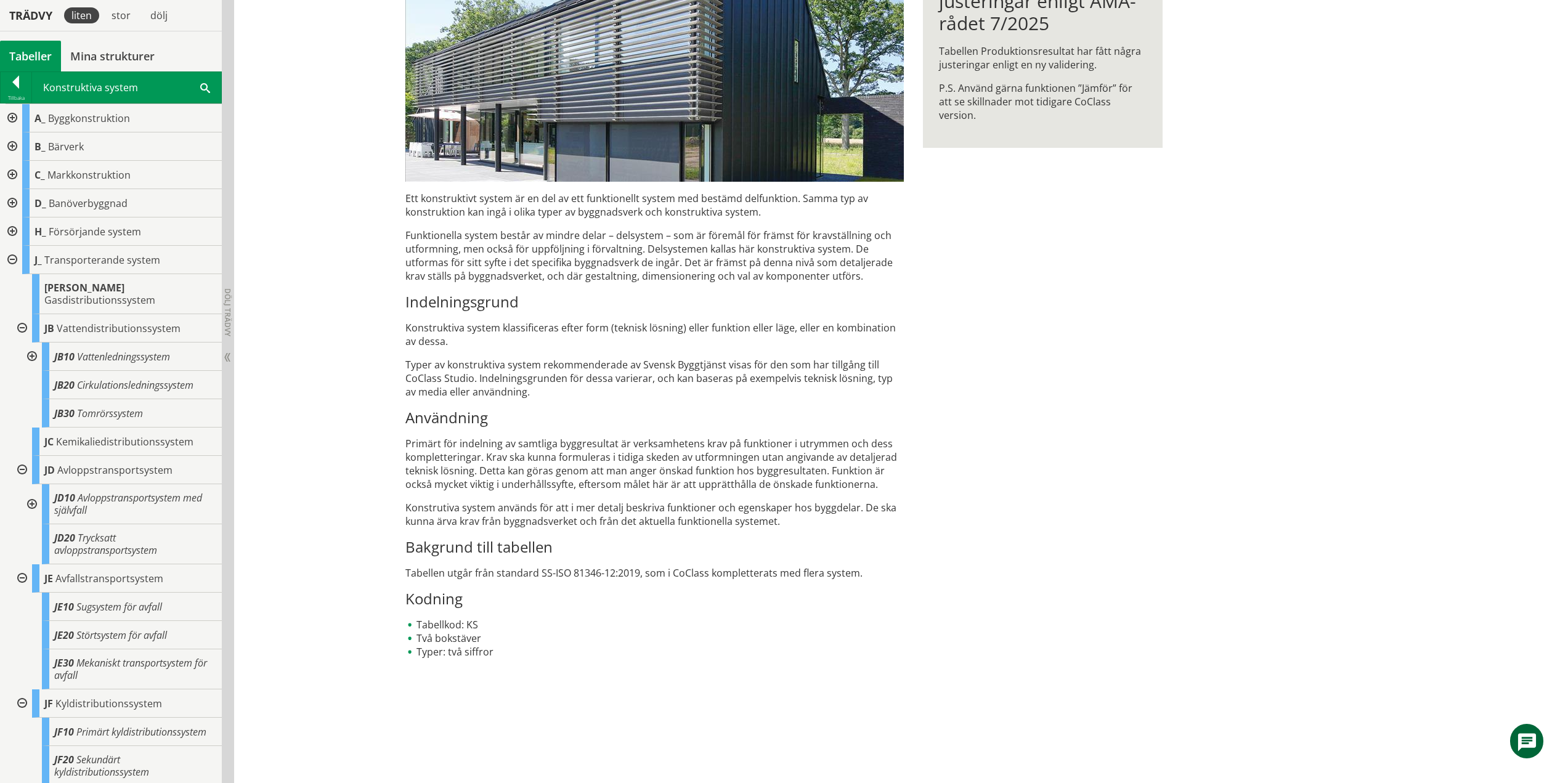
click at [24, 314] on div at bounding box center [20, 329] width 22 height 28
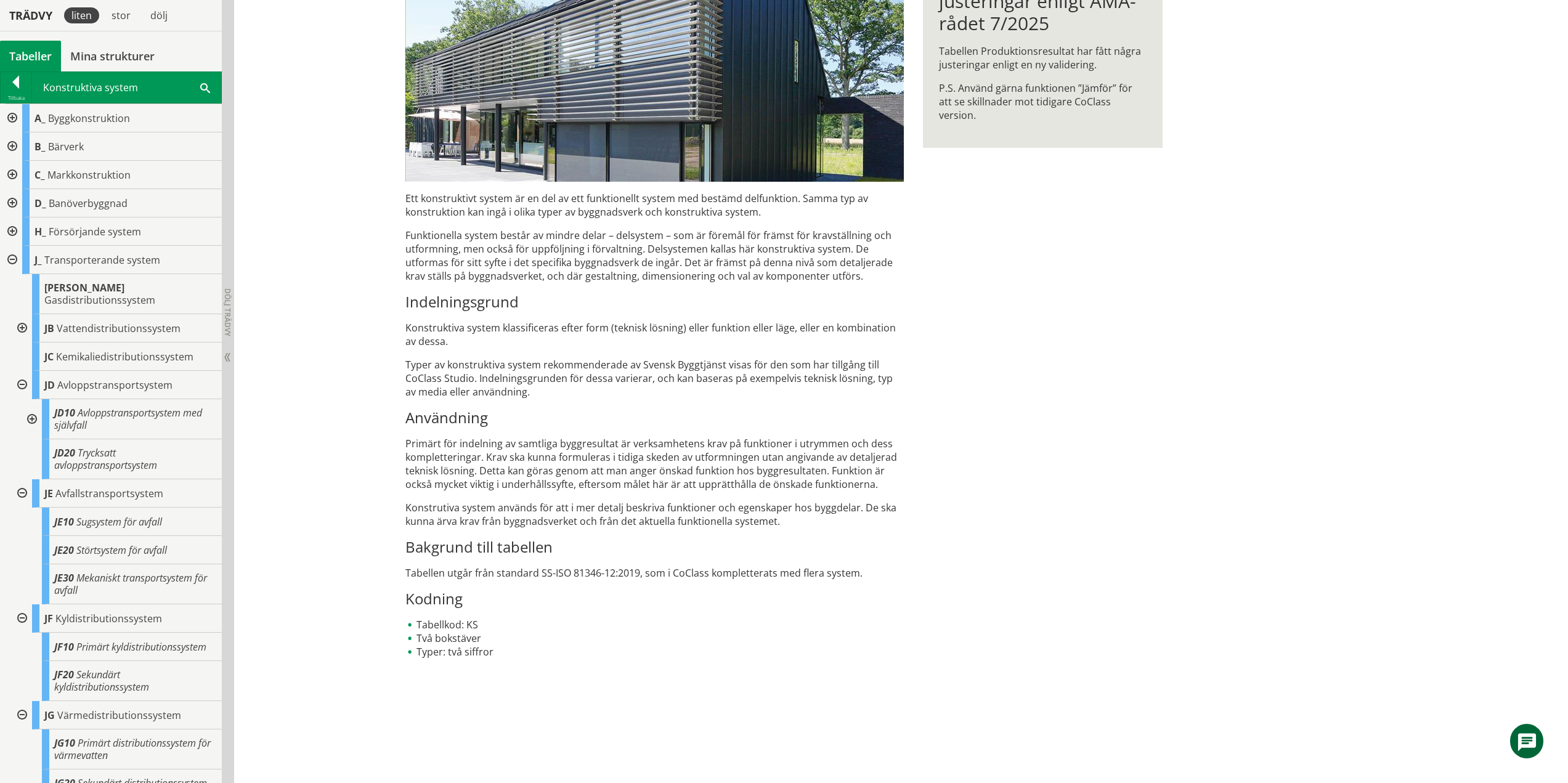
click at [31, 407] on div at bounding box center [30, 419] width 22 height 40
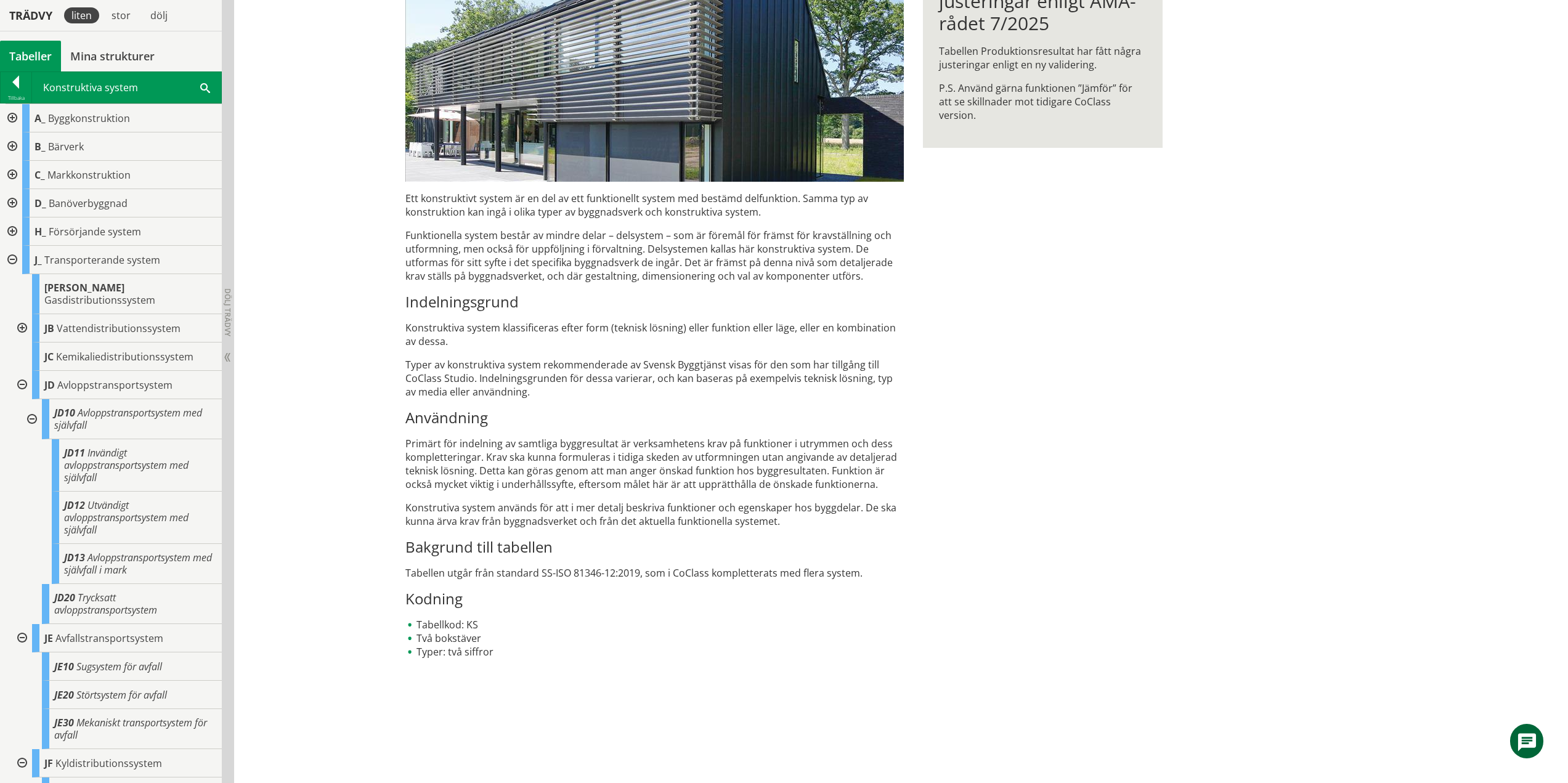
click at [33, 405] on div at bounding box center [30, 419] width 22 height 40
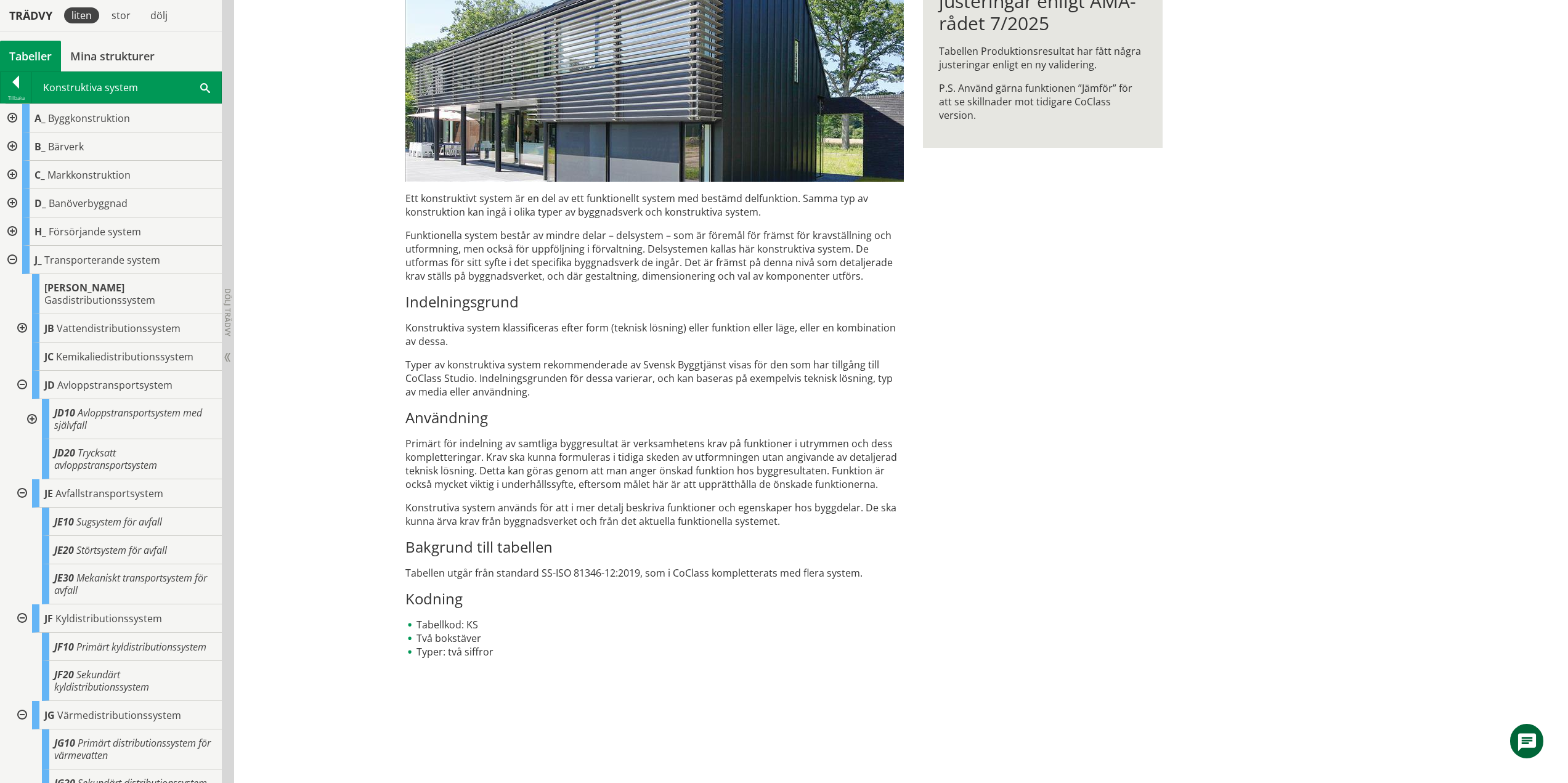
click at [25, 371] on div at bounding box center [20, 385] width 22 height 28
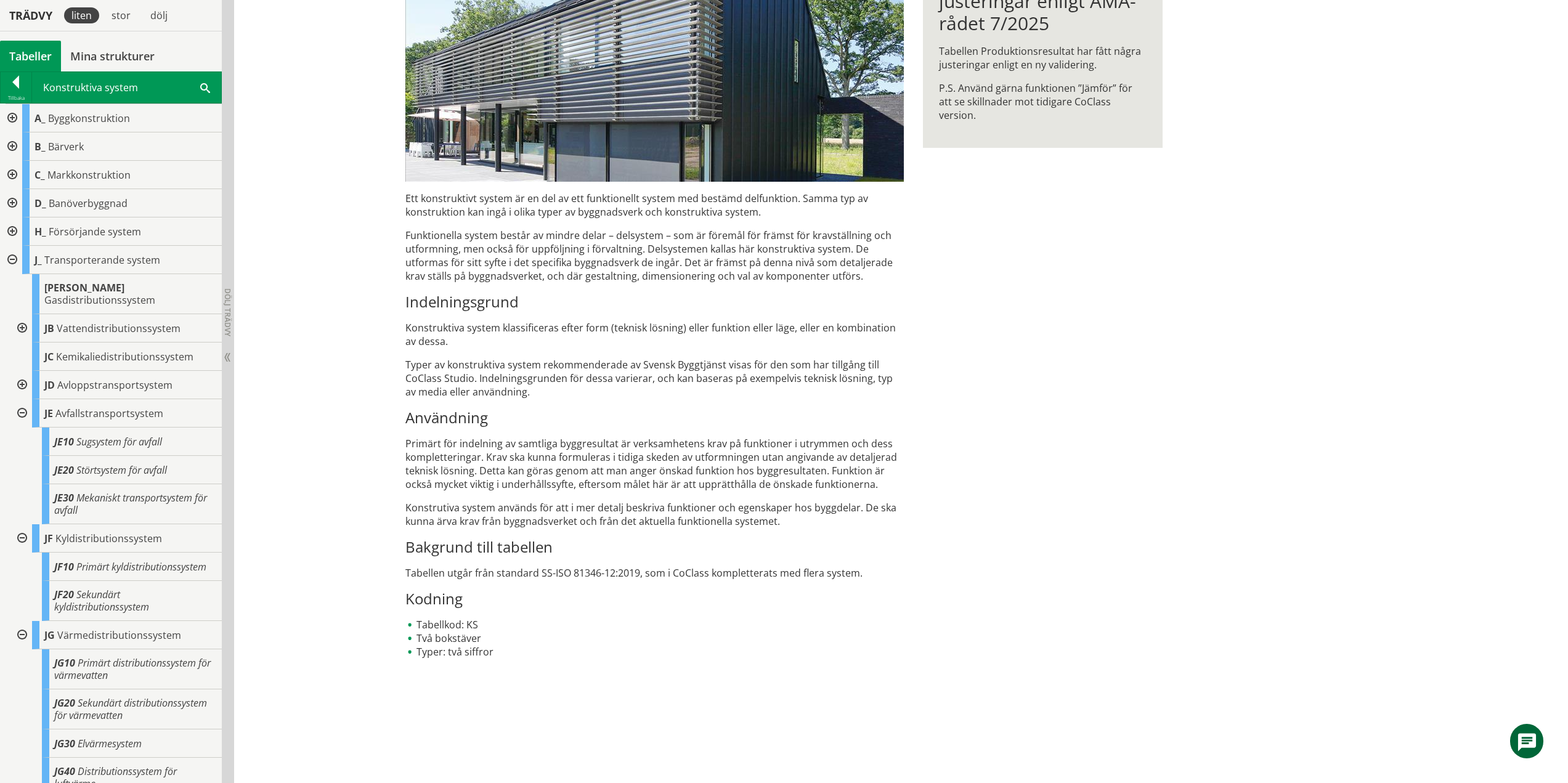
click at [22, 400] on div at bounding box center [20, 414] width 22 height 28
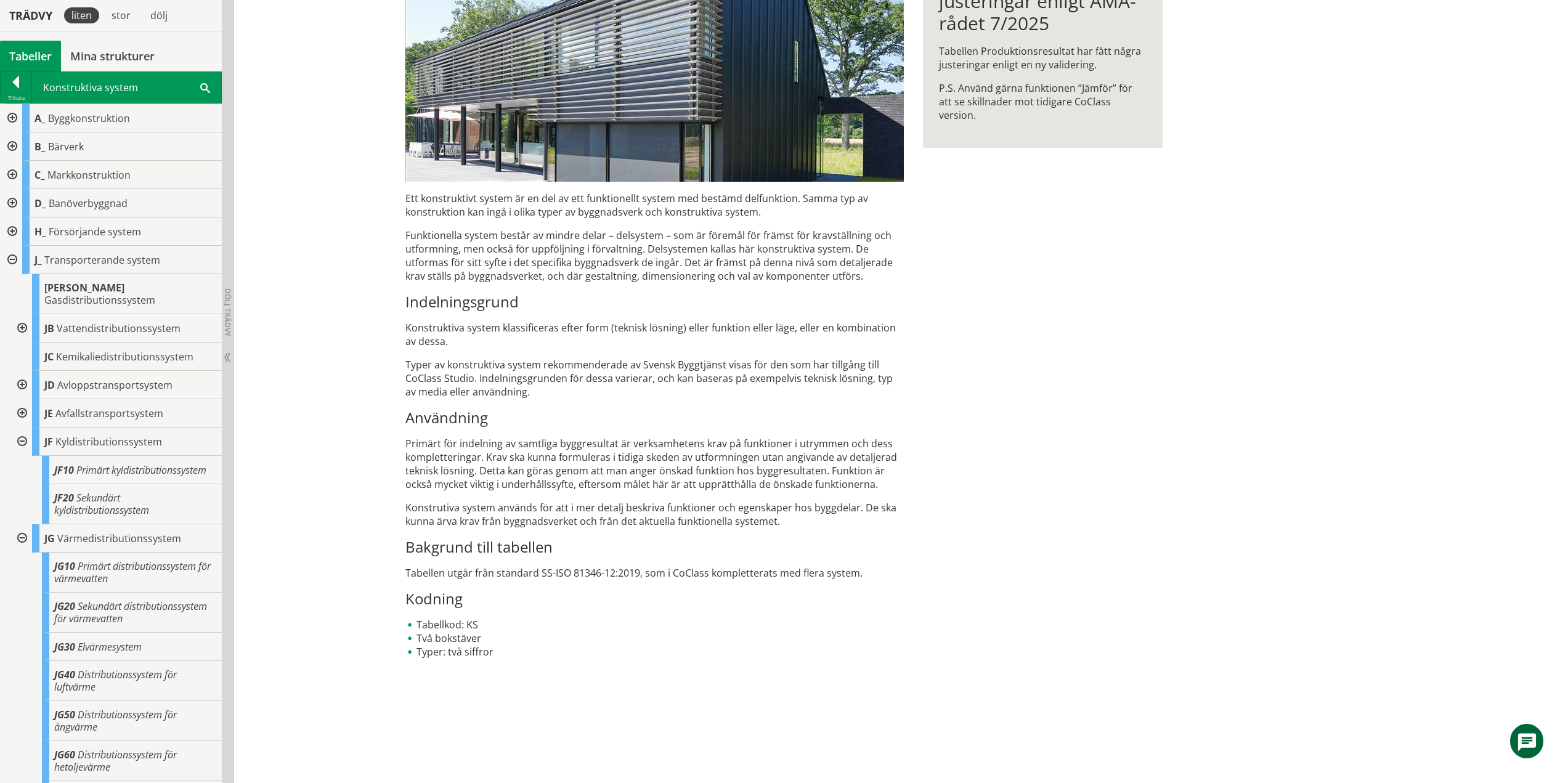
click at [22, 428] on div at bounding box center [20, 442] width 22 height 28
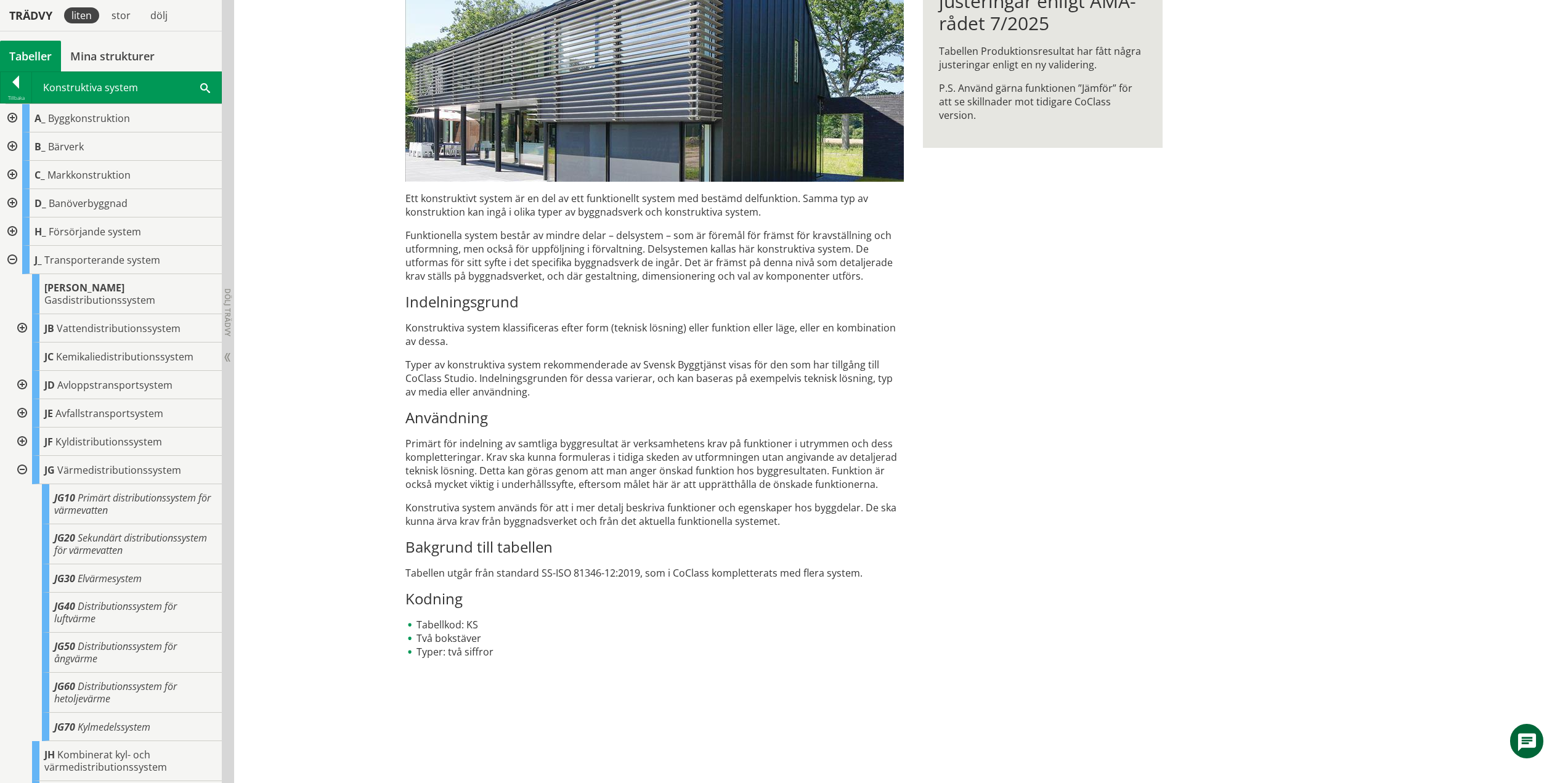
click at [20, 456] on div at bounding box center [20, 471] width 22 height 28
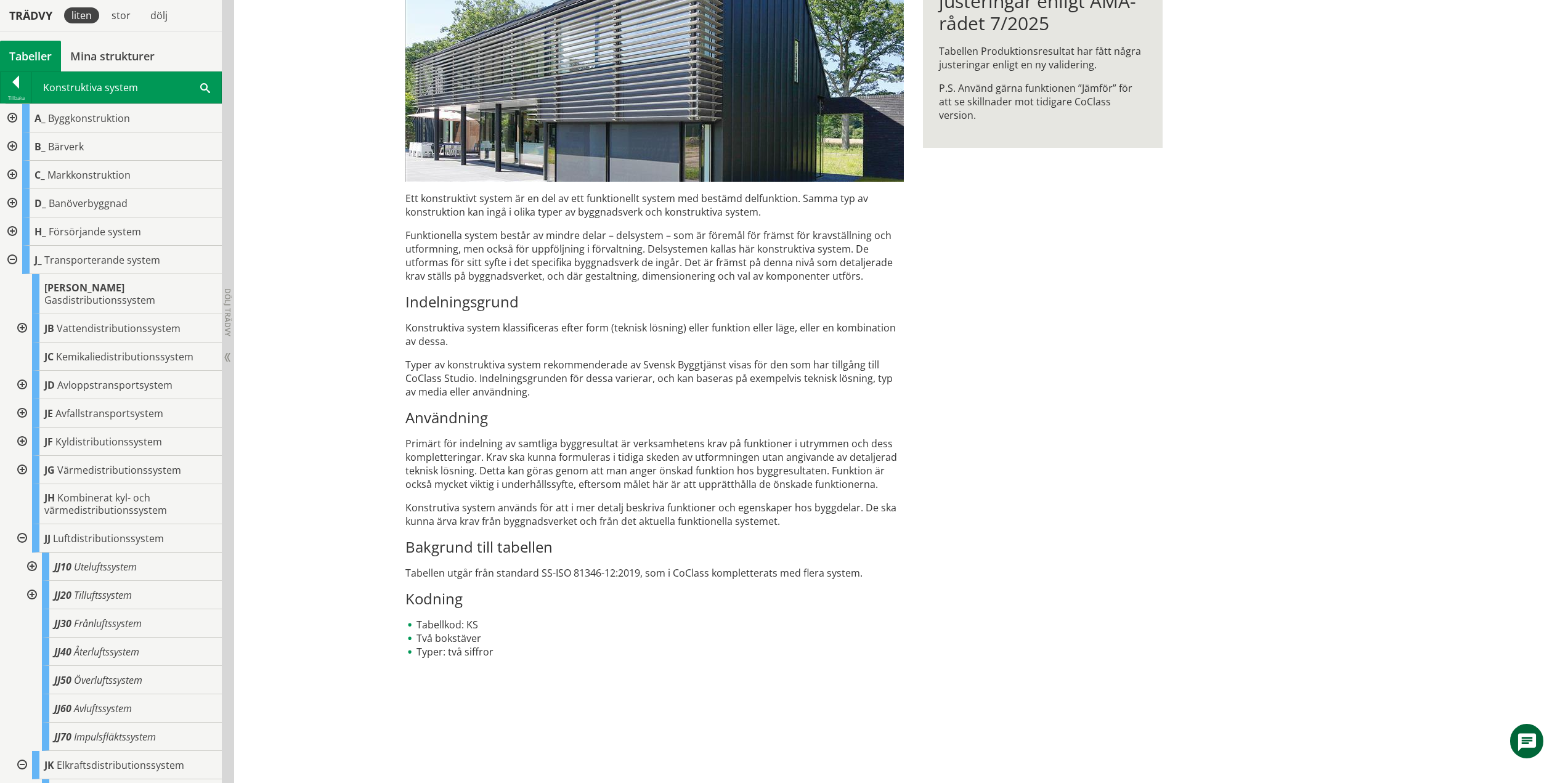
click at [26, 456] on div at bounding box center [20, 471] width 22 height 28
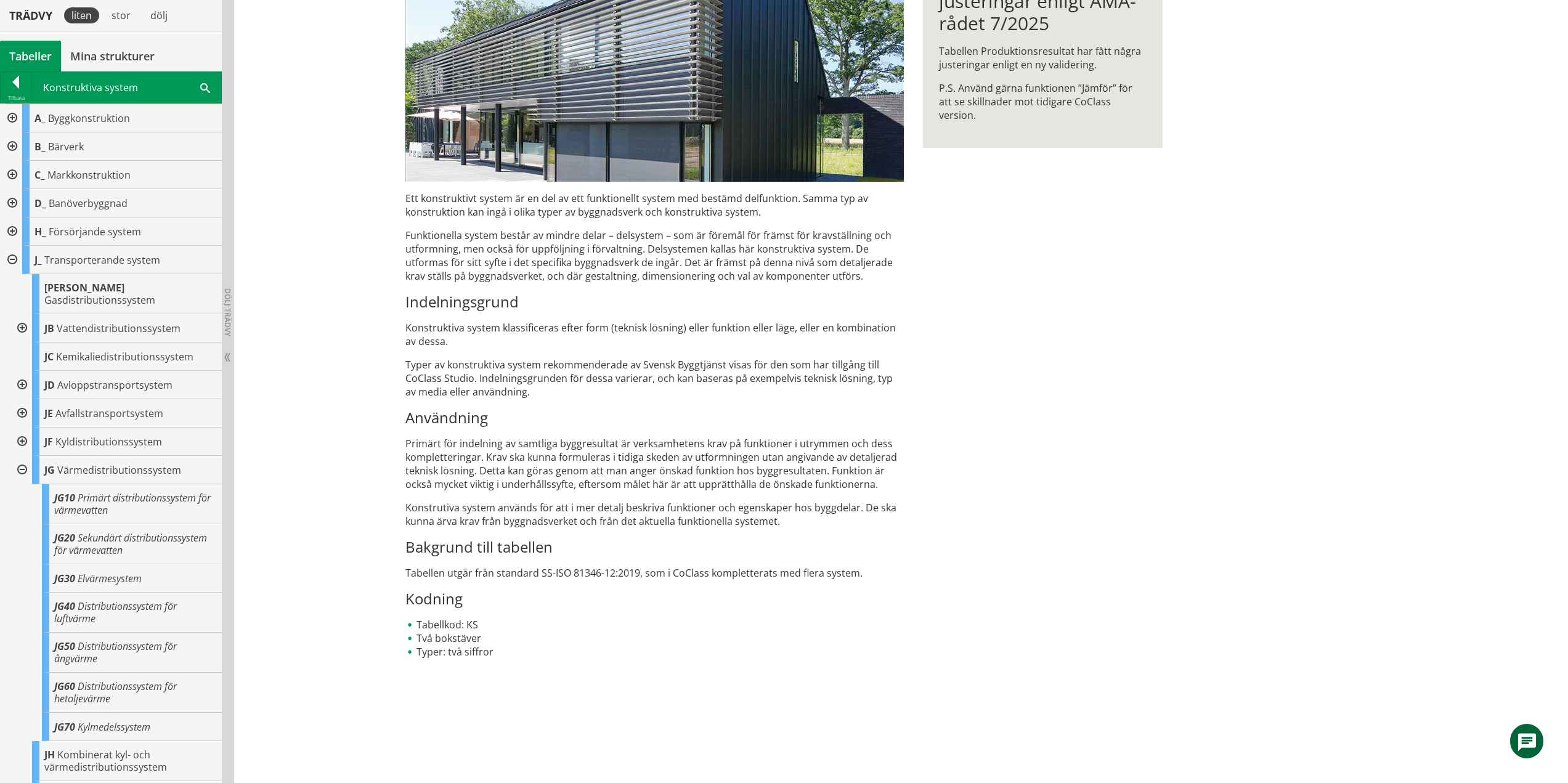
click at [26, 456] on div at bounding box center [20, 471] width 22 height 28
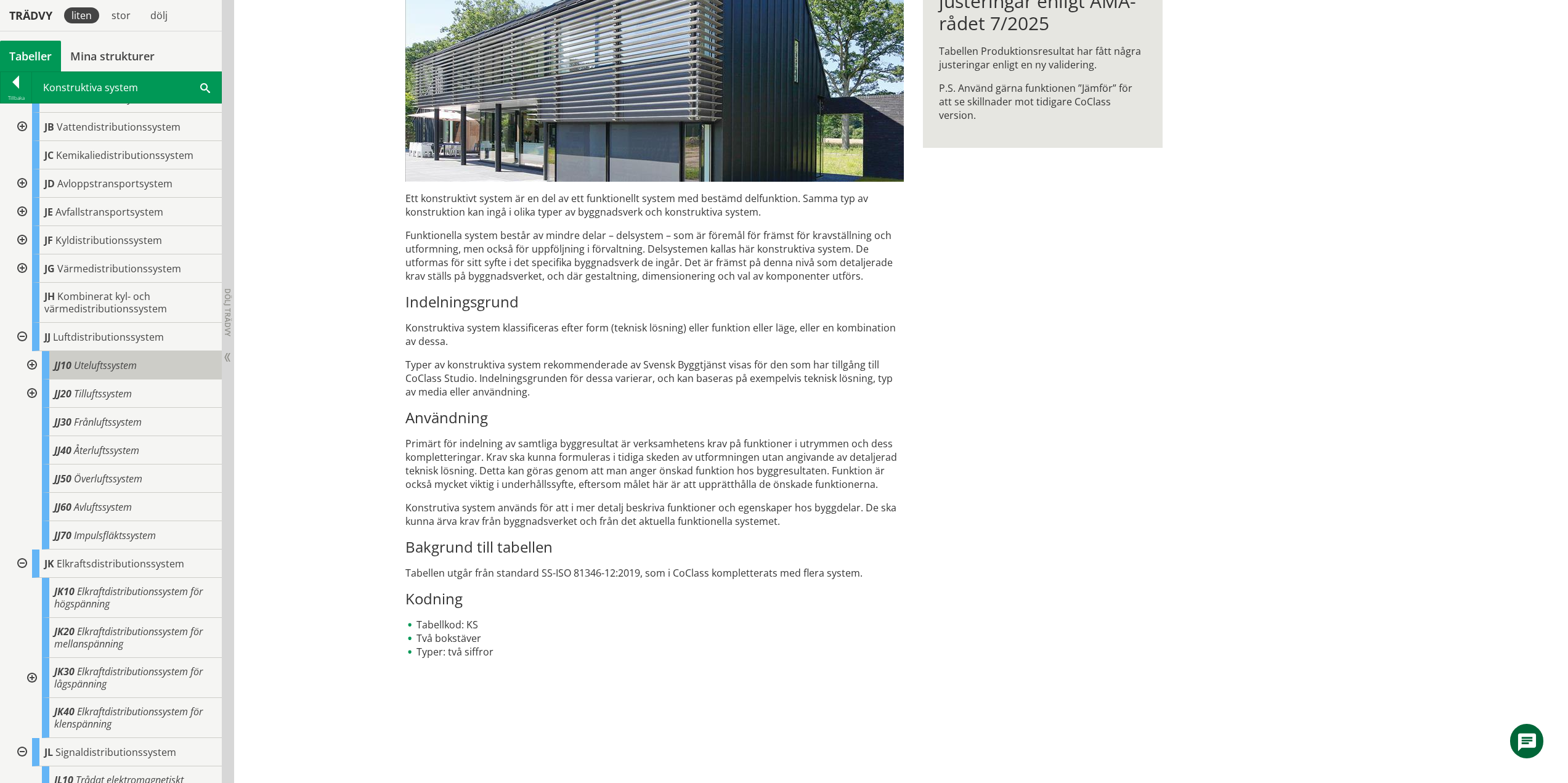
scroll to position [185, 0]
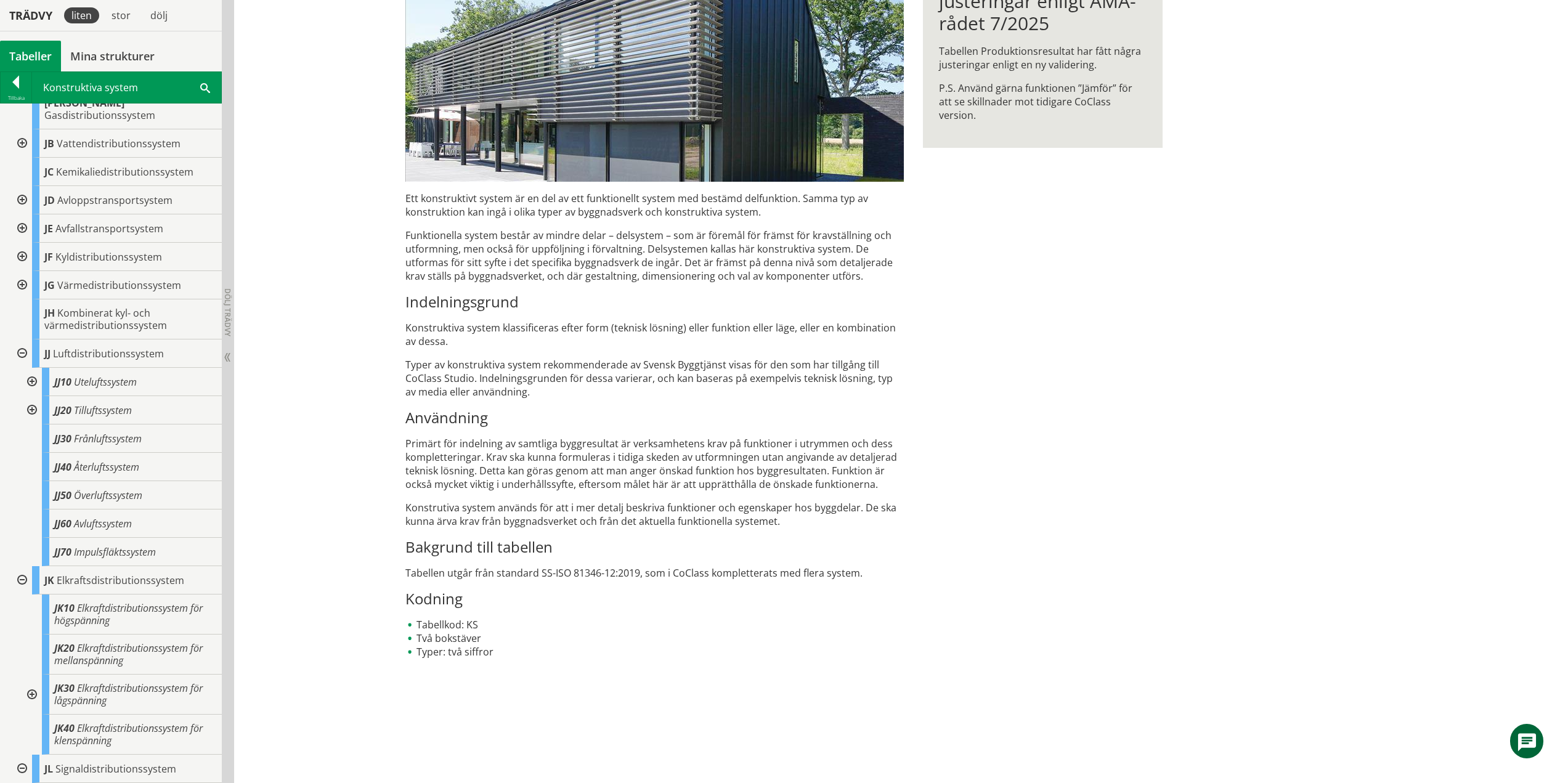
click at [32, 369] on div at bounding box center [30, 383] width 22 height 28
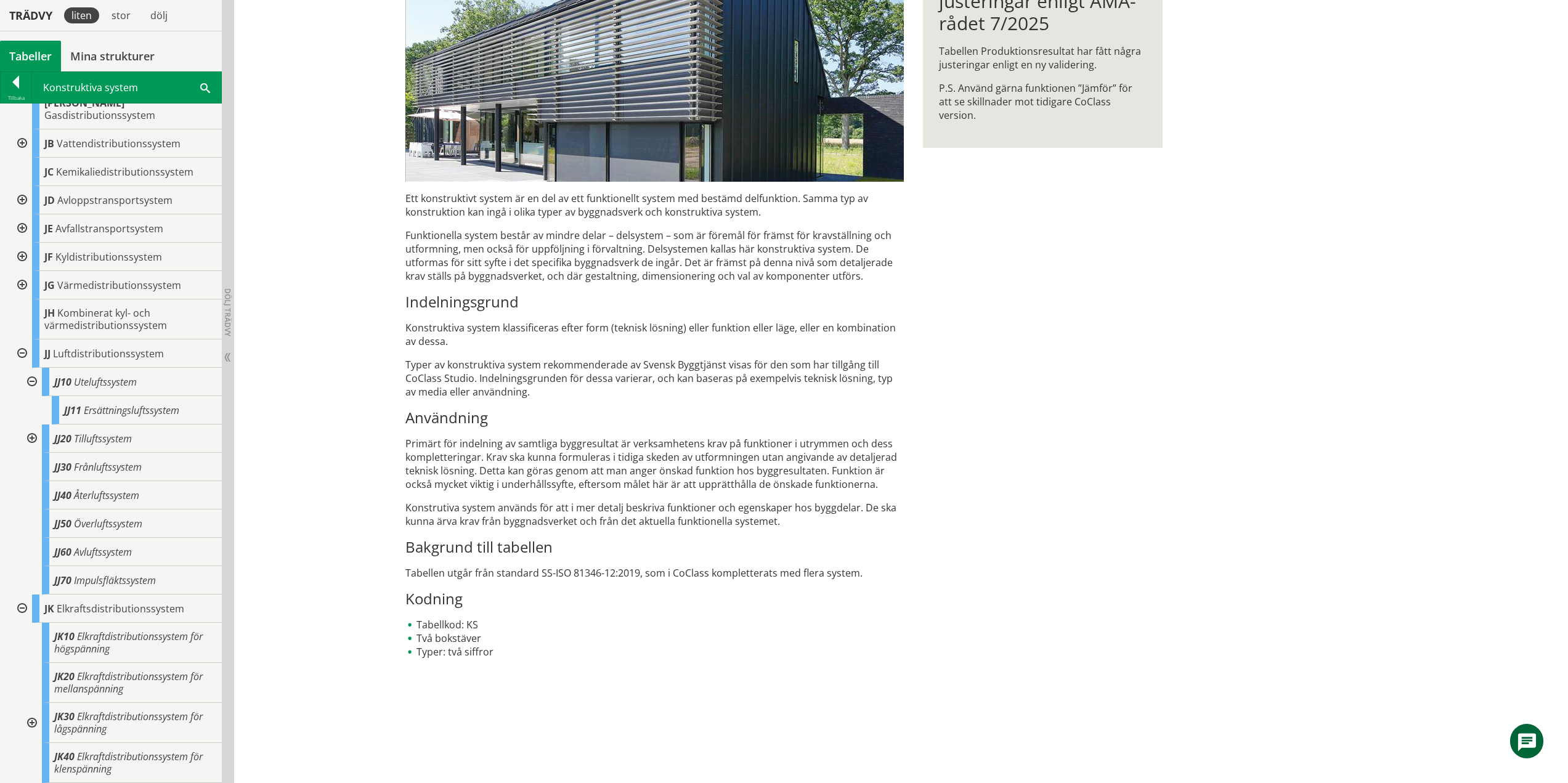
click at [37, 369] on div at bounding box center [30, 383] width 22 height 28
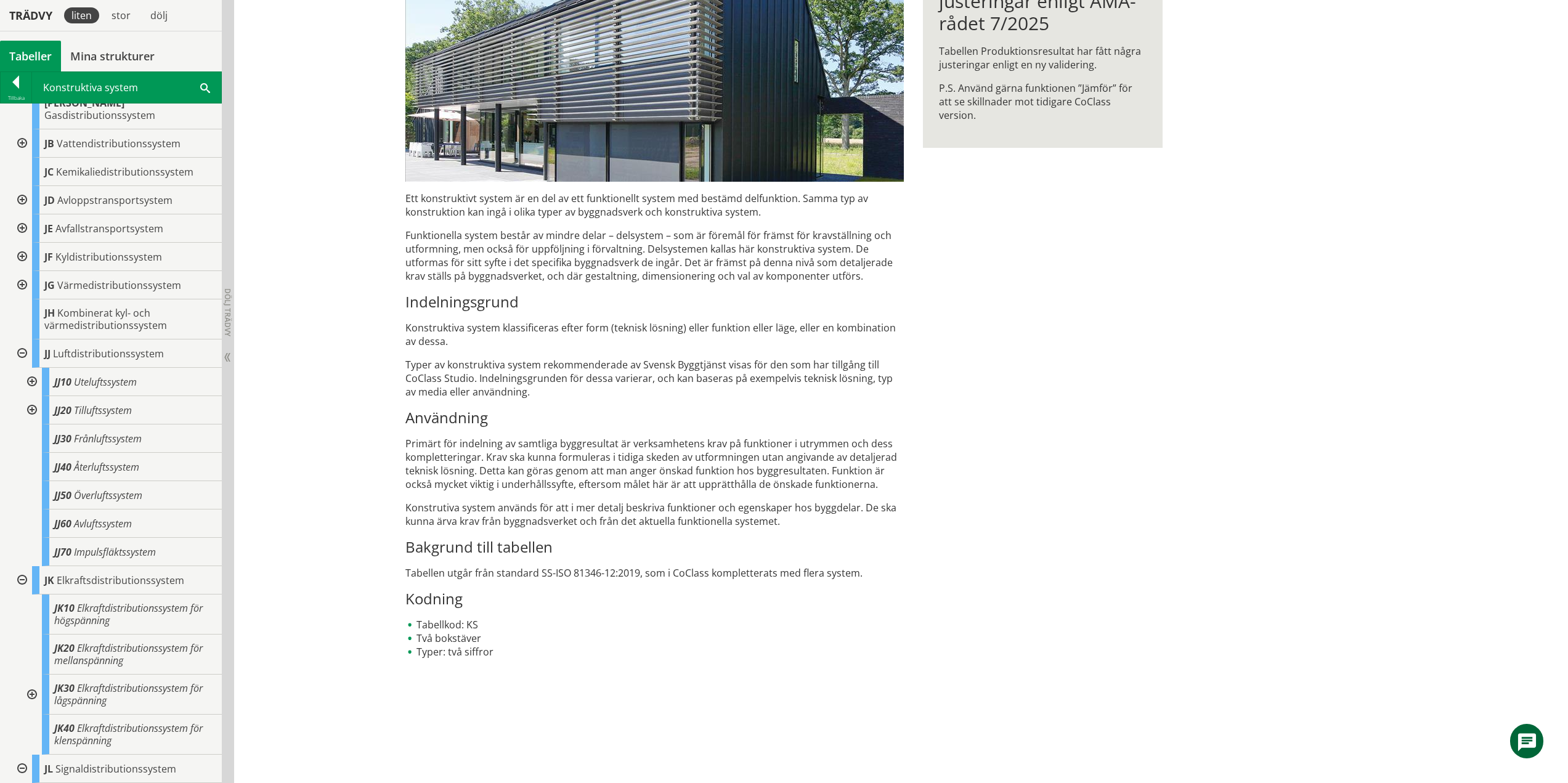
click at [30, 398] on div at bounding box center [30, 410] width 22 height 28
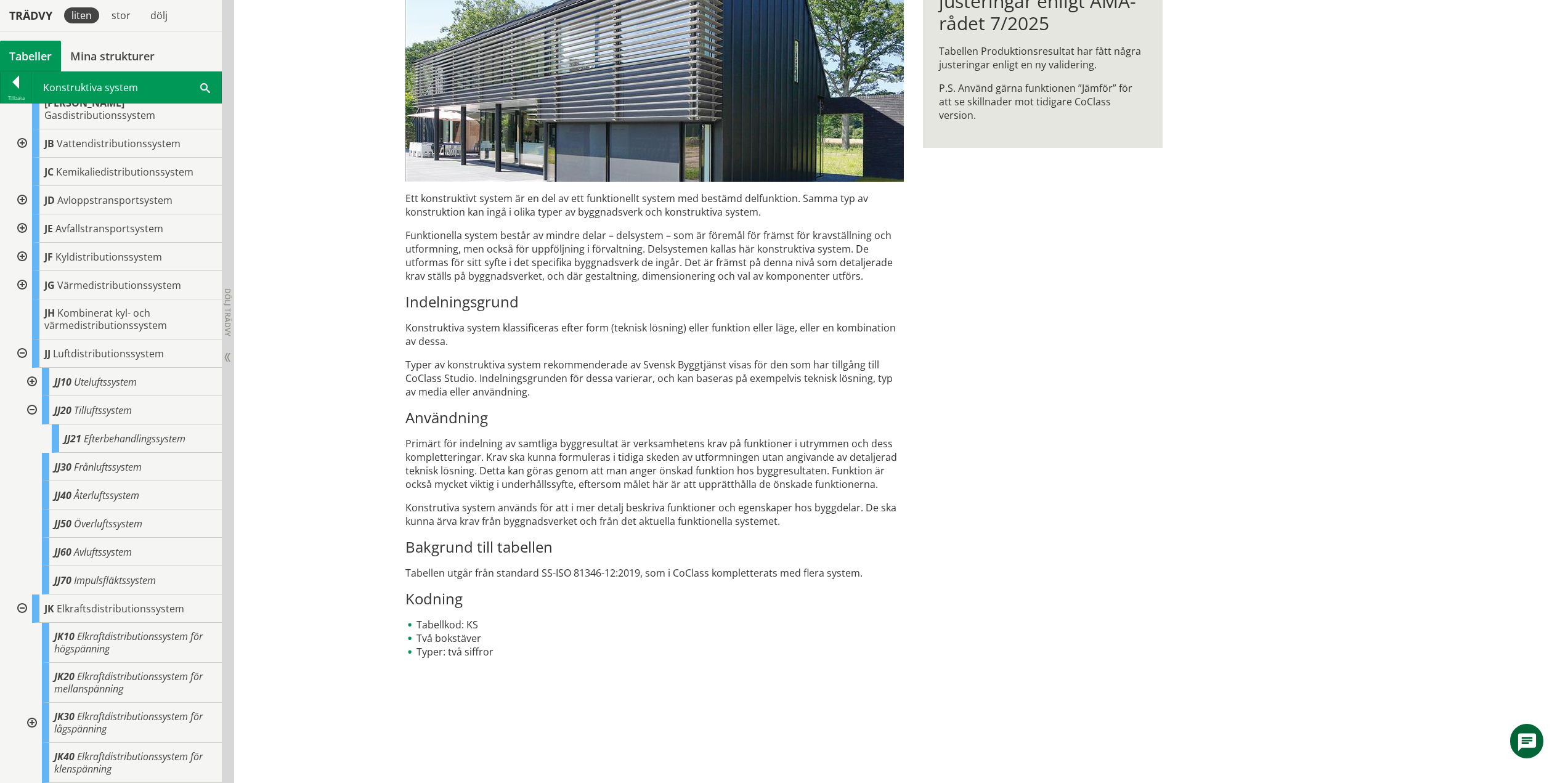
click at [31, 398] on div at bounding box center [30, 410] width 22 height 28
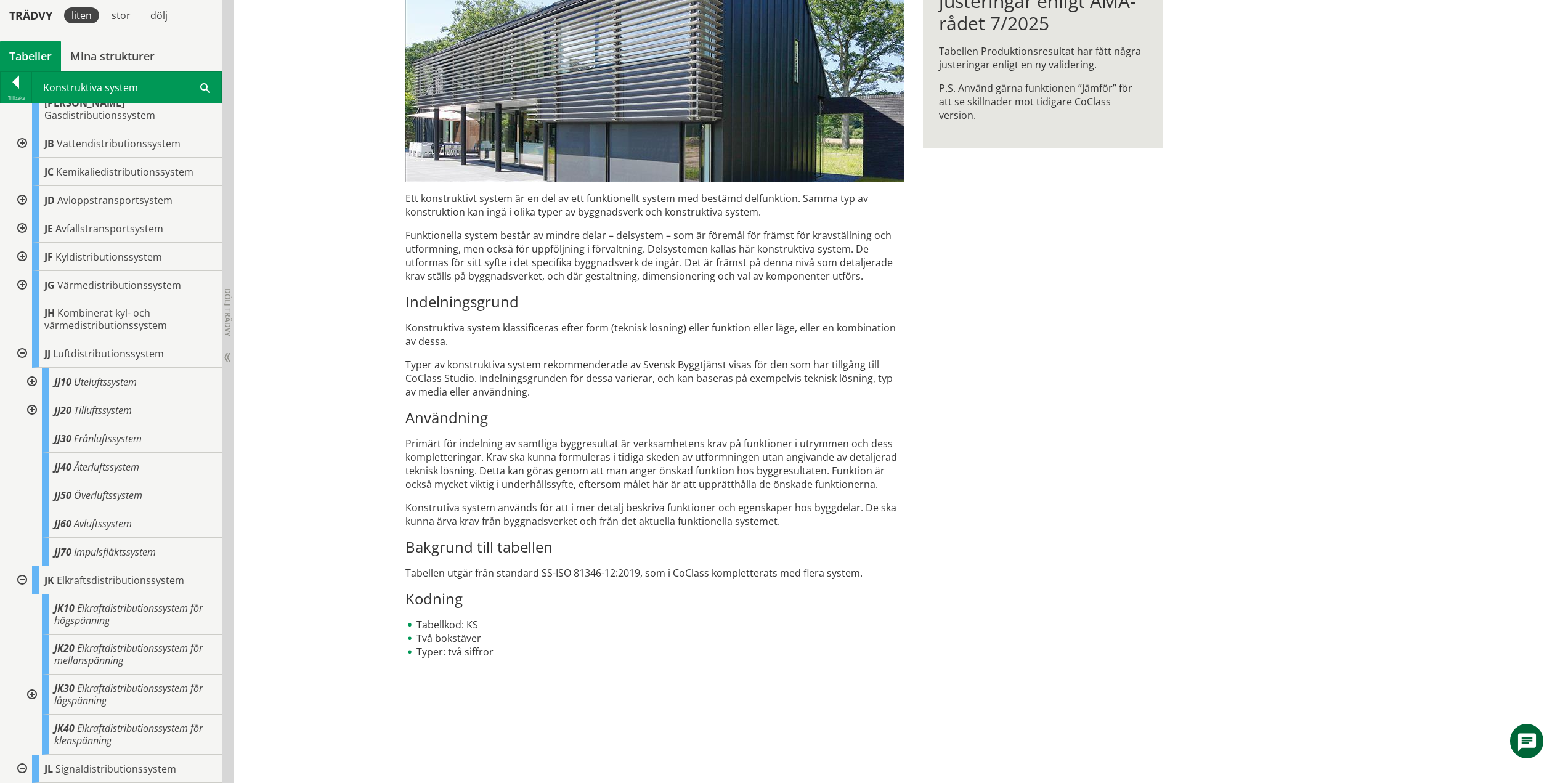
click at [24, 343] on div at bounding box center [20, 354] width 22 height 28
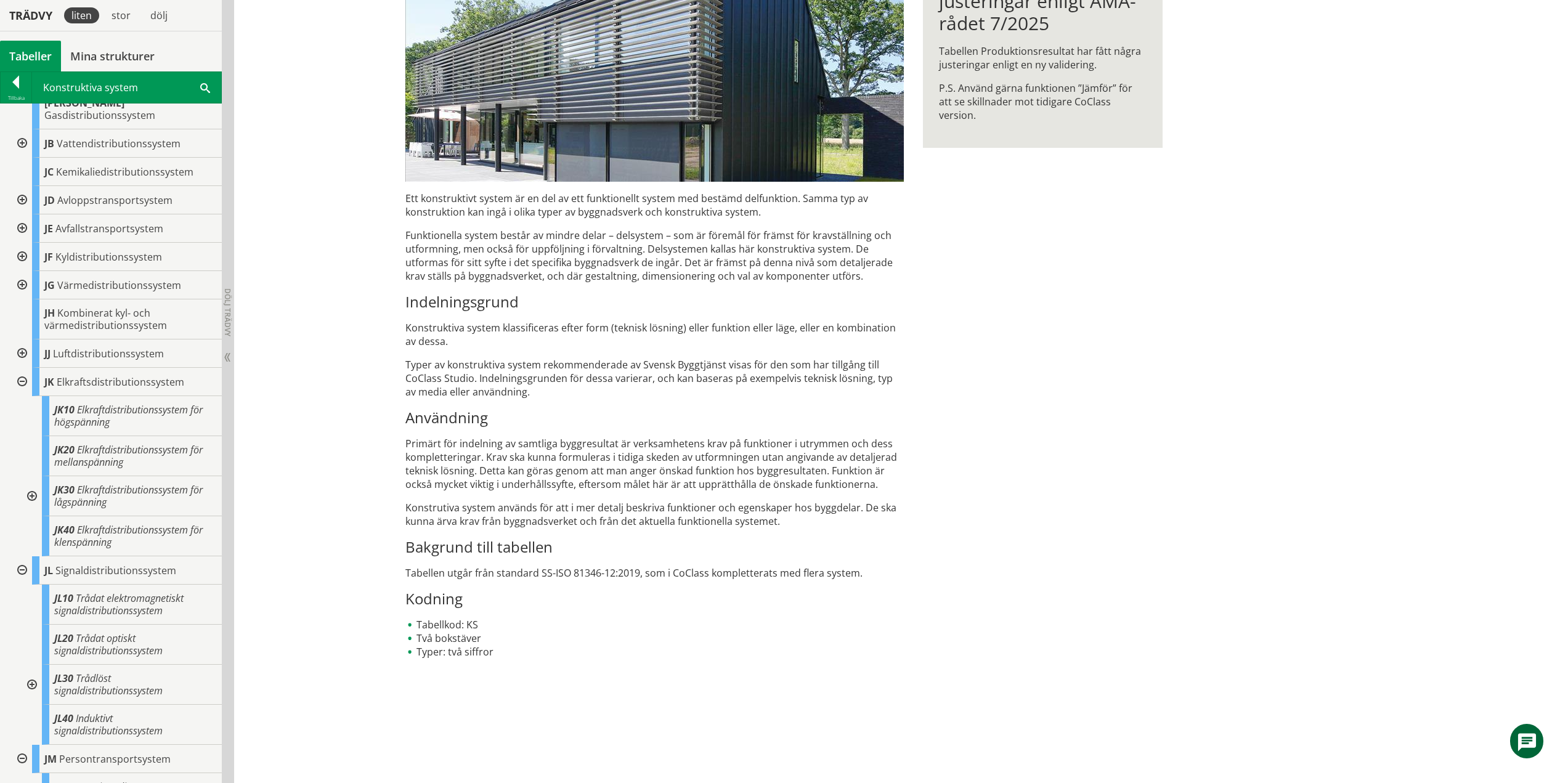
click at [30, 484] on div at bounding box center [30, 496] width 22 height 40
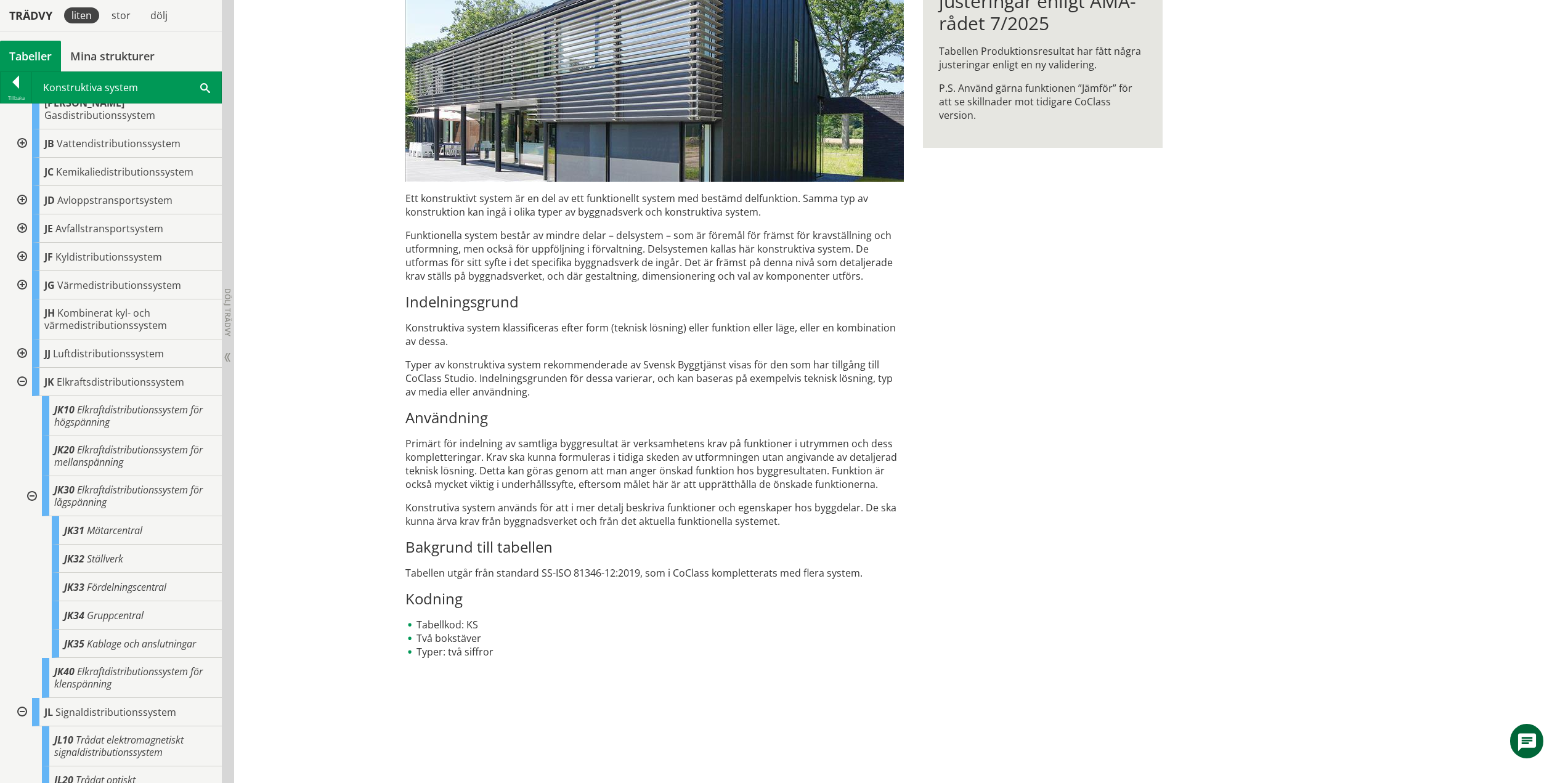
click at [32, 486] on div at bounding box center [30, 496] width 22 height 40
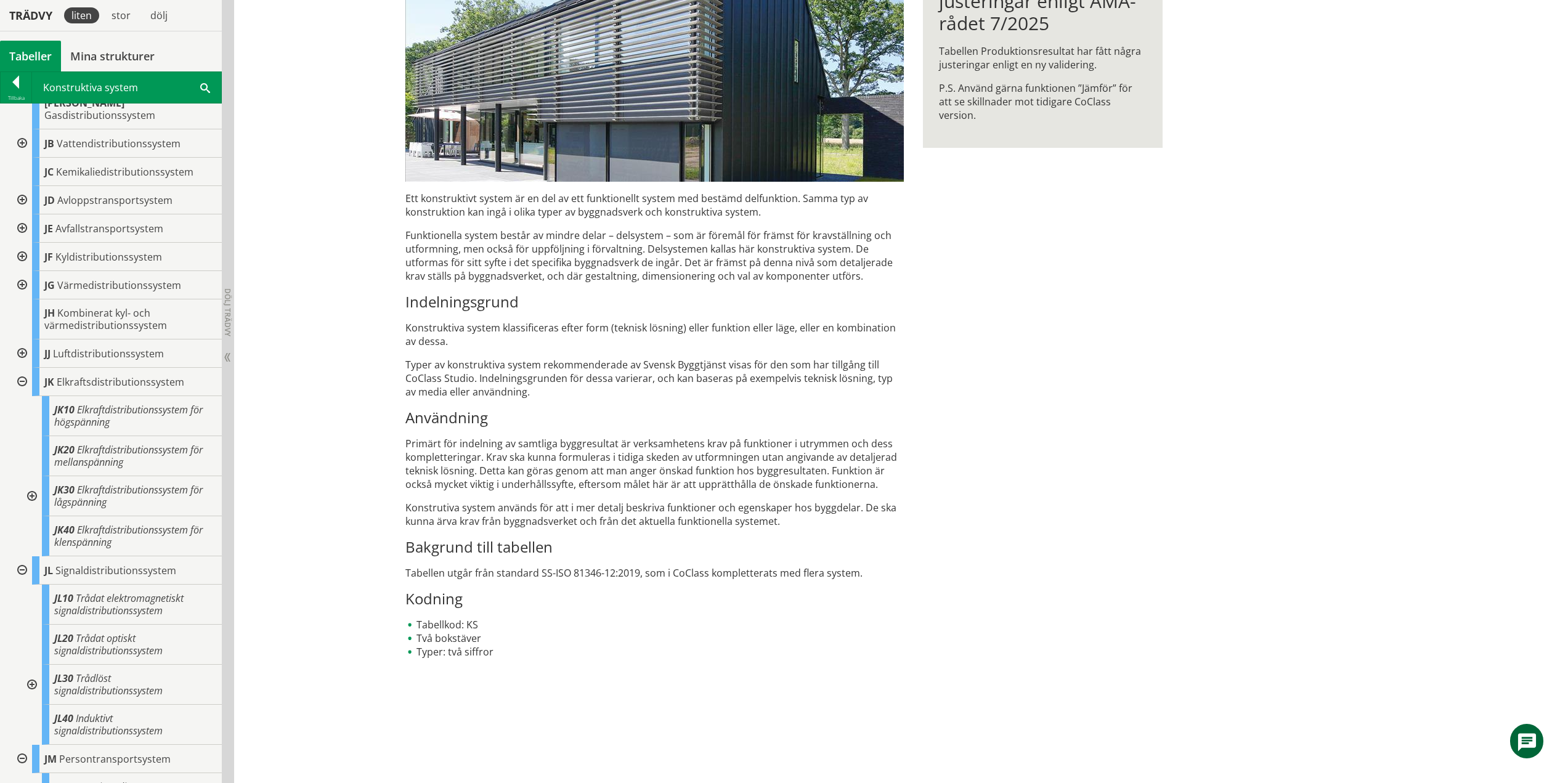
click at [22, 368] on div at bounding box center [20, 383] width 22 height 28
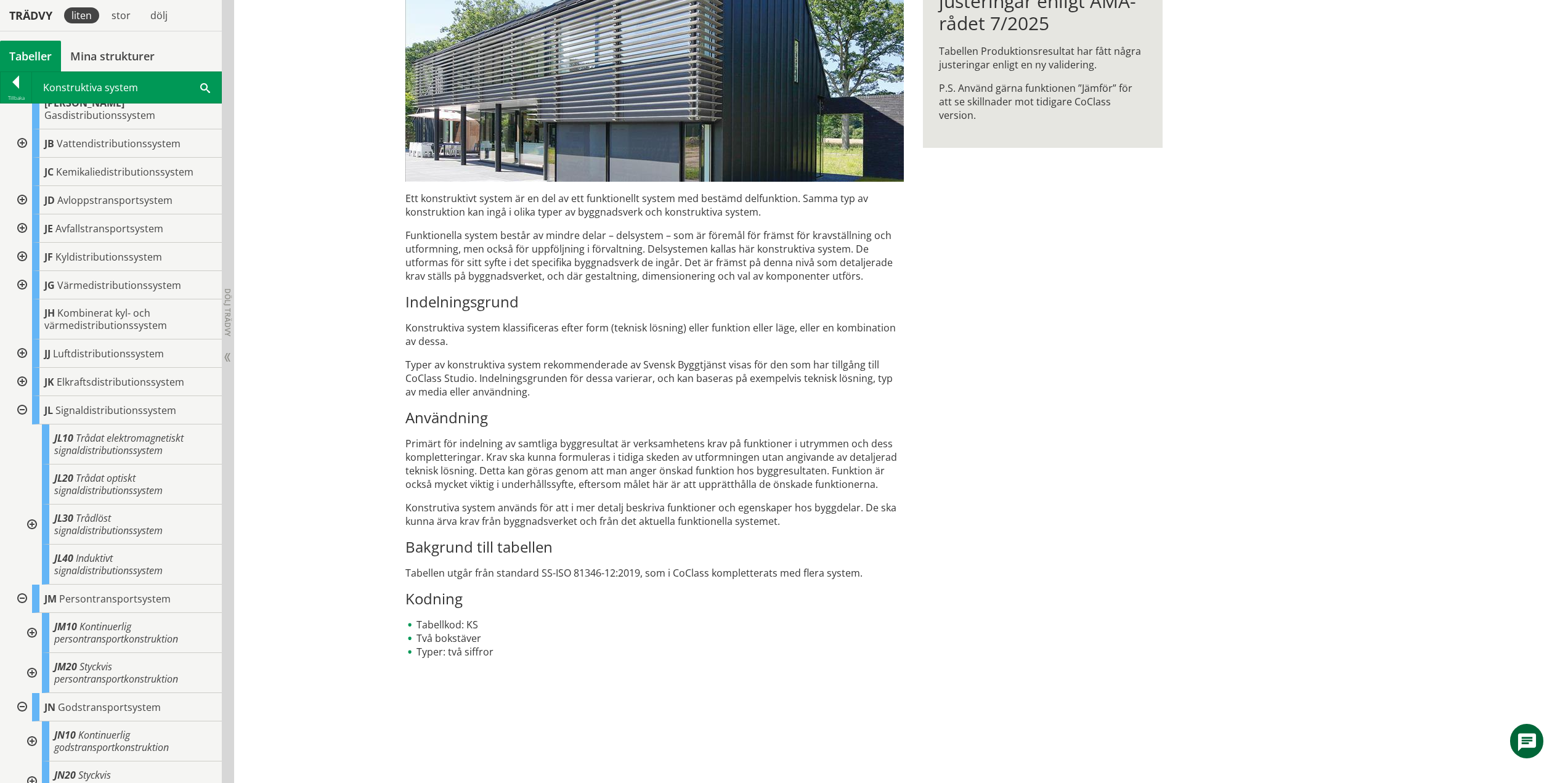
click at [33, 512] on div at bounding box center [30, 525] width 22 height 40
click at [33, 511] on div at bounding box center [30, 525] width 22 height 40
click at [24, 397] on div at bounding box center [20, 410] width 22 height 28
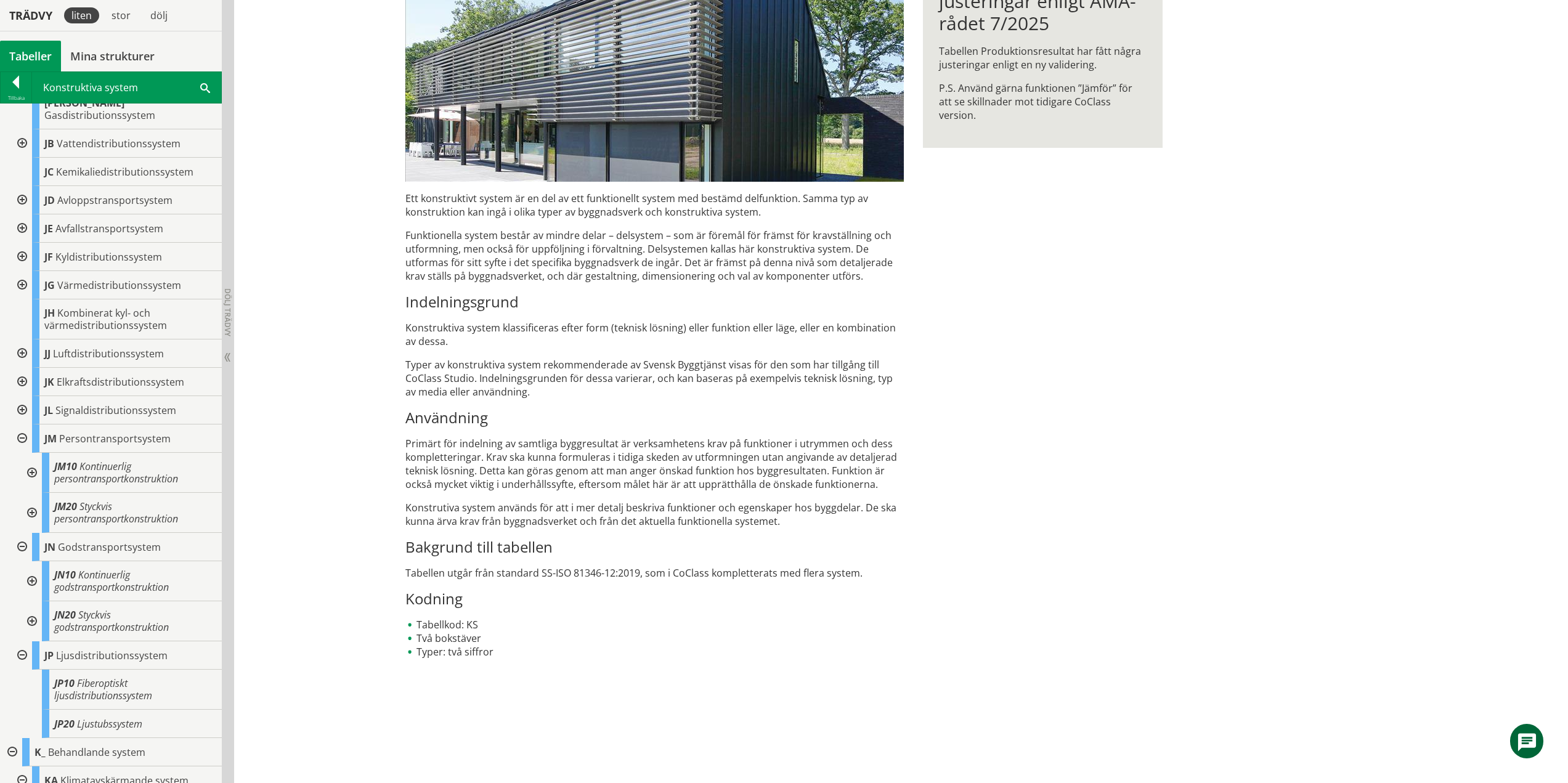
click at [32, 460] on div at bounding box center [30, 472] width 22 height 40
click at [32, 459] on div at bounding box center [30, 472] width 22 height 40
click at [33, 497] on div at bounding box center [30, 513] width 22 height 40
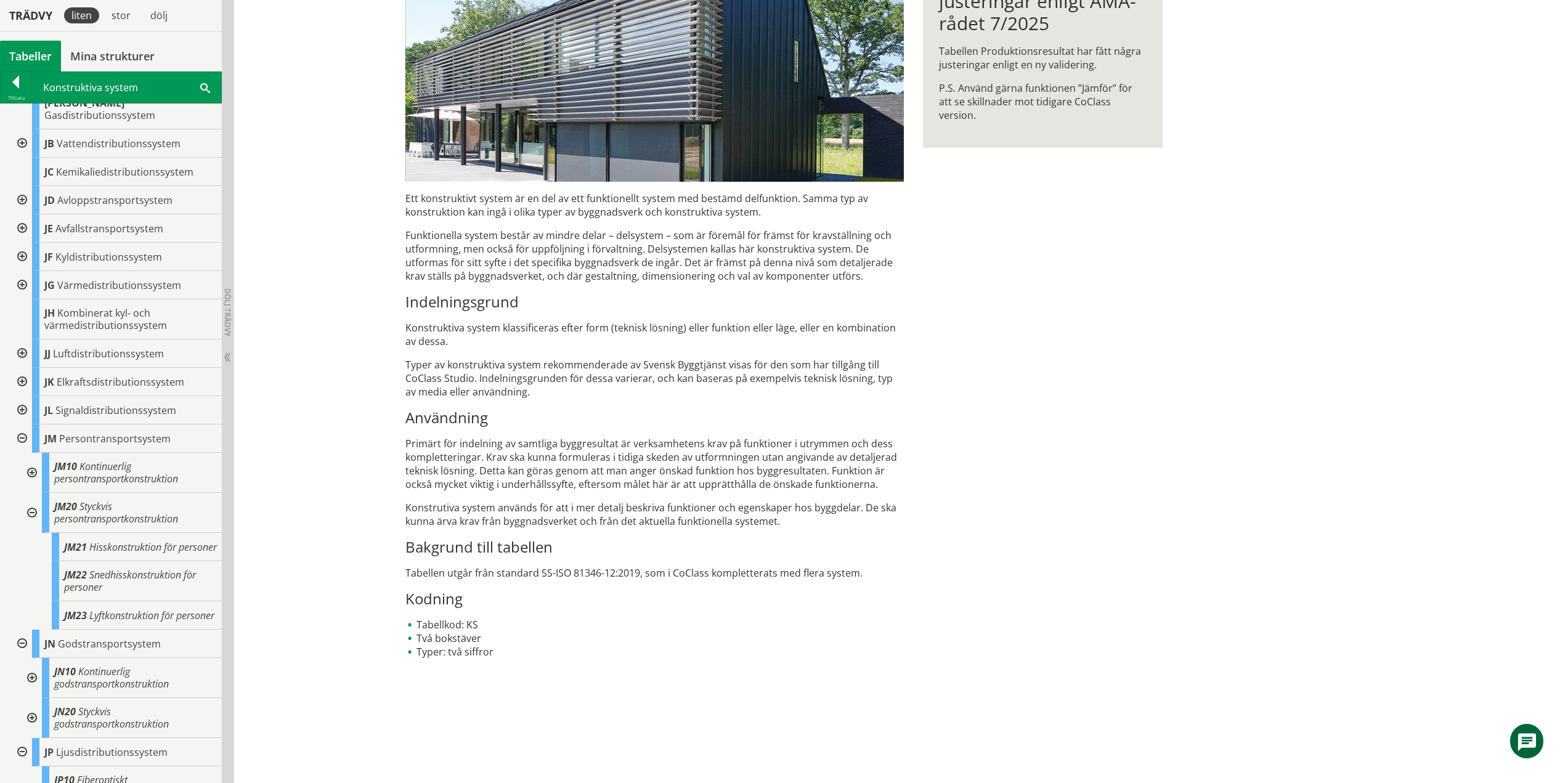
click at [31, 503] on div at bounding box center [30, 513] width 22 height 40
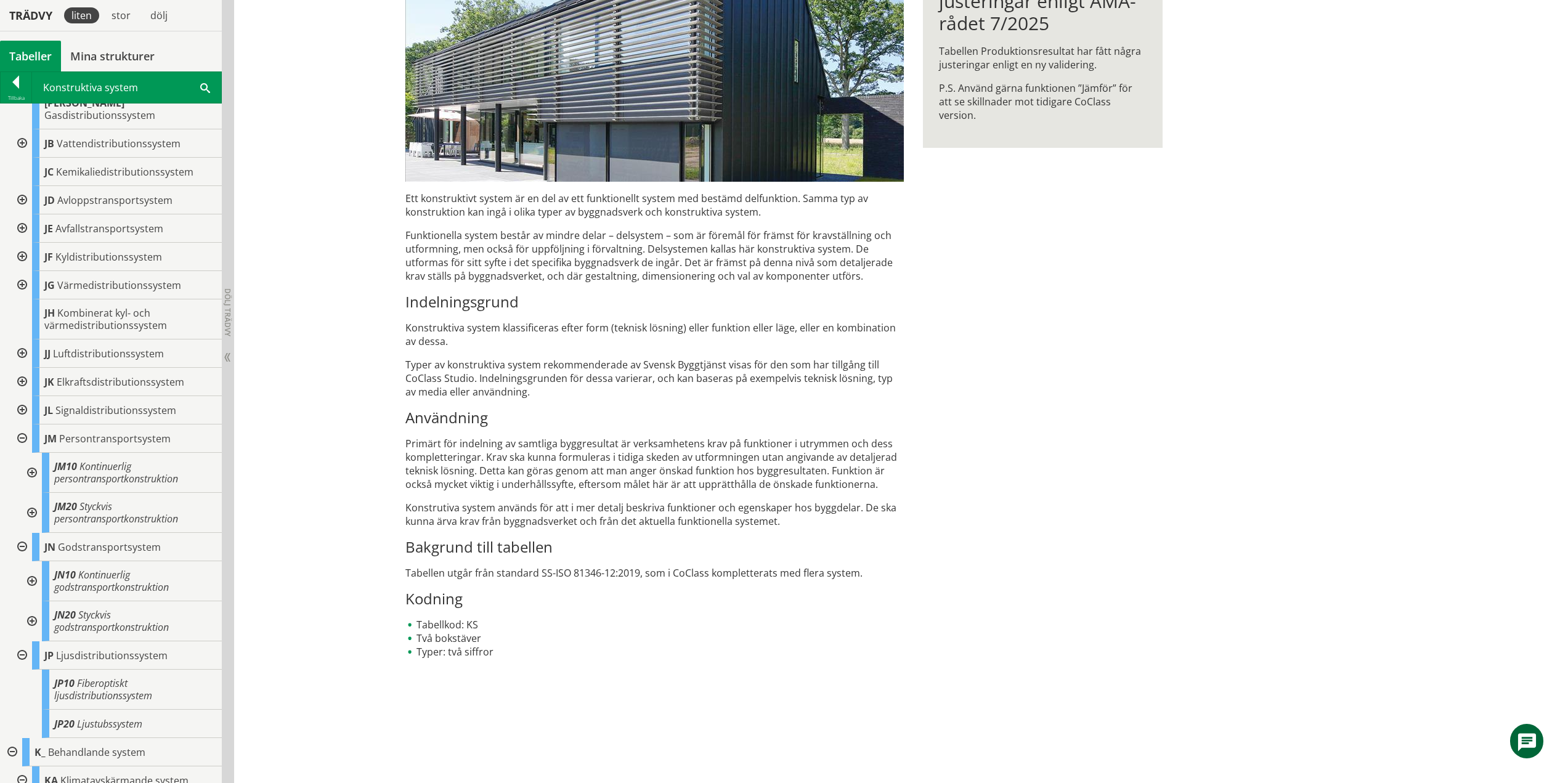
click at [33, 571] on div at bounding box center [30, 581] width 22 height 40
